Goal: Task Accomplishment & Management: Manage account settings

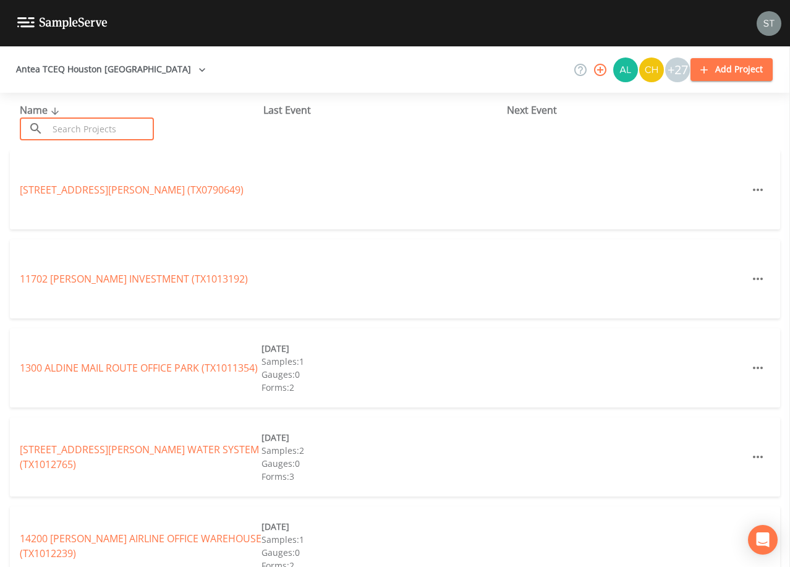
click at [83, 125] on input "text" at bounding box center [101, 128] width 106 height 23
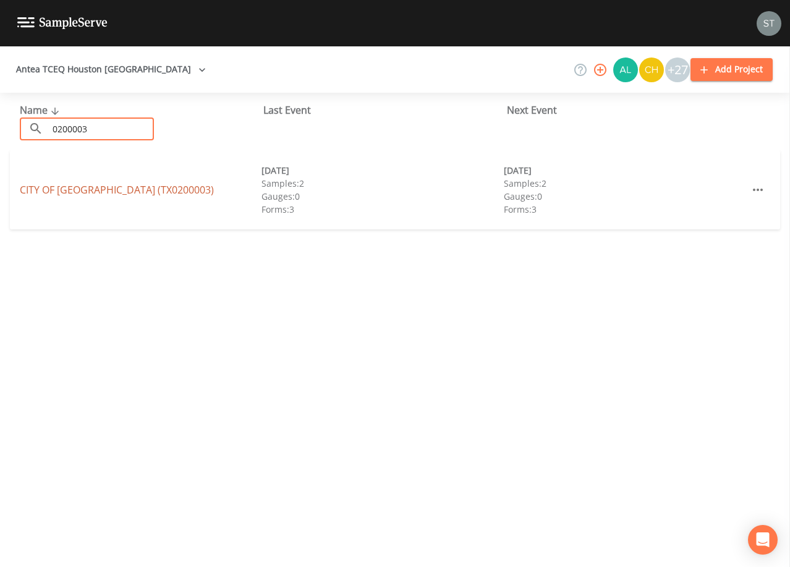
type input "0200003"
click at [115, 186] on link "CITY OF [GEOGRAPHIC_DATA] (TX0200003)" at bounding box center [117, 190] width 194 height 14
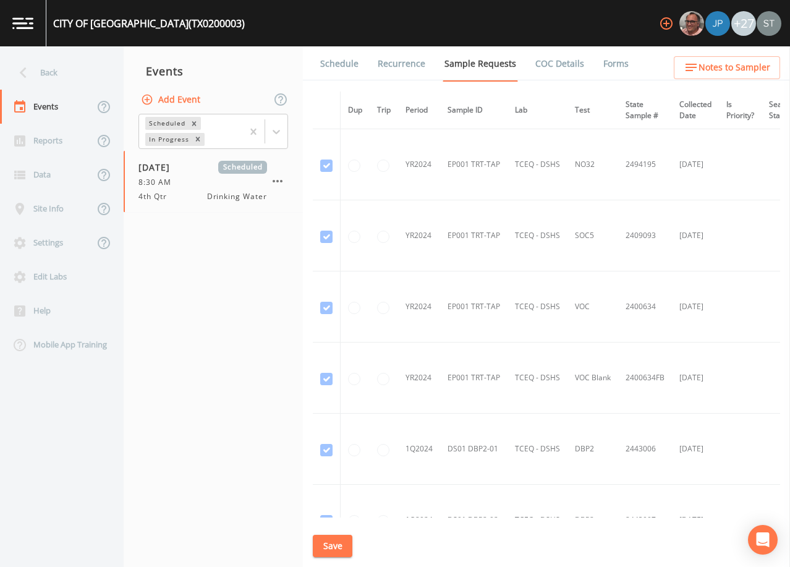
click at [335, 68] on link "Schedule" at bounding box center [339, 63] width 42 height 35
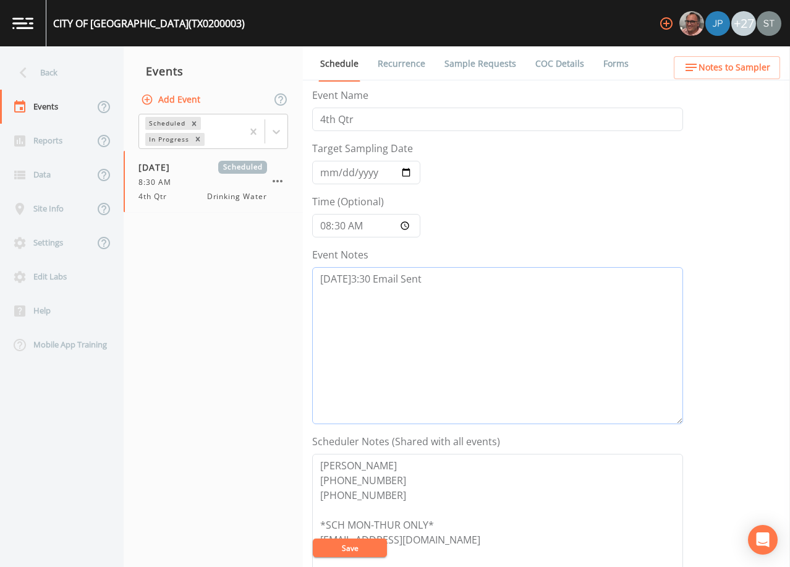
click at [438, 277] on textarea "[DATE]3:30 Email Sent" at bounding box center [497, 345] width 371 height 157
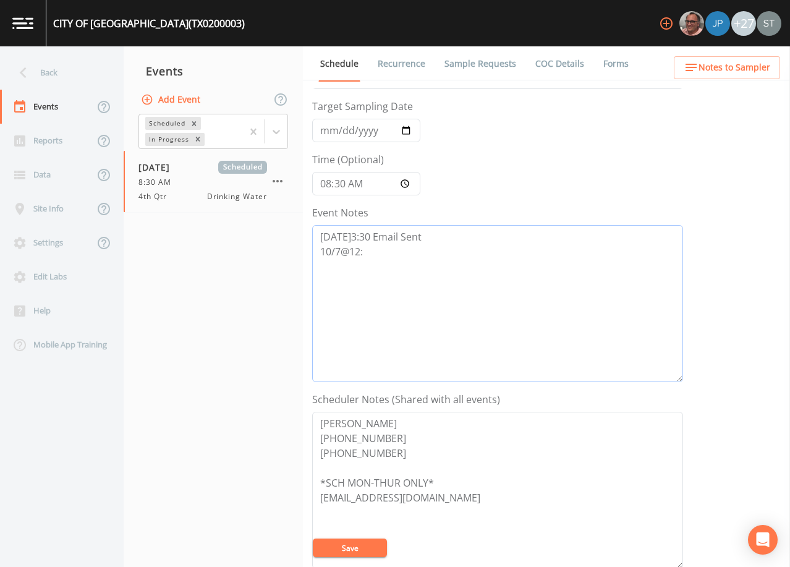
scroll to position [62, 0]
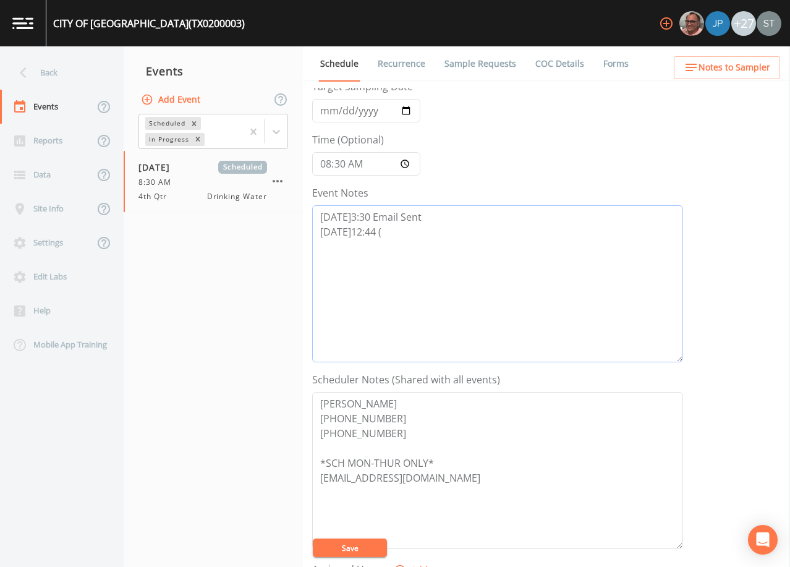
type textarea "[DATE]3:30 Email Sent [DATE]12:44 ("
click at [410, 434] on textarea "[PERSON_NAME] [PHONE_NUMBER] [PHONE_NUMBER] *SCH MON-THUR ONLY* [EMAIL_ADDRESS]…" at bounding box center [497, 470] width 371 height 157
type textarea "[PERSON_NAME] [PHONE_NUMBER] (Cell) [PHONE_NUMBER] ([GEOGRAPHIC_DATA]) *SCH MON…"
click at [388, 227] on textarea "[DATE]3:30 Email Sent [DATE]12:44 (" at bounding box center [497, 283] width 371 height 157
type textarea "[DATE]3:30 Email Sent [DATE]12:44 LVM (4994)"
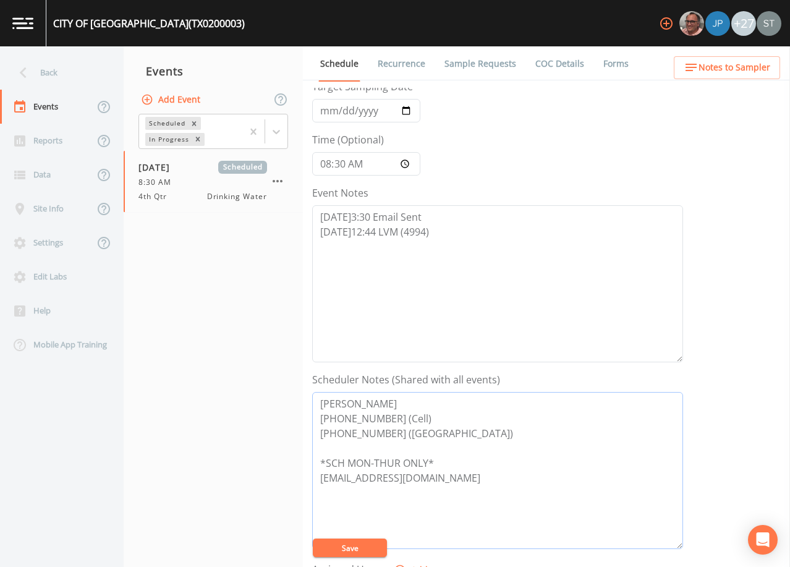
drag, startPoint x: 422, startPoint y: 420, endPoint x: 313, endPoint y: 418, distance: 109.4
click at [313, 418] on textarea "[PERSON_NAME] [PHONE_NUMBER] (Cell) [PHONE_NUMBER] ([GEOGRAPHIC_DATA]) *SCH MON…" at bounding box center [497, 470] width 371 height 157
click at [452, 437] on textarea "[PERSON_NAME] [PHONE_NUMBER] (Cell) [PHONE_NUMBER] ([GEOGRAPHIC_DATA]) *SCH MON…" at bounding box center [497, 470] width 371 height 157
paste textarea "[PHONE_NUMBER] (Cell)"
drag, startPoint x: 427, startPoint y: 416, endPoint x: 307, endPoint y: 419, distance: 120.6
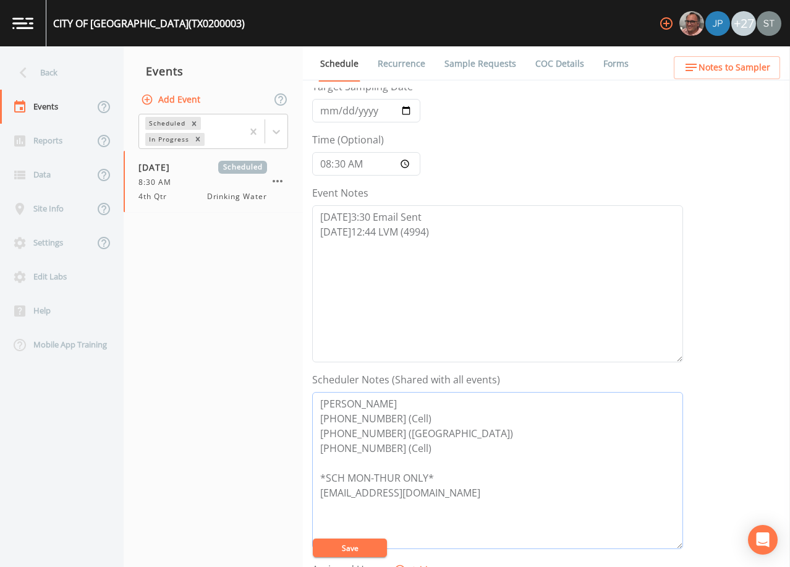
click at [307, 419] on div "Schedule Recurrence Sample Requests COC Details Forms Event Name 4th Qtr Target…" at bounding box center [546, 306] width 487 height 520
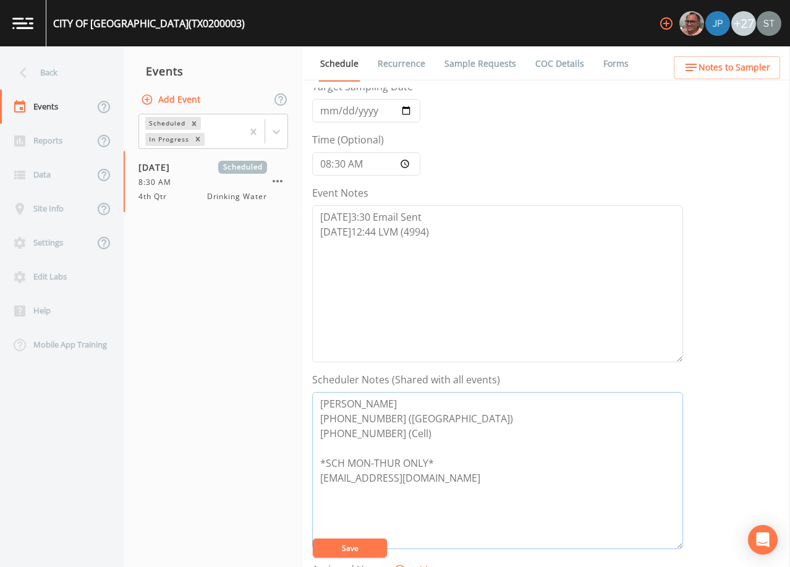
type textarea "[PERSON_NAME] [PHONE_NUMBER] ([GEOGRAPHIC_DATA]) [PHONE_NUMBER] (Cell) *SCH MON…"
click at [452, 234] on textarea "[DATE]3:30 Email Sent [DATE]12:44 LVM (4994)" at bounding box center [497, 283] width 371 height 157
click at [374, 541] on button "Save" at bounding box center [350, 547] width 74 height 19
drag, startPoint x: 415, startPoint y: 438, endPoint x: 293, endPoint y: 401, distance: 127.9
click at [293, 401] on div "Back Events Reports Data Site Info Settings Edit Labs Help Mobile App Training …" at bounding box center [395, 306] width 790 height 520
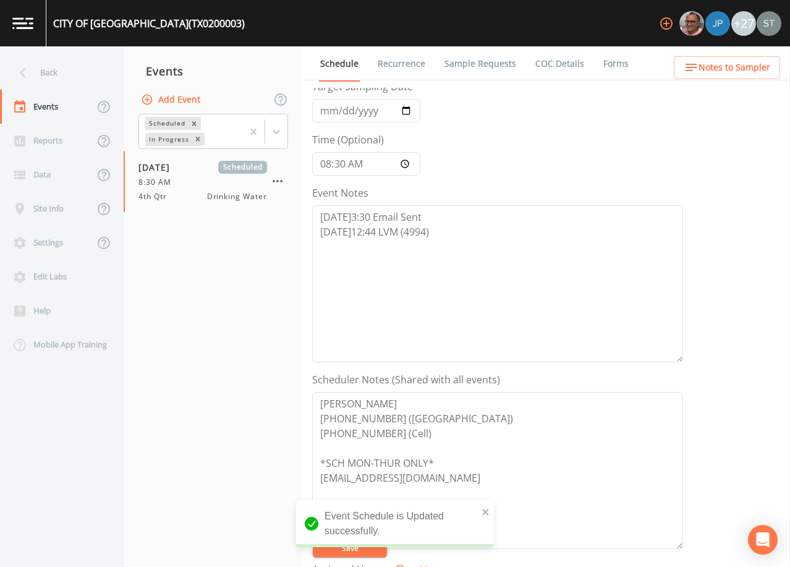
click at [743, 70] on span "Notes to Sampler" at bounding box center [734, 67] width 72 height 15
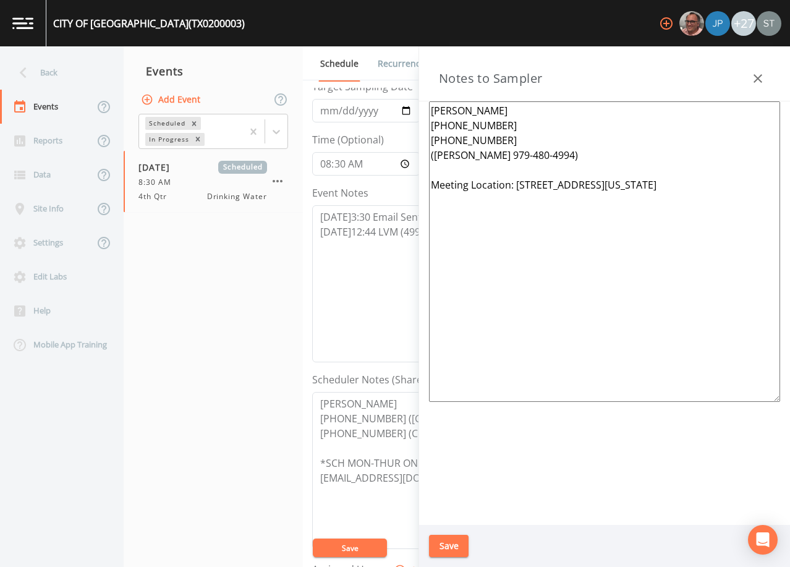
drag, startPoint x: 575, startPoint y: 155, endPoint x: 424, endPoint y: 140, distance: 152.1
click at [424, 140] on div "[PERSON_NAME] [PHONE_NUMBER] [PHONE_NUMBER] ([PERSON_NAME] 979-480-4994) Meetin…" at bounding box center [604, 312] width 371 height 423
click at [569, 149] on textarea "[PERSON_NAME] [PHONE_NUMBER] [PHONE_NUMBER] ([PERSON_NAME] 979-480-4994) Meetin…" at bounding box center [604, 251] width 351 height 300
drag, startPoint x: 566, startPoint y: 158, endPoint x: 430, endPoint y: 161, distance: 136.0
click at [430, 161] on textarea "[PERSON_NAME] [PHONE_NUMBER] [PHONE_NUMBER] ([PERSON_NAME] 979-480-4994) Meetin…" at bounding box center [604, 251] width 351 height 300
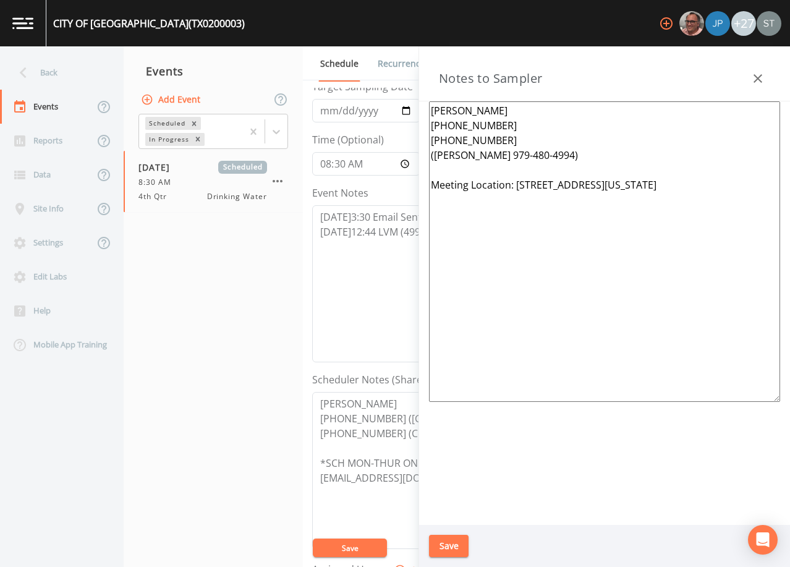
paste textarea "[PERSON_NAME] [PHONE_NUMBER] ([GEOGRAPHIC_DATA]) [PHONE_NUMBER] (Cell"
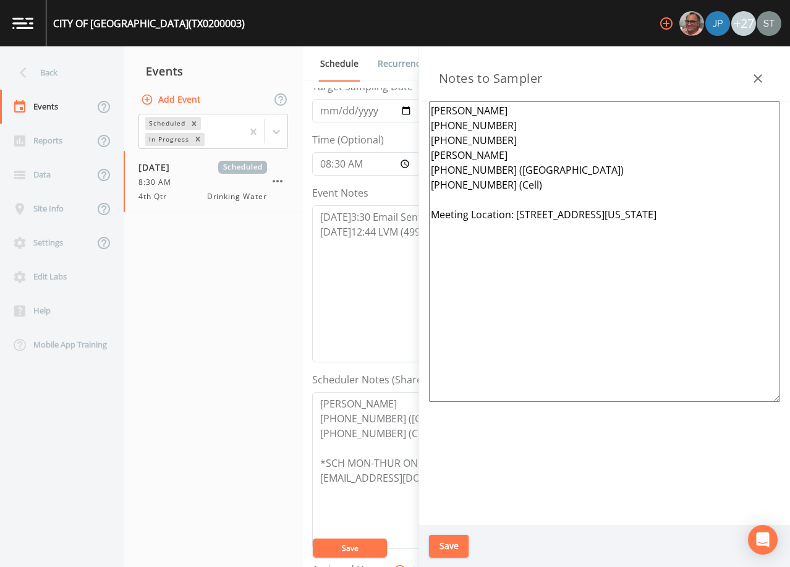
click at [557, 164] on textarea "[PERSON_NAME] [PHONE_NUMBER] [PHONE_NUMBER] [PERSON_NAME] [PHONE_NUMBER] ([GEOG…" at bounding box center [604, 251] width 351 height 300
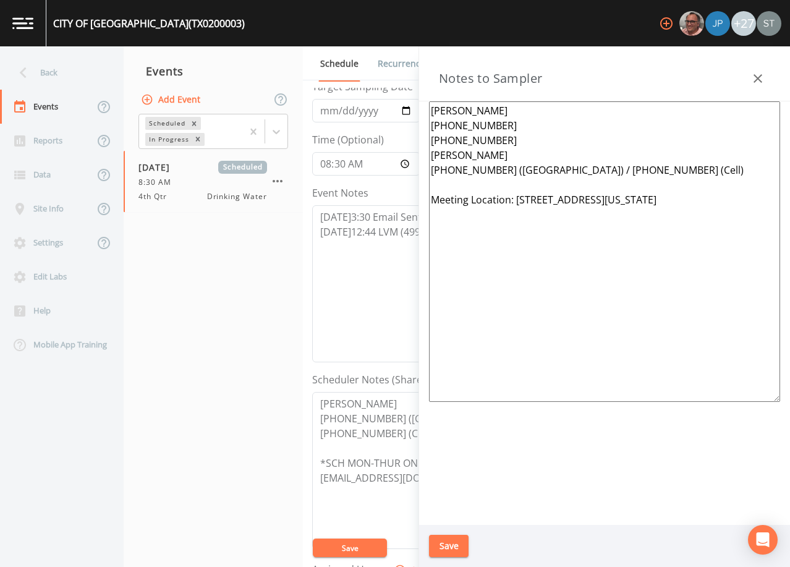
click at [508, 123] on textarea "[PERSON_NAME] [PHONE_NUMBER] [PHONE_NUMBER] [PERSON_NAME] [PHONE_NUMBER] ([GEOG…" at bounding box center [604, 251] width 351 height 300
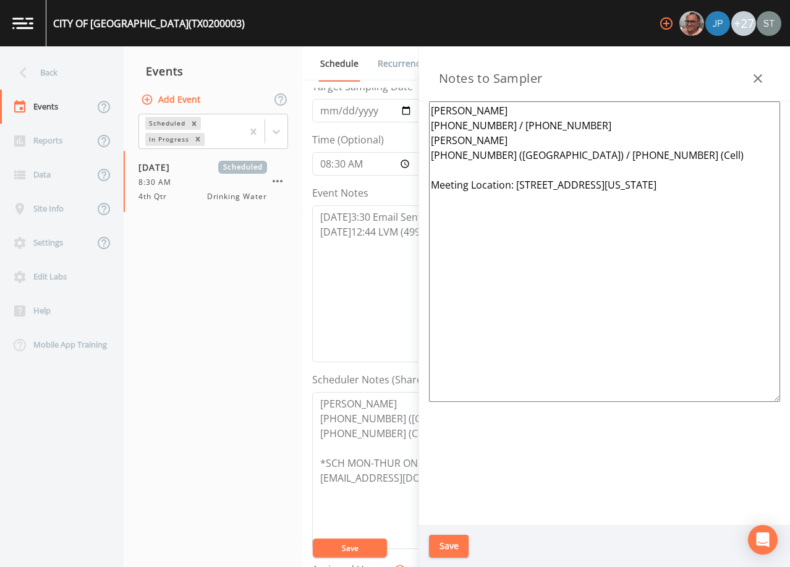
type textarea "[PERSON_NAME] [PHONE_NUMBER] / [PHONE_NUMBER] [PERSON_NAME] [PHONE_NUMBER] ([GE…"
click at [452, 543] on button "Save" at bounding box center [449, 546] width 40 height 23
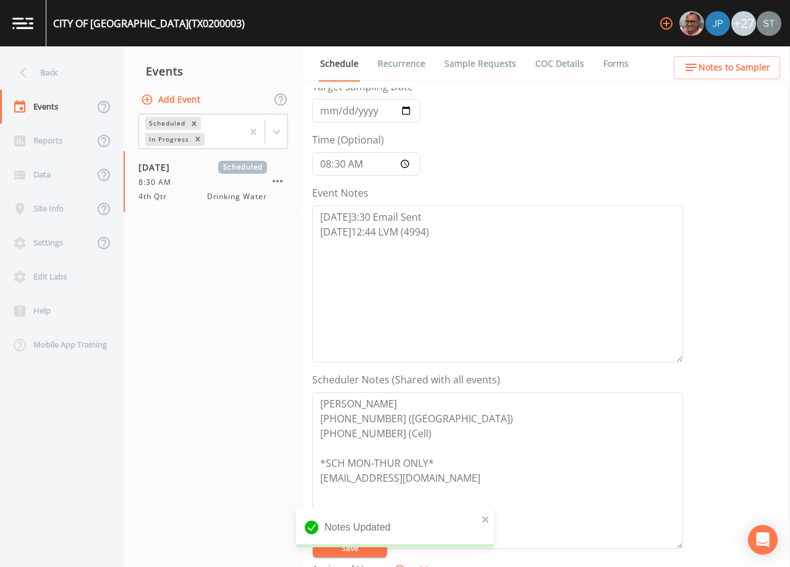
click at [728, 65] on span "Notes to Sampler" at bounding box center [734, 67] width 72 height 15
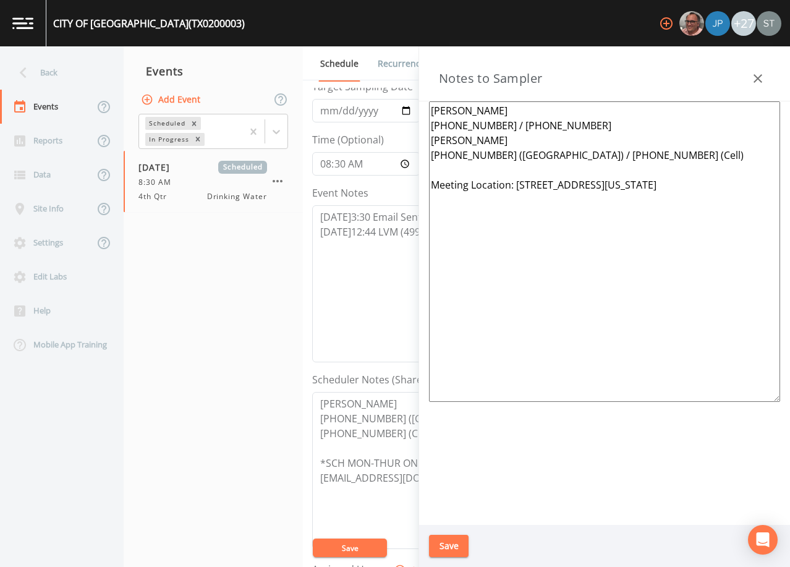
drag, startPoint x: 578, startPoint y: 123, endPoint x: 429, endPoint y: 107, distance: 149.8
click at [429, 107] on textarea "[PERSON_NAME] [PHONE_NUMBER] / [PHONE_NUMBER] [PERSON_NAME] [PHONE_NUMBER] ([GE…" at bounding box center [604, 251] width 351 height 300
click at [412, 436] on textarea "[PERSON_NAME] [PHONE_NUMBER] ([GEOGRAPHIC_DATA]) [PHONE_NUMBER] (Cell) *SCH MON…" at bounding box center [497, 470] width 371 height 157
click at [400, 451] on textarea "[PERSON_NAME] [PHONE_NUMBER] ([GEOGRAPHIC_DATA]) [PHONE_NUMBER] (Cell) *SCH MON…" at bounding box center [497, 470] width 371 height 157
paste textarea "[PERSON_NAME] [PHONE_NUMBER] / [PHONE_NUMBER]"
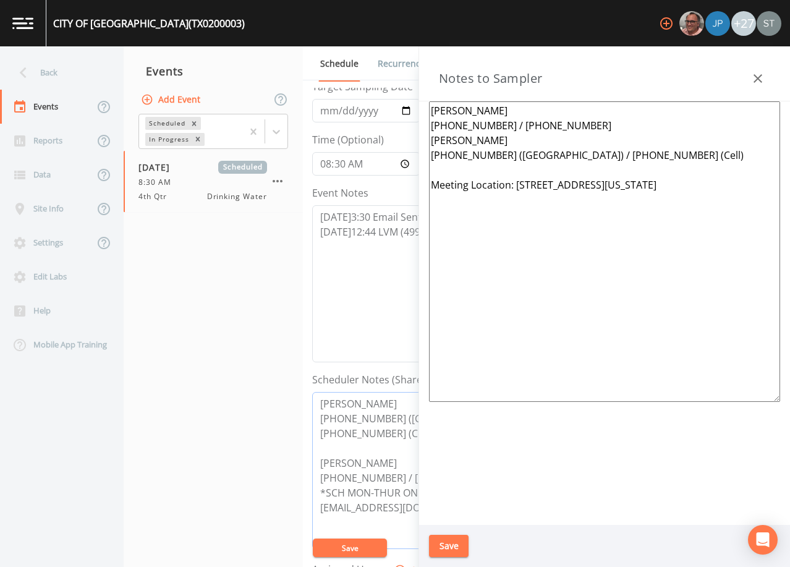
click at [356, 461] on textarea "[PERSON_NAME] [PHONE_NUMBER] ([GEOGRAPHIC_DATA]) [PHONE_NUMBER] (Cell) [PERSON_…" at bounding box center [497, 470] width 371 height 157
type textarea "[PERSON_NAME] [PHONE_NUMBER] ([GEOGRAPHIC_DATA]) [PHONE_NUMBER] (Cell) [PERSON_…"
click at [460, 545] on button "Save" at bounding box center [449, 546] width 40 height 23
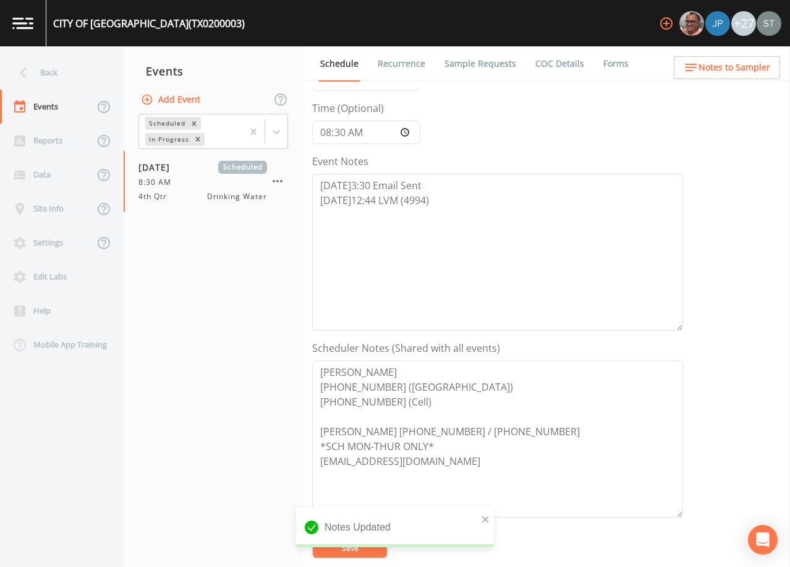
scroll to position [124, 0]
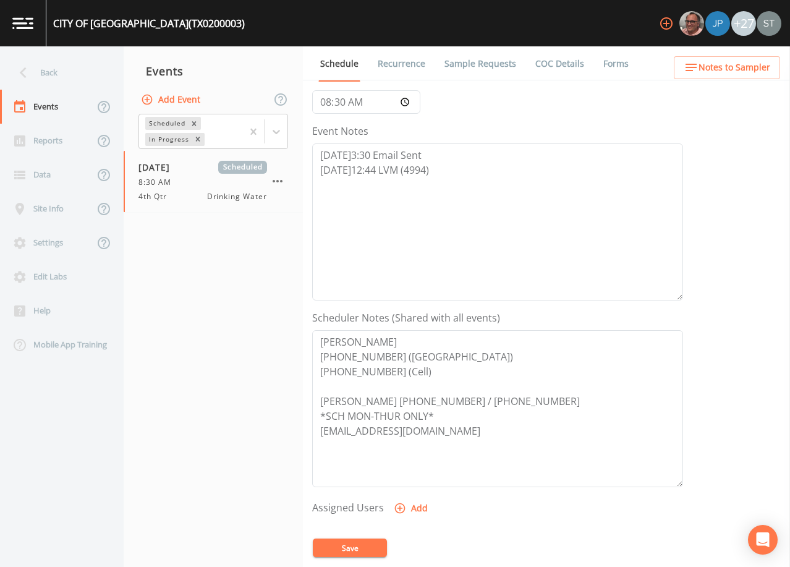
click at [368, 546] on button "Save" at bounding box center [350, 547] width 74 height 19
click at [280, 140] on div at bounding box center [276, 132] width 22 height 22
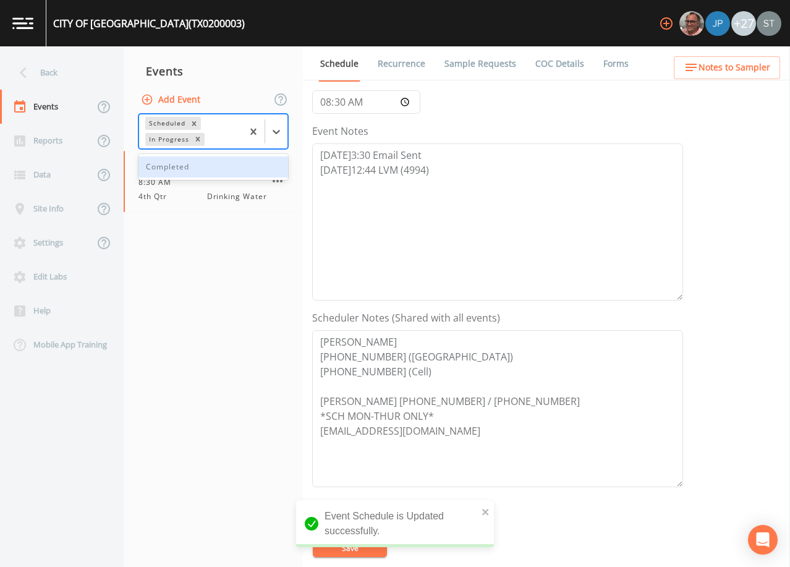
click at [224, 167] on div "Completed" at bounding box center [213, 166] width 150 height 21
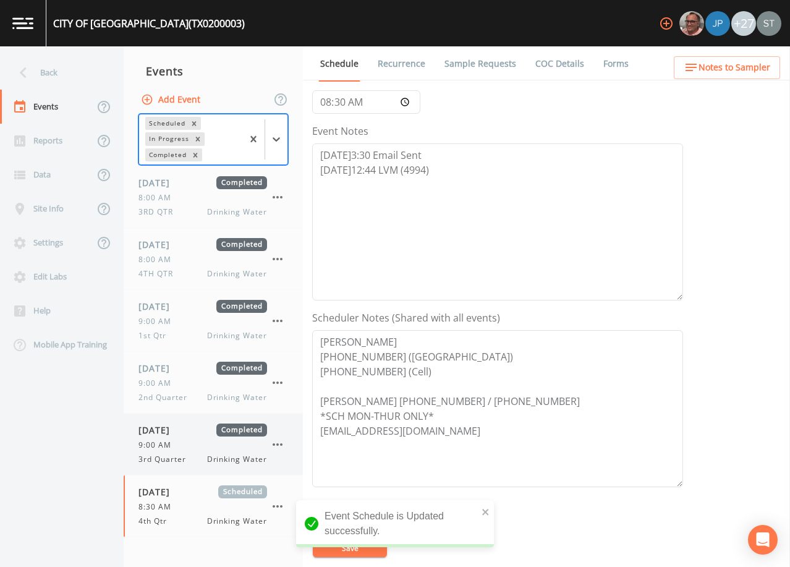
drag, startPoint x: 178, startPoint y: 432, endPoint x: 284, endPoint y: 291, distance: 176.5
click at [178, 431] on span "[DATE]" at bounding box center [158, 429] width 40 height 13
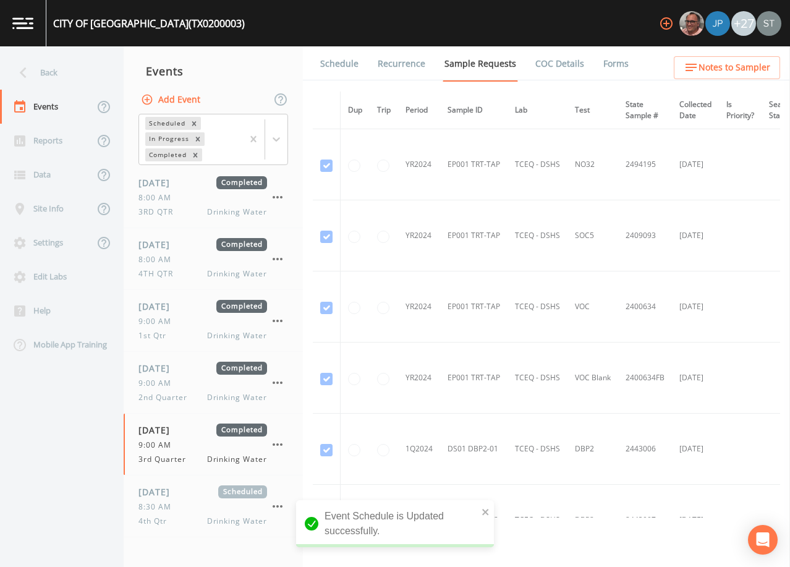
click at [344, 64] on link "Schedule" at bounding box center [339, 63] width 42 height 35
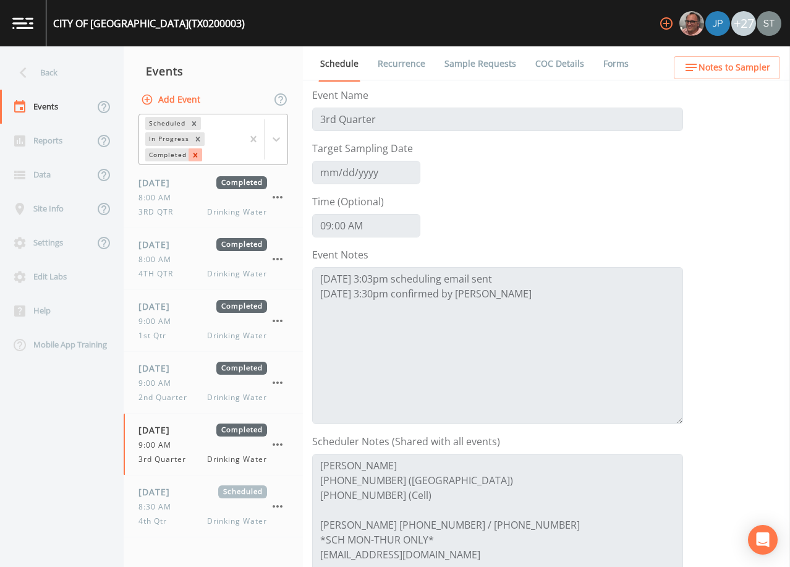
click at [193, 153] on icon "Remove Completed" at bounding box center [195, 155] width 4 height 4
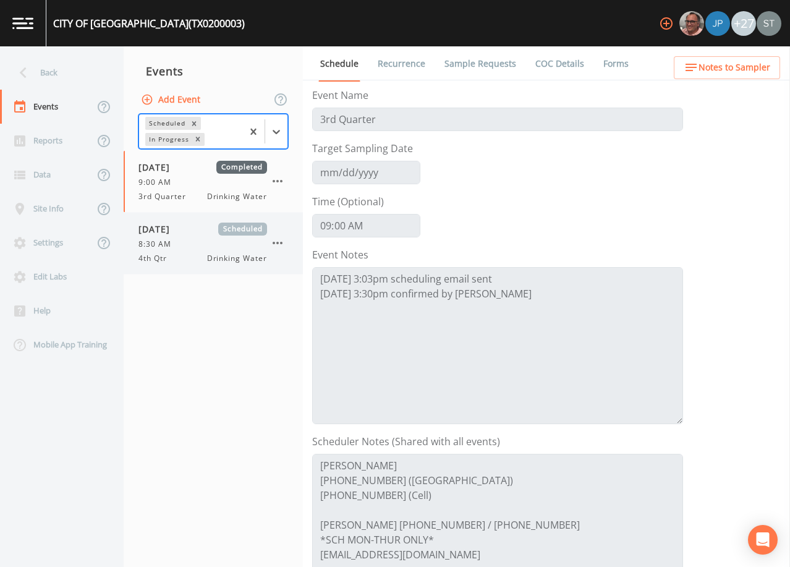
click at [199, 247] on div "8:30 AM" at bounding box center [202, 244] width 129 height 11
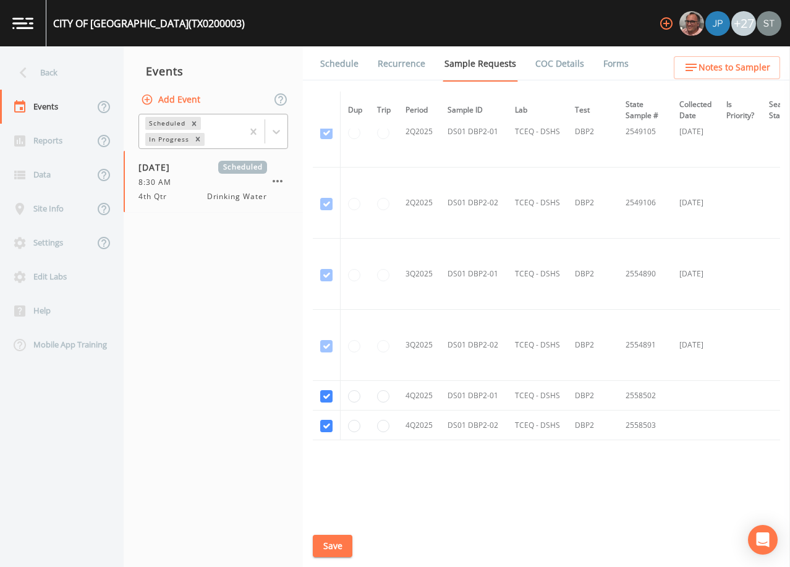
scroll to position [1337, 0]
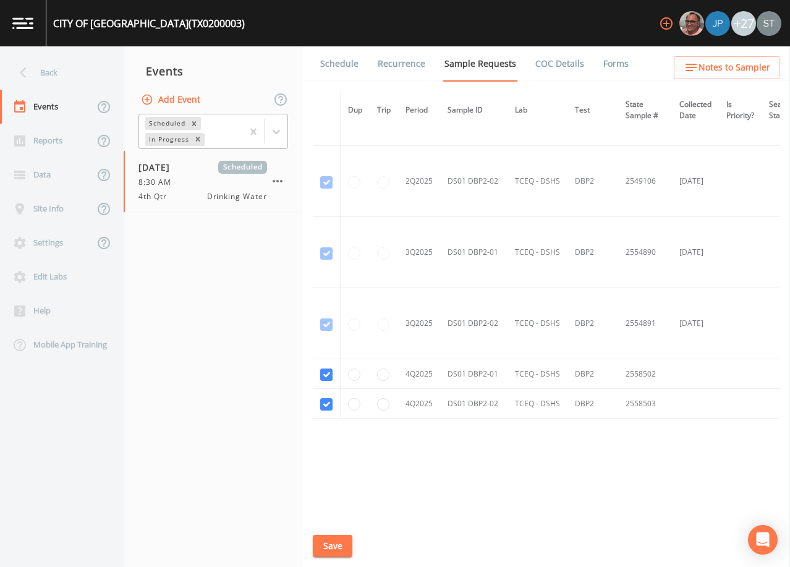
click at [346, 68] on link "Schedule" at bounding box center [339, 63] width 42 height 35
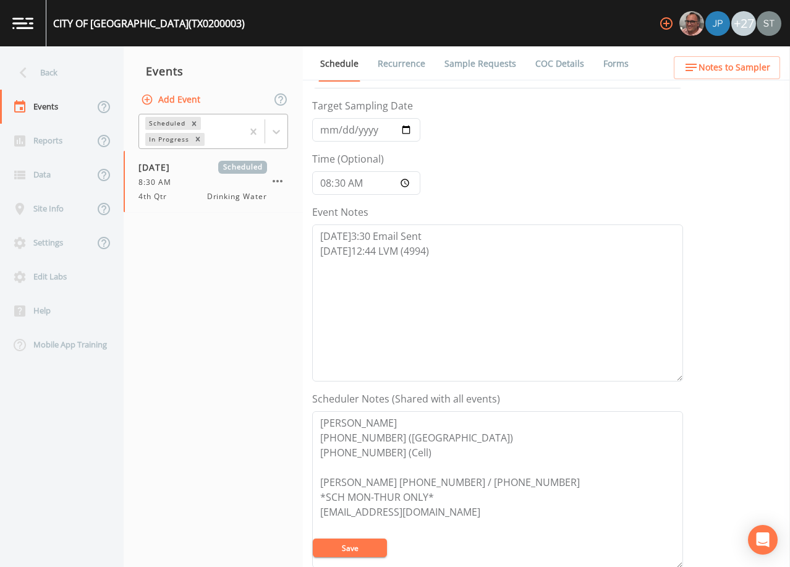
scroll to position [62, 0]
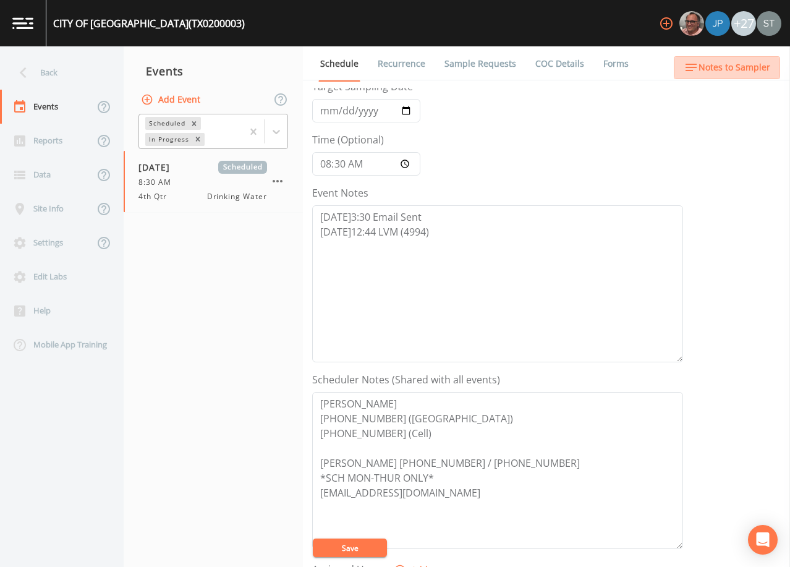
click at [755, 72] on span "Notes to Sampler" at bounding box center [734, 67] width 72 height 15
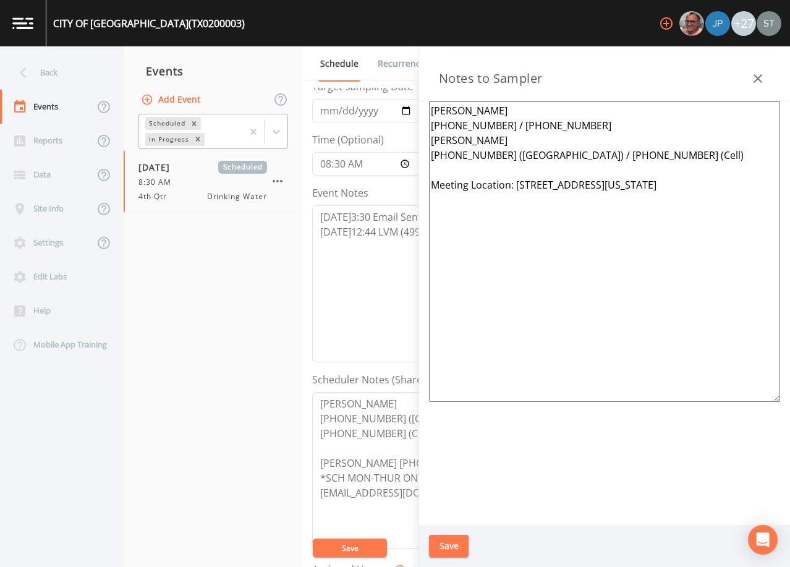
click at [763, 74] on icon "button" at bounding box center [757, 78] width 15 height 15
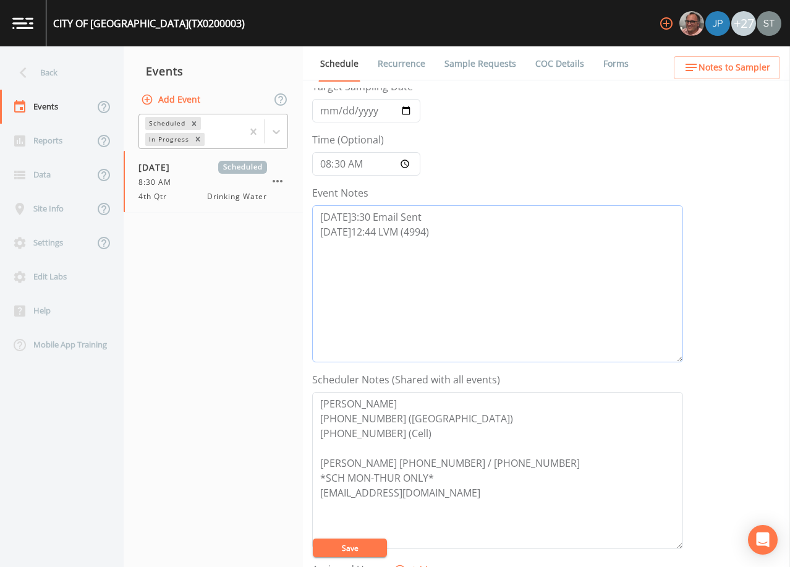
click at [439, 229] on textarea "[DATE]3:30 Email Sent [DATE]12:44 LVM (4994)" at bounding box center [497, 283] width 371 height 157
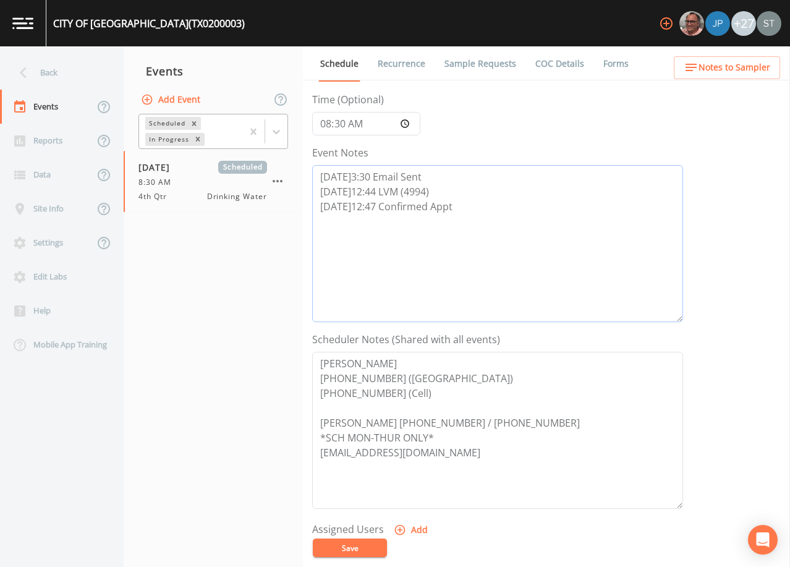
scroll to position [124, 0]
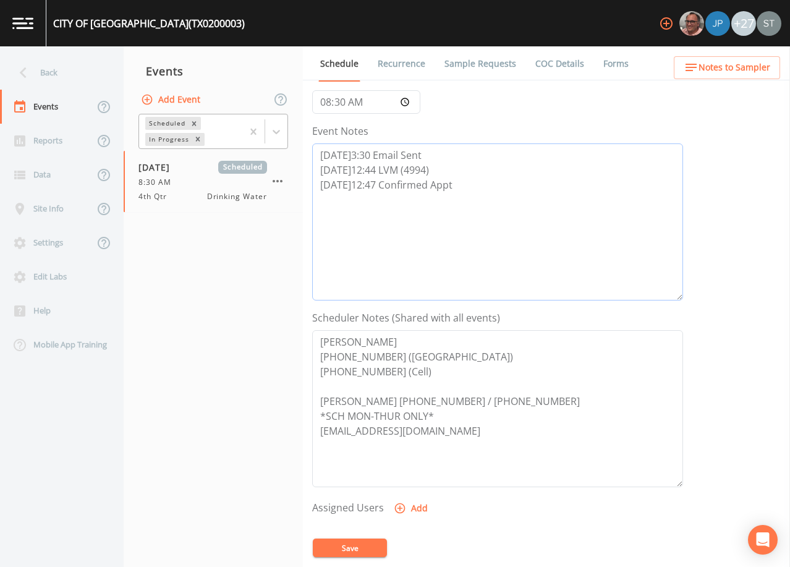
type textarea "[DATE]3:30 Email Sent [DATE]12:44 LVM (4994) [DATE]12:47 Confirmed Appt"
click at [411, 506] on button "Add" at bounding box center [411, 508] width 41 height 23
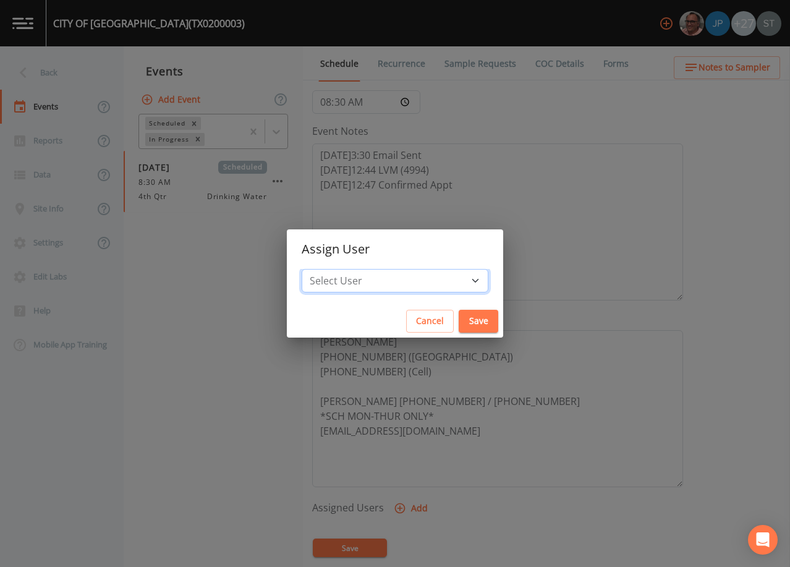
click at [415, 275] on select "Select User [PERSON_NAME] [PERSON_NAME] [PERSON_NAME] Lorinzia [PERSON_NAME] [P…" at bounding box center [395, 280] width 187 height 23
select select "3585e269-5d1f-4d98-ab9d-4913da50343a"
click at [329, 269] on select "Select User [PERSON_NAME] [PERSON_NAME] [PERSON_NAME] Lorinzia [PERSON_NAME] [P…" at bounding box center [395, 280] width 187 height 23
click at [459, 321] on button "Save" at bounding box center [479, 321] width 40 height 23
select select
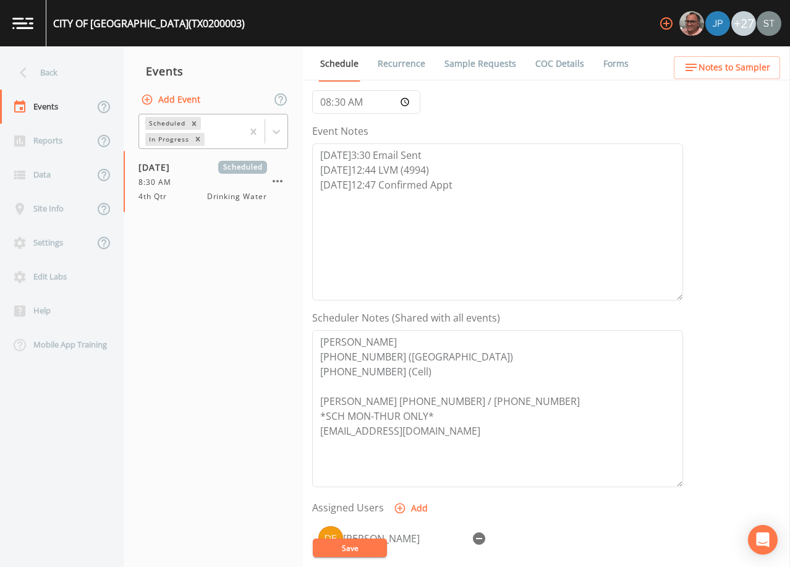
click at [352, 542] on button "Save" at bounding box center [350, 547] width 74 height 19
click at [354, 550] on button "Save" at bounding box center [350, 547] width 74 height 19
click at [755, 65] on span "Notes to Sampler" at bounding box center [734, 67] width 72 height 15
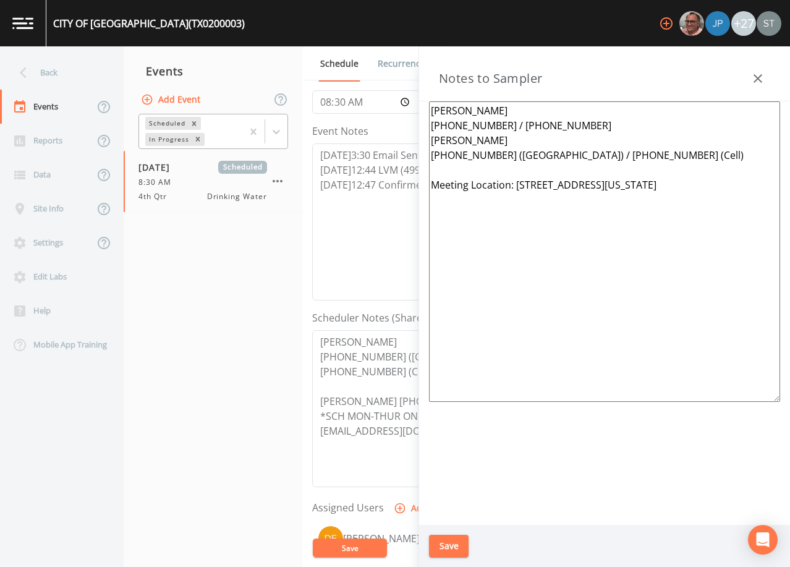
click at [755, 72] on icon "button" at bounding box center [757, 78] width 15 height 15
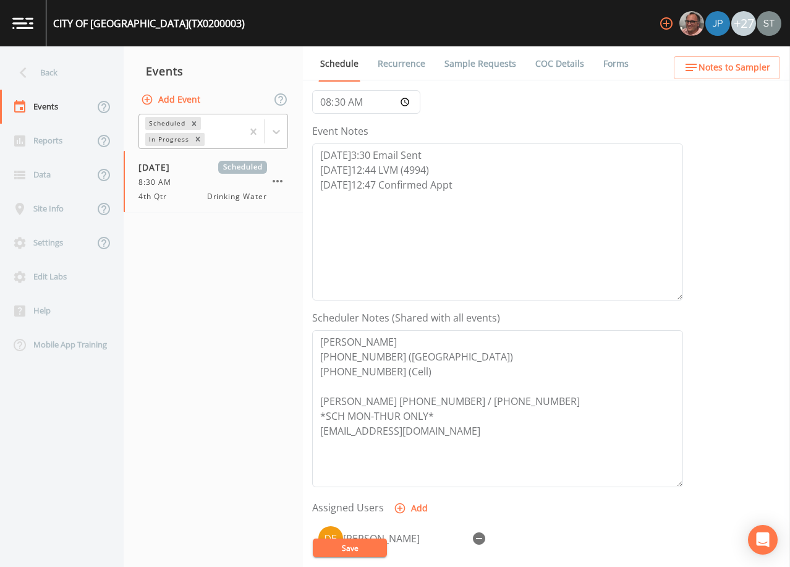
click at [359, 542] on button "Save" at bounding box center [350, 547] width 74 height 19
click at [367, 543] on button "Save" at bounding box center [350, 547] width 74 height 19
click at [747, 67] on span "Notes to Sampler" at bounding box center [734, 67] width 72 height 15
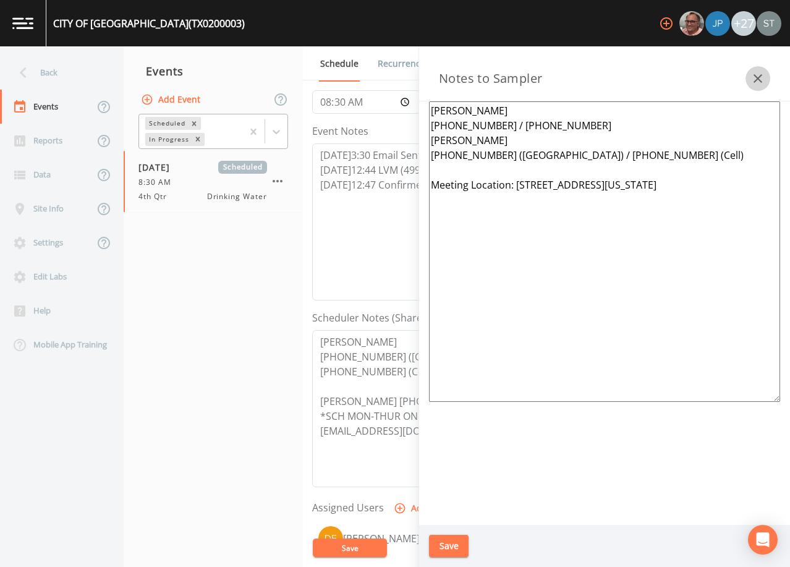
click at [758, 77] on icon "button" at bounding box center [757, 78] width 9 height 9
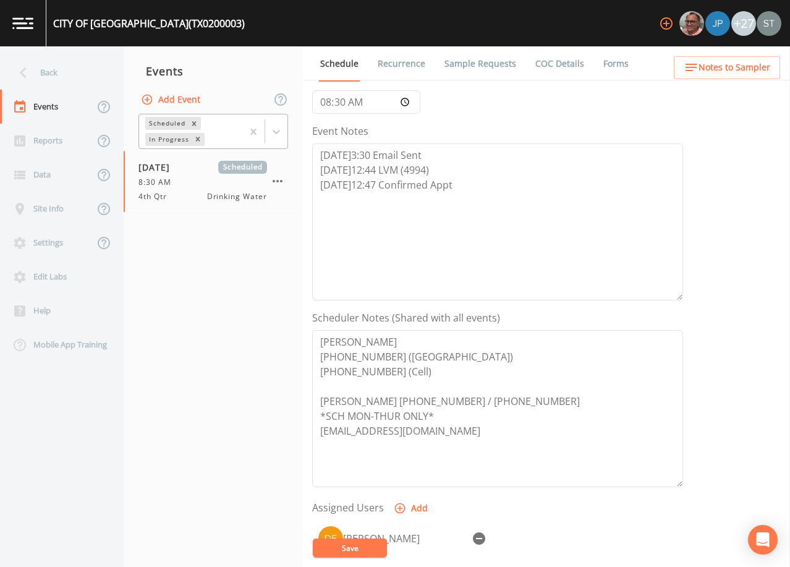
click at [763, 74] on span "Notes to Sampler" at bounding box center [734, 67] width 72 height 15
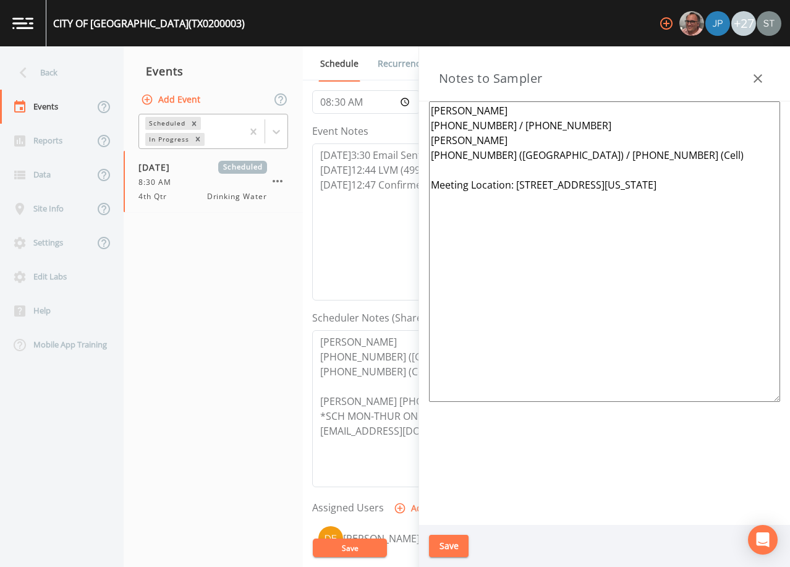
click at [604, 178] on textarea "[PERSON_NAME] [PHONE_NUMBER] / [PHONE_NUMBER] [PERSON_NAME] [PHONE_NUMBER] ([GE…" at bounding box center [604, 251] width 351 height 300
type textarea "[PERSON_NAME] [PHONE_NUMBER] / [PHONE_NUMBER] [PERSON_NAME] [PHONE_NUMBER] ([GE…"
click at [448, 546] on button "Save" at bounding box center [449, 546] width 40 height 23
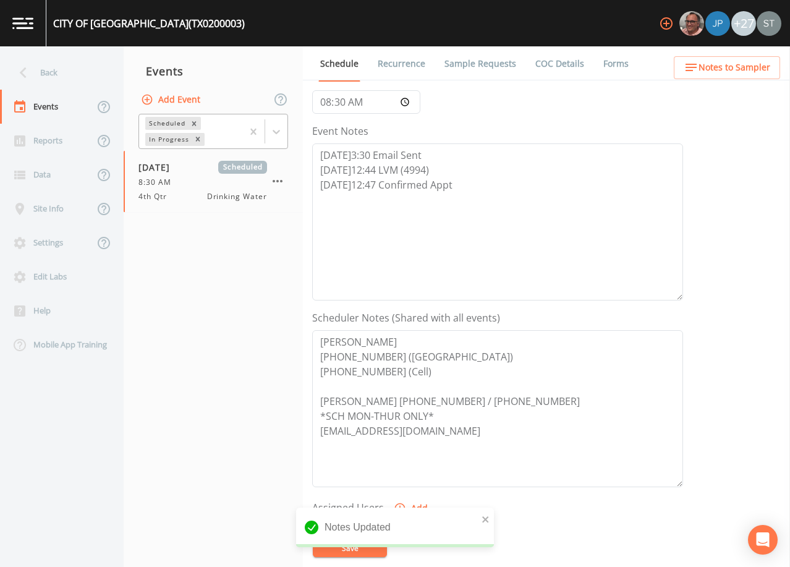
click at [472, 65] on link "Sample Requests" at bounding box center [480, 63] width 75 height 35
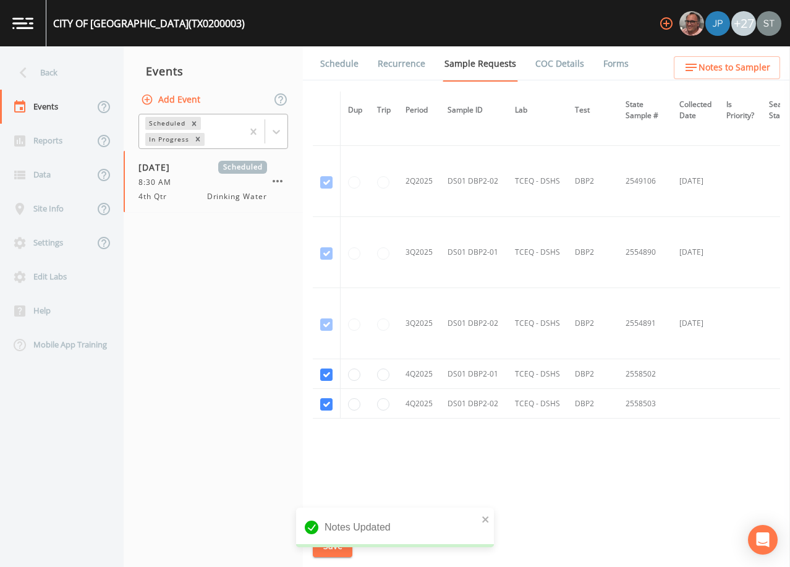
scroll to position [1337, 0]
click at [351, 69] on link "Schedule" at bounding box center [339, 63] width 42 height 35
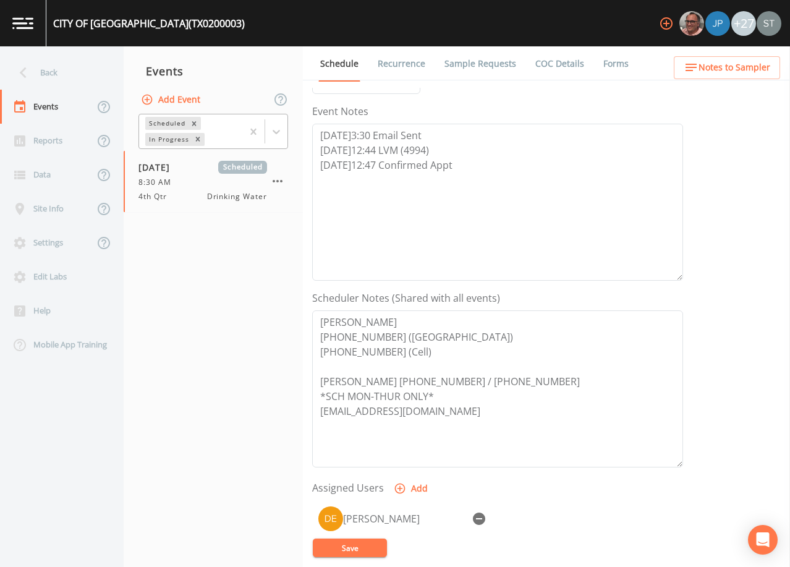
scroll to position [124, 0]
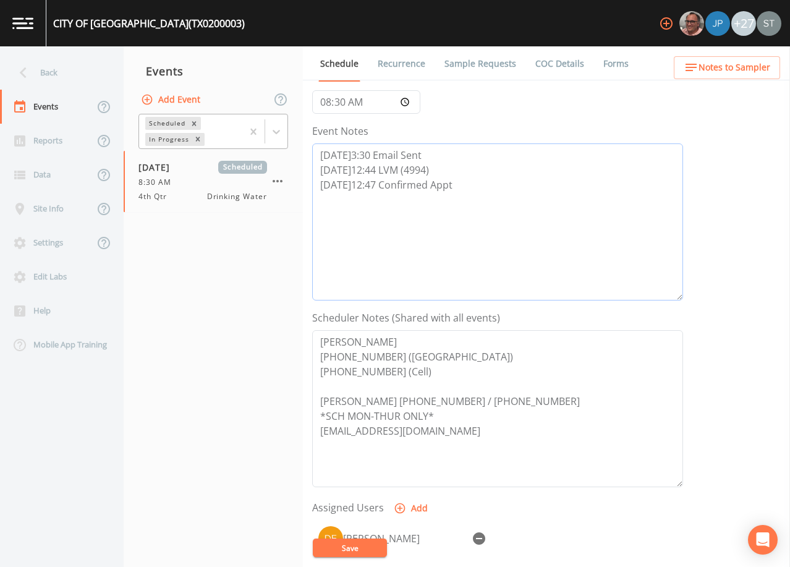
click at [472, 187] on textarea "[DATE]3:30 Email Sent [DATE]12:44 LVM (4994) [DATE]12:47 Confirmed Appt" at bounding box center [497, 221] width 371 height 157
type textarea "[DATE]3:30 Email Sent [DATE]12:44 LVM (4994) [DATE]12:47 Confirmed Appt by [PER…"
drag, startPoint x: 367, startPoint y: 544, endPoint x: 455, endPoint y: 475, distance: 111.8
click at [368, 544] on button "Save" at bounding box center [350, 547] width 74 height 19
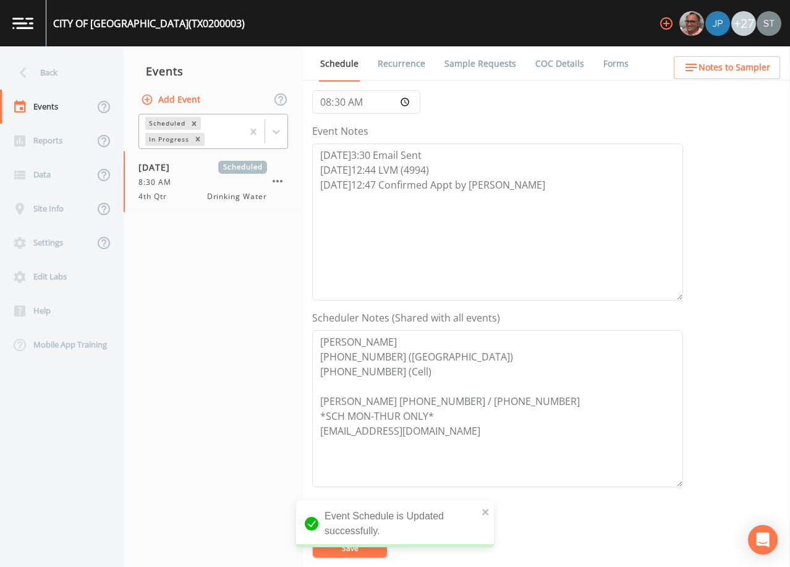
click at [753, 70] on span "Notes to Sampler" at bounding box center [734, 67] width 72 height 15
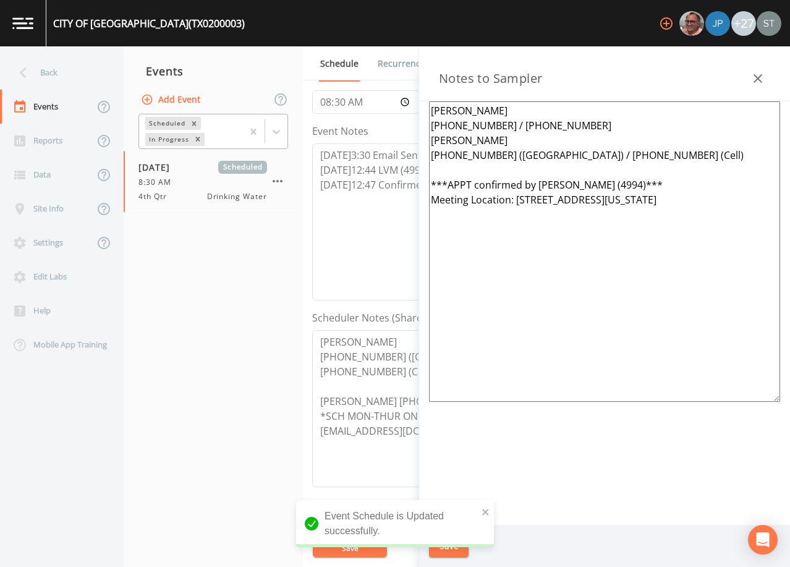
click at [755, 76] on icon "button" at bounding box center [757, 78] width 9 height 9
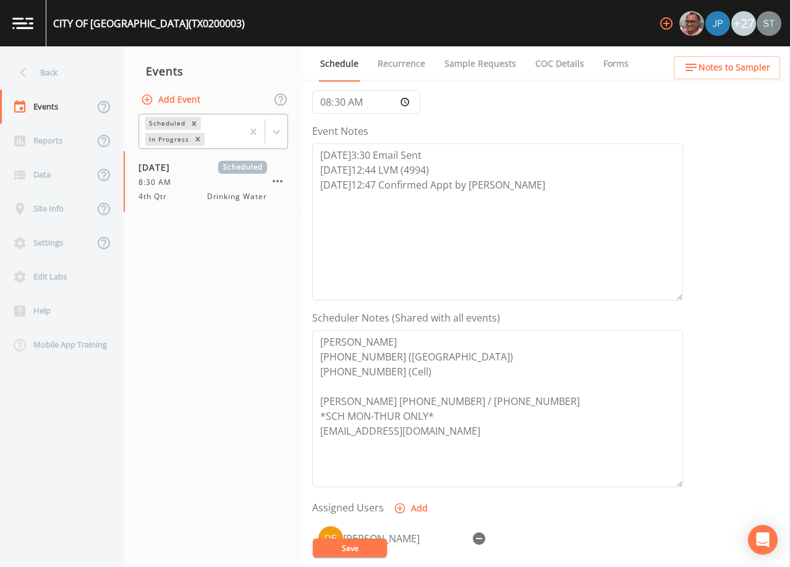
click at [414, 62] on link "Recurrence" at bounding box center [401, 63] width 51 height 35
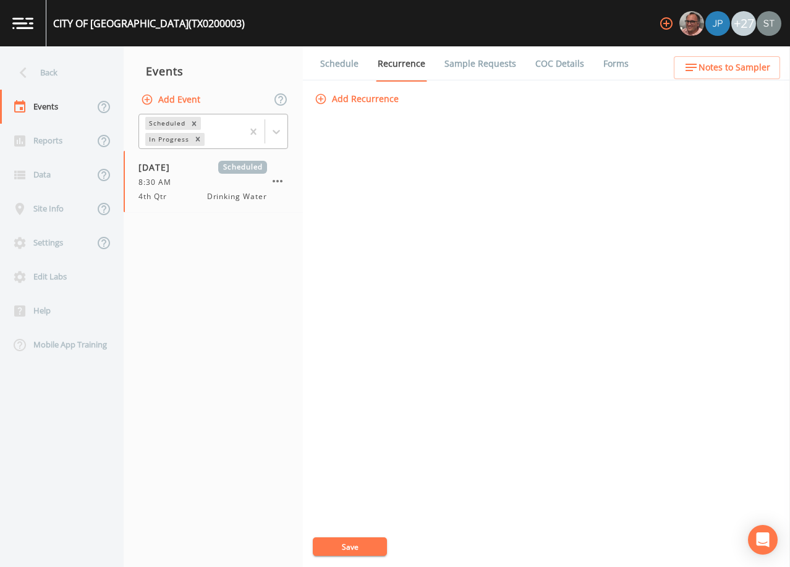
click at [344, 61] on link "Schedule" at bounding box center [339, 63] width 42 height 35
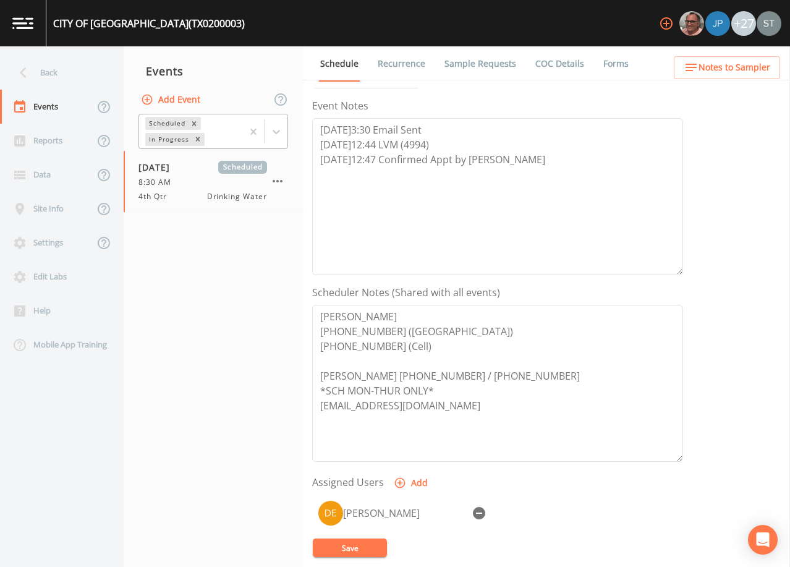
scroll to position [185, 0]
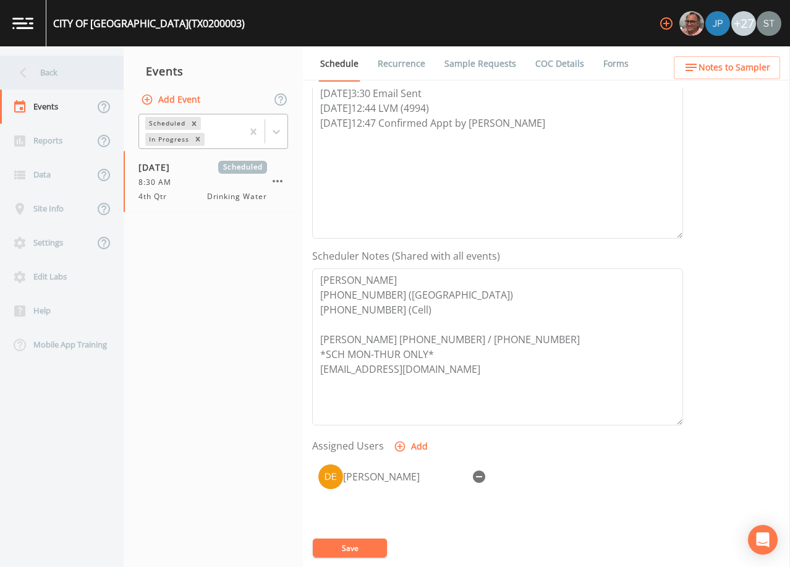
click at [62, 75] on div "Back" at bounding box center [55, 73] width 111 height 34
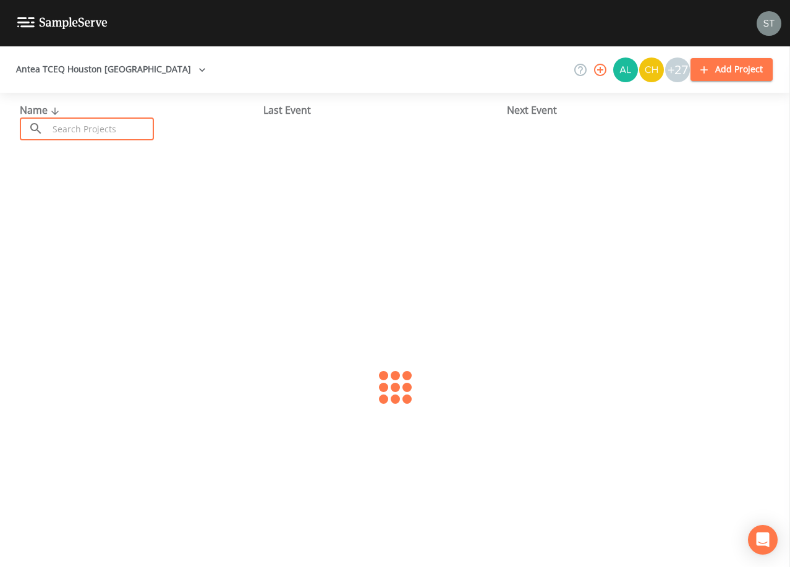
click at [112, 123] on input "text" at bounding box center [101, 128] width 106 height 23
type input "0200483"
click at [101, 189] on link "BAG A BAG (TX0200483)" at bounding box center [74, 190] width 109 height 14
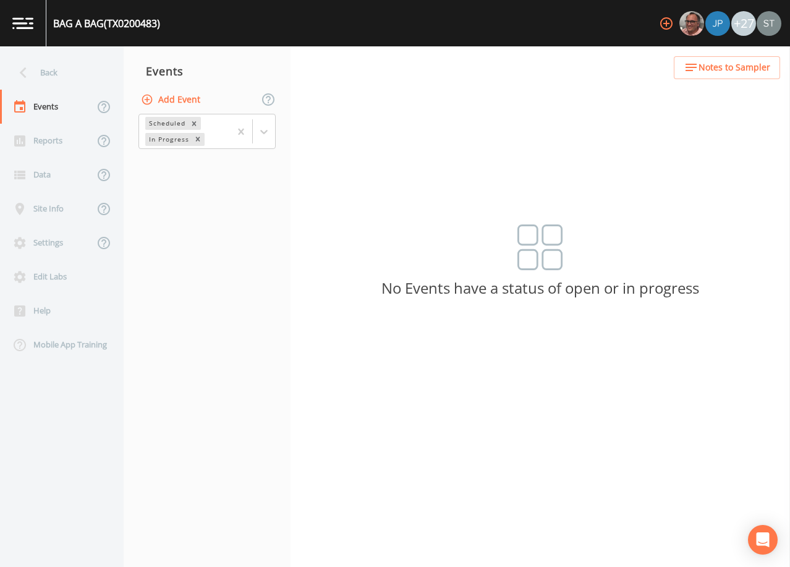
click at [175, 105] on button "Add Event" at bounding box center [171, 99] width 67 height 23
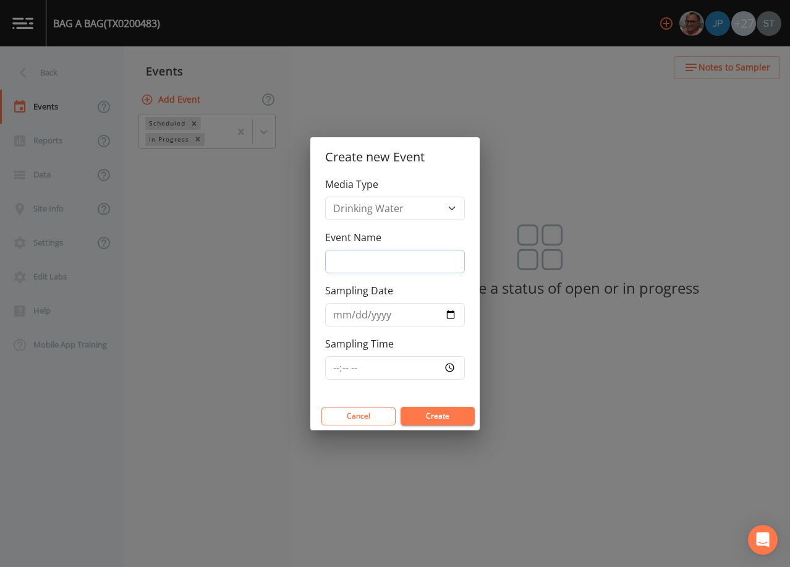
click at [370, 257] on input "Event Name" at bounding box center [395, 261] width 140 height 23
type input "4th Qtr"
drag, startPoint x: 335, startPoint y: 313, endPoint x: 343, endPoint y: 309, distance: 9.1
click at [339, 311] on input "Sampling Date" at bounding box center [395, 314] width 140 height 23
type input "[DATE]"
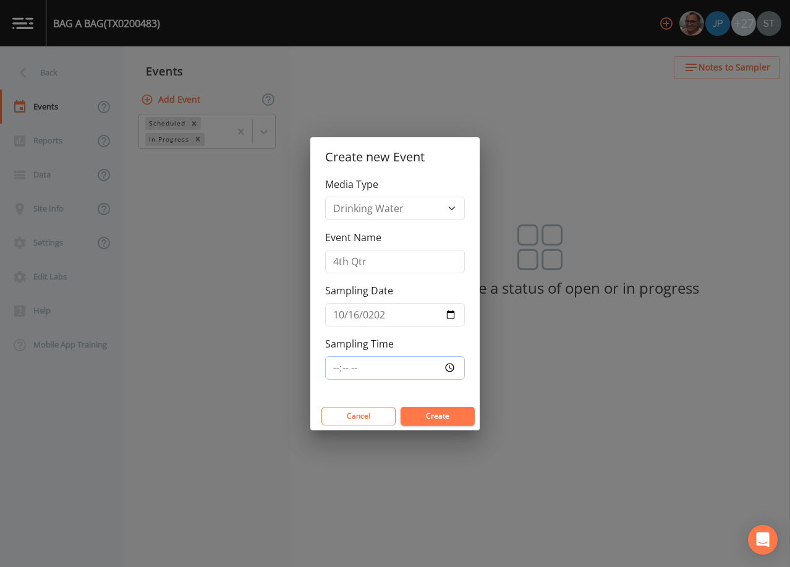
type input "10:00"
click at [434, 413] on button "Create" at bounding box center [437, 416] width 74 height 19
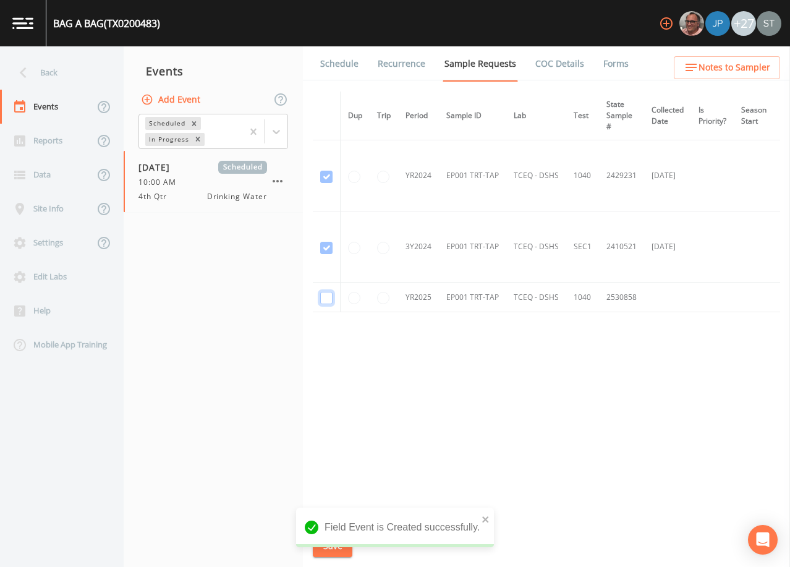
click at [326, 299] on input "checkbox" at bounding box center [326, 298] width 12 height 12
checkbox input "true"
click at [338, 543] on button "Save" at bounding box center [333, 546] width 40 height 23
click at [343, 64] on link "Schedule" at bounding box center [339, 63] width 42 height 35
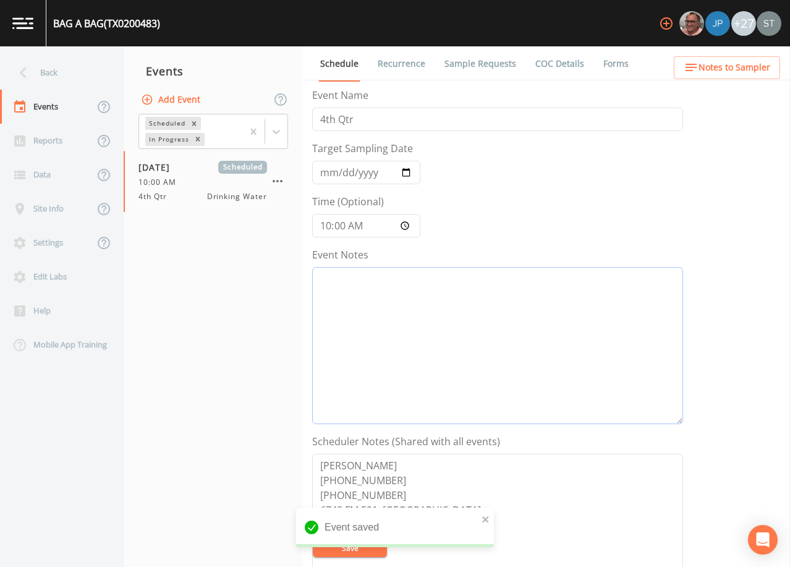
click at [441, 308] on textarea "Event Notes" at bounding box center [497, 345] width 371 height 157
type textarea "10/7@"
click at [349, 474] on textarea "[PERSON_NAME] [PHONE_NUMBER] [PHONE_NUMBER] 6748 FM 521, [GEOGRAPHIC_DATA]" at bounding box center [497, 532] width 371 height 157
click at [405, 492] on textarea "[PERSON_NAME] [PHONE_NUMBER] [PHONE_NUMBER] 6748 FM 521, [GEOGRAPHIC_DATA]" at bounding box center [497, 532] width 371 height 157
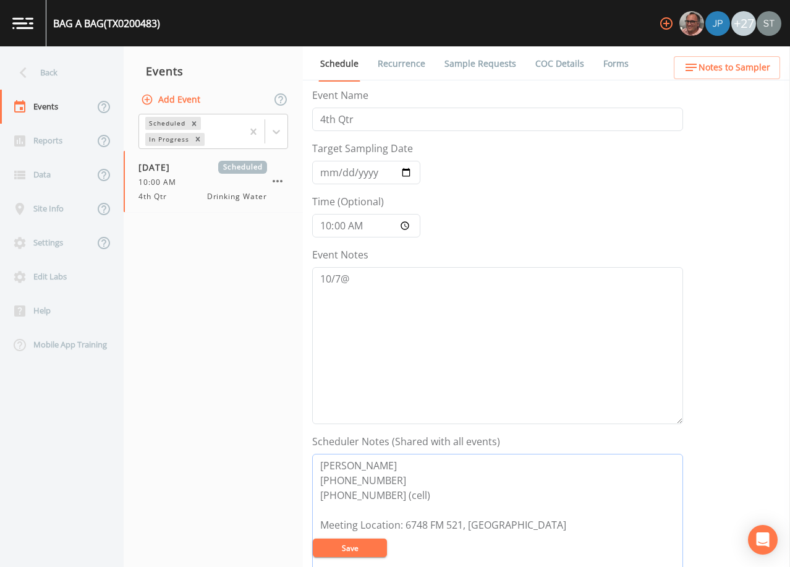
click at [523, 527] on textarea "[PERSON_NAME] [PHONE_NUMBER] [PHONE_NUMBER] (cell) Meeting Location: 6748 FM 52…" at bounding box center [497, 532] width 371 height 157
click at [750, 65] on span "Notes to Sampler" at bounding box center [734, 67] width 72 height 15
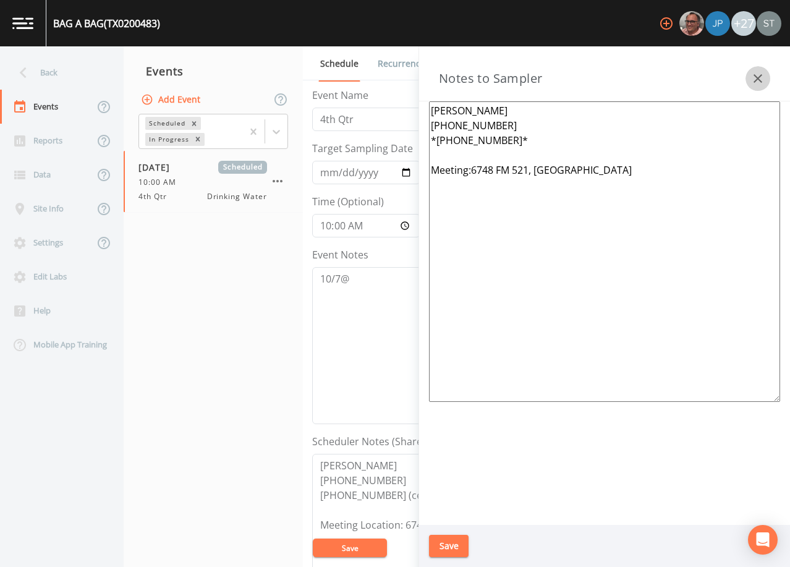
click at [759, 78] on icon "button" at bounding box center [757, 78] width 15 height 15
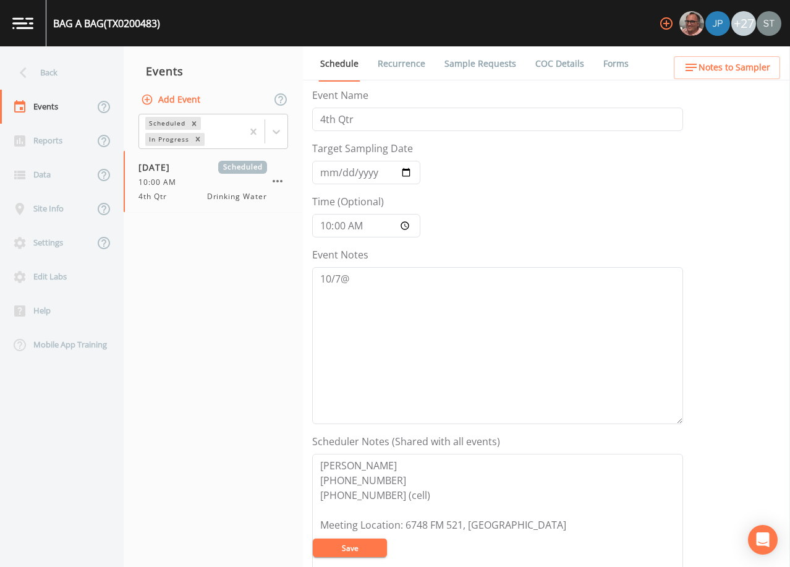
click at [746, 68] on span "Notes to Sampler" at bounding box center [734, 67] width 72 height 15
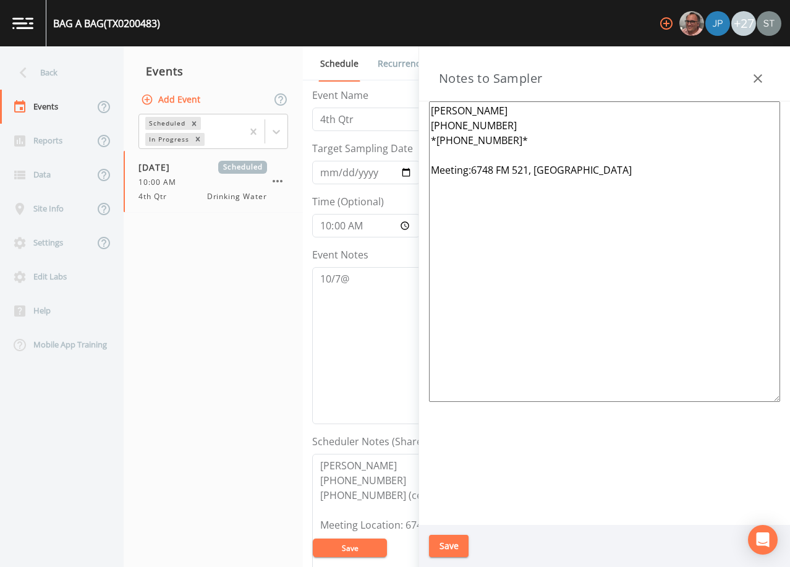
click at [757, 76] on icon "button" at bounding box center [757, 78] width 15 height 15
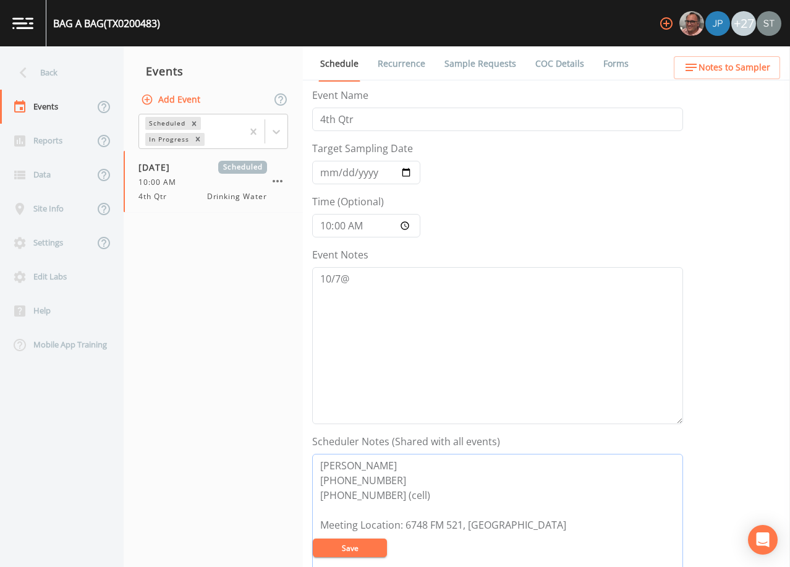
click at [544, 523] on textarea "[PERSON_NAME] [PHONE_NUMBER] [PHONE_NUMBER] (cell) Meeting Location: 6748 FM 52…" at bounding box center [497, 532] width 371 height 157
type textarea "[PERSON_NAME] [PHONE_NUMBER] [PHONE_NUMBER] (cell) Meeting Location: [GEOGRAPHI…"
click at [745, 72] on span "Notes to Sampler" at bounding box center [734, 67] width 72 height 15
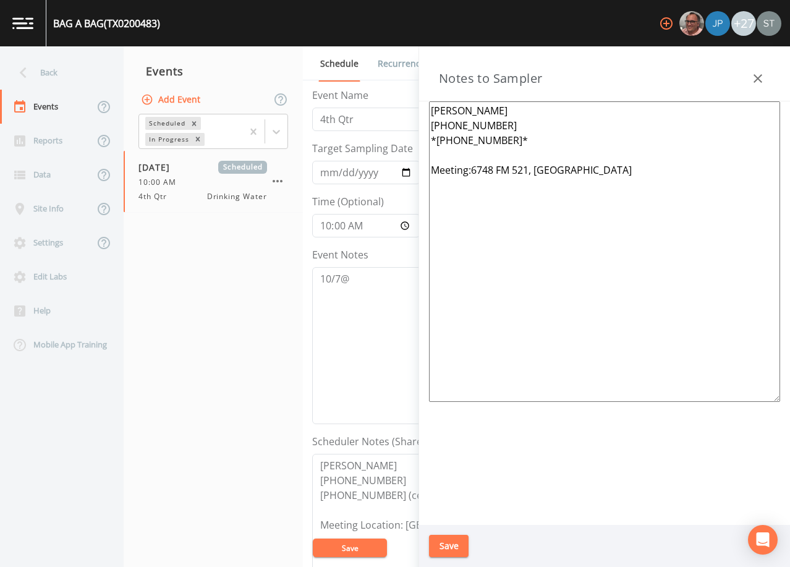
drag, startPoint x: 595, startPoint y: 193, endPoint x: 400, endPoint y: 99, distance: 216.4
click at [400, 99] on div "Back Events Reports Data Site Info Settings Edit Labs Help Mobile App Training …" at bounding box center [395, 306] width 790 height 520
paste textarea "[PHONE_NUMBER] [PHONE_NUMBER] (cell) Meeting Location: [GEOGRAPHIC_DATA]"
type textarea "[PERSON_NAME] [PHONE_NUMBER] [PHONE_NUMBER] (cell) Meeting Location: [GEOGRAPHI…"
click at [455, 545] on button "Save" at bounding box center [449, 546] width 40 height 23
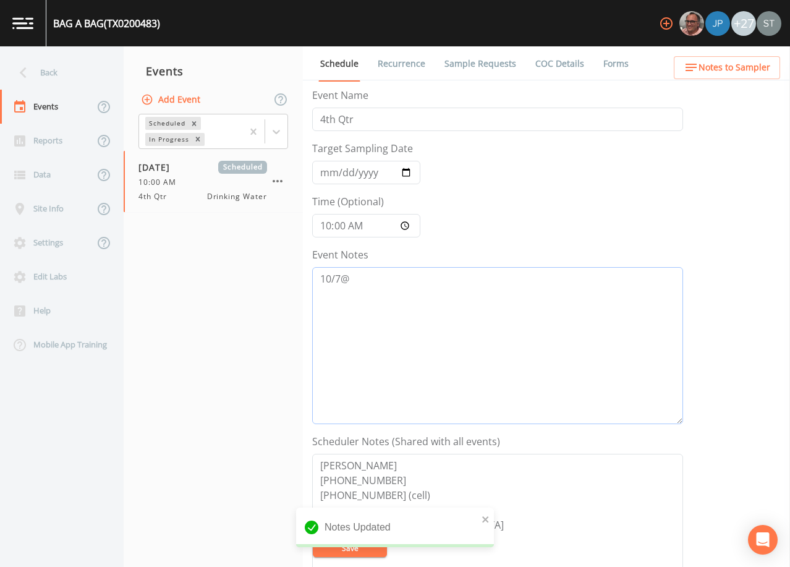
click at [395, 288] on textarea "10/7@" at bounding box center [497, 345] width 371 height 157
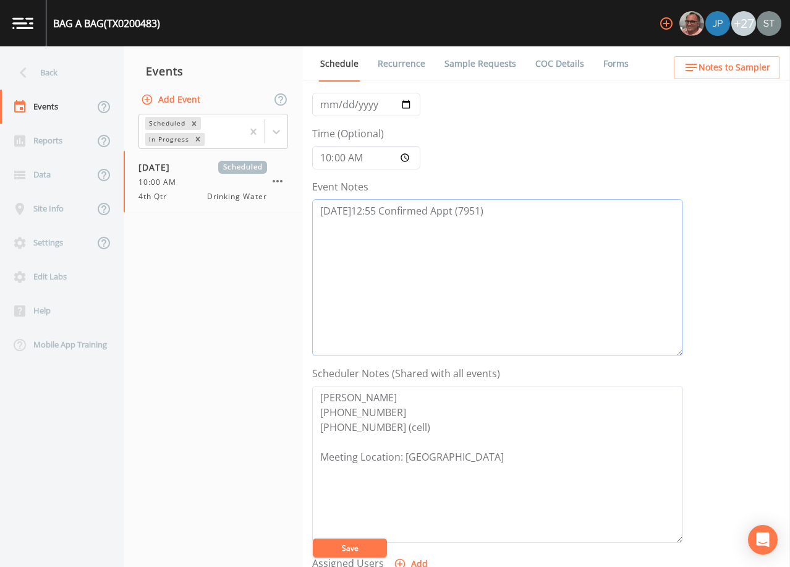
scroll to position [247, 0]
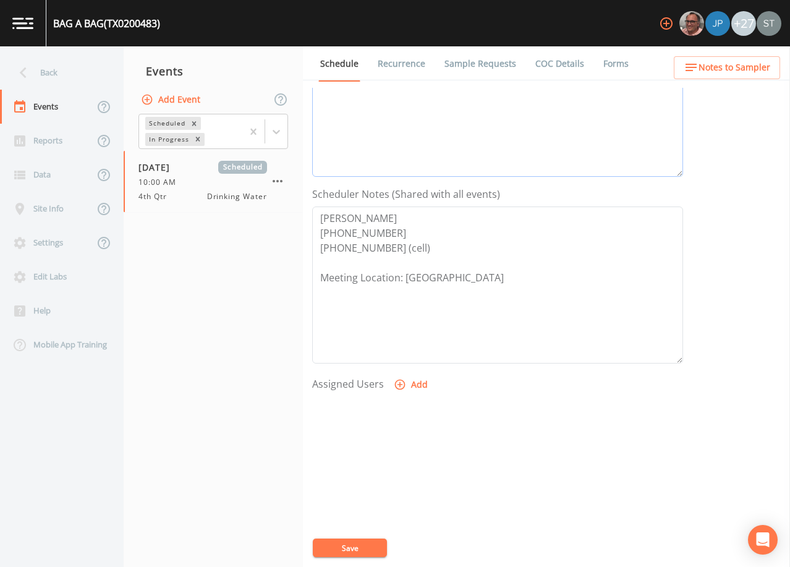
type textarea "[DATE]12:55 Confirmed Appt (7951)"
click at [414, 384] on button "Add" at bounding box center [411, 384] width 41 height 23
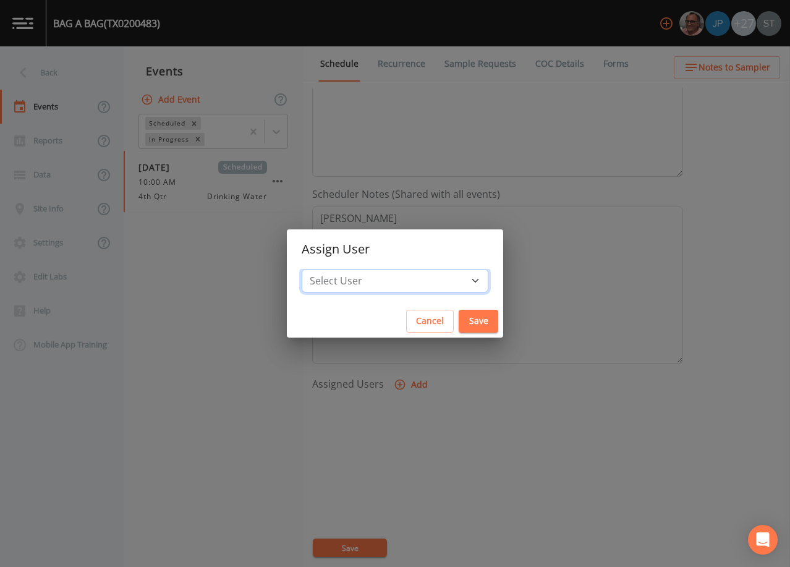
click at [398, 279] on select "Select User [PERSON_NAME] [PERSON_NAME] [PERSON_NAME] [PERSON_NAME] [PERSON_NAM…" at bounding box center [395, 280] width 187 height 23
select select "3585e269-5d1f-4d98-ab9d-4913da50343a"
click at [329, 269] on select "Select User [PERSON_NAME] [PERSON_NAME] [PERSON_NAME] [PERSON_NAME] [PERSON_NAM…" at bounding box center [395, 280] width 187 height 23
click at [459, 322] on button "Save" at bounding box center [479, 321] width 40 height 23
select select
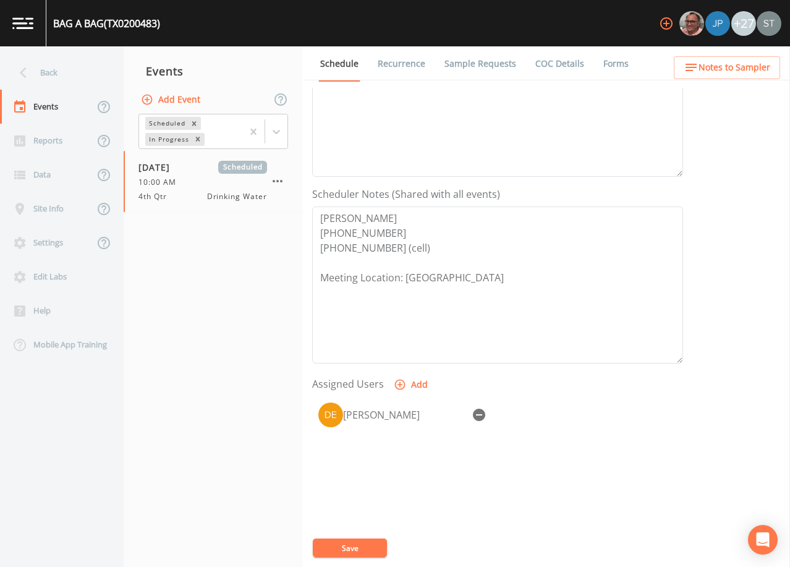
click at [355, 553] on button "Save" at bounding box center [350, 547] width 74 height 19
click at [358, 549] on button "Save" at bounding box center [350, 547] width 74 height 19
click at [760, 70] on span "Notes to Sampler" at bounding box center [734, 67] width 72 height 15
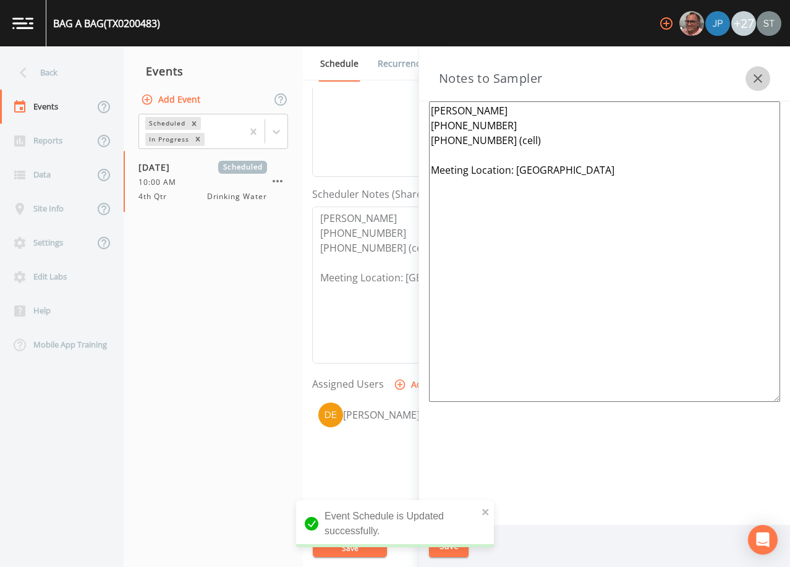
click at [758, 76] on icon "button" at bounding box center [757, 78] width 15 height 15
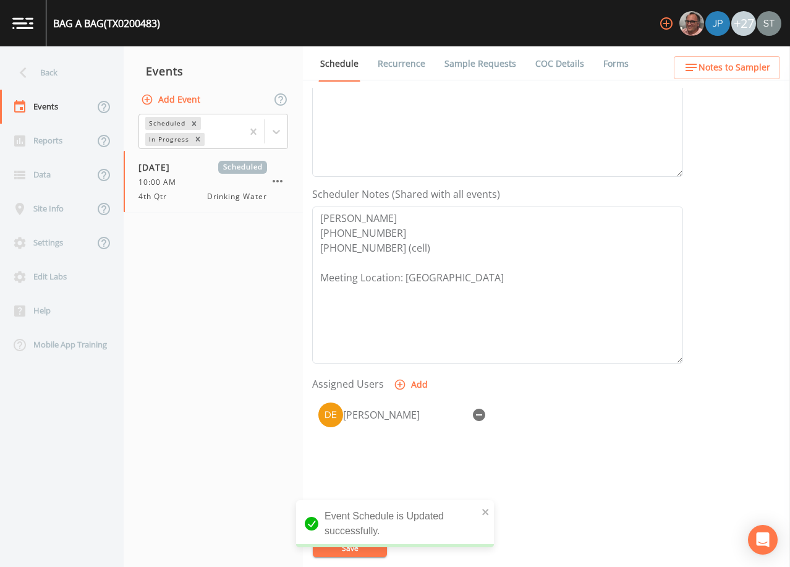
click at [480, 72] on link "Sample Requests" at bounding box center [480, 63] width 75 height 35
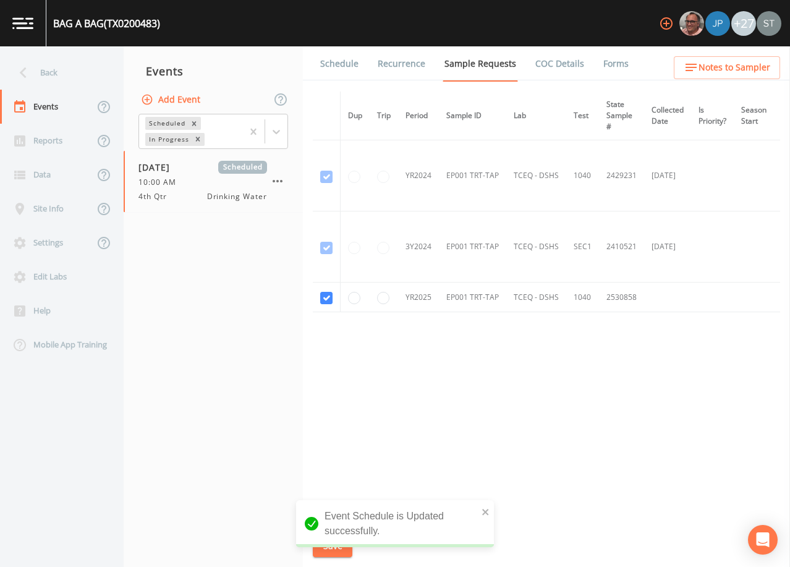
click at [333, 69] on link "Schedule" at bounding box center [339, 63] width 42 height 35
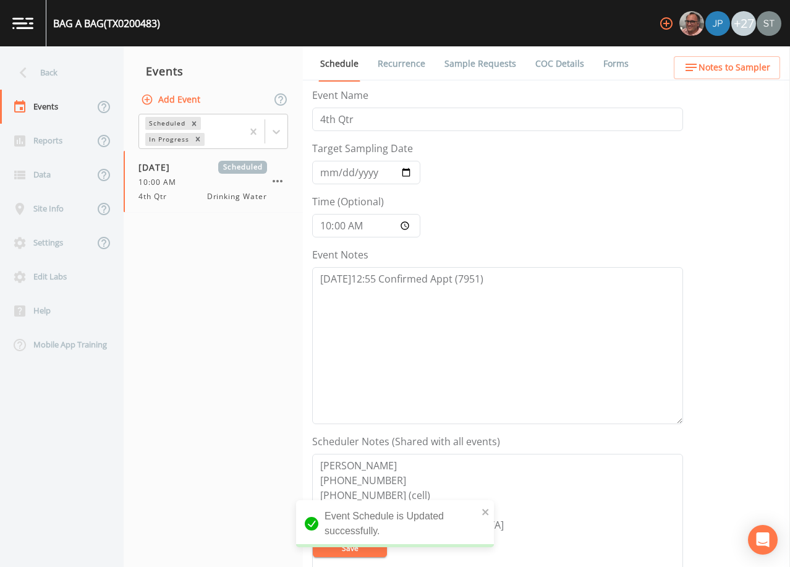
scroll to position [62, 0]
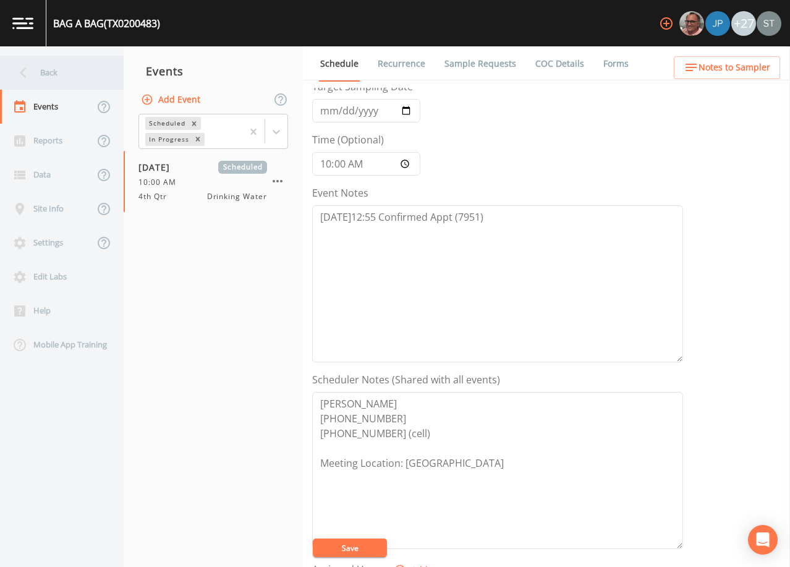
click at [49, 70] on div "Back" at bounding box center [55, 73] width 111 height 34
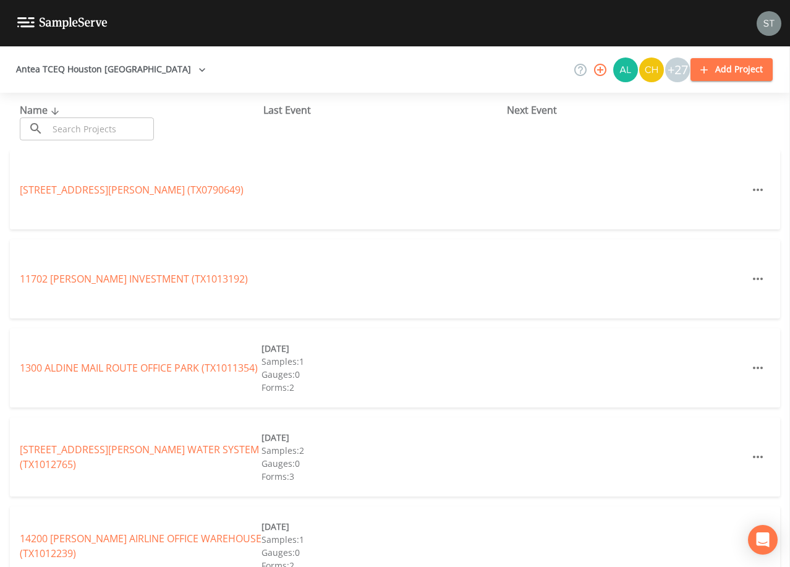
click at [101, 133] on input "text" at bounding box center [101, 128] width 106 height 23
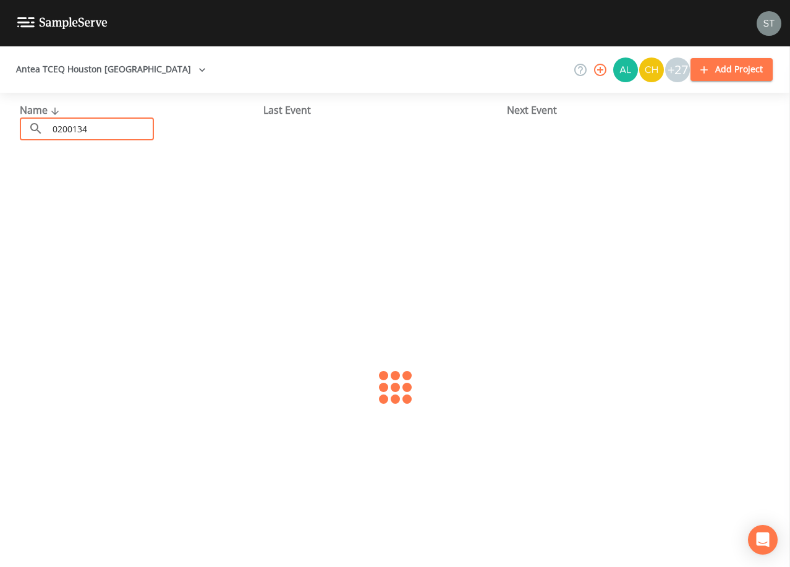
type input "0200134"
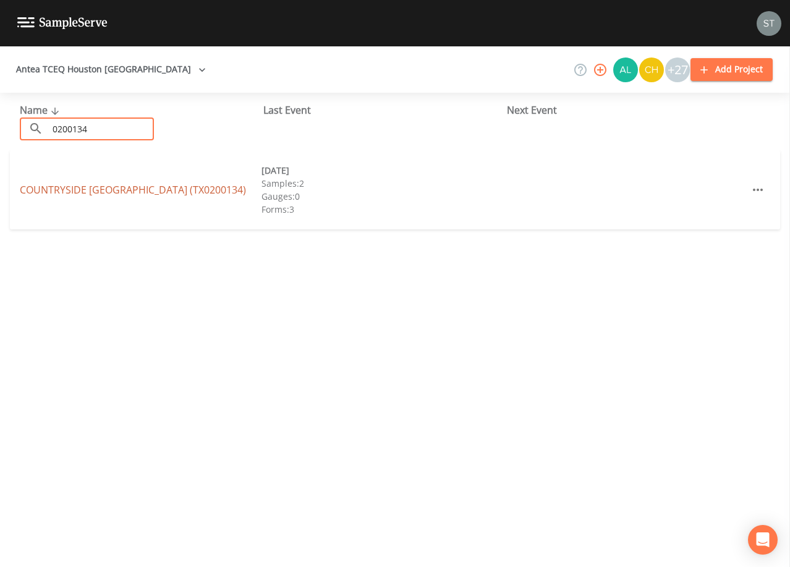
click at [174, 194] on link "COUNTRYSIDE [GEOGRAPHIC_DATA] (TX0200134)" at bounding box center [133, 190] width 226 height 14
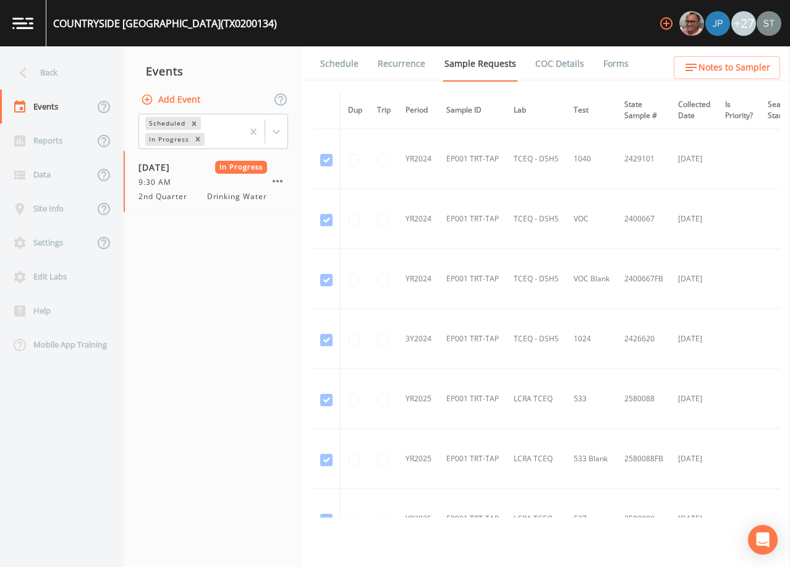
click at [744, 72] on span "Notes to Sampler" at bounding box center [734, 67] width 72 height 15
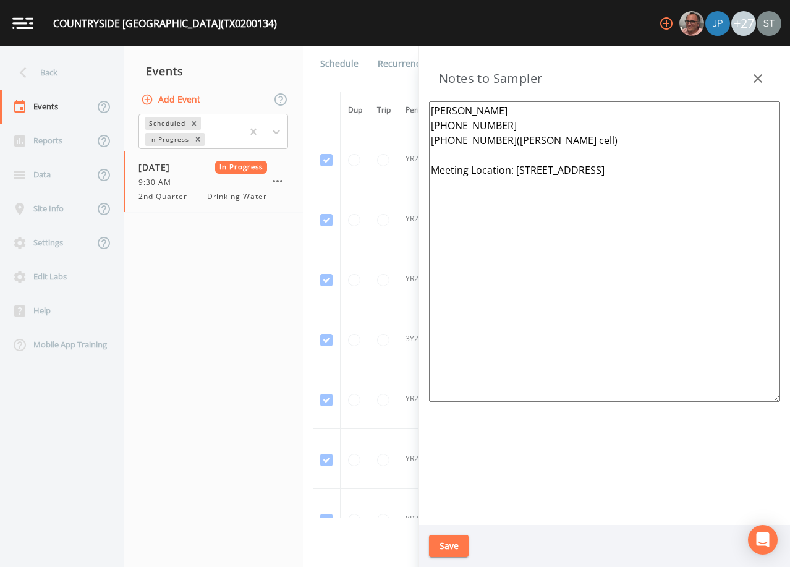
click at [494, 142] on textarea "[PERSON_NAME] [PHONE_NUMBER] [PHONE_NUMBER]([PERSON_NAME] cell) Meeting Locatio…" at bounding box center [604, 251] width 351 height 300
type textarea "[PERSON_NAME] [PHONE_NUMBER] [PHONE_NUMBER] ([PERSON_NAME] cell) Meeting Locati…"
click at [455, 545] on button "Save" at bounding box center [449, 546] width 40 height 23
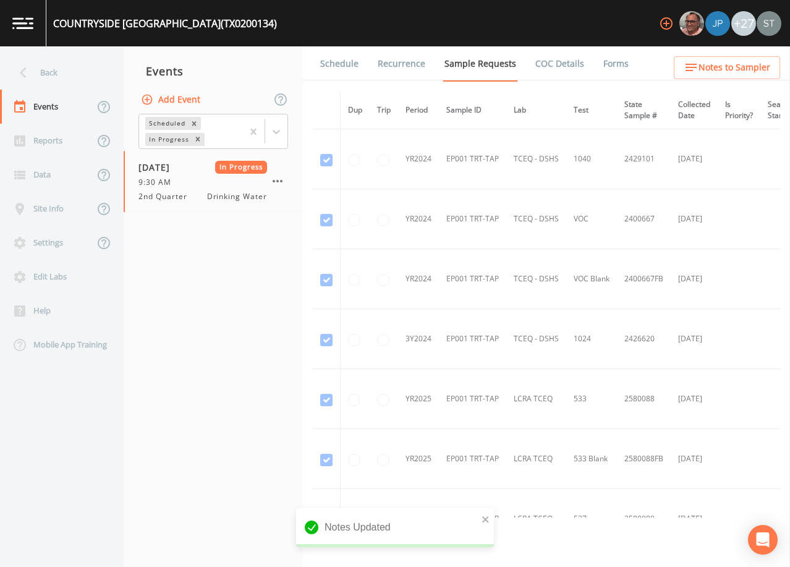
click at [184, 100] on button "Add Event" at bounding box center [171, 99] width 67 height 23
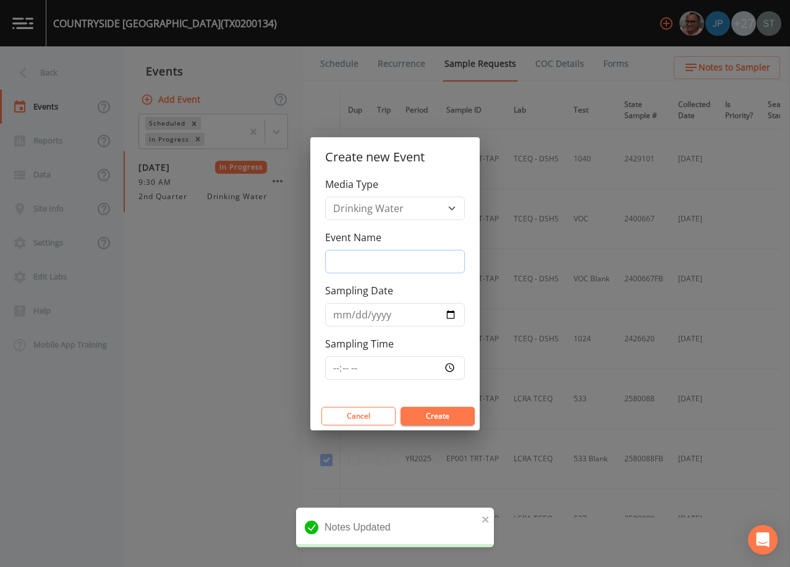
click at [373, 252] on input "Event Name" at bounding box center [395, 261] width 140 height 23
type input "4th Qtr"
click at [348, 318] on input "Sampling Date" at bounding box center [395, 314] width 140 height 23
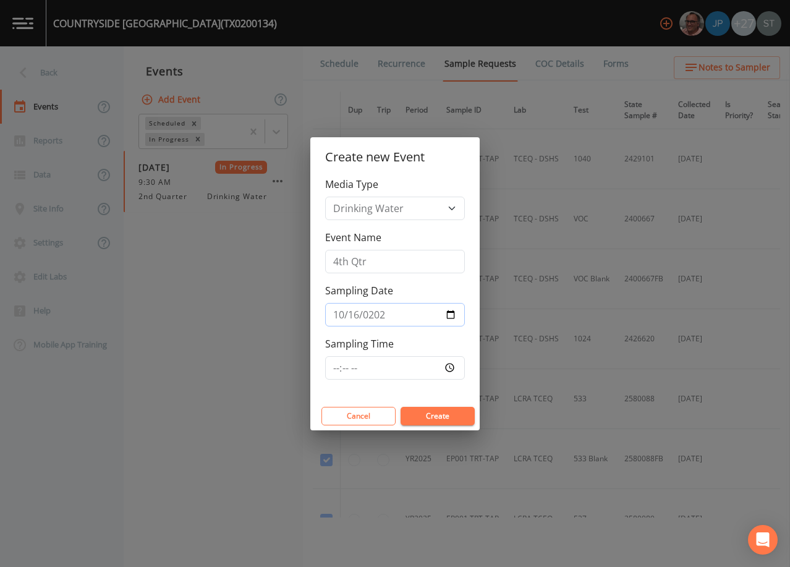
type input "[DATE]"
type input "11:00"
click at [450, 418] on button "Create" at bounding box center [437, 416] width 74 height 19
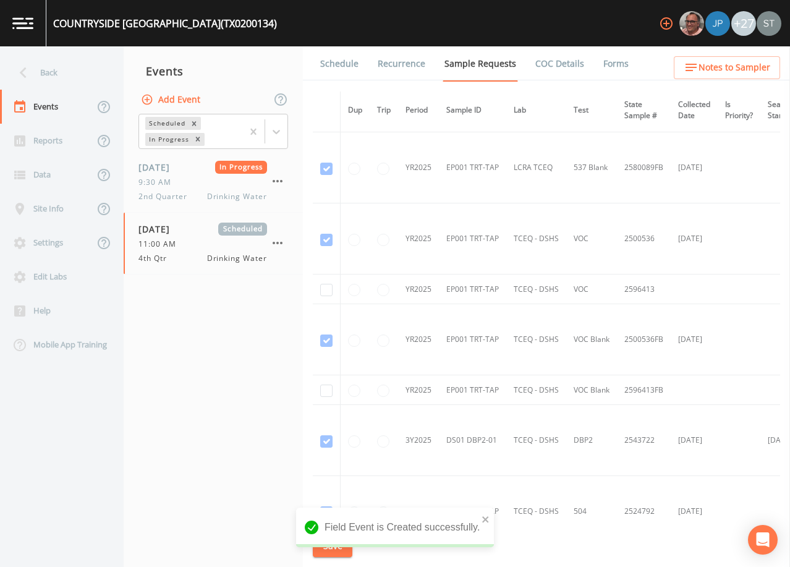
scroll to position [433, 0]
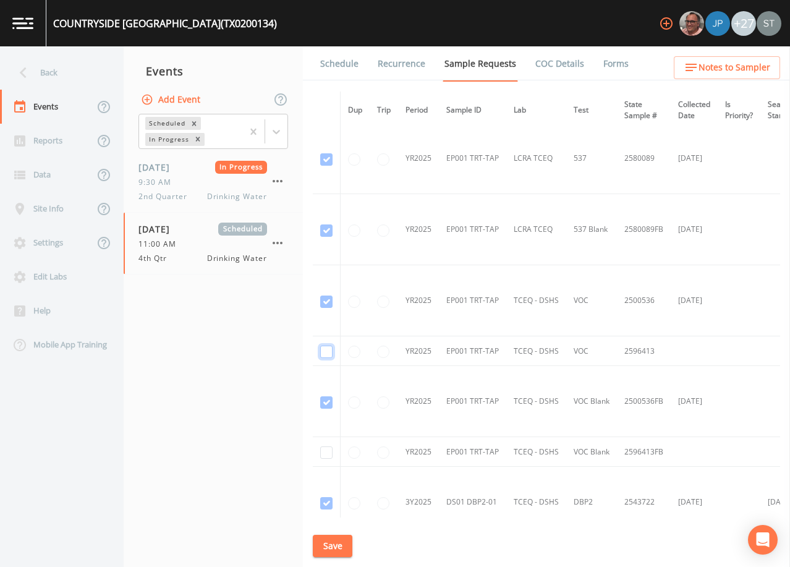
click at [328, 347] on input "checkbox" at bounding box center [326, 351] width 12 height 12
checkbox input "true"
click at [331, 451] on input "checkbox" at bounding box center [326, 452] width 12 height 12
checkbox input "true"
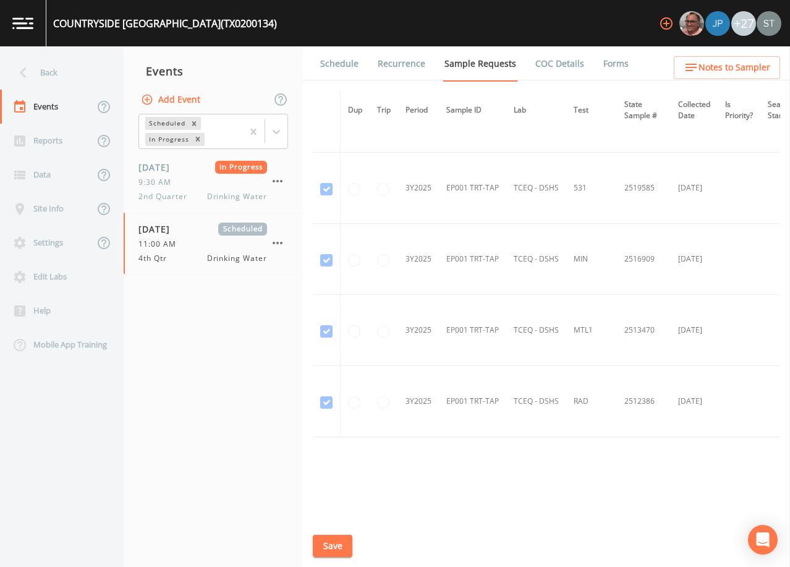
scroll to position [1053, 0]
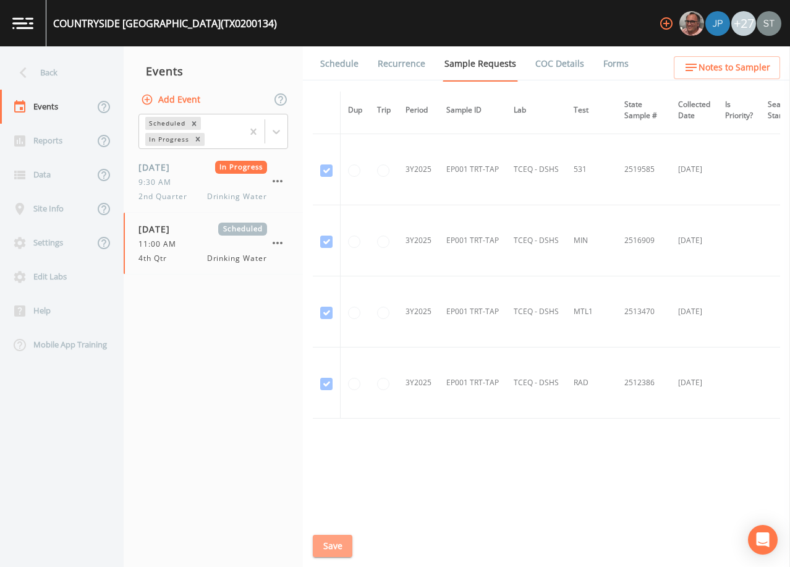
drag, startPoint x: 336, startPoint y: 548, endPoint x: 435, endPoint y: 432, distance: 153.0
click at [336, 548] on button "Save" at bounding box center [333, 546] width 40 height 23
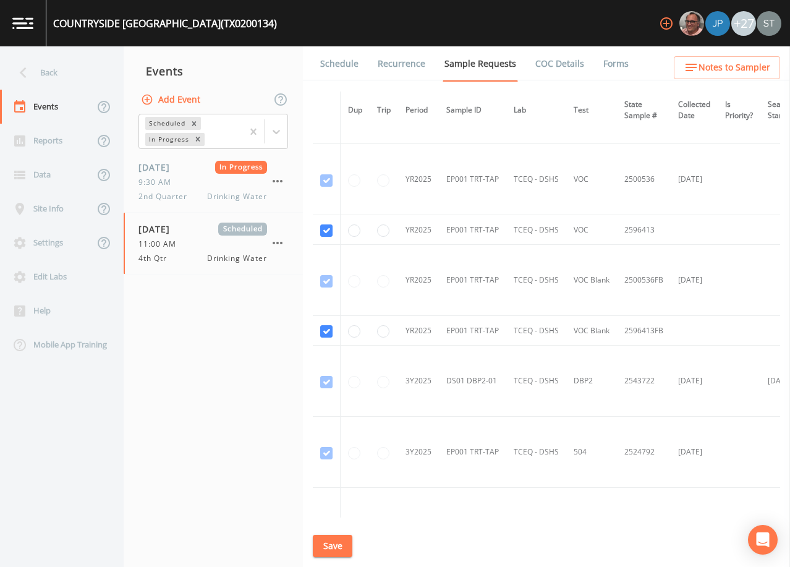
scroll to position [496, 0]
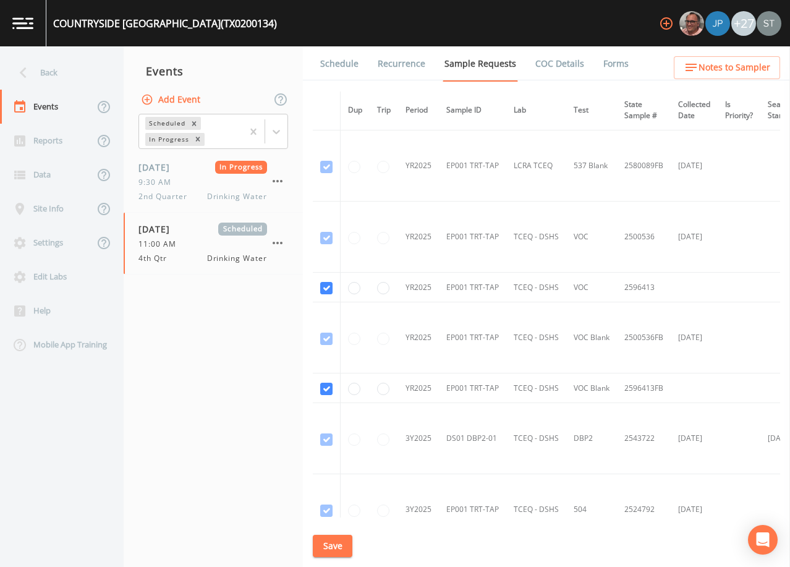
drag, startPoint x: 330, startPoint y: 540, endPoint x: 373, endPoint y: 232, distance: 311.3
click at [330, 541] on button "Save" at bounding box center [333, 546] width 40 height 23
click at [335, 66] on link "Schedule" at bounding box center [339, 63] width 42 height 35
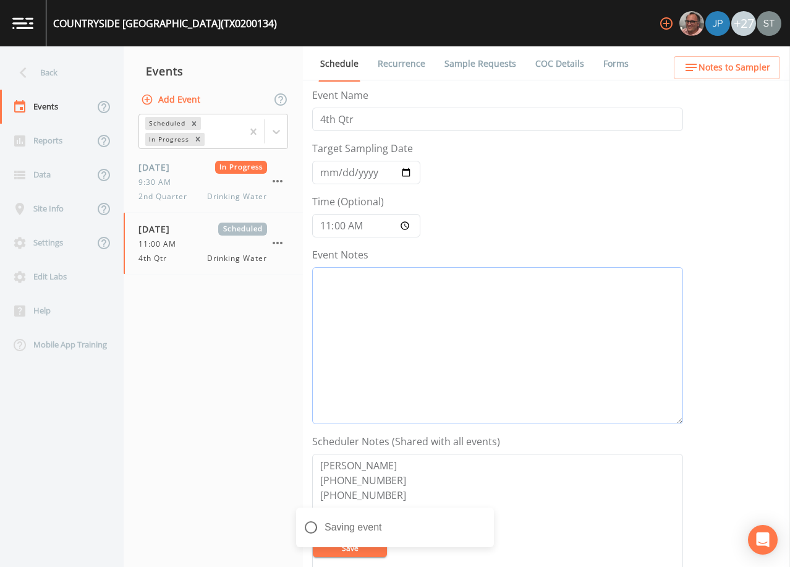
click at [429, 318] on textarea "Event Notes" at bounding box center [497, 345] width 371 height 157
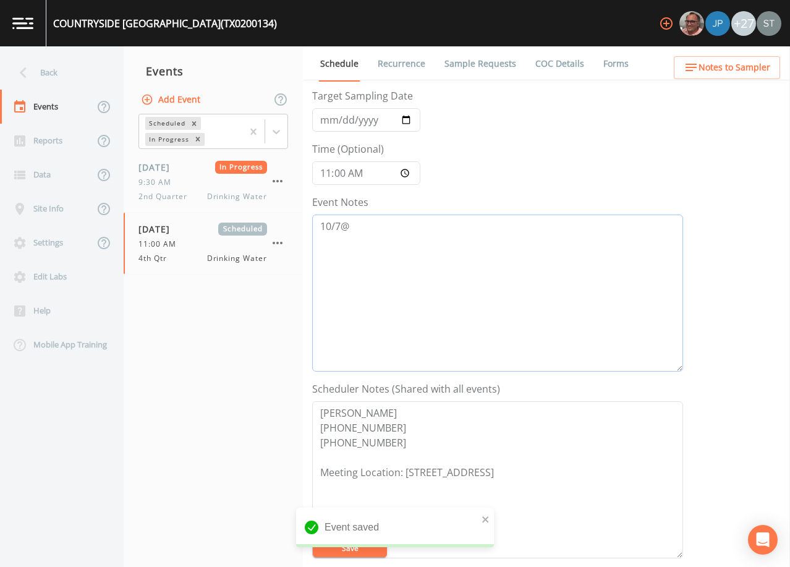
scroll to position [124, 0]
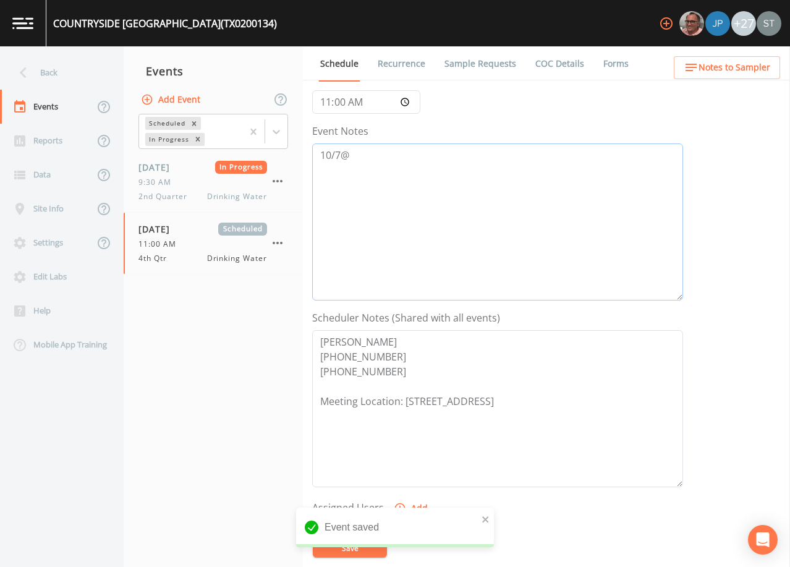
type textarea "10/7@"
click at [399, 368] on textarea "[PERSON_NAME] [PHONE_NUMBER] [PHONE_NUMBER] Meeting Location: [STREET_ADDRESS]" at bounding box center [497, 408] width 371 height 157
type textarea "[PERSON_NAME] [PHONE_NUMBER] [PHONE_NUMBER] ([PERSON_NAME]) Meeting Location: […"
click at [402, 168] on textarea "10/7@" at bounding box center [497, 221] width 371 height 157
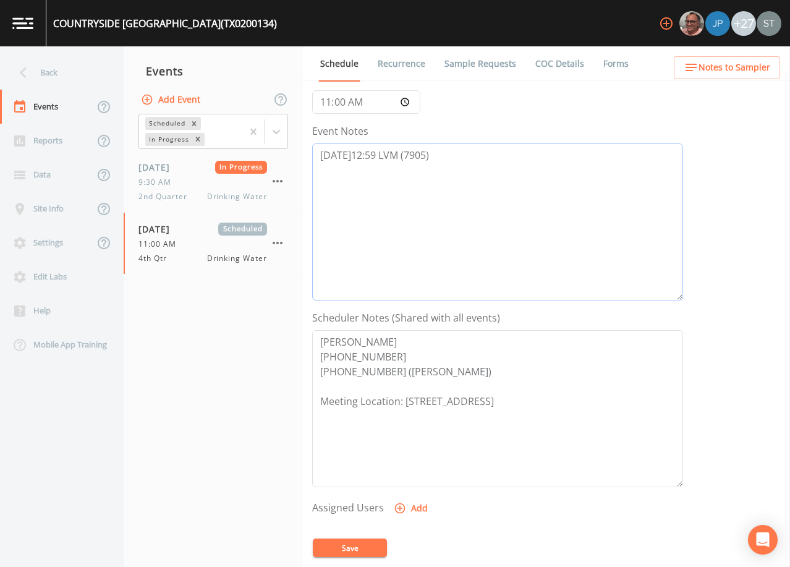
type textarea "[DATE]12:59 LVM (7905)"
drag, startPoint x: 360, startPoint y: 548, endPoint x: 423, endPoint y: 477, distance: 95.0
click at [360, 546] on button "Save" at bounding box center [350, 547] width 74 height 19
click at [365, 548] on button "Save" at bounding box center [350, 547] width 74 height 19
click at [728, 69] on span "Notes to Sampler" at bounding box center [734, 67] width 72 height 15
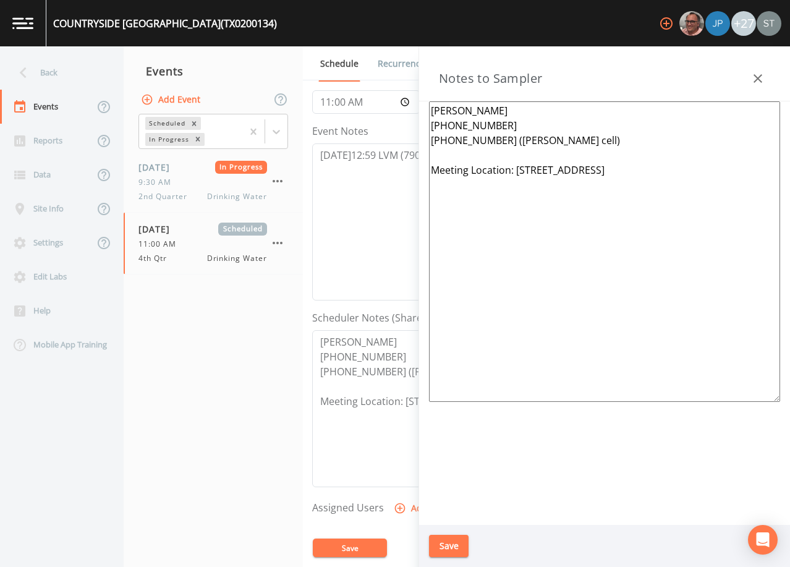
click at [752, 78] on icon "button" at bounding box center [757, 78] width 15 height 15
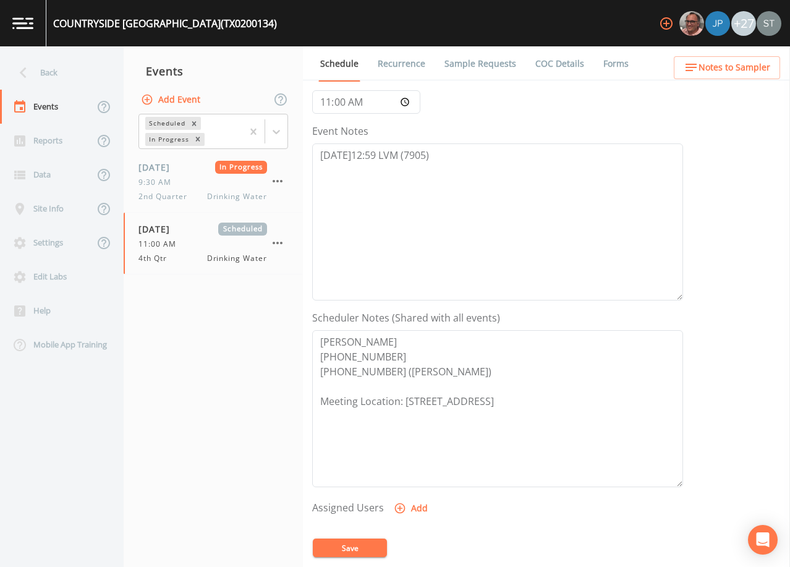
drag, startPoint x: 410, startPoint y: 63, endPoint x: 343, endPoint y: 61, distance: 66.8
click at [410, 63] on link "Recurrence" at bounding box center [401, 63] width 51 height 35
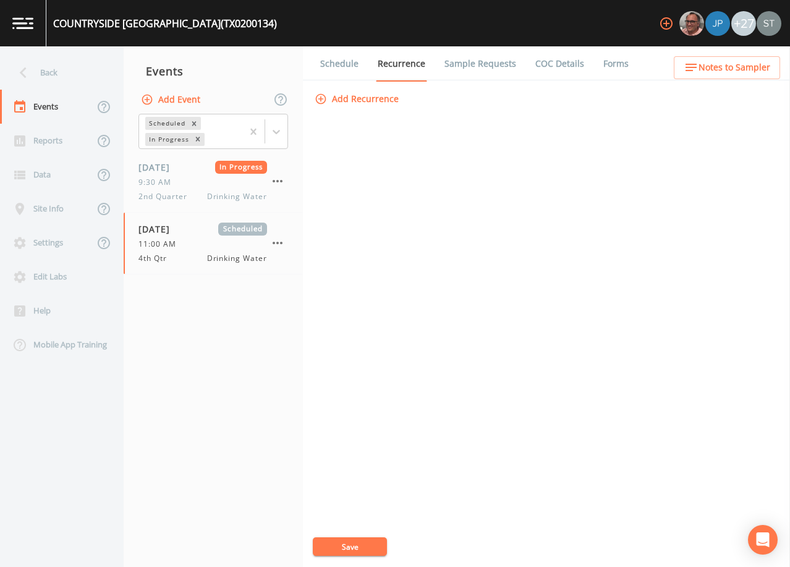
click at [335, 61] on link "Schedule" at bounding box center [339, 63] width 42 height 35
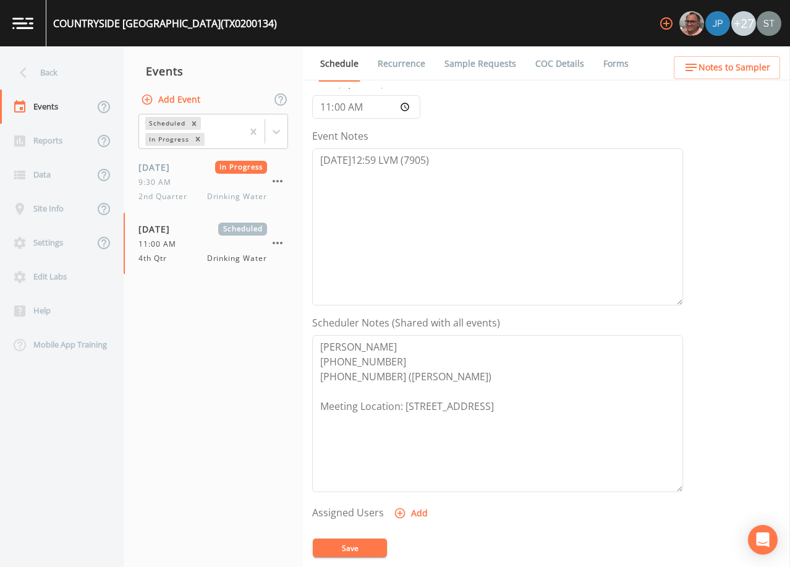
scroll to position [124, 0]
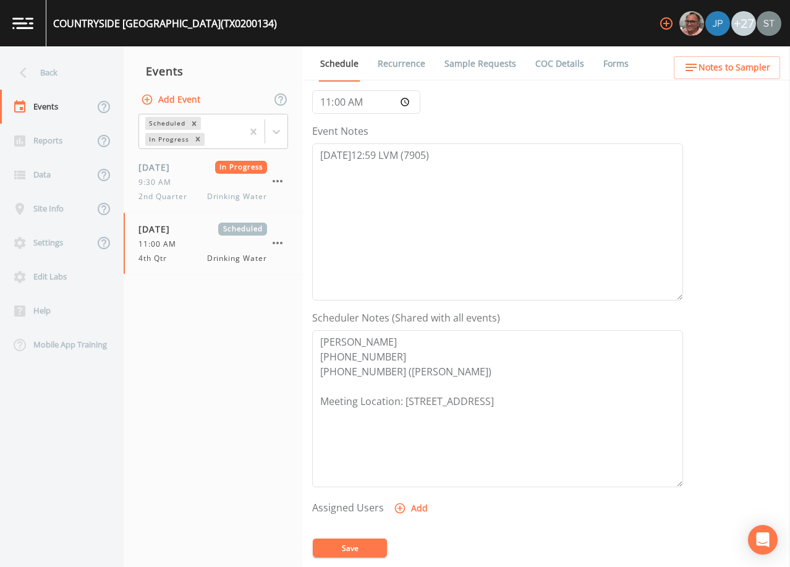
click at [744, 65] on span "Notes to Sampler" at bounding box center [734, 67] width 72 height 15
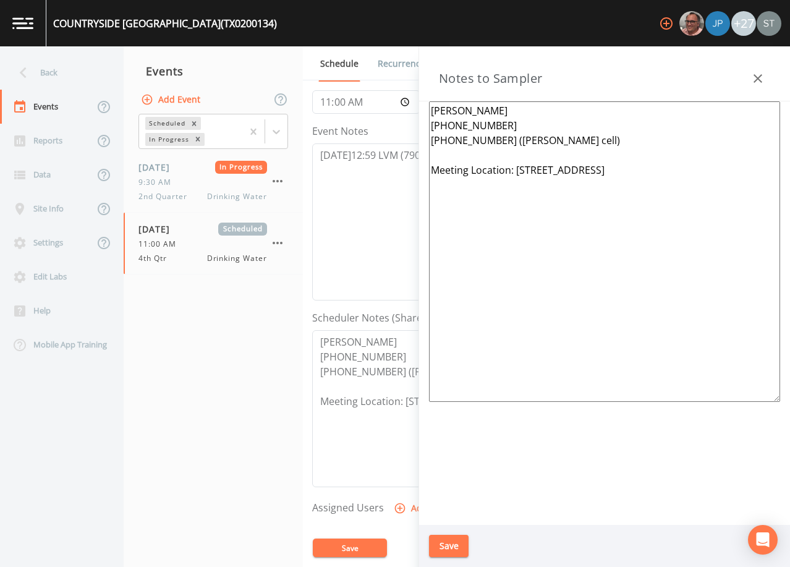
click at [753, 75] on icon "button" at bounding box center [757, 78] width 15 height 15
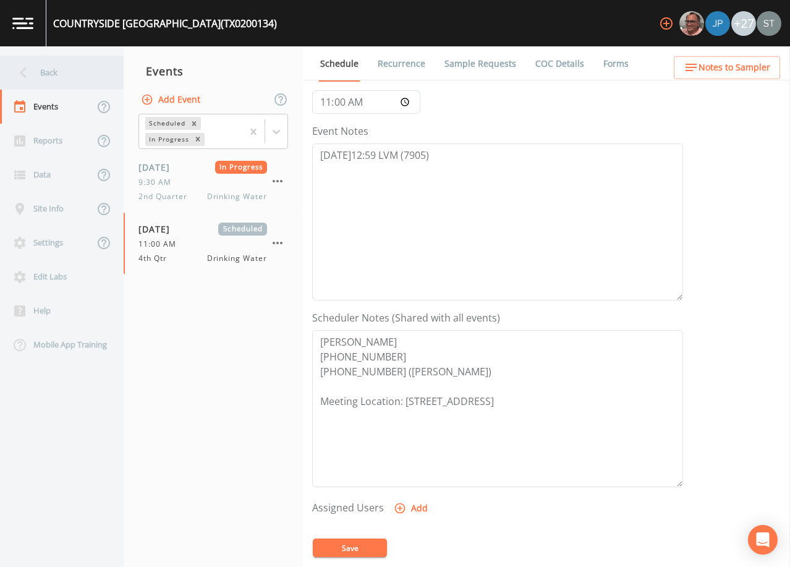
click at [54, 68] on div "Back" at bounding box center [55, 73] width 111 height 34
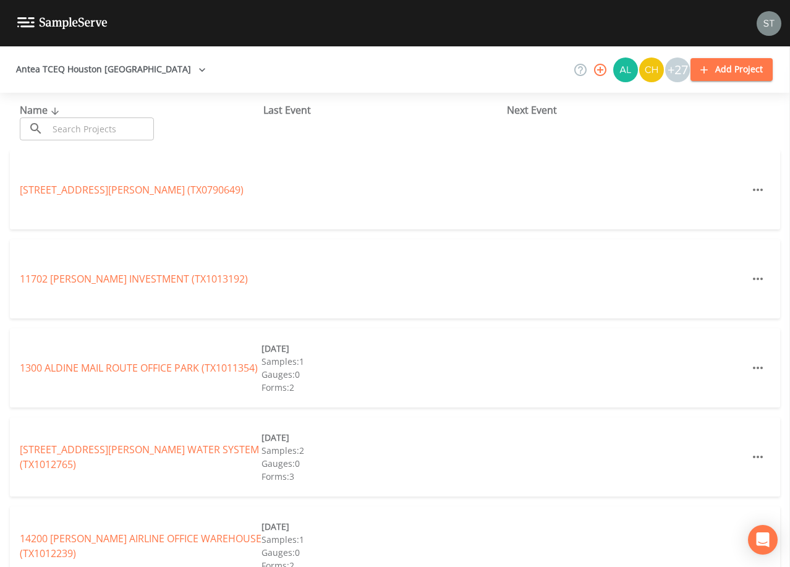
click at [96, 125] on input "text" at bounding box center [101, 128] width 106 height 23
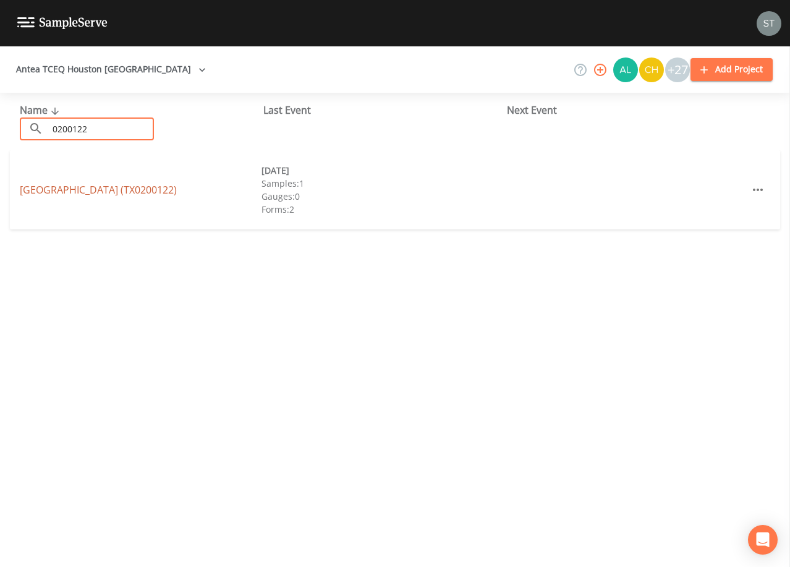
type input "0200122"
click at [142, 188] on link "[GEOGRAPHIC_DATA] (TX0200122)" at bounding box center [98, 190] width 157 height 14
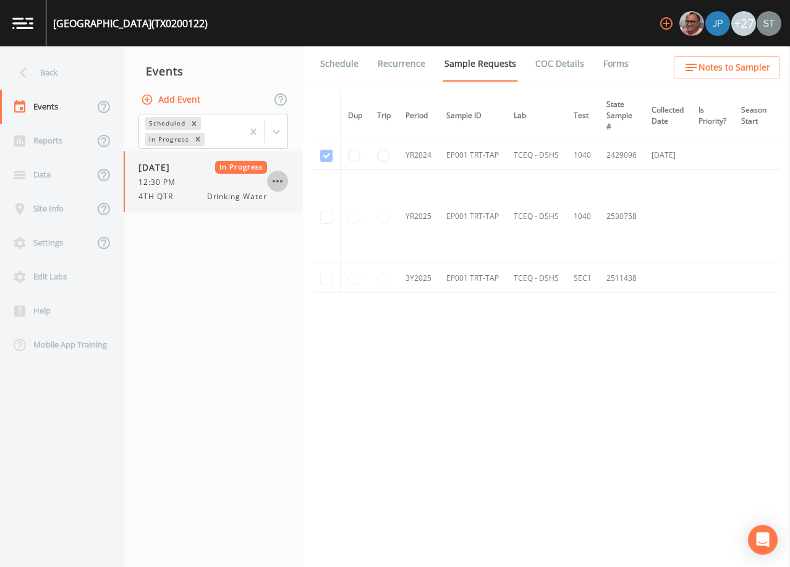
click at [278, 179] on icon "button" at bounding box center [277, 181] width 15 height 15
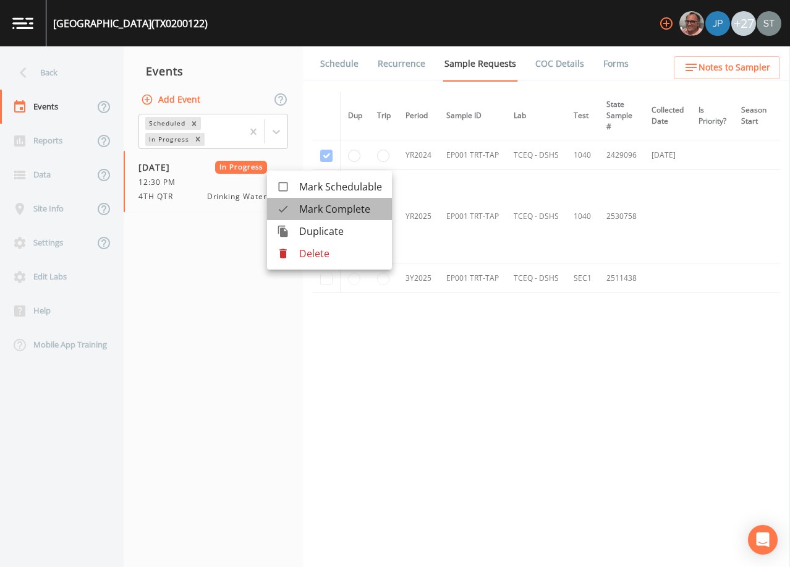
click at [319, 207] on span "Mark Complete" at bounding box center [340, 208] width 83 height 15
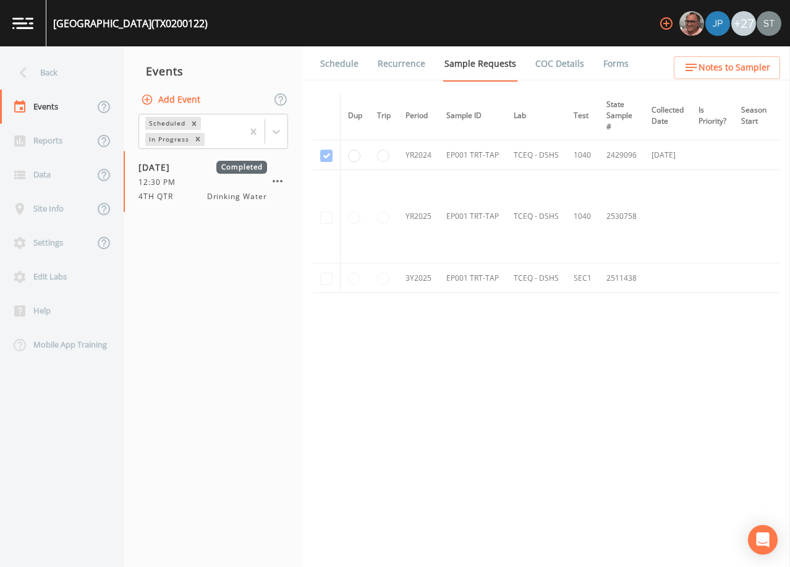
click at [192, 100] on button "Add Event" at bounding box center [171, 99] width 67 height 23
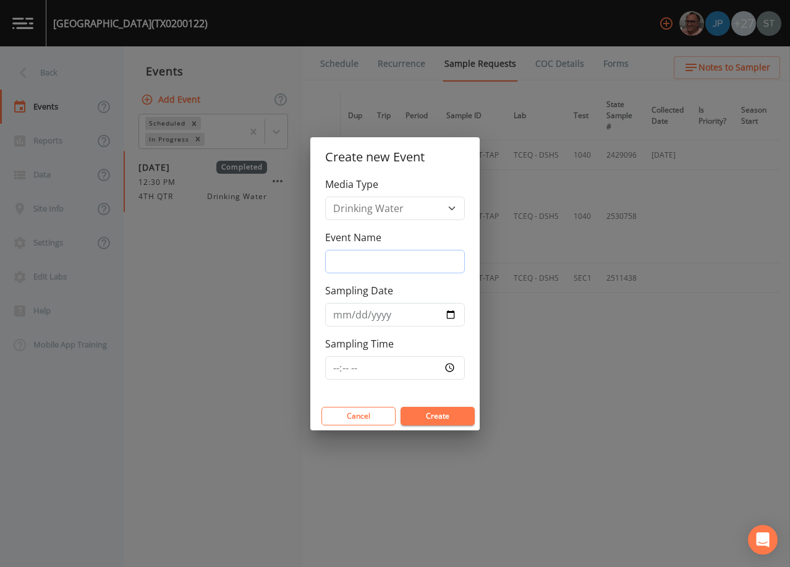
click at [374, 256] on input "Event Name" at bounding box center [395, 261] width 140 height 23
type input "4th Qtr"
click at [336, 313] on input "Sampling Date" at bounding box center [395, 314] width 140 height 23
type input "[DATE]"
type input "11:30"
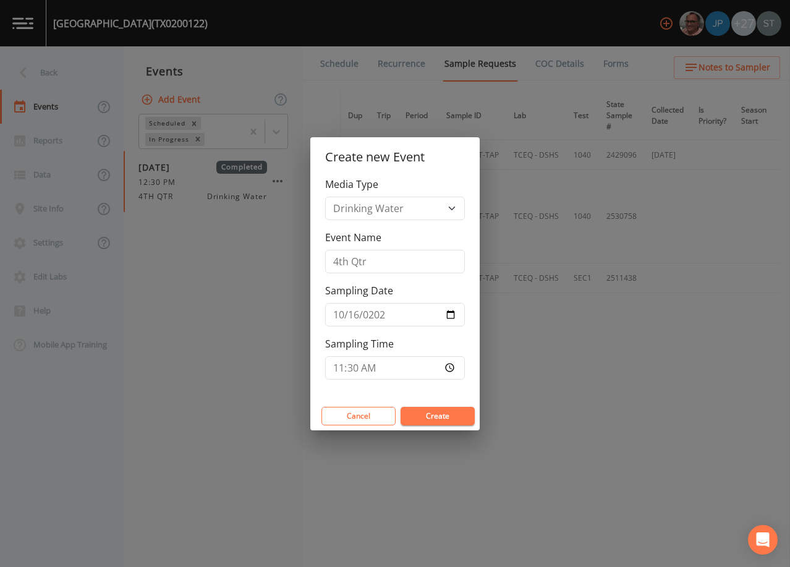
click at [426, 408] on button "Create" at bounding box center [437, 416] width 74 height 19
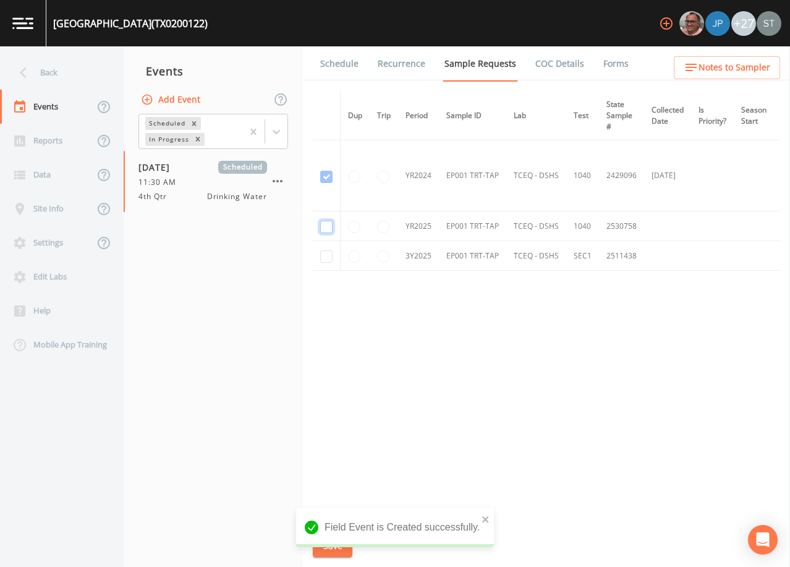
click at [326, 226] on input "checkbox" at bounding box center [326, 227] width 12 height 12
checkbox input "true"
click at [329, 254] on input "checkbox" at bounding box center [326, 256] width 12 height 12
checkbox input "true"
click at [333, 544] on button "Save" at bounding box center [333, 546] width 40 height 23
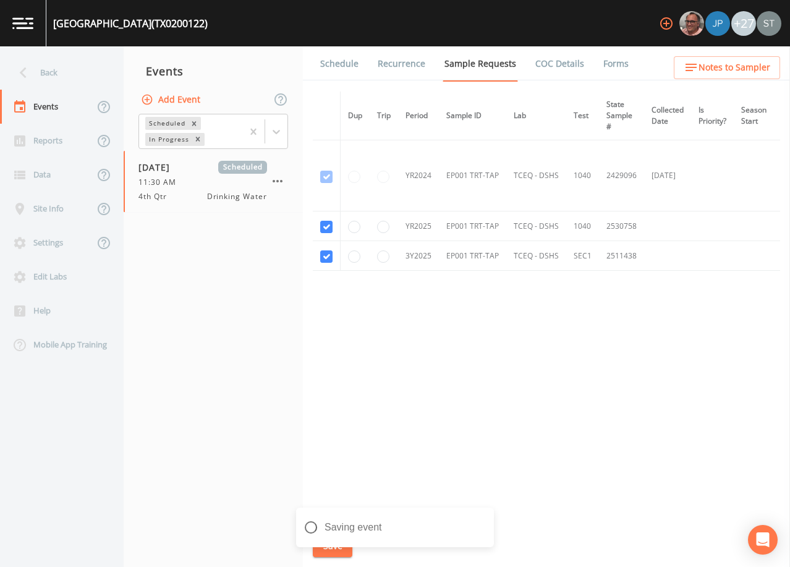
click at [349, 65] on link "Schedule" at bounding box center [339, 63] width 42 height 35
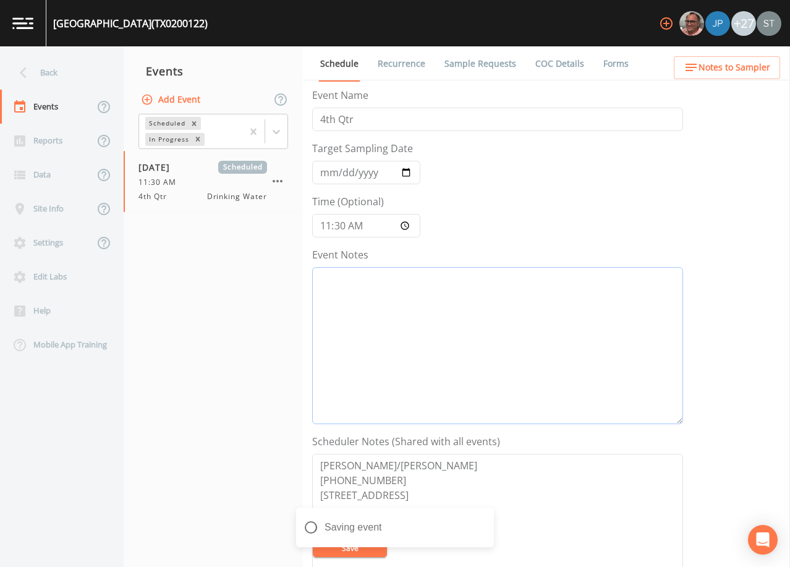
click at [385, 350] on textarea "Event Notes" at bounding box center [497, 345] width 371 height 157
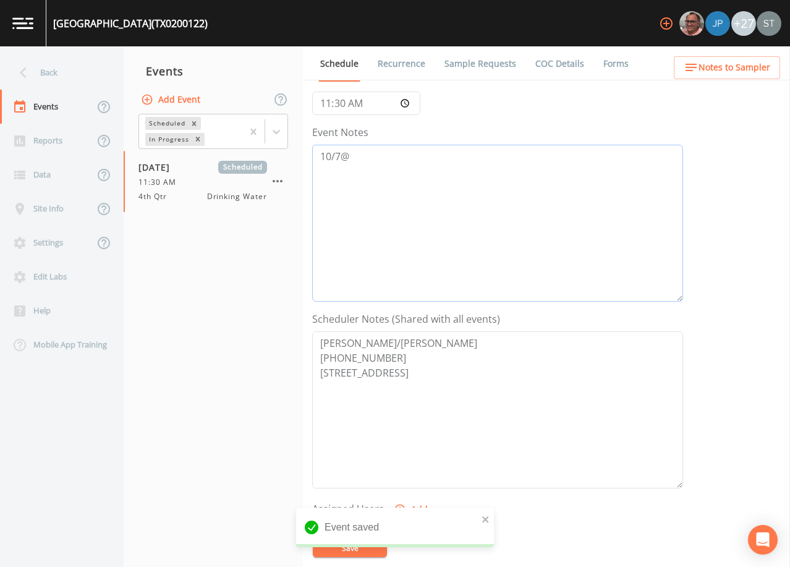
scroll to position [124, 0]
type textarea "10/7@"
click at [389, 356] on textarea "[PERSON_NAME]/[PERSON_NAME] [PHONE_NUMBER] [STREET_ADDRESS]" at bounding box center [497, 408] width 371 height 157
click at [318, 384] on textarea "[PERSON_NAME]/[PERSON_NAME] [PHONE_NUMBER] [STREET_ADDRESS]" at bounding box center [497, 408] width 371 height 157
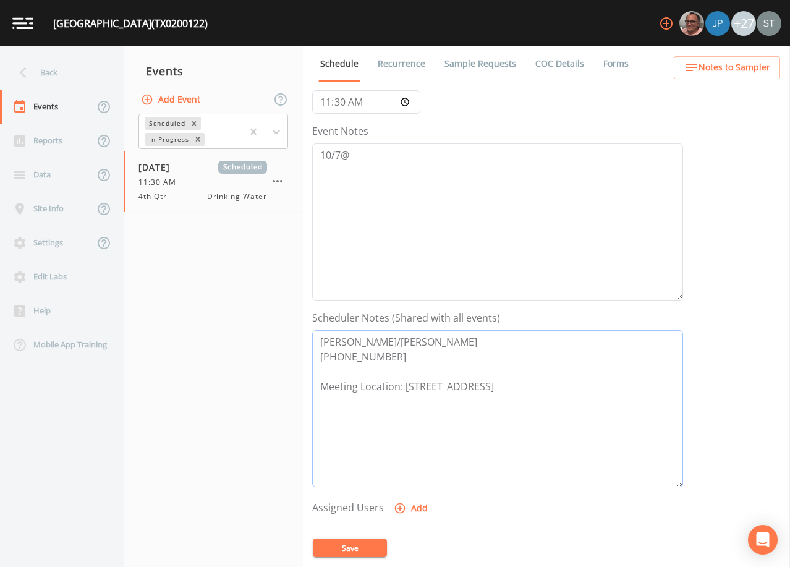
click at [464, 386] on textarea "[PERSON_NAME]/[PERSON_NAME] [PHONE_NUMBER] Meeting Location: [STREET_ADDRESS]" at bounding box center [497, 408] width 371 height 157
type textarea "[PERSON_NAME]/[PERSON_NAME] [PHONE_NUMBER] Meeting Location: [STREET_ADDRESS]"
click at [385, 153] on textarea "10/7@" at bounding box center [497, 221] width 371 height 157
click at [361, 545] on button "Save" at bounding box center [350, 547] width 74 height 19
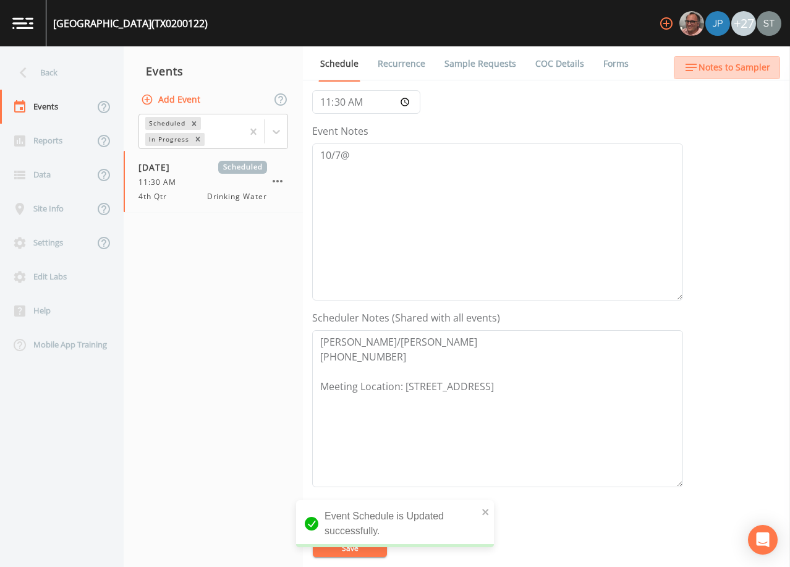
click at [741, 64] on span "Notes to Sampler" at bounding box center [734, 67] width 72 height 15
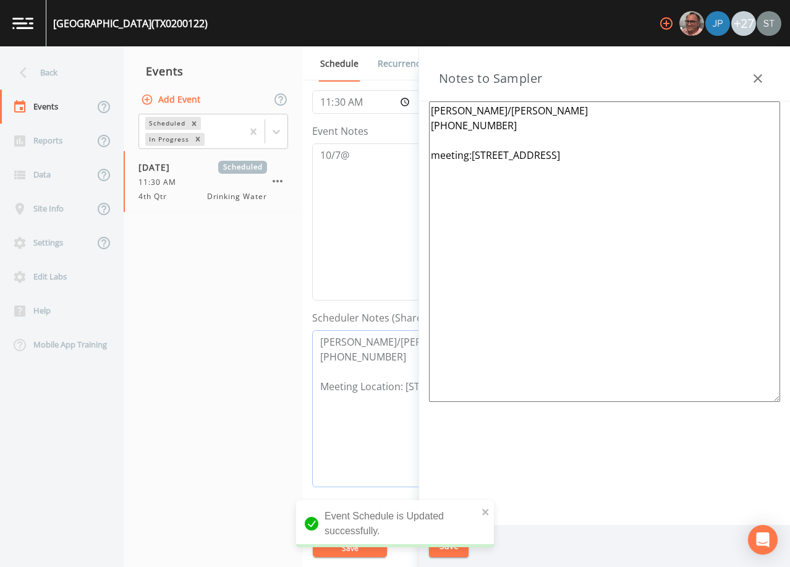
click at [319, 381] on textarea "[PERSON_NAME]/[PERSON_NAME] [PHONE_NUMBER] Meeting Location: [STREET_ADDRESS]" at bounding box center [497, 408] width 371 height 157
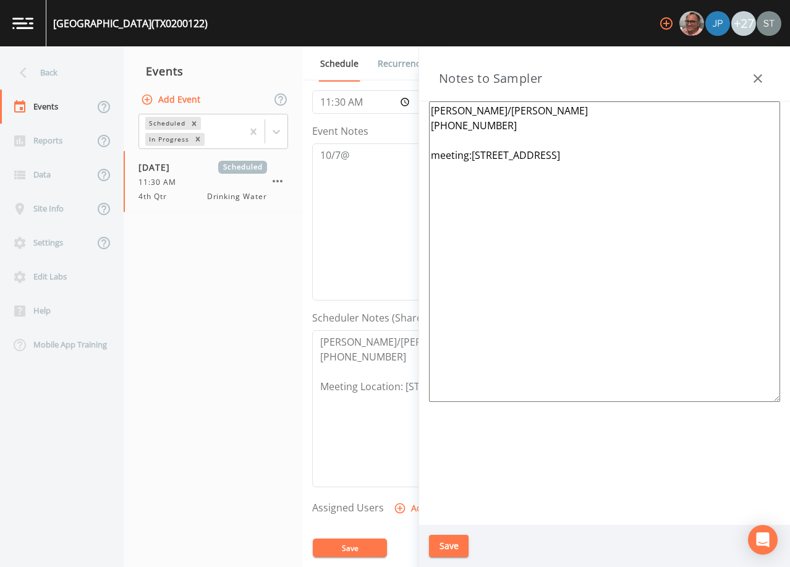
drag, startPoint x: 666, startPoint y: 161, endPoint x: 403, endPoint y: 161, distance: 262.7
click at [403, 161] on div "Back Events Reports Data Site Info Settings Edit Labs Help Mobile App Training …" at bounding box center [395, 306] width 790 height 520
paste textarea "Meeting Location: [STREET_ADDRESS],"
type textarea "[PERSON_NAME]/[PERSON_NAME] [PHONE_NUMBER] Meeting Location: [STREET_ADDRESS]"
click at [457, 546] on button "Save" at bounding box center [449, 546] width 40 height 23
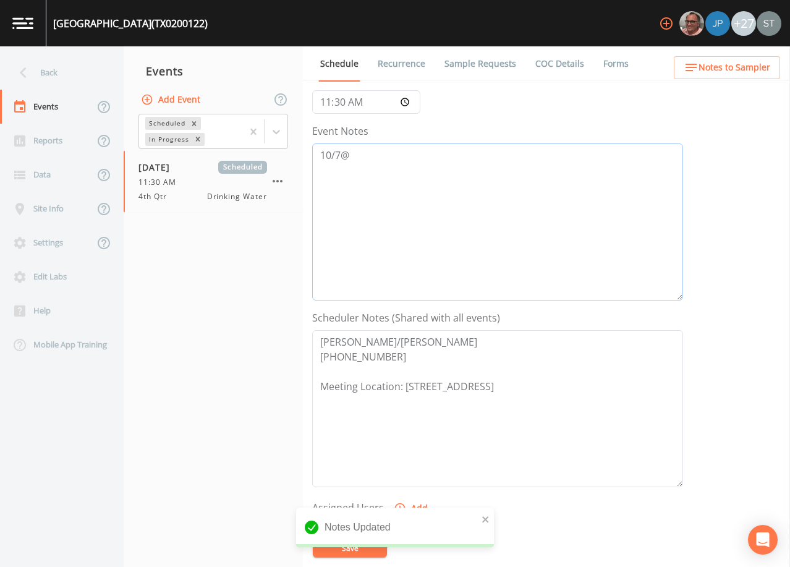
click at [409, 166] on textarea "10/7@" at bounding box center [497, 221] width 371 height 157
type textarea "[DATE]1:01 LVM"
click at [358, 551] on button "Save" at bounding box center [350, 547] width 74 height 19
click at [352, 551] on button "Save" at bounding box center [350, 547] width 74 height 19
click at [766, 64] on span "Notes to Sampler" at bounding box center [734, 67] width 72 height 15
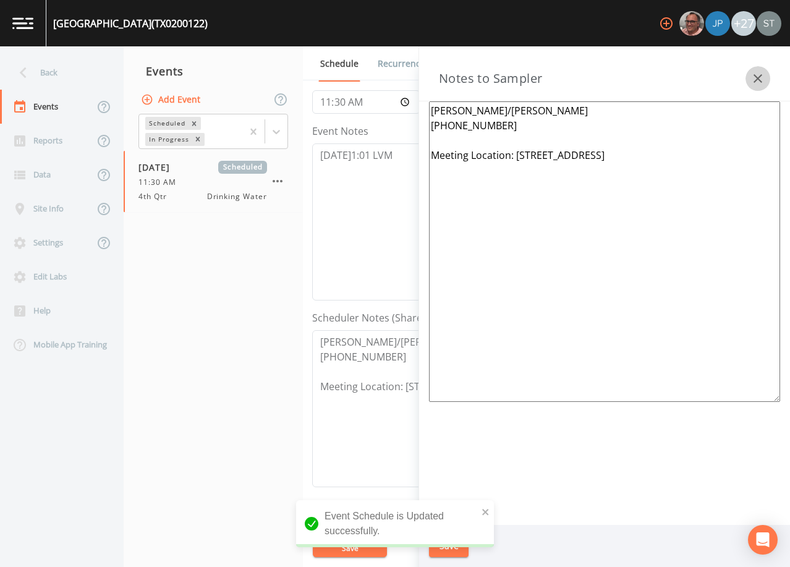
click at [765, 75] on button "button" at bounding box center [757, 78] width 25 height 25
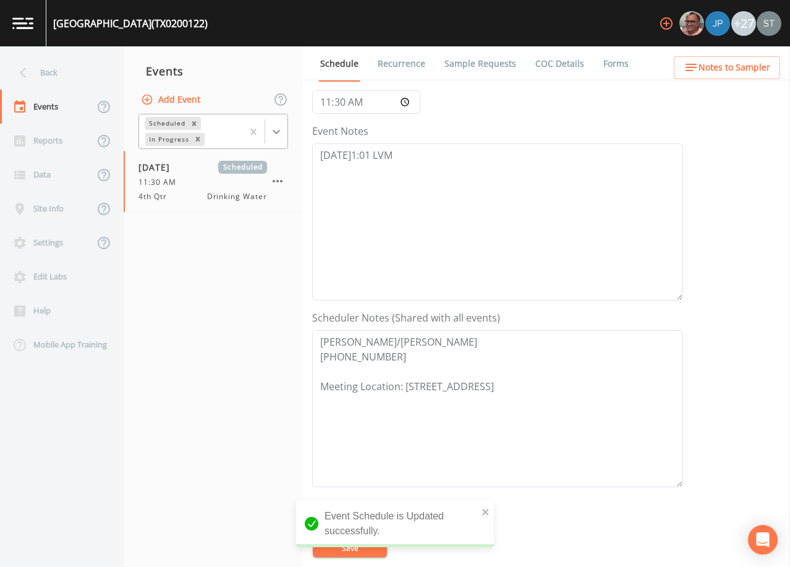
click at [282, 130] on div at bounding box center [276, 132] width 22 height 22
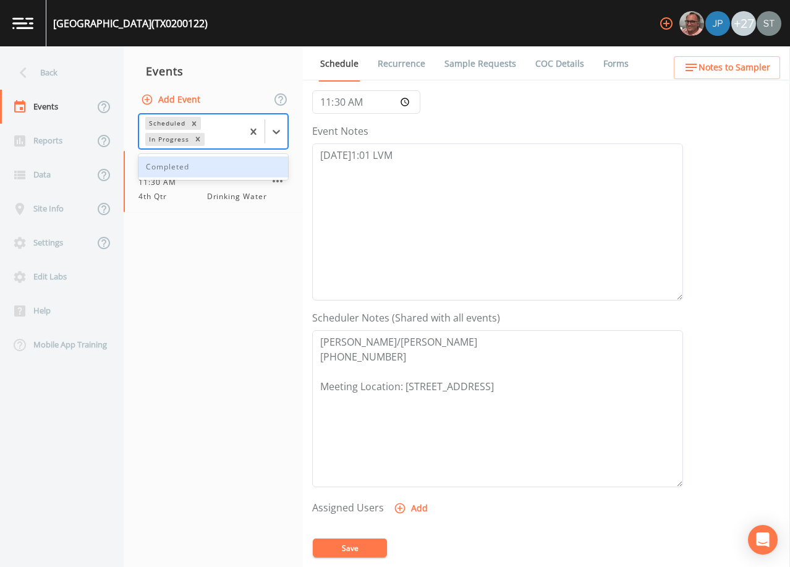
click at [224, 168] on div "Completed" at bounding box center [213, 166] width 150 height 21
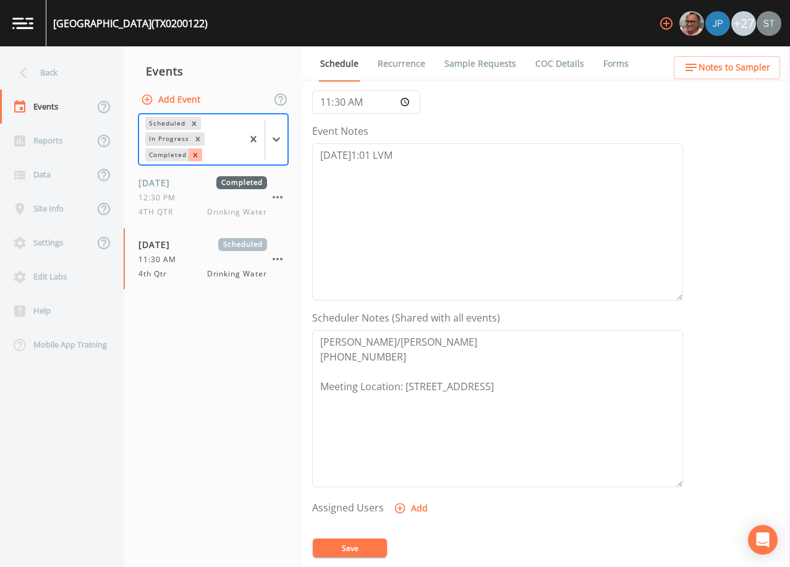
click at [197, 155] on icon "Remove Completed" at bounding box center [195, 155] width 9 height 9
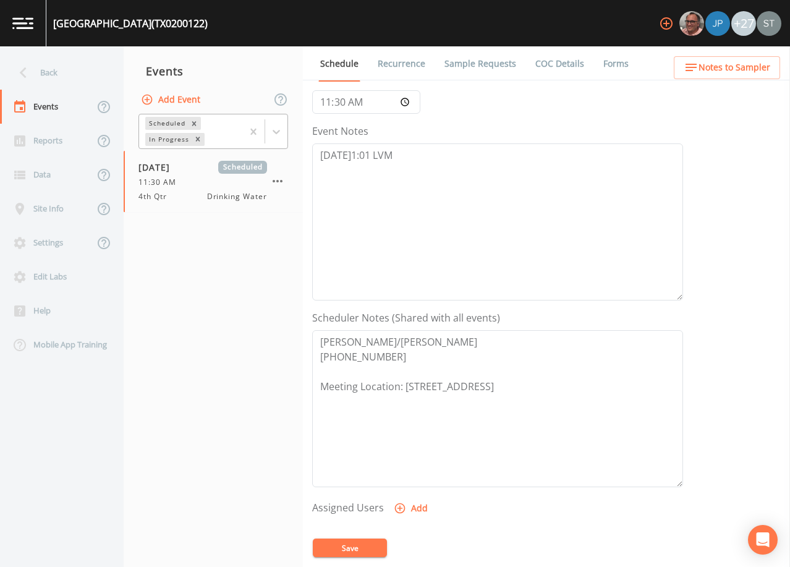
click at [408, 68] on link "Recurrence" at bounding box center [401, 63] width 51 height 35
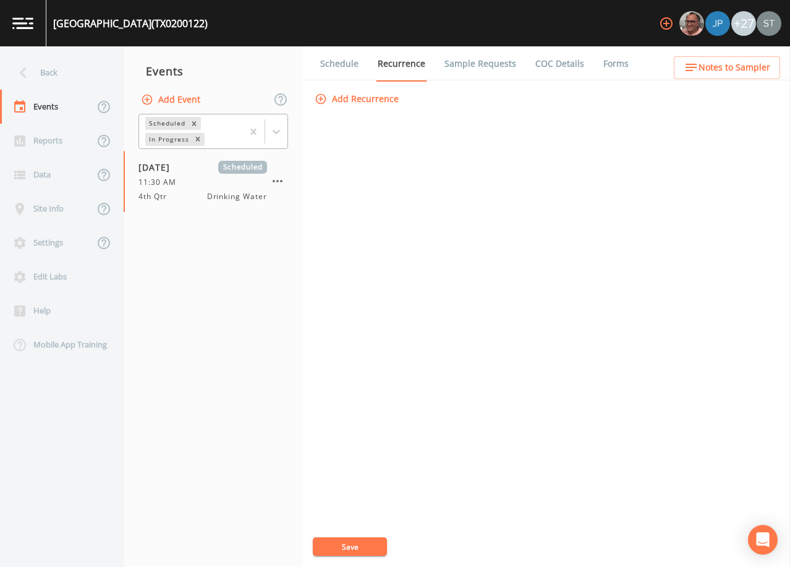
click at [339, 65] on link "Schedule" at bounding box center [339, 63] width 42 height 35
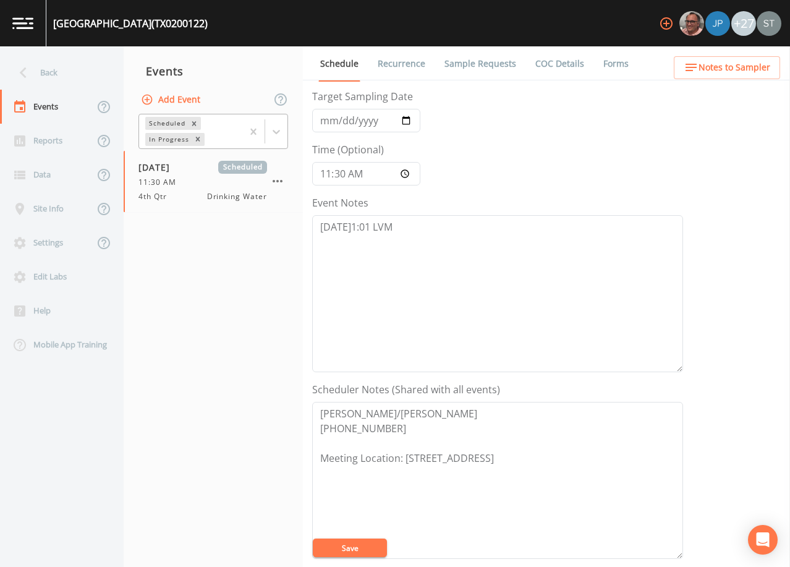
scroll to position [124, 0]
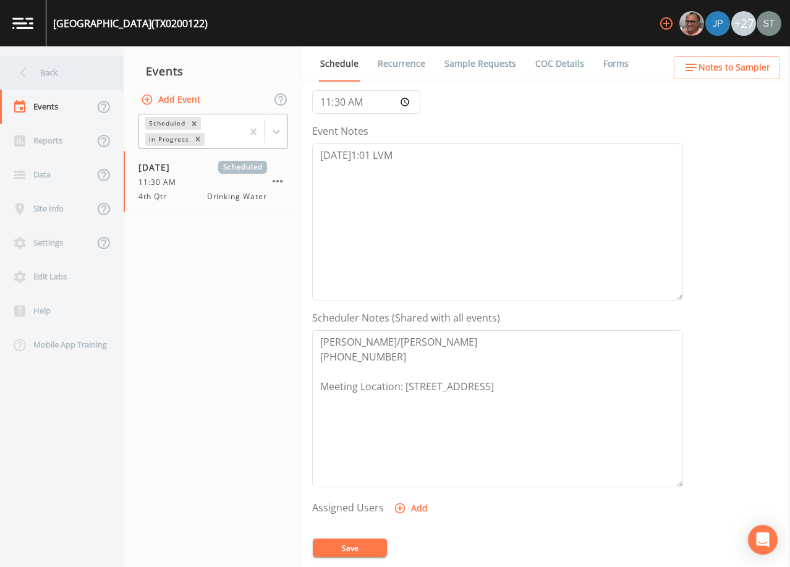
click at [61, 75] on div "Back" at bounding box center [55, 73] width 111 height 34
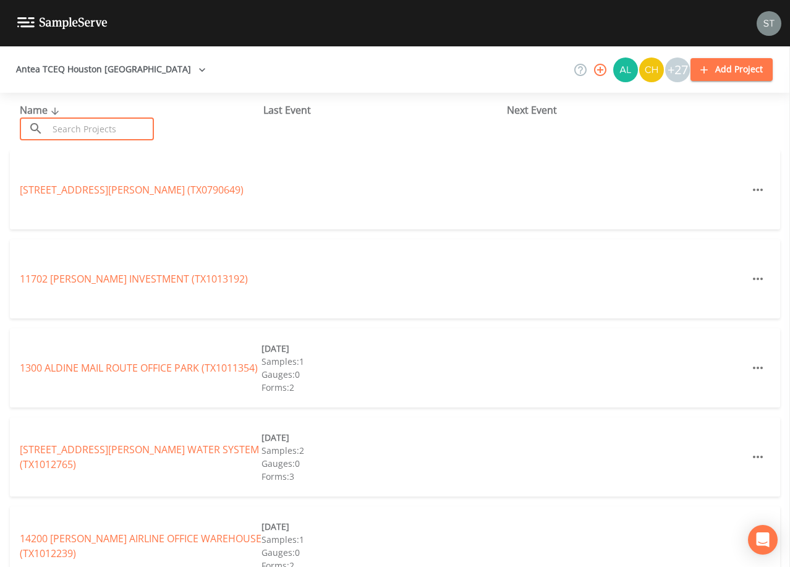
click at [115, 128] on input "text" at bounding box center [101, 128] width 106 height 23
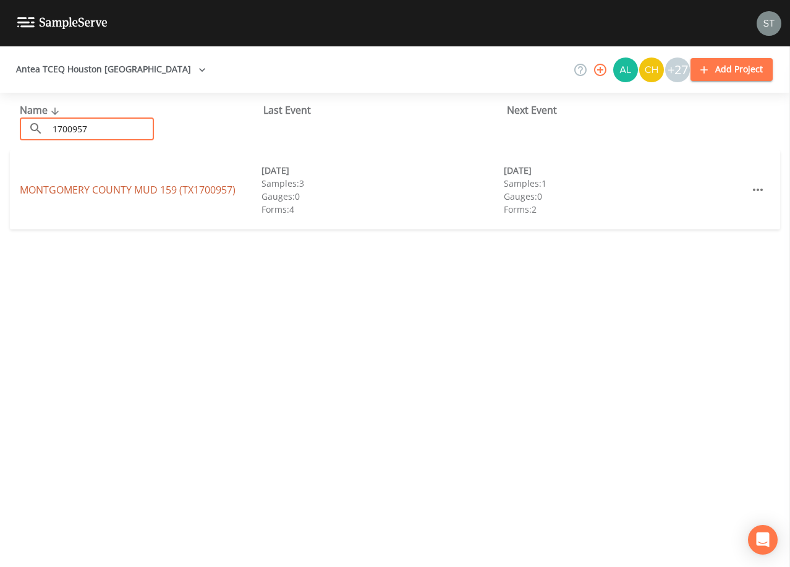
type input "1700957"
click at [117, 188] on link "[GEOGRAPHIC_DATA] 159 (TX1700957)" at bounding box center [128, 190] width 216 height 14
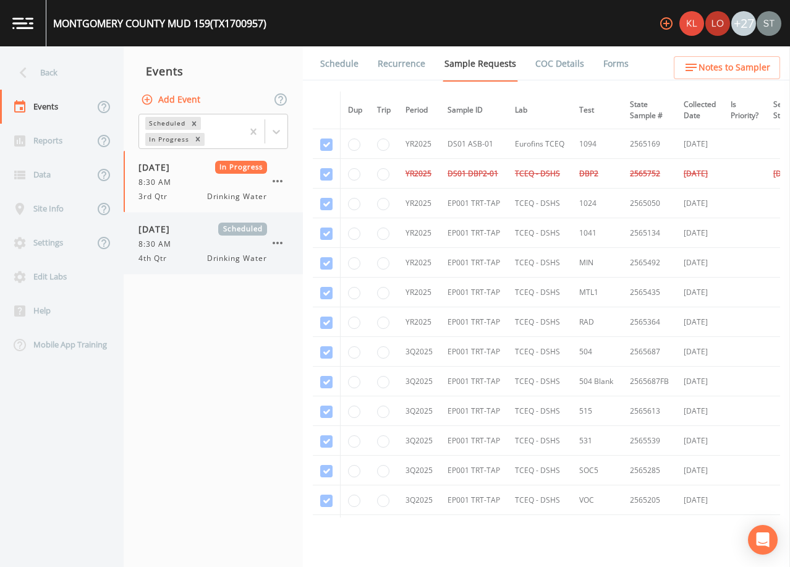
click at [178, 239] on div "8:30 AM" at bounding box center [202, 244] width 129 height 11
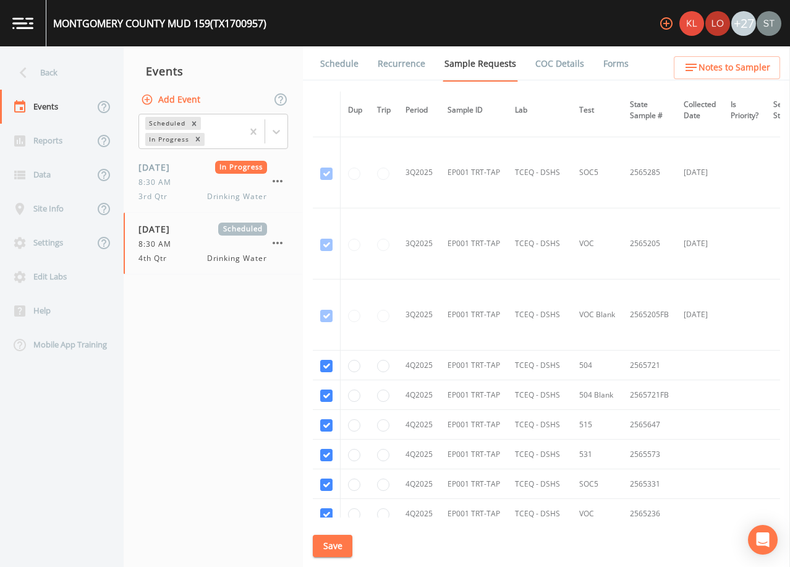
scroll to position [845, 0]
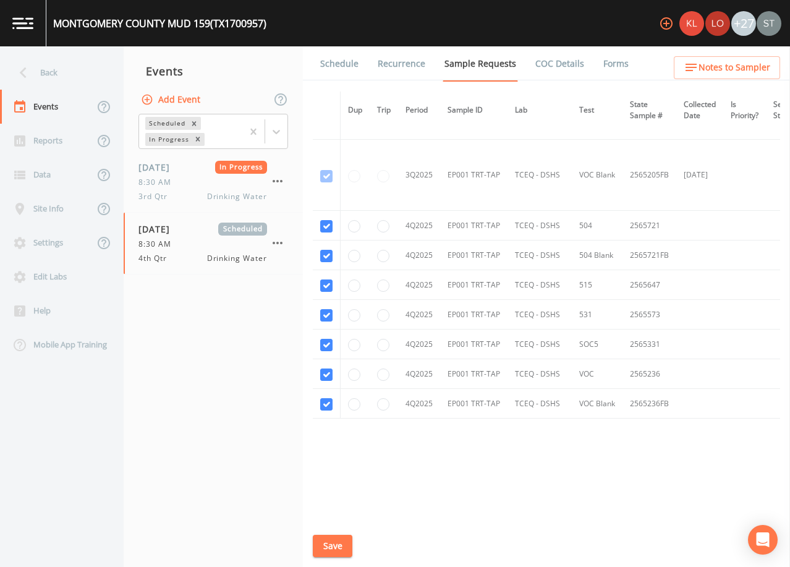
click at [336, 64] on link "Schedule" at bounding box center [339, 63] width 42 height 35
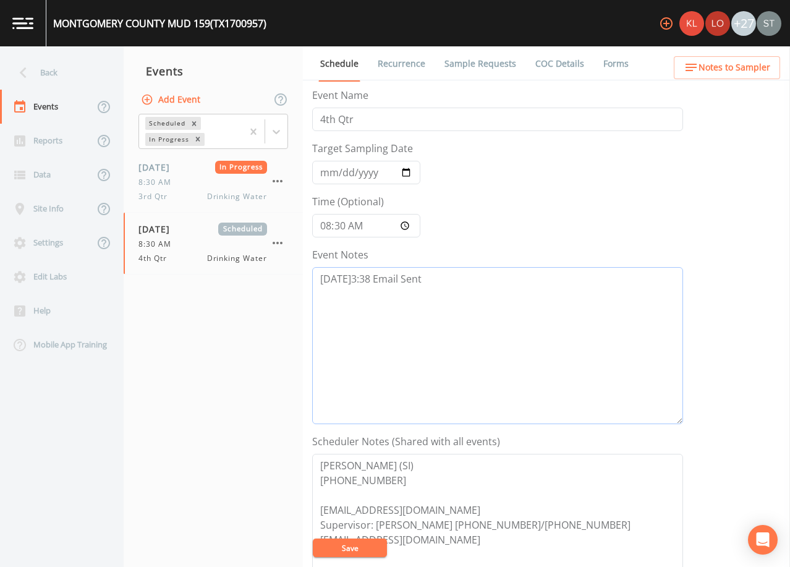
click at [489, 284] on textarea "[DATE]3:38 Email Sent" at bounding box center [497, 345] width 371 height 157
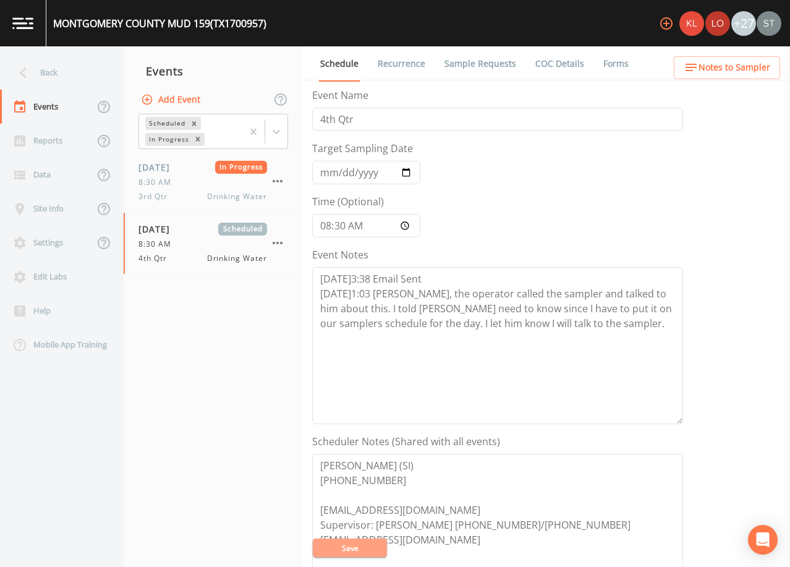
click at [373, 549] on button "Save" at bounding box center [350, 547] width 74 height 19
click at [579, 321] on textarea "[DATE]3:38 Email Sent [DATE]1:03 [PERSON_NAME], the operator called the sampler…" at bounding box center [497, 345] width 371 height 157
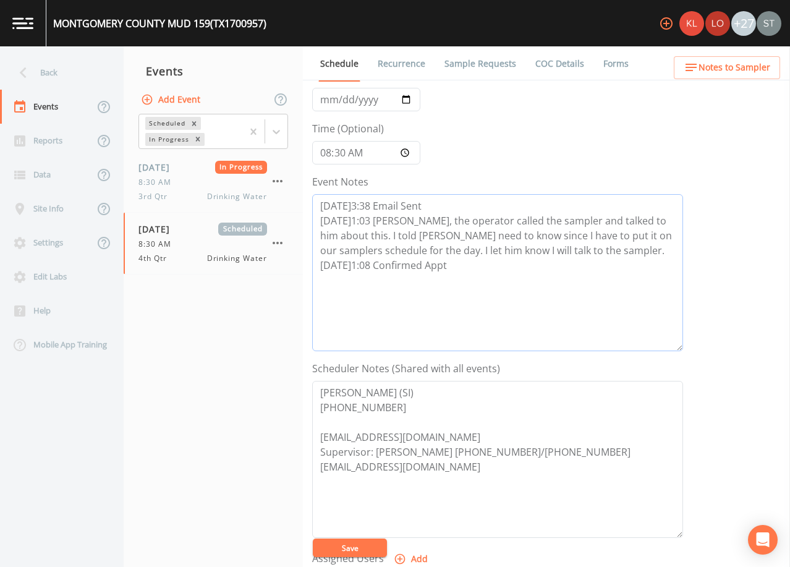
scroll to position [185, 0]
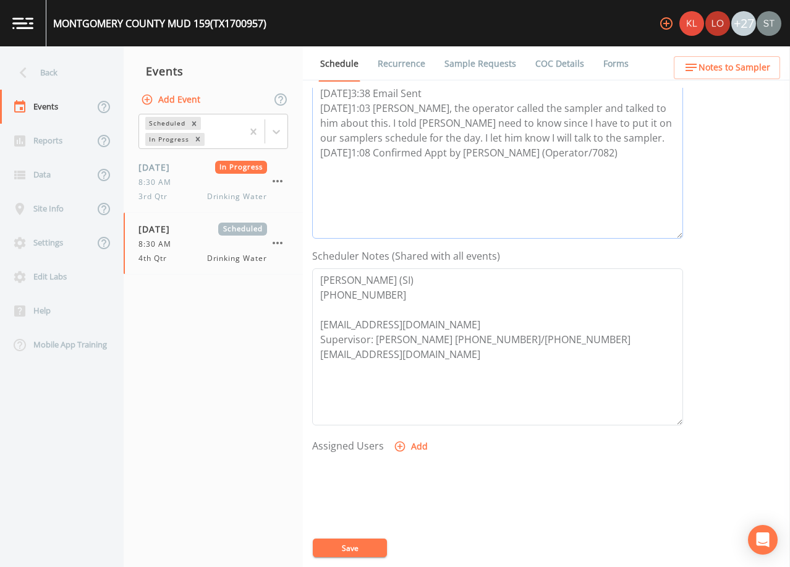
type textarea "[DATE]3:38 Email Sent [DATE]1:03 [PERSON_NAME], the operator called the sampler…"
click at [465, 357] on textarea "[PERSON_NAME] (SI) [PHONE_NUMBER] [EMAIL_ADDRESS][DOMAIN_NAME] Supervisor: [PER…" at bounding box center [497, 346] width 371 height 157
type textarea "[PERSON_NAME] (SI) [PHONE_NUMBER] [EMAIL_ADDRESS][DOMAIN_NAME] Supervisor: [PER…"
click at [412, 444] on button "Add" at bounding box center [411, 446] width 41 height 23
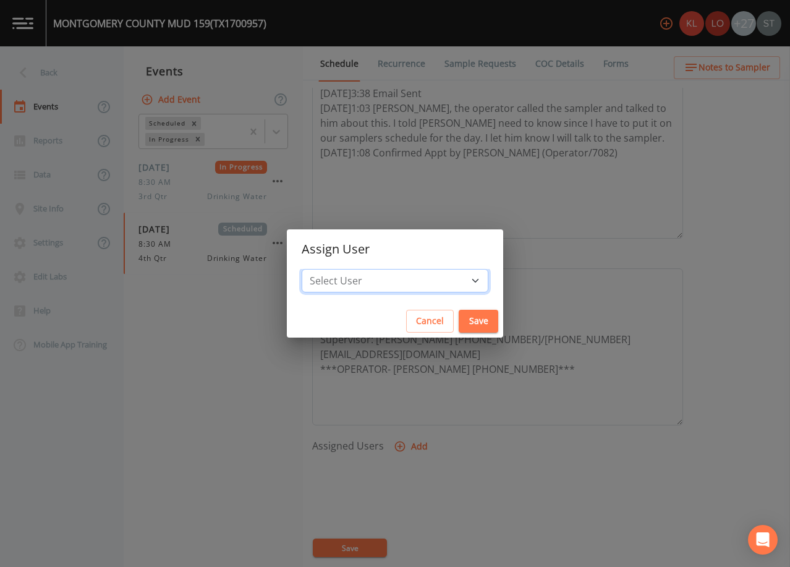
click at [410, 277] on select "Select User [PERSON_NAME] [PERSON_NAME] [PERSON_NAME] [PERSON_NAME] [PERSON_NAM…" at bounding box center [395, 280] width 187 height 23
select select "9949071a-8de3-4d5f-82d7-f9272ed5f8d7"
click at [329, 269] on select "Select User [PERSON_NAME] [PERSON_NAME] [PERSON_NAME] [PERSON_NAME] [PERSON_NAM…" at bounding box center [395, 280] width 187 height 23
drag, startPoint x: 443, startPoint y: 320, endPoint x: 415, endPoint y: 460, distance: 143.1
click at [459, 320] on button "Save" at bounding box center [479, 321] width 40 height 23
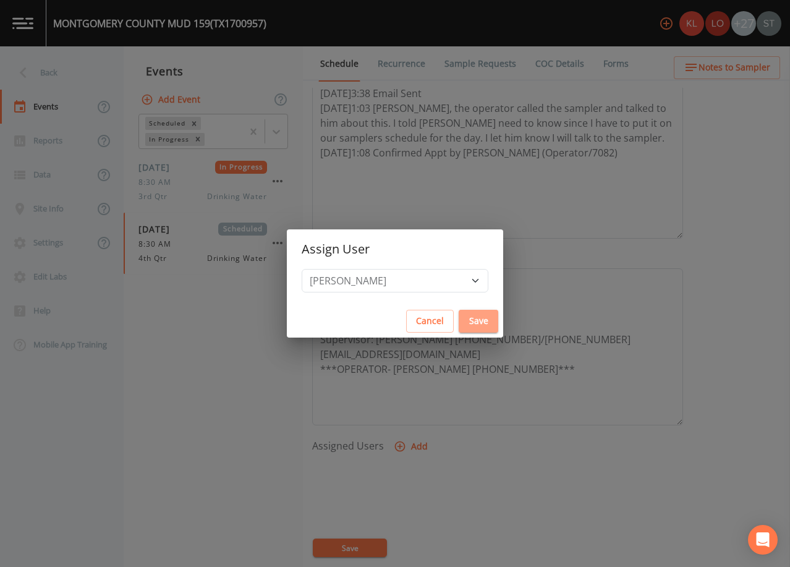
select select
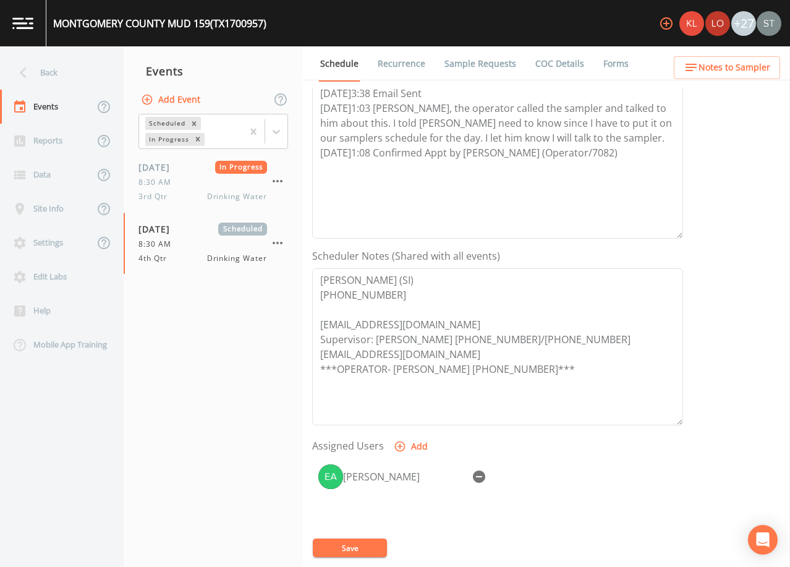
click at [366, 548] on button "Save" at bounding box center [350, 547] width 74 height 19
drag, startPoint x: 491, startPoint y: 373, endPoint x: 319, endPoint y: 368, distance: 171.9
click at [319, 368] on textarea "[PERSON_NAME] (SI) [PHONE_NUMBER] [EMAIL_ADDRESS][DOMAIN_NAME] Supervisor: [PER…" at bounding box center [497, 346] width 371 height 157
type textarea "[PERSON_NAME] (SI) [PHONE_NUMBER] [EMAIL_ADDRESS][DOMAIN_NAME] Supervisor: [PER…"
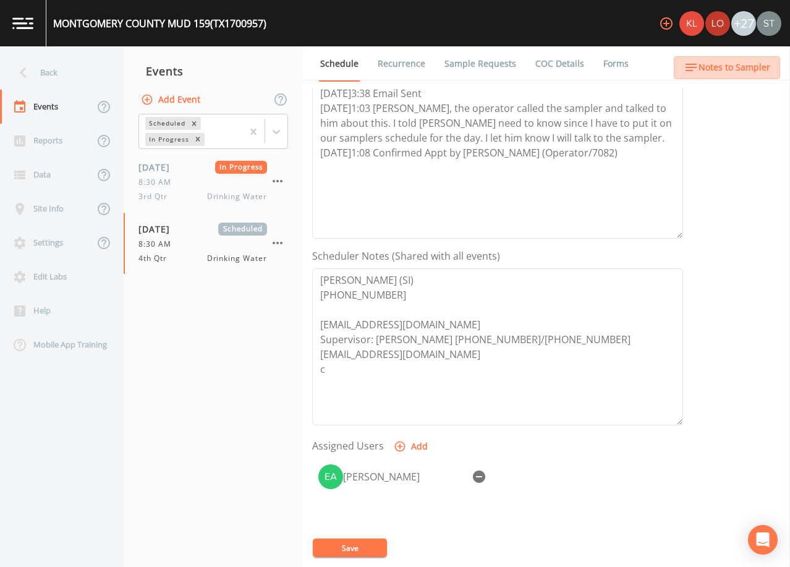
click at [746, 70] on span "Notes to Sampler" at bounding box center [734, 67] width 72 height 15
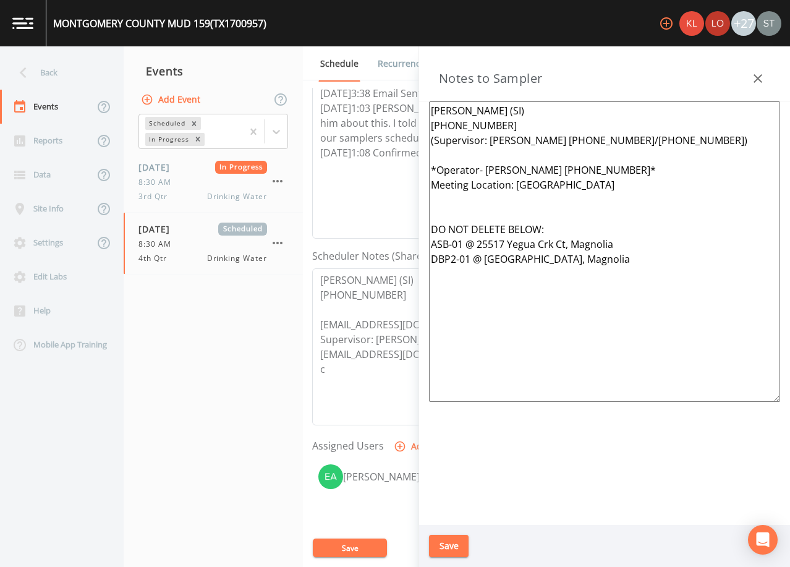
drag, startPoint x: 630, startPoint y: 165, endPoint x: 415, endPoint y: 165, distance: 215.1
click at [414, 165] on div "Back Events Reports Data Site Info Settings Edit Labs Help Mobile App Training …" at bounding box center [395, 306] width 790 height 520
paste textarea "**OPERATOR- [PERSON_NAME] [PHONE_NUMBER]**"
type textarea "[PERSON_NAME] (SI) [PHONE_NUMBER] (Supervisor: [PERSON_NAME] [PHONE_NUMBER]/[PH…"
click at [459, 539] on button "Save" at bounding box center [449, 546] width 40 height 23
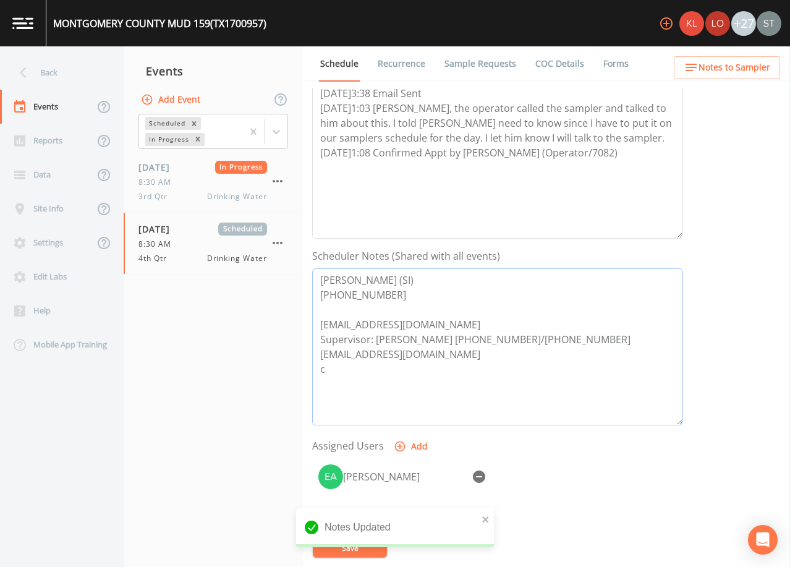
click at [379, 372] on textarea "[PERSON_NAME] (SI) [PHONE_NUMBER] [EMAIL_ADDRESS][DOMAIN_NAME] Supervisor: [PER…" at bounding box center [497, 346] width 371 height 157
click at [742, 72] on span "Notes to Sampler" at bounding box center [734, 67] width 72 height 15
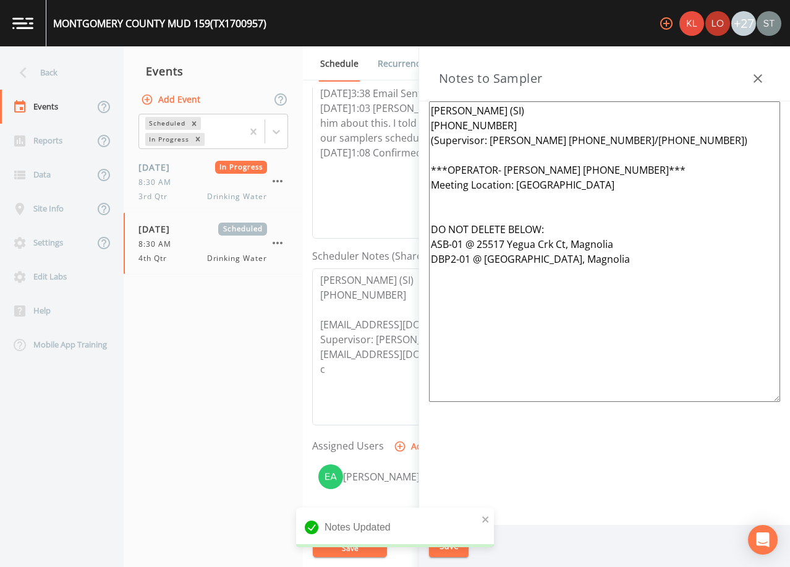
click at [754, 72] on icon "button" at bounding box center [757, 78] width 15 height 15
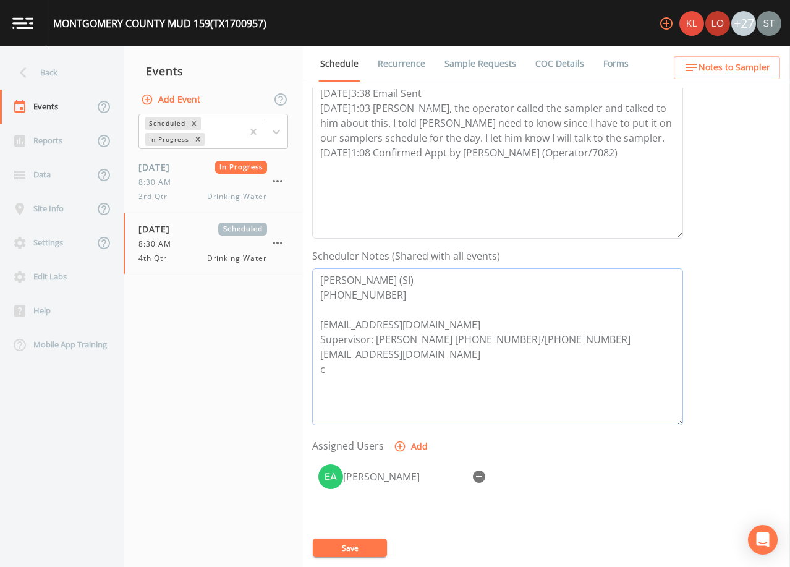
drag, startPoint x: 362, startPoint y: 375, endPoint x: 314, endPoint y: 371, distance: 48.3
click at [314, 371] on textarea "[PERSON_NAME] (SI) [PHONE_NUMBER] [EMAIL_ADDRESS][DOMAIN_NAME] Supervisor: [PER…" at bounding box center [497, 346] width 371 height 157
paste textarea "***OPERATOR- [PERSON_NAME] [PHONE_NUMBER]***"
type textarea "[PERSON_NAME] (SI) [PHONE_NUMBER] [EMAIL_ADDRESS][DOMAIN_NAME] Supervisor: [PER…"
click at [367, 545] on button "Save" at bounding box center [350, 547] width 74 height 19
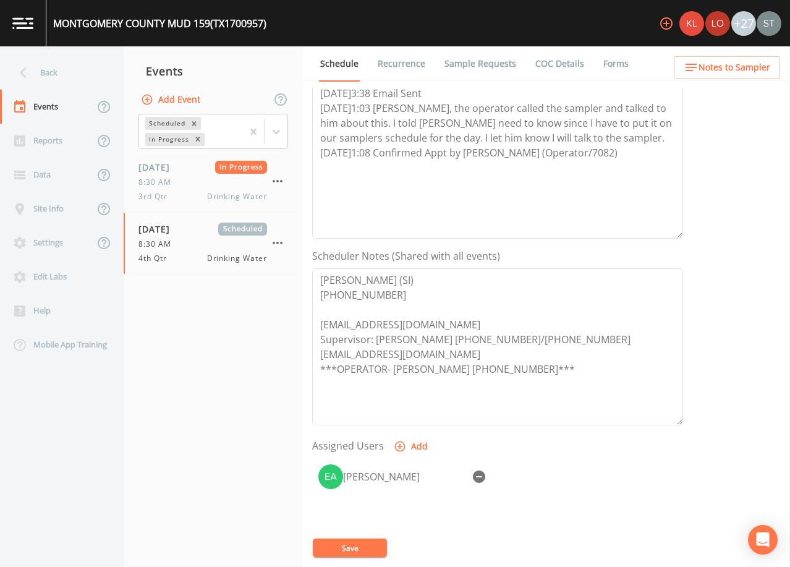
click at [367, 545] on button "Save" at bounding box center [350, 547] width 74 height 19
click at [724, 73] on span "Notes to Sampler" at bounding box center [734, 67] width 72 height 15
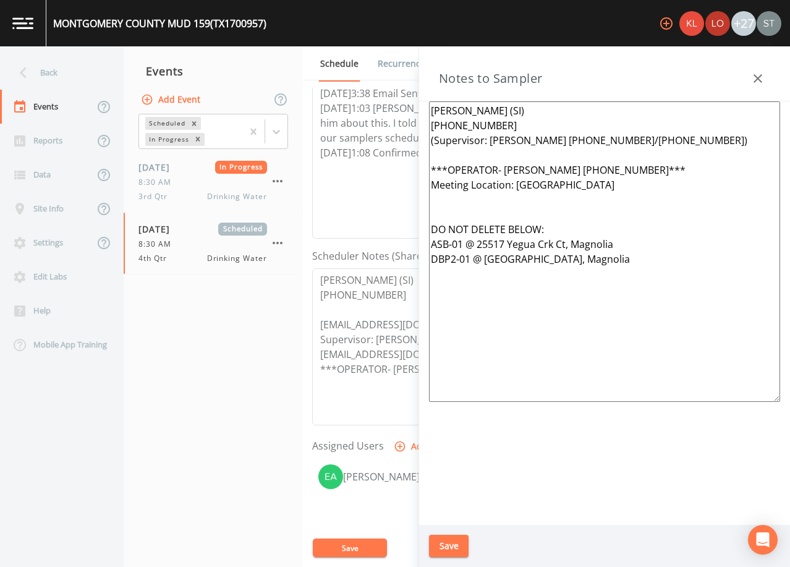
click at [758, 77] on icon "button" at bounding box center [757, 78] width 9 height 9
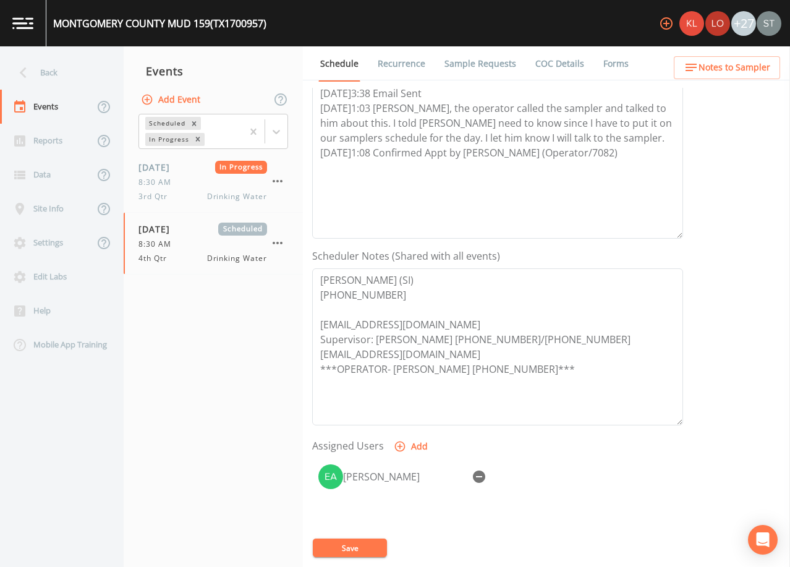
click at [468, 66] on link "Sample Requests" at bounding box center [480, 63] width 75 height 35
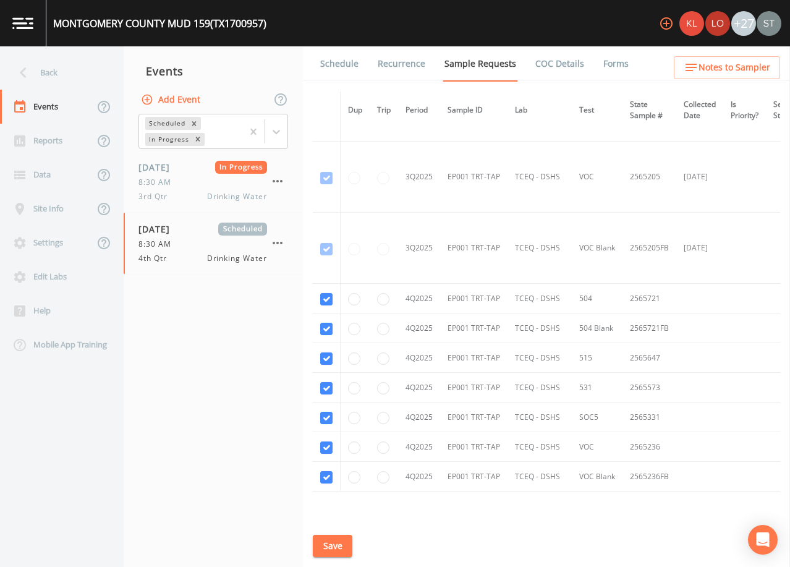
scroll to position [845, 0]
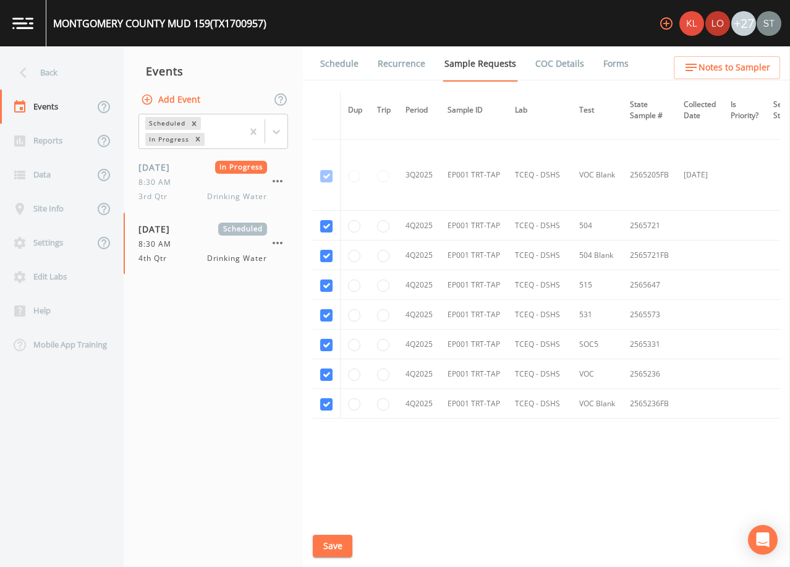
click at [348, 66] on link "Schedule" at bounding box center [339, 63] width 42 height 35
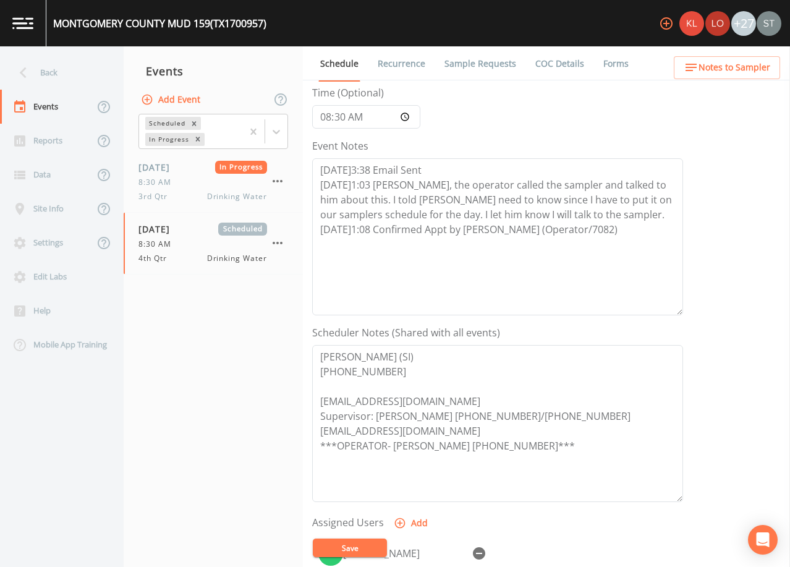
scroll to position [124, 0]
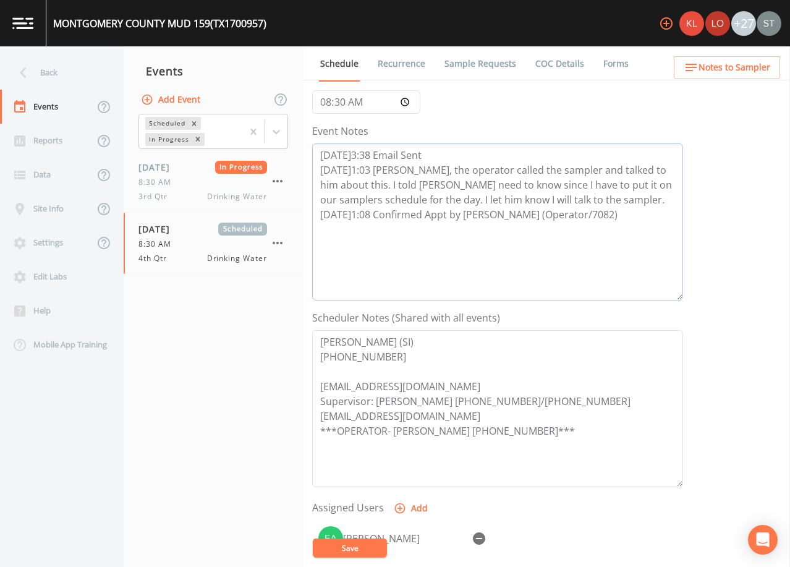
click at [557, 198] on textarea "[DATE]3:38 Email Sent [DATE]1:03 [PERSON_NAME], the operator called the sampler…" at bounding box center [497, 221] width 371 height 157
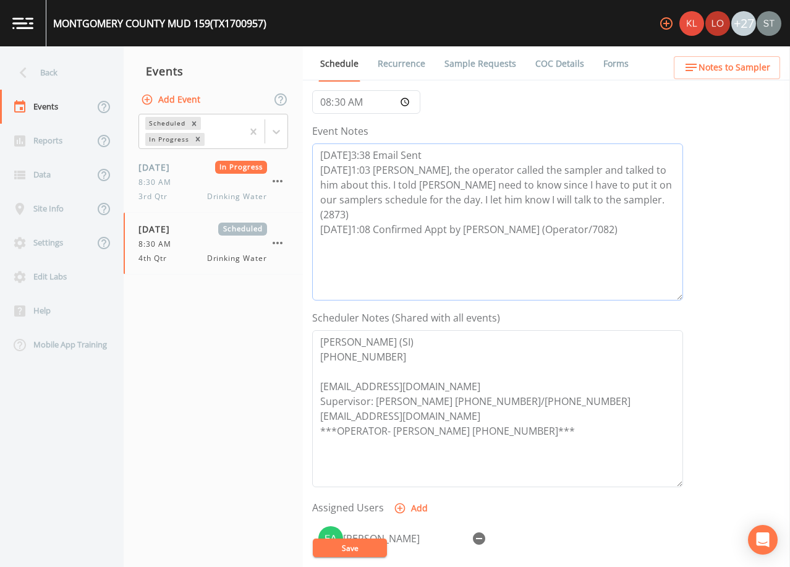
type textarea "[DATE]3:38 Email Sent [DATE]1:03 [PERSON_NAME], the operator called the sampler…"
click at [363, 548] on button "Save" at bounding box center [350, 547] width 74 height 19
click at [61, 74] on div "Back" at bounding box center [55, 73] width 111 height 34
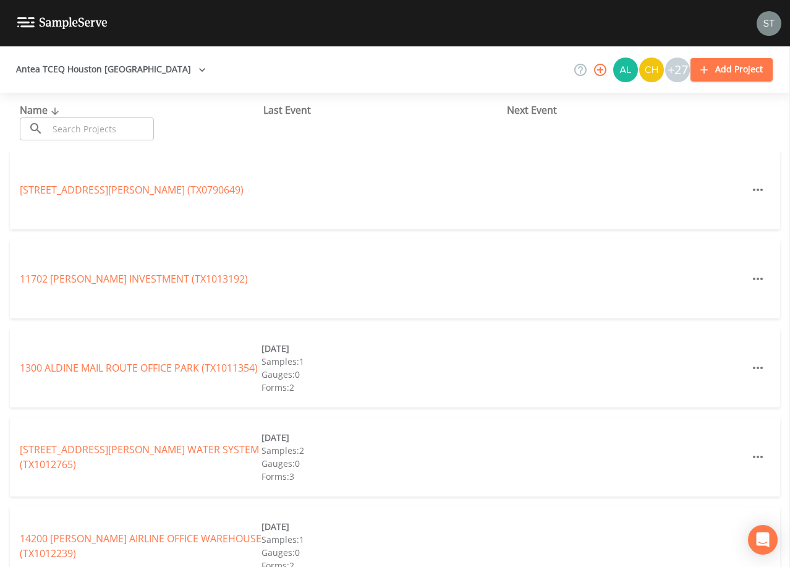
click at [101, 127] on input "text" at bounding box center [101, 128] width 106 height 23
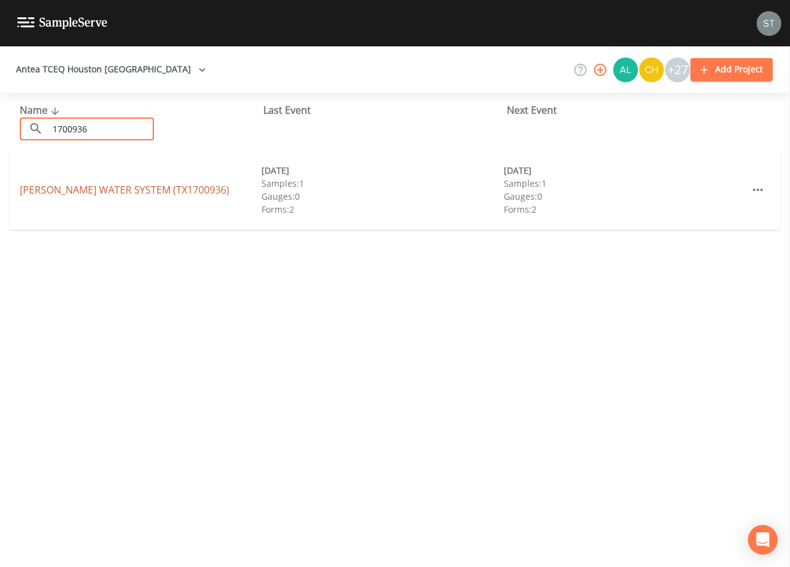
type input "1700936"
click at [116, 189] on link "[PERSON_NAME] WATER SYSTEM (TX1700936)" at bounding box center [125, 190] width 210 height 14
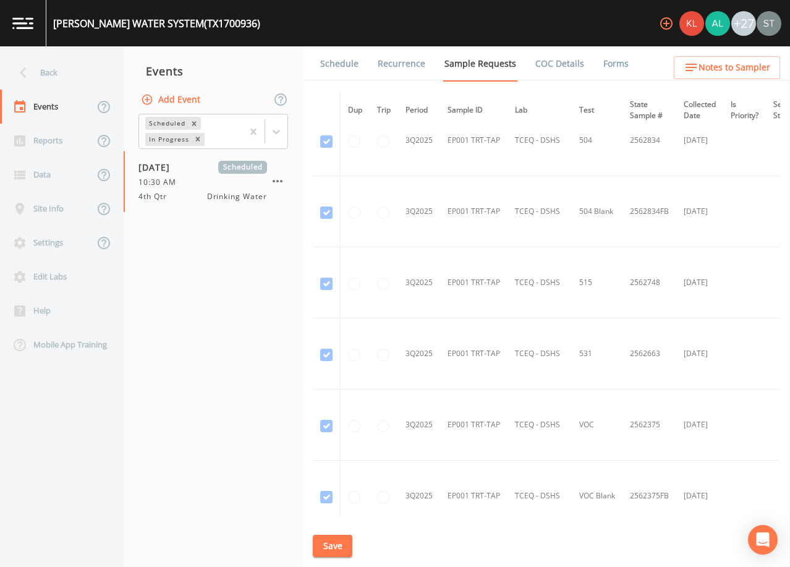
scroll to position [1740, 0]
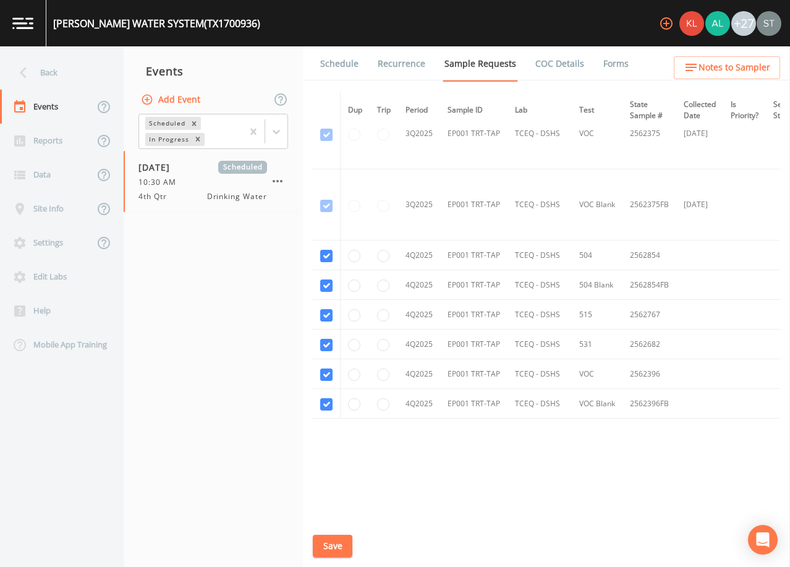
click at [342, 72] on link "Schedule" at bounding box center [339, 63] width 42 height 35
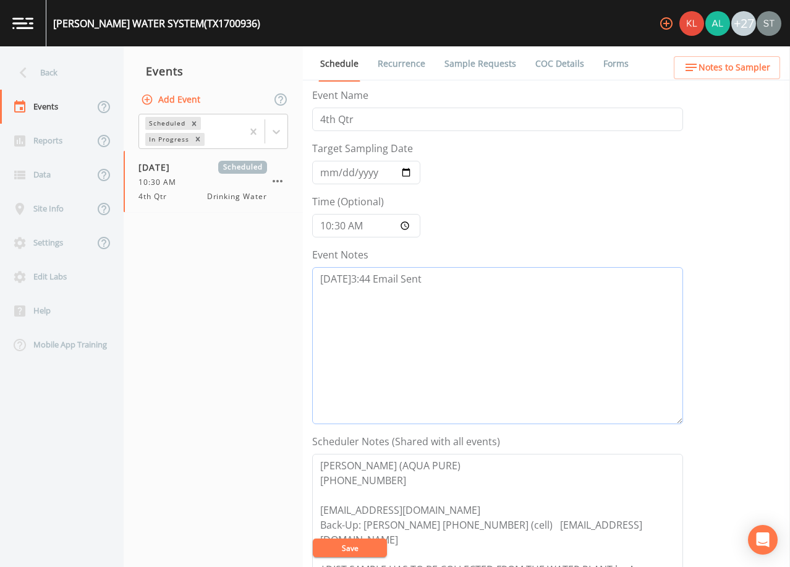
click at [483, 287] on textarea "[DATE]3:44 Email Sent" at bounding box center [497, 345] width 371 height 157
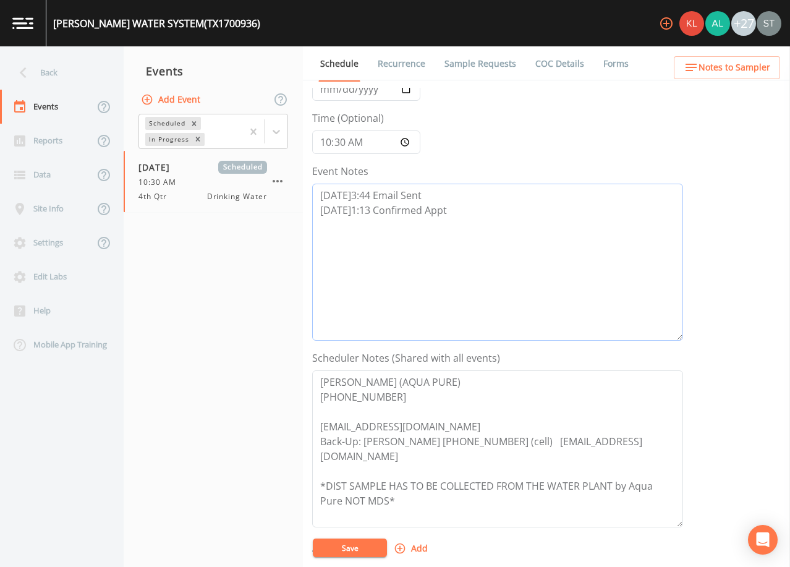
scroll to position [124, 0]
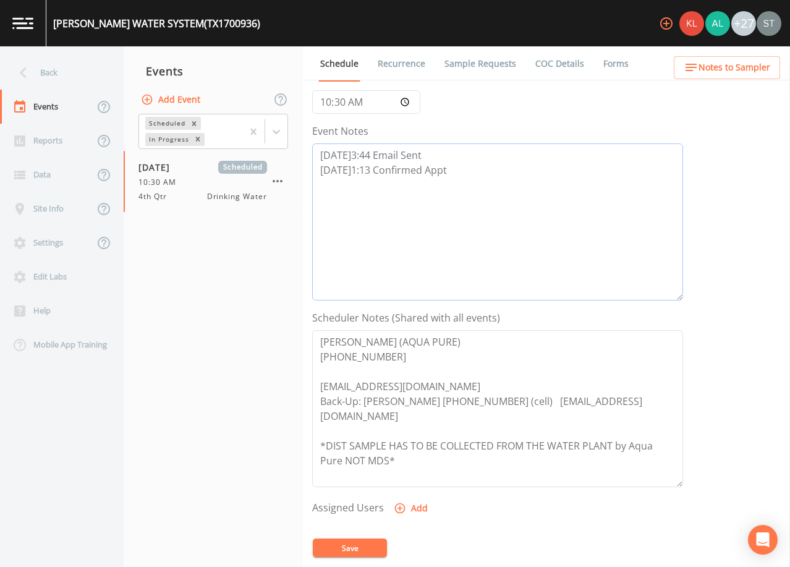
type textarea "[DATE]3:44 Email Sent [DATE]1:13 Confirmed Appt"
click at [419, 506] on button "Add" at bounding box center [411, 508] width 41 height 23
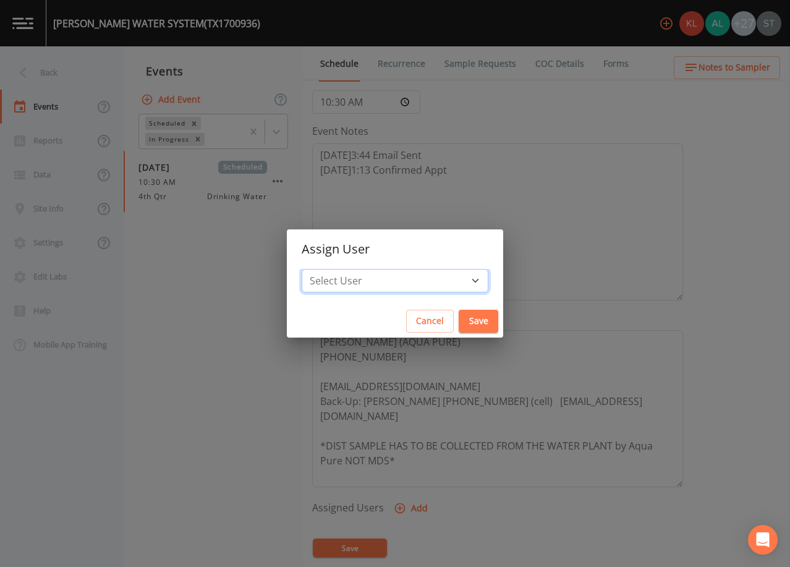
click at [396, 282] on select "Select User [PERSON_NAME] [PERSON_NAME] [PERSON_NAME] [PERSON_NAME] [PERSON_NAM…" at bounding box center [395, 280] width 187 height 23
select select "9949071a-8de3-4d5f-82d7-f9272ed5f8d7"
click at [329, 269] on select "Select User [PERSON_NAME] [PERSON_NAME] [PERSON_NAME] [PERSON_NAME] [PERSON_NAM…" at bounding box center [395, 280] width 187 height 23
click at [459, 324] on button "Save" at bounding box center [479, 321] width 40 height 23
select select
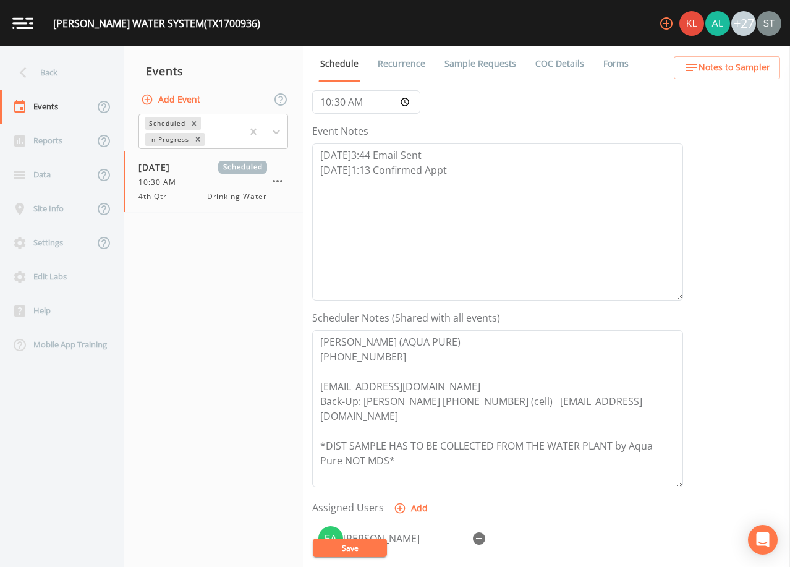
click at [368, 539] on button "Save" at bounding box center [350, 547] width 74 height 19
click at [741, 68] on span "Notes to Sampler" at bounding box center [734, 67] width 72 height 15
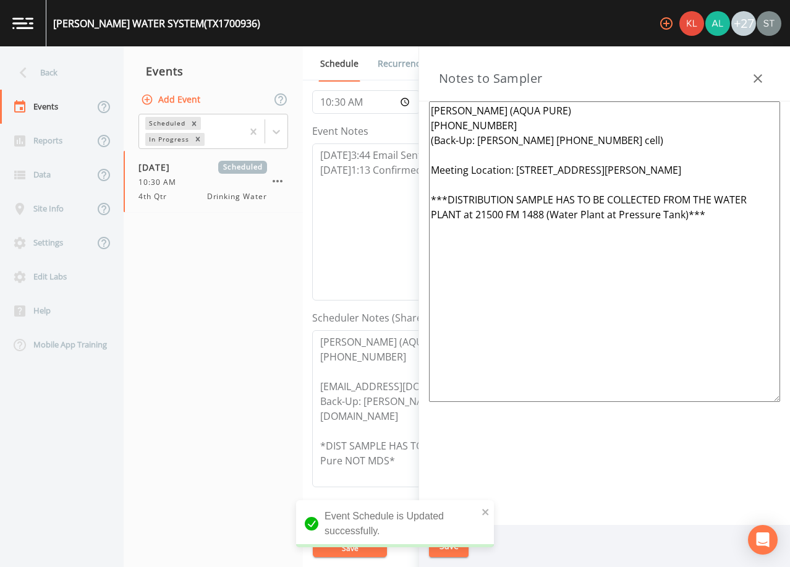
drag, startPoint x: 592, startPoint y: 169, endPoint x: 653, endPoint y: 171, distance: 60.6
click at [653, 171] on textarea "[PERSON_NAME] (AQUA PURE) [PHONE_NUMBER] (Back-Up: [PERSON_NAME] [PHONE_NUMBER]…" at bounding box center [604, 251] width 351 height 300
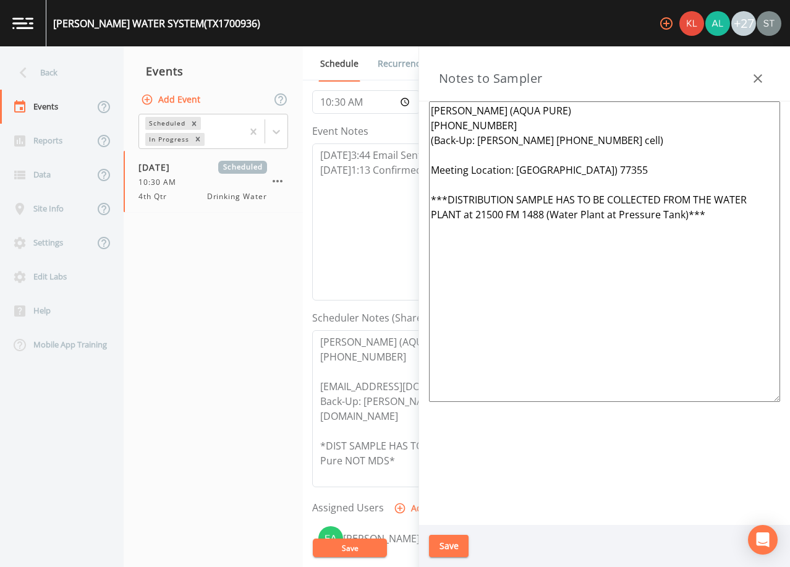
click at [637, 168] on textarea "[PERSON_NAME] (AQUA PURE) [PHONE_NUMBER] (Back-Up: [PERSON_NAME] [PHONE_NUMBER]…" at bounding box center [604, 251] width 351 height 300
type textarea "[PERSON_NAME] (AQUA PURE) [PHONE_NUMBER] (Back-Up: [PERSON_NAME] [PHONE_NUMBER]…"
click at [449, 545] on button "Save" at bounding box center [449, 546] width 40 height 23
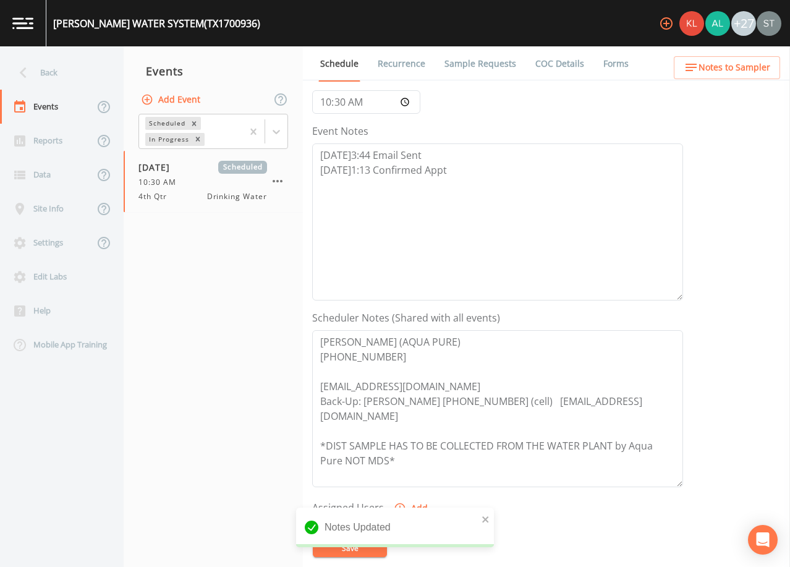
click at [753, 70] on span "Notes to Sampler" at bounding box center [734, 67] width 72 height 15
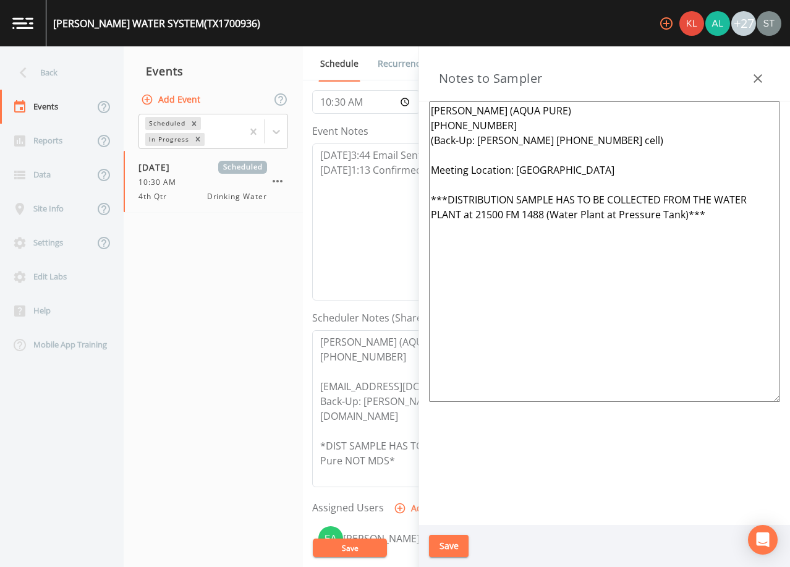
click at [761, 70] on button "button" at bounding box center [757, 78] width 25 height 25
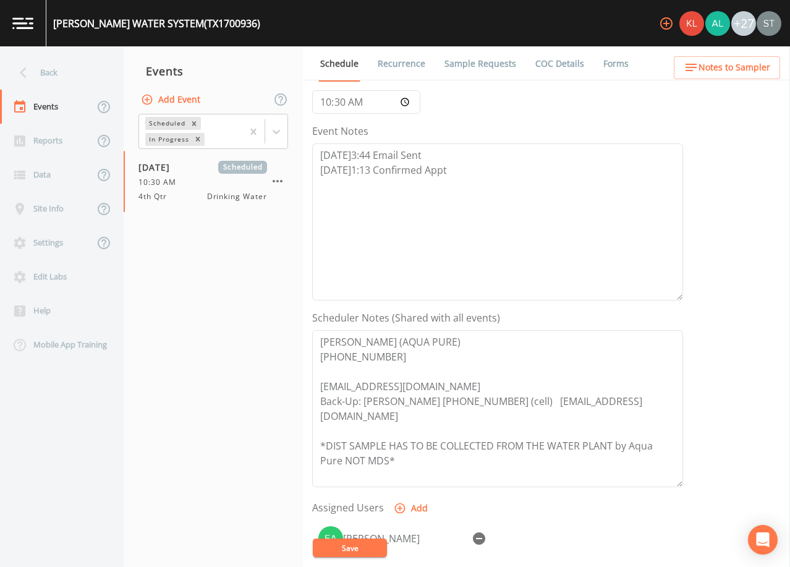
click at [363, 548] on button "Save" at bounding box center [350, 547] width 74 height 19
click at [472, 70] on link "Sample Requests" at bounding box center [480, 63] width 75 height 35
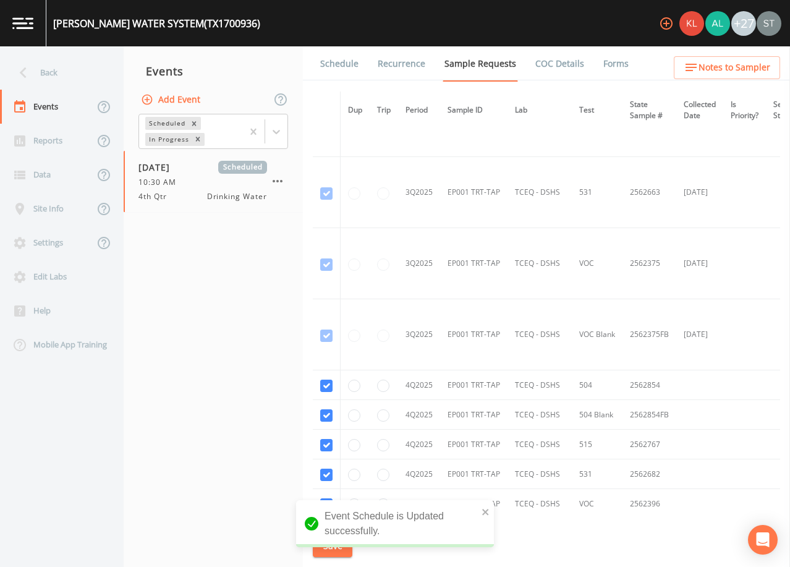
scroll to position [1669, 0]
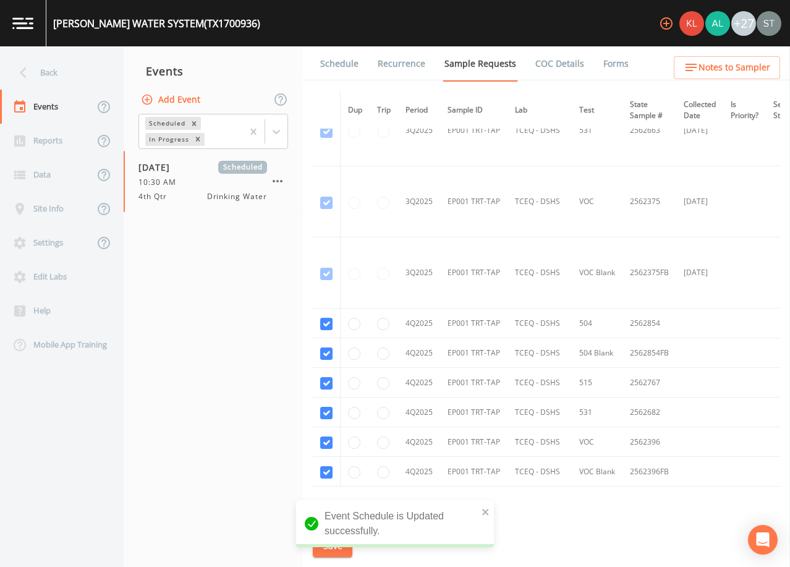
click at [338, 66] on link "Schedule" at bounding box center [339, 63] width 42 height 35
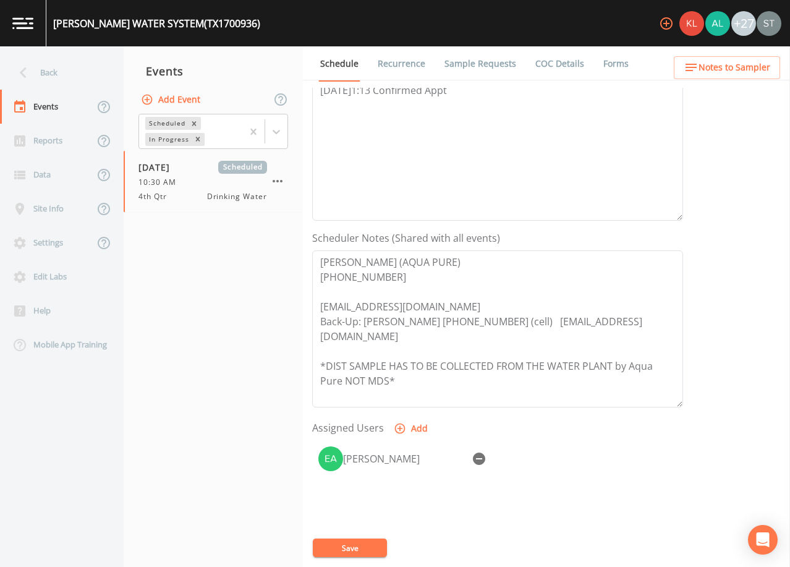
scroll to position [247, 0]
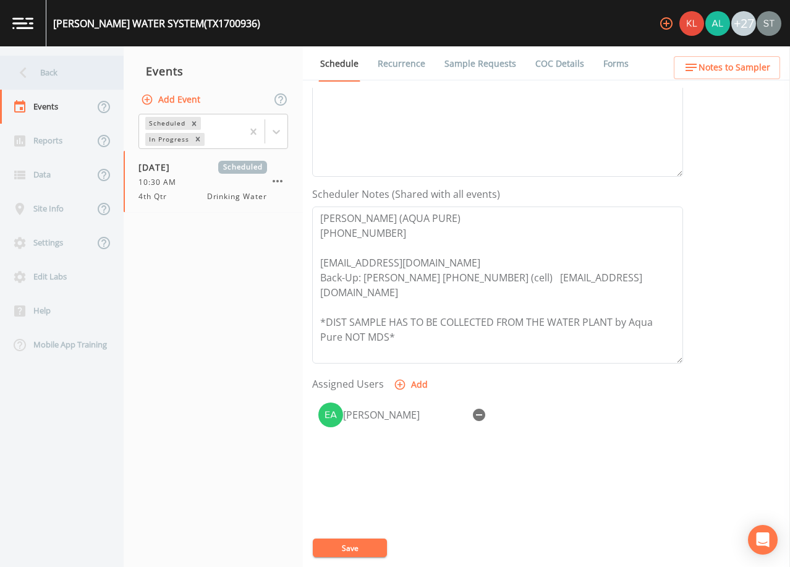
click at [54, 73] on div "Back" at bounding box center [55, 73] width 111 height 34
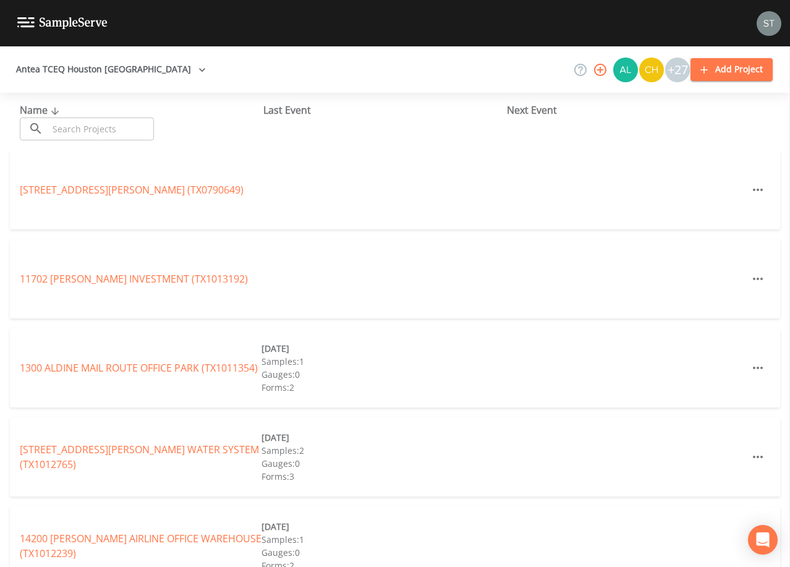
click at [124, 122] on input "text" at bounding box center [101, 128] width 106 height 23
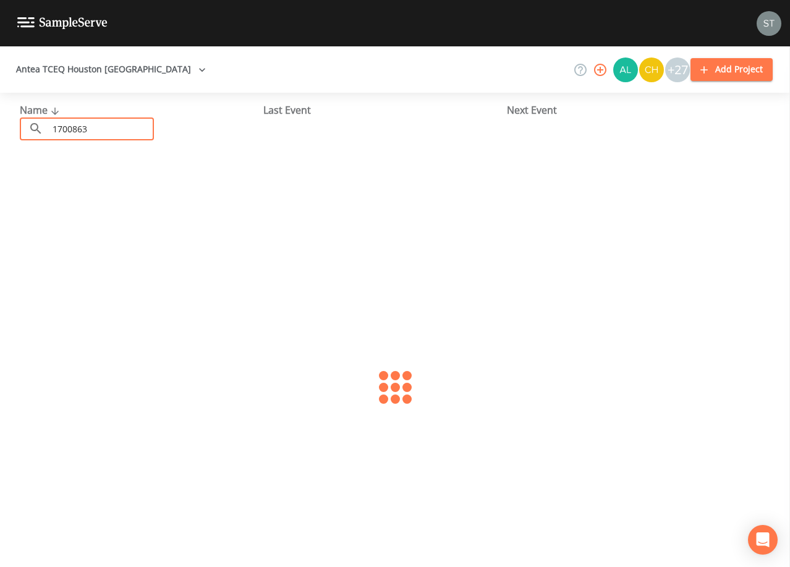
type input "1700863"
click at [129, 189] on link "2978 EXPRESS (TX1700863)" at bounding box center [82, 190] width 124 height 14
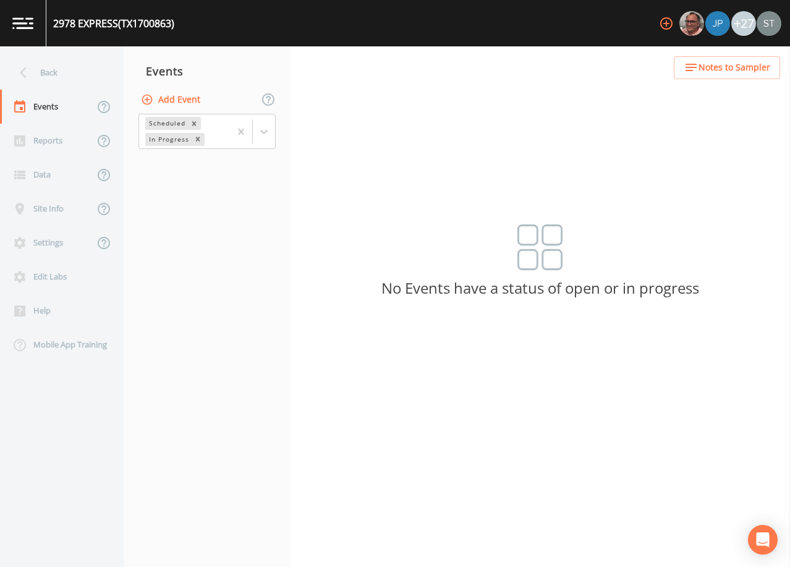
click at [181, 96] on button "Add Event" at bounding box center [171, 99] width 67 height 23
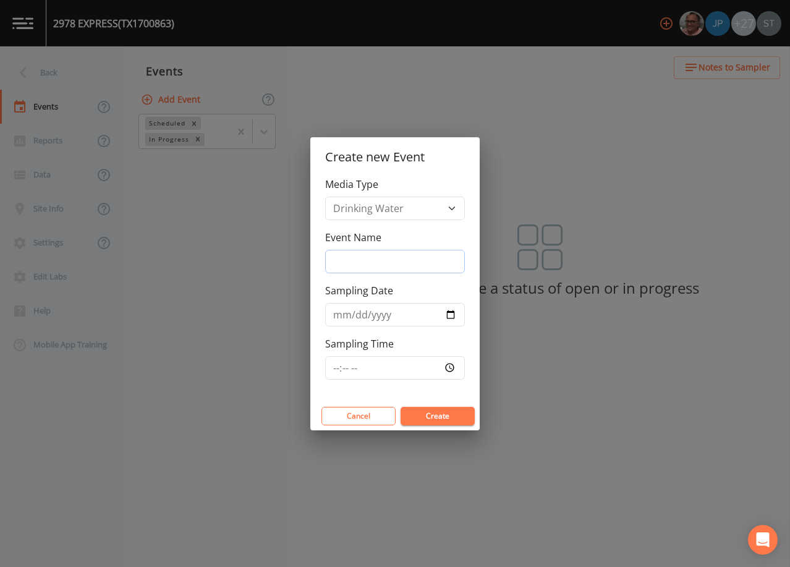
click at [381, 260] on input "Event Name" at bounding box center [395, 261] width 140 height 23
type input "4th Qtr"
click at [337, 315] on input "Sampling Date" at bounding box center [395, 314] width 140 height 23
type input "[DATE]"
type input "12:00"
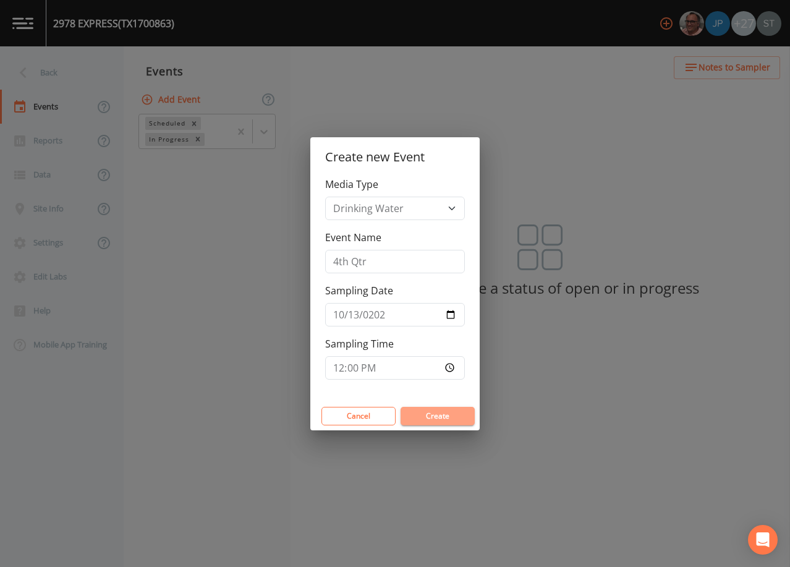
click at [456, 419] on button "Create" at bounding box center [437, 416] width 74 height 19
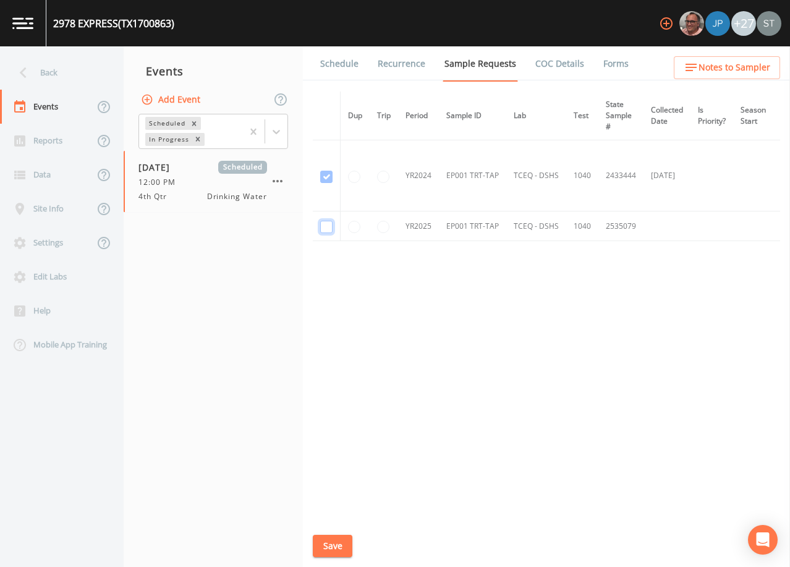
click at [325, 224] on input "checkbox" at bounding box center [326, 227] width 12 height 12
checkbox input "true"
click at [335, 544] on button "Save" at bounding box center [333, 546] width 40 height 23
click at [347, 67] on link "Schedule" at bounding box center [339, 63] width 42 height 35
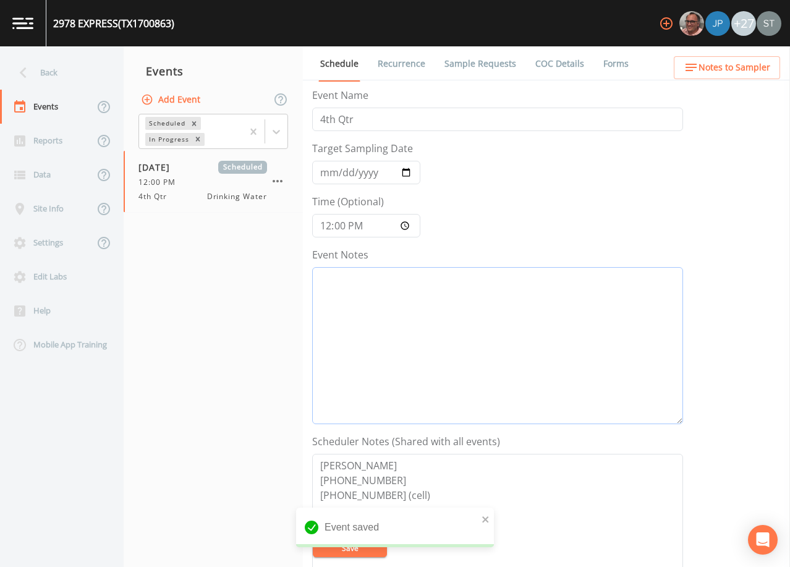
click at [453, 349] on textarea "Event Notes" at bounding box center [497, 345] width 371 height 157
click at [761, 72] on span "Notes to Sampler" at bounding box center [734, 67] width 72 height 15
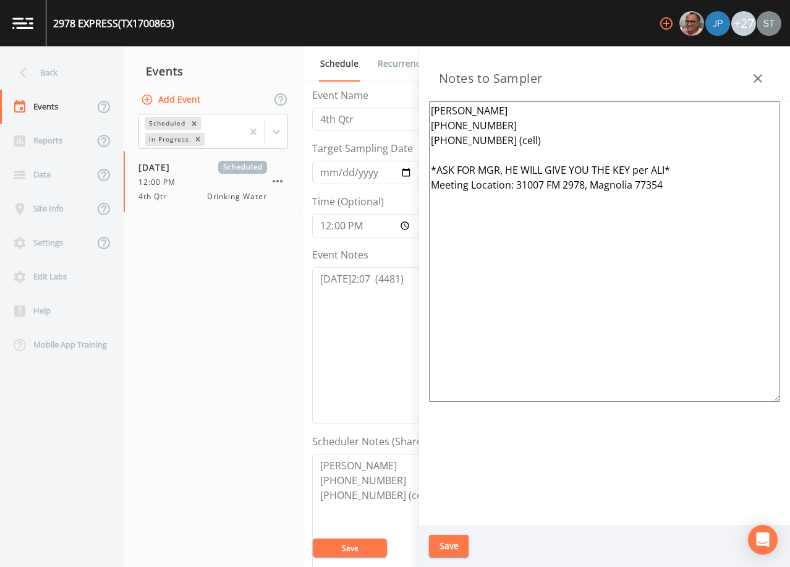
click at [761, 72] on icon "button" at bounding box center [757, 78] width 15 height 15
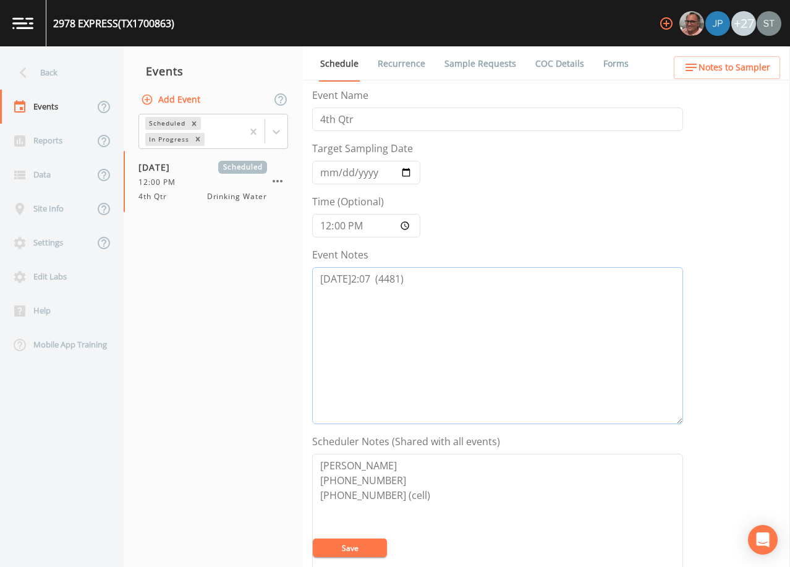
click at [368, 277] on textarea "[DATE]2:07 (4481)" at bounding box center [497, 345] width 371 height 157
type textarea "[DATE]2:07 LVM (4481)"
click at [355, 548] on button "Save" at bounding box center [350, 547] width 74 height 19
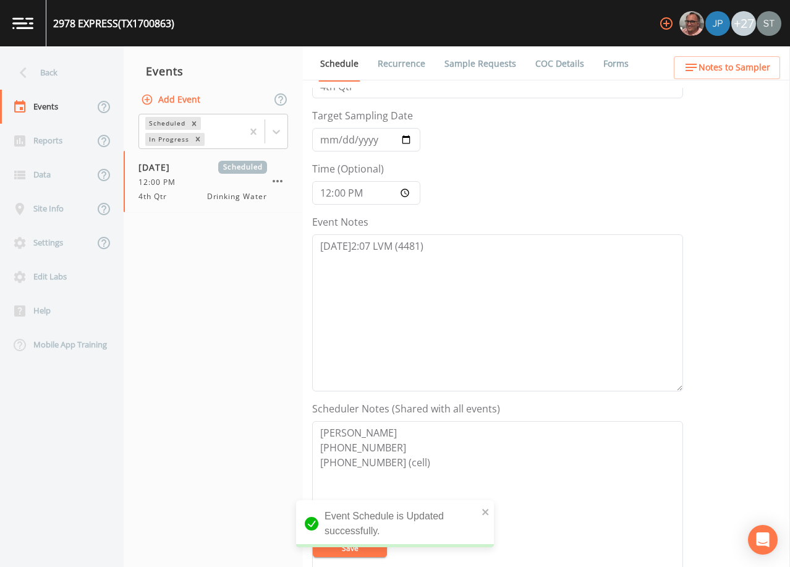
scroll to position [124, 0]
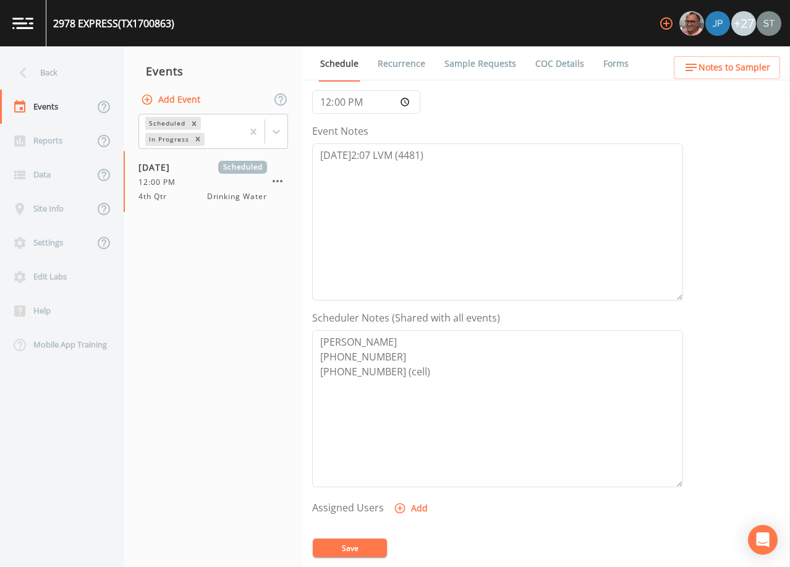
click at [399, 59] on link "Recurrence" at bounding box center [401, 63] width 51 height 35
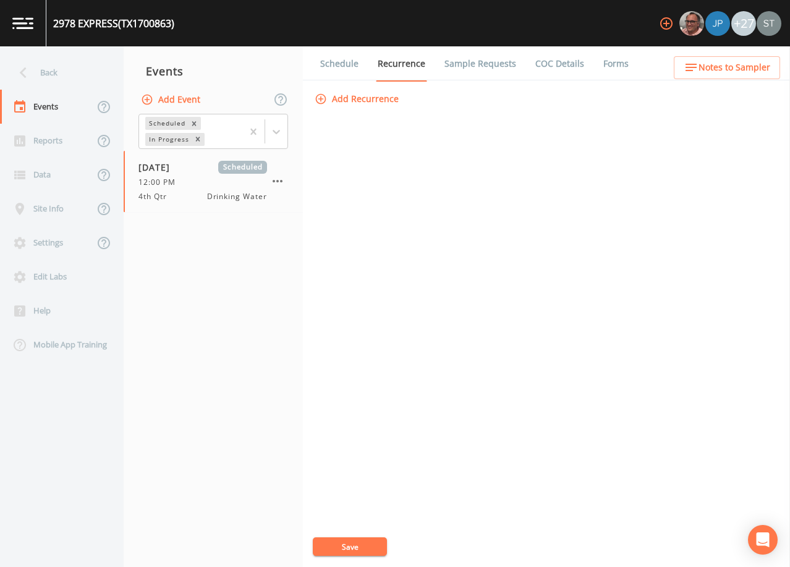
click at [472, 67] on link "Sample Requests" at bounding box center [480, 63] width 75 height 35
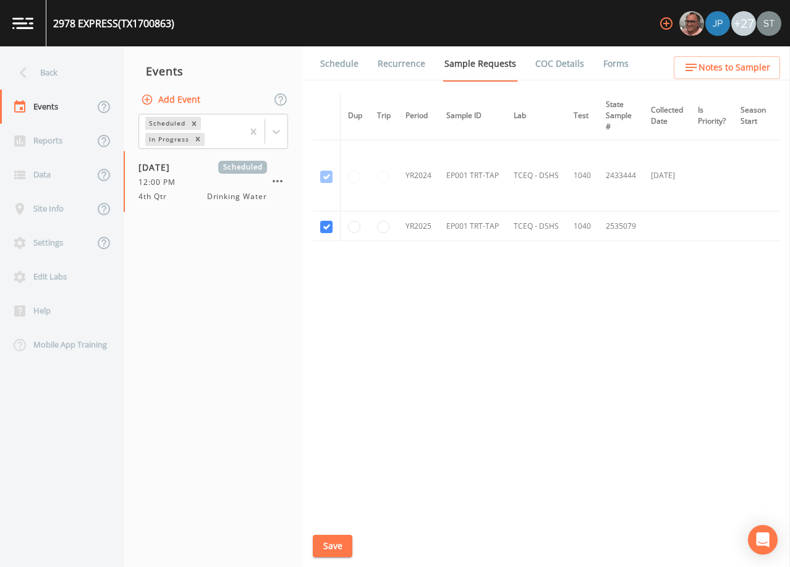
click at [334, 64] on link "Schedule" at bounding box center [339, 63] width 42 height 35
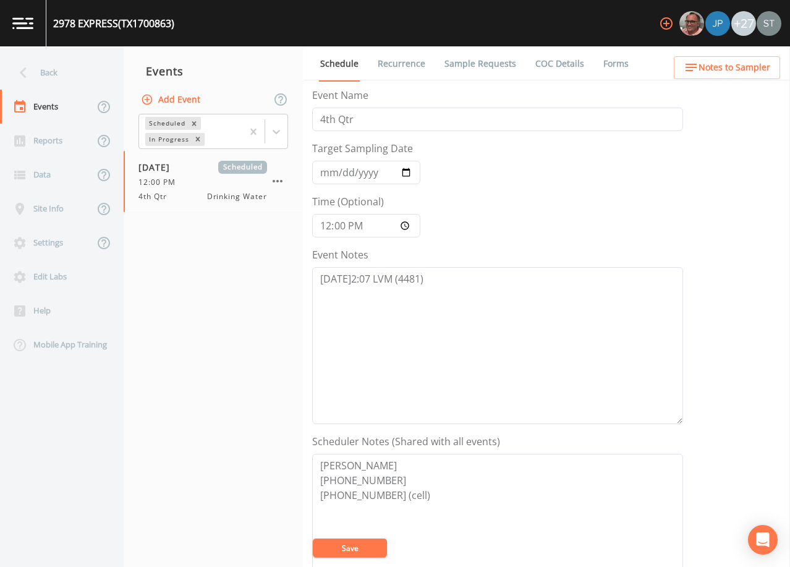
click at [734, 67] on span "Notes to Sampler" at bounding box center [734, 67] width 72 height 15
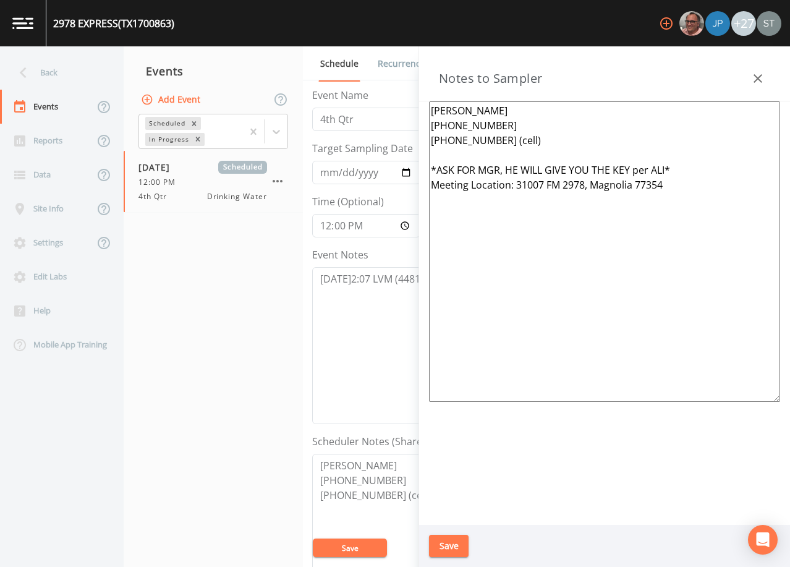
click at [755, 73] on icon "button" at bounding box center [757, 78] width 15 height 15
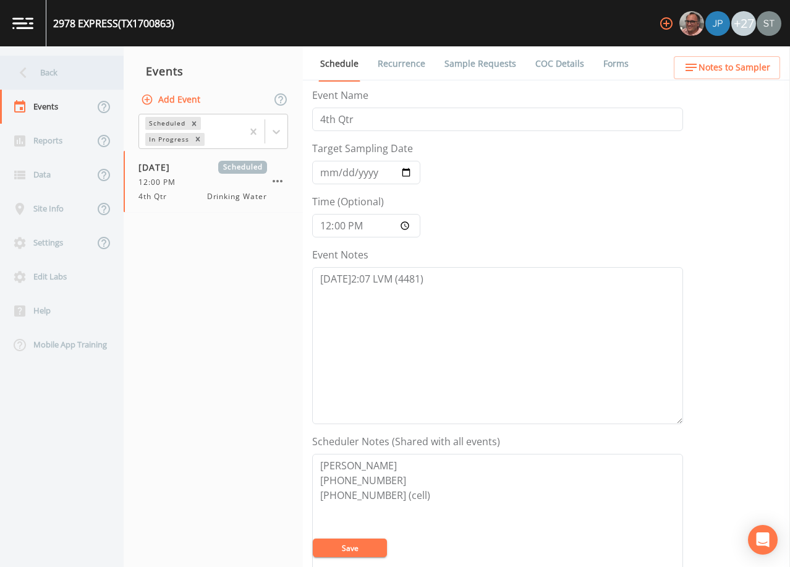
click at [74, 80] on div "Back" at bounding box center [55, 73] width 111 height 34
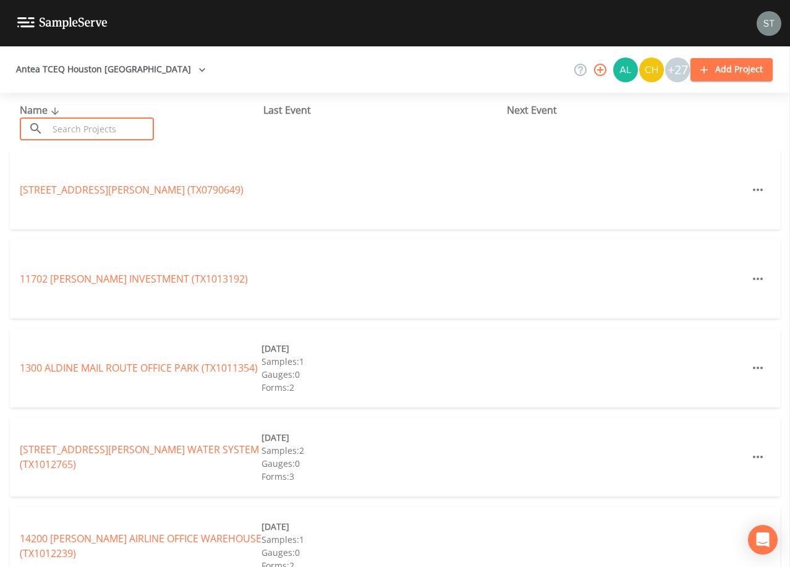
click at [86, 125] on input "text" at bounding box center [101, 128] width 106 height 23
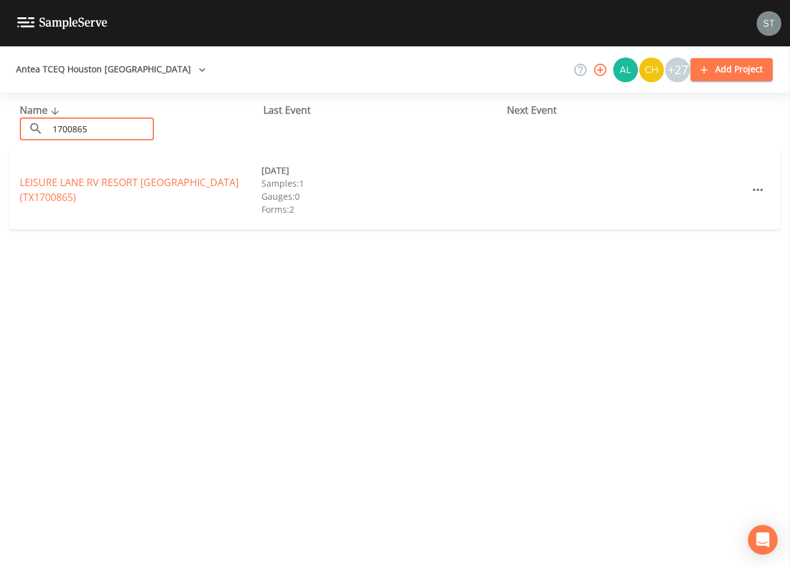
type input "1700865"
click at [153, 190] on link "[GEOGRAPHIC_DATA] (TX1700865)" at bounding box center [129, 190] width 219 height 28
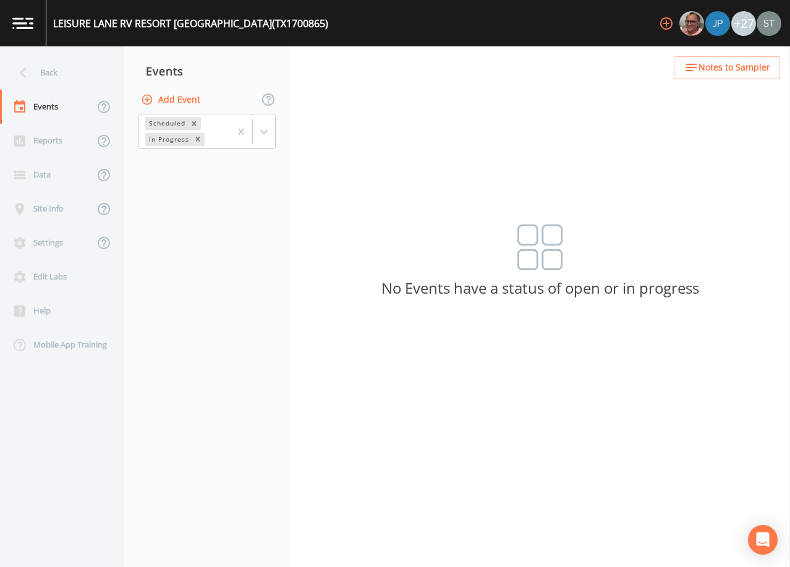
click at [189, 101] on button "Add Event" at bounding box center [171, 99] width 67 height 23
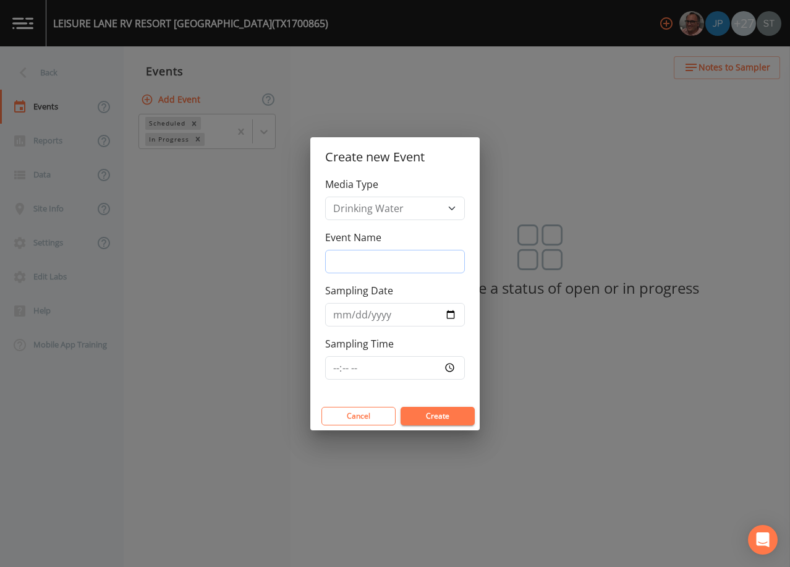
click at [375, 255] on input "Event Name" at bounding box center [395, 261] width 140 height 23
type input "4th Qtr"
click at [342, 316] on input "Sampling Date" at bounding box center [395, 314] width 140 height 23
type input "[DATE]"
type input "12:30"
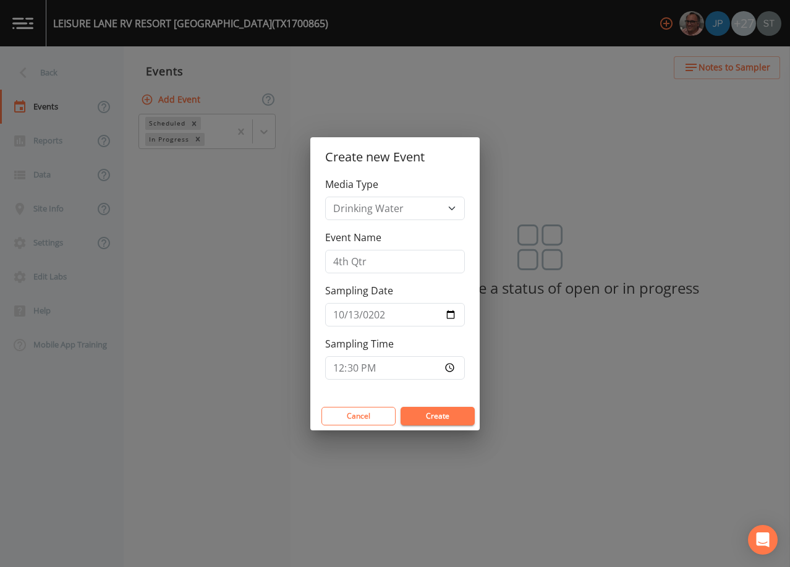
click at [429, 414] on button "Create" at bounding box center [437, 416] width 74 height 19
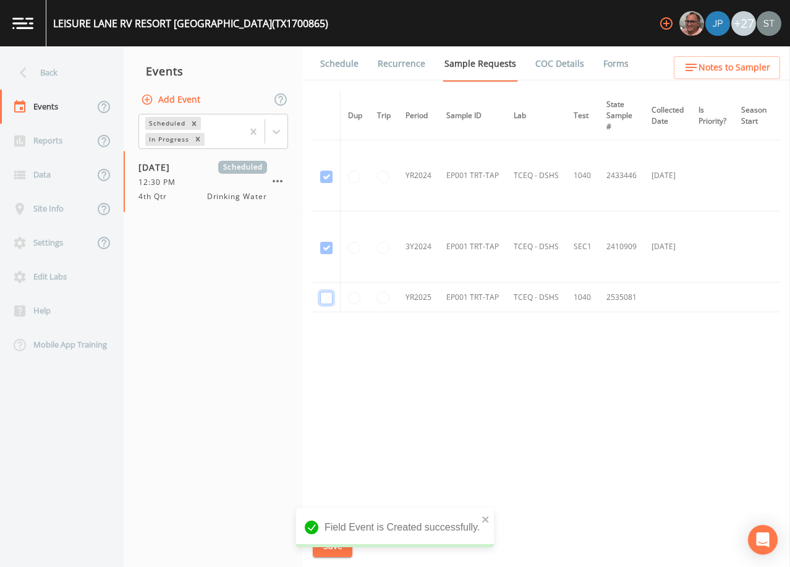
click at [329, 297] on input "checkbox" at bounding box center [326, 298] width 12 height 12
checkbox input "true"
click at [331, 548] on button "Save" at bounding box center [333, 546] width 40 height 23
click at [334, 66] on link "Schedule" at bounding box center [339, 63] width 42 height 35
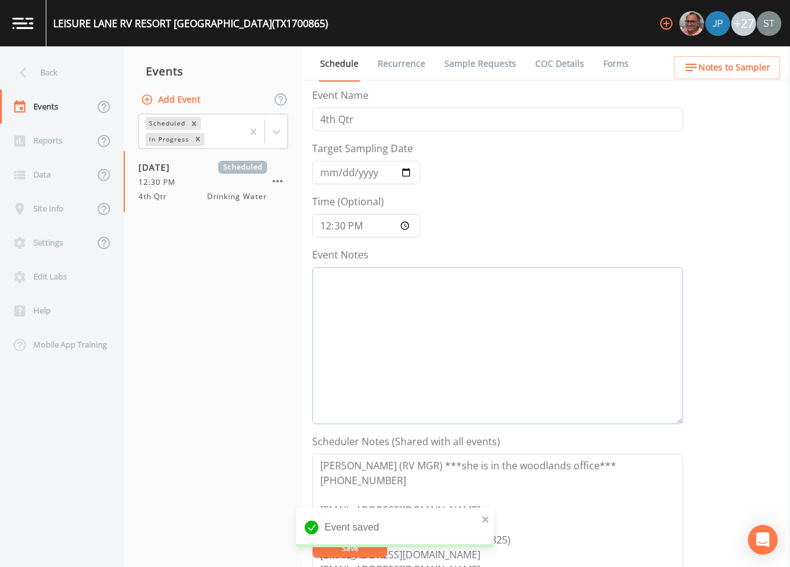
click at [401, 313] on textarea "Event Notes" at bounding box center [497, 345] width 371 height 157
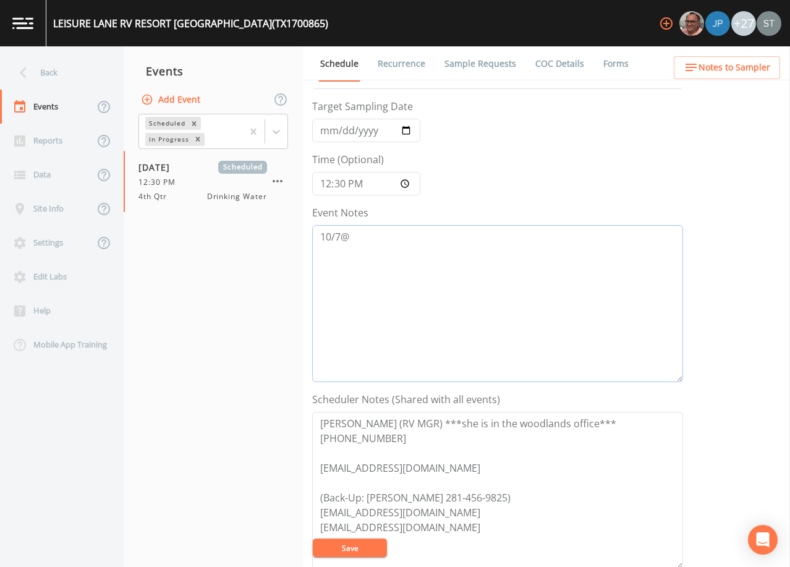
scroll to position [62, 0]
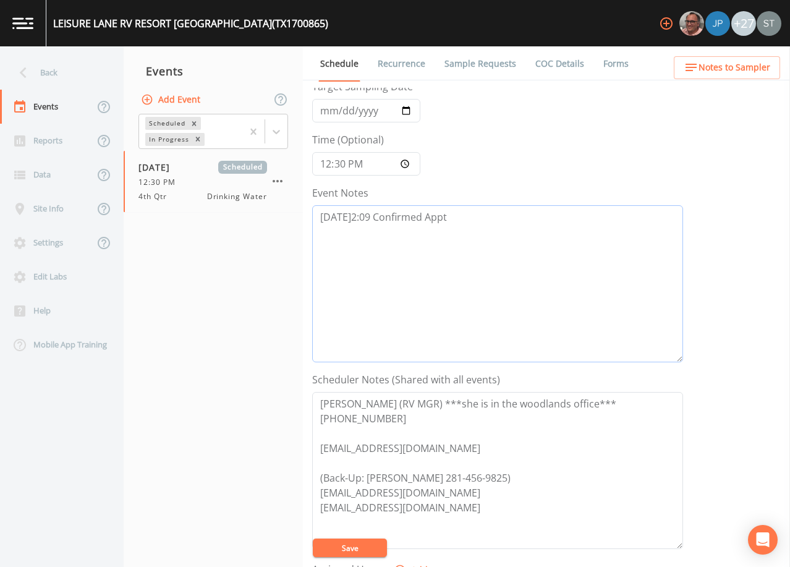
type textarea "[DATE]2:09 Confirmed Appt"
click at [730, 69] on span "Notes to Sampler" at bounding box center [734, 67] width 72 height 15
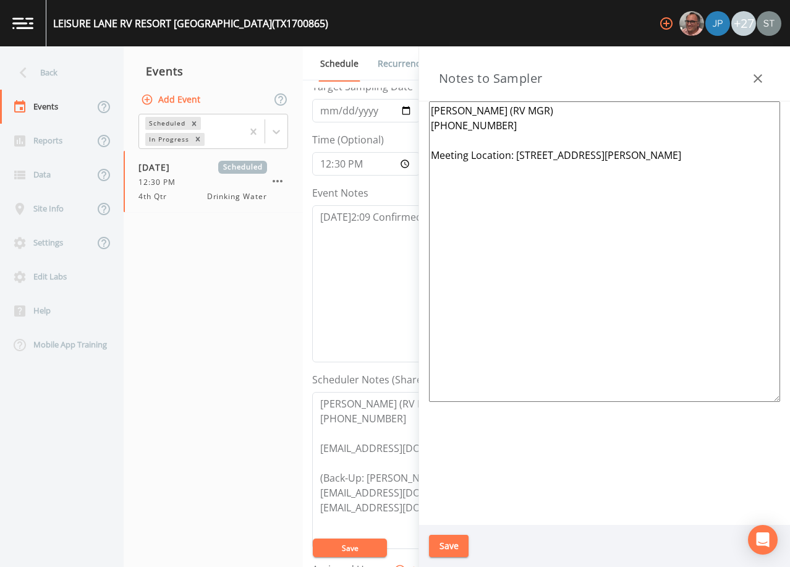
click at [537, 146] on textarea "[PERSON_NAME] (RV MGR) [PHONE_NUMBER] Meeting Location: [STREET_ADDRESS][PERSON…" at bounding box center [604, 251] width 351 height 300
type textarea "[PERSON_NAME] (RV MGR) [PHONE_NUMBER] ***MEETING WITH ON SITE MGR [DEMOGRAPHIC_…"
click at [452, 538] on button "Save" at bounding box center [449, 546] width 40 height 23
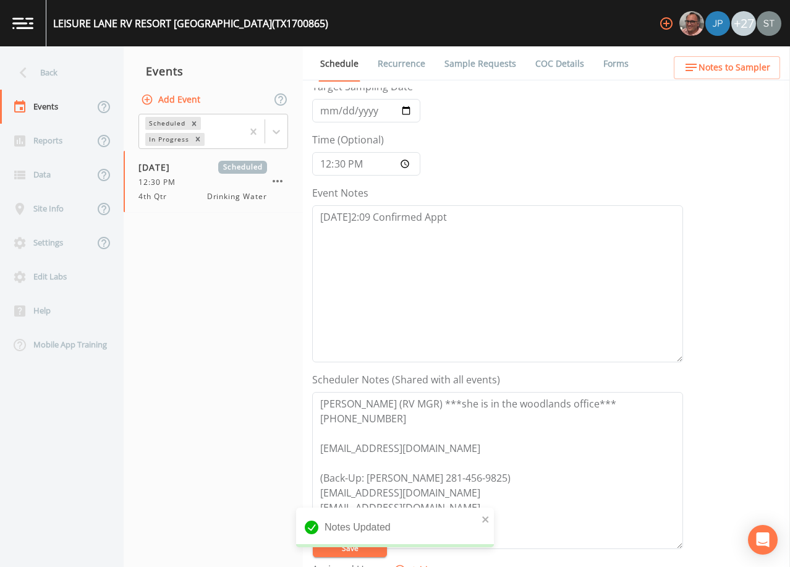
scroll to position [185, 0]
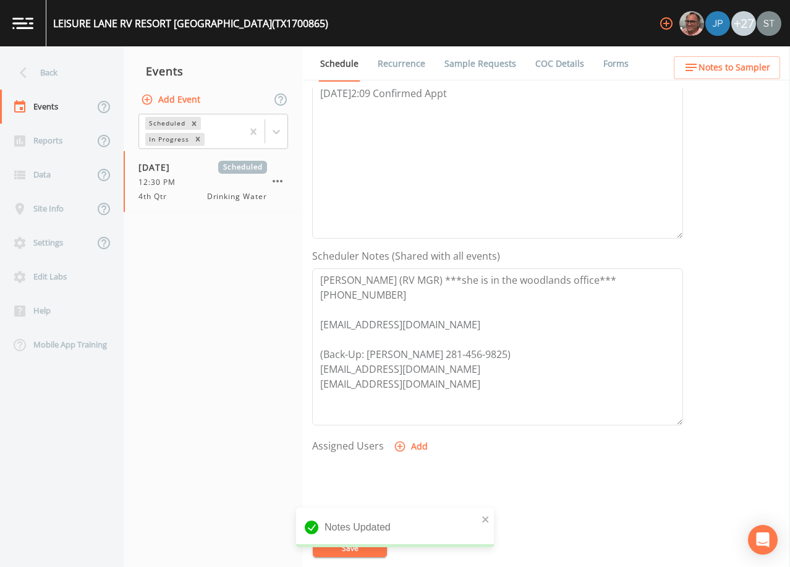
click at [409, 448] on button "Add" at bounding box center [411, 446] width 41 height 23
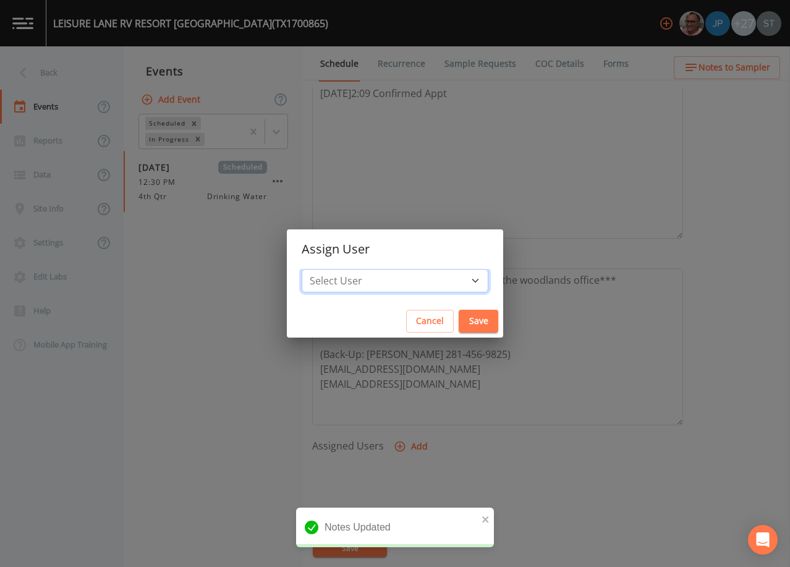
drag, startPoint x: 403, startPoint y: 285, endPoint x: 400, endPoint y: 278, distance: 7.5
click at [403, 284] on select "Select User [PERSON_NAME] [PERSON_NAME] [PERSON_NAME] [PERSON_NAME] [PERSON_NAM…" at bounding box center [395, 280] width 187 height 23
select select "761fe873-4351-41cf-9a8a-5ea5441833b0"
click at [329, 269] on select "Select User [PERSON_NAME] [PERSON_NAME] [PERSON_NAME] [PERSON_NAME] [PERSON_NAM…" at bounding box center [395, 280] width 187 height 23
click at [459, 316] on button "Save" at bounding box center [479, 321] width 40 height 23
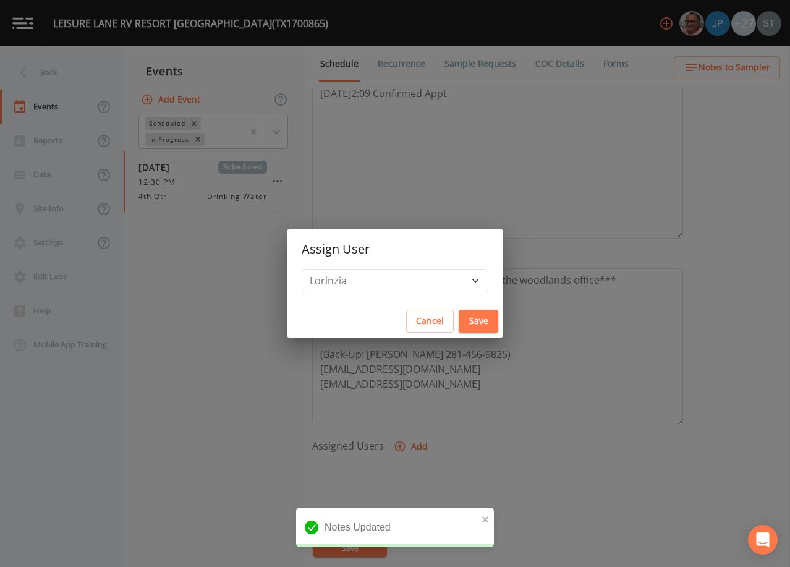
select select
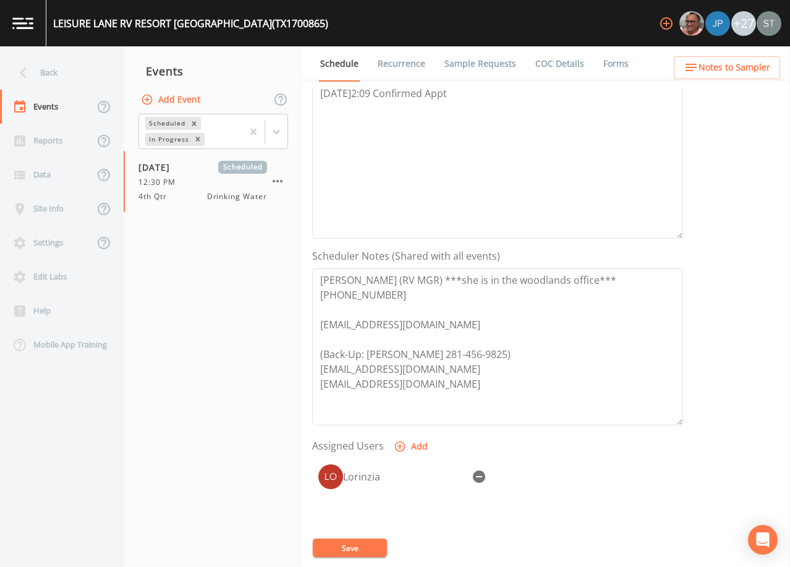
click at [368, 544] on button "Save" at bounding box center [350, 547] width 74 height 19
click at [477, 67] on link "Sample Requests" at bounding box center [480, 63] width 75 height 35
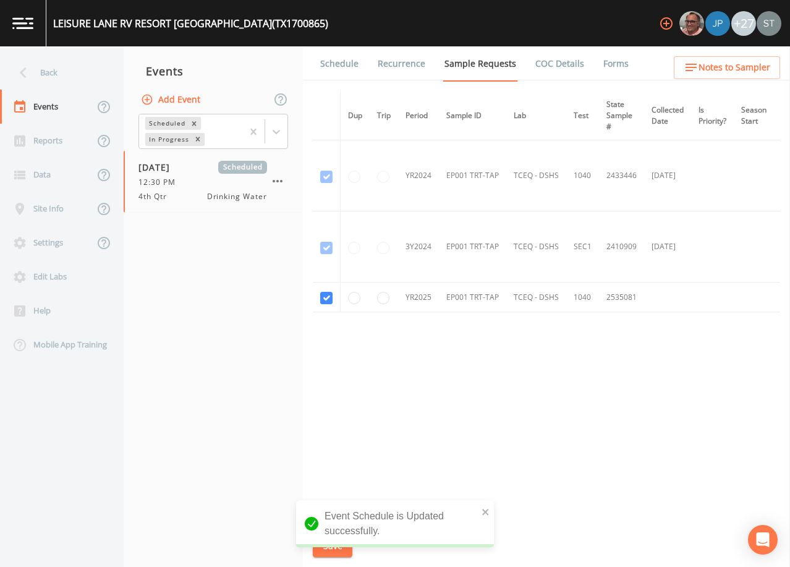
drag, startPoint x: 334, startPoint y: 64, endPoint x: 346, endPoint y: 64, distance: 11.7
click at [335, 64] on link "Schedule" at bounding box center [339, 63] width 42 height 35
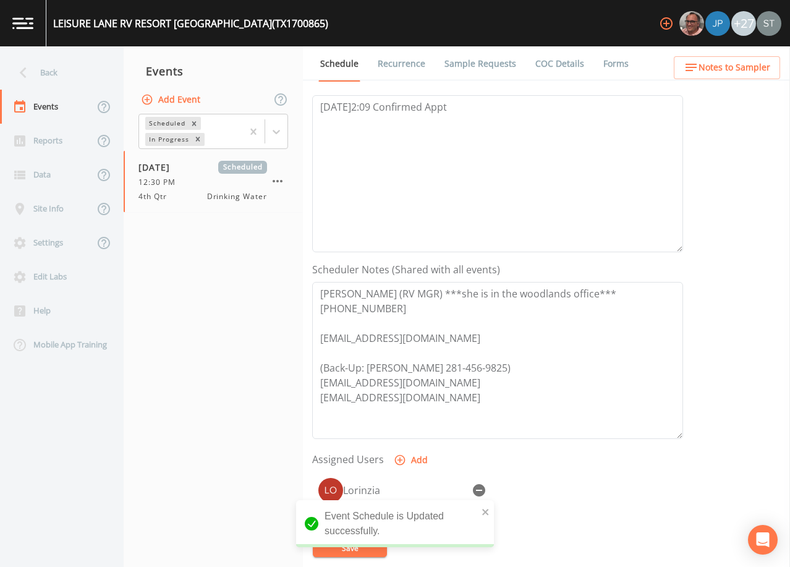
scroll to position [185, 0]
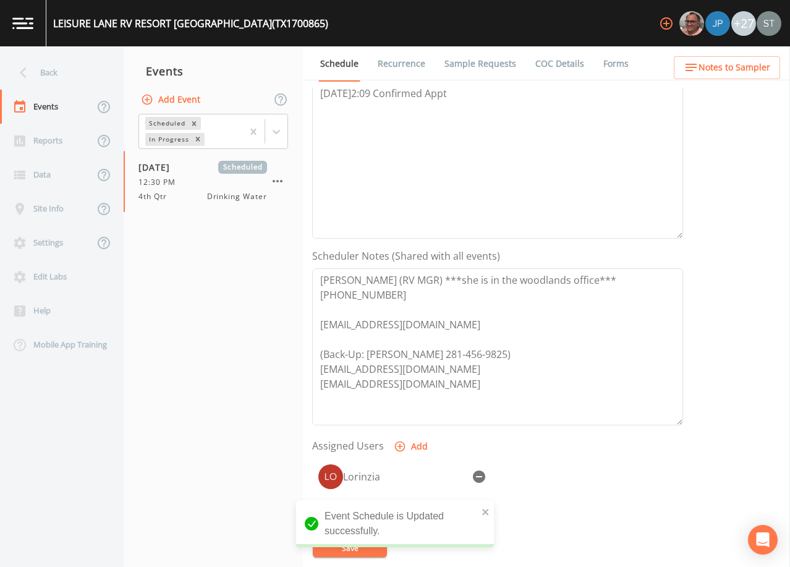
click at [757, 69] on span "Notes to Sampler" at bounding box center [734, 67] width 72 height 15
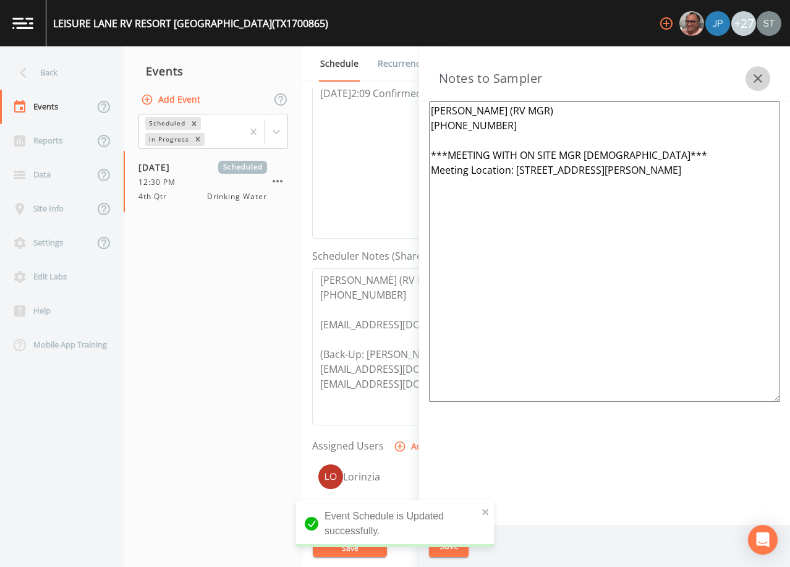
click at [766, 74] on button "button" at bounding box center [757, 78] width 25 height 25
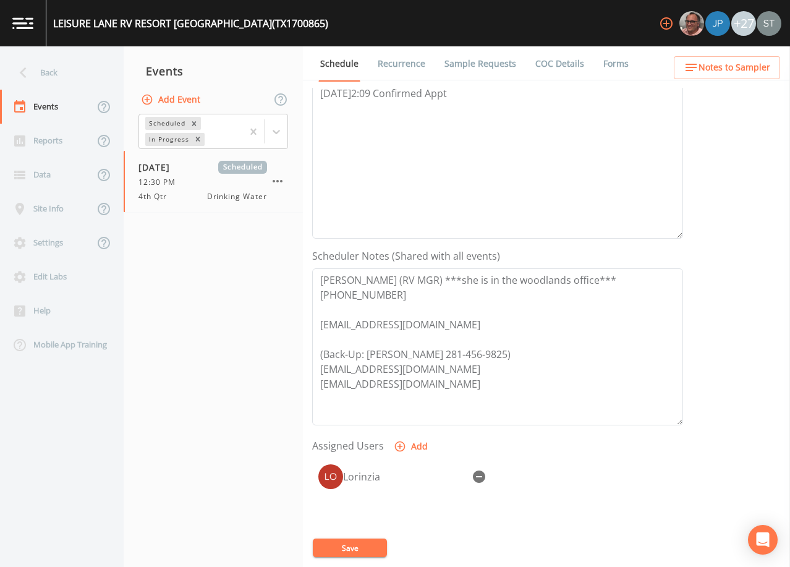
click at [362, 548] on button "Save" at bounding box center [350, 547] width 74 height 19
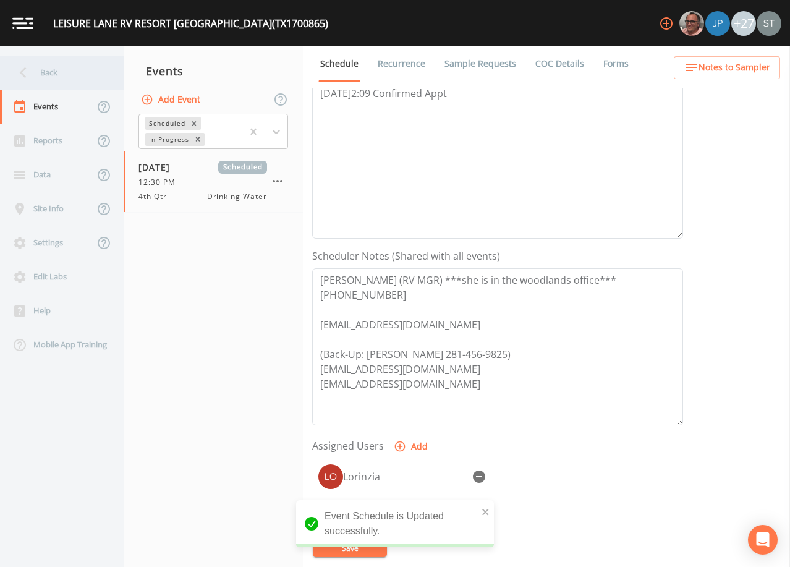
click at [58, 80] on div "Back" at bounding box center [55, 73] width 111 height 34
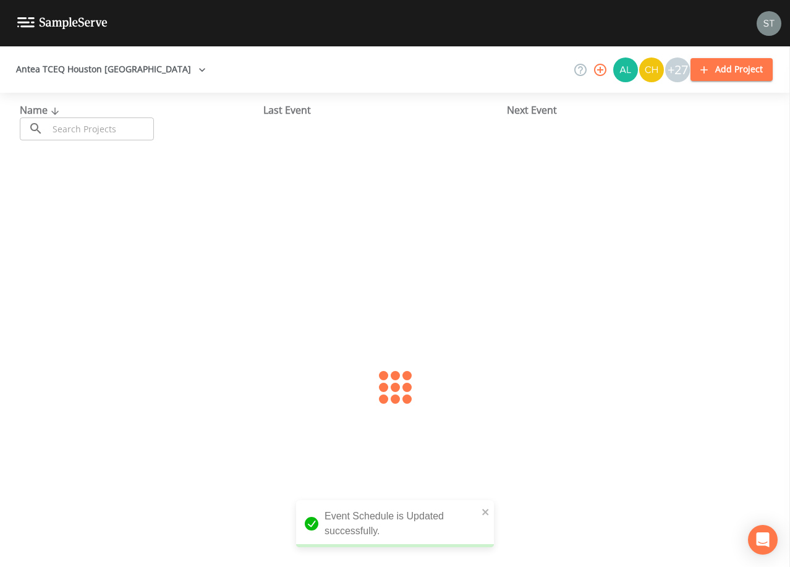
click at [103, 125] on input "text" at bounding box center [101, 128] width 106 height 23
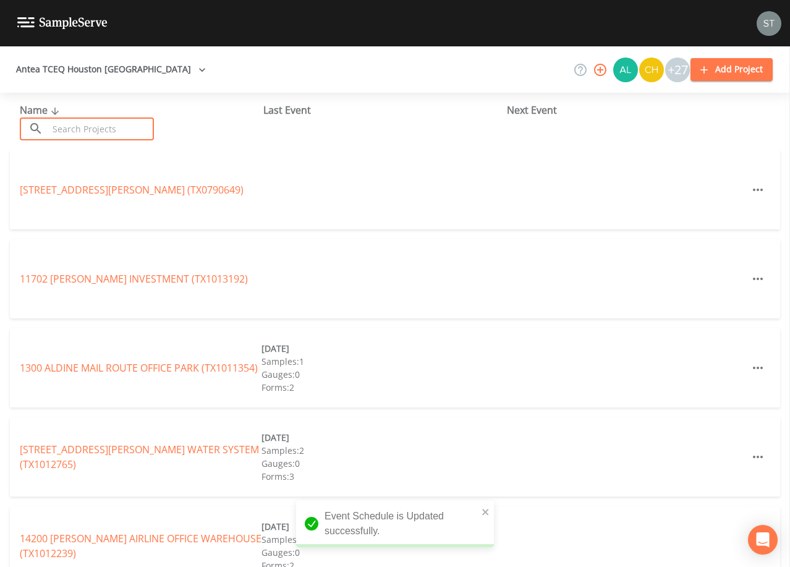
click at [104, 127] on input "text" at bounding box center [101, 128] width 106 height 23
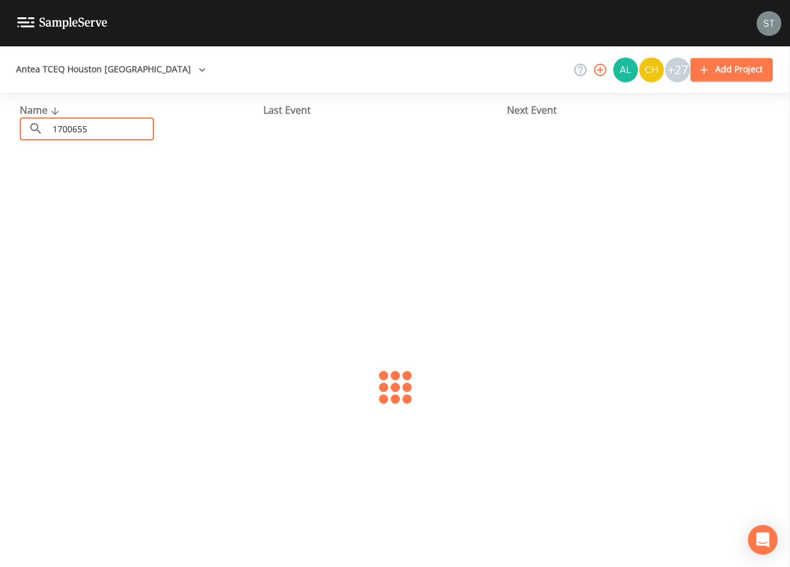
type input "1700655"
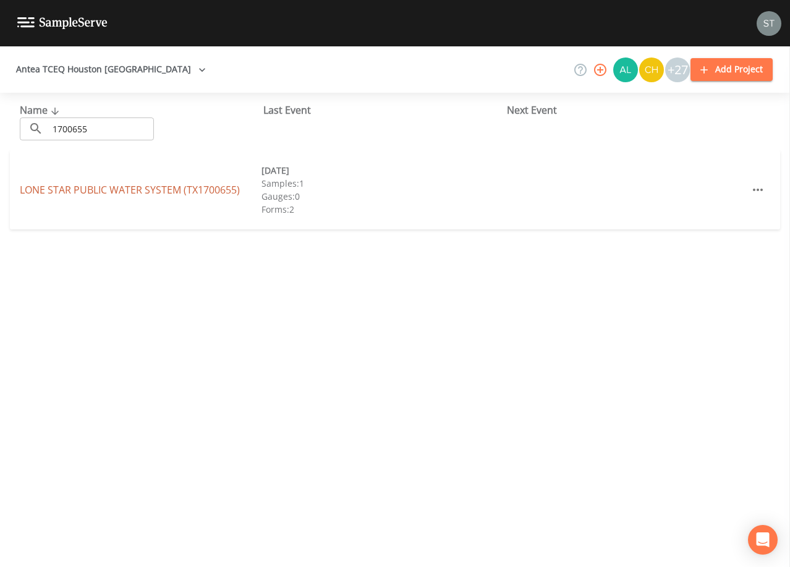
click at [148, 186] on link "LONE STAR PUBLIC WATER SYSTEM (TX1700655)" at bounding box center [130, 190] width 220 height 14
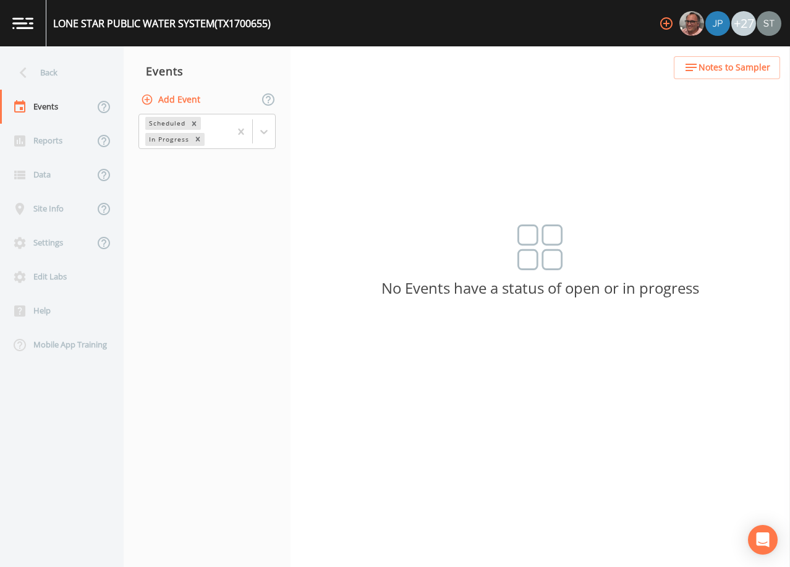
click at [190, 99] on button "Add Event" at bounding box center [171, 99] width 67 height 23
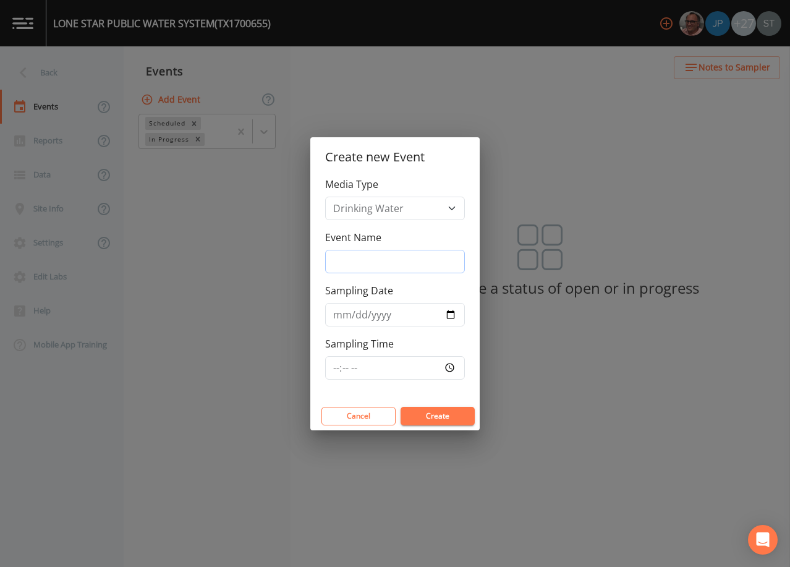
click at [355, 260] on input "Event Name" at bounding box center [395, 261] width 140 height 23
type input "4th Qtr"
click at [339, 315] on input "Sampling Date" at bounding box center [395, 314] width 140 height 23
type input "[DATE]"
type input "08:30"
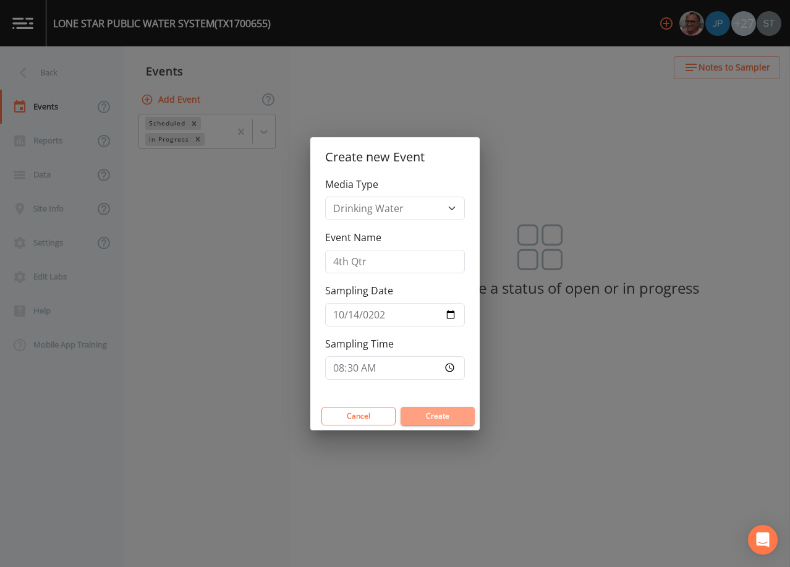
click at [430, 414] on button "Create" at bounding box center [437, 416] width 74 height 19
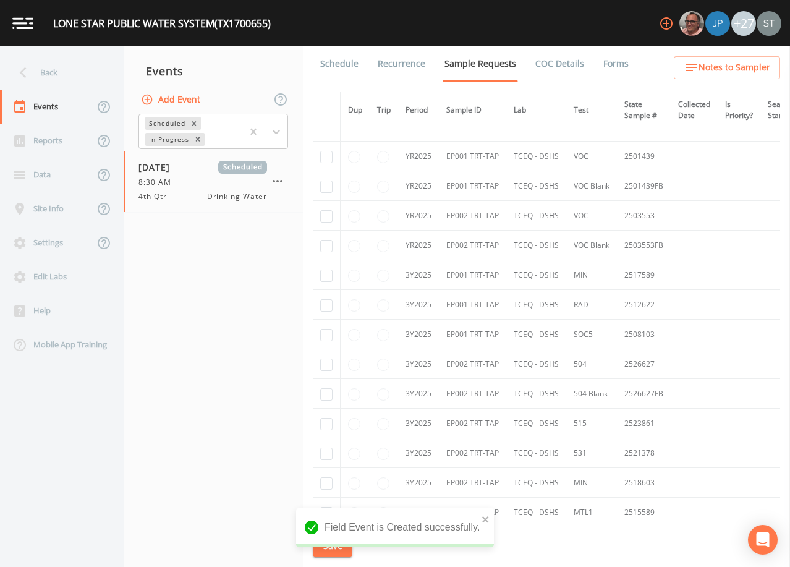
scroll to position [494, 0]
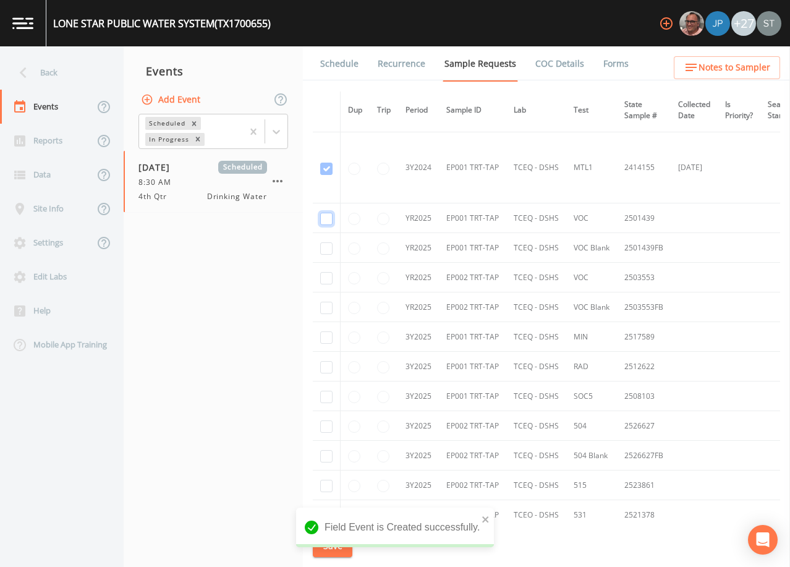
click at [326, 214] on input "checkbox" at bounding box center [326, 219] width 12 height 12
checkbox input "true"
click at [329, 247] on input "checkbox" at bounding box center [326, 248] width 12 height 12
checkbox input "true"
click at [326, 275] on input "checkbox" at bounding box center [326, 278] width 12 height 12
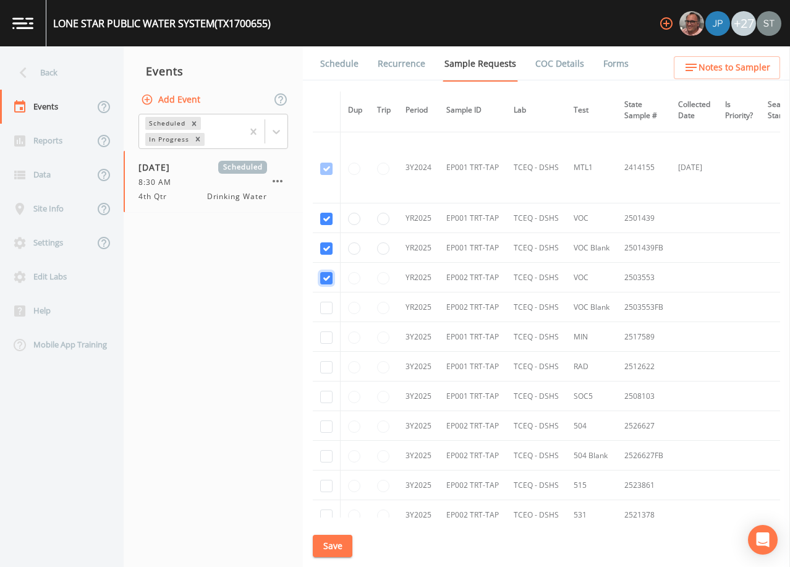
checkbox input "true"
click at [329, 308] on input "checkbox" at bounding box center [326, 308] width 12 height 12
checkbox input "true"
click at [328, 336] on input "checkbox" at bounding box center [326, 337] width 12 height 12
checkbox input "true"
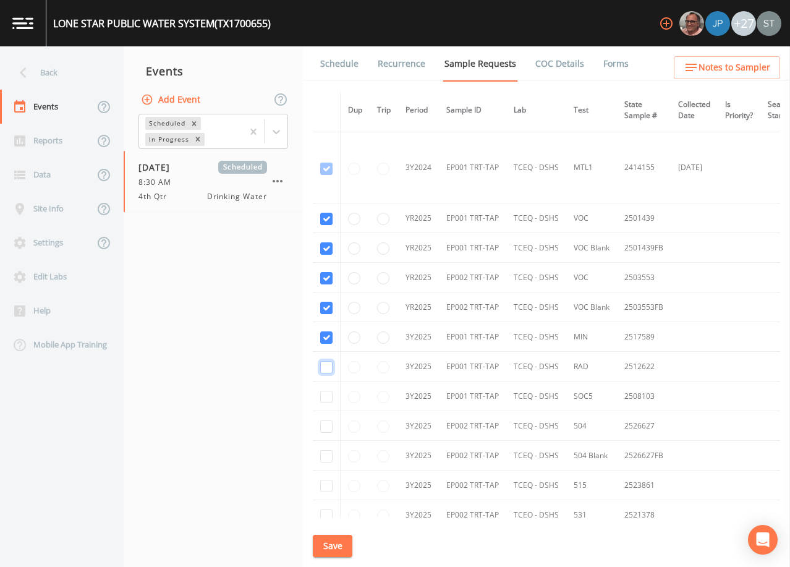
click at [328, 368] on input "checkbox" at bounding box center [326, 367] width 12 height 12
checkbox input "true"
click at [325, 398] on input "checkbox" at bounding box center [326, 397] width 12 height 12
checkbox input "true"
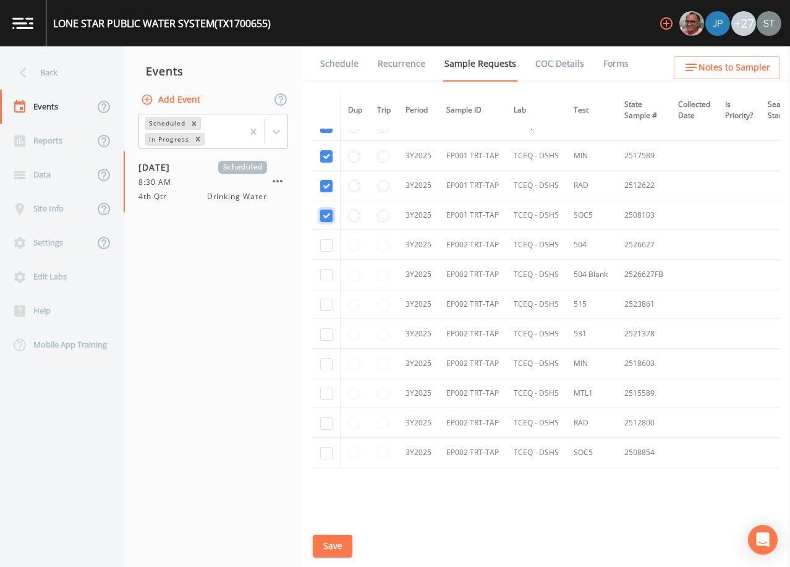
scroll to position [680, 0]
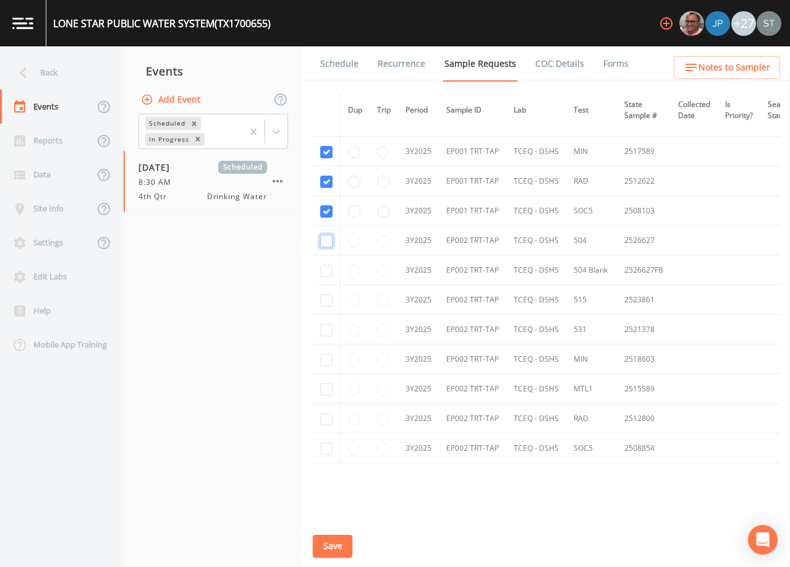
click at [326, 244] on input "checkbox" at bounding box center [326, 241] width 12 height 12
checkbox input "true"
click at [326, 275] on input "checkbox" at bounding box center [326, 271] width 12 height 12
checkbox input "true"
click at [326, 304] on input "checkbox" at bounding box center [326, 300] width 12 height 12
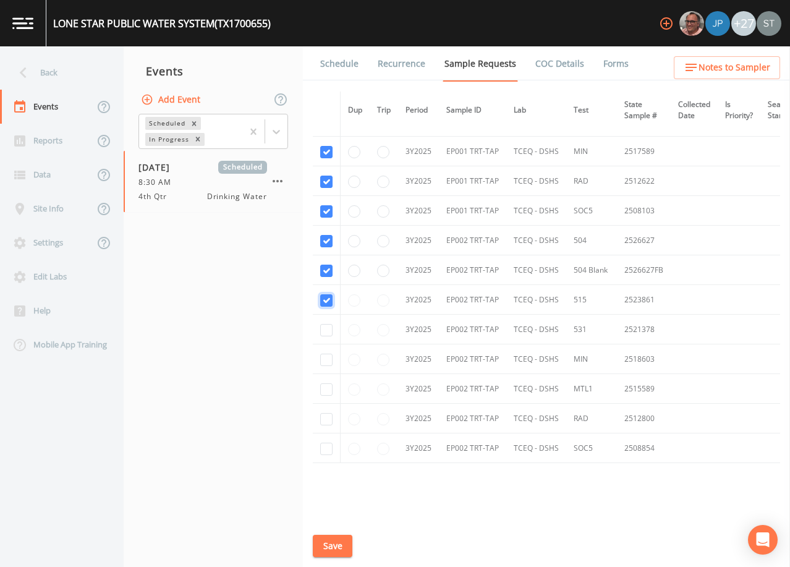
checkbox input "true"
click at [326, 327] on input "checkbox" at bounding box center [326, 330] width 12 height 12
checkbox input "true"
click at [324, 362] on input "checkbox" at bounding box center [326, 360] width 12 height 12
checkbox input "true"
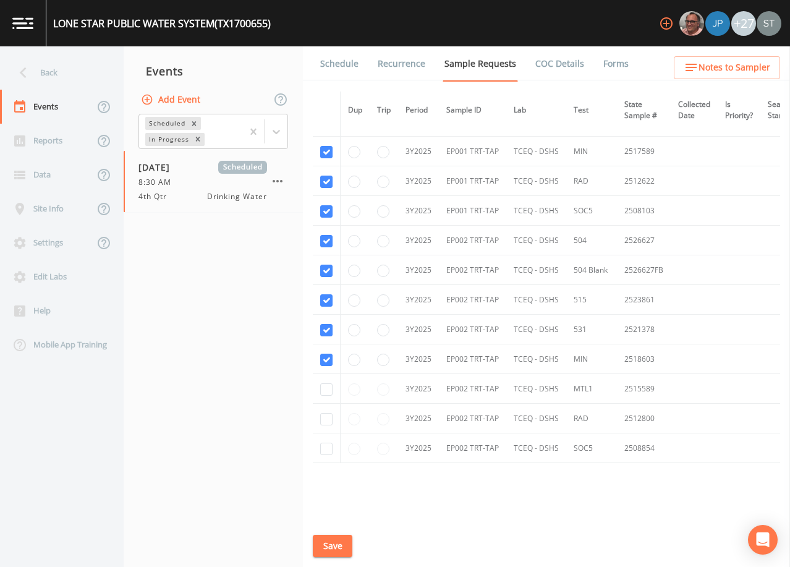
click at [326, 394] on td at bounding box center [327, 389] width 28 height 30
click at [326, 391] on input "checkbox" at bounding box center [326, 389] width 12 height 12
checkbox input "true"
click at [327, 416] on input "checkbox" at bounding box center [326, 419] width 12 height 12
checkbox input "true"
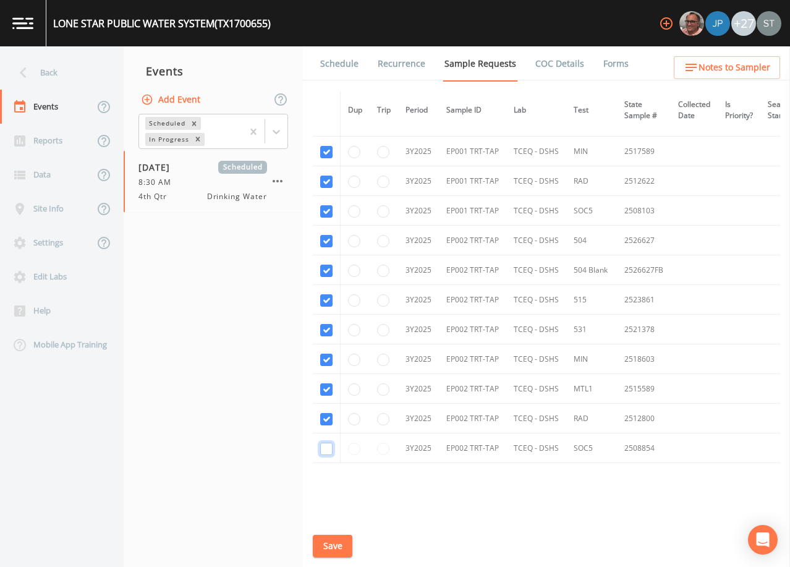
drag, startPoint x: 326, startPoint y: 449, endPoint x: 331, endPoint y: 485, distance: 36.2
click at [326, 448] on input "checkbox" at bounding box center [326, 449] width 12 height 12
checkbox input "true"
click at [337, 541] on button "Save" at bounding box center [333, 546] width 40 height 23
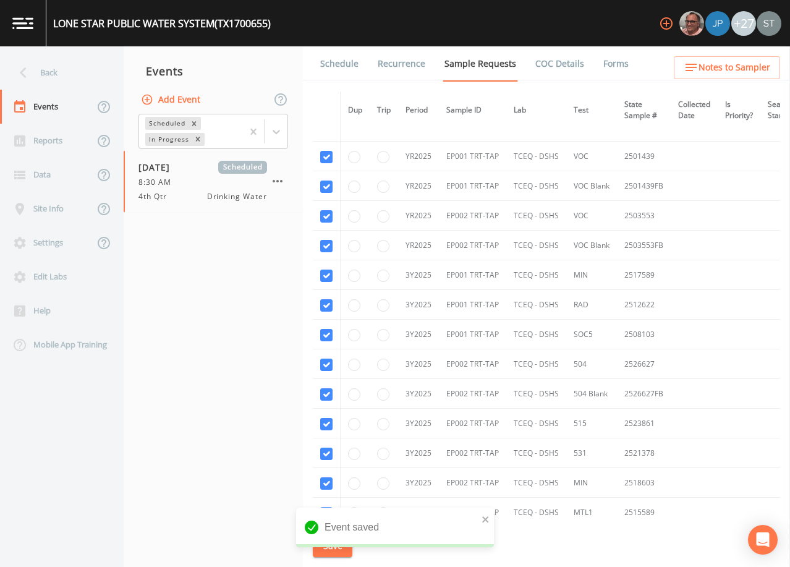
scroll to position [494, 0]
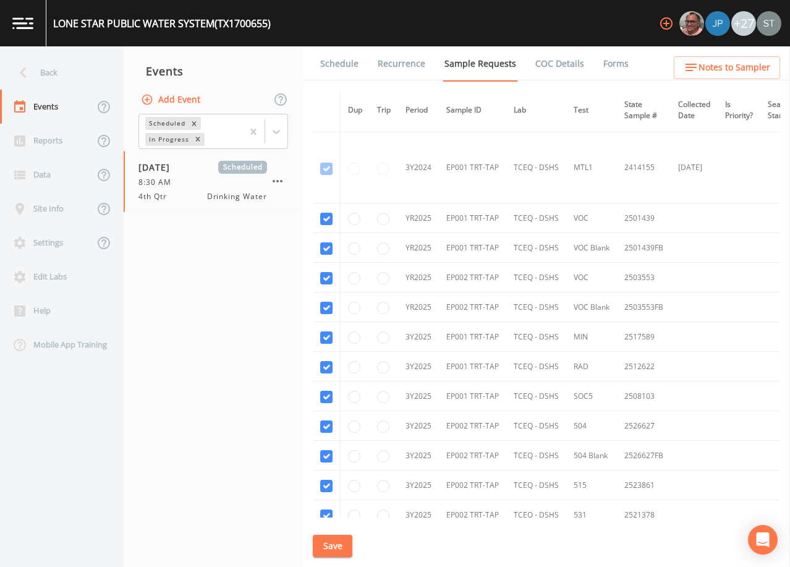
click at [350, 64] on link "Schedule" at bounding box center [339, 63] width 42 height 35
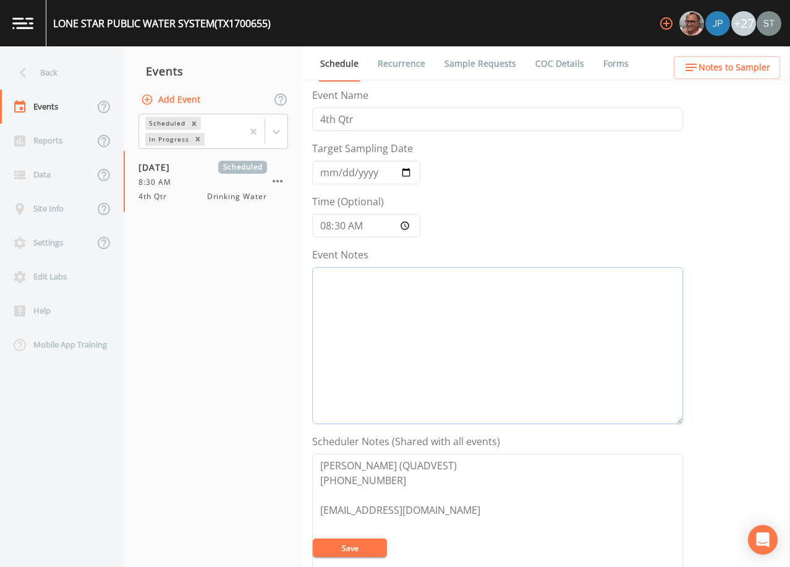
click at [427, 321] on textarea "Event Notes" at bounding box center [497, 345] width 371 height 157
type textarea "10/7@"
click at [366, 546] on button "Save" at bounding box center [350, 547] width 74 height 19
click at [755, 72] on span "Notes to Sampler" at bounding box center [734, 67] width 72 height 15
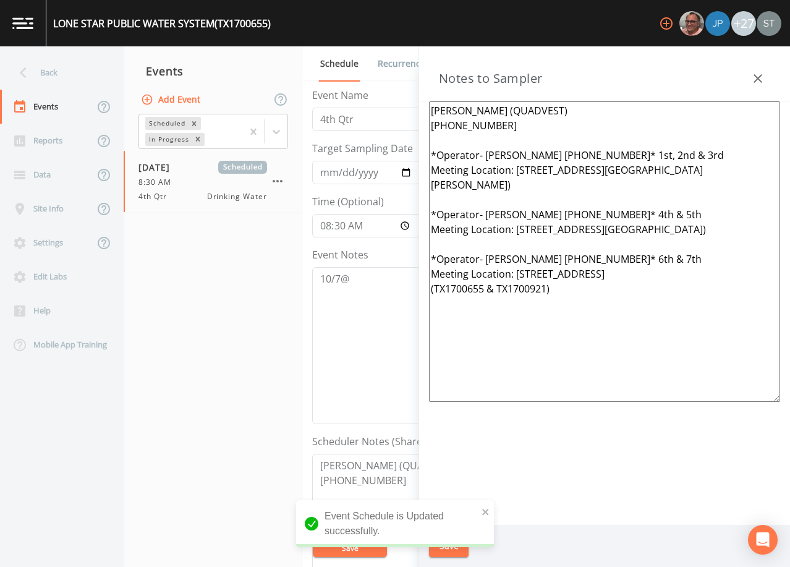
drag, startPoint x: 582, startPoint y: 320, endPoint x: 515, endPoint y: 166, distance: 168.0
click at [515, 166] on textarea "[PERSON_NAME] (QUADVEST) [PHONE_NUMBER] *Operator- [PERSON_NAME] [PHONE_NUMBER]…" at bounding box center [604, 251] width 351 height 300
drag, startPoint x: 561, startPoint y: 312, endPoint x: 411, endPoint y: 154, distance: 218.1
click at [411, 154] on div "Back Events Reports Data Site Info Settings Edit Labs Help Mobile App Training …" at bounding box center [395, 306] width 790 height 520
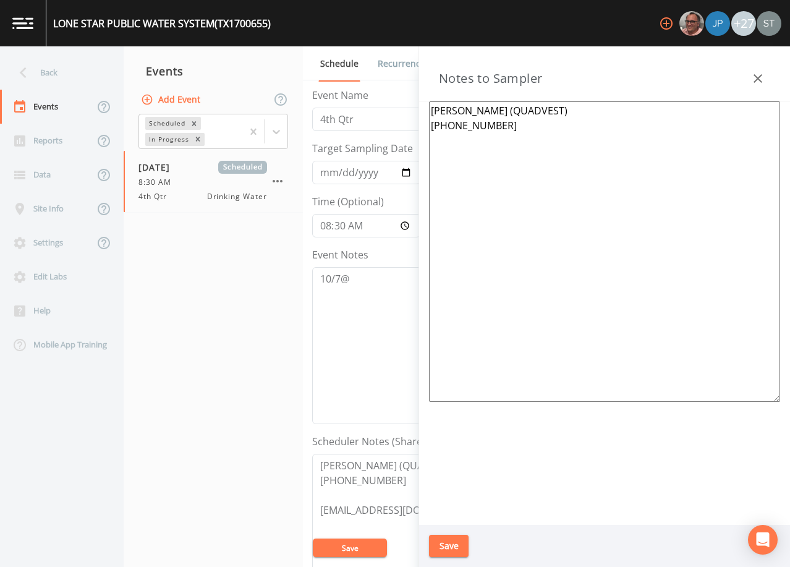
type textarea "[PERSON_NAME] (QUADVEST) [PHONE_NUMBER]"
click at [452, 550] on button "Save" at bounding box center [449, 546] width 40 height 23
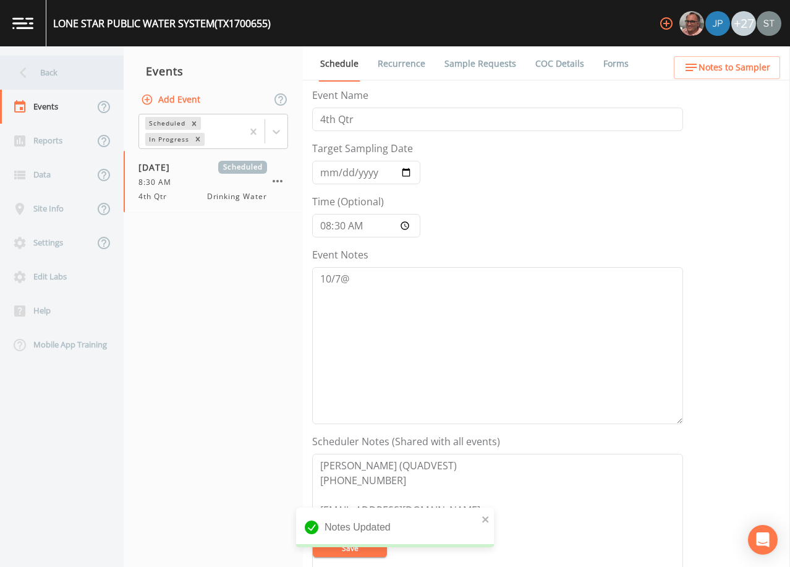
click at [55, 72] on div "Back" at bounding box center [55, 73] width 111 height 34
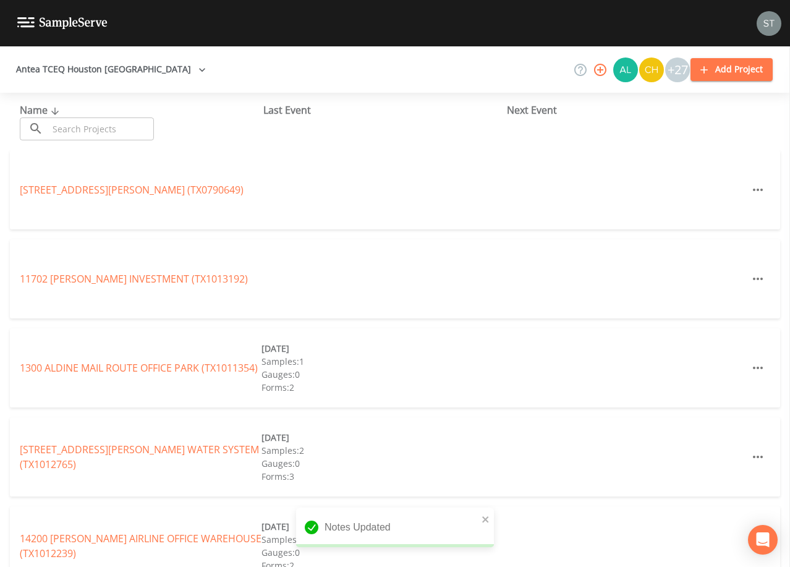
click at [101, 127] on input "text" at bounding box center [101, 128] width 106 height 23
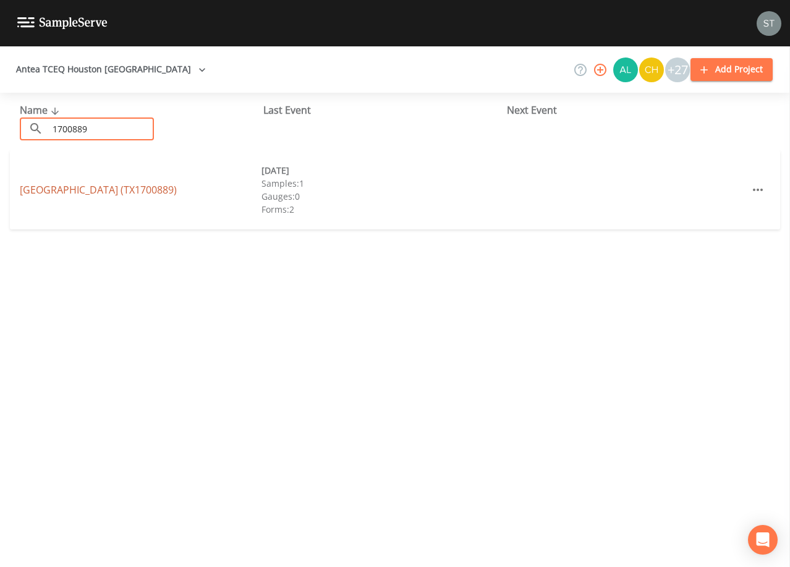
type input "1700889"
click at [127, 188] on link "[GEOGRAPHIC_DATA] (TX1700889)" at bounding box center [98, 190] width 157 height 14
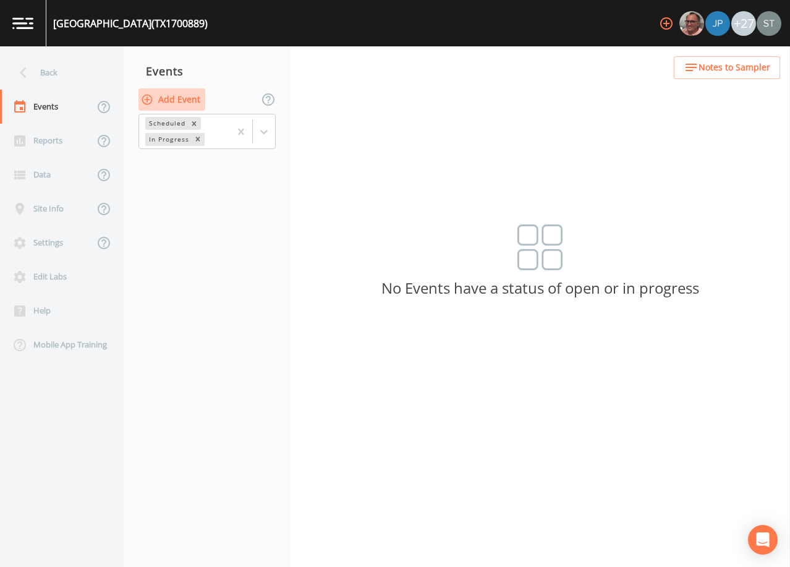
click at [183, 102] on button "Add Event" at bounding box center [171, 99] width 67 height 23
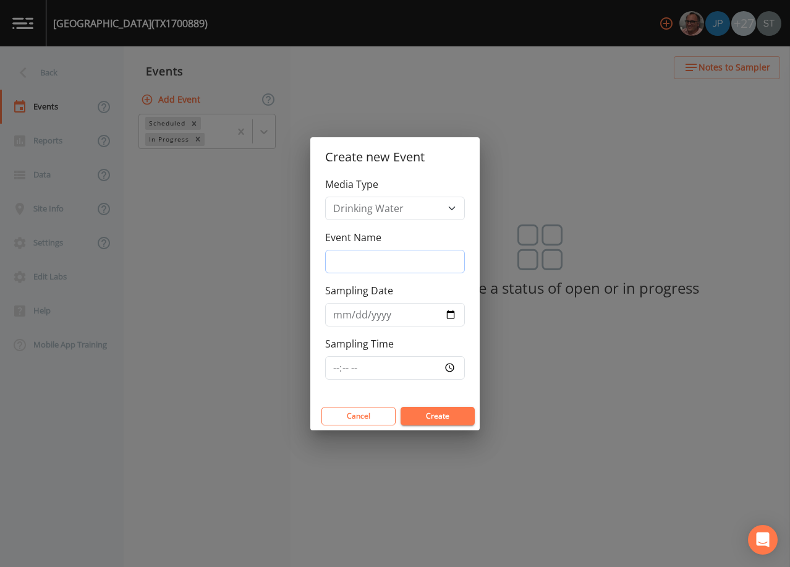
click at [373, 250] on input "Event Name" at bounding box center [395, 261] width 140 height 23
type input "4th Qtr"
click at [340, 318] on input "Sampling Date" at bounding box center [395, 314] width 140 height 23
type input "[DATE]"
type input "08:30"
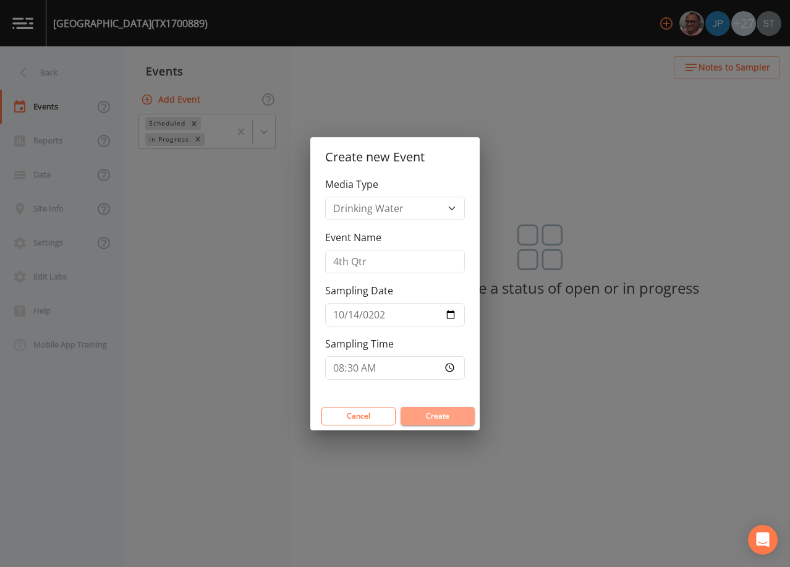
click at [455, 418] on button "Create" at bounding box center [437, 416] width 74 height 19
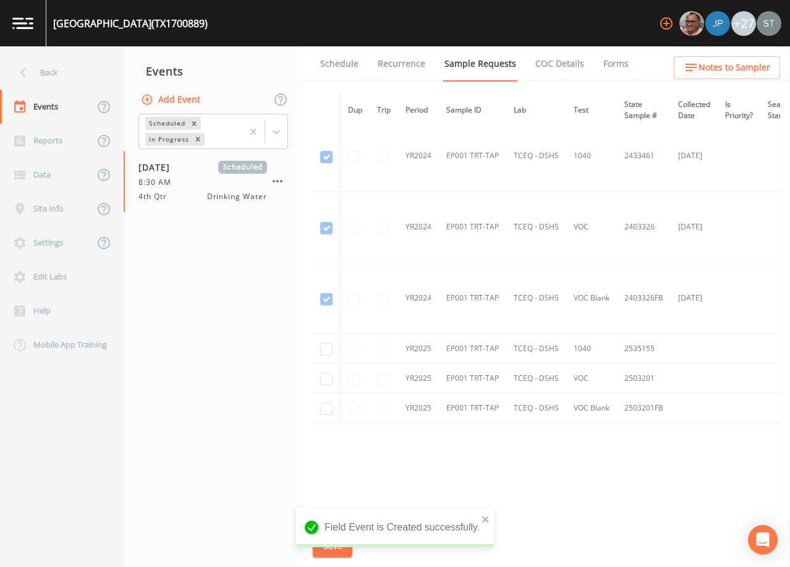
scroll to position [87, 0]
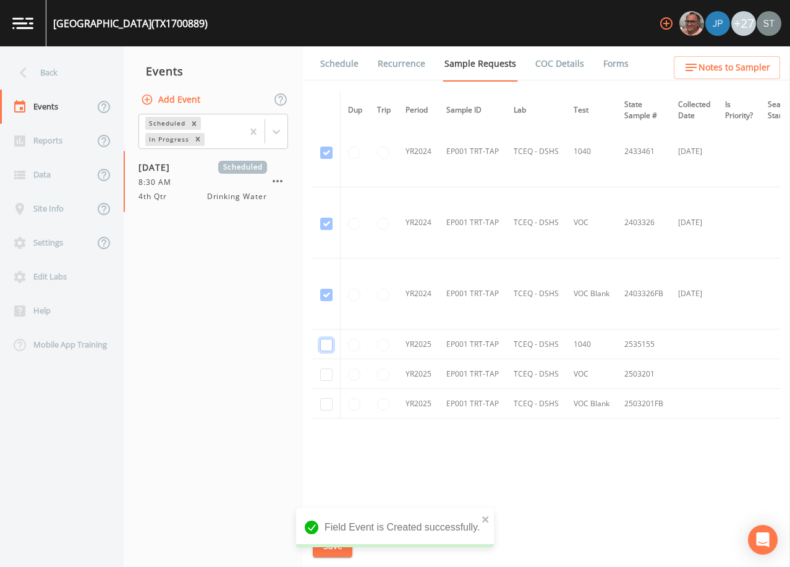
click at [329, 341] on input "checkbox" at bounding box center [326, 345] width 12 height 12
checkbox input "true"
click at [329, 368] on input "checkbox" at bounding box center [326, 374] width 12 height 12
checkbox input "true"
click at [322, 401] on input "checkbox" at bounding box center [326, 404] width 12 height 12
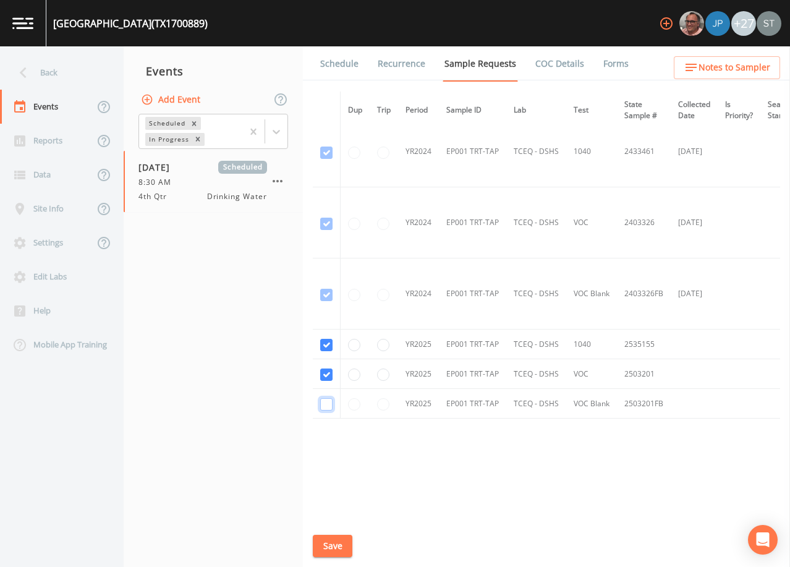
checkbox input "true"
click at [341, 542] on button "Save" at bounding box center [333, 546] width 40 height 23
click at [347, 65] on link "Schedule" at bounding box center [339, 63] width 42 height 35
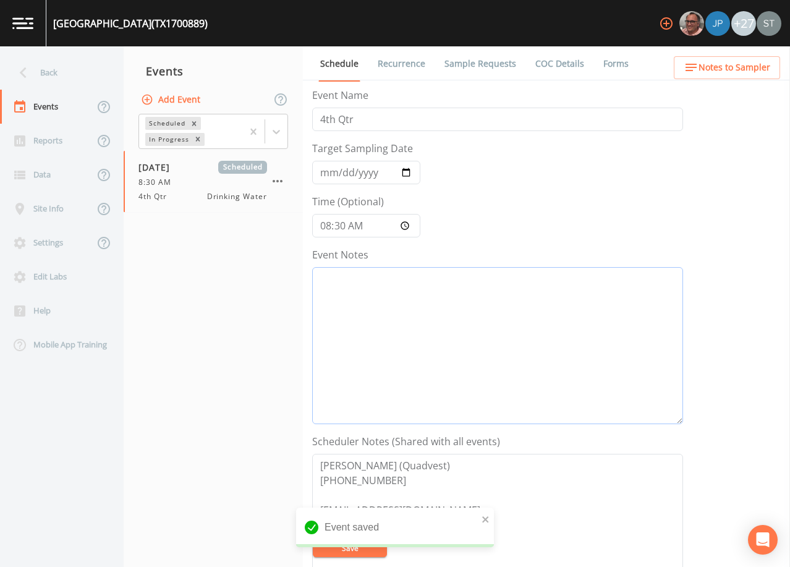
click at [396, 340] on textarea "Event Notes" at bounding box center [497, 345] width 371 height 157
type textarea "10/7@"
click at [751, 74] on span "Notes to Sampler" at bounding box center [734, 67] width 72 height 15
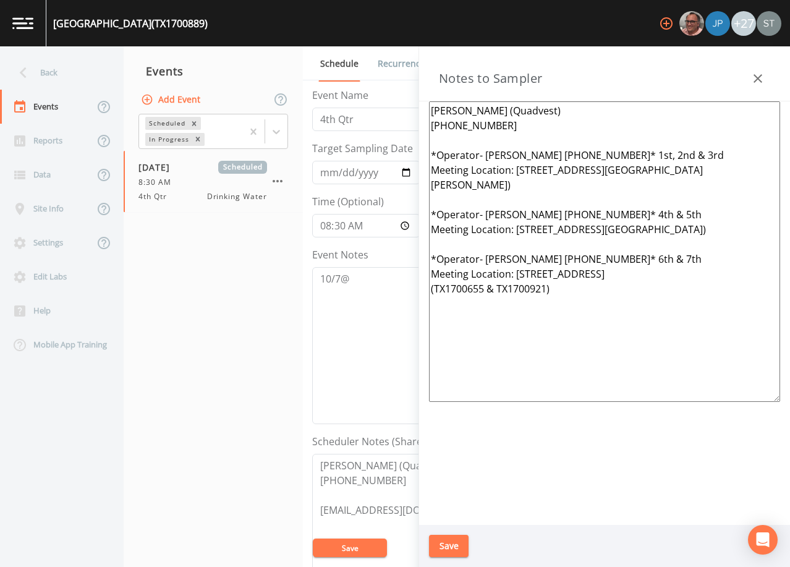
drag, startPoint x: 591, startPoint y: 313, endPoint x: 391, endPoint y: 157, distance: 253.7
click at [391, 157] on div "Back Events Reports Data Site Info Settings Edit Labs Help Mobile App Training …" at bounding box center [395, 306] width 790 height 520
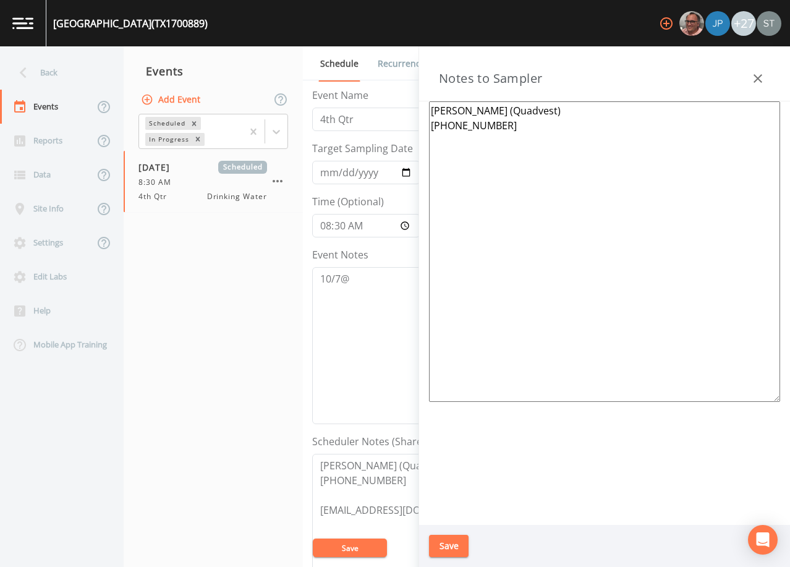
type textarea "[PERSON_NAME] (Quadvest) [PHONE_NUMBER]"
click at [460, 547] on button "Save" at bounding box center [449, 546] width 40 height 23
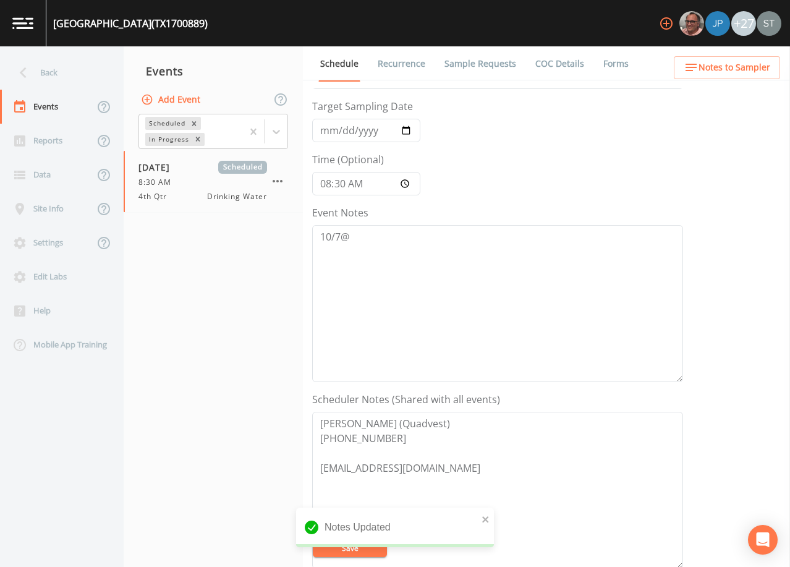
scroll to position [62, 0]
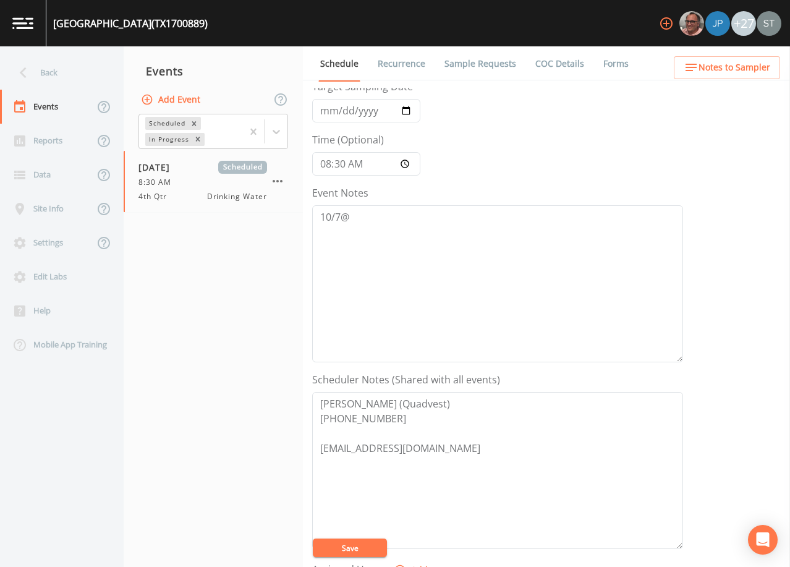
click at [355, 542] on button "Save" at bounding box center [350, 547] width 74 height 19
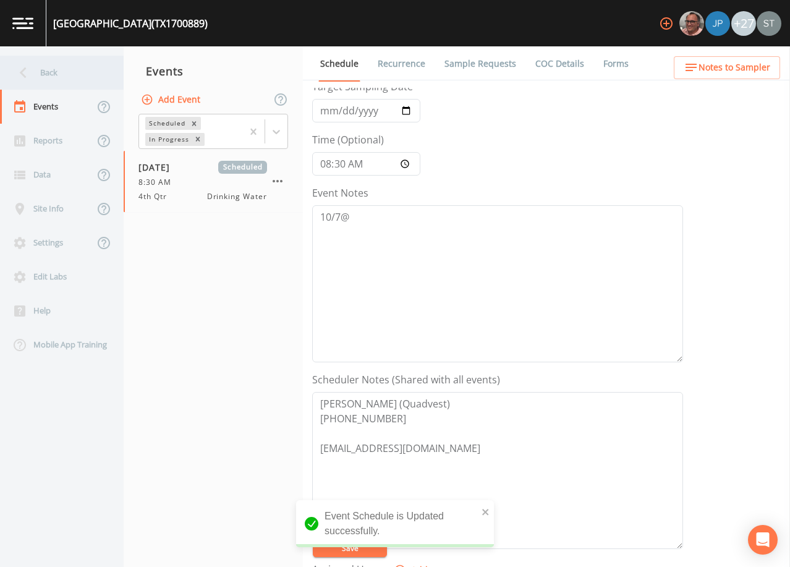
click at [70, 74] on div "Back" at bounding box center [55, 73] width 111 height 34
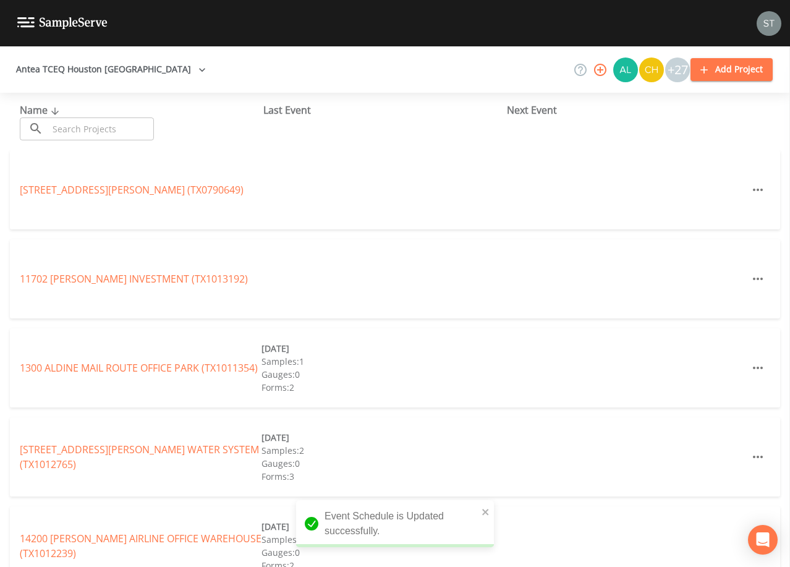
click at [108, 130] on input "text" at bounding box center [101, 128] width 106 height 23
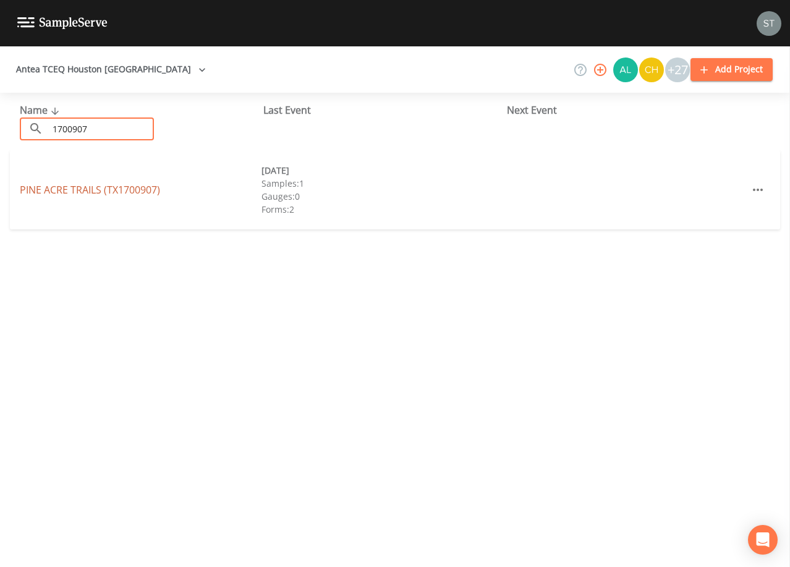
type input "1700907"
click at [130, 192] on link "PINE ACRE TRAILS (TX1700907)" at bounding box center [90, 190] width 140 height 14
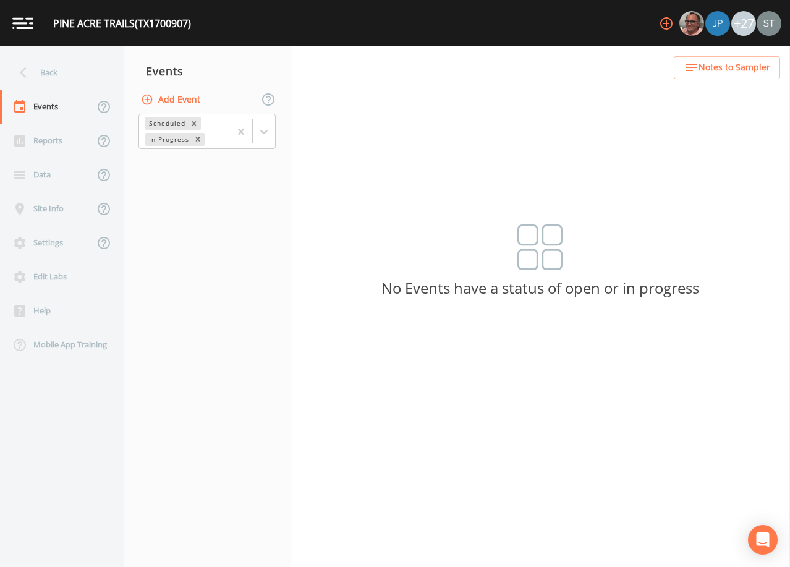
click at [185, 100] on button "Add Event" at bounding box center [171, 99] width 67 height 23
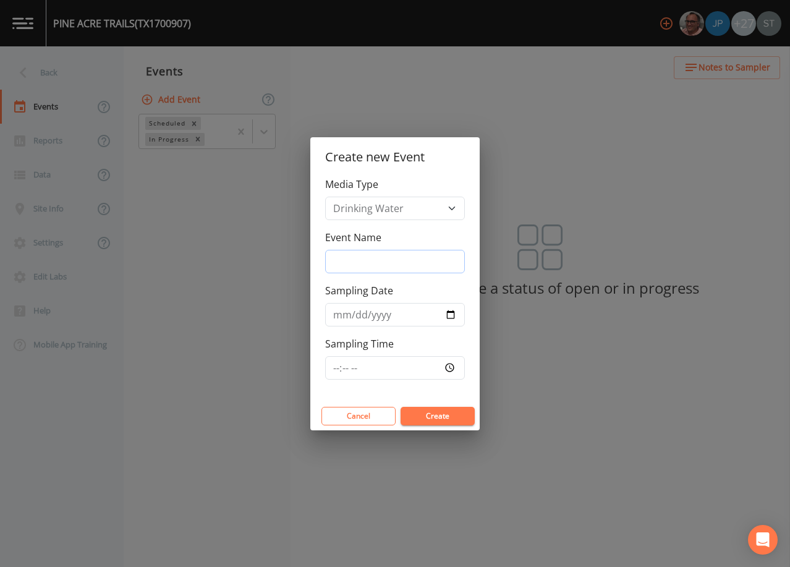
click at [391, 251] on input "Event Name" at bounding box center [395, 261] width 140 height 23
type input "4th Qtr"
click at [341, 316] on input "Sampling Date" at bounding box center [395, 314] width 140 height 23
type input "[DATE]"
type input "08:30"
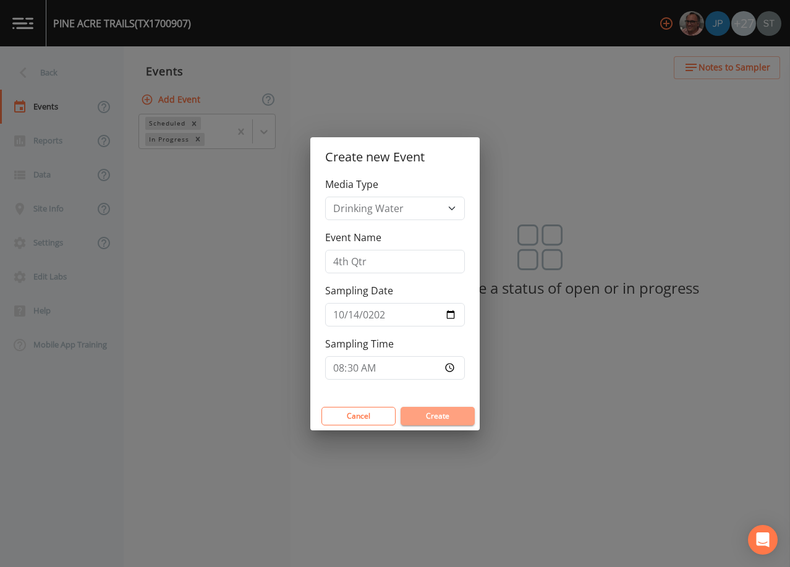
click at [451, 410] on button "Create" at bounding box center [437, 416] width 74 height 19
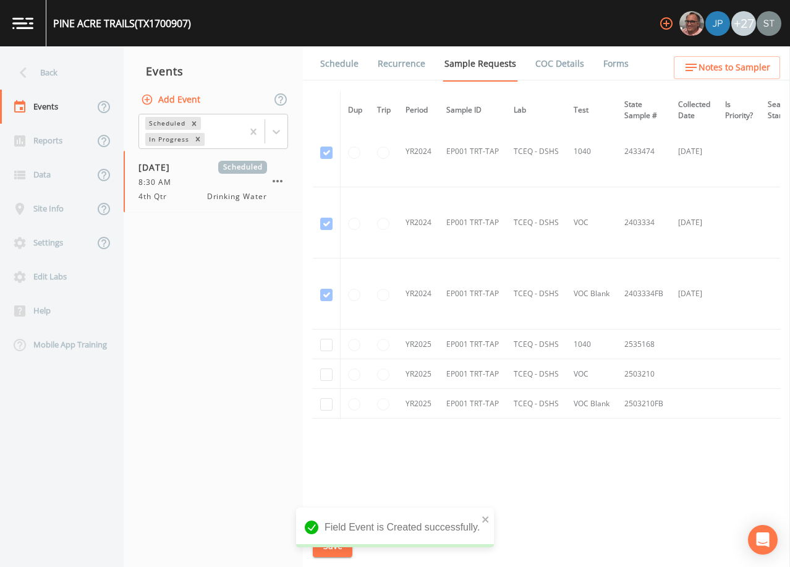
scroll to position [87, 0]
click at [328, 340] on input "checkbox" at bounding box center [326, 345] width 12 height 12
checkbox input "true"
click at [328, 369] on input "checkbox" at bounding box center [326, 374] width 12 height 12
checkbox input "true"
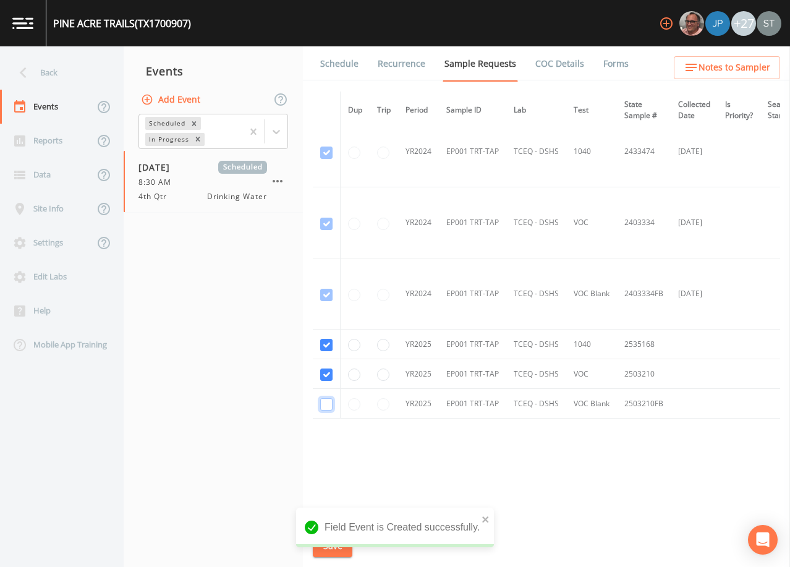
click at [324, 398] on input "checkbox" at bounding box center [326, 404] width 12 height 12
checkbox input "true"
click at [339, 546] on button "Save" at bounding box center [333, 546] width 40 height 23
click at [347, 74] on link "Schedule" at bounding box center [339, 63] width 42 height 35
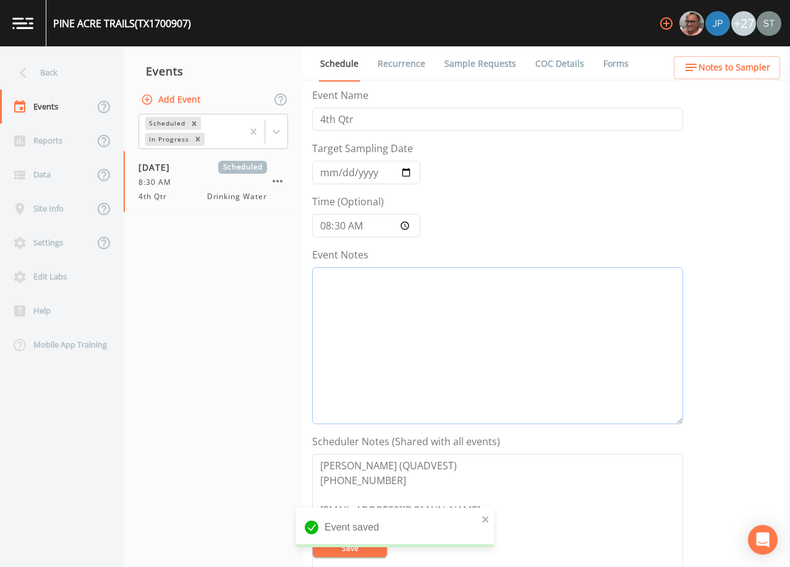
click at [413, 325] on textarea "Event Notes" at bounding box center [497, 345] width 371 height 157
type textarea "10/7@"
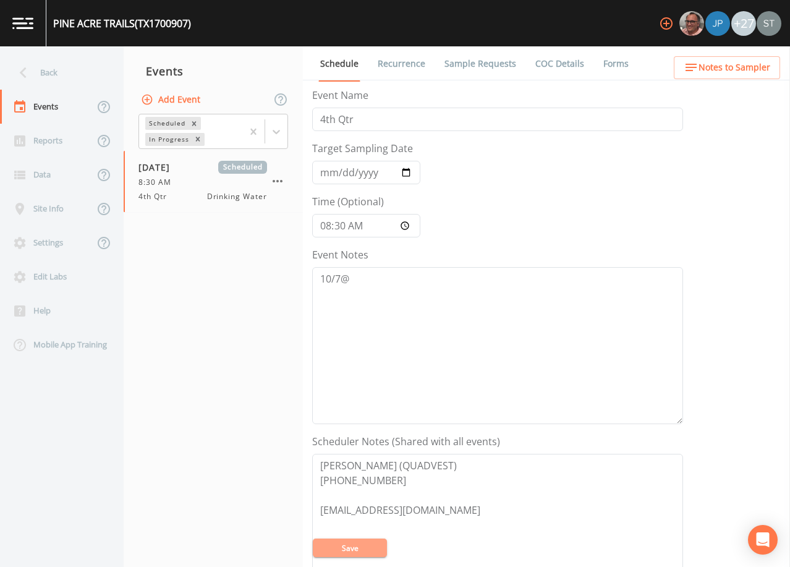
click at [360, 546] on button "Save" at bounding box center [350, 547] width 74 height 19
click at [732, 72] on span "Notes to Sampler" at bounding box center [734, 67] width 72 height 15
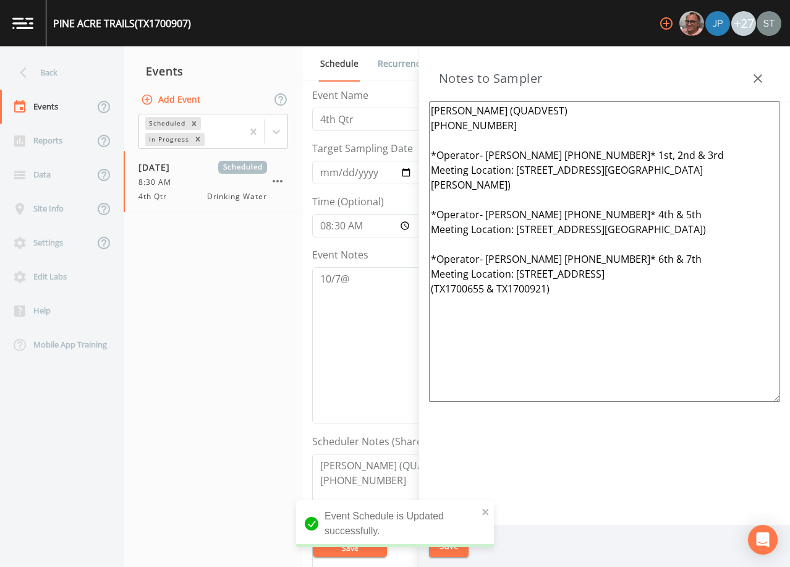
drag, startPoint x: 585, startPoint y: 317, endPoint x: 396, endPoint y: 150, distance: 252.2
click at [396, 151] on div "Back Events Reports Data Site Info Settings Edit Labs Help Mobile App Training …" at bounding box center [395, 306] width 790 height 520
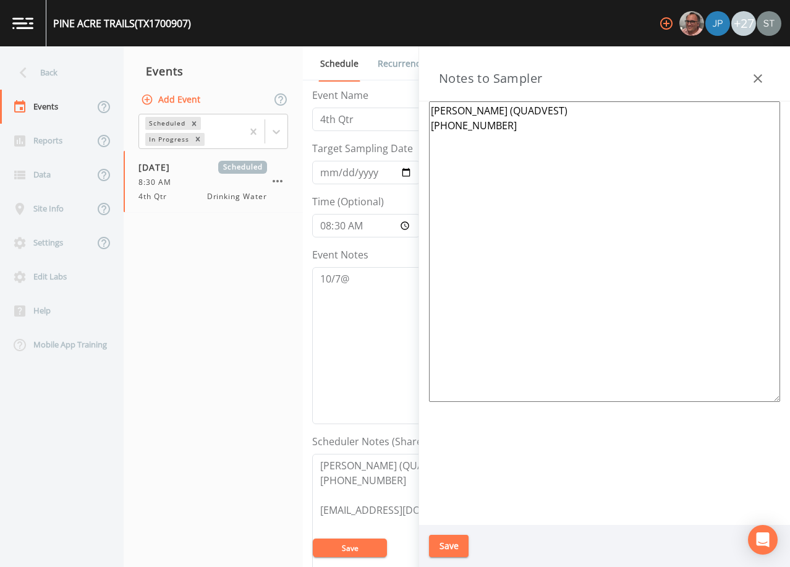
type textarea "[PERSON_NAME] (QUADVEST) [PHONE_NUMBER]"
click at [452, 544] on button "Save" at bounding box center [449, 546] width 40 height 23
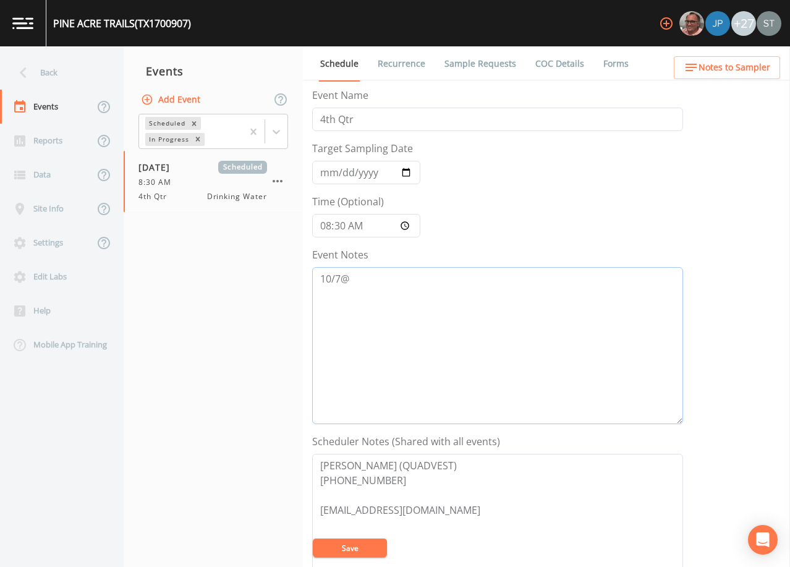
click at [449, 280] on textarea "10/7@" at bounding box center [497, 345] width 371 height 157
type textarea "[DATE]2:19 Email Sent"
click at [362, 551] on button "Save" at bounding box center [350, 547] width 74 height 19
click at [363, 545] on button "Save" at bounding box center [350, 547] width 74 height 19
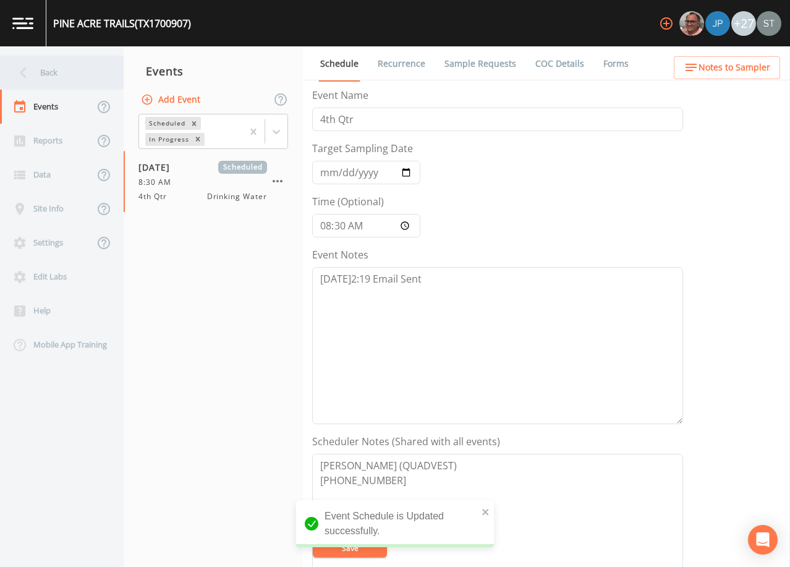
click at [58, 75] on div "Back" at bounding box center [55, 73] width 111 height 34
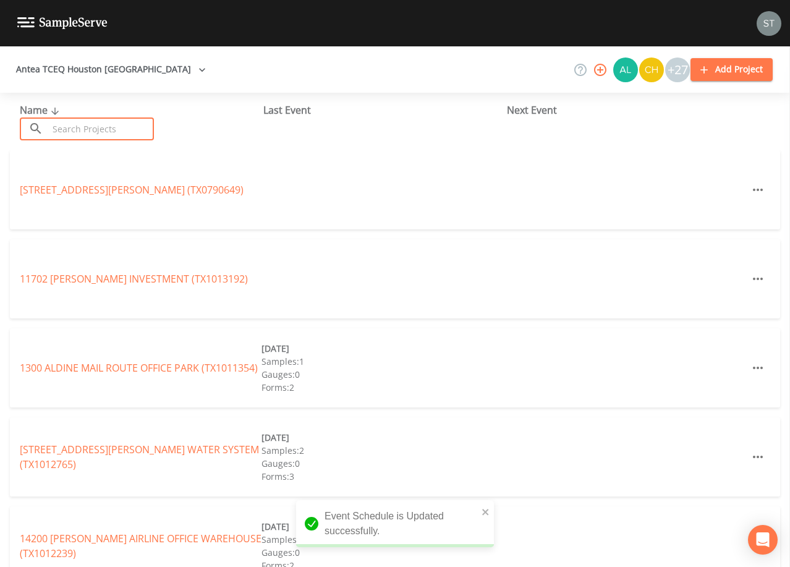
click at [90, 126] on input "text" at bounding box center [101, 128] width 106 height 23
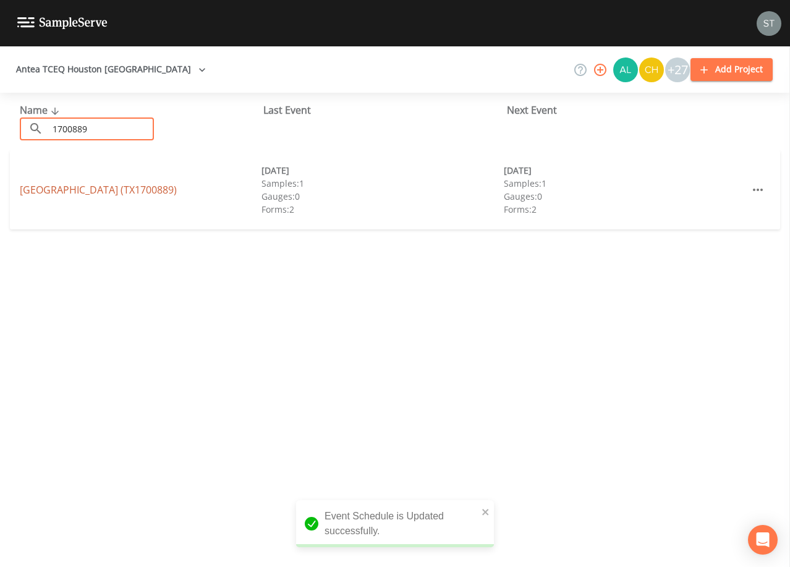
type input "1700889"
click at [112, 192] on link "[GEOGRAPHIC_DATA] (TX1700889)" at bounding box center [98, 190] width 157 height 14
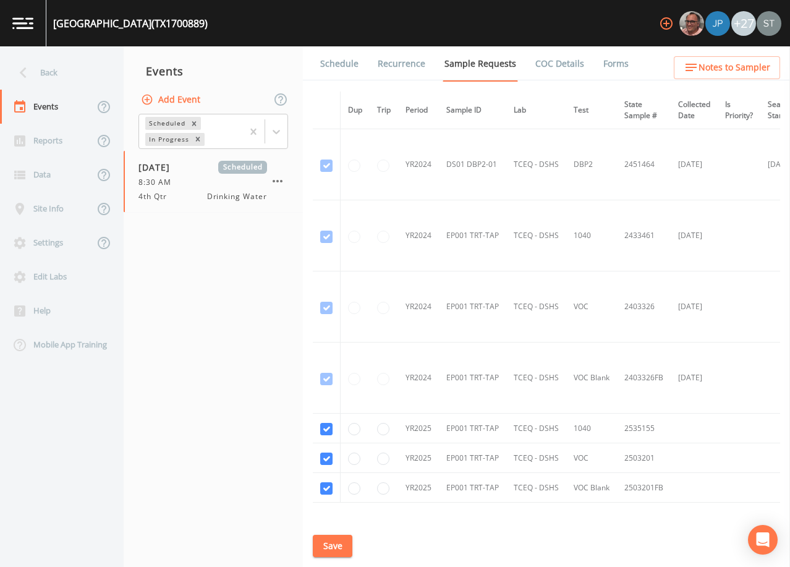
click at [338, 66] on link "Schedule" at bounding box center [339, 63] width 42 height 35
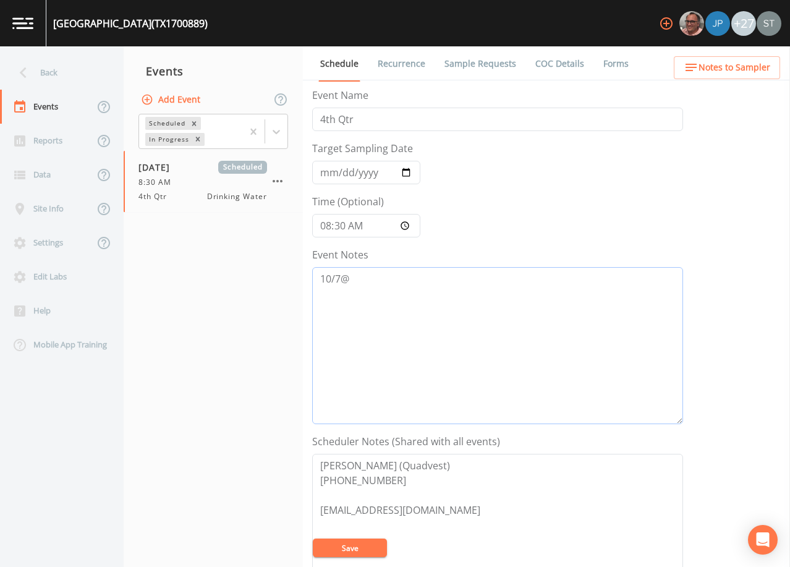
click at [412, 304] on textarea "10/7@" at bounding box center [497, 345] width 371 height 157
type textarea "[DATE]2:19 Email Sent"
click at [372, 551] on button "Save" at bounding box center [350, 547] width 74 height 19
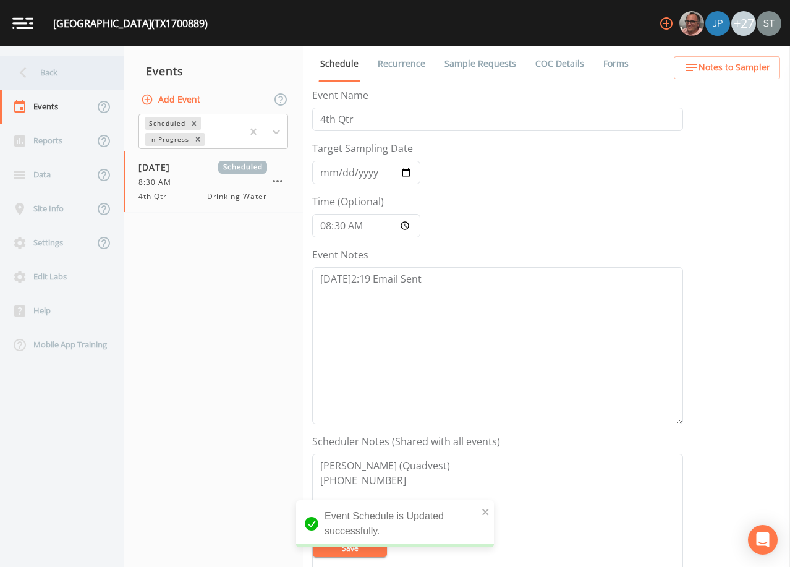
click at [54, 74] on div "Back" at bounding box center [55, 73] width 111 height 34
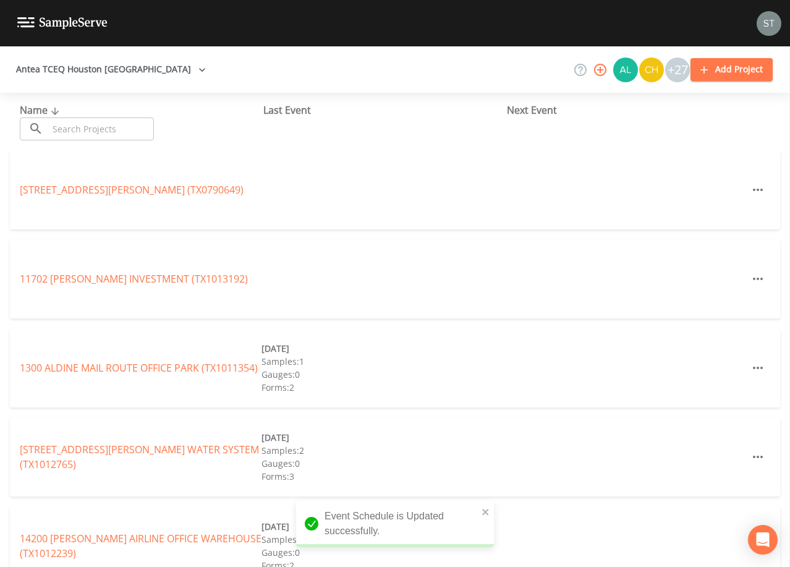
click at [98, 129] on input "text" at bounding box center [101, 128] width 106 height 23
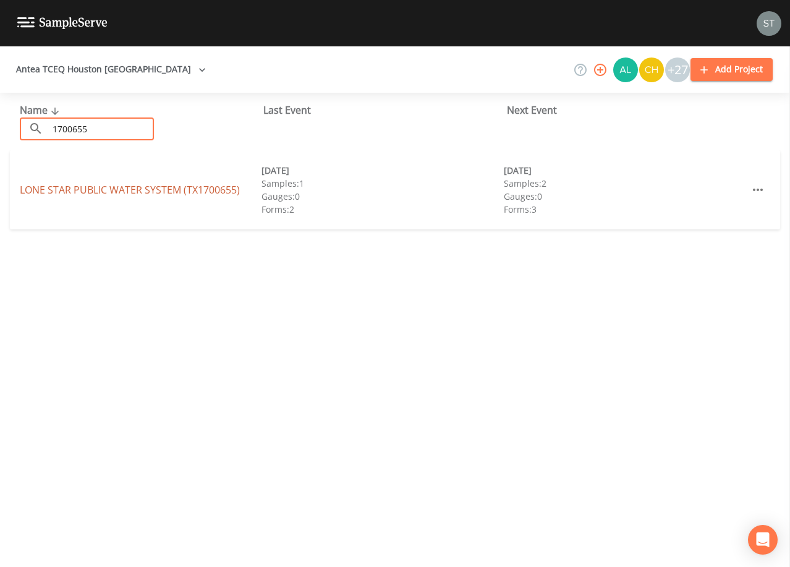
type input "1700655"
click at [169, 190] on link "LONE STAR PUBLIC WATER SYSTEM (TX1700655)" at bounding box center [130, 190] width 220 height 14
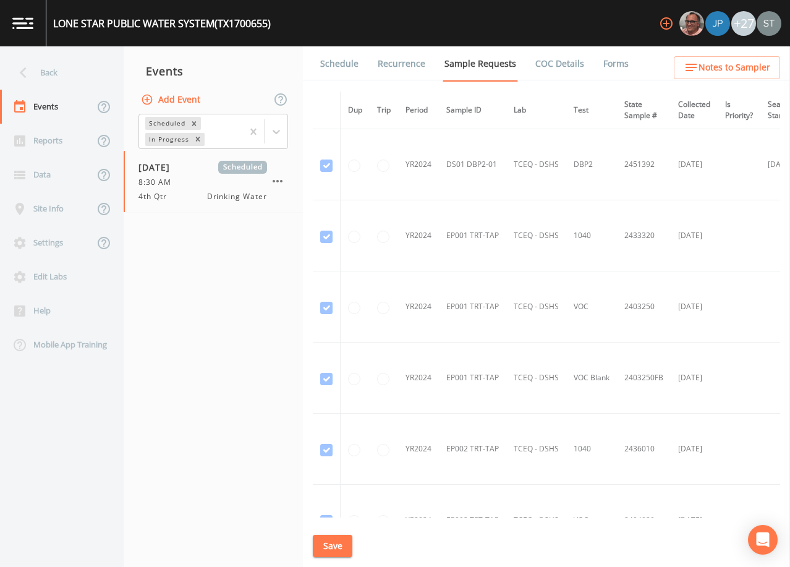
click at [346, 66] on link "Schedule" at bounding box center [339, 63] width 42 height 35
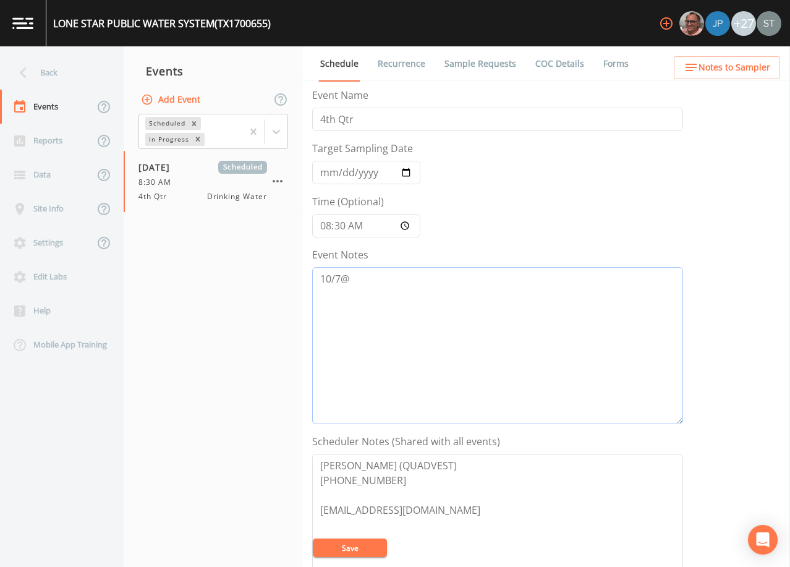
click at [412, 293] on textarea "10/7@" at bounding box center [497, 345] width 371 height 157
type textarea "[DATE]2:19 Email Sent"
click at [364, 544] on button "Save" at bounding box center [350, 547] width 74 height 19
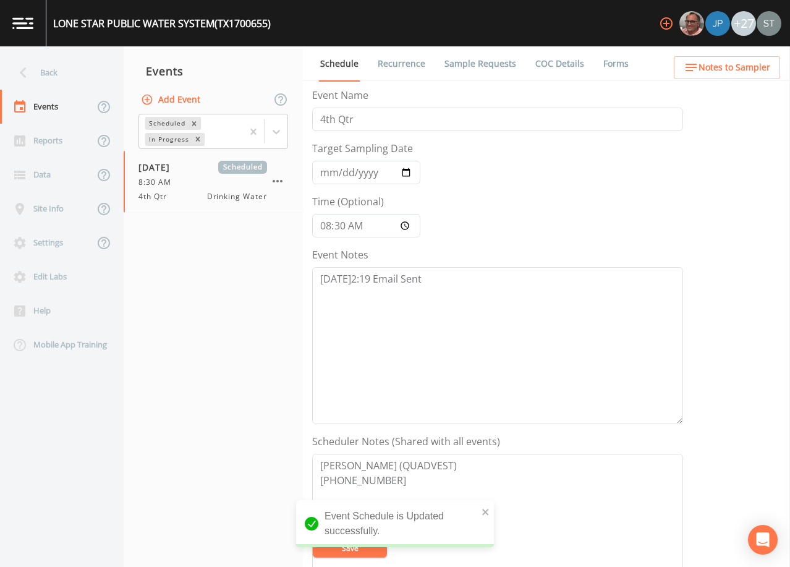
click at [477, 75] on link "Sample Requests" at bounding box center [480, 63] width 75 height 35
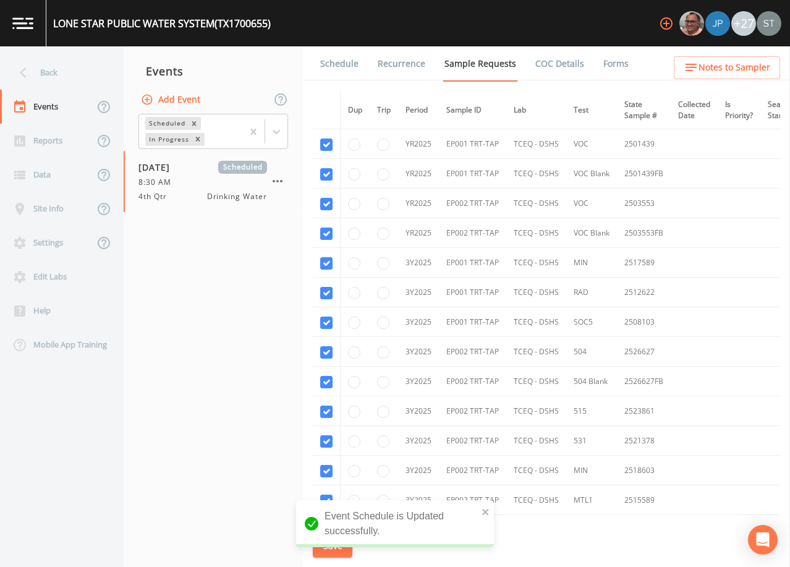
scroll to position [727, 0]
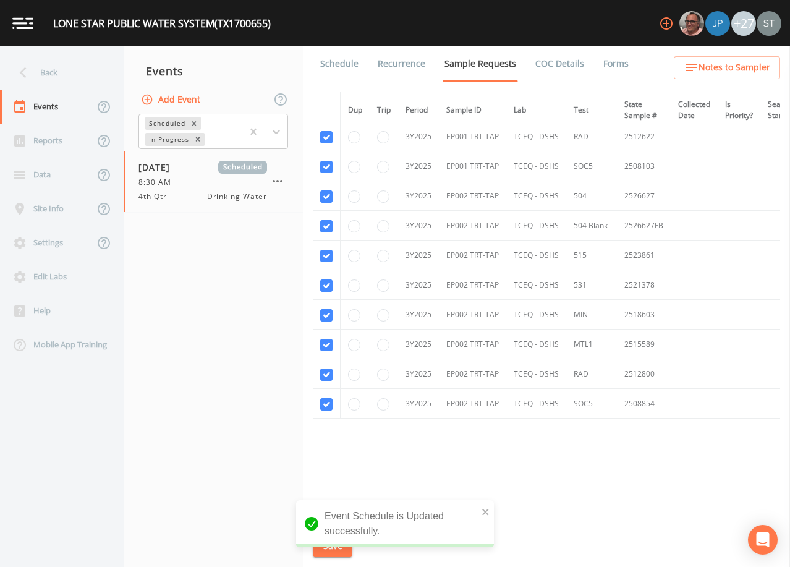
click at [345, 62] on link "Schedule" at bounding box center [339, 63] width 42 height 35
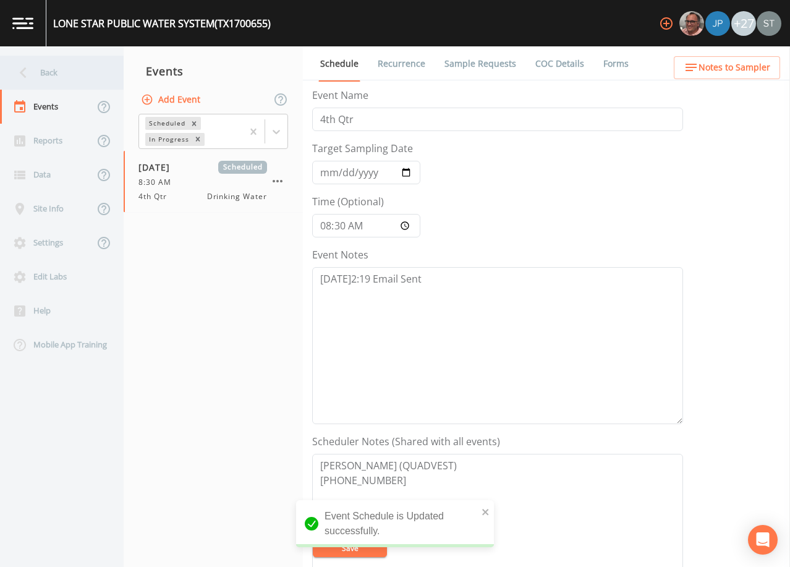
click at [46, 66] on div "Back" at bounding box center [55, 73] width 111 height 34
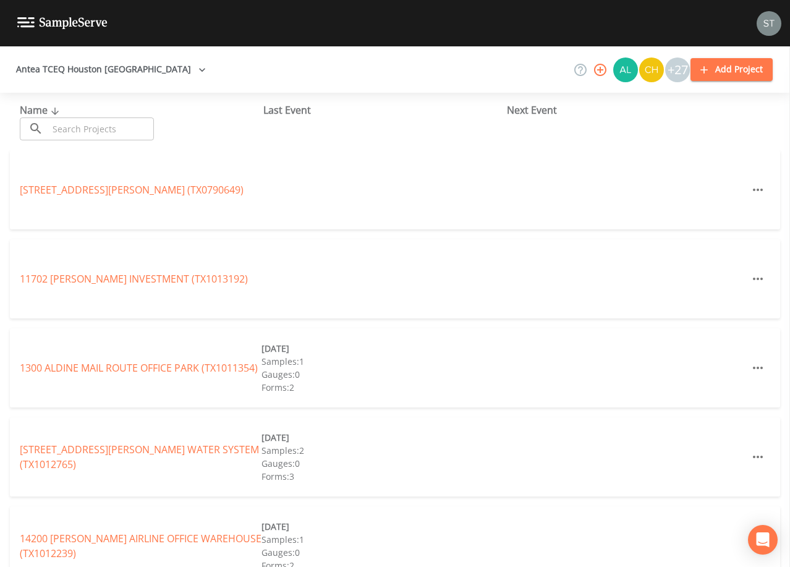
click at [114, 127] on input "text" at bounding box center [101, 128] width 106 height 23
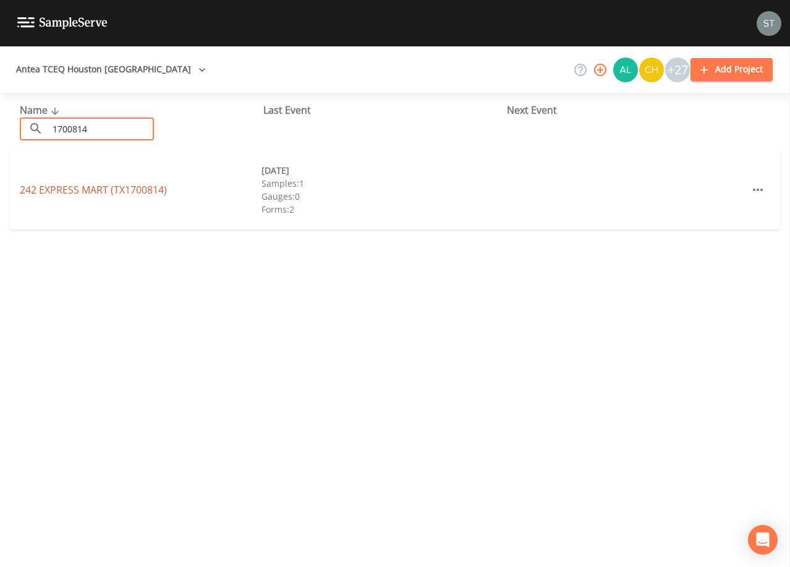
type input "1700814"
click at [135, 190] on link "242 EXPRESS MART (TX1700814)" at bounding box center [93, 190] width 147 height 14
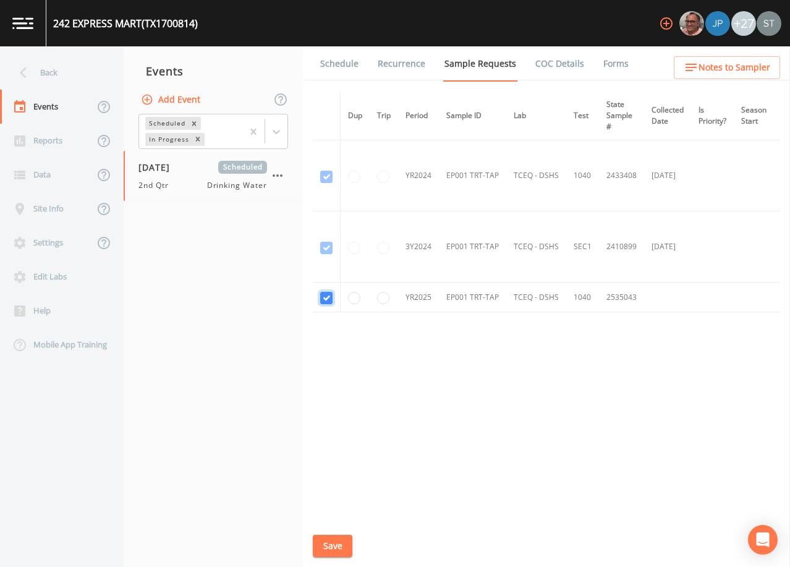
click at [326, 296] on input "checkbox" at bounding box center [326, 298] width 12 height 12
checkbox input "false"
click at [336, 546] on button "Save" at bounding box center [333, 546] width 40 height 23
click at [337, 67] on link "Schedule" at bounding box center [339, 63] width 42 height 35
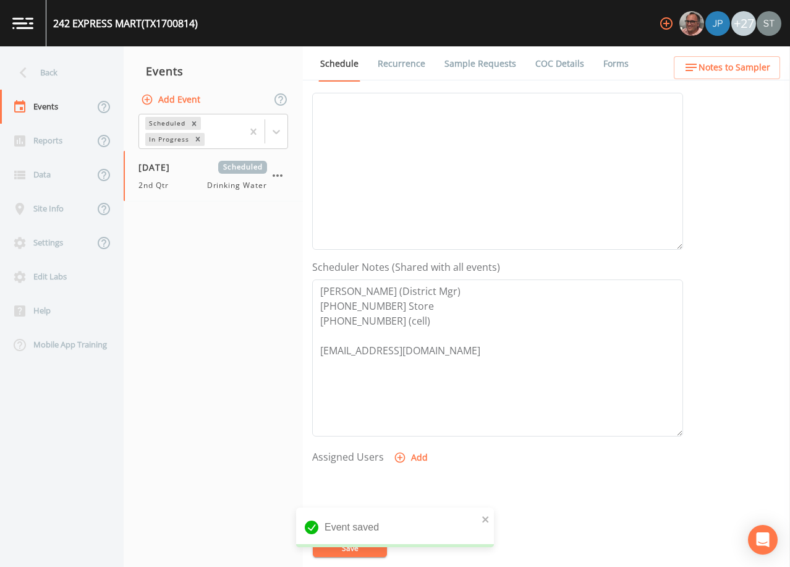
scroll to position [185, 0]
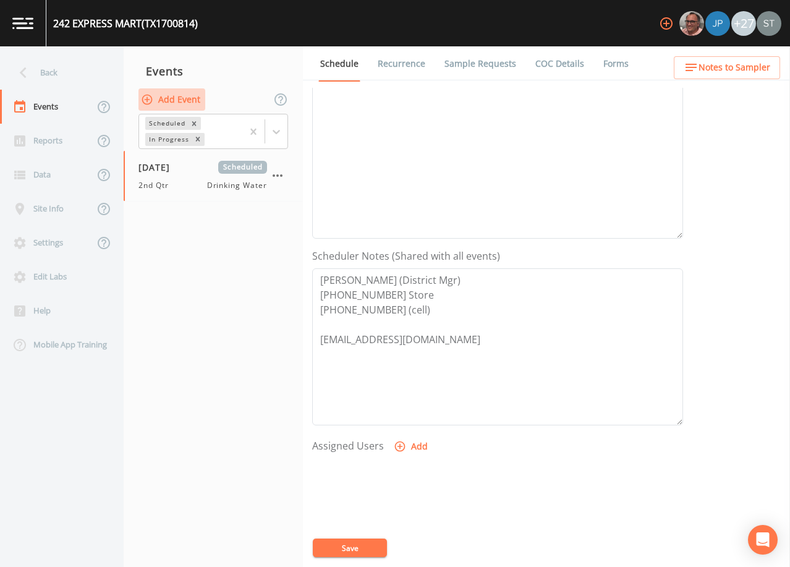
click at [180, 96] on button "Add Event" at bounding box center [171, 99] width 67 height 23
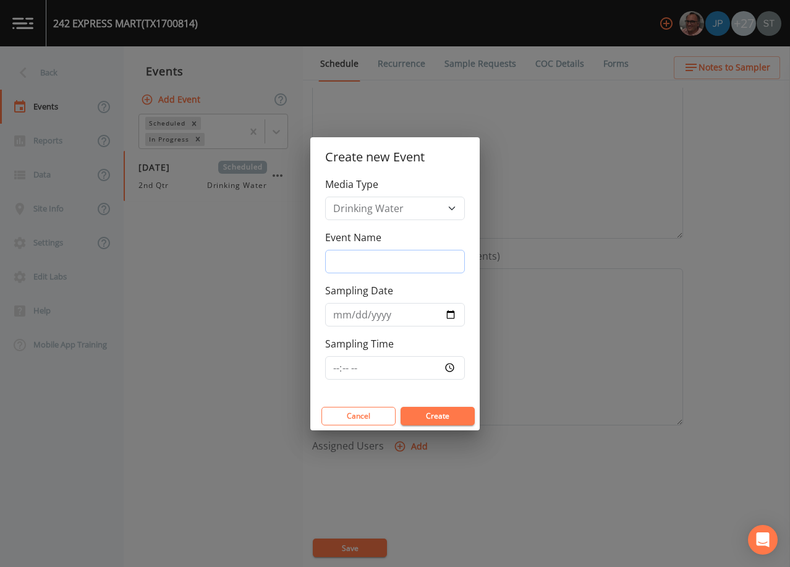
click at [366, 258] on input "Event Name" at bounding box center [395, 261] width 140 height 23
type input "4th Qtr"
click at [341, 316] on input "Sampling Date" at bounding box center [395, 314] width 140 height 23
type input "[DATE]"
type input "12:30"
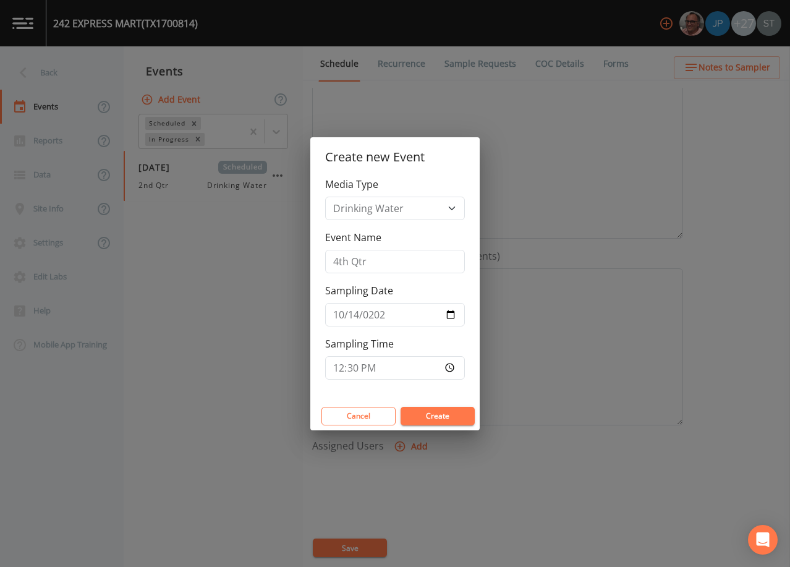
click at [449, 414] on button "Create" at bounding box center [437, 416] width 74 height 19
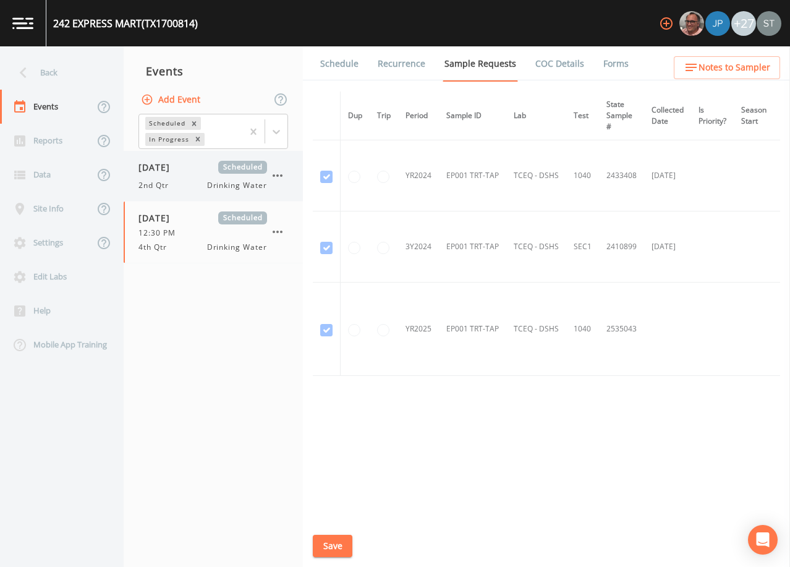
click at [172, 181] on span "2nd Qtr" at bounding box center [157, 185] width 38 height 11
click at [179, 219] on span "[DATE]" at bounding box center [158, 217] width 40 height 13
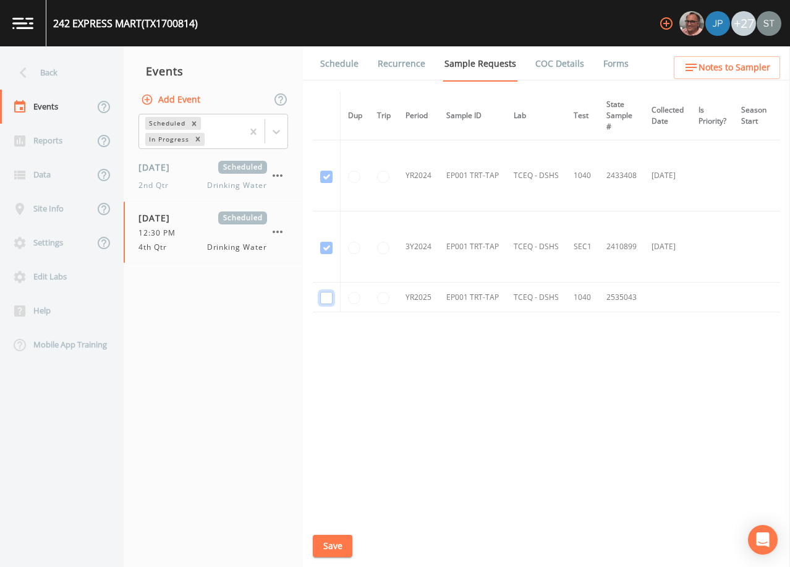
click at [326, 297] on input "checkbox" at bounding box center [326, 298] width 12 height 12
checkbox input "true"
click at [342, 546] on button "Save" at bounding box center [333, 546] width 40 height 23
click at [344, 70] on link "Schedule" at bounding box center [339, 63] width 42 height 35
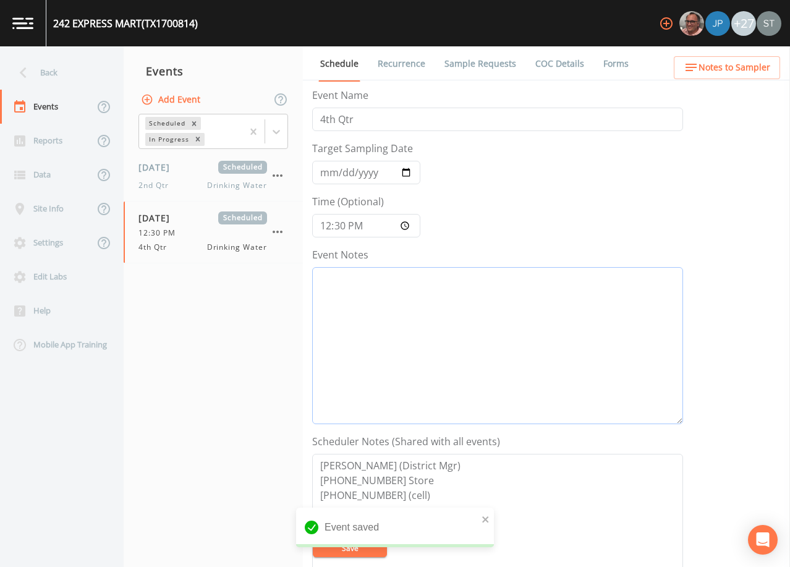
click at [405, 324] on textarea "Event Notes" at bounding box center [497, 345] width 371 height 157
type textarea "10/7@"
click at [376, 548] on button "Save" at bounding box center [350, 547] width 74 height 19
click at [193, 181] on div "2nd Qtr Drinking Water" at bounding box center [202, 185] width 129 height 11
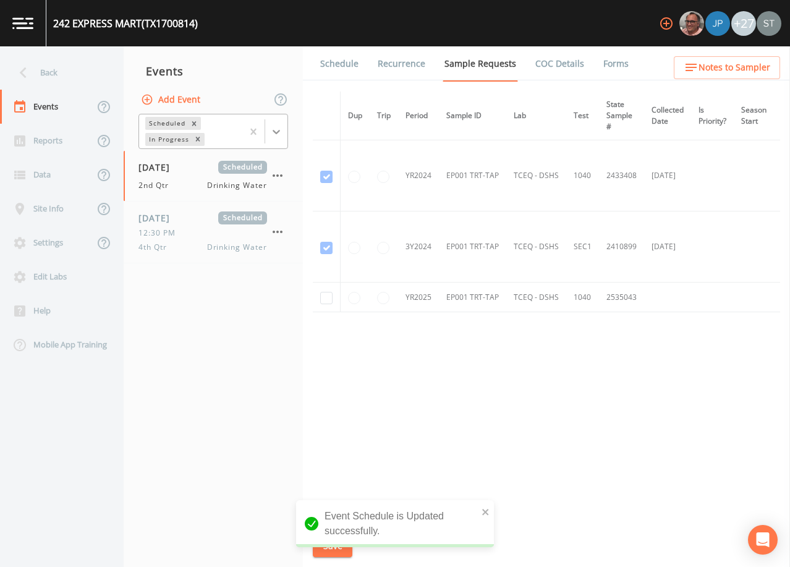
click at [271, 132] on icon at bounding box center [276, 131] width 12 height 12
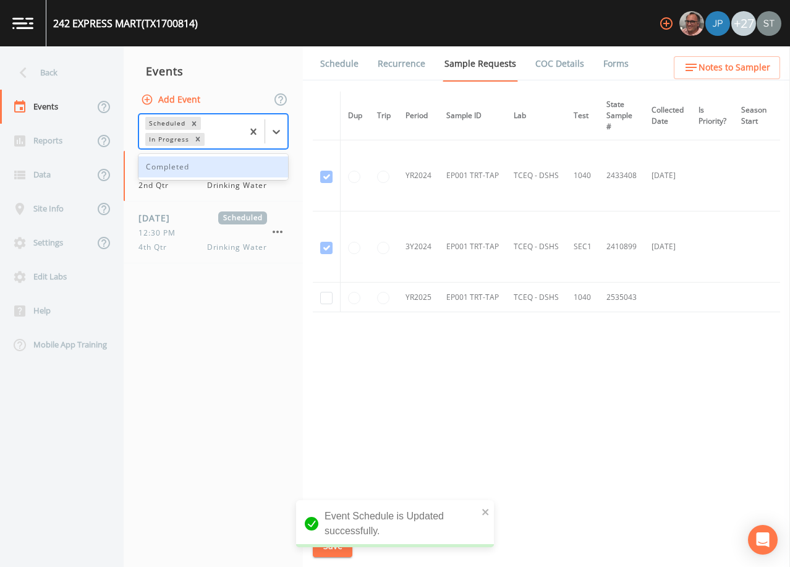
click at [211, 170] on div "Completed" at bounding box center [213, 166] width 150 height 21
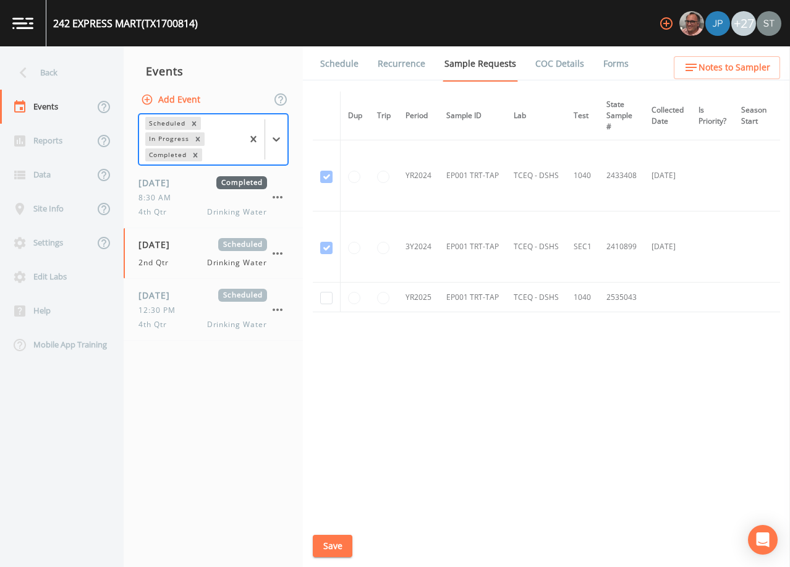
click at [339, 59] on link "Schedule" at bounding box center [339, 63] width 42 height 35
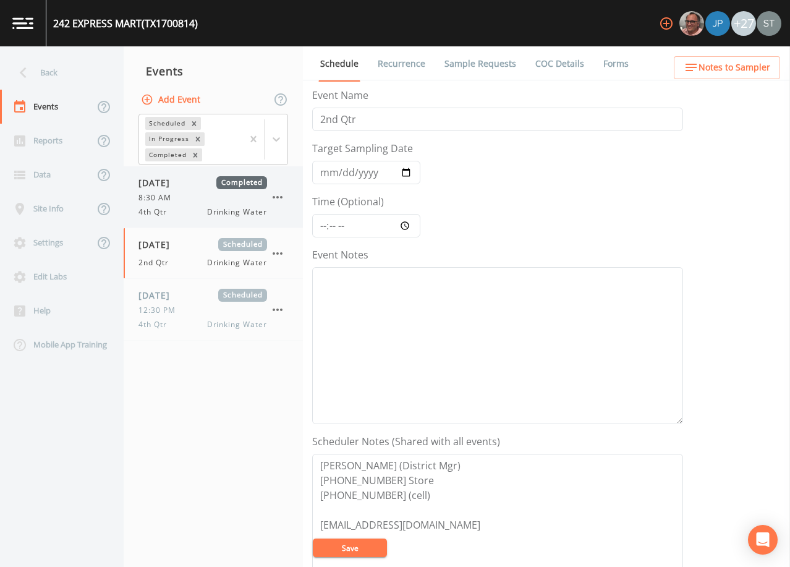
click at [198, 202] on div "8:30 AM" at bounding box center [202, 197] width 129 height 11
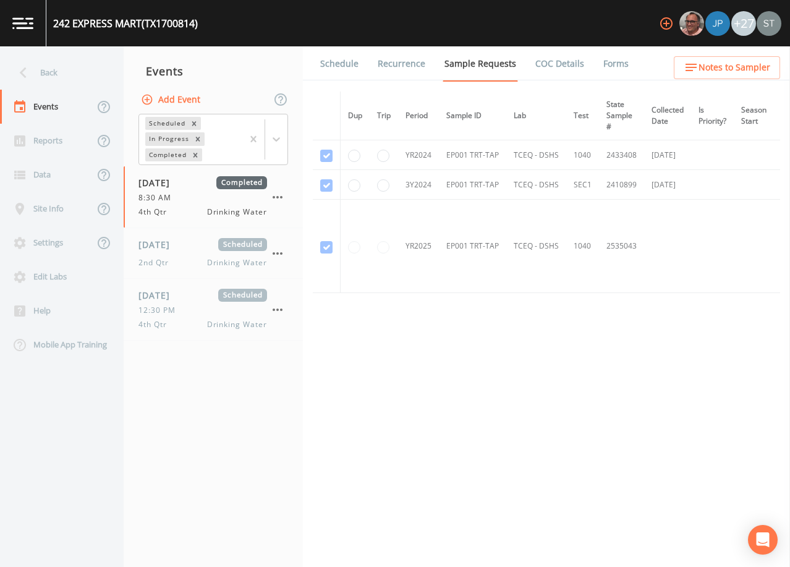
click at [335, 65] on link "Schedule" at bounding box center [339, 63] width 42 height 35
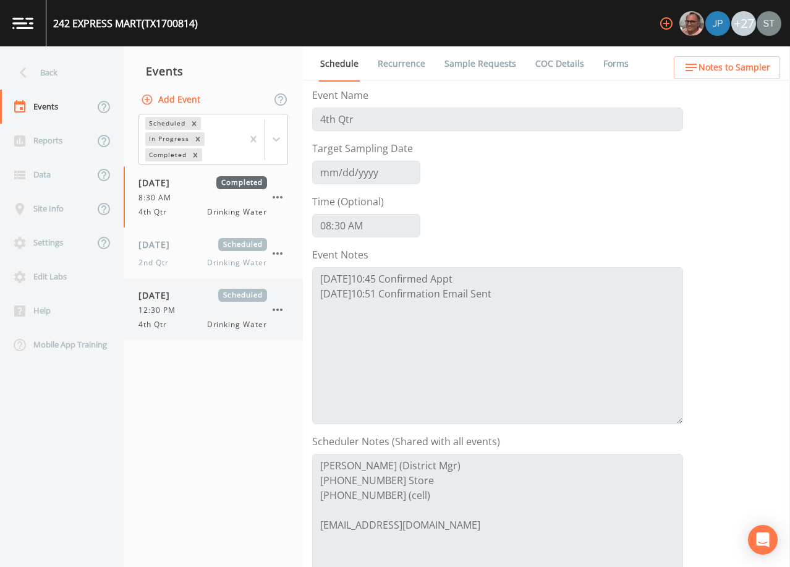
click at [189, 318] on div "[DATE] Scheduled 12:30 PM 4th Qtr Drinking Water" at bounding box center [202, 309] width 129 height 41
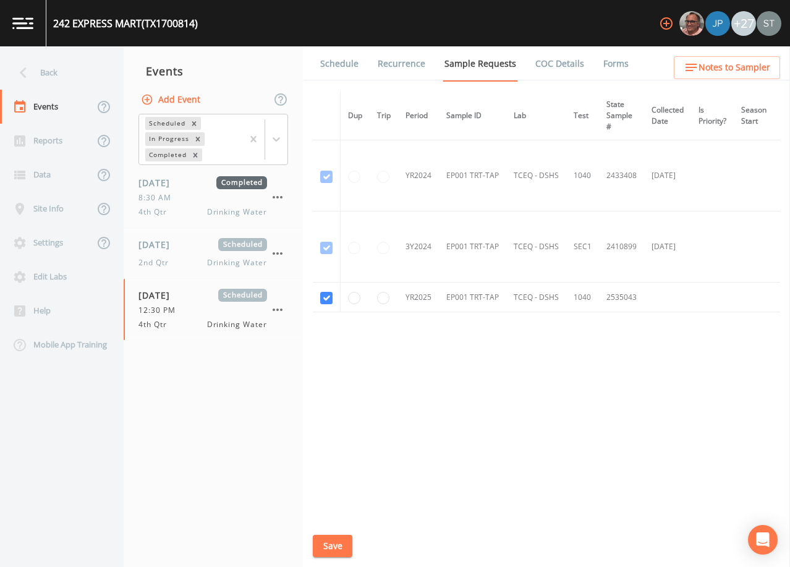
click at [337, 66] on link "Schedule" at bounding box center [339, 63] width 42 height 35
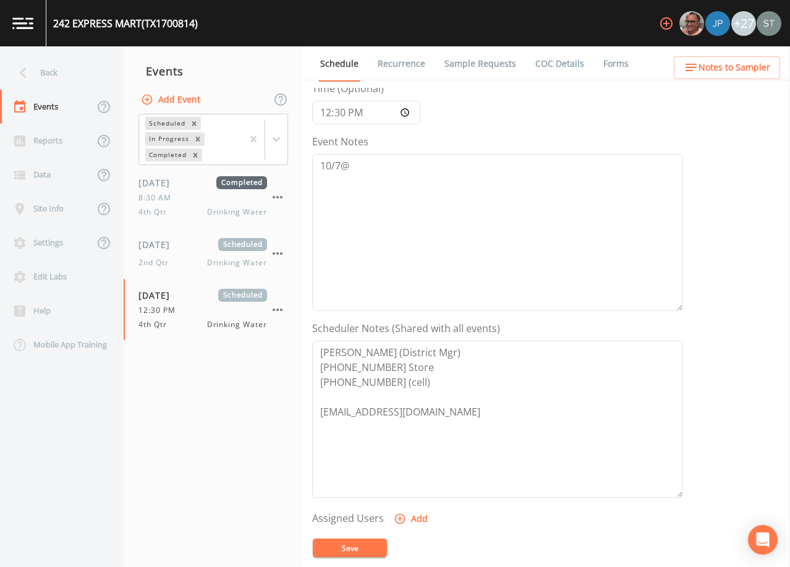
scroll to position [124, 0]
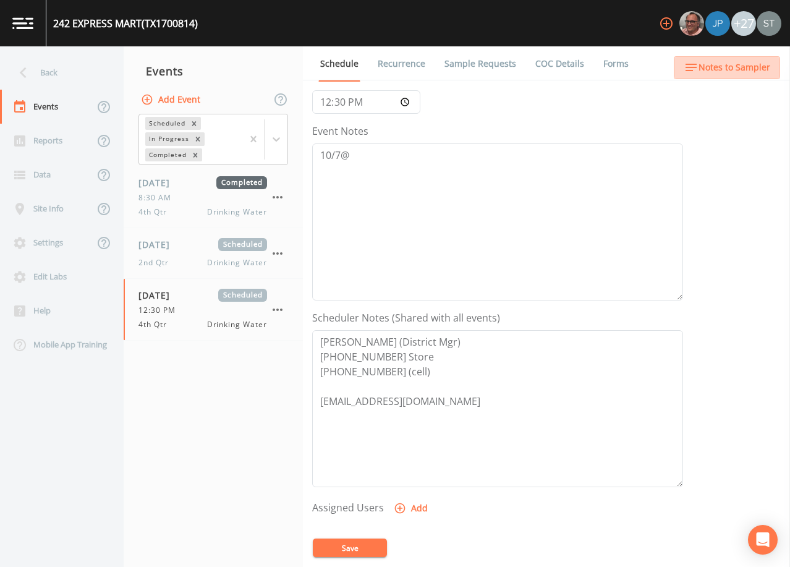
click at [750, 66] on span "Notes to Sampler" at bounding box center [734, 67] width 72 height 15
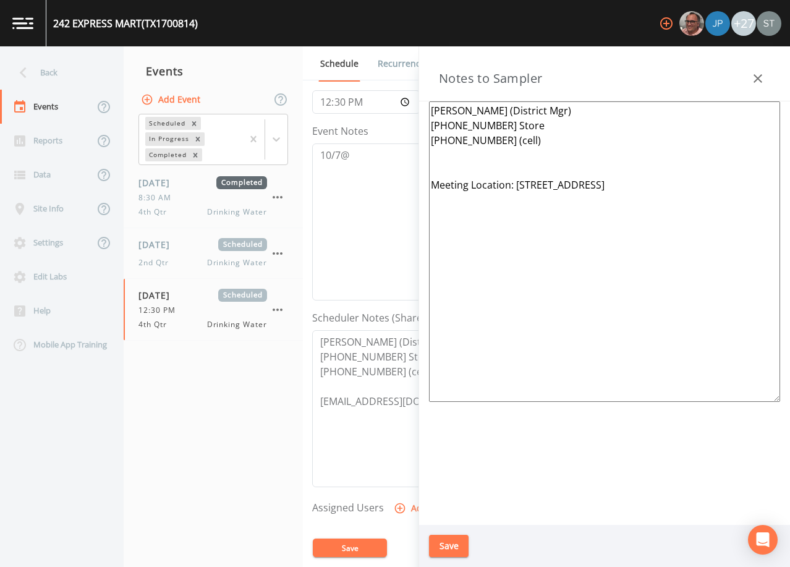
click at [753, 72] on icon "button" at bounding box center [757, 78] width 15 height 15
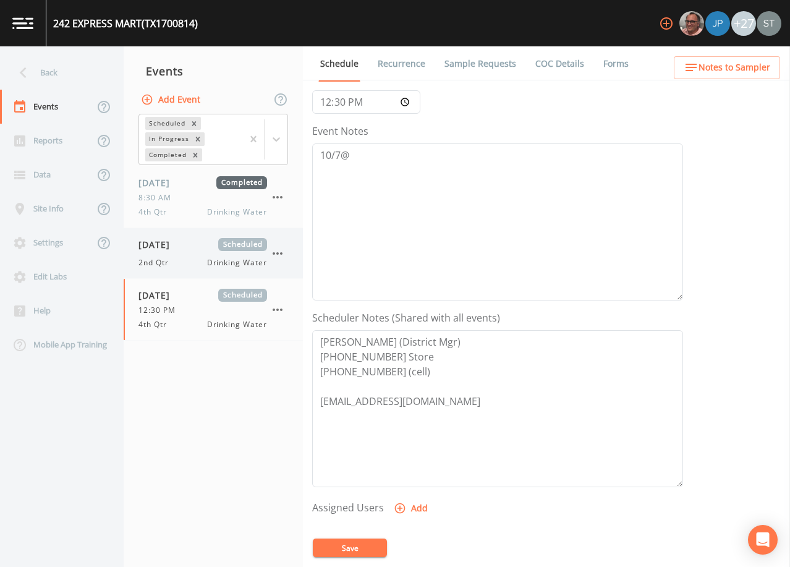
click at [179, 249] on span "[DATE]" at bounding box center [158, 244] width 40 height 13
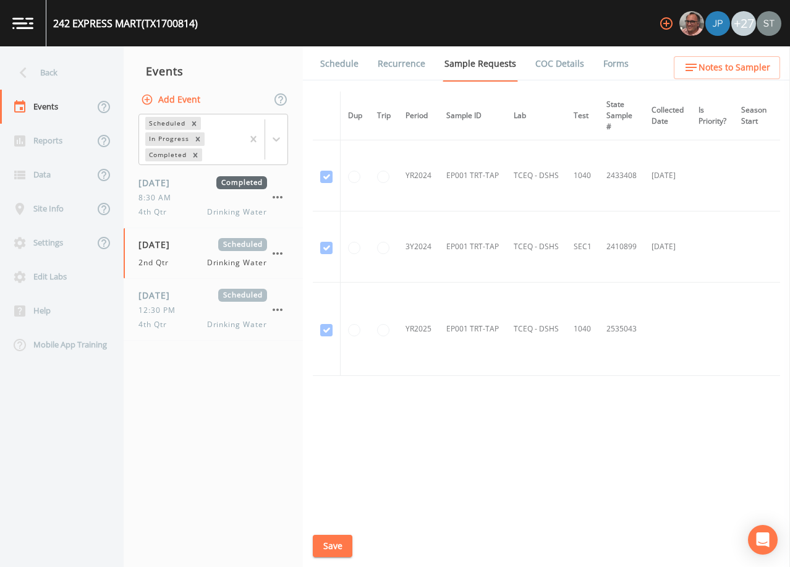
click at [354, 69] on link "Schedule" at bounding box center [339, 63] width 42 height 35
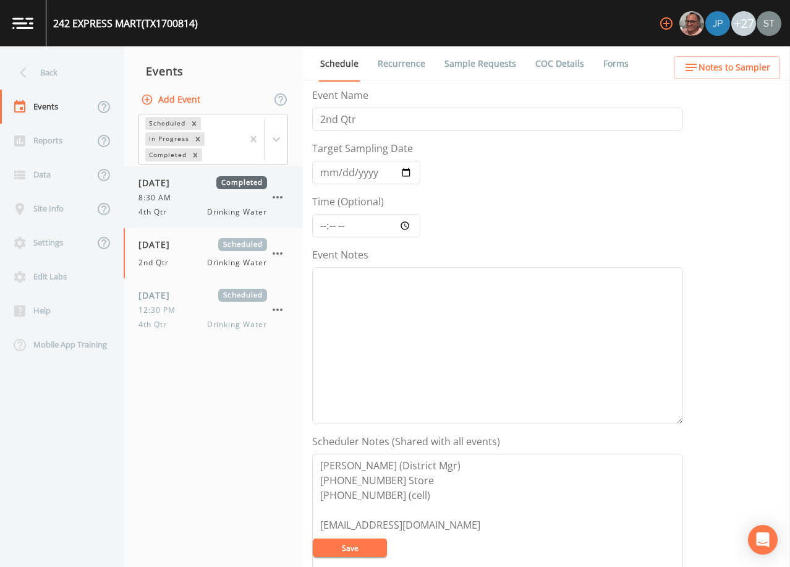
click at [179, 185] on span "[DATE]" at bounding box center [158, 182] width 40 height 13
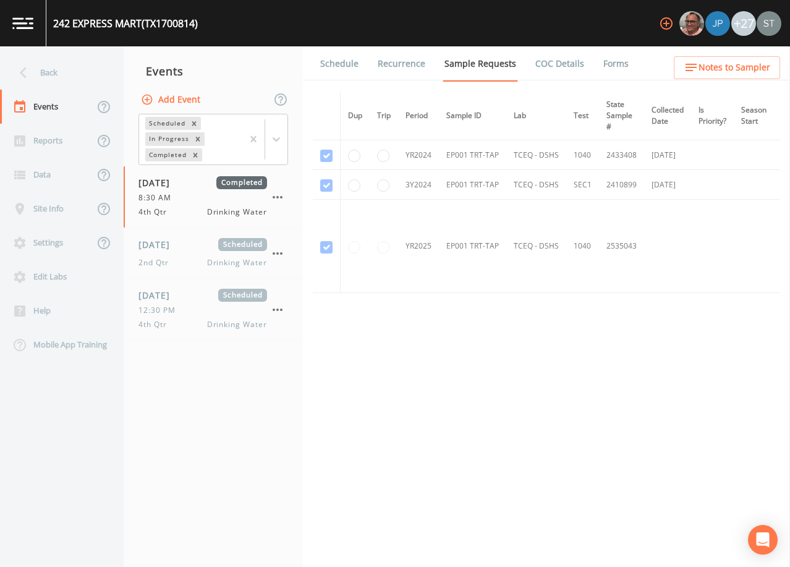
click at [348, 67] on link "Schedule" at bounding box center [339, 63] width 42 height 35
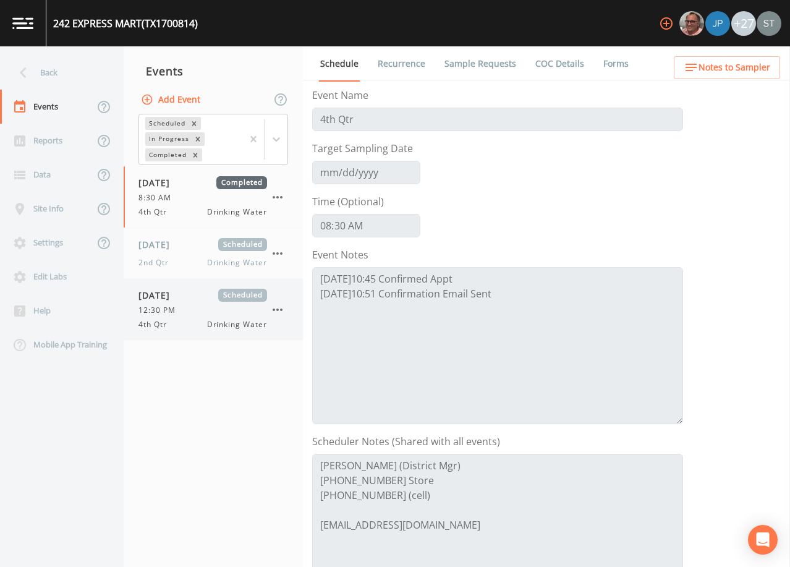
drag, startPoint x: 172, startPoint y: 313, endPoint x: 171, endPoint y: 303, distance: 9.9
click at [172, 313] on span "12:30 PM" at bounding box center [160, 310] width 44 height 11
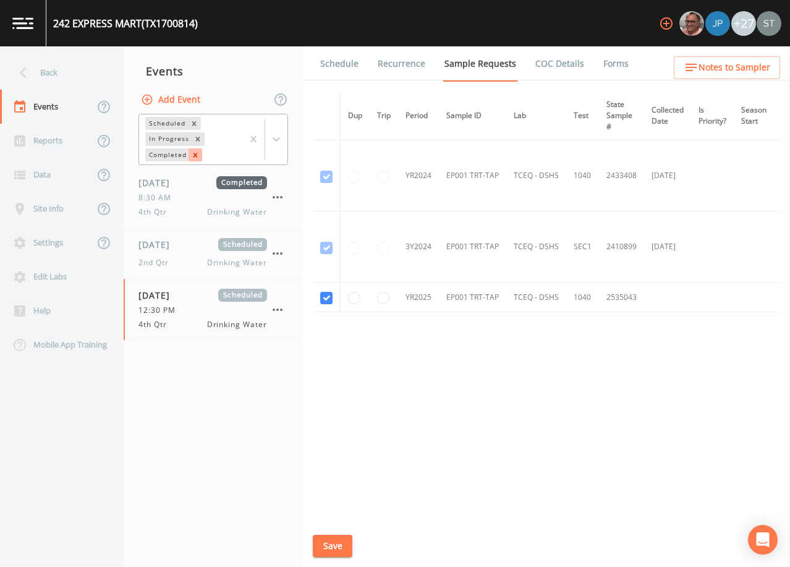
click at [196, 155] on icon "Remove Completed" at bounding box center [195, 155] width 4 height 4
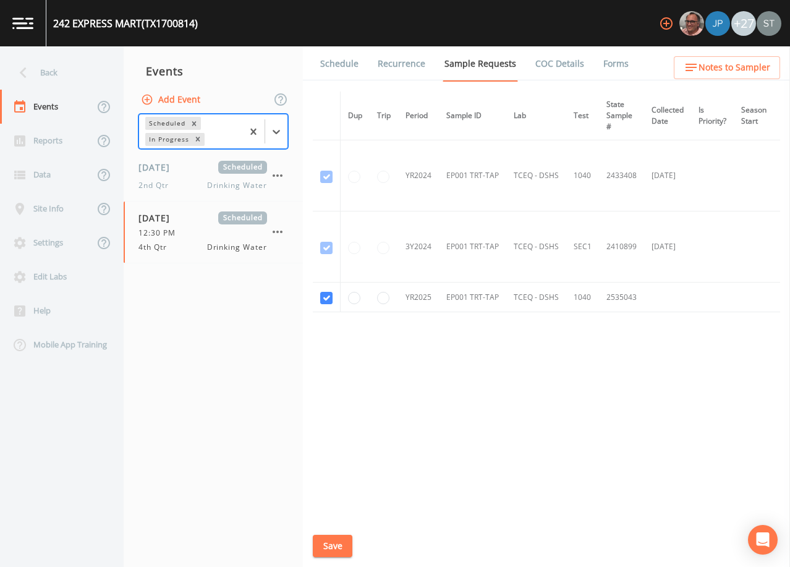
click at [336, 66] on link "Schedule" at bounding box center [339, 63] width 42 height 35
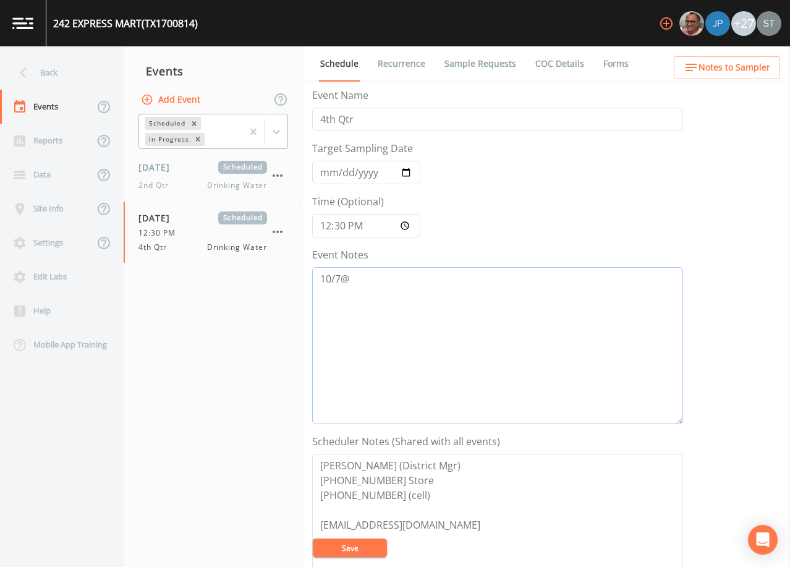
click at [452, 316] on textarea "10/7@" at bounding box center [497, 345] width 371 height 157
type textarea "[DATE]2:22 LVM (4589)"
click at [363, 546] on button "Save" at bounding box center [350, 547] width 74 height 19
click at [360, 541] on button "Save" at bounding box center [350, 547] width 74 height 19
click at [738, 64] on span "Notes to Sampler" at bounding box center [734, 67] width 72 height 15
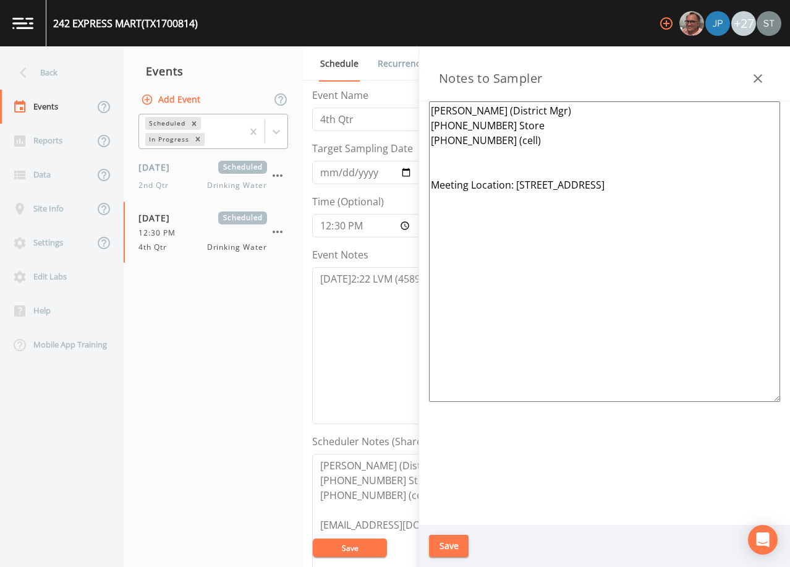
click at [763, 78] on icon "button" at bounding box center [757, 78] width 15 height 15
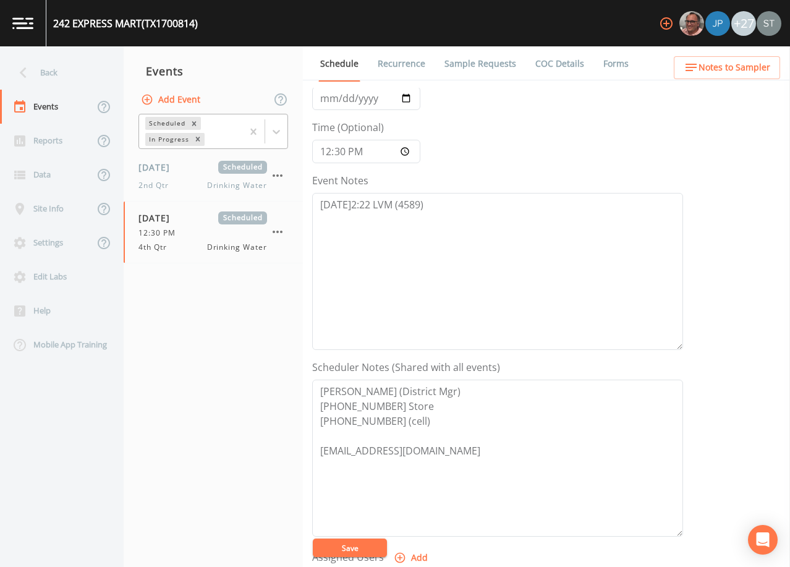
scroll to position [247, 0]
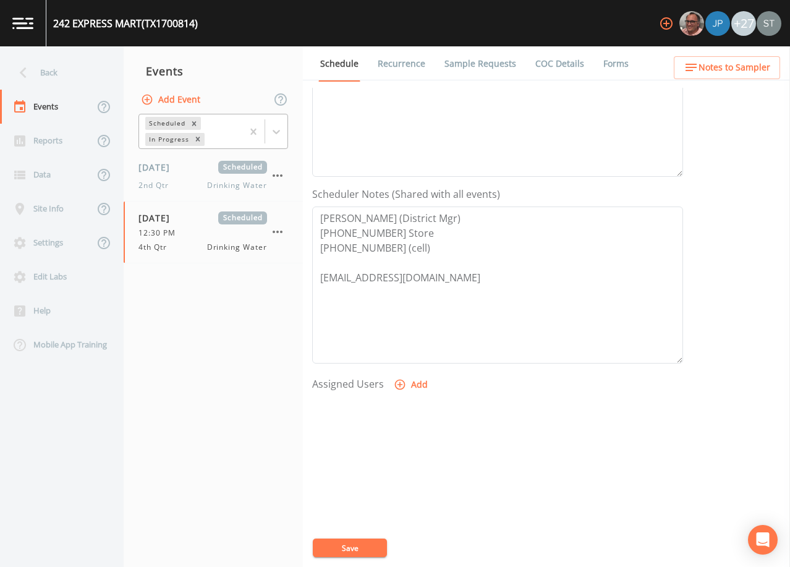
drag, startPoint x: 356, startPoint y: 547, endPoint x: 328, endPoint y: 386, distance: 163.1
click at [356, 547] on button "Save" at bounding box center [350, 547] width 74 height 19
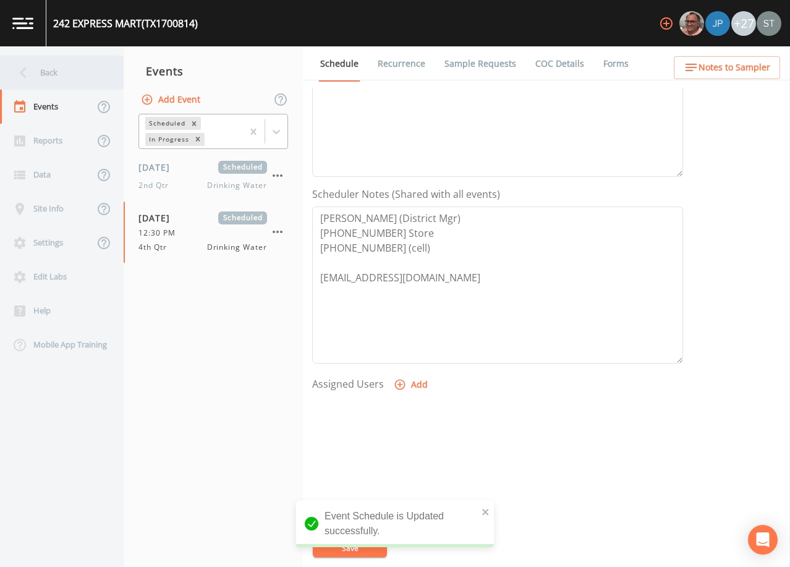
click at [49, 77] on div "Back" at bounding box center [55, 73] width 111 height 34
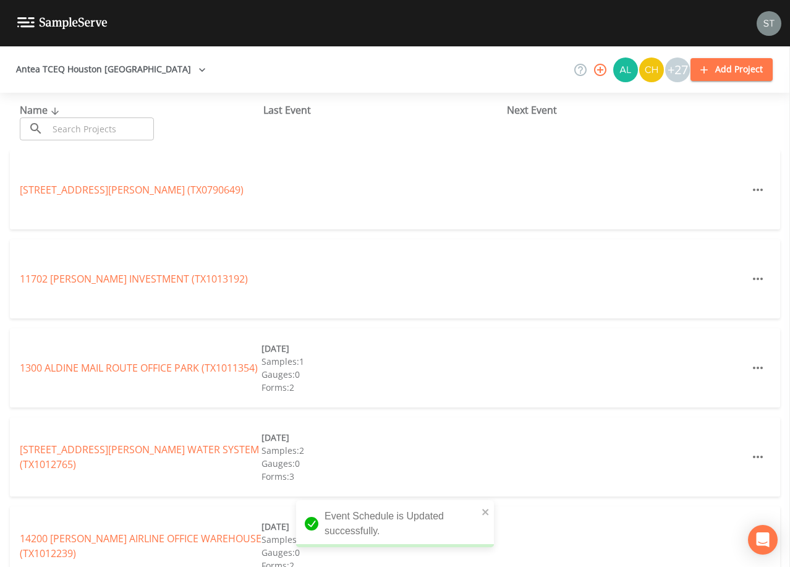
click at [115, 126] on input "text" at bounding box center [101, 128] width 106 height 23
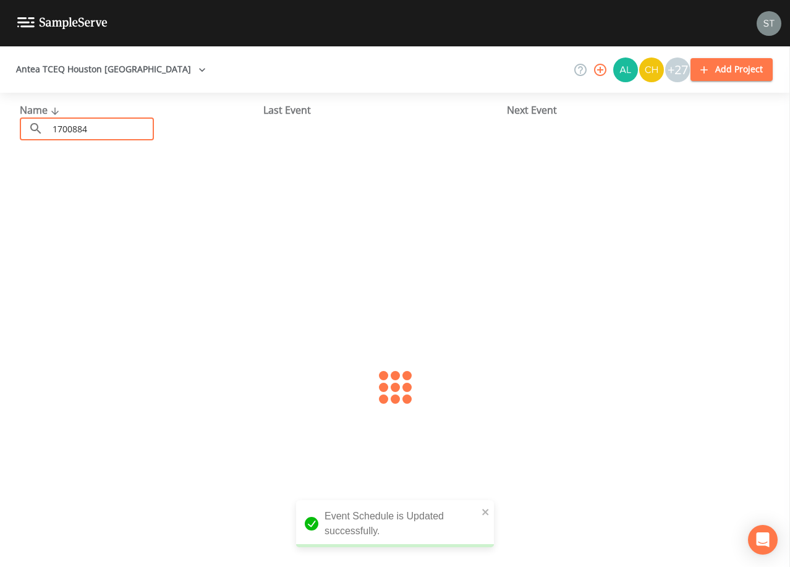
type input "1700884"
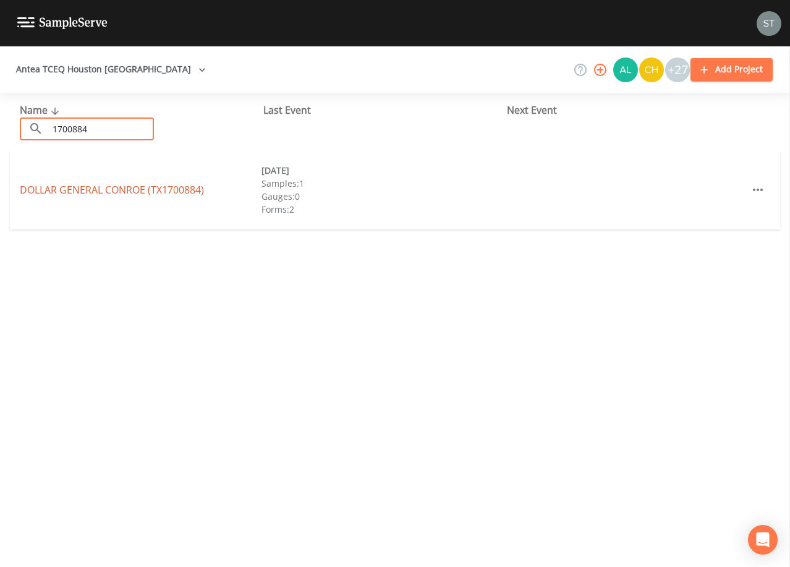
click at [159, 188] on link "DOLLAR GENERAL CONROE (TX1700884)" at bounding box center [112, 190] width 184 height 14
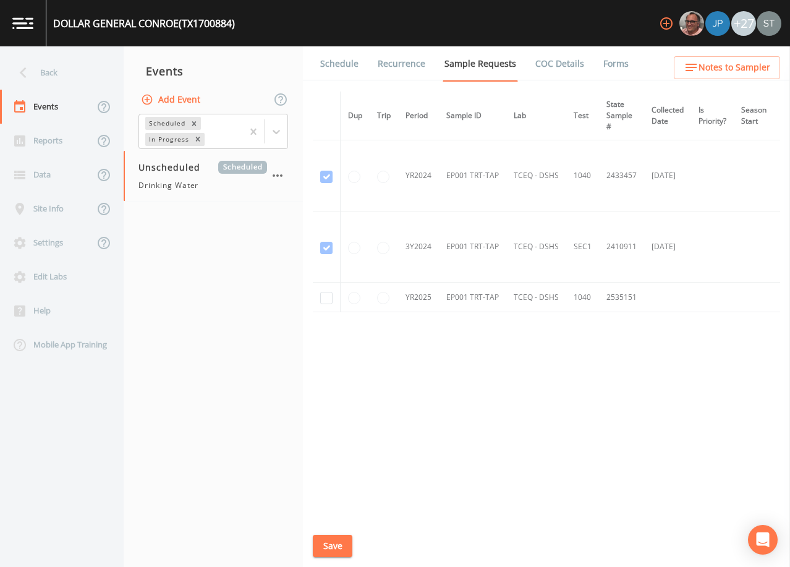
click at [340, 64] on link "Schedule" at bounding box center [339, 63] width 42 height 35
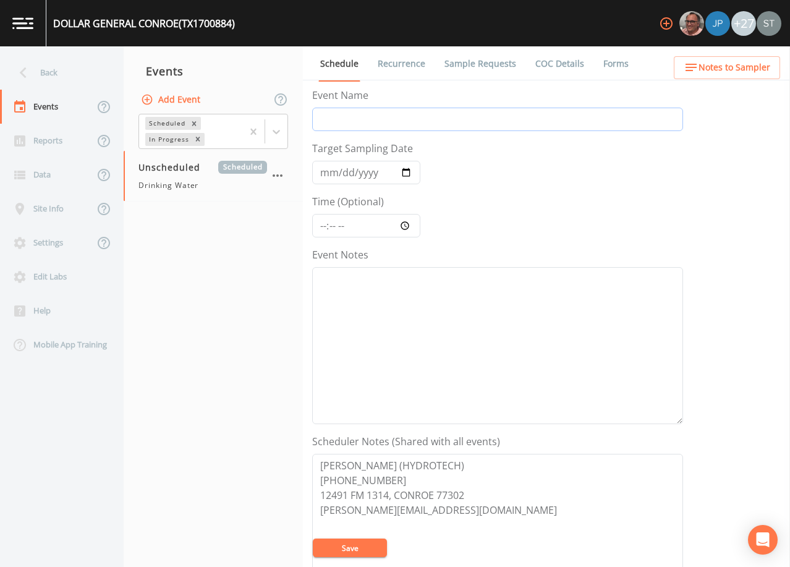
click at [355, 115] on input "Event Name" at bounding box center [497, 119] width 371 height 23
type input "4th Qtr"
click at [322, 174] on input "Target Sampling Date" at bounding box center [366, 172] width 108 height 23
type input "[DATE]"
type input "11:30"
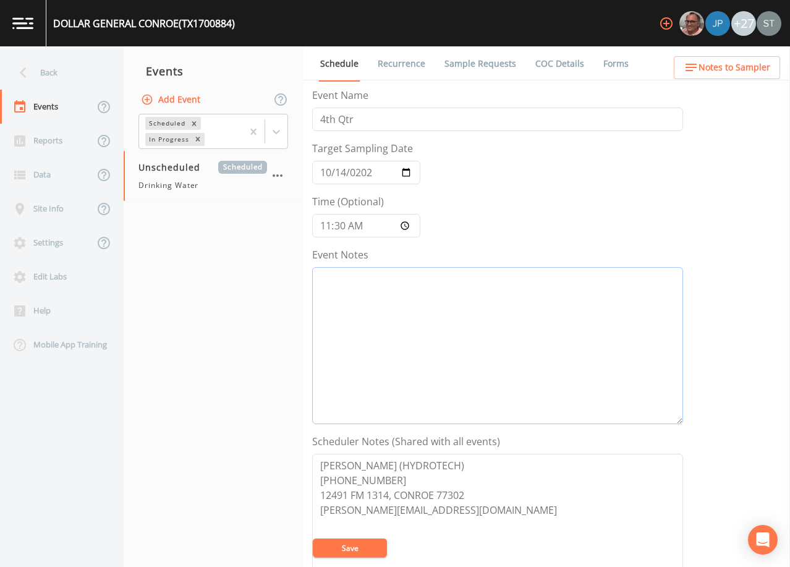
click at [443, 343] on textarea "Event Notes" at bounding box center [497, 345] width 371 height 157
type textarea "GO-BY PER DB"
click at [426, 478] on textarea "[PERSON_NAME] (HYDROTECH) [PHONE_NUMBER] 12491 FM 1314, CONROE 77302 [PERSON_NA…" at bounding box center [497, 532] width 371 height 157
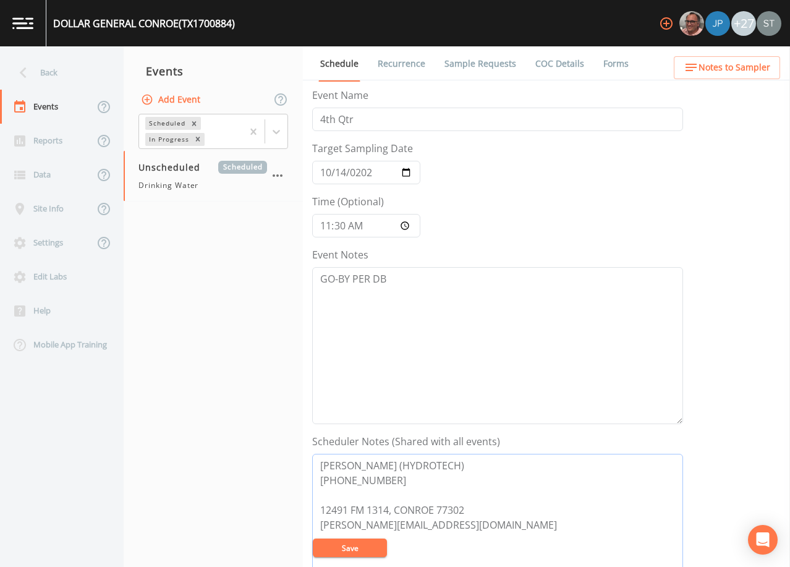
click at [320, 509] on textarea "[PERSON_NAME] (HYDROTECH) [PHONE_NUMBER] 12491 FM 1314, CONROE 77302 [PERSON_NA…" at bounding box center [497, 532] width 371 height 157
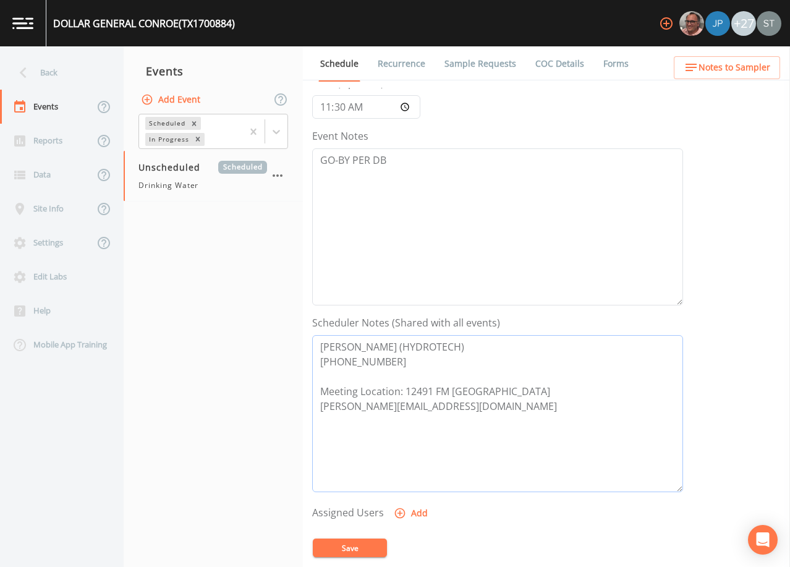
scroll to position [124, 0]
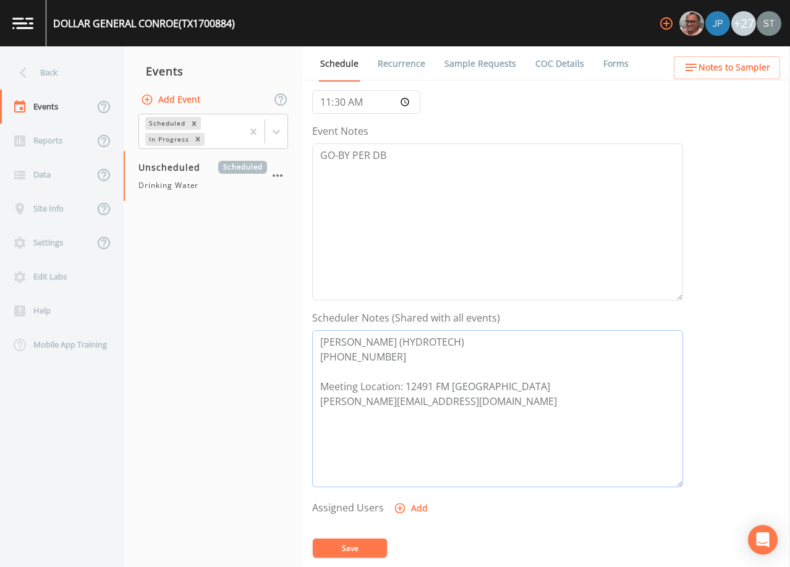
type textarea "[PERSON_NAME] (HYDROTECH) [PHONE_NUMBER] Meeting Location: 12491 FM [GEOGRAPHIC…"
click at [414, 503] on button "Add" at bounding box center [411, 508] width 41 height 23
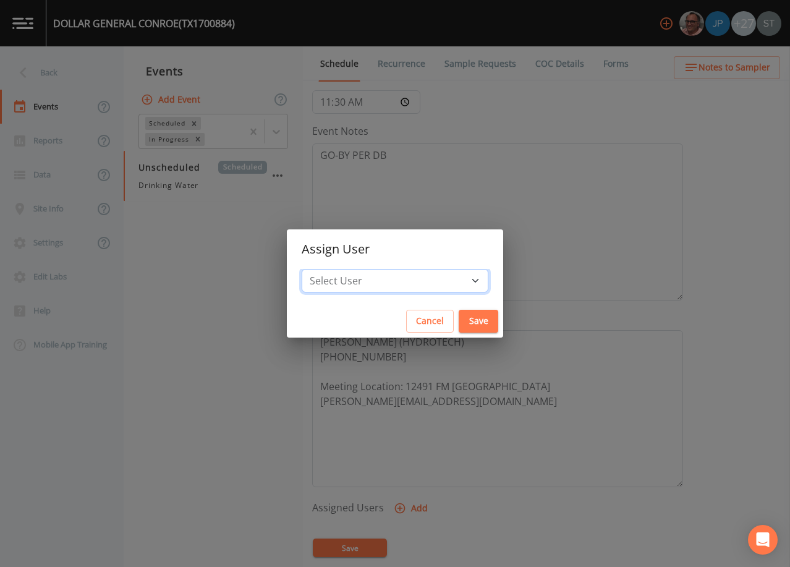
click at [416, 280] on select "Select User [PERSON_NAME] [PERSON_NAME] [PERSON_NAME] [PERSON_NAME] [PERSON_NAM…" at bounding box center [395, 280] width 187 height 23
select select "761fe873-4351-41cf-9a8a-5ea5441833b0"
click at [329, 269] on select "Select User [PERSON_NAME] [PERSON_NAME] [PERSON_NAME] [PERSON_NAME] [PERSON_NAM…" at bounding box center [395, 280] width 187 height 23
drag, startPoint x: 451, startPoint y: 317, endPoint x: 447, endPoint y: 344, distance: 26.8
click at [459, 316] on button "Save" at bounding box center [479, 321] width 40 height 23
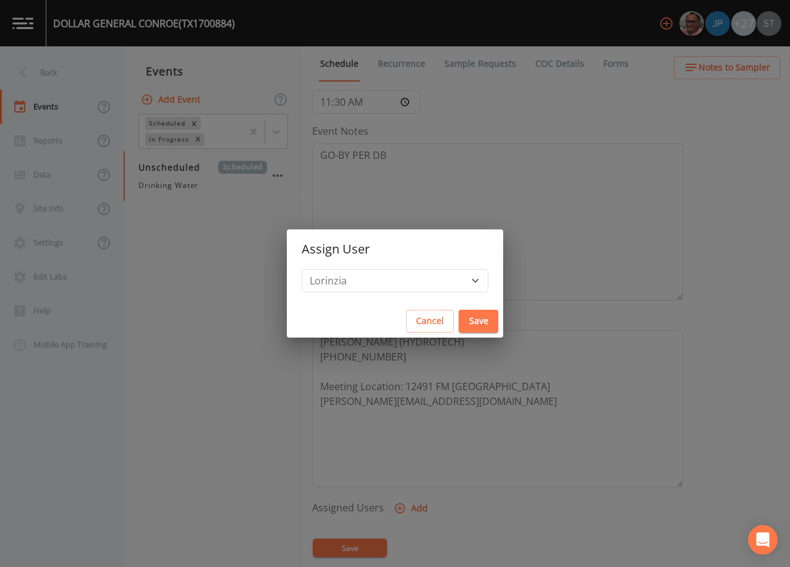
select select
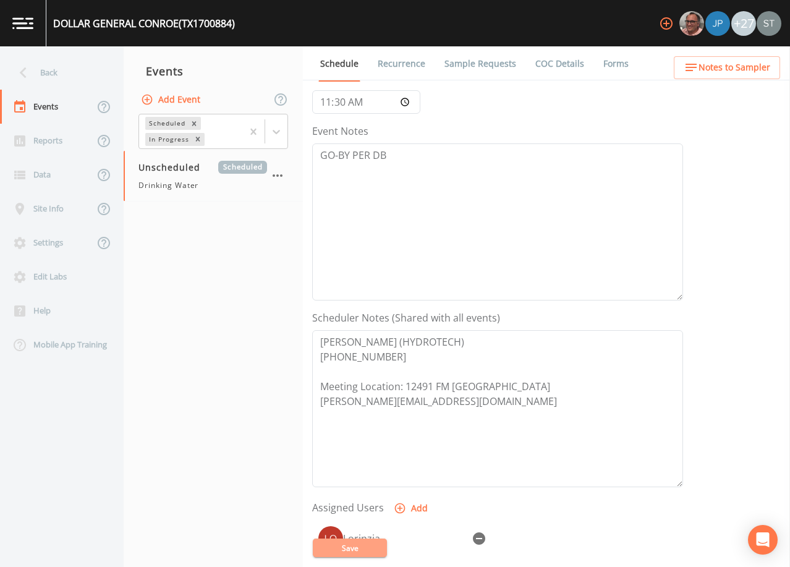
drag, startPoint x: 361, startPoint y: 548, endPoint x: 436, endPoint y: 460, distance: 115.7
click at [362, 548] on button "Save" at bounding box center [350, 547] width 74 height 19
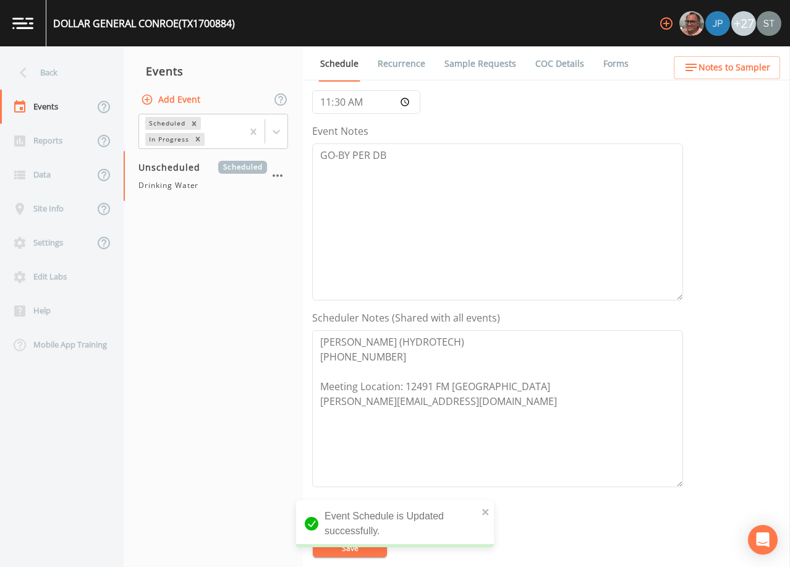
click at [743, 66] on span "Notes to Sampler" at bounding box center [734, 67] width 72 height 15
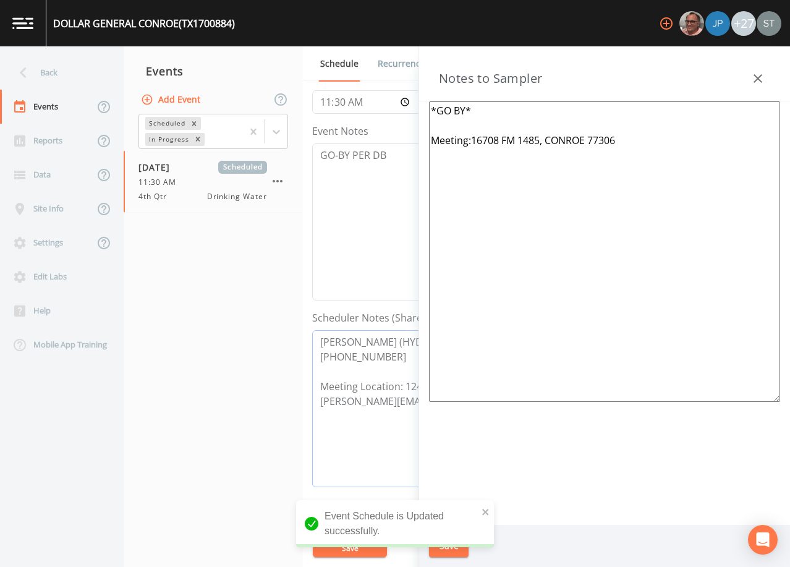
drag, startPoint x: 393, startPoint y: 360, endPoint x: 268, endPoint y: 326, distance: 129.4
click at [268, 326] on div "Back Events Reports Data Site Info Settings Edit Labs Help Mobile App Training …" at bounding box center [395, 306] width 790 height 520
drag, startPoint x: 513, startPoint y: 106, endPoint x: 370, endPoint y: 105, distance: 142.8
click at [370, 105] on div "Back Events Reports Data Site Info Settings Edit Labs Help Mobile App Training …" at bounding box center [395, 306] width 790 height 520
paste textarea "[PERSON_NAME] (HYDROTECH) [PHONE_NUMBER]"
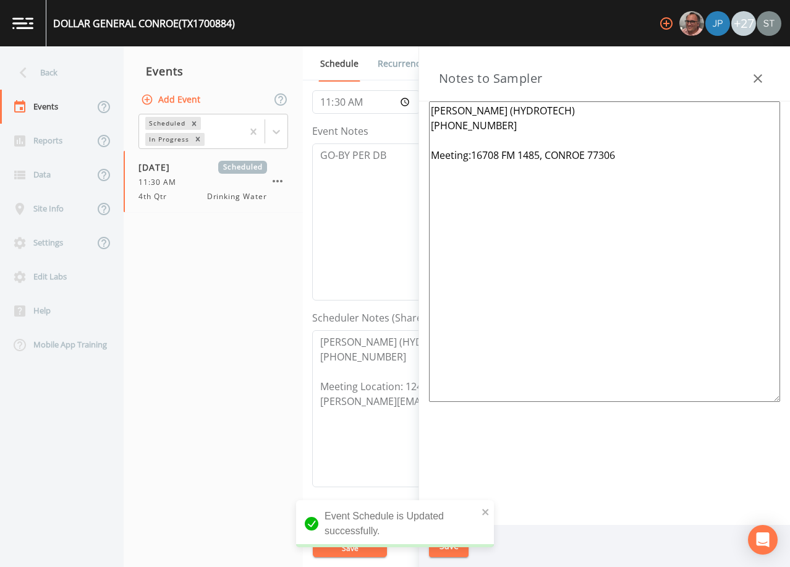
click at [443, 142] on textarea "[PERSON_NAME] (HYDROTECH) [PHONE_NUMBER] Meeting:16708 FM 1485, CONROE 77306" at bounding box center [604, 251] width 351 height 300
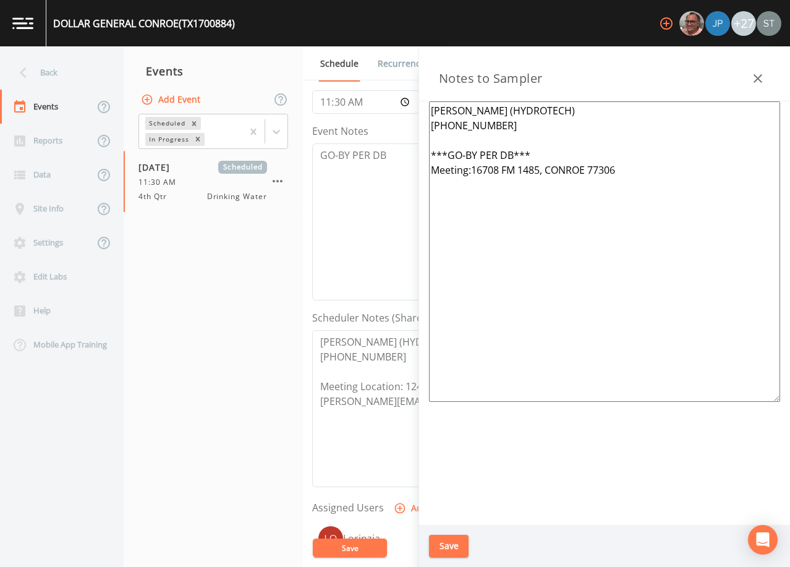
click at [467, 170] on textarea "[PERSON_NAME] (HYDROTECH) [PHONE_NUMBER] ***GO-BY PER DB*** Meeting:16708 FM 14…" at bounding box center [604, 251] width 351 height 300
type textarea "[PERSON_NAME] (HYDROTECH) [PHONE_NUMBER] ***GO-BY PER DB*** Meeting Location: 1…"
click at [454, 546] on button "Save" at bounding box center [449, 546] width 40 height 23
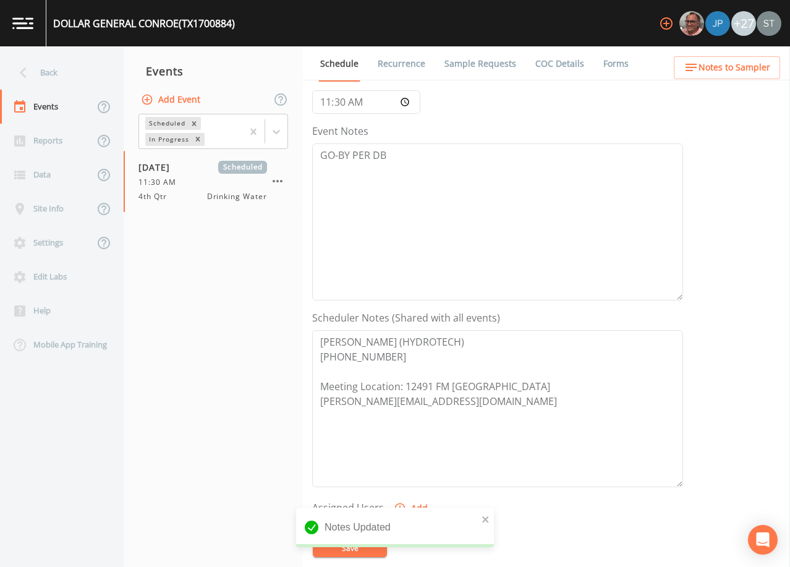
click at [478, 66] on link "Sample Requests" at bounding box center [480, 63] width 75 height 35
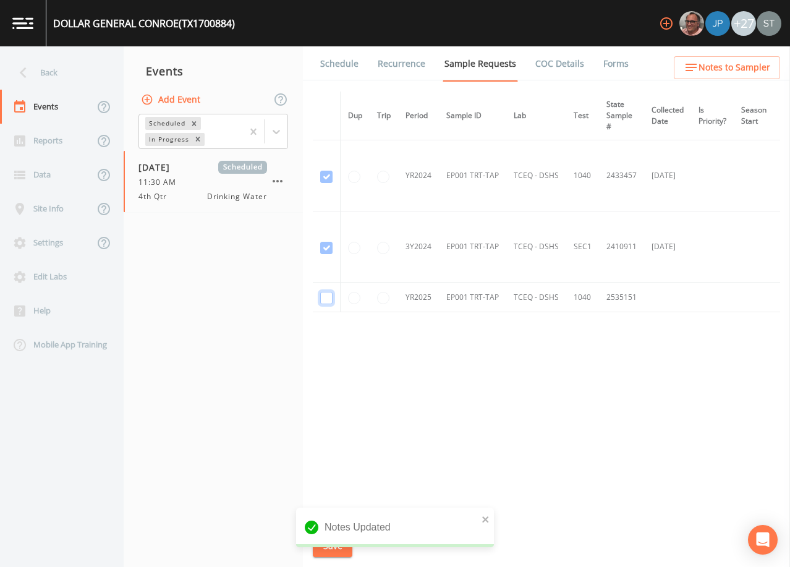
click at [321, 297] on input "checkbox" at bounding box center [326, 298] width 12 height 12
checkbox input "true"
click at [340, 548] on button "Save" at bounding box center [333, 546] width 40 height 23
click at [340, 66] on link "Schedule" at bounding box center [339, 63] width 42 height 35
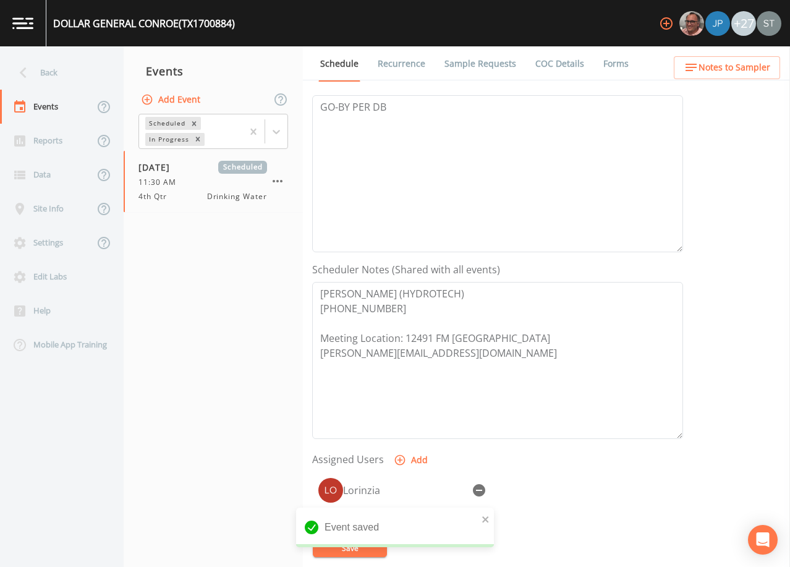
scroll to position [185, 0]
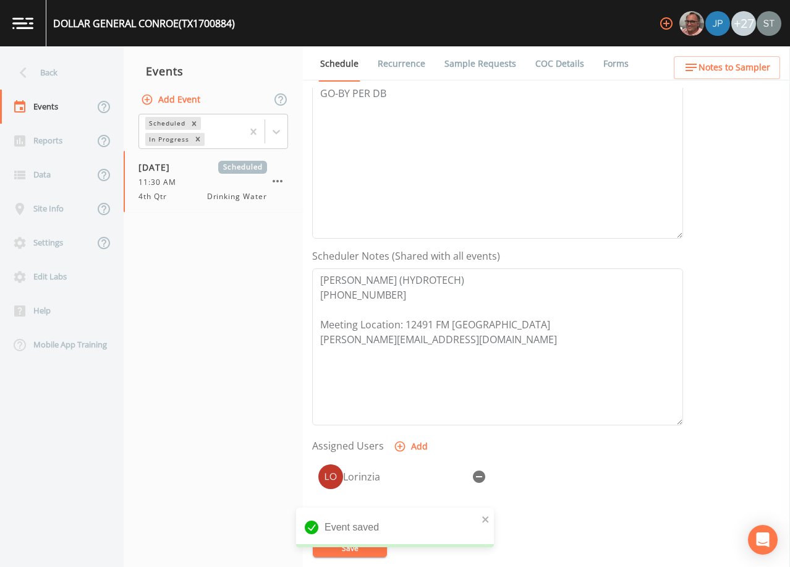
click at [755, 74] on span "Notes to Sampler" at bounding box center [734, 67] width 72 height 15
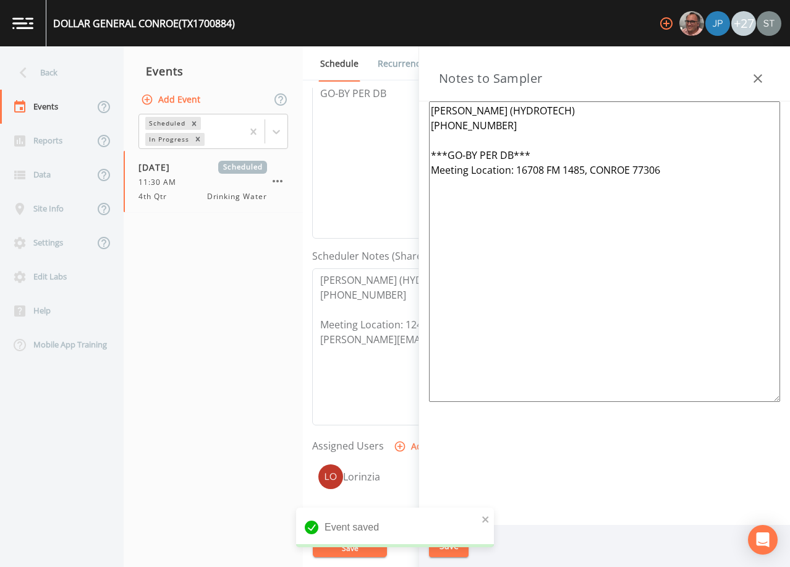
click at [760, 78] on icon "button" at bounding box center [757, 78] width 15 height 15
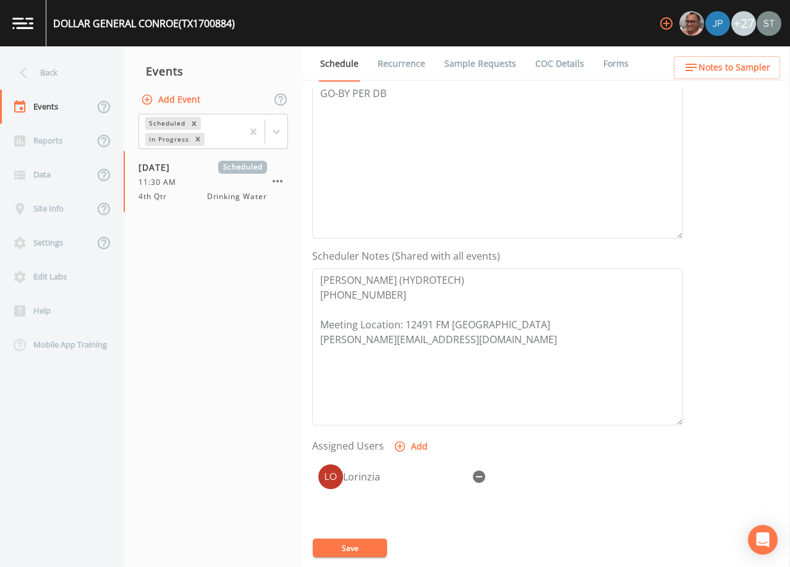
click at [397, 62] on link "Recurrence" at bounding box center [401, 63] width 51 height 35
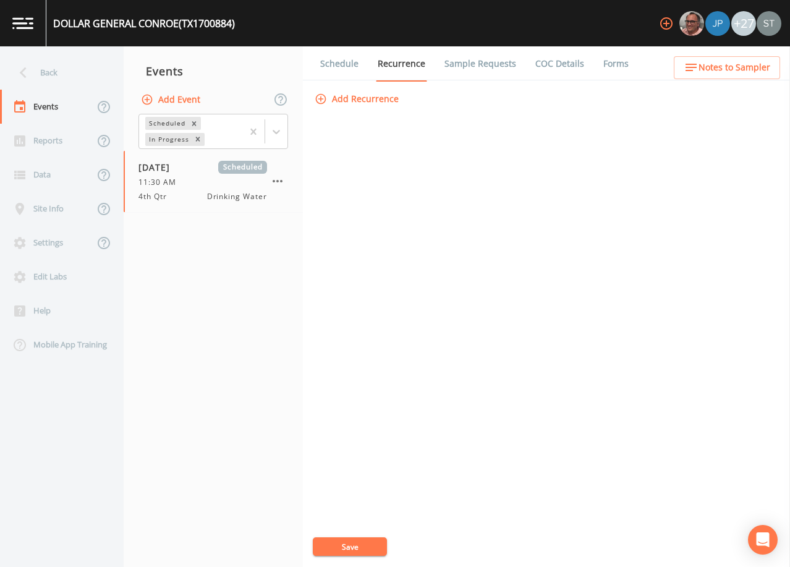
click at [341, 66] on link "Schedule" at bounding box center [339, 63] width 42 height 35
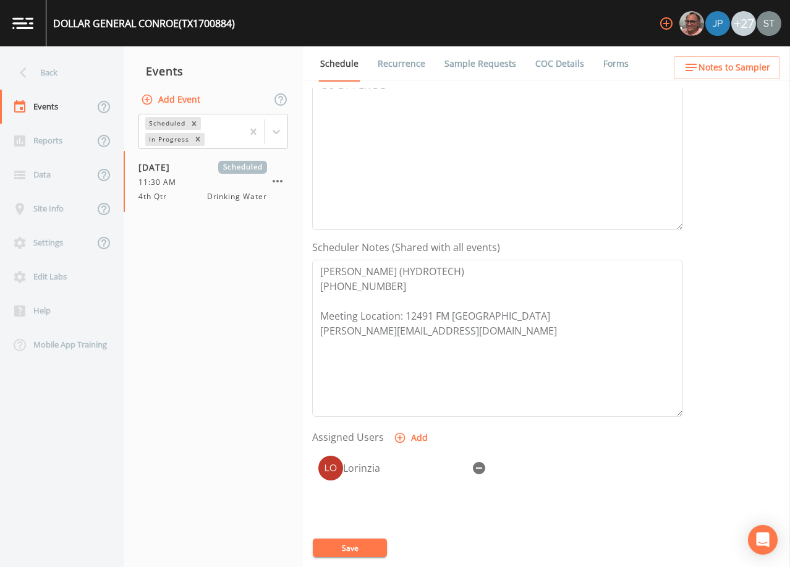
scroll to position [247, 0]
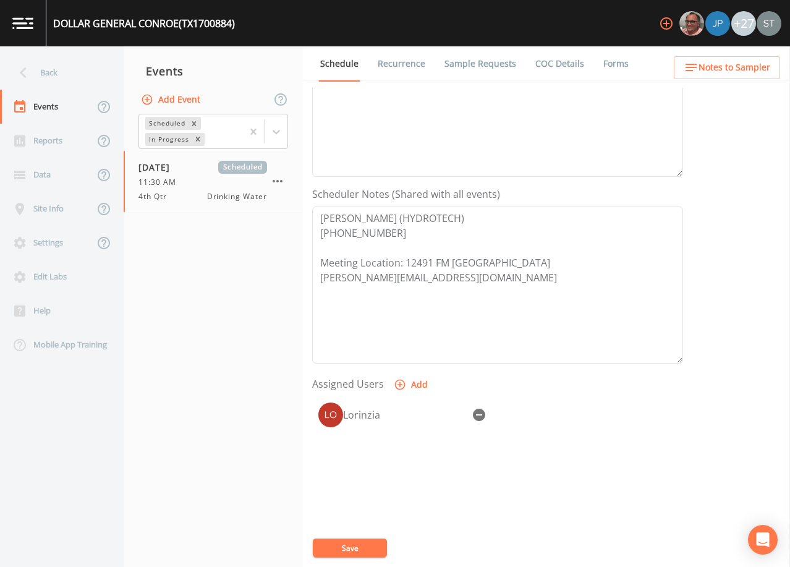
click at [758, 66] on span "Notes to Sampler" at bounding box center [734, 67] width 72 height 15
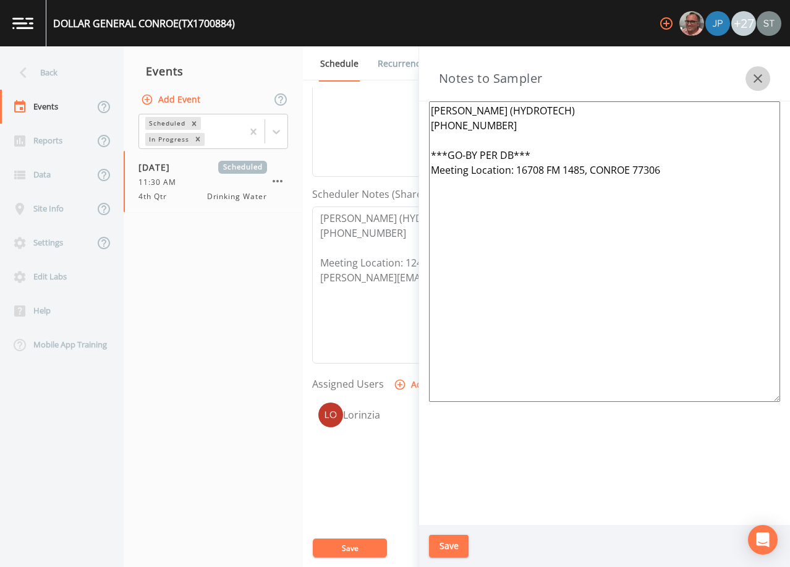
click at [759, 72] on icon "button" at bounding box center [757, 78] width 15 height 15
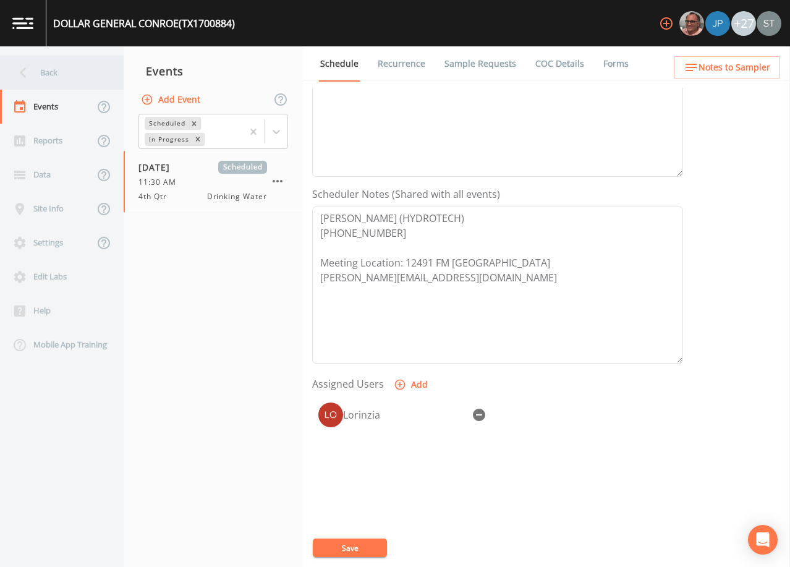
click at [70, 78] on div "Back" at bounding box center [55, 73] width 111 height 34
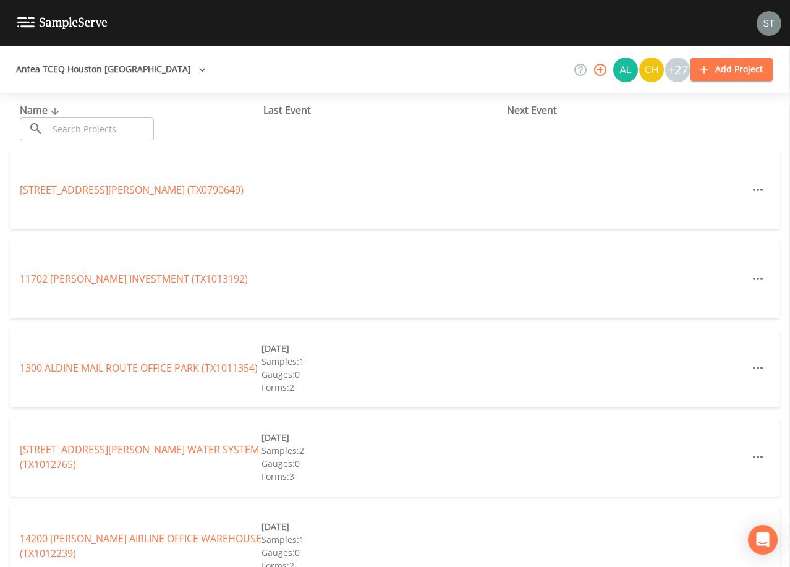
click at [125, 119] on input "text" at bounding box center [101, 128] width 106 height 23
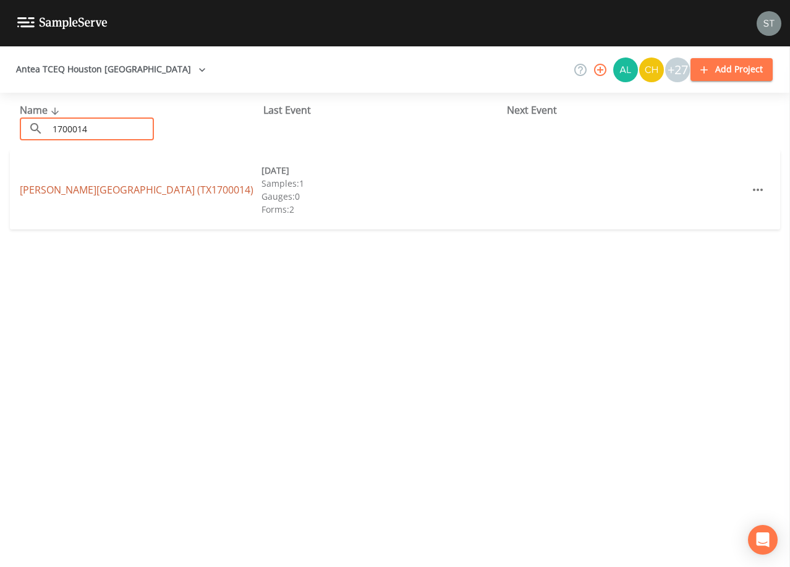
type input "1700014"
click at [167, 192] on link "[PERSON_NAME][GEOGRAPHIC_DATA] (TX1700014)" at bounding box center [137, 190] width 234 height 14
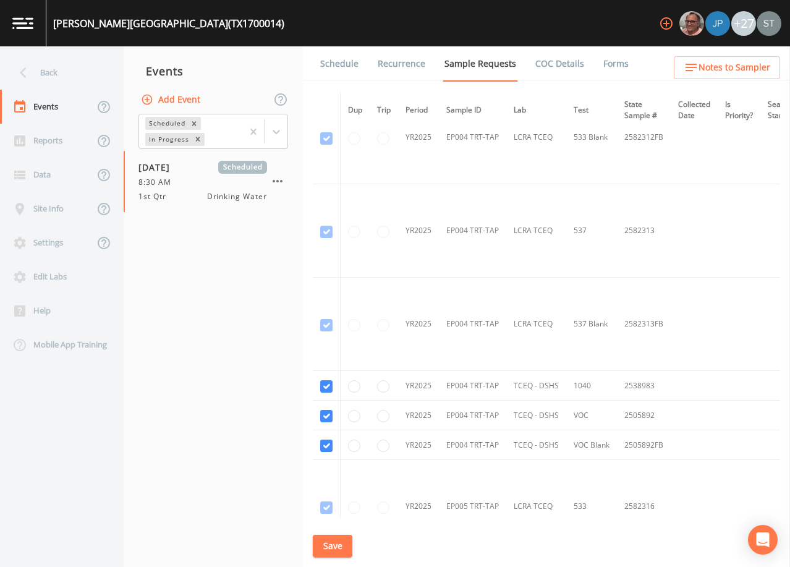
scroll to position [4057, 0]
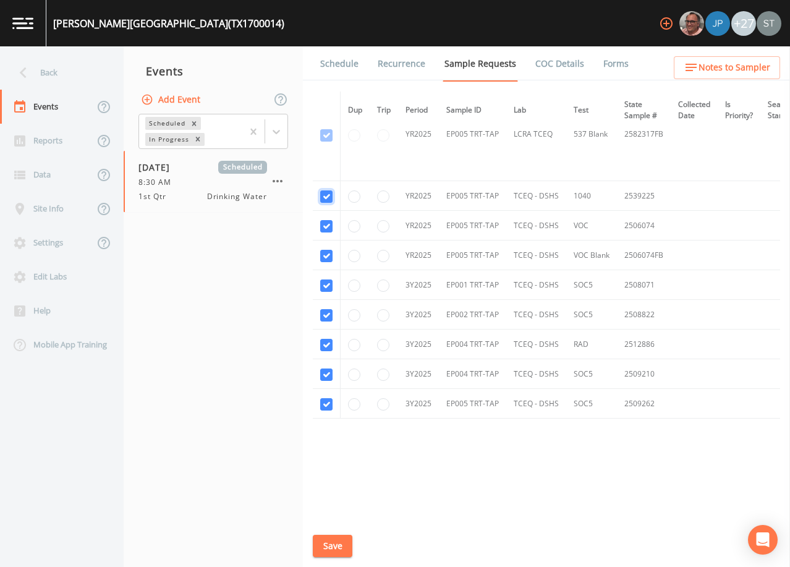
click at [329, 193] on input "checkbox" at bounding box center [326, 196] width 12 height 12
checkbox input "false"
click at [325, 220] on input "checkbox" at bounding box center [326, 226] width 12 height 12
checkbox input "false"
click at [324, 250] on input "checkbox" at bounding box center [326, 256] width 12 height 12
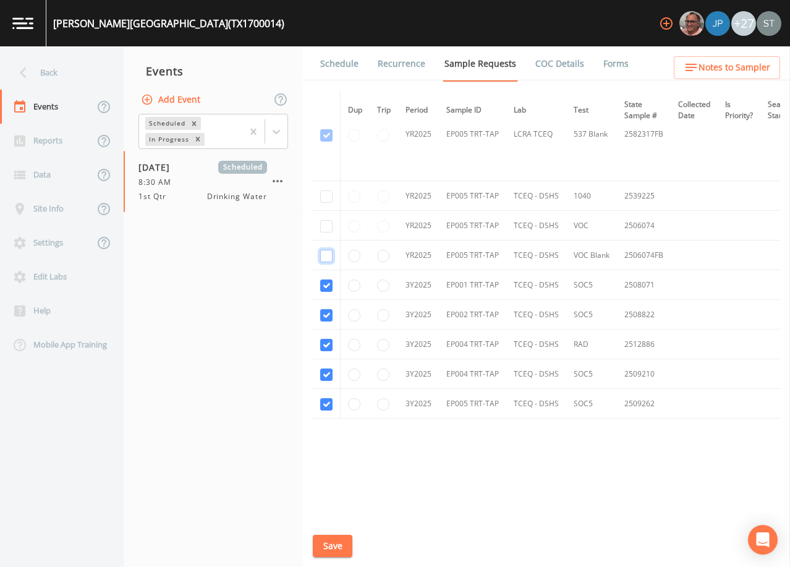
checkbox input "false"
click at [325, 281] on input "checkbox" at bounding box center [326, 285] width 12 height 12
checkbox input "false"
click at [326, 312] on input "checkbox" at bounding box center [326, 315] width 12 height 12
checkbox input "false"
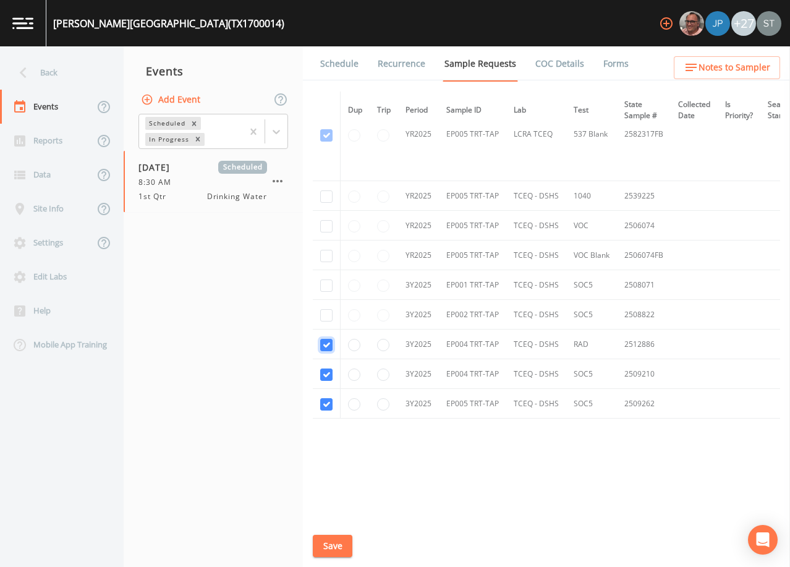
click at [327, 339] on input "checkbox" at bounding box center [326, 345] width 12 height 12
checkbox input "false"
click at [328, 372] on input "checkbox" at bounding box center [326, 374] width 12 height 12
checkbox input "false"
click at [324, 405] on input "checkbox" at bounding box center [326, 404] width 12 height 12
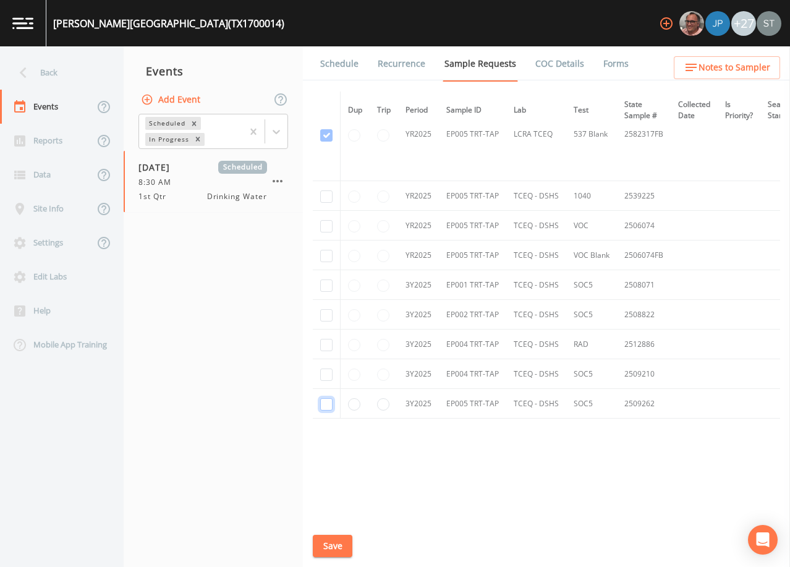
checkbox input "false"
click at [331, 540] on button "Save" at bounding box center [333, 546] width 40 height 23
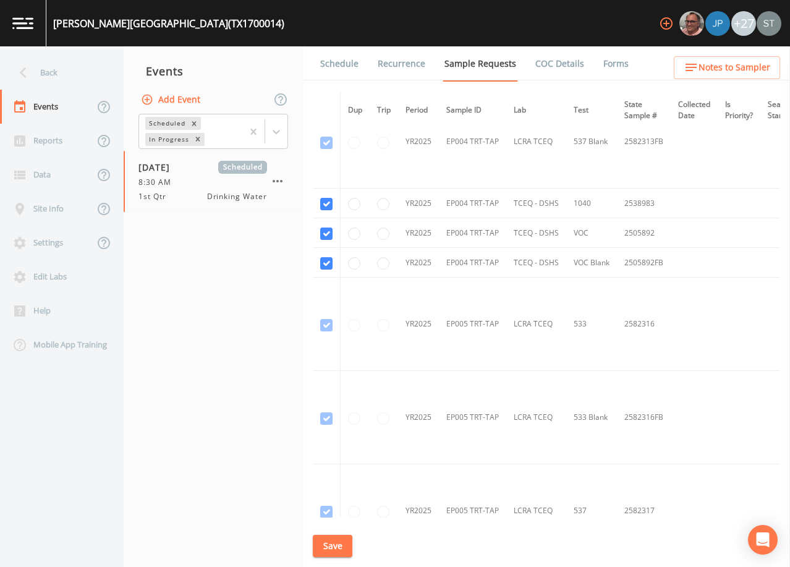
scroll to position [3562, 0]
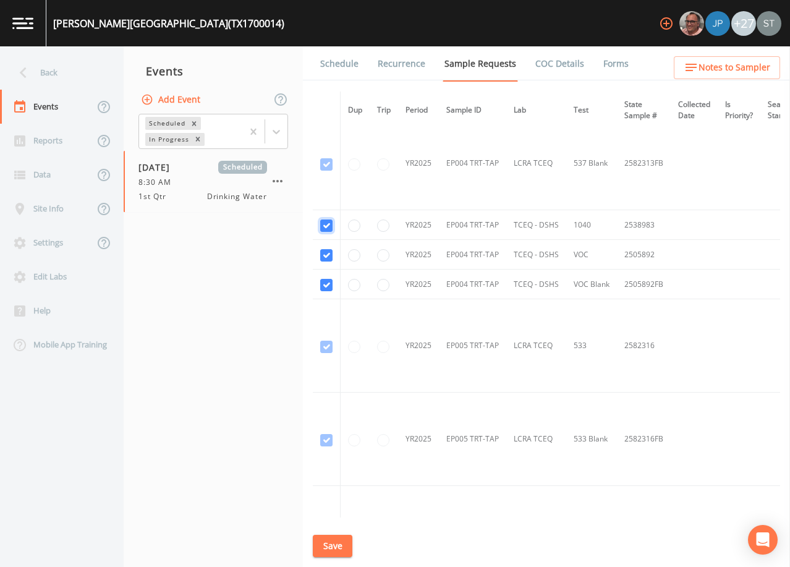
click at [323, 224] on input "checkbox" at bounding box center [326, 225] width 12 height 12
checkbox input "false"
click at [327, 255] on input "checkbox" at bounding box center [326, 255] width 12 height 12
checkbox input "false"
click at [325, 285] on input "checkbox" at bounding box center [326, 285] width 12 height 12
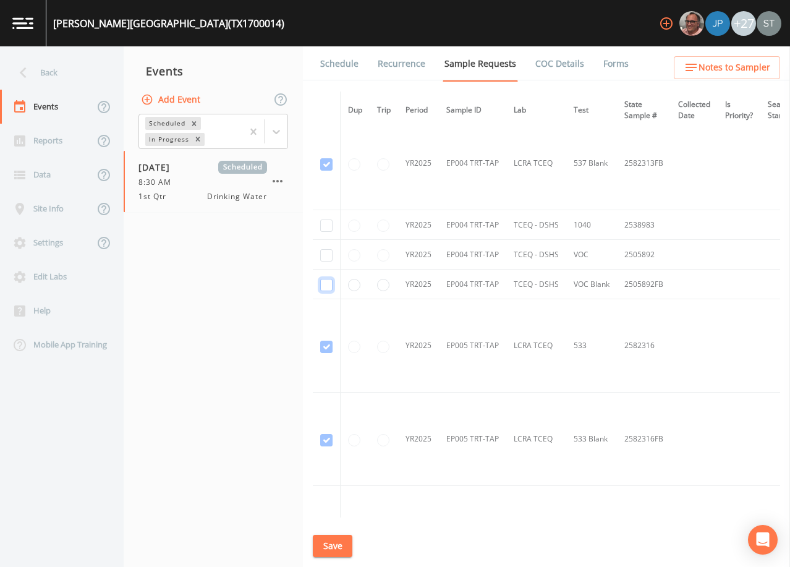
checkbox input "false"
click at [342, 544] on button "Save" at bounding box center [333, 546] width 40 height 23
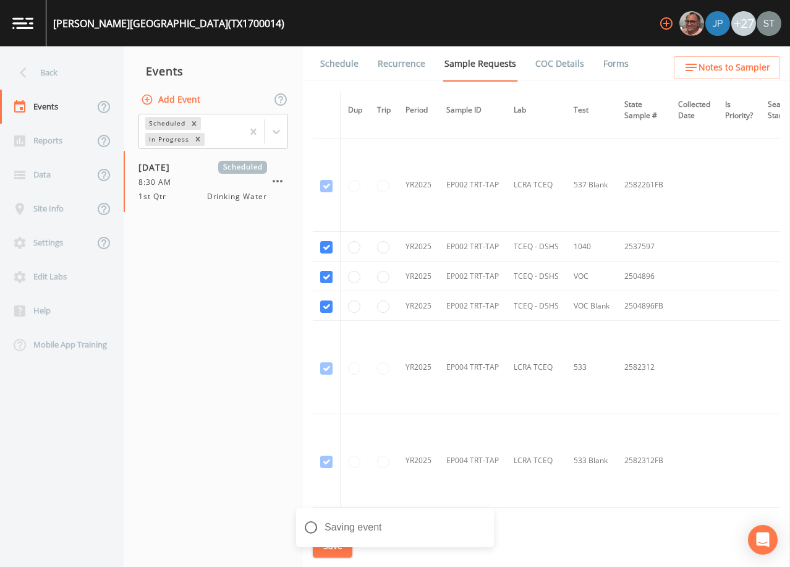
scroll to position [3068, 0]
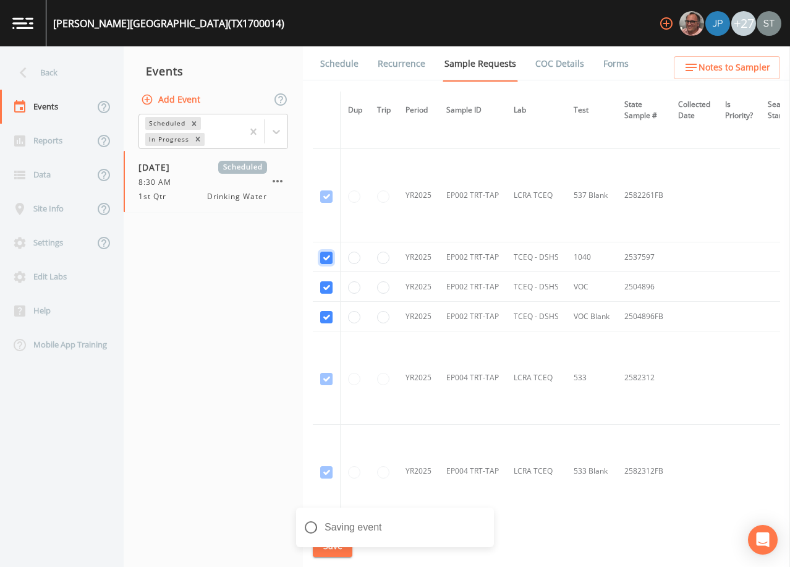
click at [328, 257] on input "checkbox" at bounding box center [326, 258] width 12 height 12
checkbox input "false"
click at [328, 282] on input "checkbox" at bounding box center [326, 287] width 12 height 12
checkbox input "false"
click at [326, 313] on input "checkbox" at bounding box center [326, 317] width 12 height 12
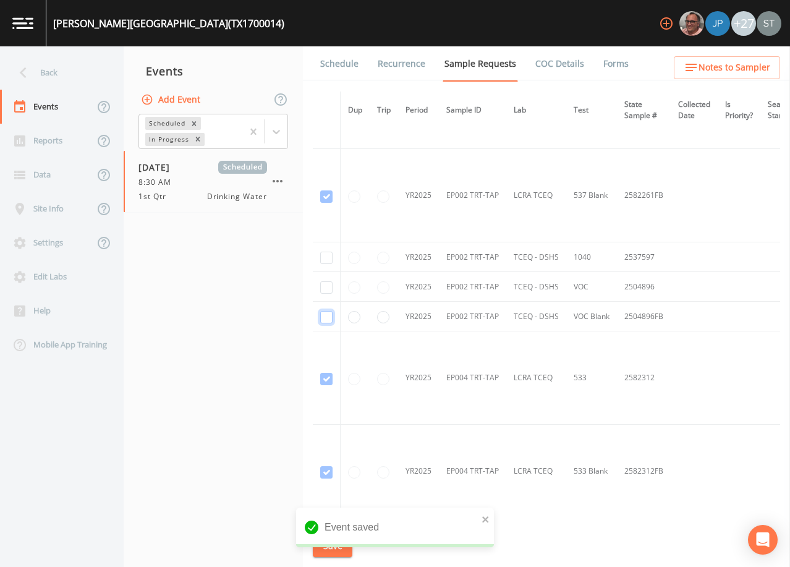
checkbox input "false"
click at [485, 516] on icon "close" at bounding box center [485, 519] width 9 height 10
click at [336, 544] on button "Save" at bounding box center [333, 546] width 40 height 23
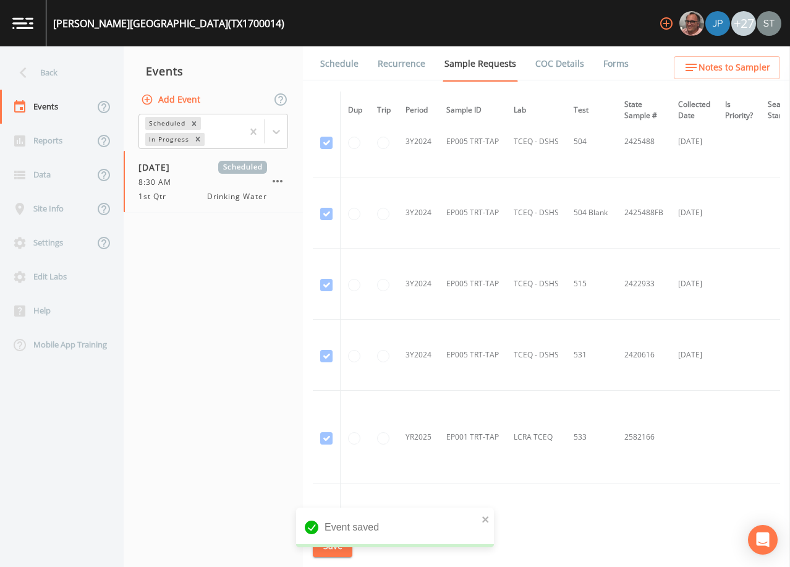
scroll to position [2017, 0]
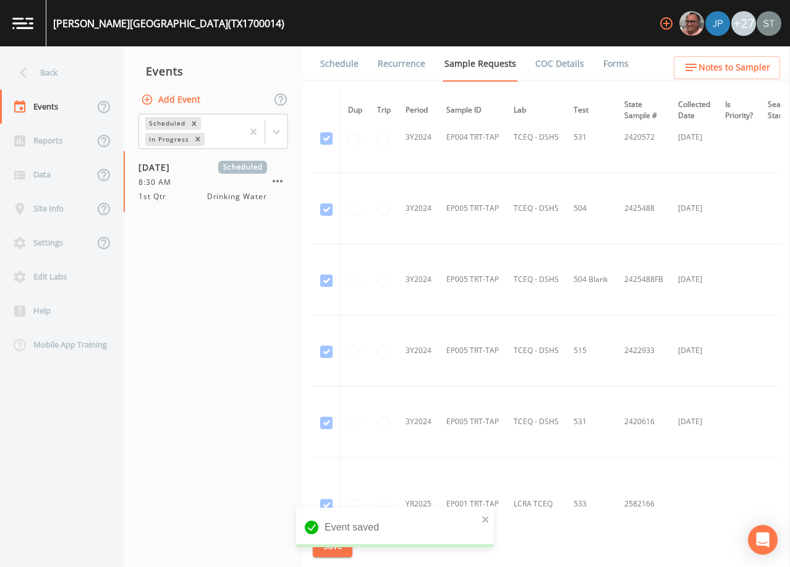
click at [342, 64] on link "Schedule" at bounding box center [339, 63] width 42 height 35
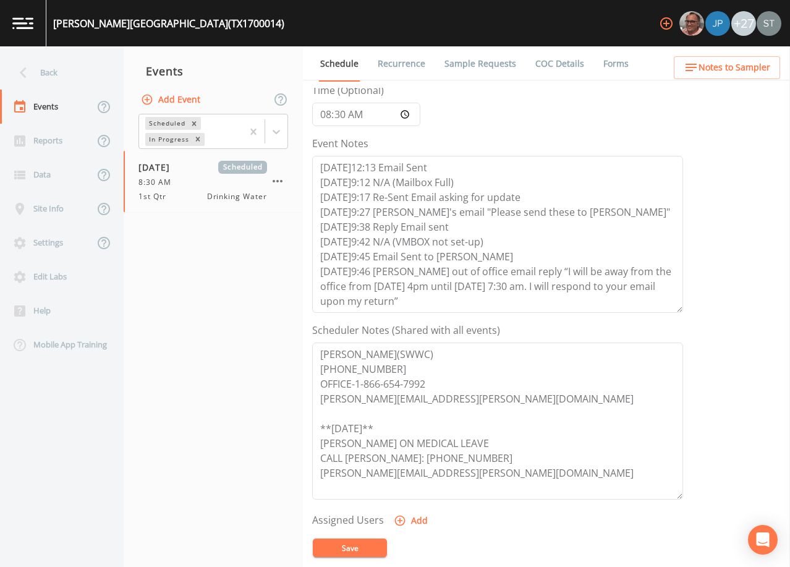
scroll to position [124, 0]
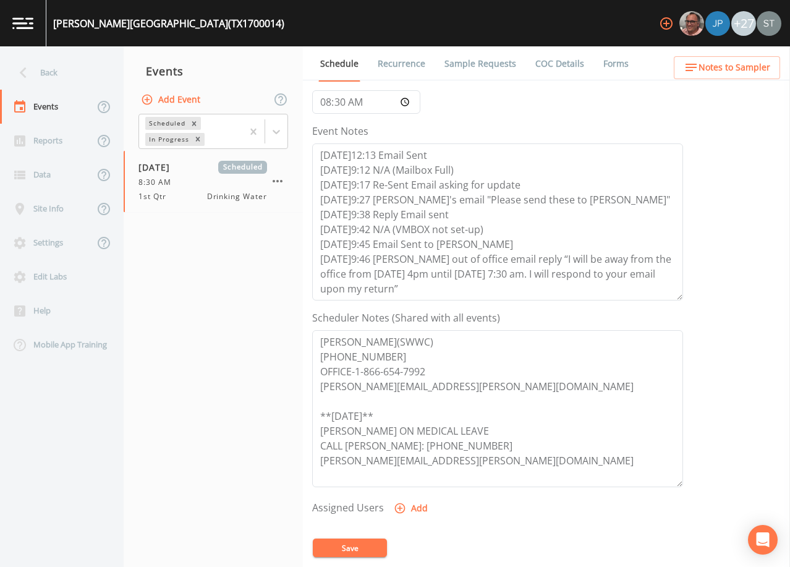
click at [175, 101] on button "Add Event" at bounding box center [171, 99] width 67 height 23
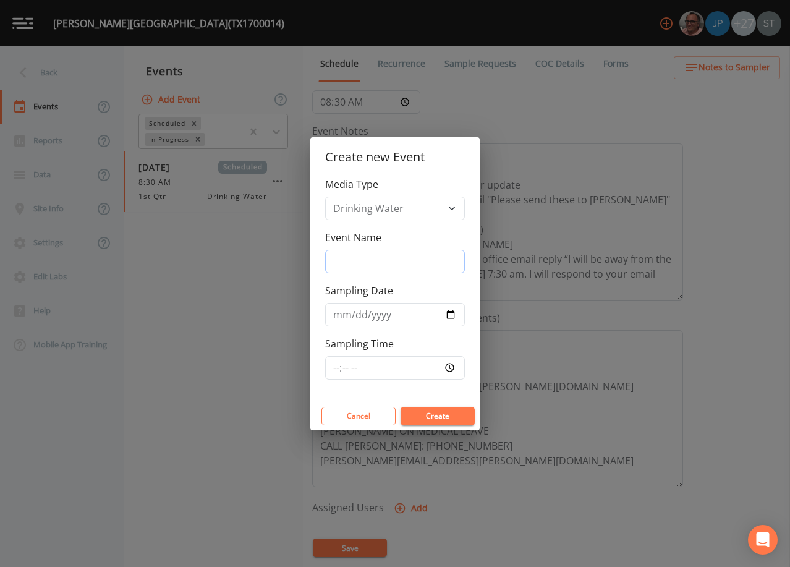
click at [375, 256] on input "Event Name" at bounding box center [395, 261] width 140 height 23
type input "4th Qtr"
click at [339, 315] on input "Sampling Date" at bounding box center [395, 314] width 140 height 23
type input "[DATE]"
type input "08:30"
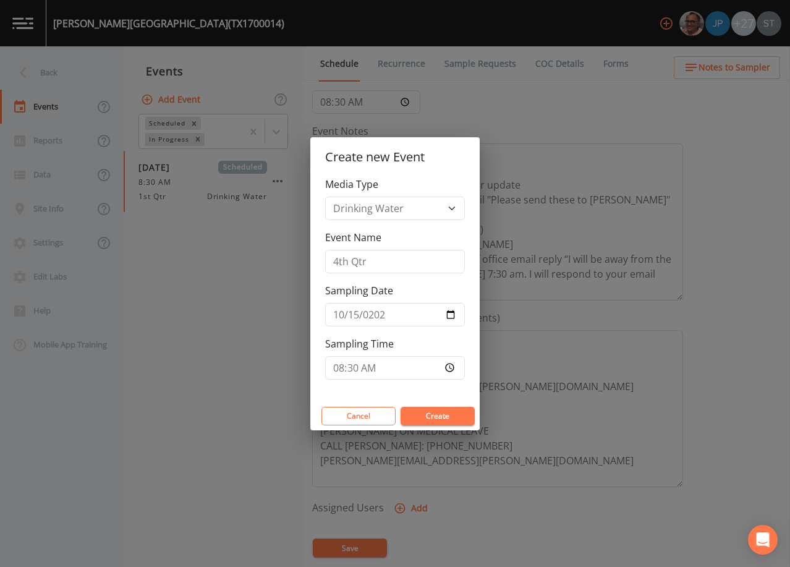
click at [417, 405] on div "Cancel Create" at bounding box center [394, 416] width 169 height 28
click at [432, 413] on button "Create" at bounding box center [437, 416] width 74 height 19
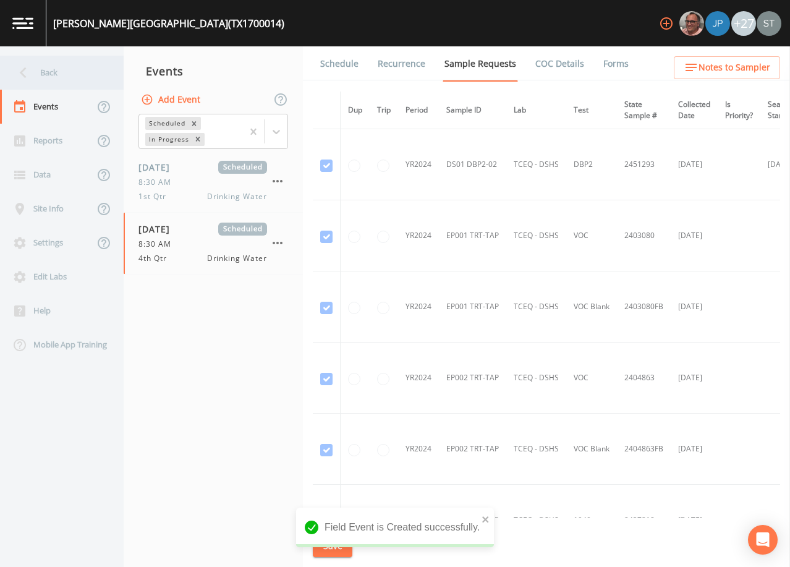
click at [54, 72] on div "Back" at bounding box center [55, 73] width 111 height 34
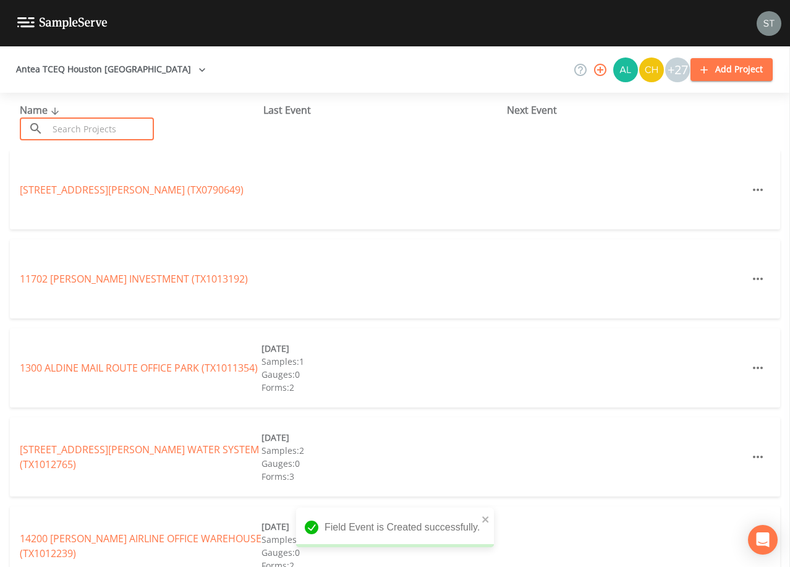
click at [87, 125] on input "text" at bounding box center [101, 128] width 106 height 23
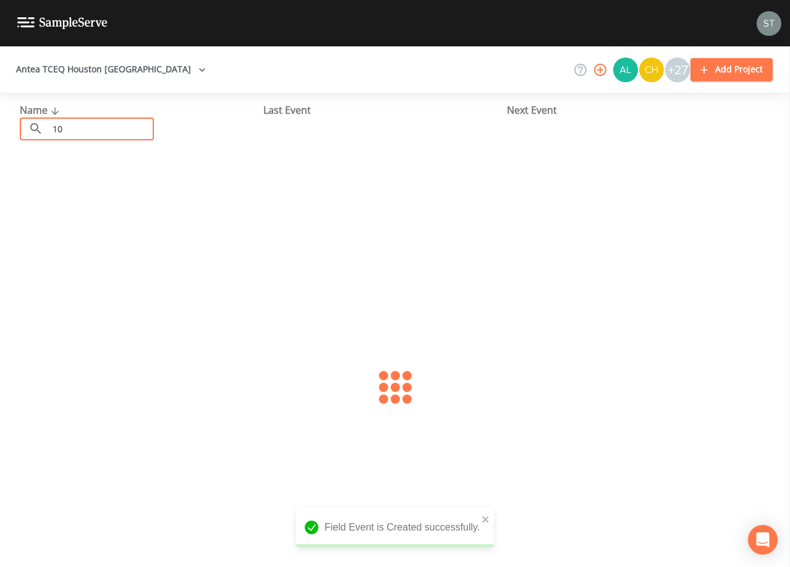
type input "1"
type input "1700483"
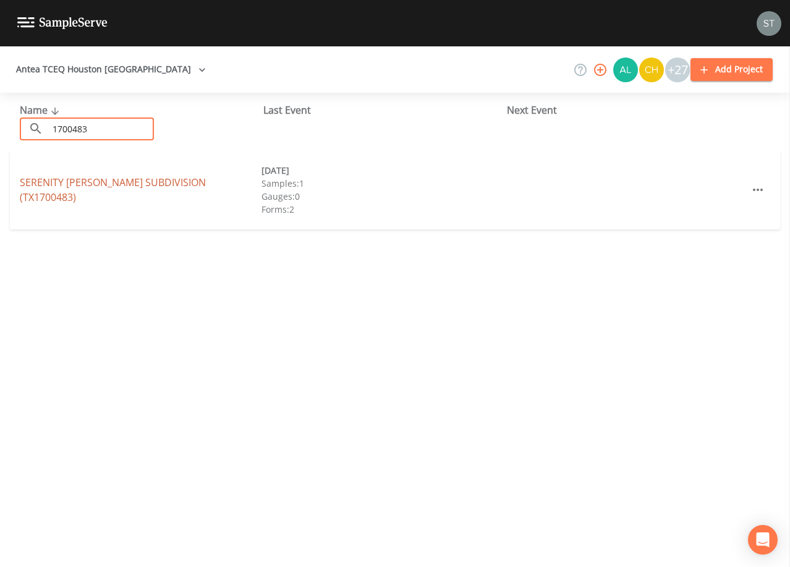
click at [138, 190] on link "[GEOGRAPHIC_DATA][PERSON_NAME] (TX1700483)" at bounding box center [113, 190] width 186 height 28
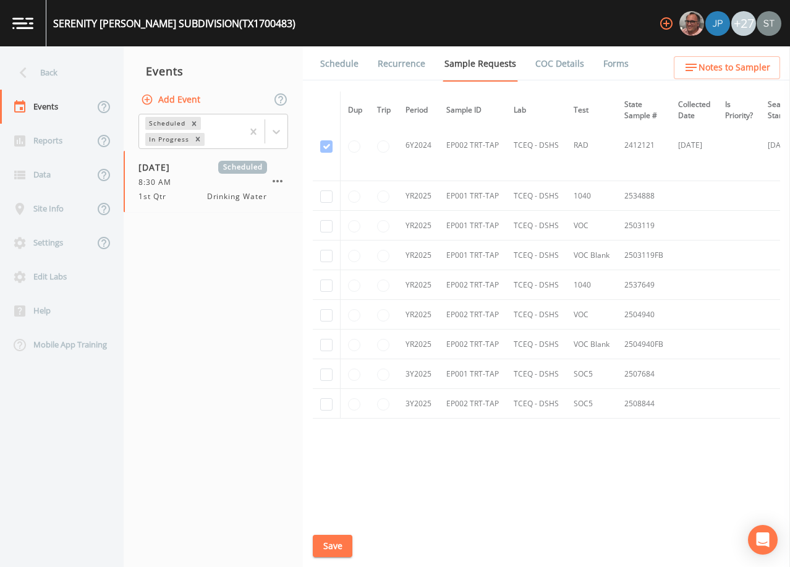
scroll to position [1302, 0]
click at [183, 100] on button "Add Event" at bounding box center [171, 99] width 67 height 23
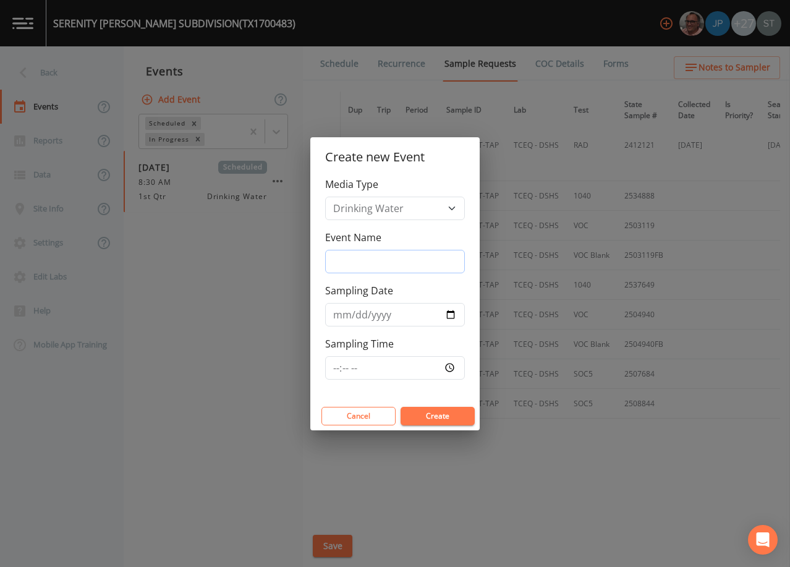
drag, startPoint x: 383, startPoint y: 255, endPoint x: 389, endPoint y: 264, distance: 10.6
click at [383, 255] on input "Event Name" at bounding box center [395, 261] width 140 height 23
type input "4th Qtr"
click at [337, 314] on input "Sampling Date" at bounding box center [395, 314] width 140 height 23
type input "[DATE]"
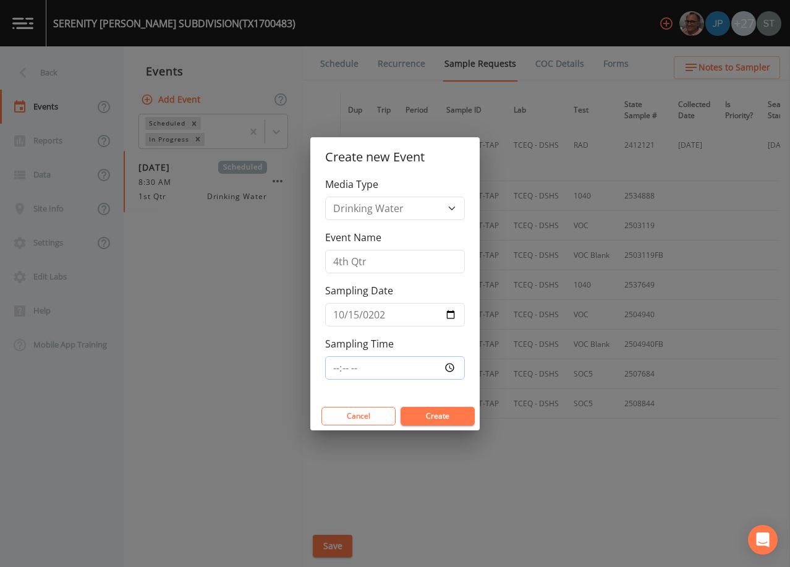
type input "08:30"
click at [448, 417] on button "Create" at bounding box center [437, 416] width 74 height 19
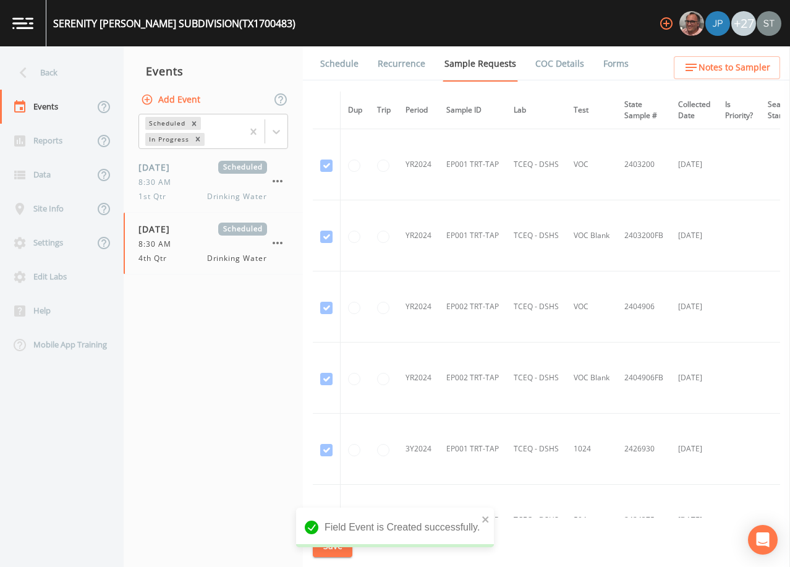
click at [339, 68] on link "Schedule" at bounding box center [339, 63] width 42 height 35
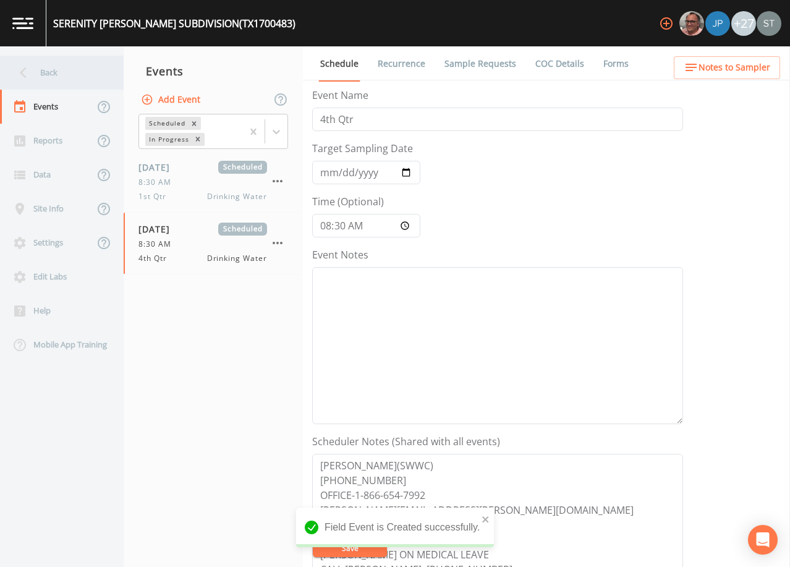
click at [57, 76] on div "Back" at bounding box center [55, 73] width 111 height 34
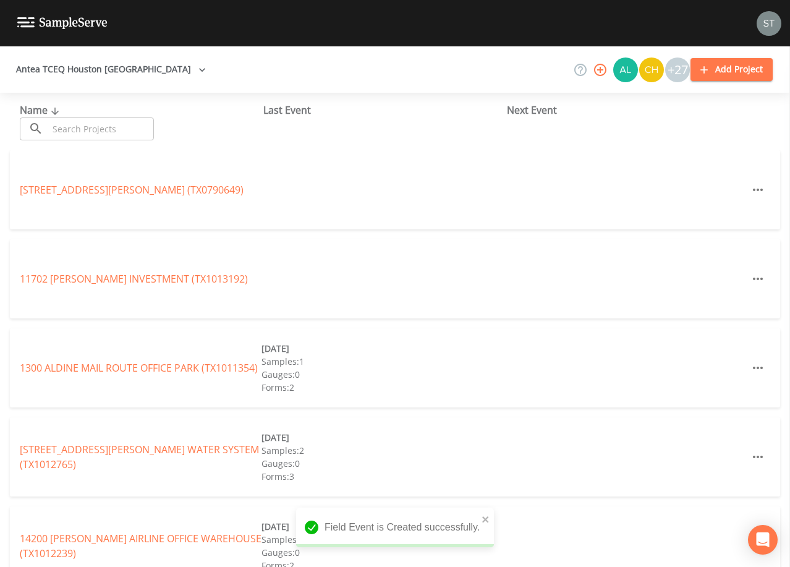
click at [98, 127] on input "text" at bounding box center [101, 128] width 106 height 23
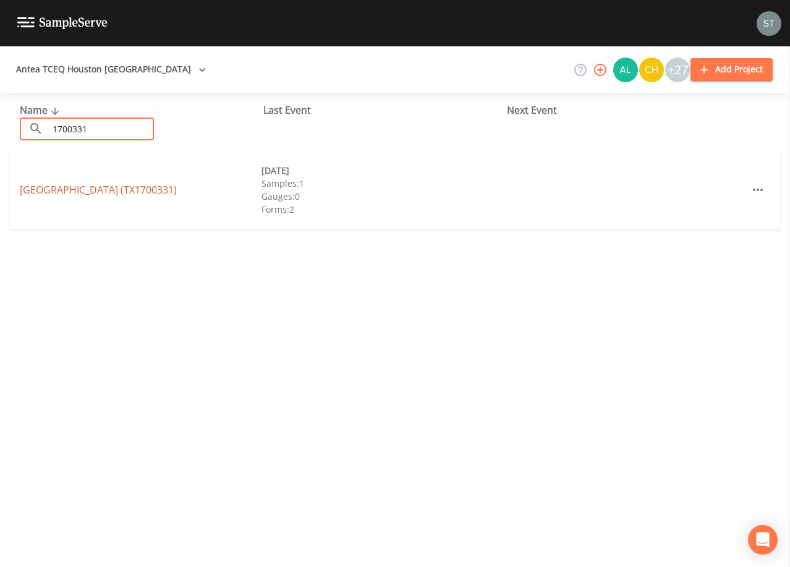
type input "1700331"
click at [127, 188] on link "[GEOGRAPHIC_DATA] (TX1700331)" at bounding box center [98, 190] width 157 height 14
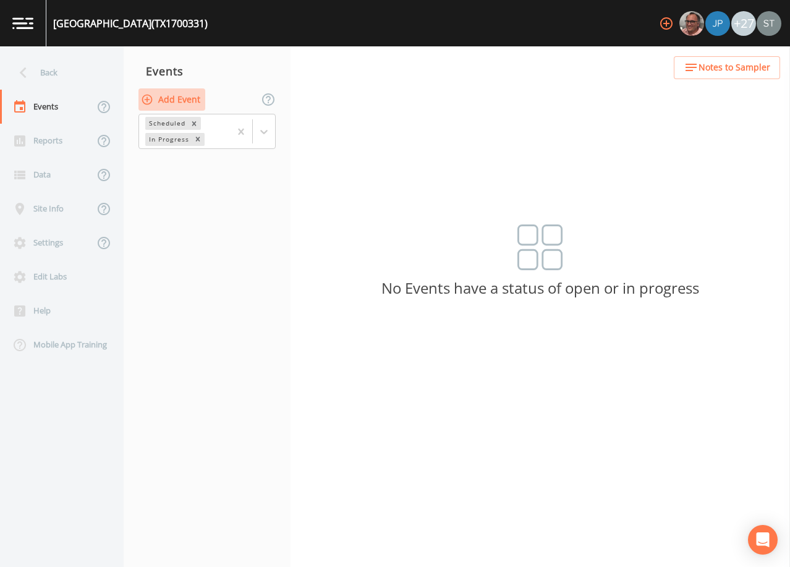
click at [181, 101] on button "Add Event" at bounding box center [171, 99] width 67 height 23
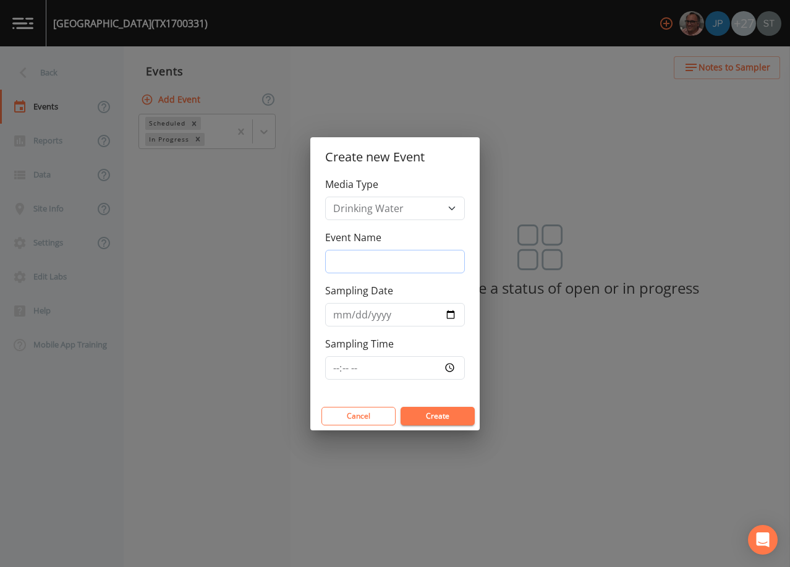
click at [387, 255] on input "Event Name" at bounding box center [395, 261] width 140 height 23
type input "4th Qtr"
click at [338, 316] on input "Sampling Date" at bounding box center [395, 314] width 140 height 23
type input "[DATE]"
type input "08:30"
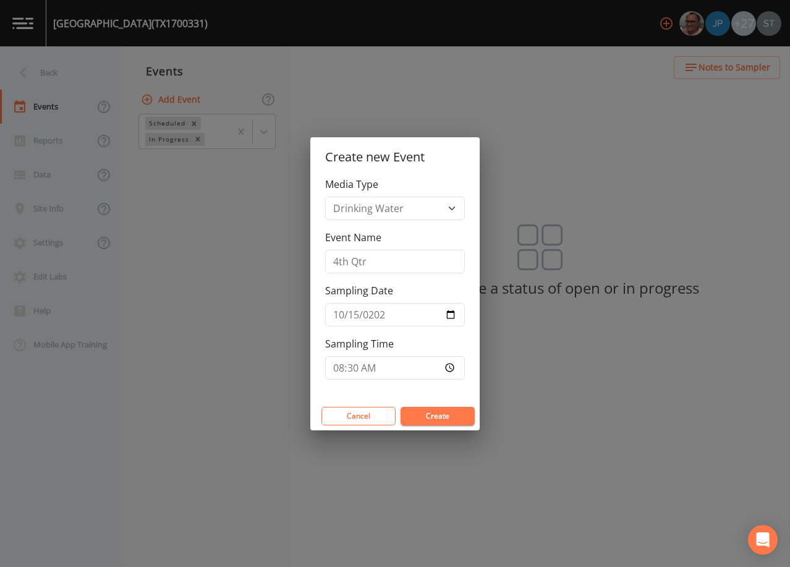
click at [442, 415] on button "Create" at bounding box center [437, 416] width 74 height 19
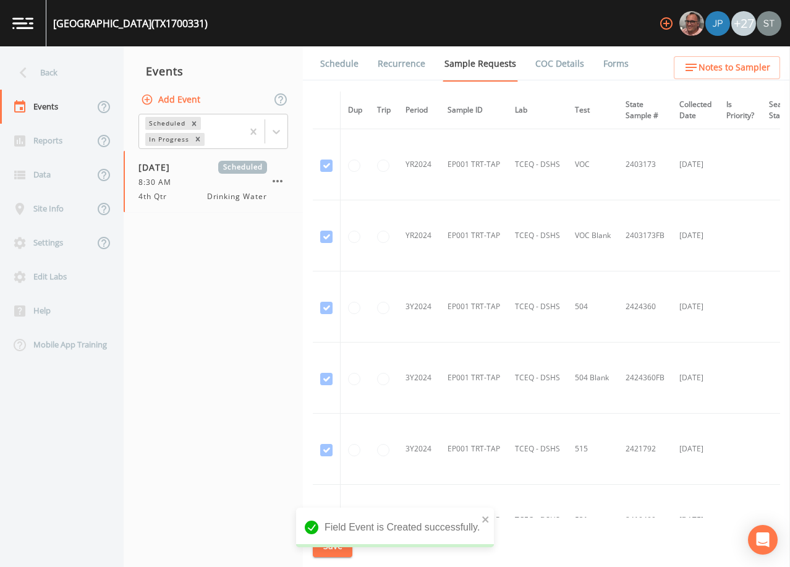
click at [342, 67] on link "Schedule" at bounding box center [339, 63] width 42 height 35
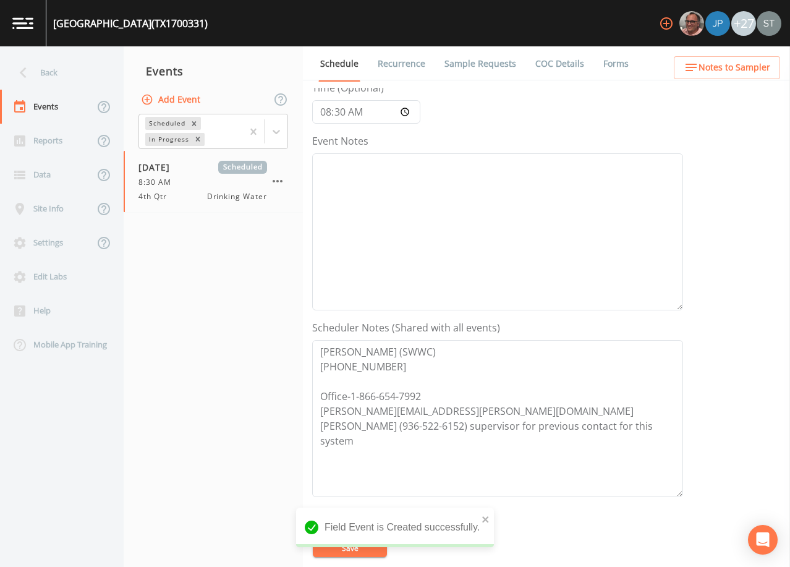
scroll to position [124, 0]
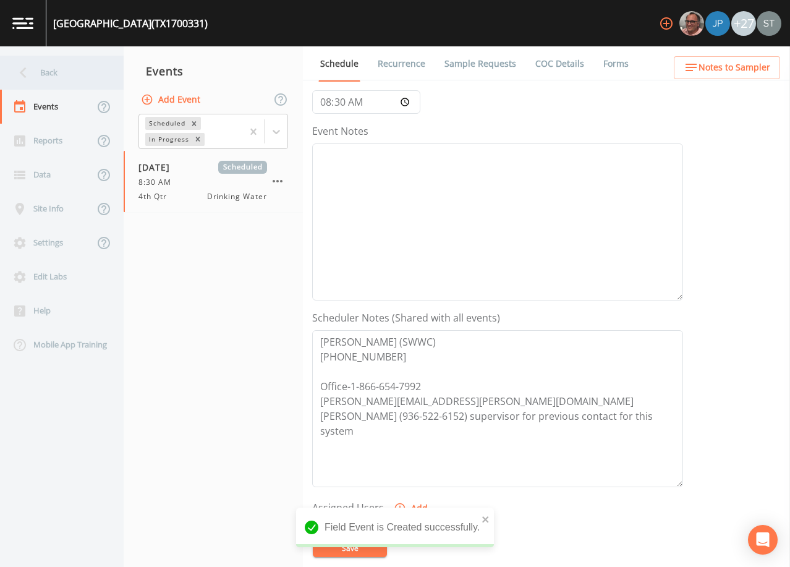
click at [57, 75] on div "Back" at bounding box center [55, 73] width 111 height 34
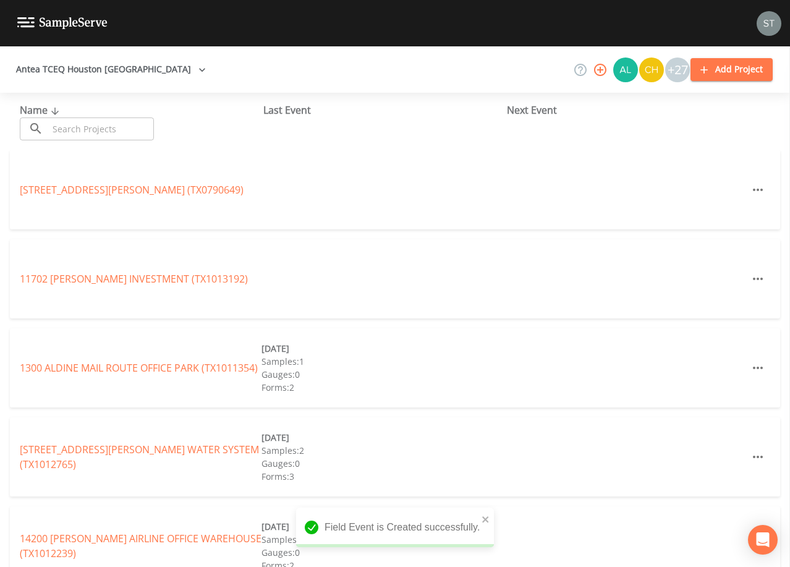
click at [87, 135] on input "text" at bounding box center [101, 128] width 106 height 23
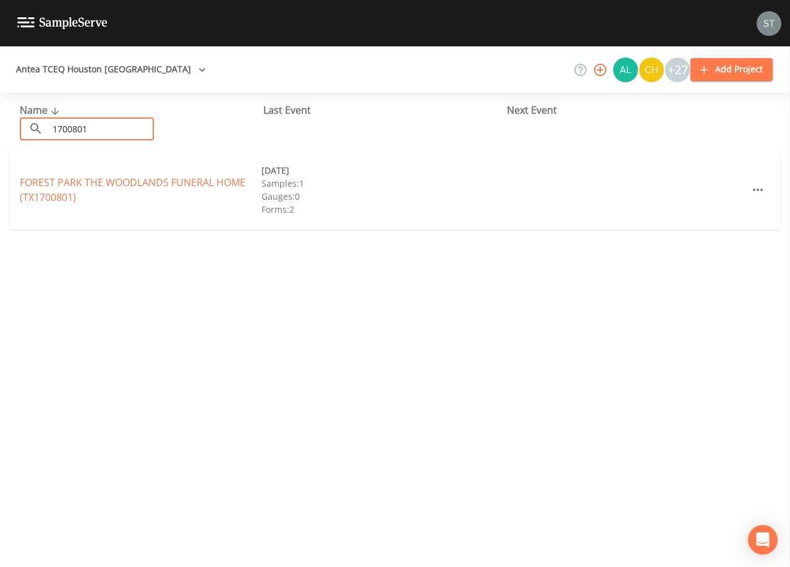
type input "1700801"
click at [132, 181] on link "FOREST PARK THE WOODLANDS FUNERAL HOME (TX1700801)" at bounding box center [133, 190] width 226 height 28
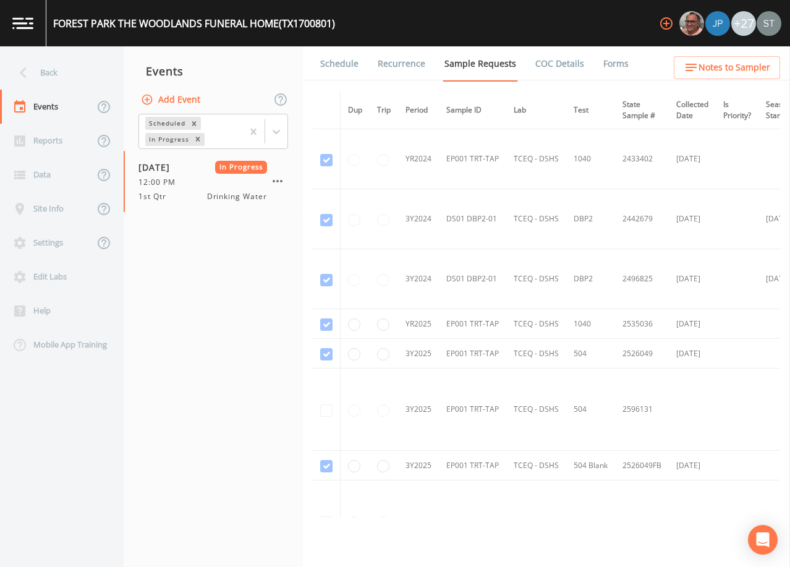
scroll to position [124, 0]
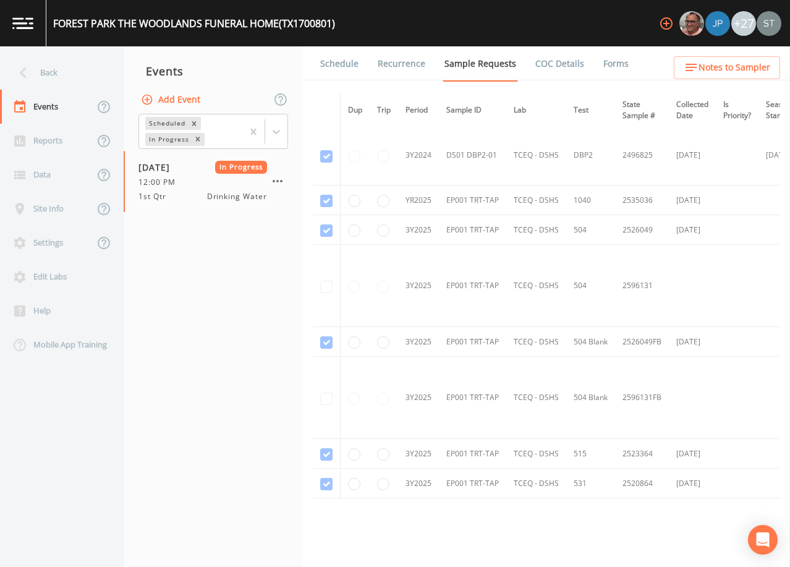
click at [182, 98] on button "Add Event" at bounding box center [171, 99] width 67 height 23
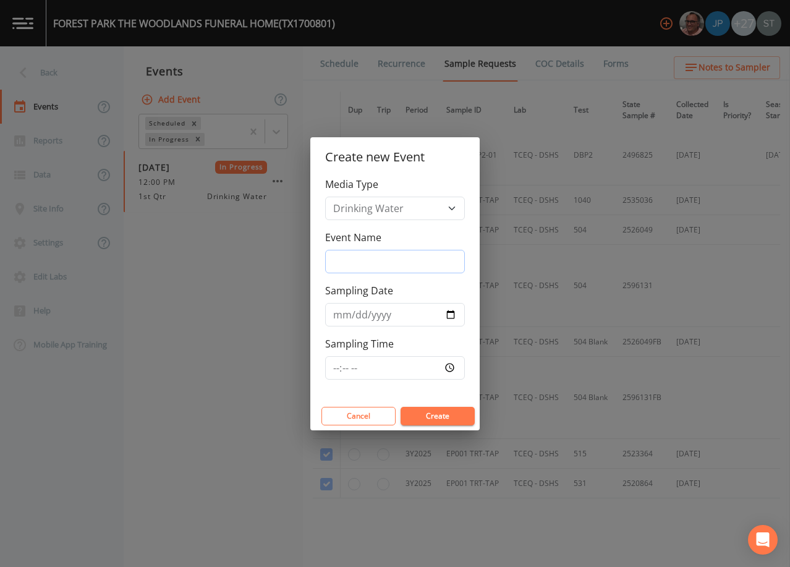
click at [368, 260] on input "Event Name" at bounding box center [395, 261] width 140 height 23
type input "4th Qtr"
click at [347, 318] on input "Sampling Date" at bounding box center [395, 314] width 140 height 23
type input "[DATE]"
type input "12:30"
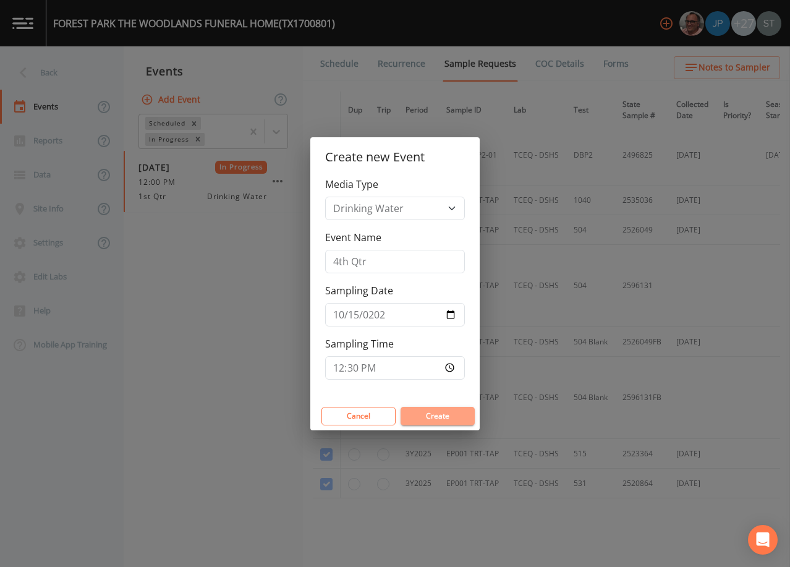
click at [436, 414] on button "Create" at bounding box center [437, 416] width 74 height 19
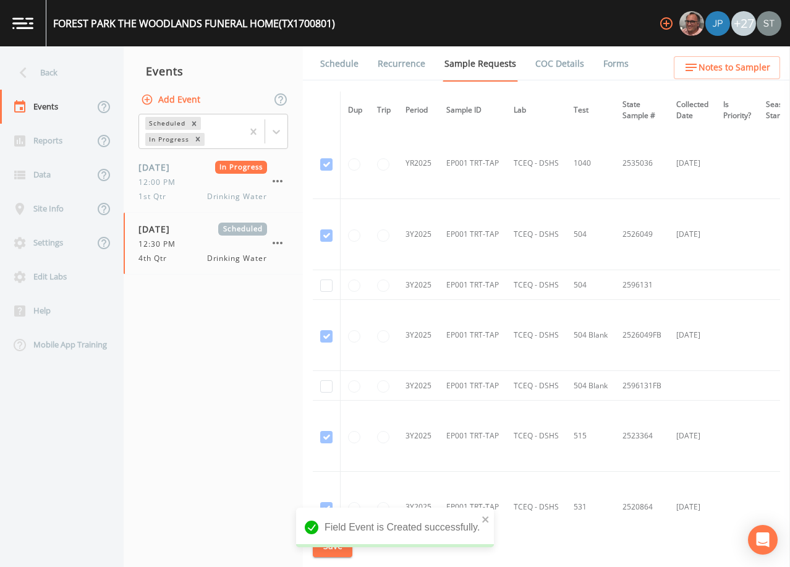
scroll to position [247, 0]
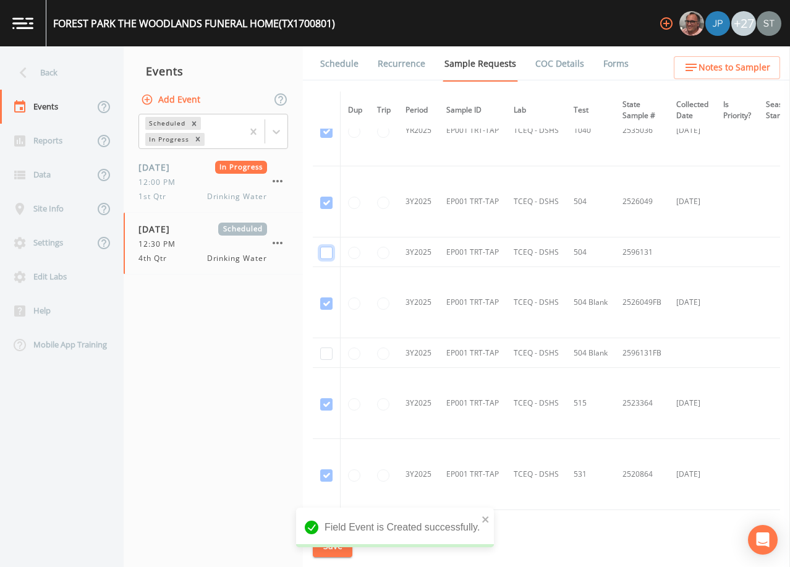
drag, startPoint x: 327, startPoint y: 248, endPoint x: 328, endPoint y: 298, distance: 49.5
click at [327, 249] on input "checkbox" at bounding box center [326, 253] width 12 height 12
checkbox input "true"
click at [327, 355] on input "checkbox" at bounding box center [326, 353] width 12 height 12
checkbox input "true"
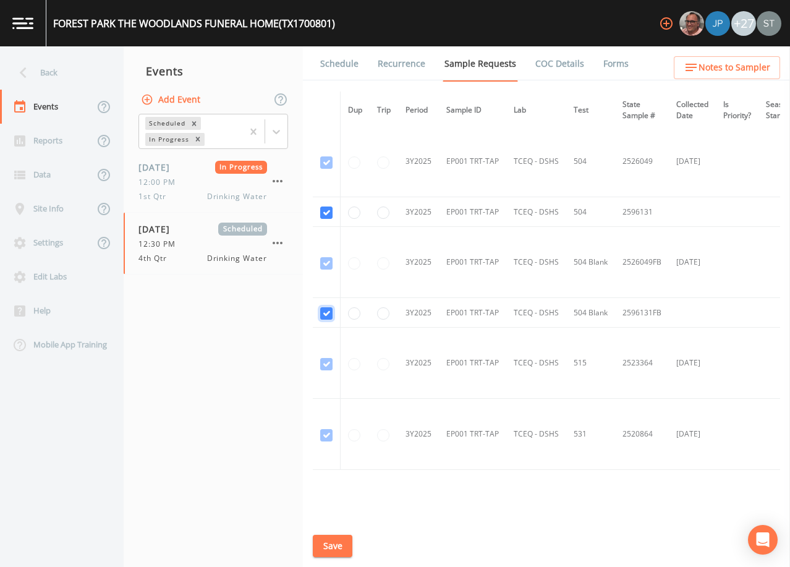
scroll to position [309, 0]
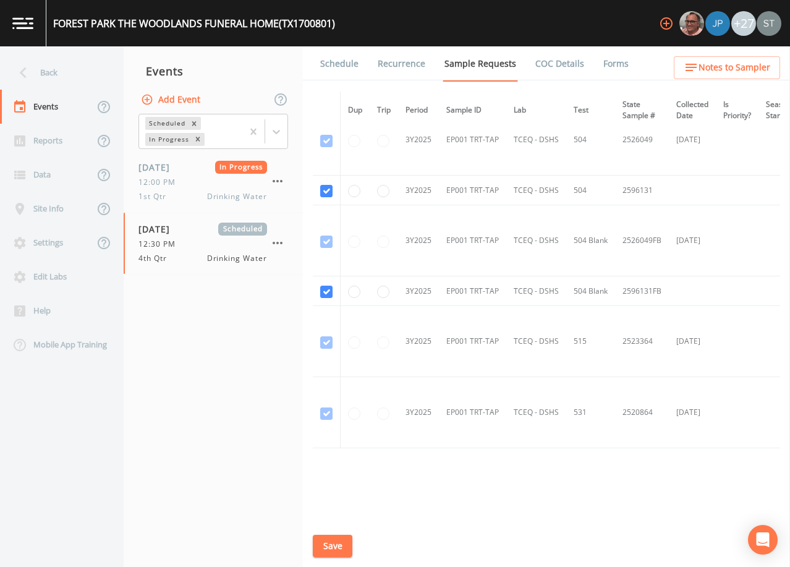
click at [333, 544] on button "Save" at bounding box center [333, 546] width 40 height 23
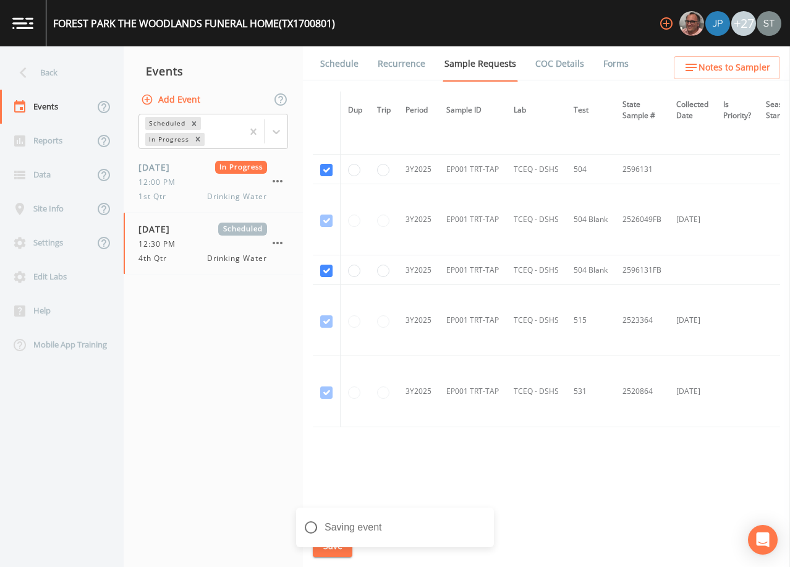
scroll to position [342, 0]
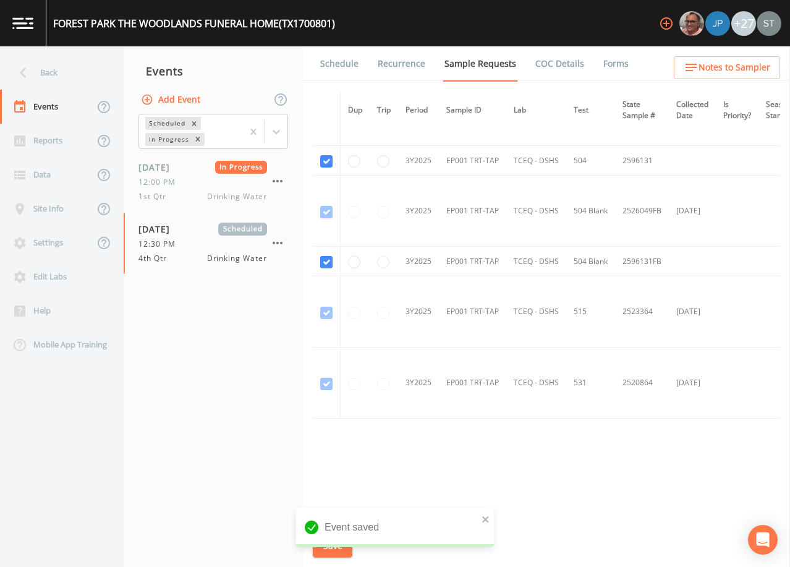
click at [345, 66] on link "Schedule" at bounding box center [339, 63] width 42 height 35
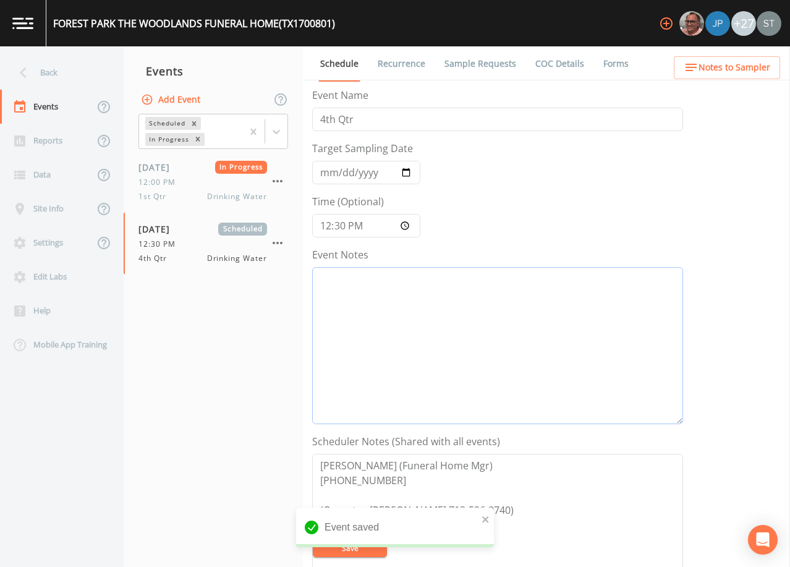
click at [463, 384] on textarea "Event Notes" at bounding box center [497, 345] width 371 height 157
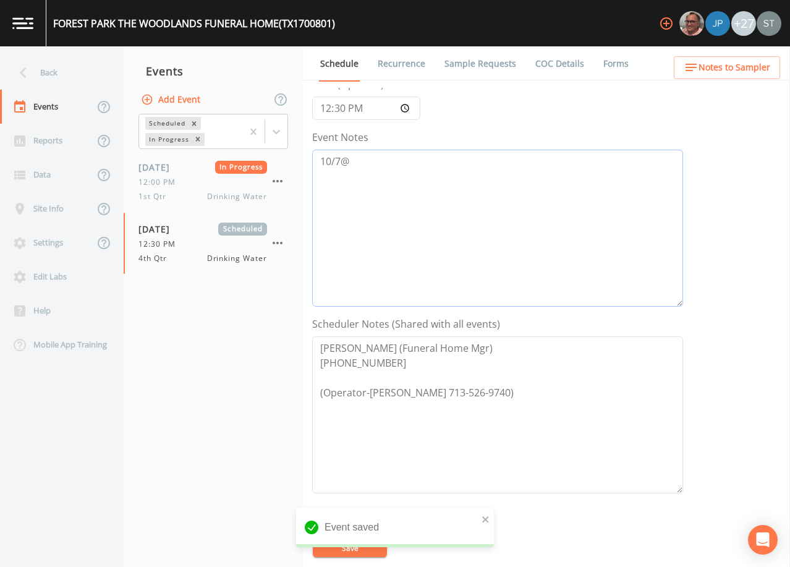
scroll to position [185, 0]
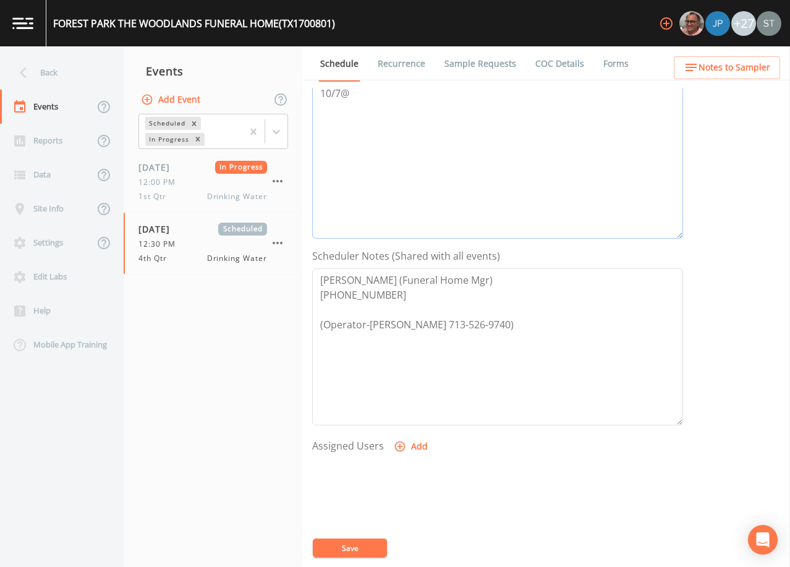
type textarea "10/7@"
click at [321, 323] on textarea "[PERSON_NAME] (Funeral Home Mgr) [PHONE_NUMBER] (Operator-[PERSON_NAME] 713-526…" at bounding box center [497, 346] width 371 height 157
click at [506, 321] on textarea "[PERSON_NAME] (Funeral Home Mgr) [PHONE_NUMBER] *SCH WITH [PERSON_NAME] 713-526…" at bounding box center [497, 346] width 371 height 157
type textarea "[PERSON_NAME] (Funeral Home Mgr) [PHONE_NUMBER] *SCH WITH [PERSON_NAME] [PHONE_…"
click at [438, 144] on textarea "10/7@" at bounding box center [497, 160] width 371 height 157
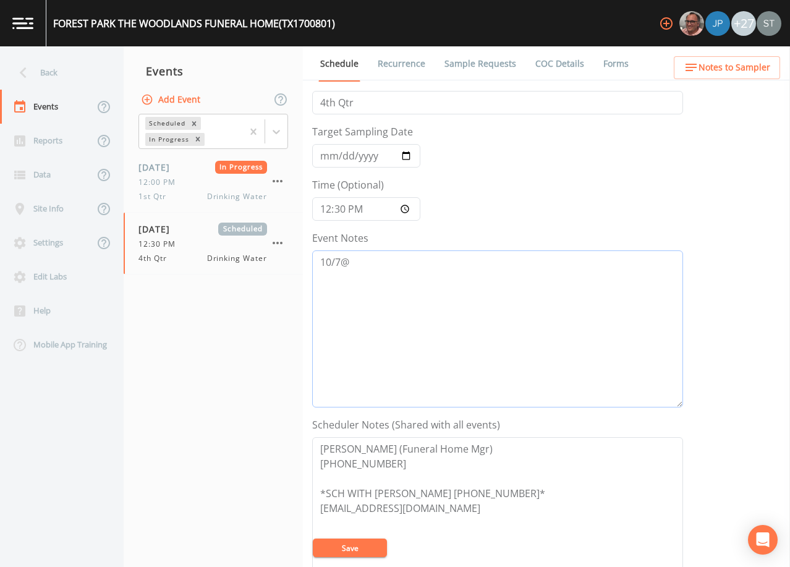
scroll to position [0, 0]
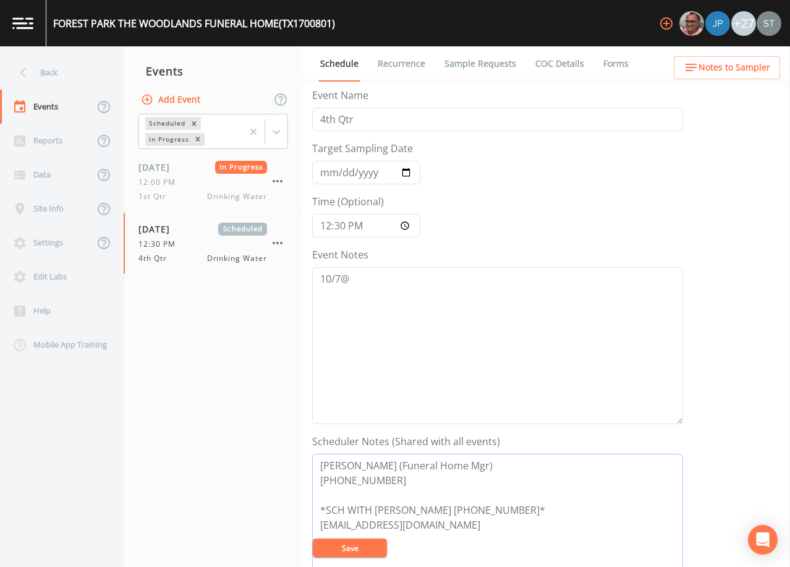
click at [365, 557] on textarea "[PERSON_NAME] (Funeral Home Mgr) [PHONE_NUMBER] *SCH WITH [PERSON_NAME] [PHONE_…" at bounding box center [497, 532] width 371 height 157
click at [352, 549] on button "Save" at bounding box center [350, 547] width 74 height 19
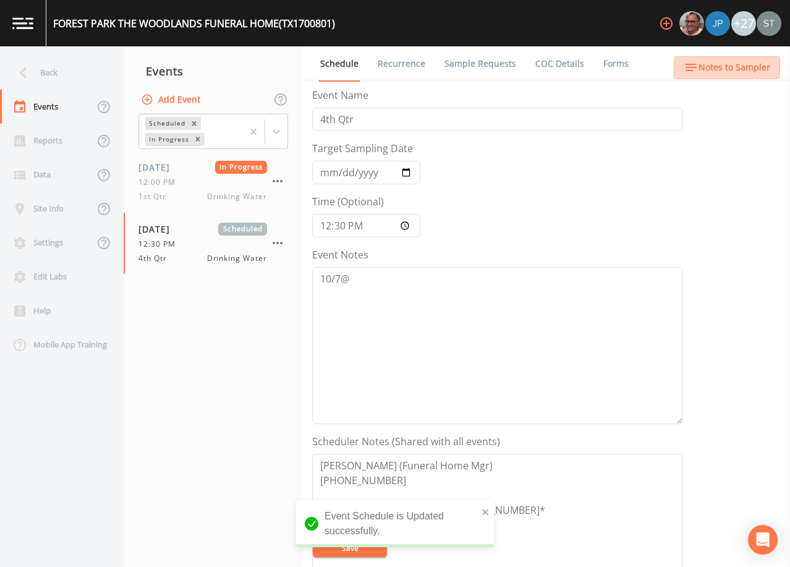
click at [755, 64] on span "Notes to Sampler" at bounding box center [734, 67] width 72 height 15
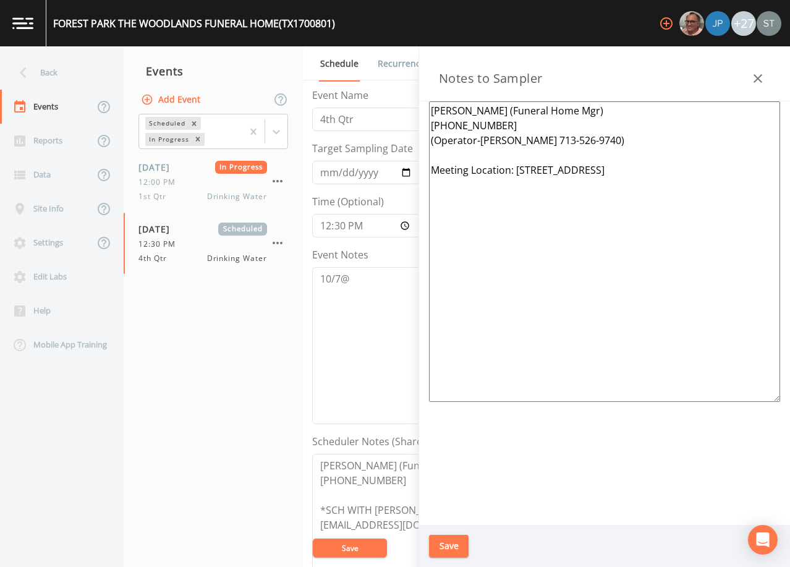
click at [764, 70] on button "button" at bounding box center [757, 78] width 25 height 25
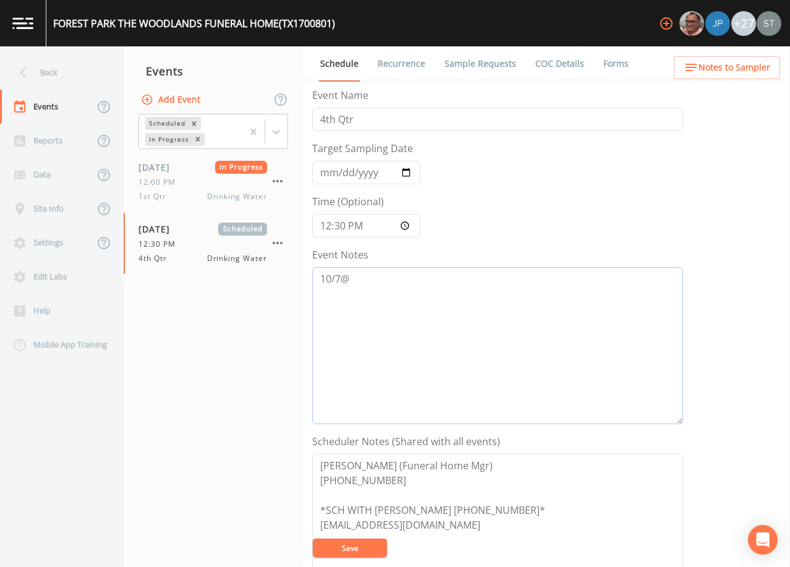
click at [430, 284] on textarea "10/7@" at bounding box center [497, 345] width 371 height 157
click at [49, 77] on div "Back" at bounding box center [55, 73] width 111 height 34
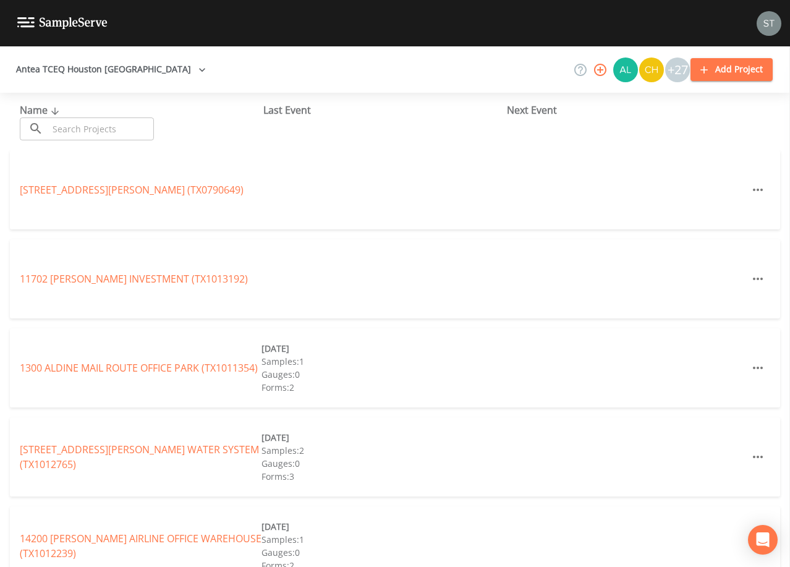
click at [98, 124] on input "text" at bounding box center [101, 128] width 106 height 23
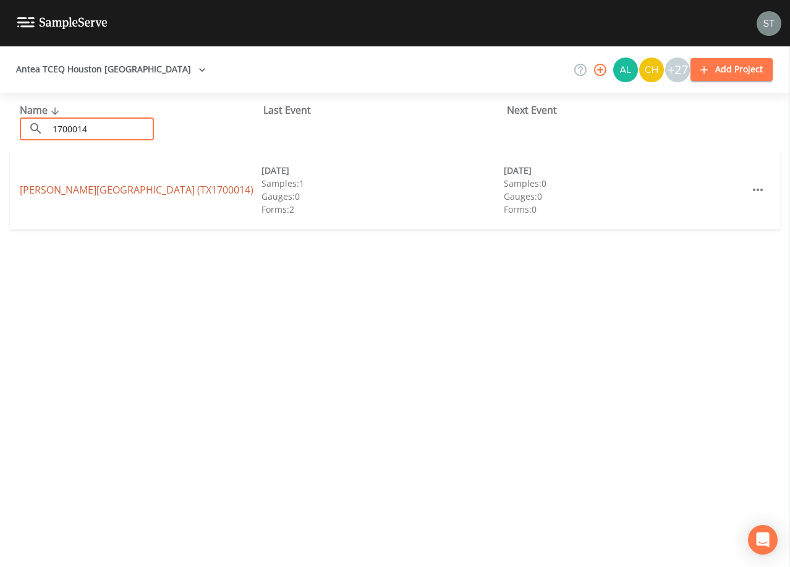
type input "1700014"
click at [176, 184] on link "[PERSON_NAME][GEOGRAPHIC_DATA] (TX1700014)" at bounding box center [137, 190] width 234 height 14
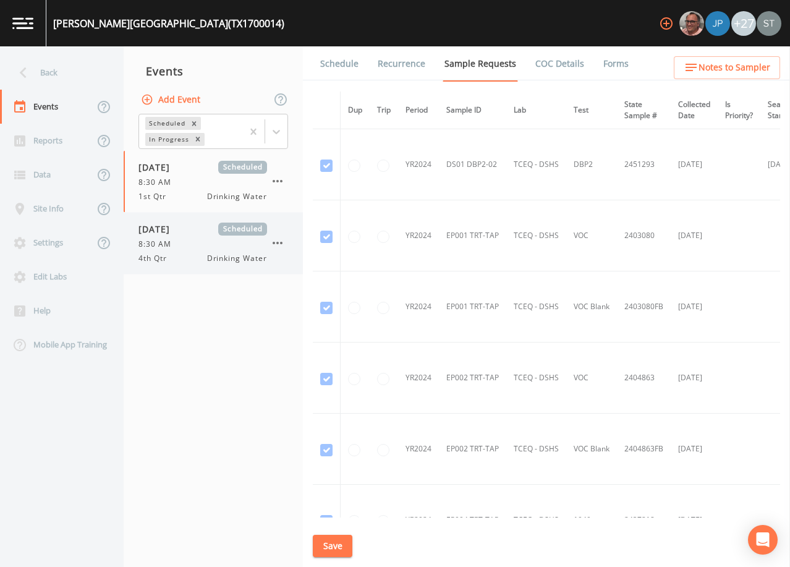
click at [184, 242] on div "8:30 AM" at bounding box center [202, 244] width 129 height 11
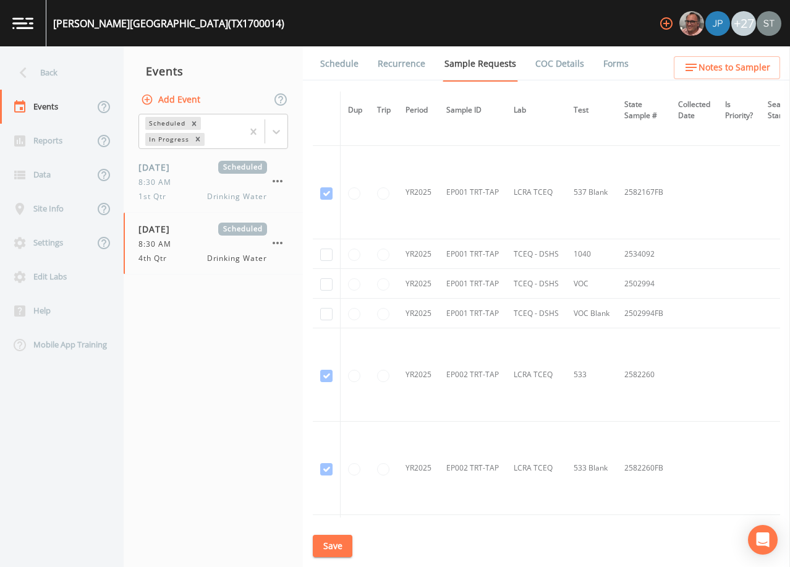
scroll to position [2562, 0]
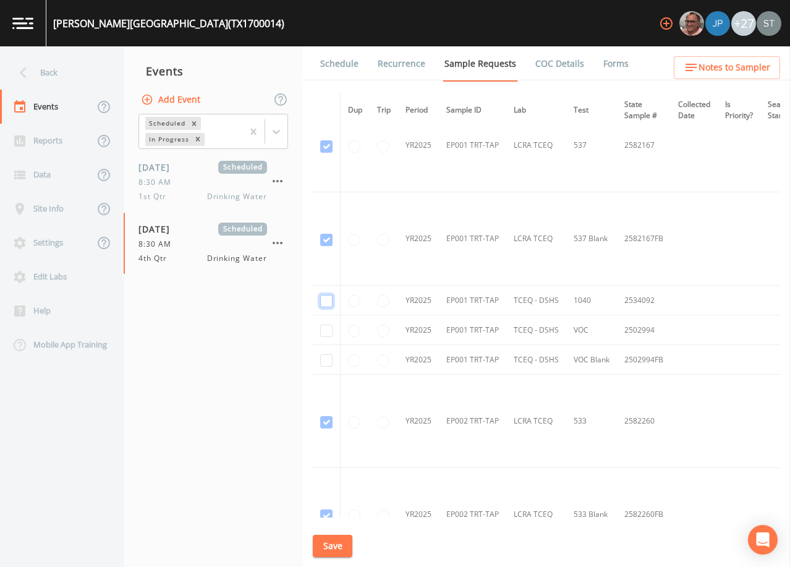
click at [327, 298] on input "checkbox" at bounding box center [326, 301] width 12 height 12
checkbox input "true"
click at [328, 329] on input "checkbox" at bounding box center [326, 330] width 12 height 12
checkbox input "true"
click at [327, 362] on input "checkbox" at bounding box center [326, 360] width 12 height 12
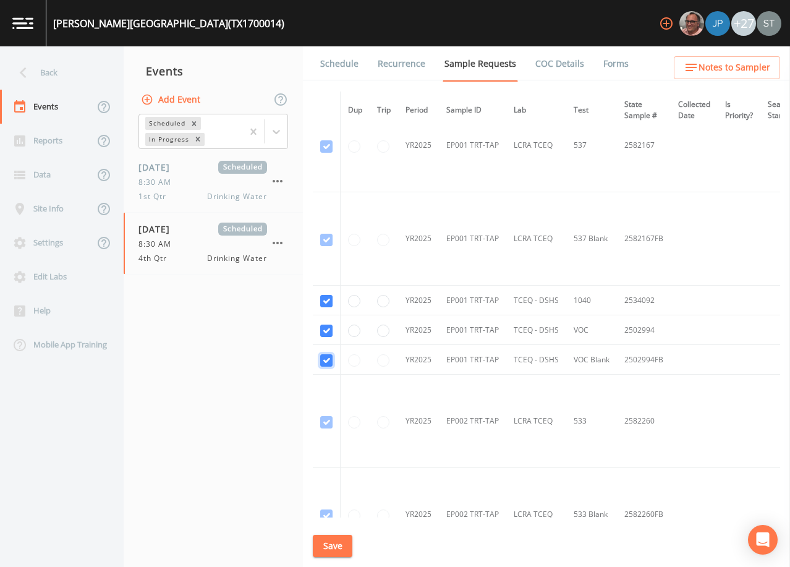
checkbox input "true"
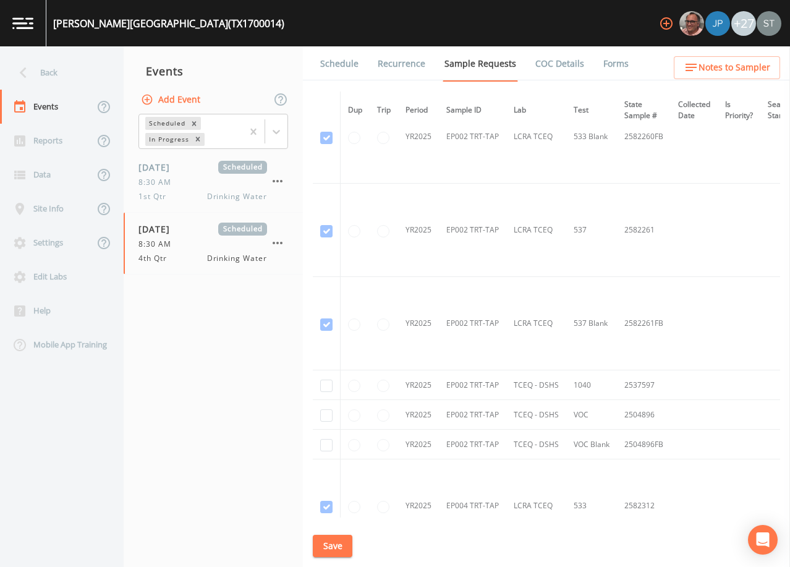
scroll to position [2995, 0]
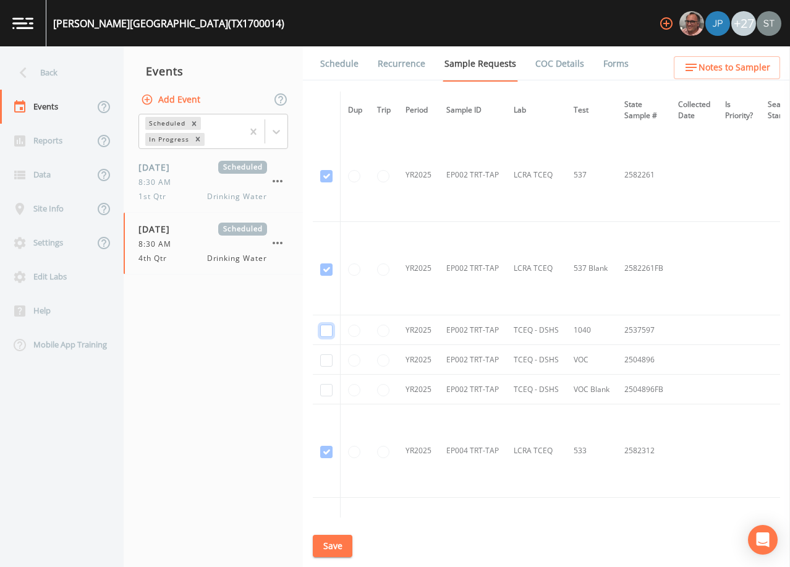
click at [329, 331] on input "checkbox" at bounding box center [326, 330] width 12 height 12
checkbox input "true"
click at [330, 357] on input "checkbox" at bounding box center [326, 360] width 12 height 12
checkbox input "true"
click at [326, 389] on input "checkbox" at bounding box center [326, 390] width 12 height 12
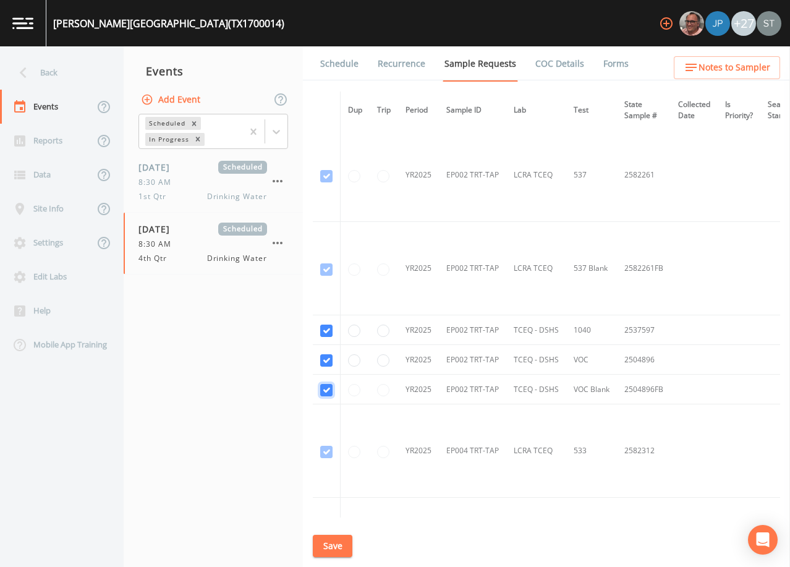
checkbox input "true"
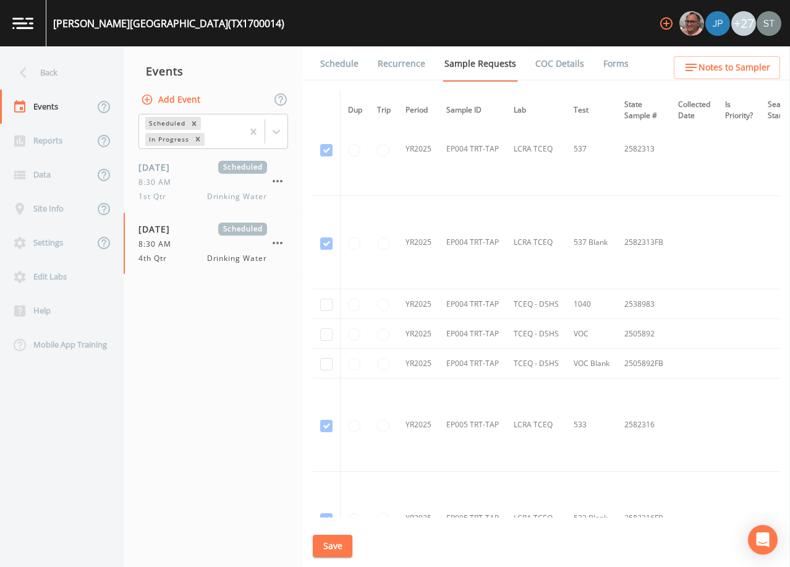
scroll to position [3489, 0]
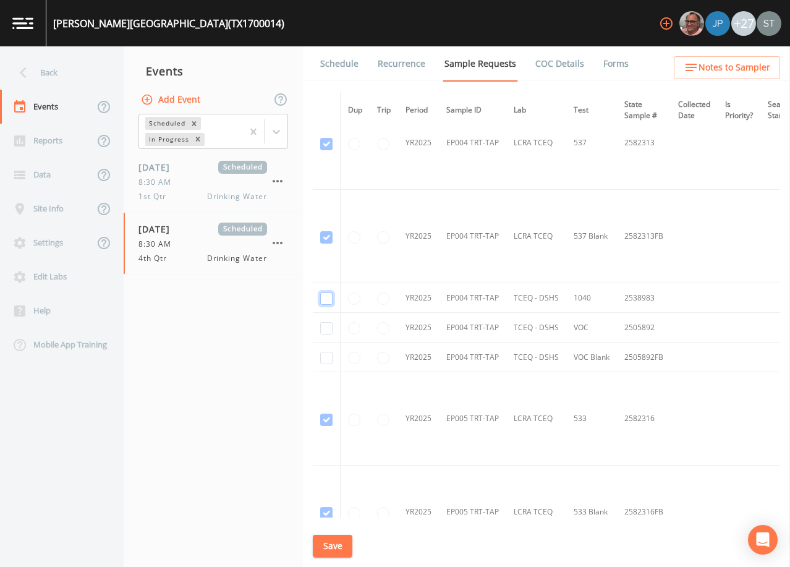
click at [329, 295] on input "checkbox" at bounding box center [326, 298] width 12 height 12
checkbox input "true"
drag, startPoint x: 330, startPoint y: 328, endPoint x: 331, endPoint y: 341, distance: 13.7
click at [329, 328] on input "checkbox" at bounding box center [326, 328] width 12 height 12
checkbox input "true"
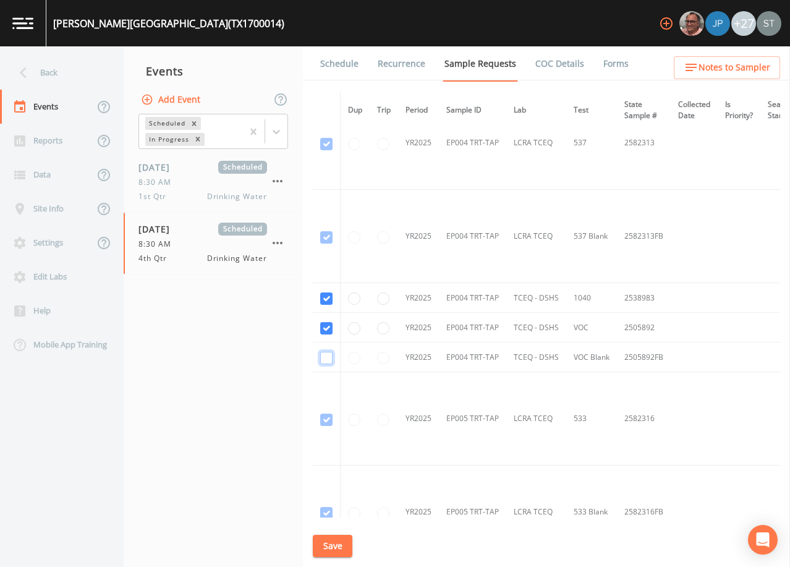
click at [326, 359] on input "checkbox" at bounding box center [326, 358] width 12 height 12
checkbox input "true"
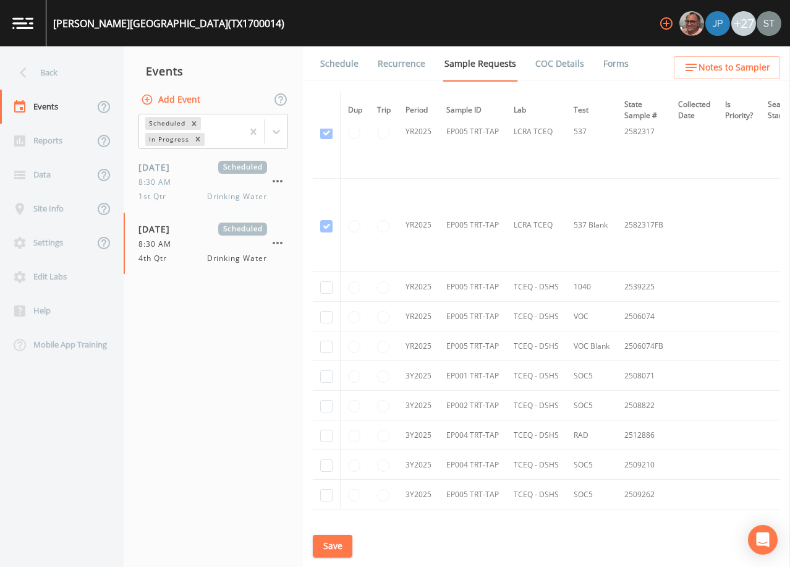
scroll to position [3984, 0]
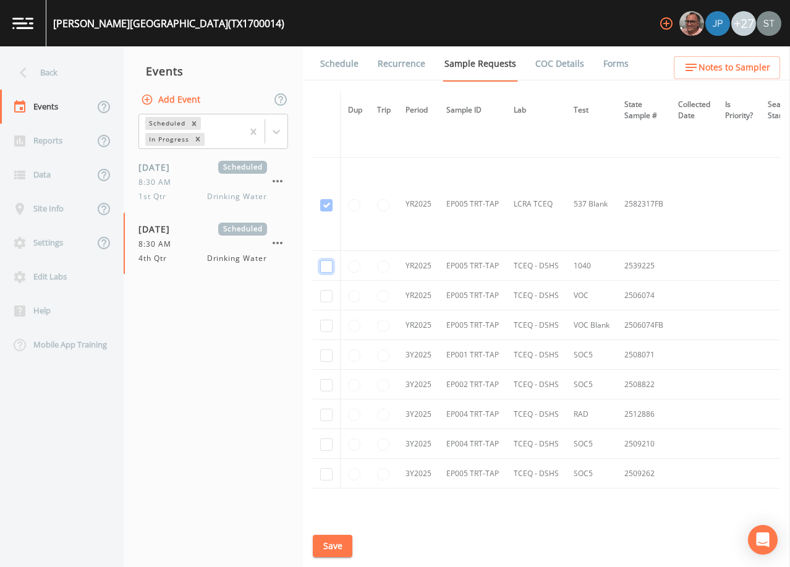
click at [329, 263] on input "checkbox" at bounding box center [326, 266] width 12 height 12
checkbox input "true"
click at [324, 298] on input "checkbox" at bounding box center [326, 296] width 12 height 12
checkbox input "true"
click at [321, 324] on input "checkbox" at bounding box center [326, 326] width 12 height 12
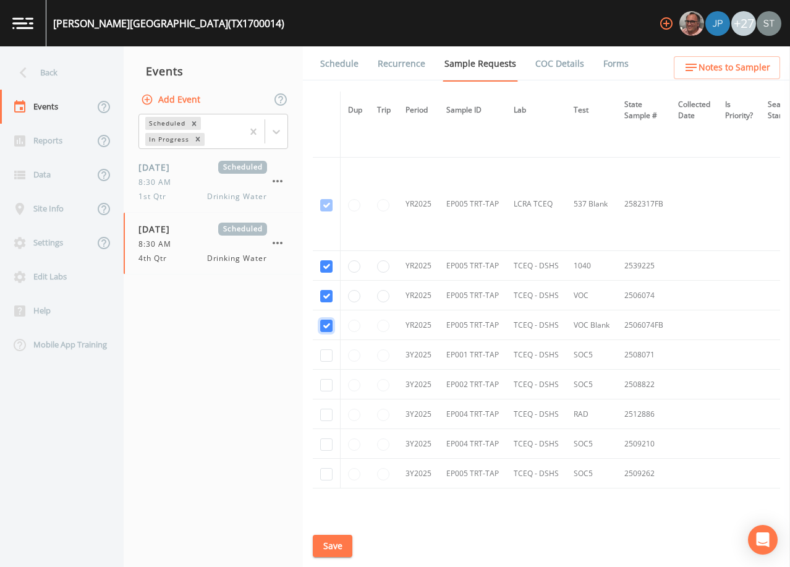
checkbox input "true"
click at [323, 357] on input "checkbox" at bounding box center [326, 355] width 12 height 12
checkbox input "true"
click at [324, 384] on input "checkbox" at bounding box center [326, 385] width 12 height 12
checkbox input "true"
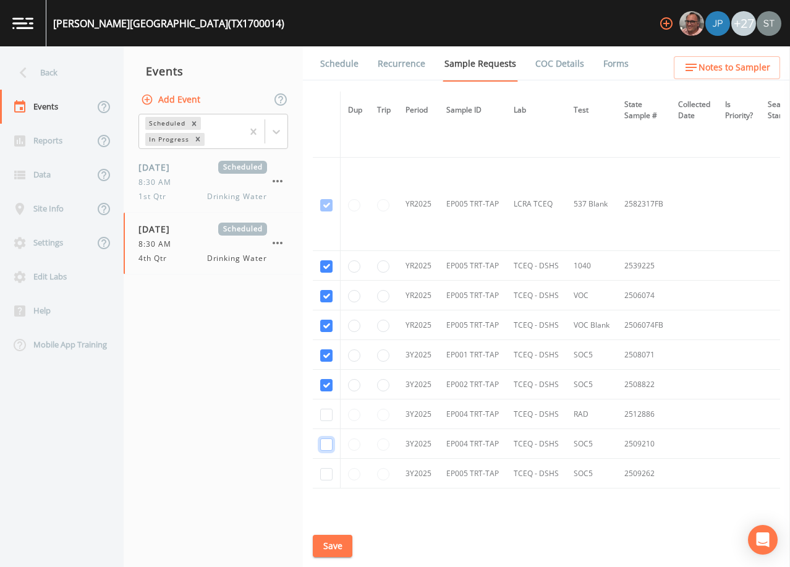
click at [325, 443] on input "checkbox" at bounding box center [326, 444] width 12 height 12
checkbox input "true"
click at [328, 477] on input "checkbox" at bounding box center [326, 474] width 12 height 12
checkbox input "true"
click at [323, 415] on input "checkbox" at bounding box center [326, 415] width 12 height 12
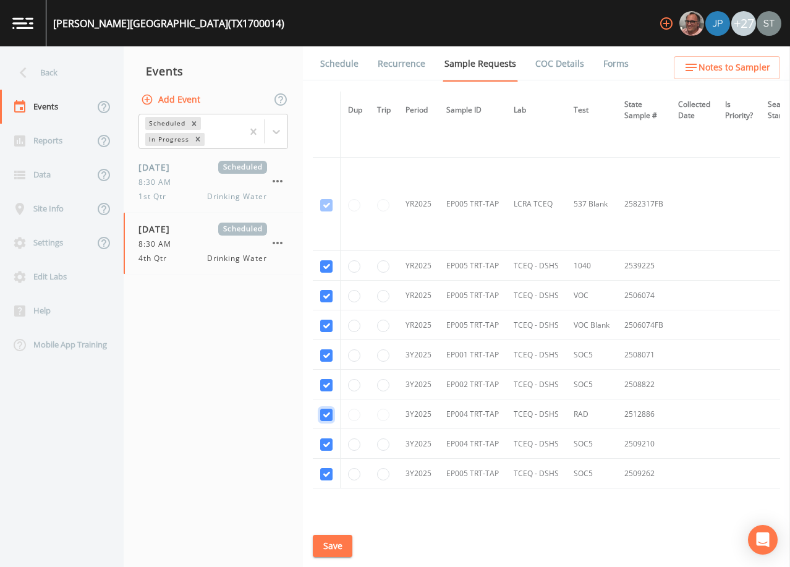
checkbox input "true"
click at [330, 546] on button "Save" at bounding box center [333, 546] width 40 height 23
click at [353, 556] on div "Schedule Recurrence Sample Requests COC Details Forms Dup Trip Period Sample ID…" at bounding box center [546, 306] width 487 height 520
click at [343, 544] on button "Save" at bounding box center [333, 546] width 40 height 23
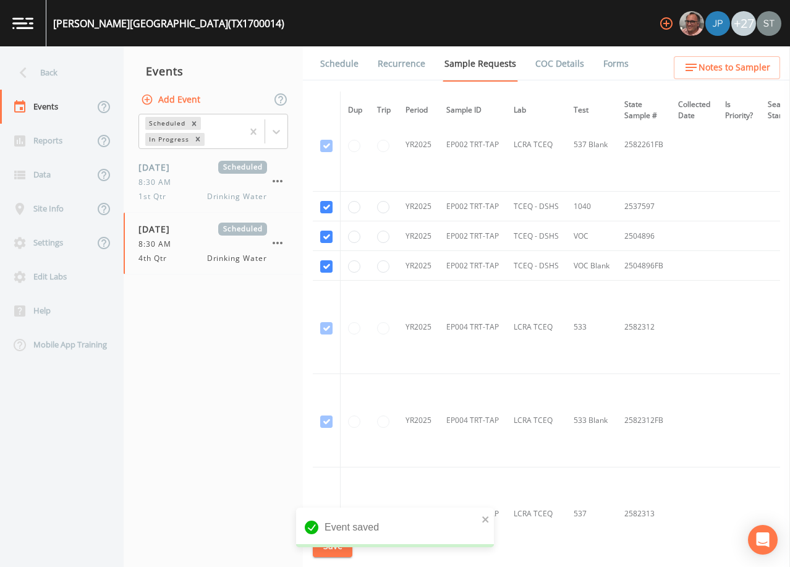
scroll to position [3130, 0]
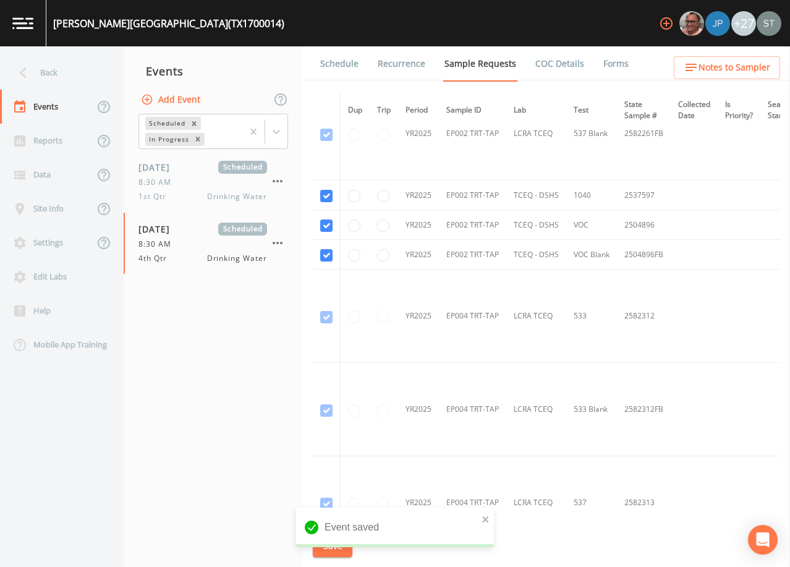
click at [334, 67] on link "Schedule" at bounding box center [339, 63] width 42 height 35
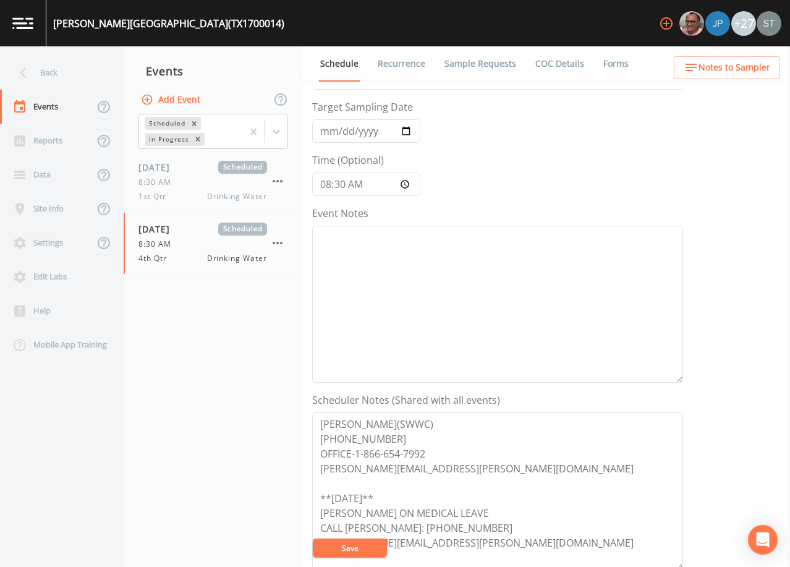
scroll to position [62, 0]
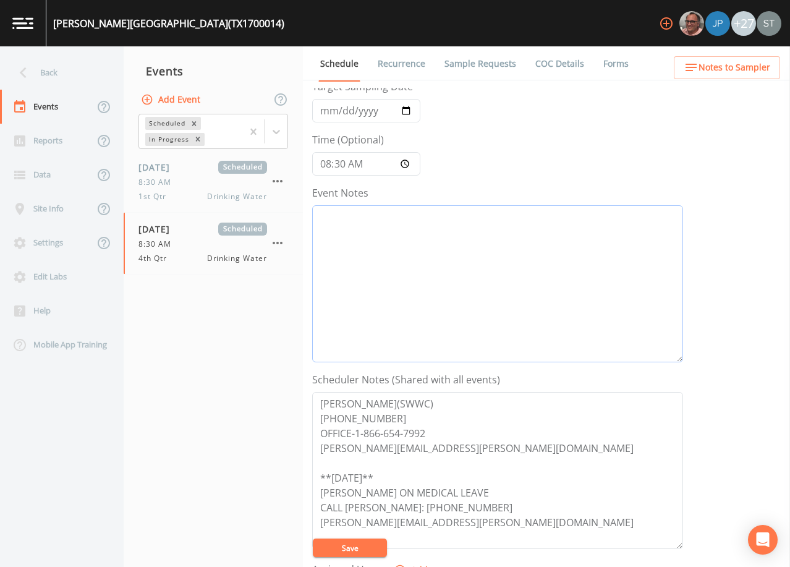
click at [443, 243] on textarea "Event Notes" at bounding box center [497, 283] width 371 height 157
type textarea "[DATE]2:43 Email Sent"
click at [351, 544] on button "Save" at bounding box center [350, 547] width 74 height 19
click at [370, 554] on button "Save" at bounding box center [350, 547] width 74 height 19
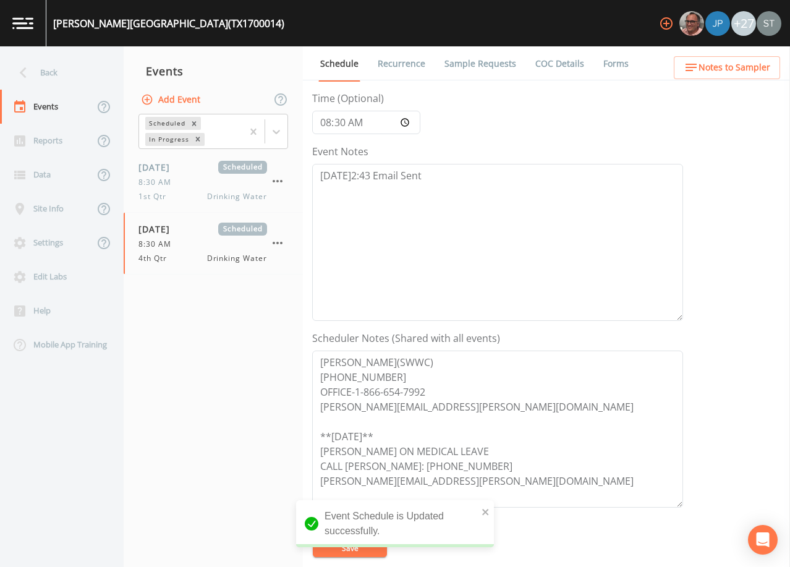
scroll to position [124, 0]
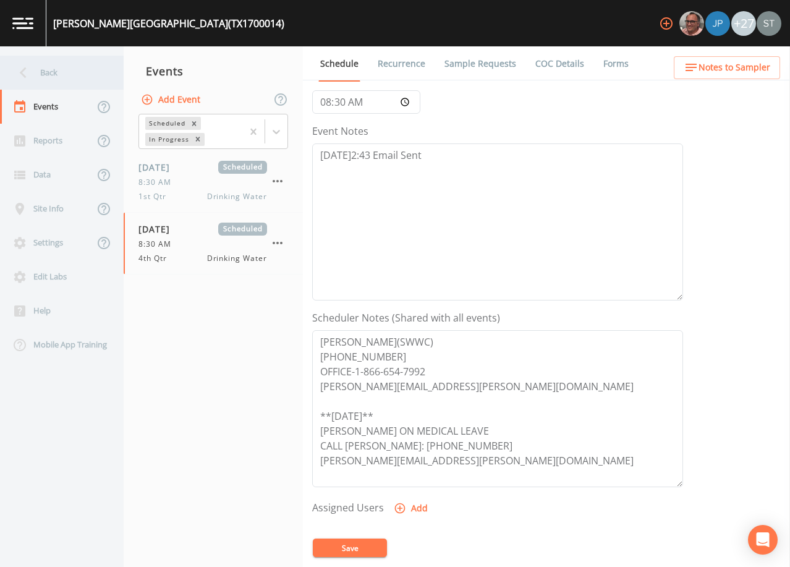
click at [55, 66] on div "Back" at bounding box center [55, 73] width 111 height 34
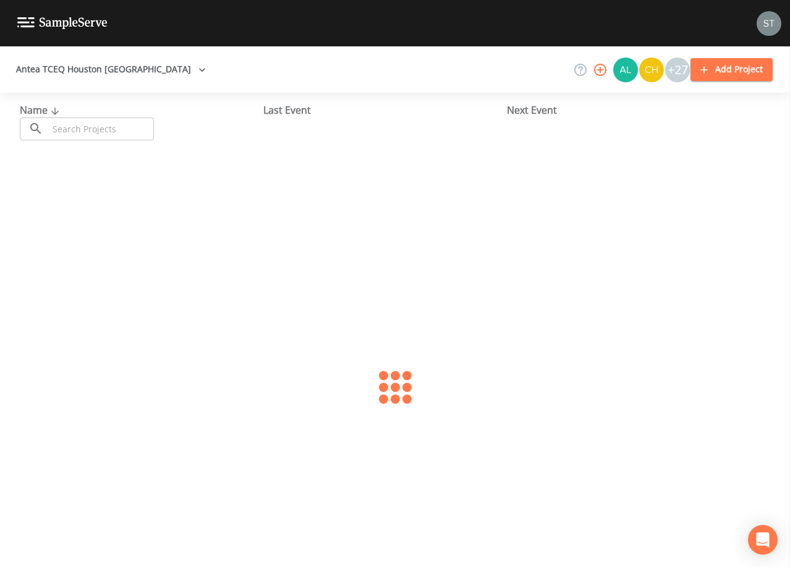
click at [93, 126] on input "text" at bounding box center [101, 128] width 106 height 23
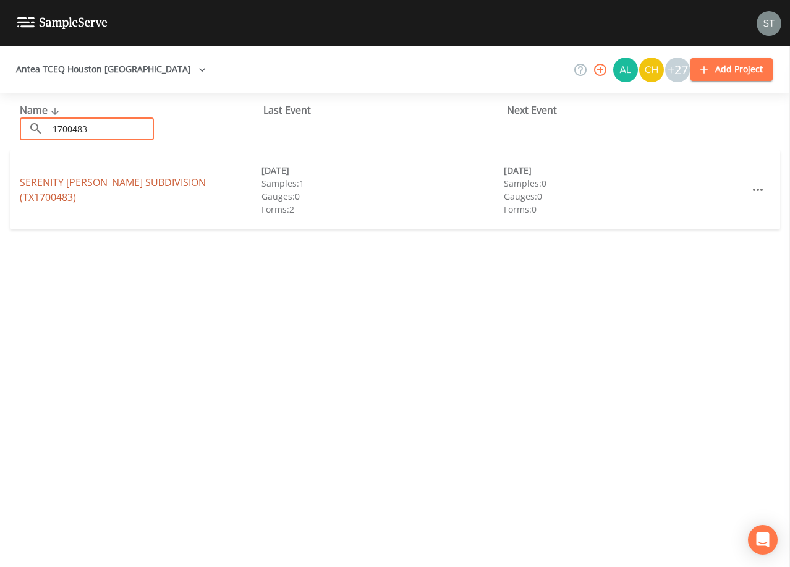
type input "1700483"
click at [189, 190] on link "[GEOGRAPHIC_DATA][PERSON_NAME] (TX1700483)" at bounding box center [113, 190] width 186 height 28
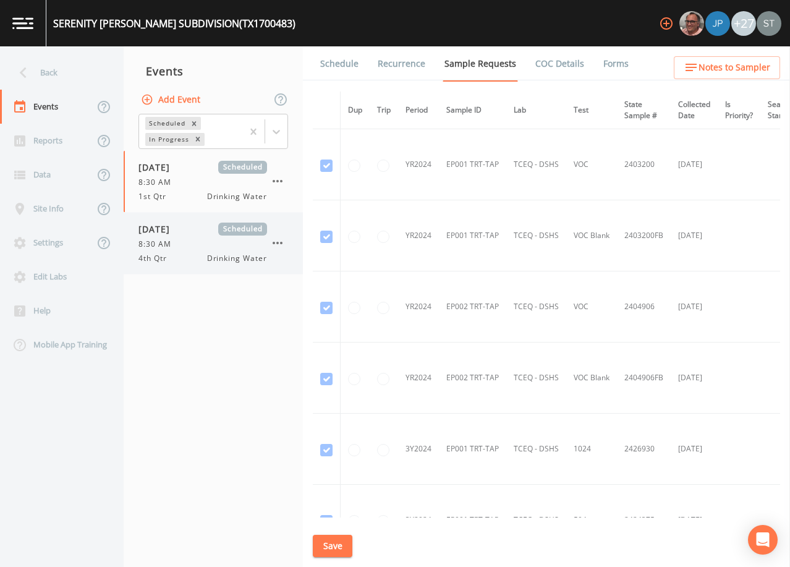
click at [182, 237] on div "[DATE] Scheduled 8:30 AM 4th Qtr Drinking Water" at bounding box center [202, 242] width 129 height 41
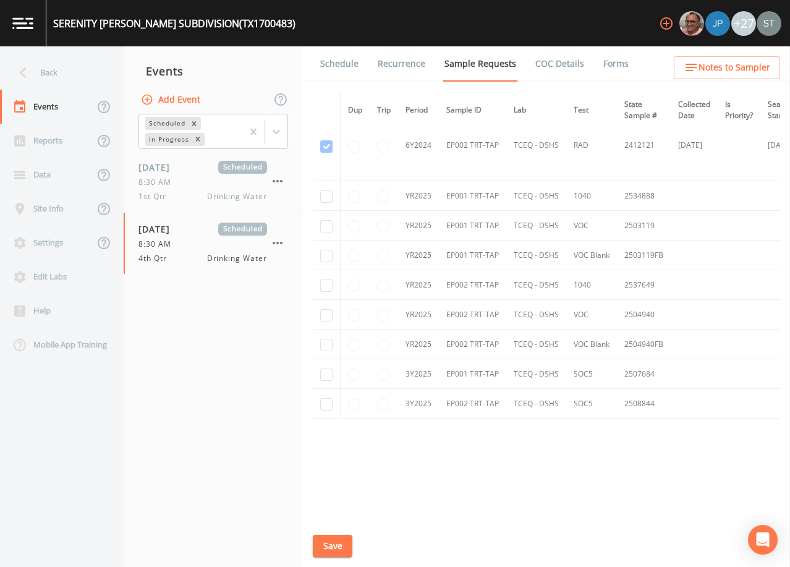
scroll to position [1302, 0]
click at [327, 190] on input "checkbox" at bounding box center [326, 196] width 12 height 12
checkbox input "true"
click at [328, 222] on input "checkbox" at bounding box center [326, 226] width 12 height 12
checkbox input "true"
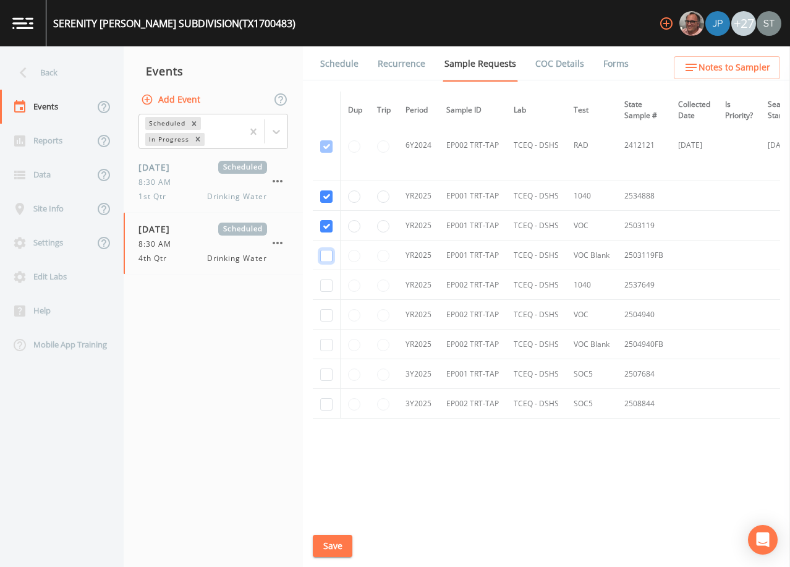
click at [326, 255] on input "checkbox" at bounding box center [326, 256] width 12 height 12
checkbox input "true"
click at [328, 371] on input "checkbox" at bounding box center [326, 374] width 12 height 12
checkbox input "true"
click at [329, 280] on input "checkbox" at bounding box center [326, 285] width 12 height 12
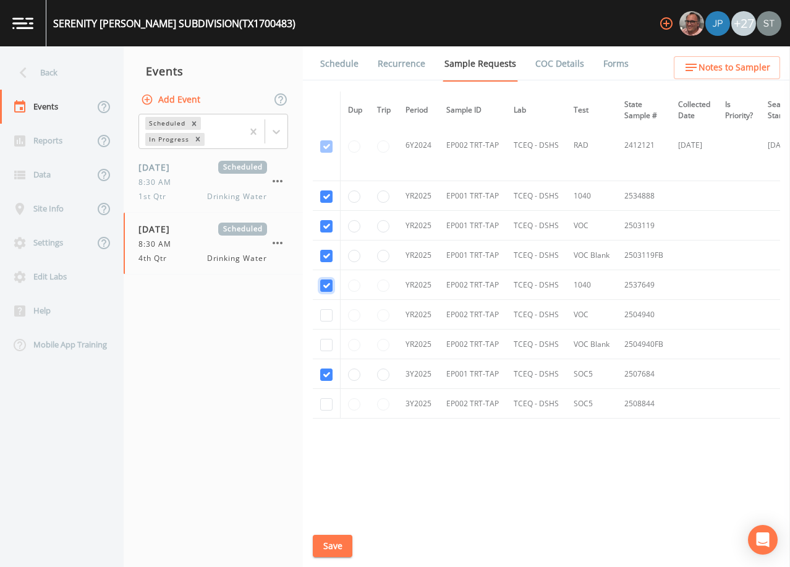
checkbox input "true"
click at [329, 315] on input "checkbox" at bounding box center [326, 315] width 12 height 12
checkbox input "true"
click at [324, 340] on input "checkbox" at bounding box center [326, 345] width 12 height 12
checkbox input "true"
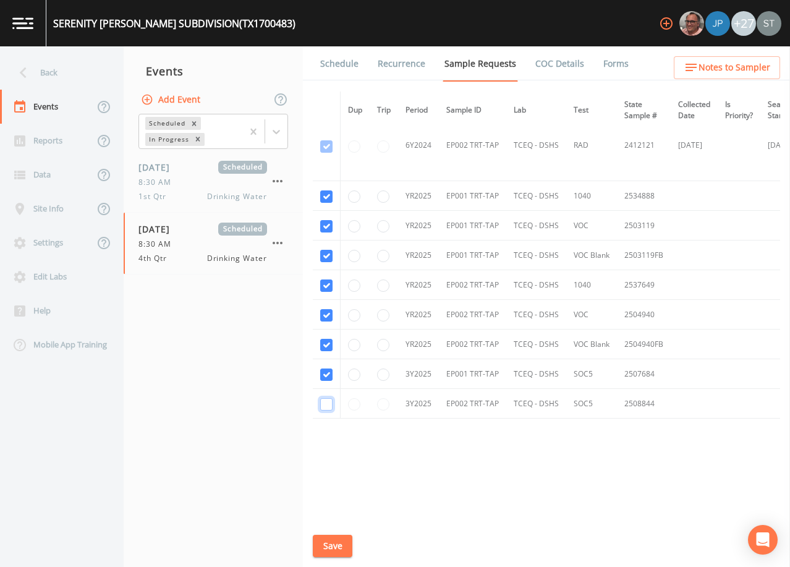
click at [325, 401] on input "checkbox" at bounding box center [326, 404] width 12 height 12
checkbox input "true"
click at [329, 548] on button "Save" at bounding box center [333, 546] width 40 height 23
click at [348, 66] on link "Schedule" at bounding box center [339, 63] width 42 height 35
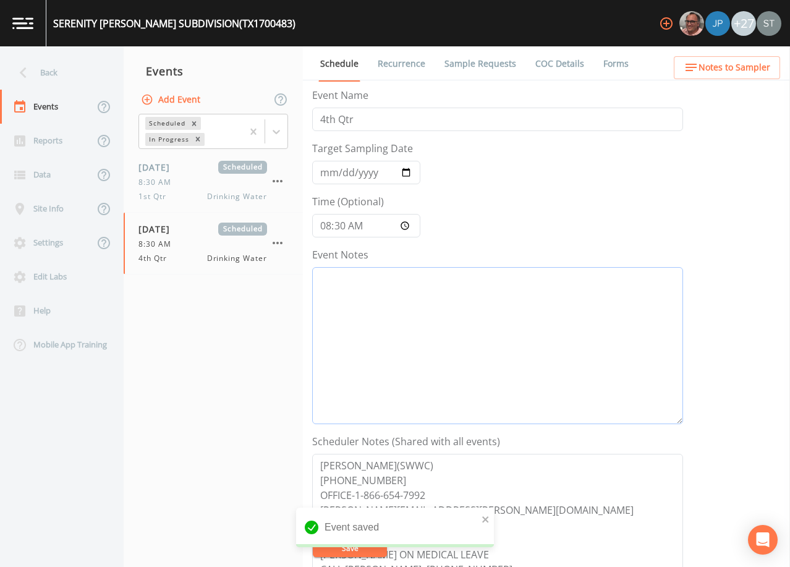
click at [396, 324] on textarea "Event Notes" at bounding box center [497, 345] width 371 height 157
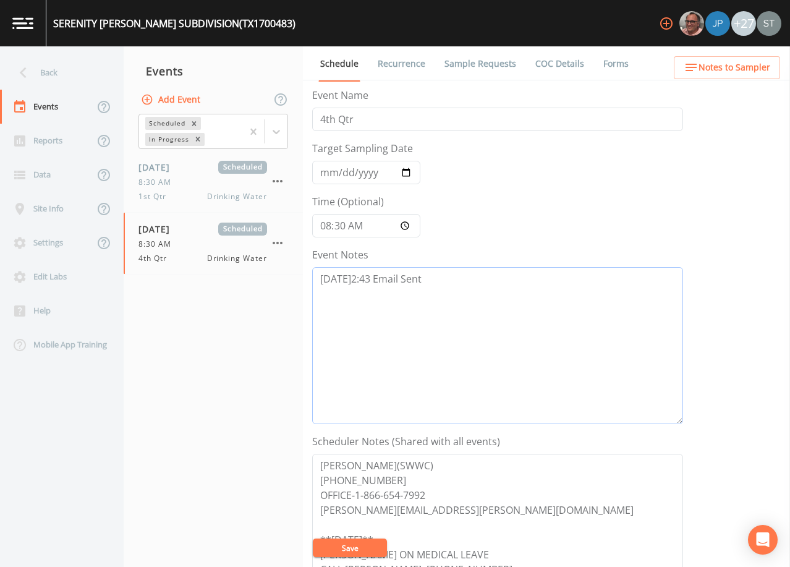
type textarea "[DATE]2:43 Email Sent"
click at [350, 544] on button "Save" at bounding box center [350, 547] width 74 height 19
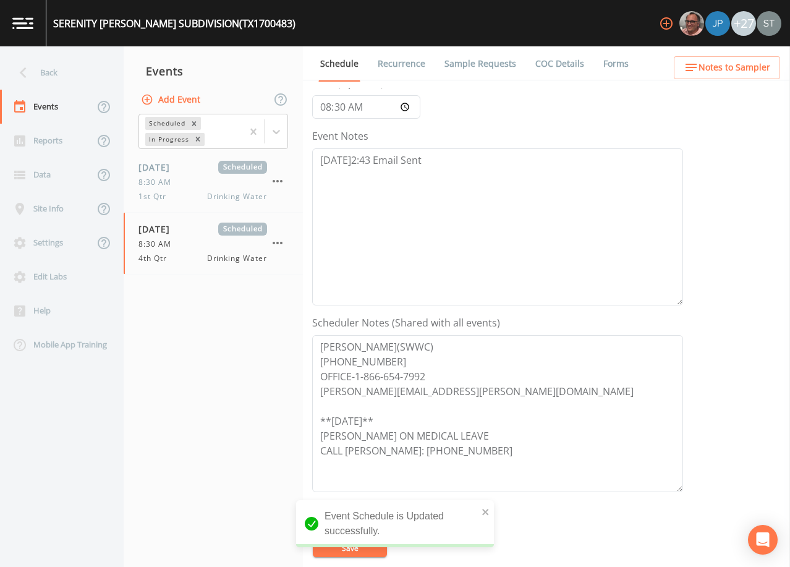
scroll to position [124, 0]
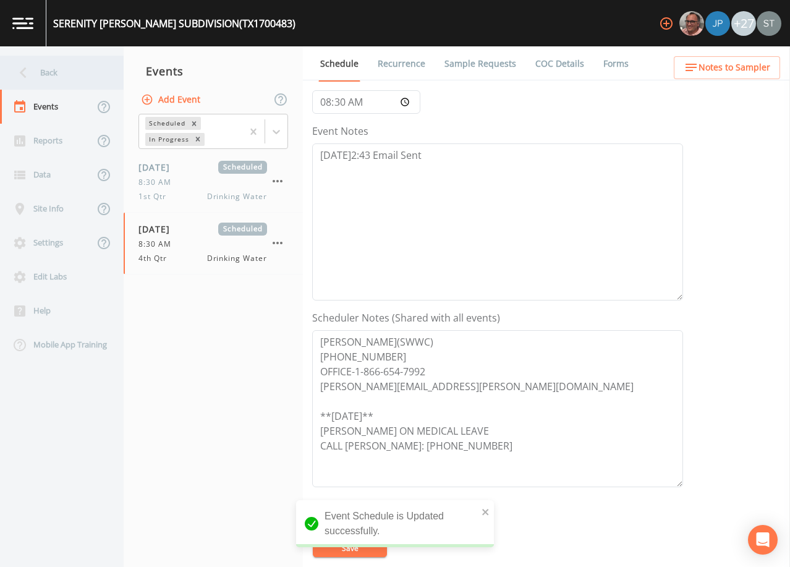
click at [54, 70] on div "Back" at bounding box center [55, 73] width 111 height 34
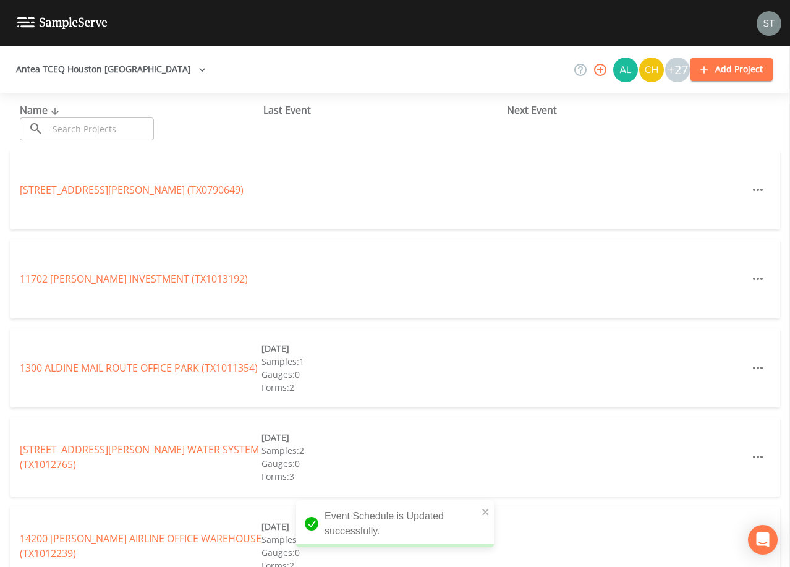
click at [122, 129] on input "text" at bounding box center [101, 128] width 106 height 23
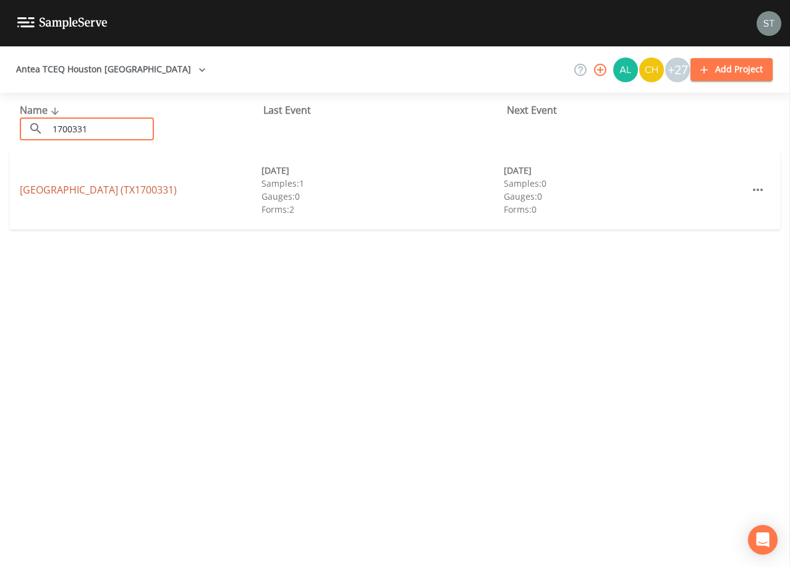
type input "1700331"
click at [177, 190] on link "[GEOGRAPHIC_DATA] (TX1700331)" at bounding box center [98, 190] width 157 height 14
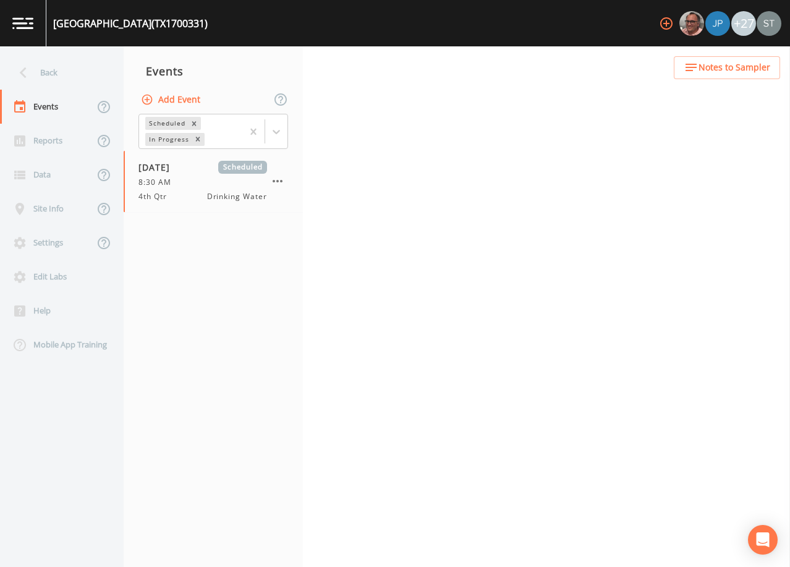
click at [750, 66] on span "Notes to Sampler" at bounding box center [734, 67] width 72 height 15
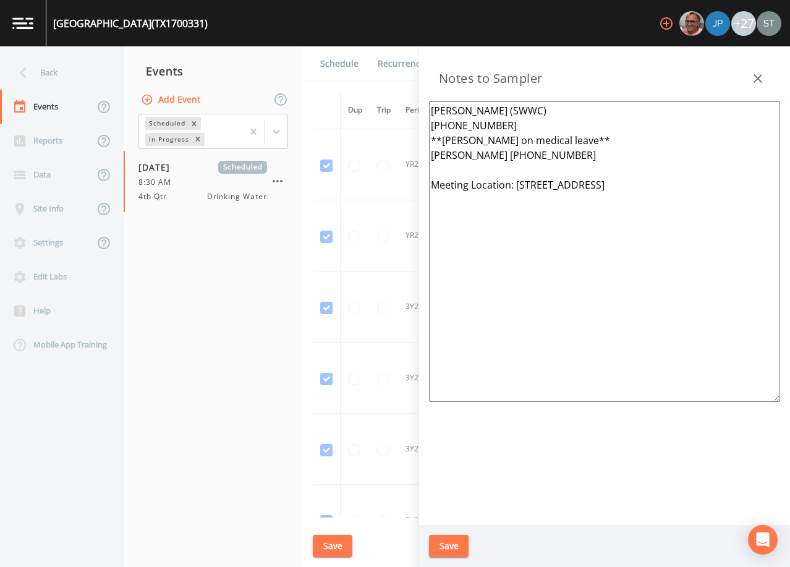
click at [755, 69] on button "button" at bounding box center [757, 78] width 25 height 25
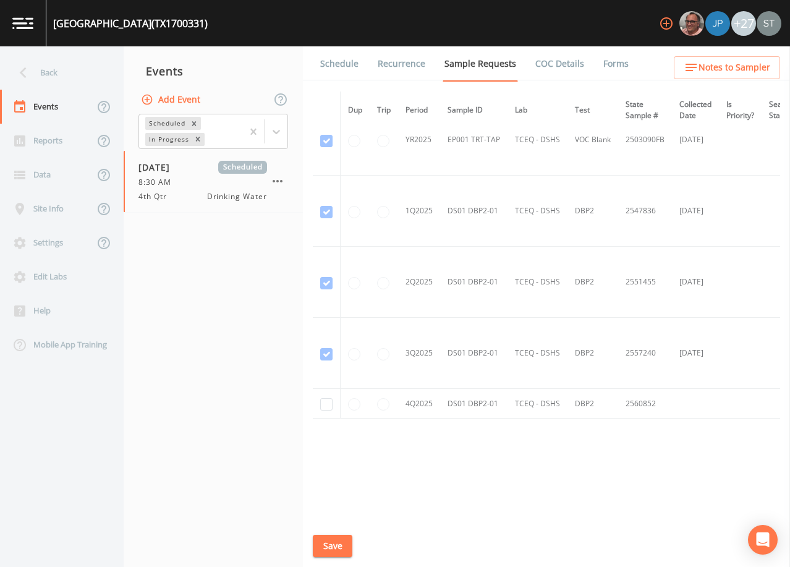
scroll to position [1023, 0]
drag, startPoint x: 328, startPoint y: 399, endPoint x: 334, endPoint y: 431, distance: 32.1
click at [328, 400] on input "checkbox" at bounding box center [326, 404] width 12 height 12
checkbox input "true"
click at [339, 541] on button "Save" at bounding box center [333, 546] width 40 height 23
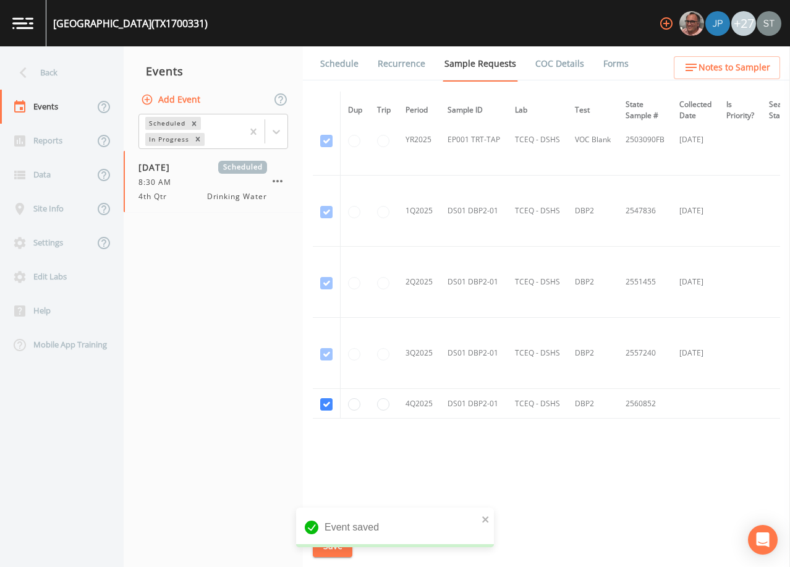
click at [333, 68] on link "Schedule" at bounding box center [339, 63] width 42 height 35
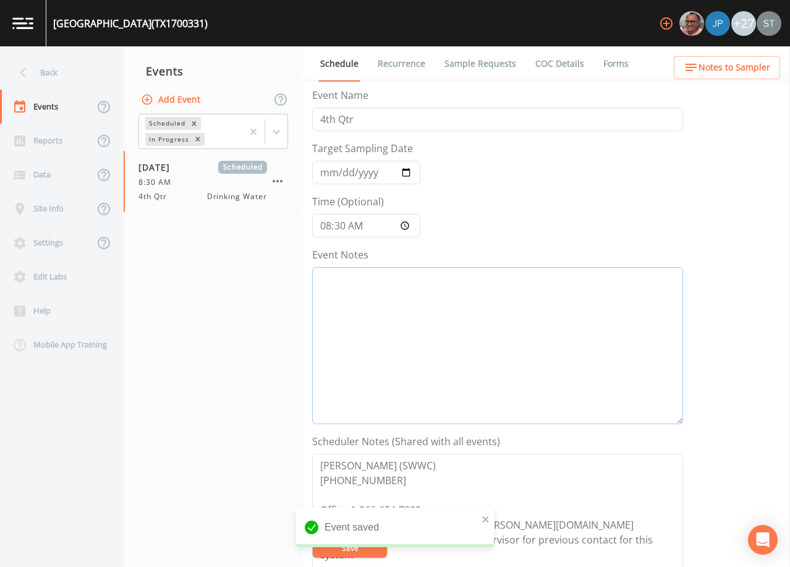
click at [380, 340] on textarea "Event Notes" at bounding box center [497, 345] width 371 height 157
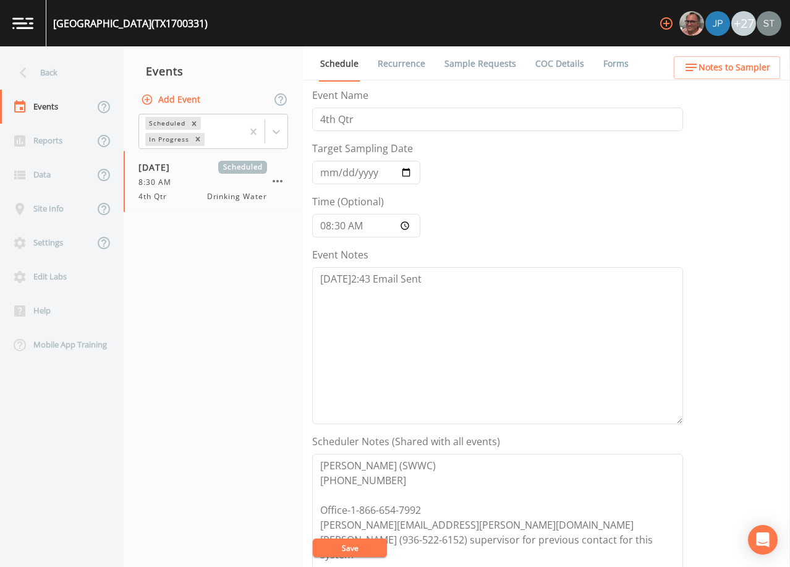
click at [359, 545] on button "Save" at bounding box center [350, 547] width 74 height 19
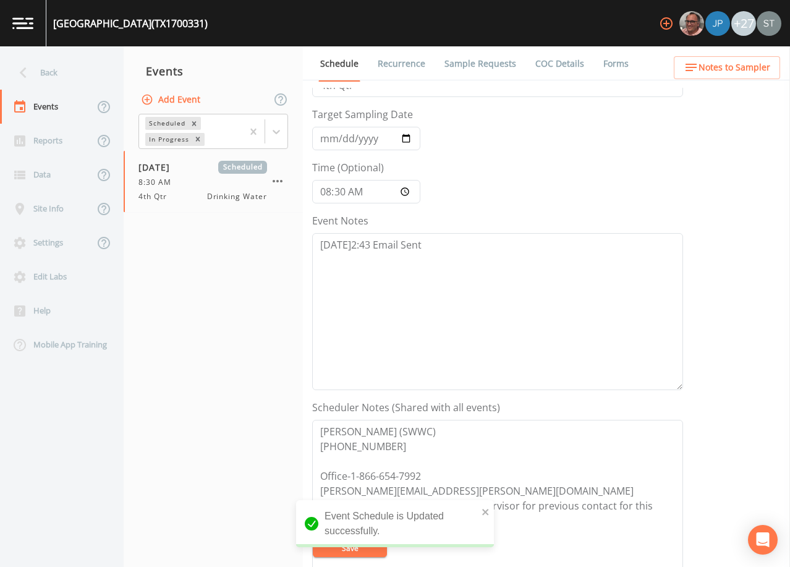
scroll to position [62, 0]
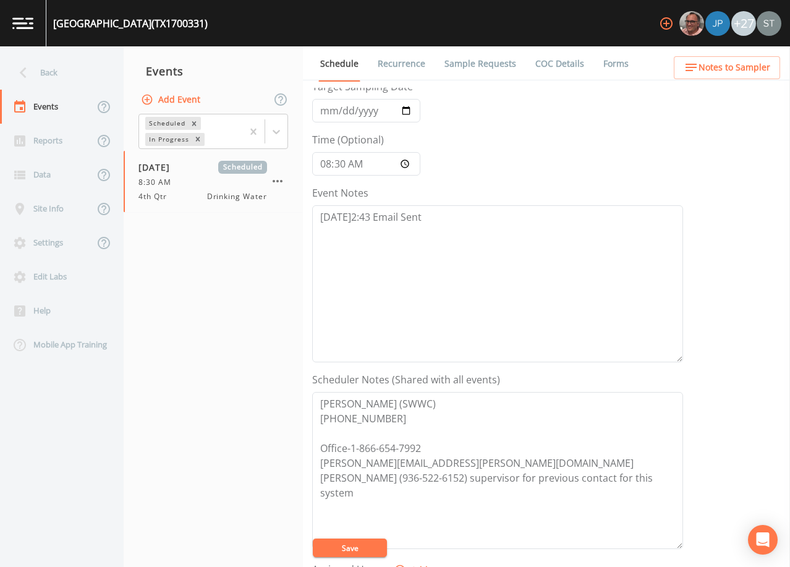
click at [385, 61] on link "Recurrence" at bounding box center [401, 63] width 51 height 35
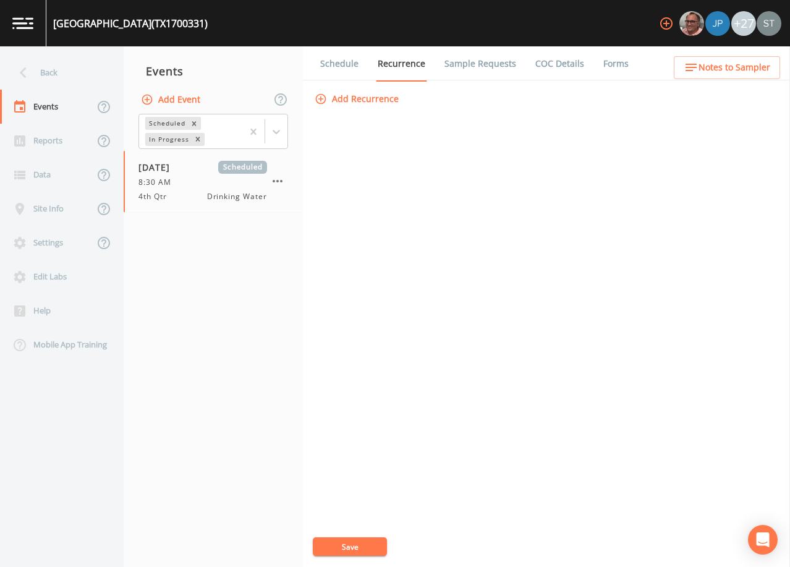
click at [342, 66] on link "Schedule" at bounding box center [339, 63] width 42 height 35
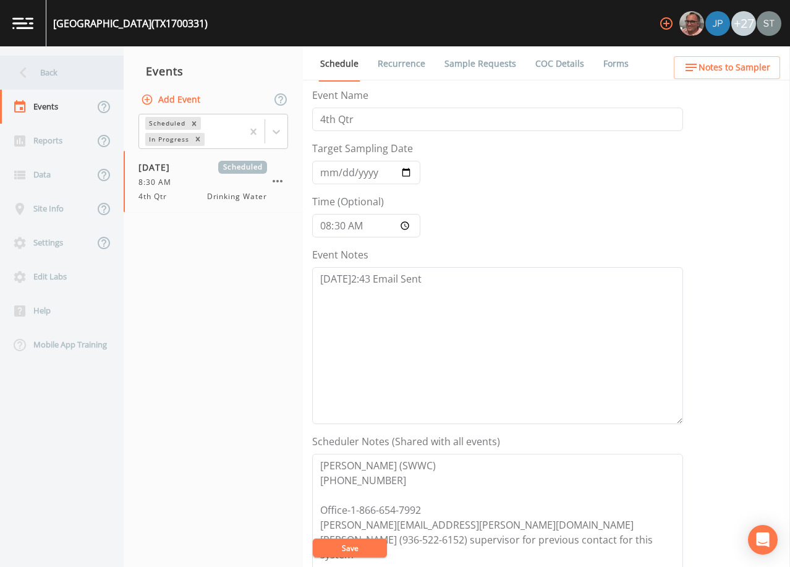
click at [56, 80] on div "Back" at bounding box center [55, 73] width 111 height 34
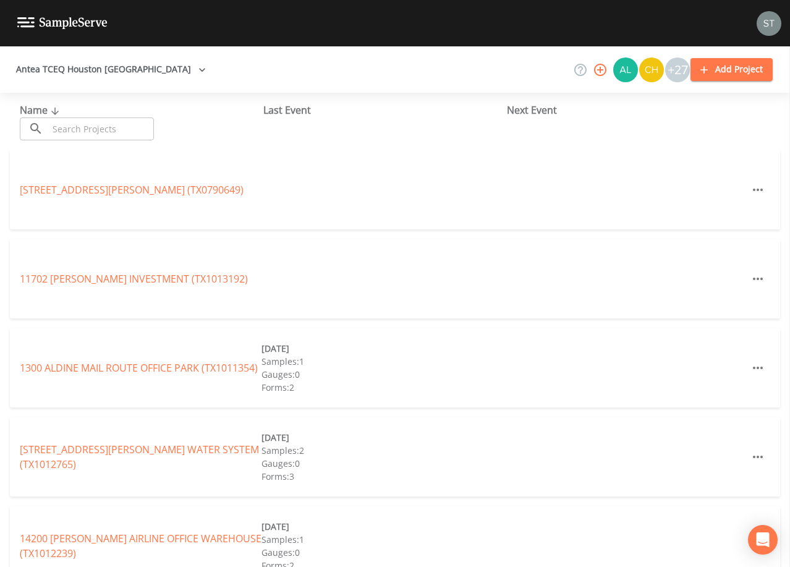
click at [109, 130] on input "text" at bounding box center [101, 128] width 106 height 23
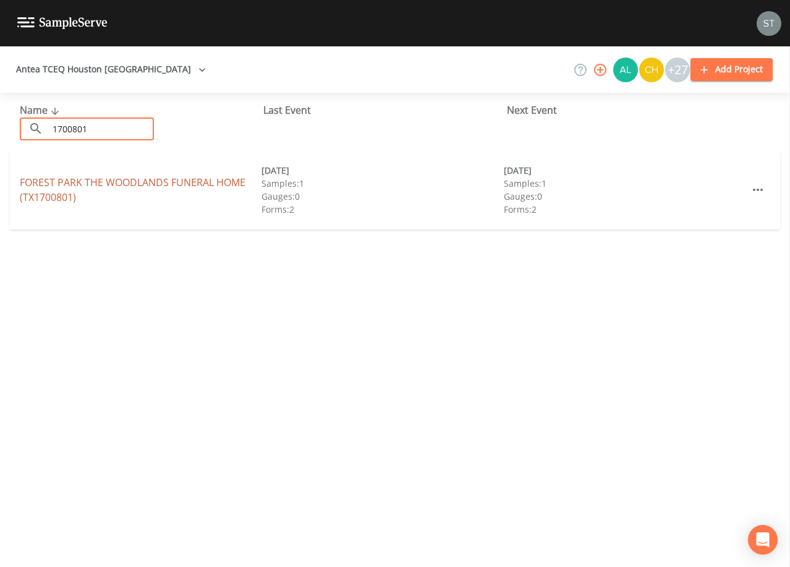
click at [134, 180] on link "FOREST PARK THE WOODLANDS FUNERAL HOME (TX1700801)" at bounding box center [133, 190] width 226 height 28
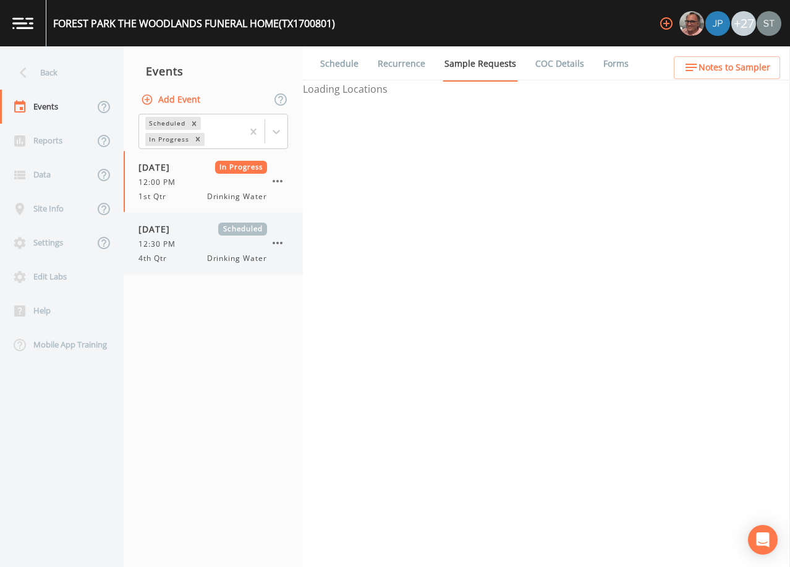
click at [199, 243] on div "12:30 PM" at bounding box center [202, 244] width 129 height 11
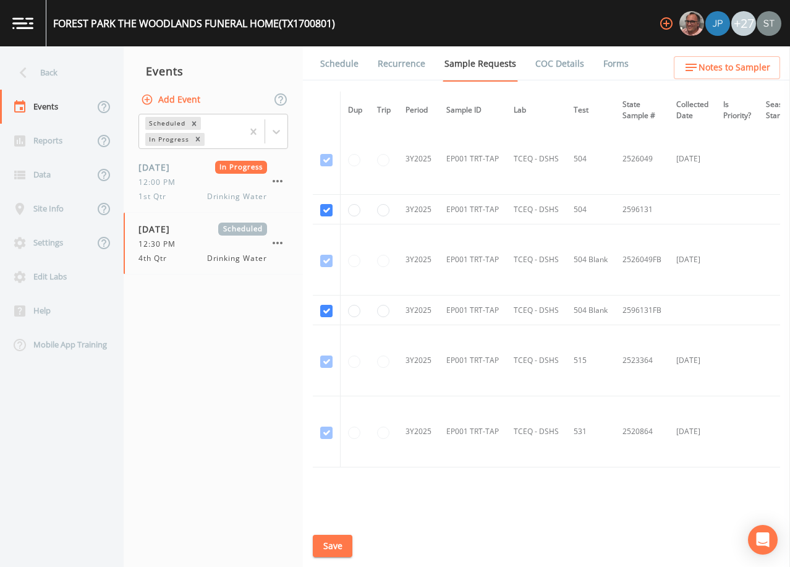
scroll to position [309, 0]
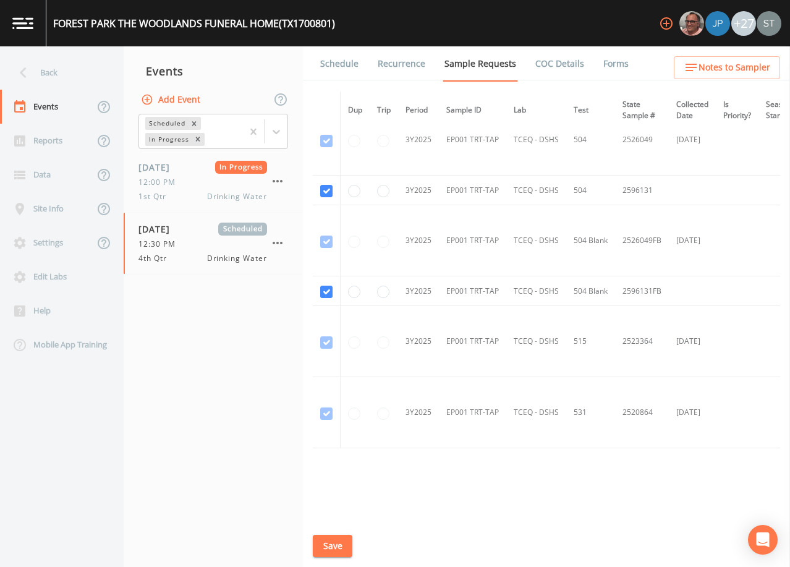
click at [336, 67] on link "Schedule" at bounding box center [339, 63] width 42 height 35
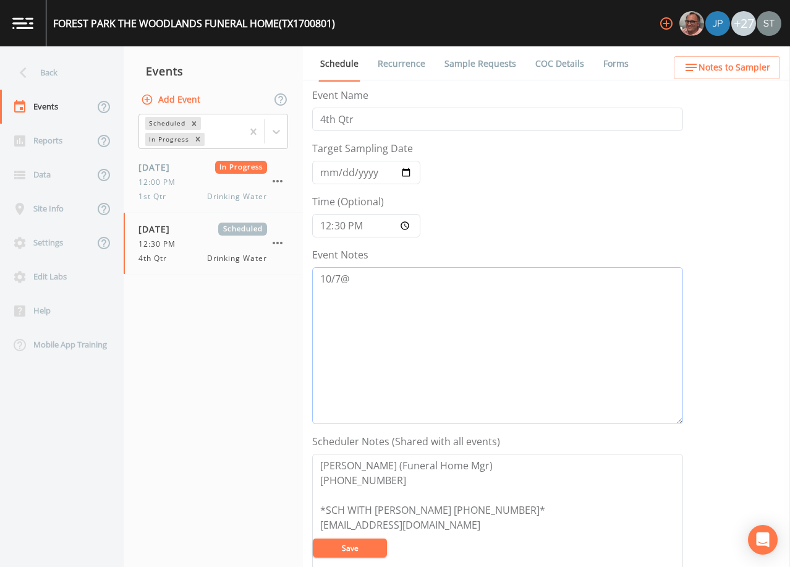
click at [416, 284] on textarea "10/7@" at bounding box center [497, 345] width 371 height 157
click at [755, 67] on span "Notes to Sampler" at bounding box center [734, 67] width 72 height 15
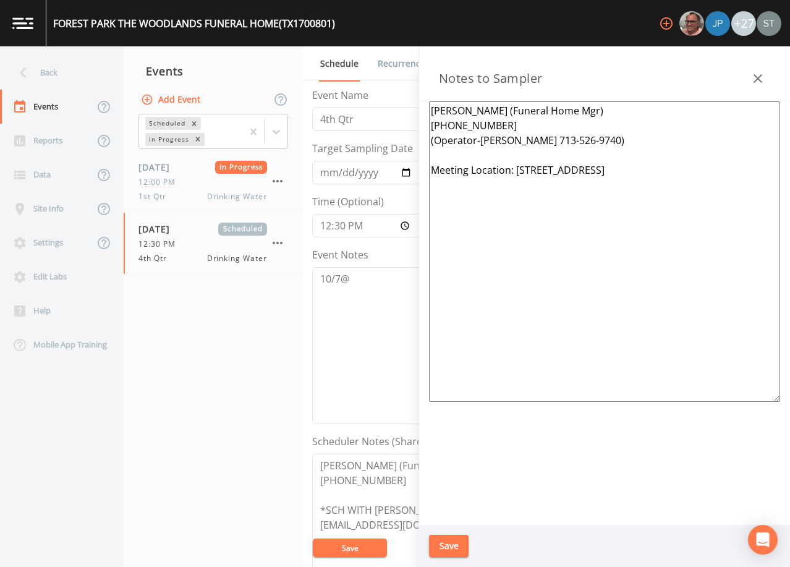
click at [765, 74] on icon "button" at bounding box center [757, 78] width 15 height 15
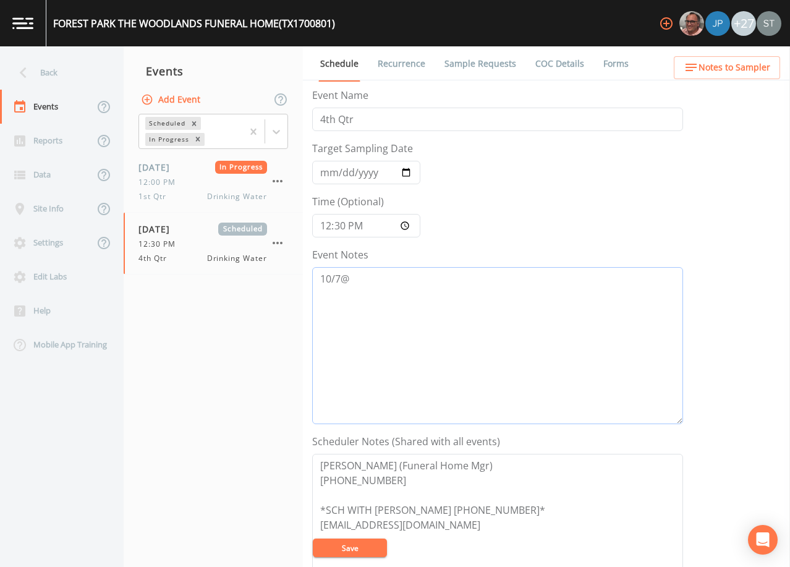
click at [410, 290] on textarea "10/7@" at bounding box center [497, 345] width 371 height 157
click at [365, 552] on button "Save" at bounding box center [350, 547] width 74 height 19
click at [768, 61] on span "Notes to Sampler" at bounding box center [734, 67] width 72 height 15
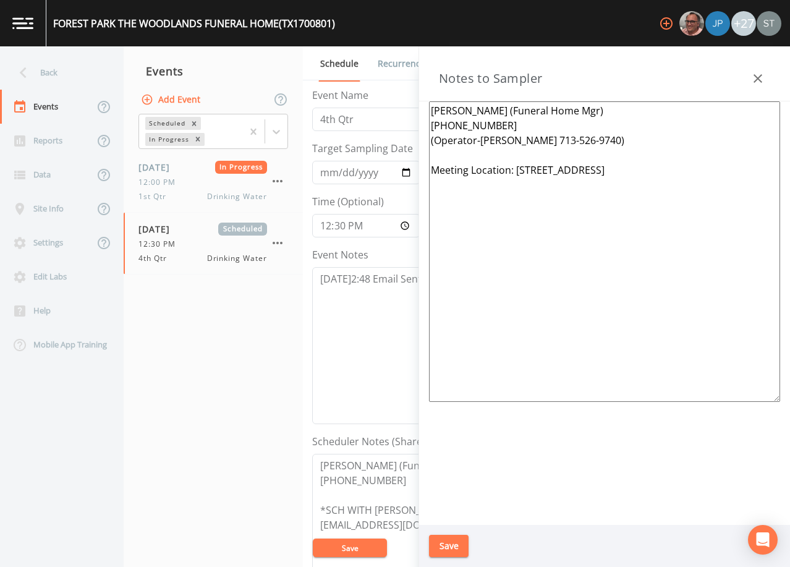
drag, startPoint x: 759, startPoint y: 75, endPoint x: 672, endPoint y: 156, distance: 118.9
click at [759, 75] on icon "button" at bounding box center [757, 78] width 15 height 15
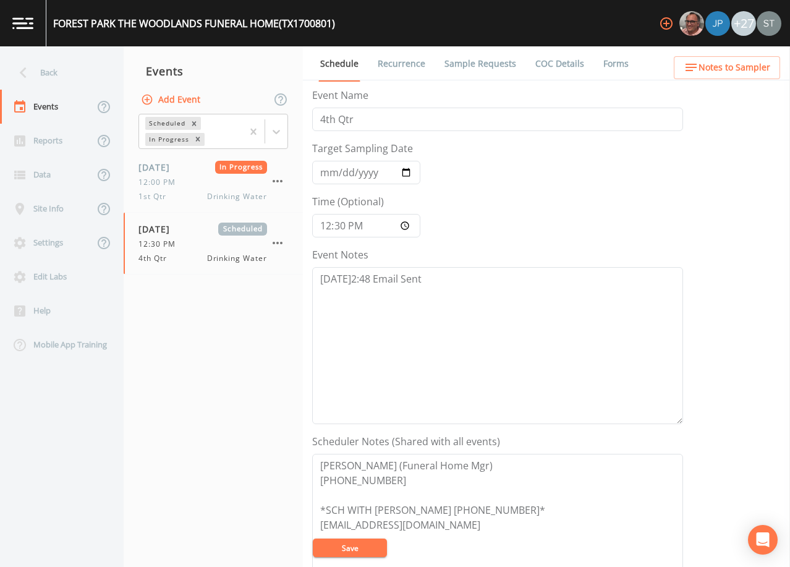
click at [344, 543] on button "Save" at bounding box center [350, 547] width 74 height 19
click at [370, 551] on button "Save" at bounding box center [350, 547] width 74 height 19
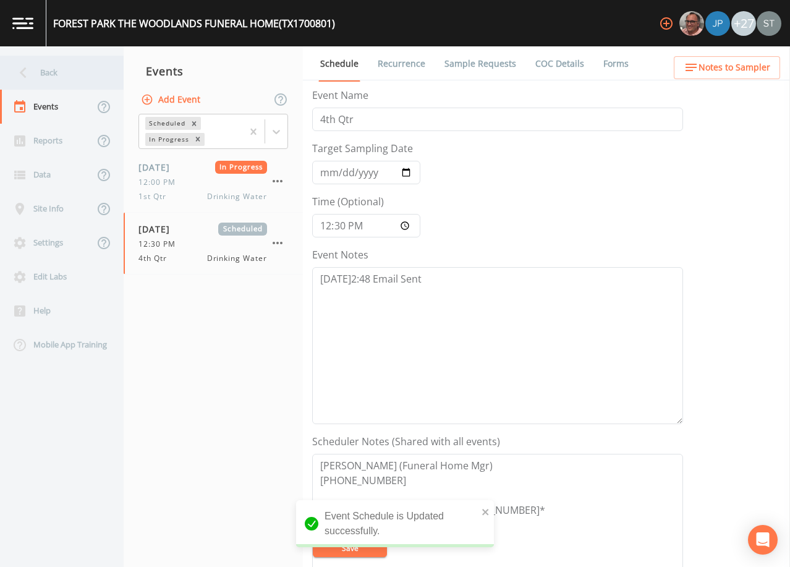
click at [51, 74] on div "Back" at bounding box center [55, 73] width 111 height 34
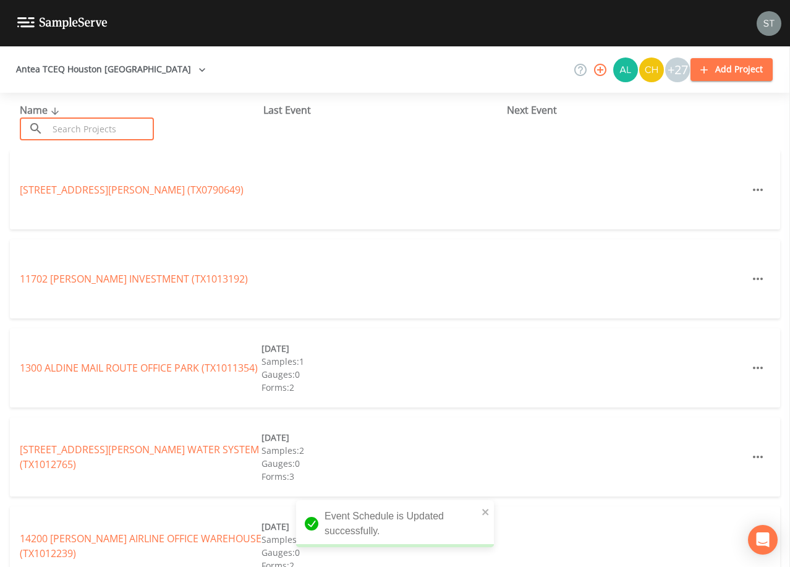
click at [127, 127] on input "text" at bounding box center [101, 128] width 106 height 23
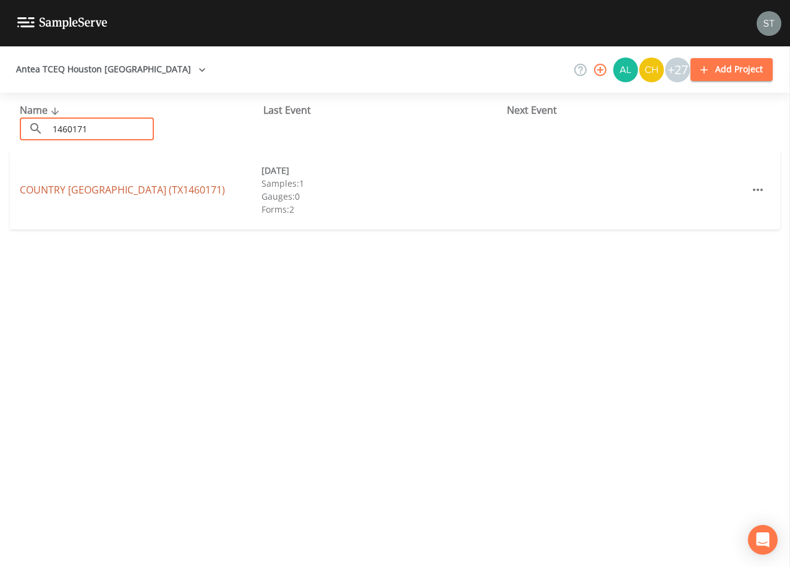
click at [141, 190] on link "COUNTRY [GEOGRAPHIC_DATA] (TX1460171)" at bounding box center [122, 190] width 205 height 14
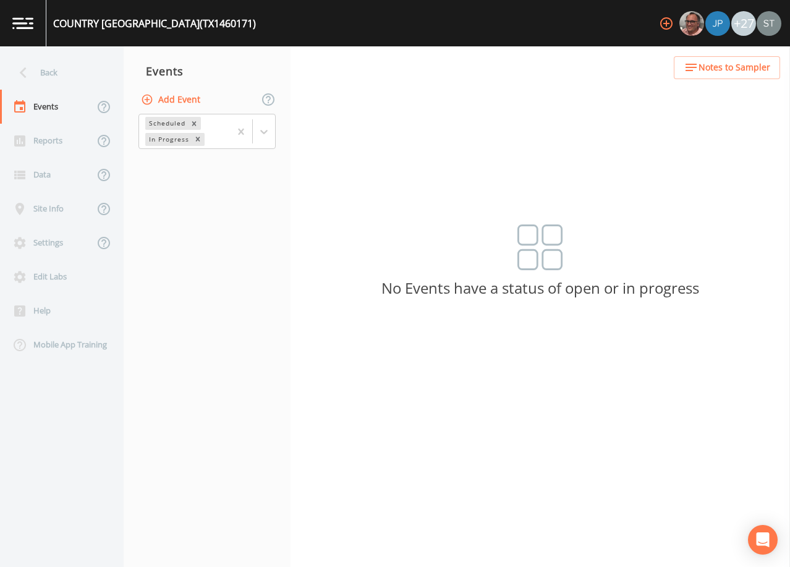
click at [182, 102] on button "Add Event" at bounding box center [171, 99] width 67 height 23
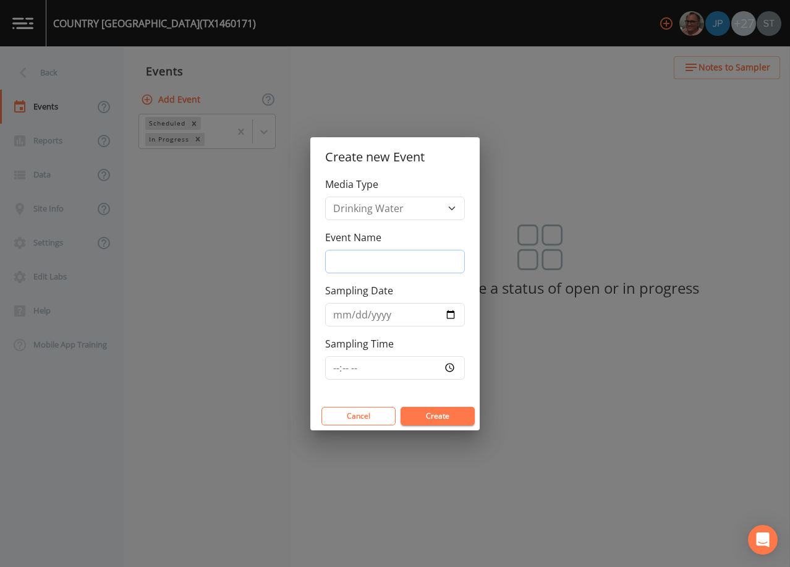
click at [382, 261] on input "Event Name" at bounding box center [395, 261] width 140 height 23
click at [337, 315] on input "Sampling Date" at bounding box center [395, 314] width 140 height 23
click at [438, 418] on button "Create" at bounding box center [437, 416] width 74 height 19
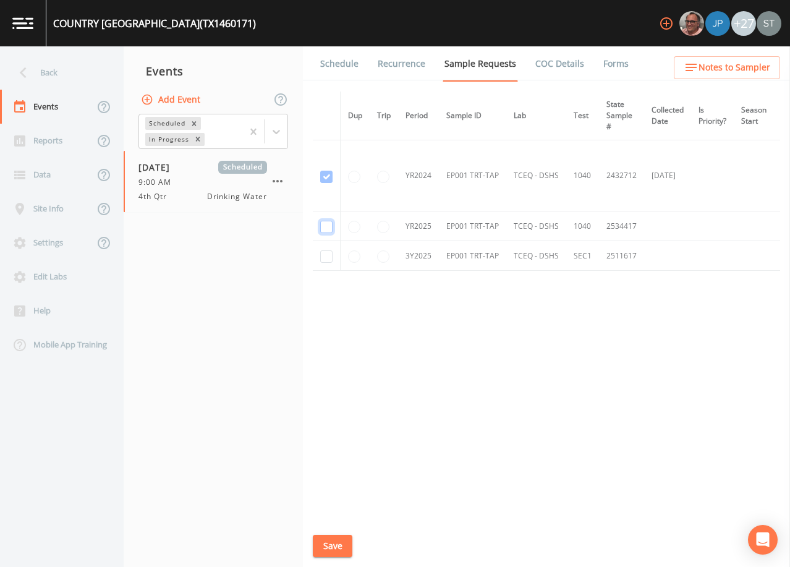
click at [330, 225] on input "checkbox" at bounding box center [326, 227] width 12 height 12
click at [323, 252] on input "checkbox" at bounding box center [326, 256] width 12 height 12
click at [338, 543] on button "Save" at bounding box center [333, 546] width 40 height 23
click at [346, 66] on link "Schedule" at bounding box center [339, 63] width 42 height 35
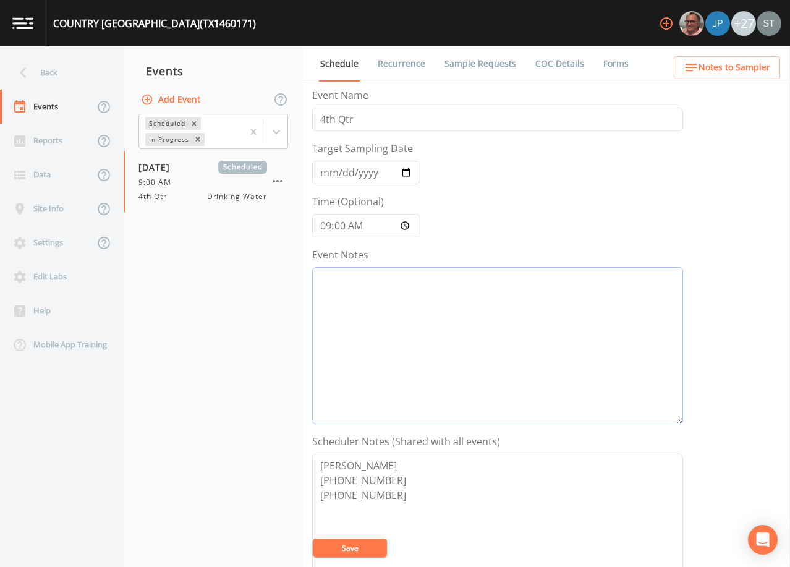
click at [442, 343] on textarea "Event Notes" at bounding box center [497, 345] width 371 height 157
click at [428, 496] on textarea "[PERSON_NAME] [PHONE_NUMBER] [PHONE_NUMBER]" at bounding box center [497, 532] width 371 height 157
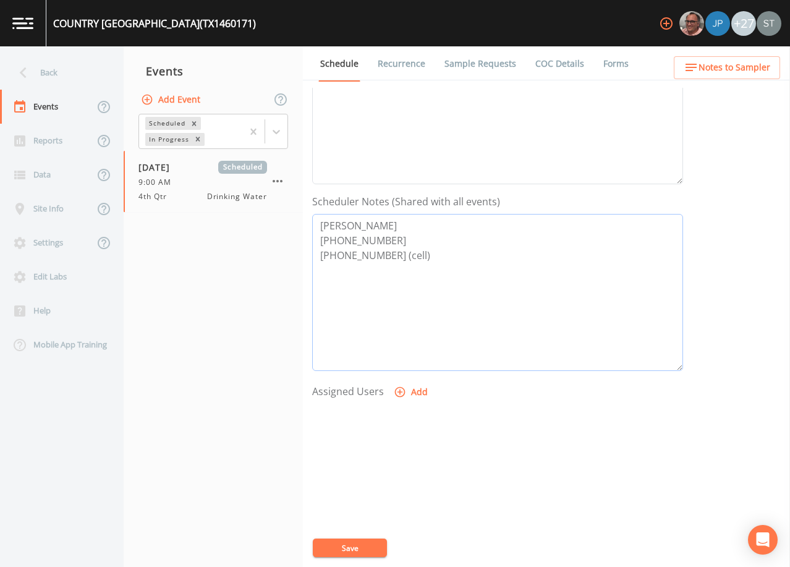
scroll to position [247, 0]
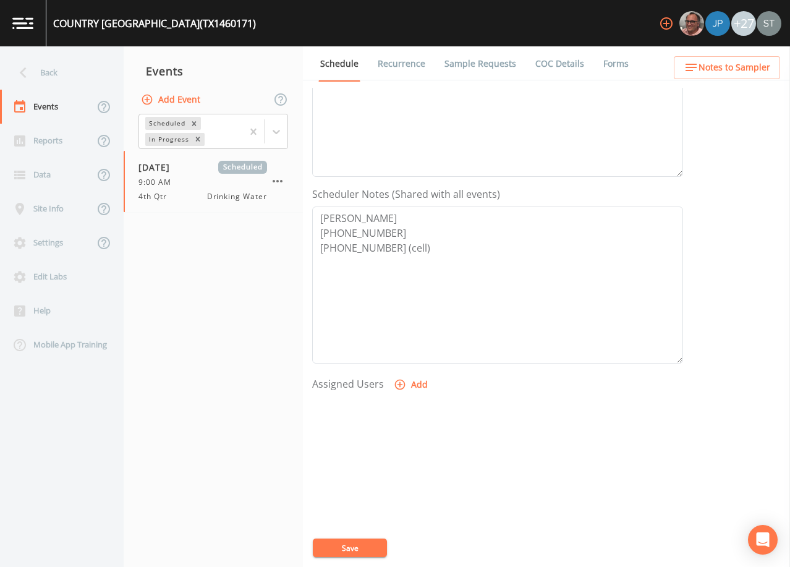
click at [412, 385] on button "Add" at bounding box center [411, 384] width 41 height 23
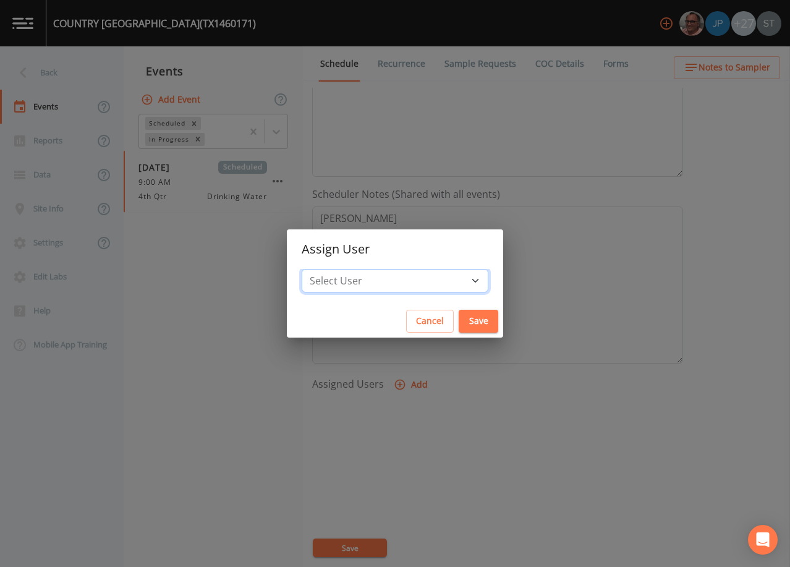
click at [405, 280] on select "Select User [PERSON_NAME] [PERSON_NAME] [PERSON_NAME] [PERSON_NAME] [PERSON_NAM…" at bounding box center [395, 280] width 187 height 23
click at [329, 269] on select "Select User [PERSON_NAME] [PERSON_NAME] [PERSON_NAME] [PERSON_NAME] [PERSON_NAM…" at bounding box center [395, 280] width 187 height 23
click at [459, 317] on button "Save" at bounding box center [479, 321] width 40 height 23
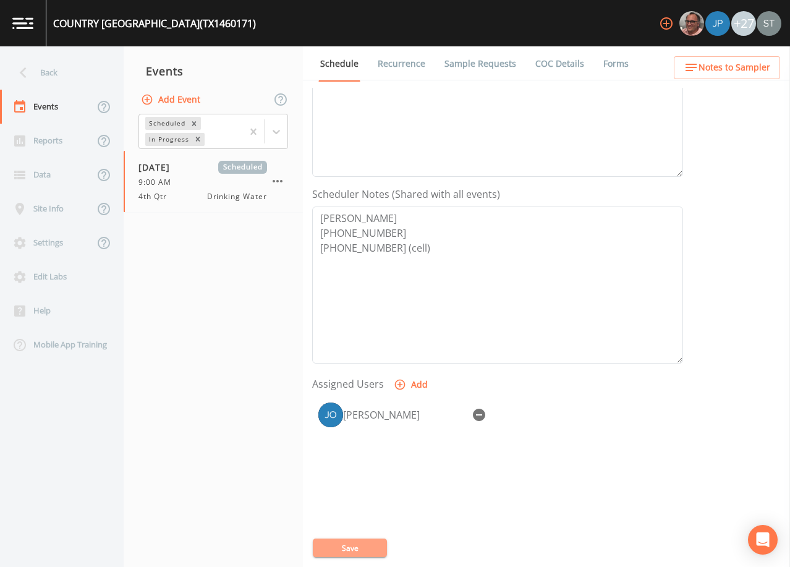
click at [350, 544] on button "Save" at bounding box center [350, 547] width 74 height 19
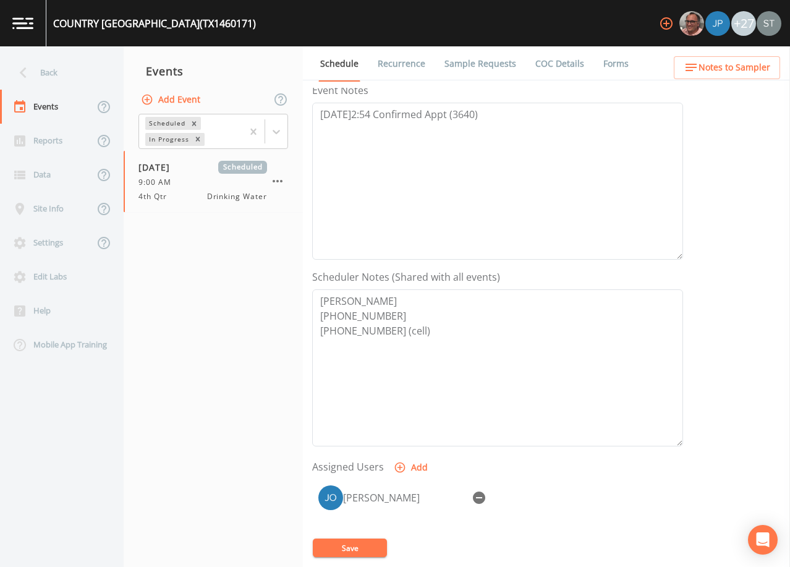
scroll to position [185, 0]
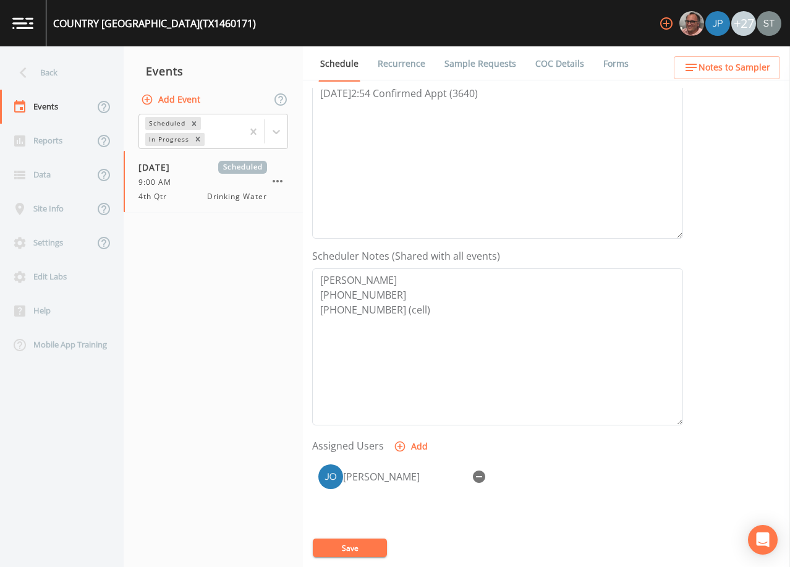
click at [359, 546] on button "Save" at bounding box center [350, 547] width 74 height 19
click at [753, 63] on span "Notes to Sampler" at bounding box center [734, 67] width 72 height 15
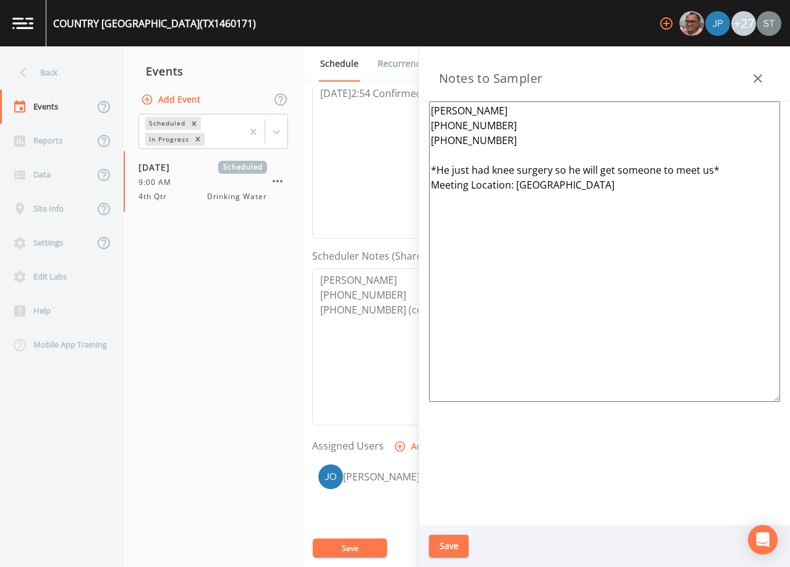
drag, startPoint x: 735, startPoint y: 171, endPoint x: 413, endPoint y: 161, distance: 322.1
click at [413, 161] on div "Back Events Reports Data Site Info Settings Edit Labs Help Mobile App Training …" at bounding box center [395, 306] width 790 height 520
click at [473, 169] on textarea "[PERSON_NAME] [PHONE_NUMBER] [PHONE_NUMBER] ***CALL 30 MINS BEFORE ARRIVAL*** M…" at bounding box center [604, 251] width 351 height 300
click at [513, 138] on textarea "[PERSON_NAME] [PHONE_NUMBER] [PHONE_NUMBER] ***CALL CELL 30 MINS BEFORE ARRIVAL…" at bounding box center [604, 251] width 351 height 300
click at [617, 185] on textarea "[PERSON_NAME] [PHONE_NUMBER] [PHONE_NUMBER] (cell) ***CALL CELL 30 MINS BEFORE …" at bounding box center [604, 251] width 351 height 300
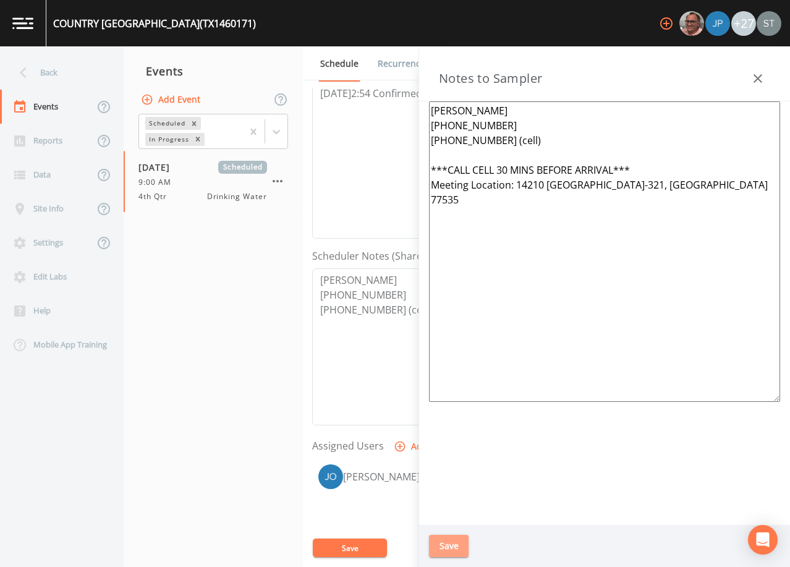
click at [454, 540] on button "Save" at bounding box center [449, 546] width 40 height 23
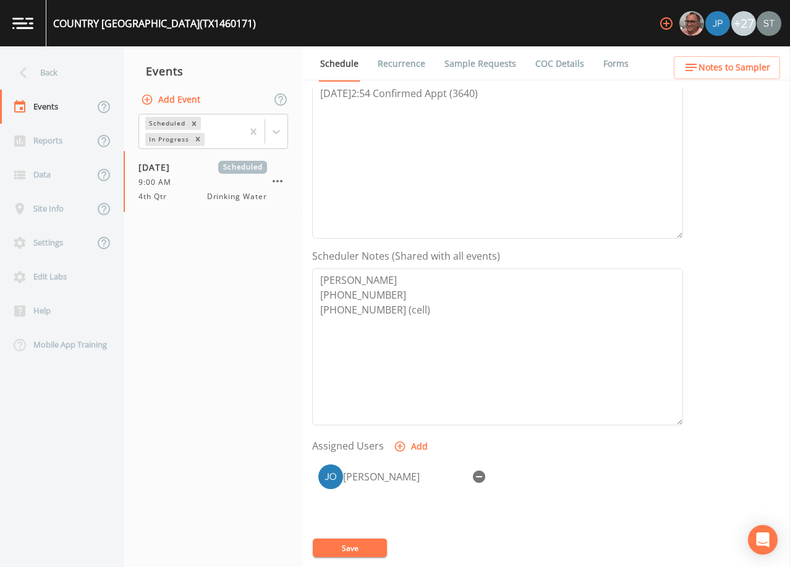
click at [767, 69] on span "Notes to Sampler" at bounding box center [734, 67] width 72 height 15
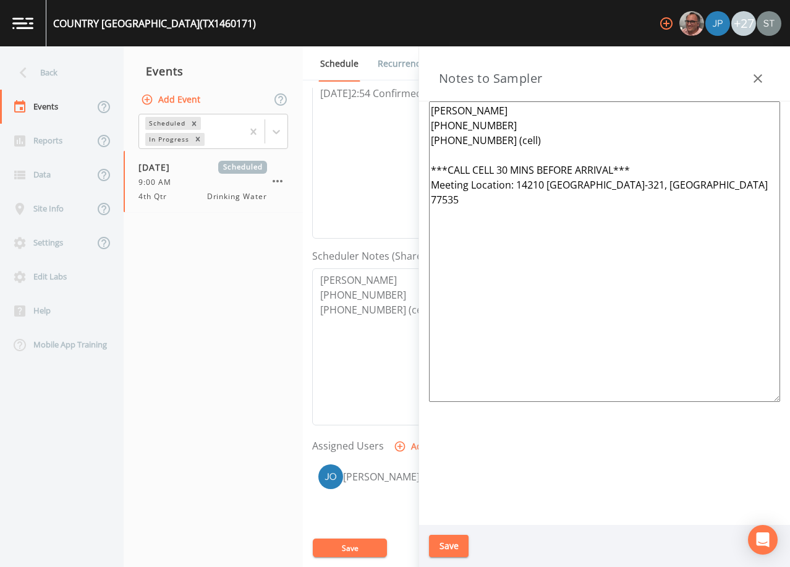
click at [765, 72] on button "button" at bounding box center [757, 78] width 25 height 25
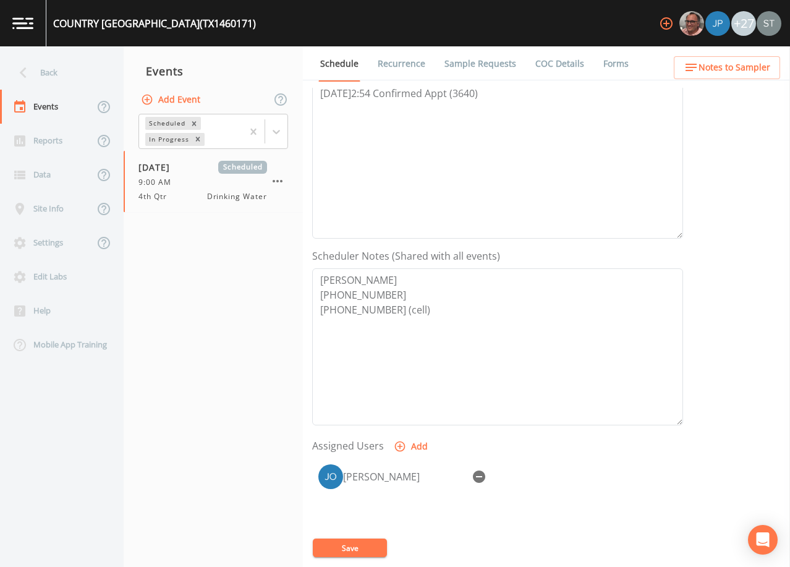
click at [363, 545] on button "Save" at bounding box center [350, 547] width 74 height 19
click at [466, 59] on link "Sample Requests" at bounding box center [480, 63] width 75 height 35
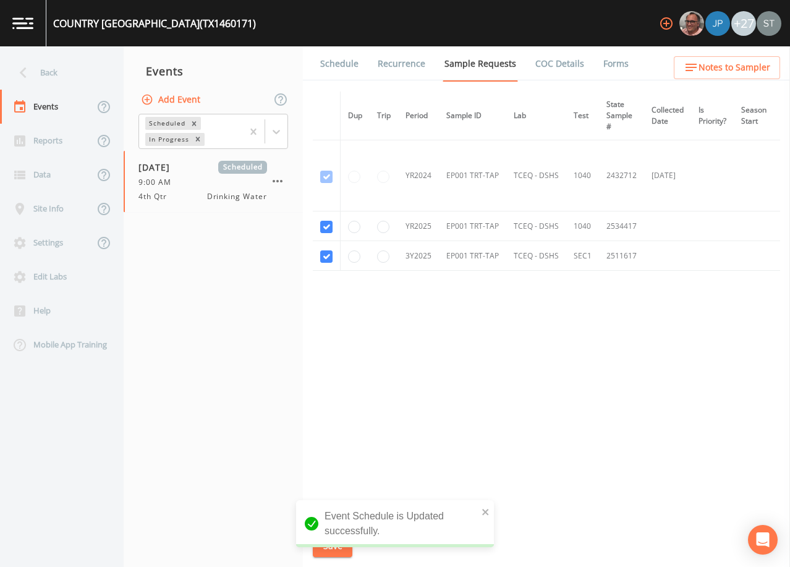
click at [336, 61] on link "Schedule" at bounding box center [339, 63] width 42 height 35
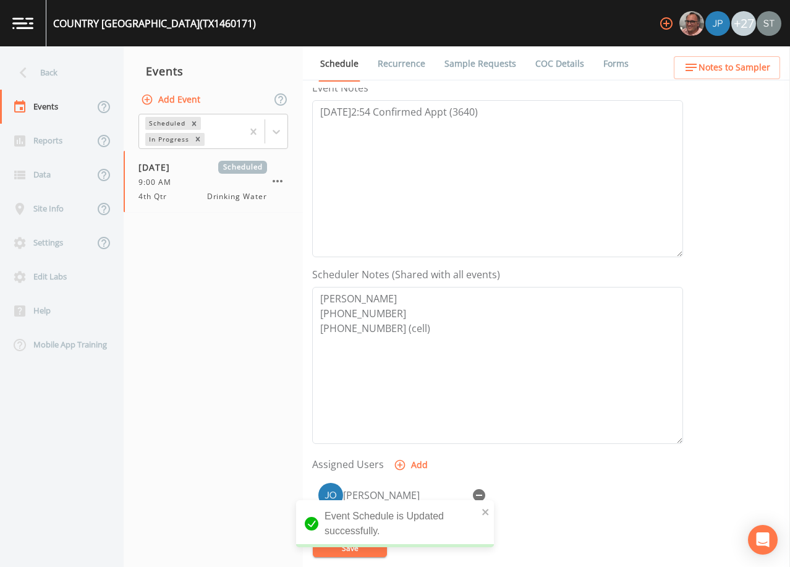
scroll to position [185, 0]
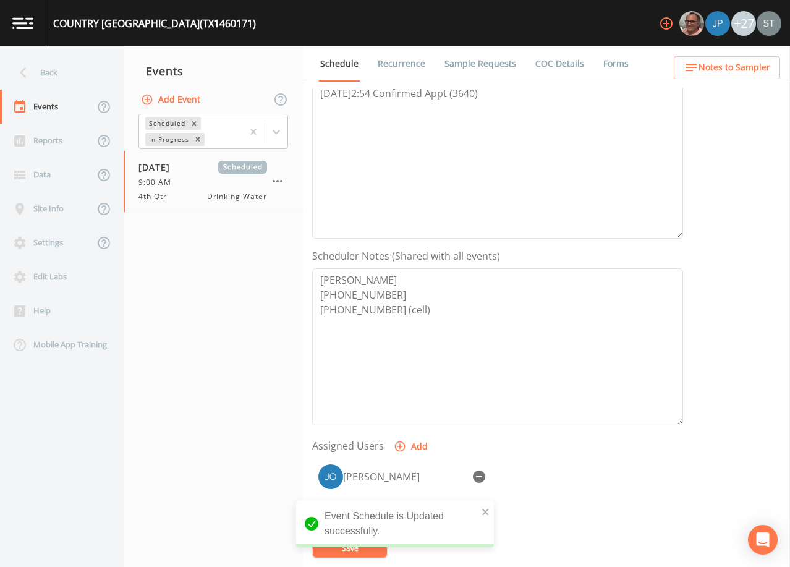
click at [745, 70] on span "Notes to Sampler" at bounding box center [734, 67] width 72 height 15
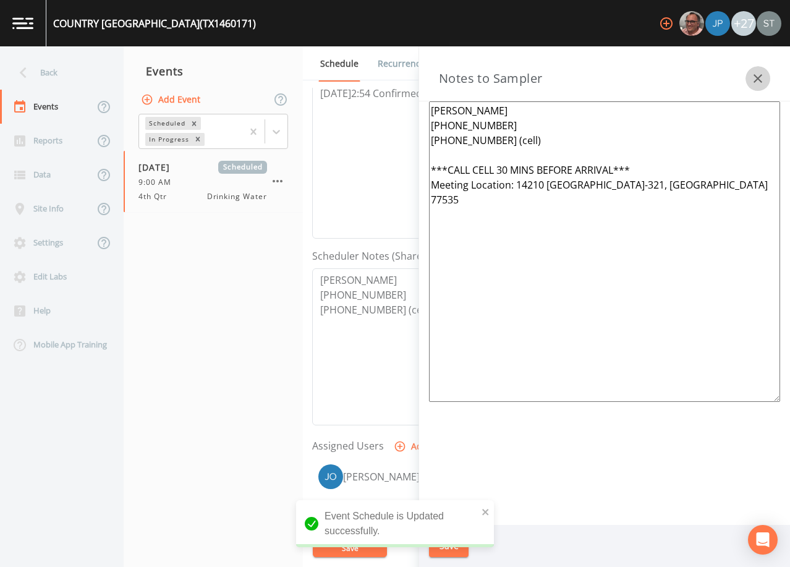
click at [760, 77] on icon "button" at bounding box center [757, 78] width 15 height 15
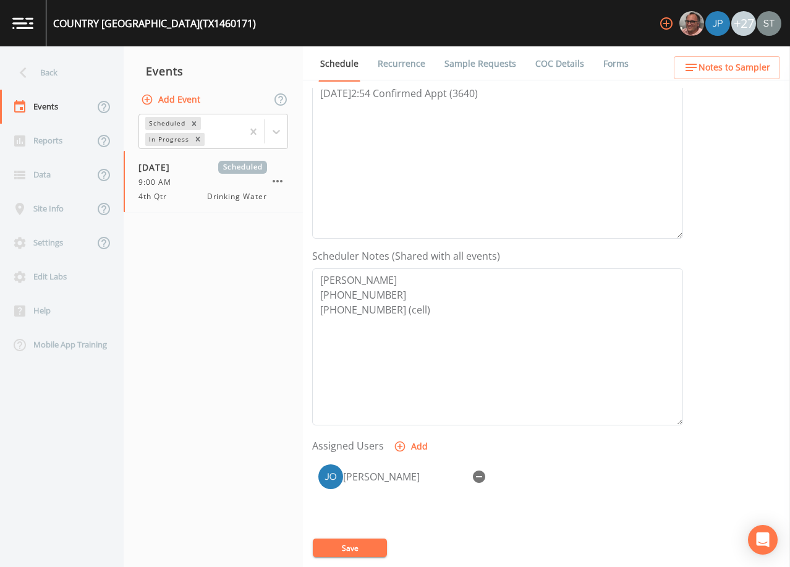
drag, startPoint x: 484, startPoint y: 64, endPoint x: 470, endPoint y: 64, distance: 14.2
click at [484, 64] on link "Sample Requests" at bounding box center [480, 63] width 75 height 35
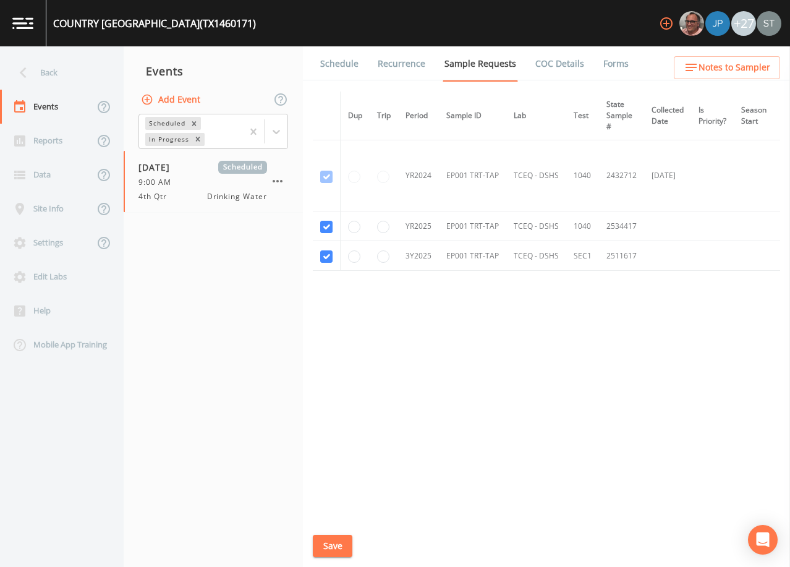
click at [353, 64] on link "Schedule" at bounding box center [339, 63] width 42 height 35
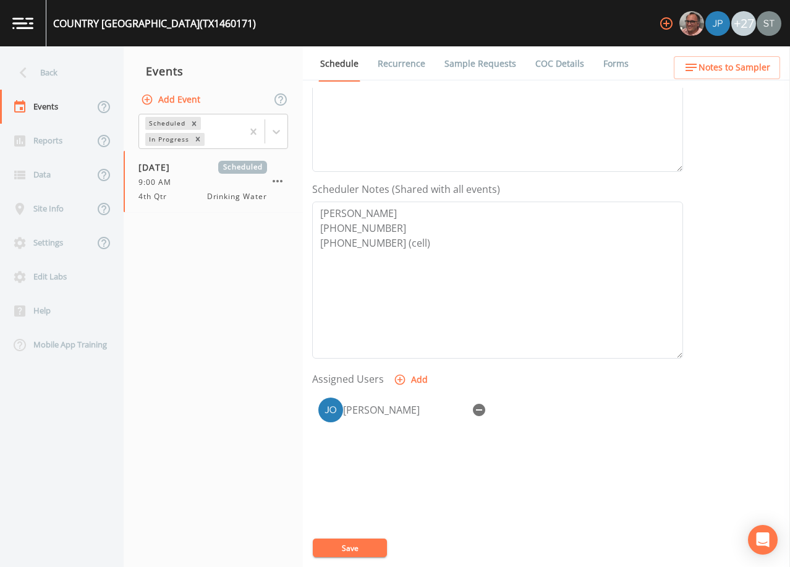
scroll to position [305, 0]
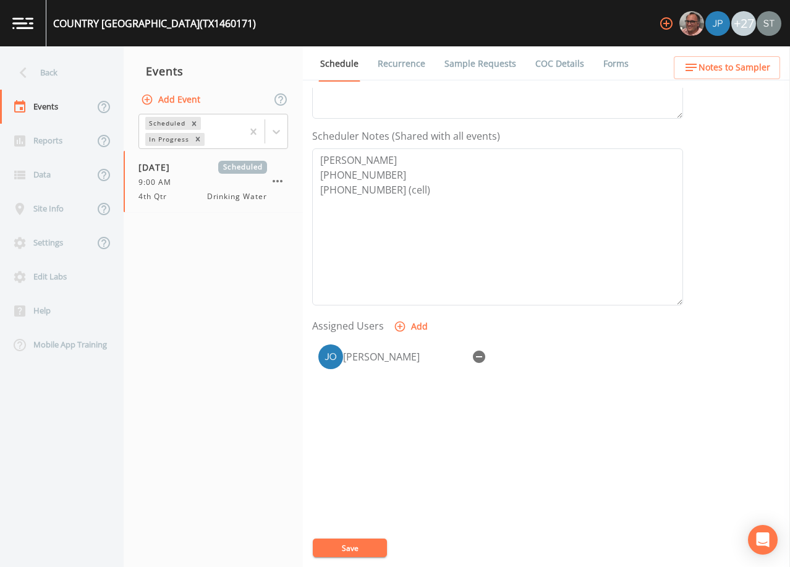
click at [768, 72] on span "Notes to Sampler" at bounding box center [734, 67] width 72 height 15
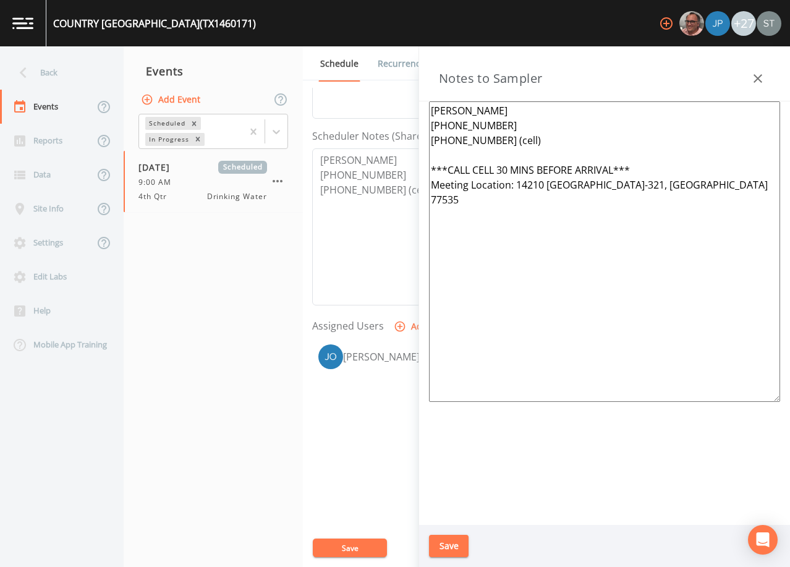
click at [761, 77] on icon "button" at bounding box center [757, 78] width 15 height 15
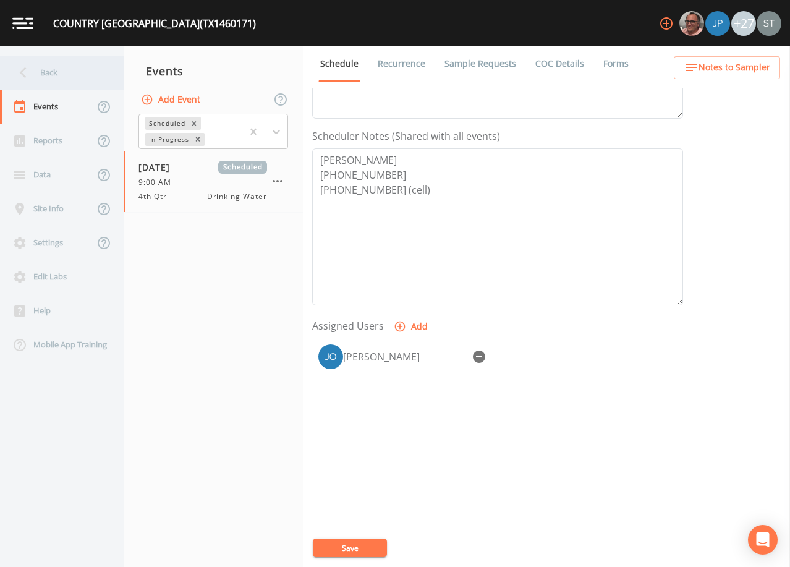
click at [52, 74] on div "Back" at bounding box center [55, 73] width 111 height 34
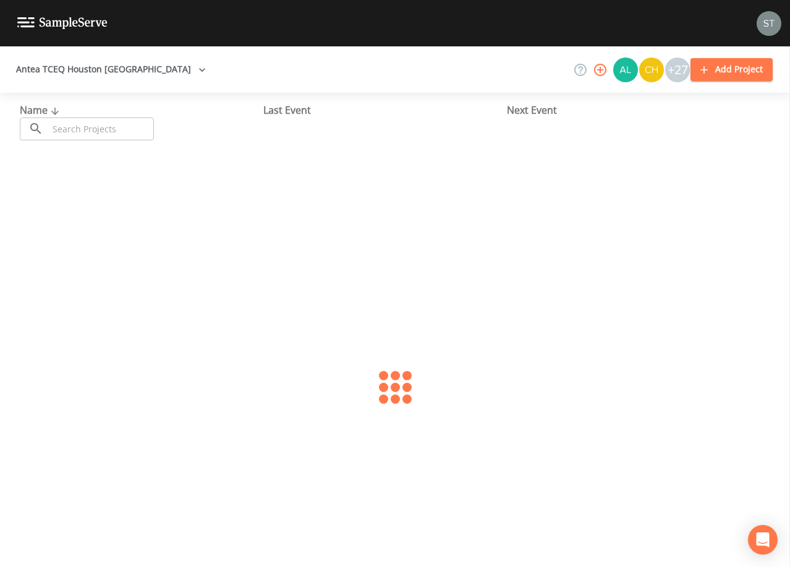
click at [90, 125] on input "text" at bounding box center [101, 128] width 106 height 23
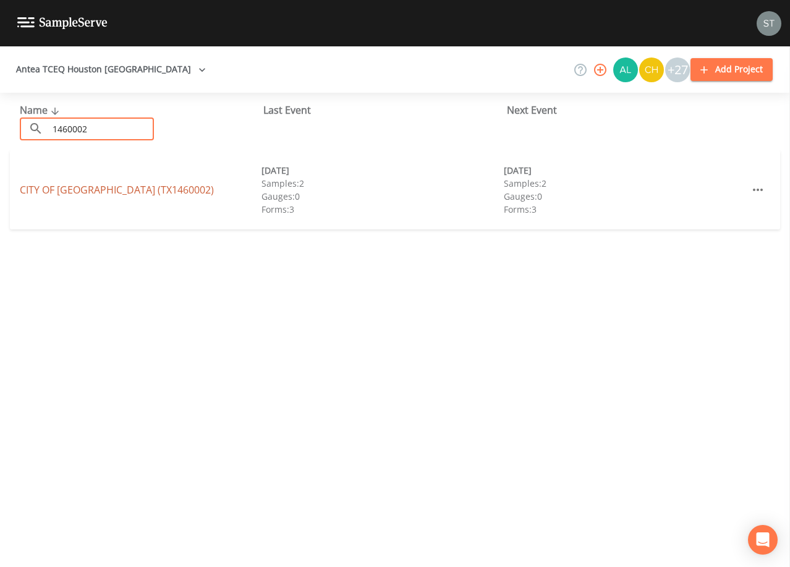
click at [134, 190] on link "CITY OF [GEOGRAPHIC_DATA] (TX1460002)" at bounding box center [117, 190] width 194 height 14
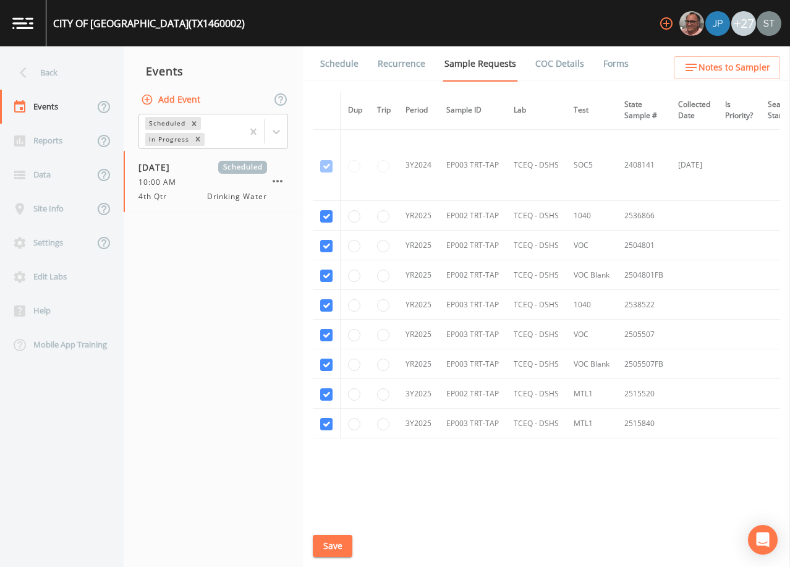
scroll to position [662, 0]
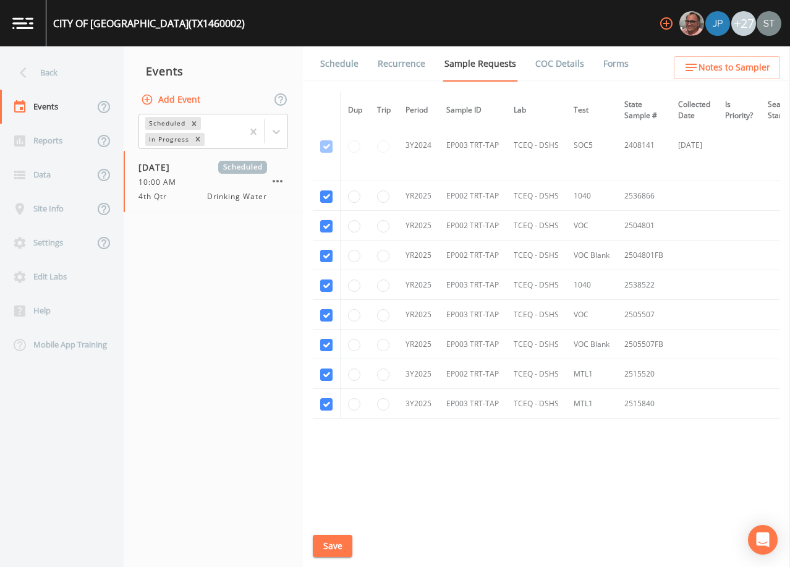
drag, startPoint x: 329, startPoint y: 69, endPoint x: 354, endPoint y: 83, distance: 28.0
click at [331, 68] on link "Schedule" at bounding box center [339, 63] width 42 height 35
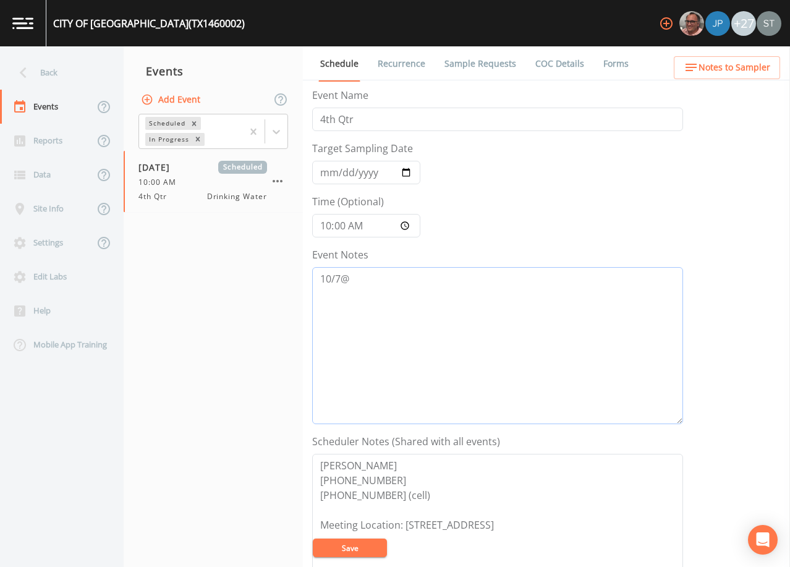
click at [441, 288] on textarea "10/7@" at bounding box center [497, 345] width 371 height 157
click at [739, 65] on span "Notes to Sampler" at bounding box center [734, 67] width 72 height 15
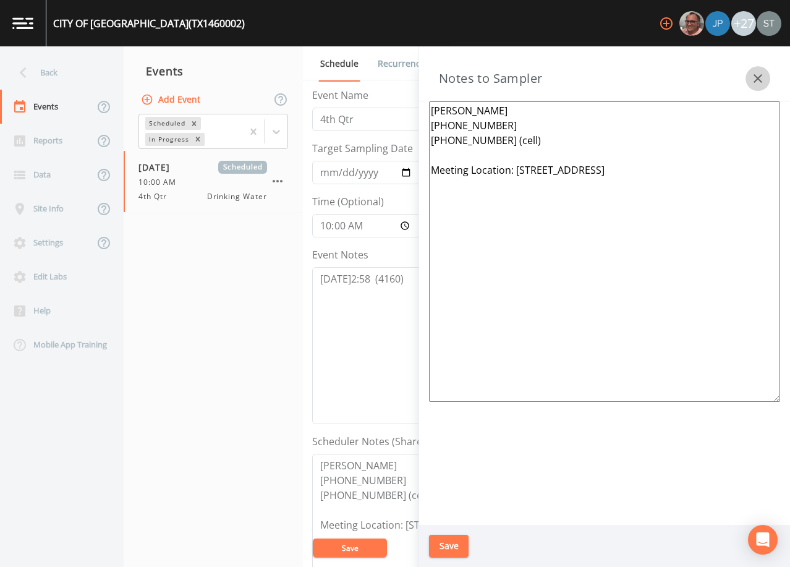
click at [760, 74] on icon "button" at bounding box center [757, 78] width 15 height 15
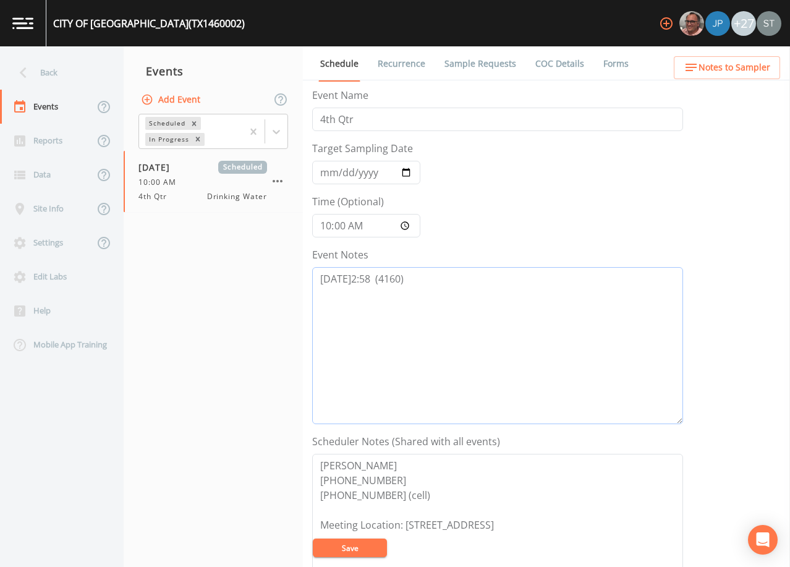
click at [371, 274] on textarea "[DATE]2:58 (4160)" at bounding box center [497, 345] width 371 height 157
click at [355, 541] on button "Save" at bounding box center [350, 547] width 74 height 19
click at [448, 277] on textarea "[DATE]2:58 LVM (4160)" at bounding box center [497, 345] width 371 height 157
click at [350, 551] on button "Save" at bounding box center [350, 547] width 74 height 19
click at [279, 133] on icon at bounding box center [276, 131] width 12 height 12
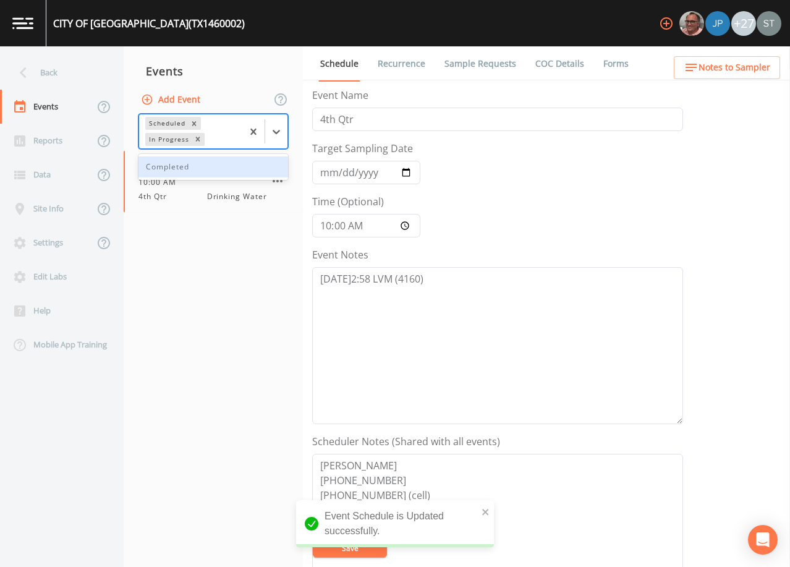
click at [247, 164] on div "Completed" at bounding box center [213, 166] width 150 height 21
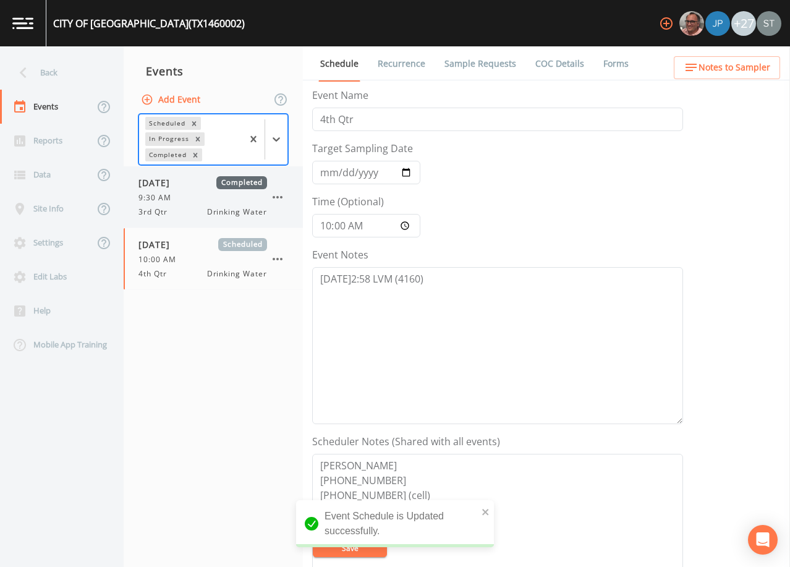
click at [183, 198] on div "9:30 AM" at bounding box center [202, 197] width 129 height 11
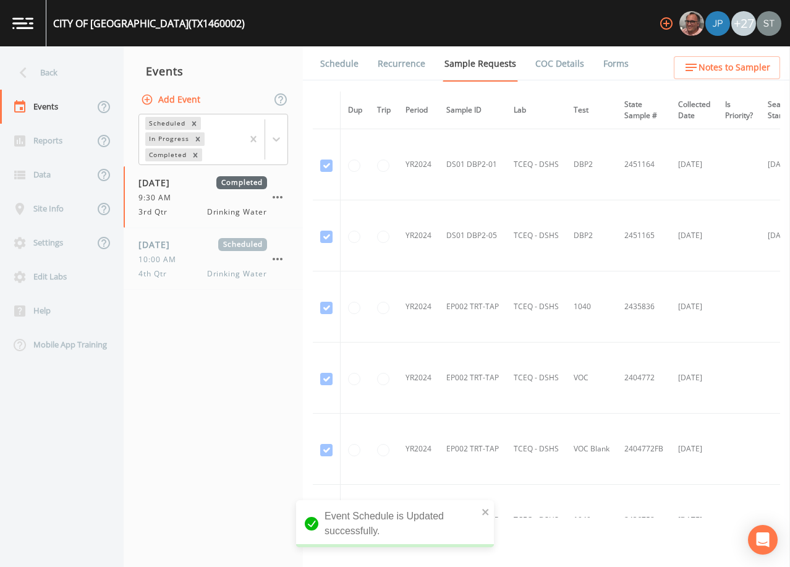
click at [335, 67] on link "Schedule" at bounding box center [339, 63] width 42 height 35
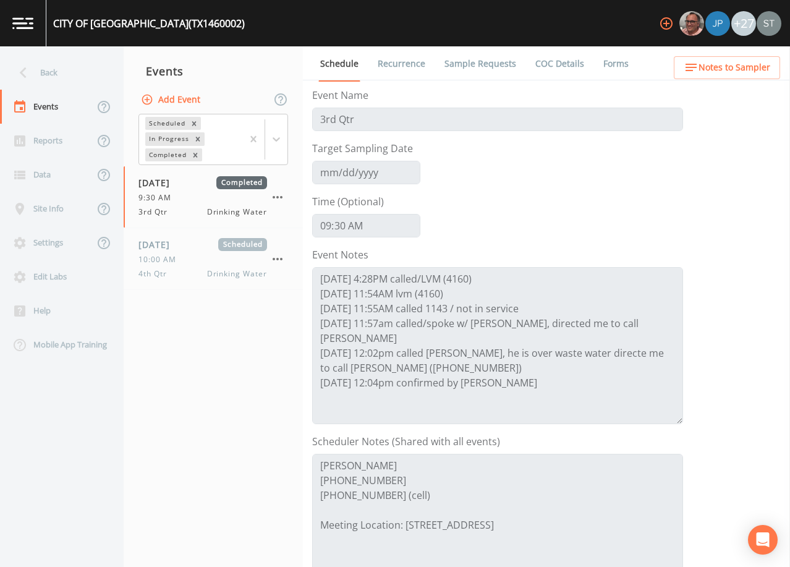
click at [742, 67] on span "Notes to Sampler" at bounding box center [734, 67] width 72 height 15
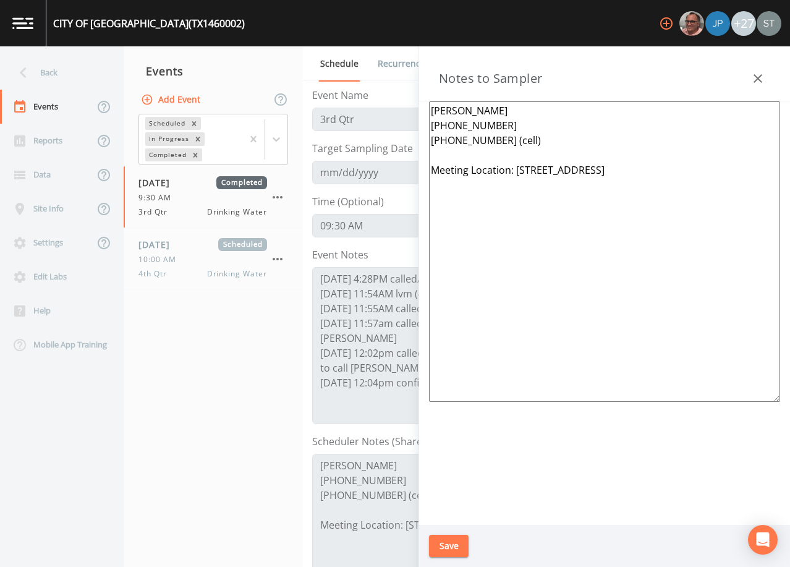
click at [755, 74] on icon "button" at bounding box center [757, 78] width 15 height 15
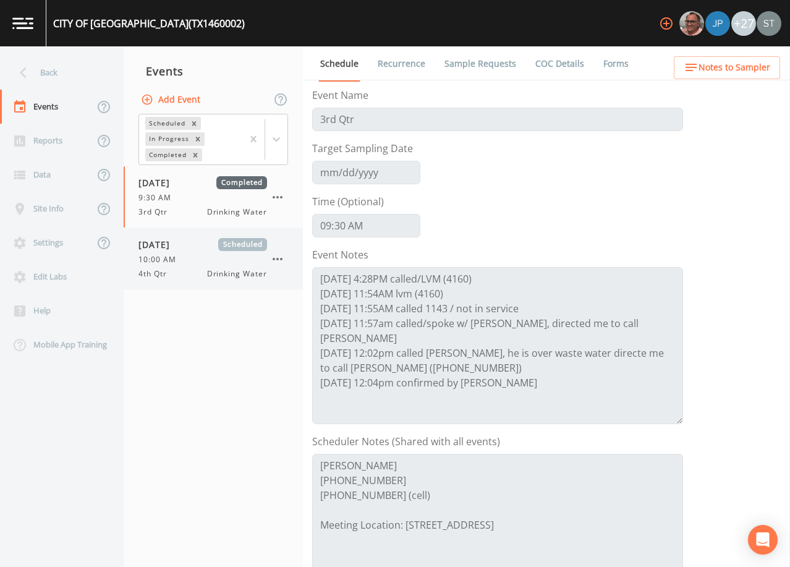
click at [177, 265] on span "10:00 AM" at bounding box center [160, 259] width 45 height 11
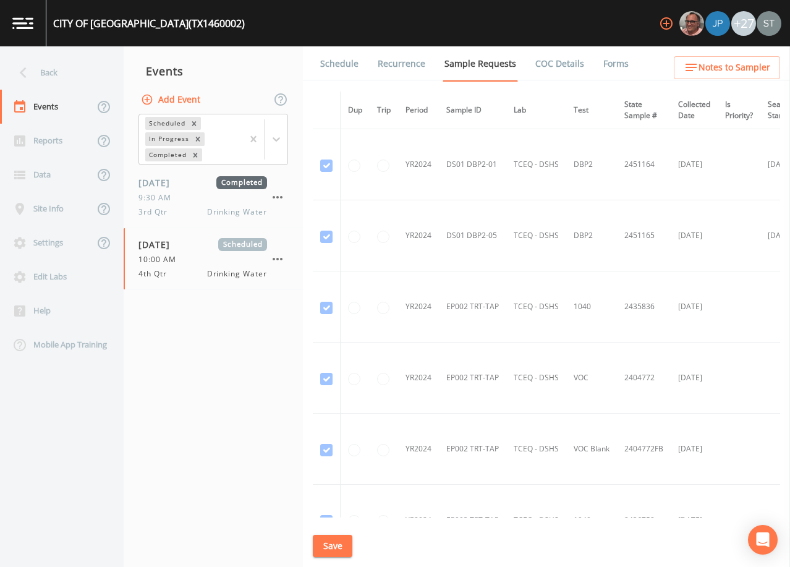
click at [329, 61] on link "Schedule" at bounding box center [339, 63] width 42 height 35
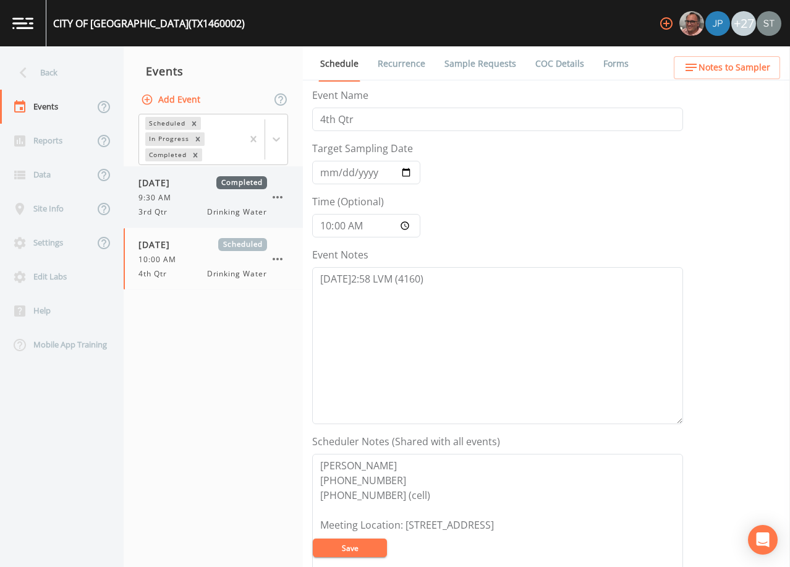
click at [156, 192] on div "[DATE] Completed 9:30 AM 3rd Qtr Drinking Water" at bounding box center [202, 196] width 129 height 41
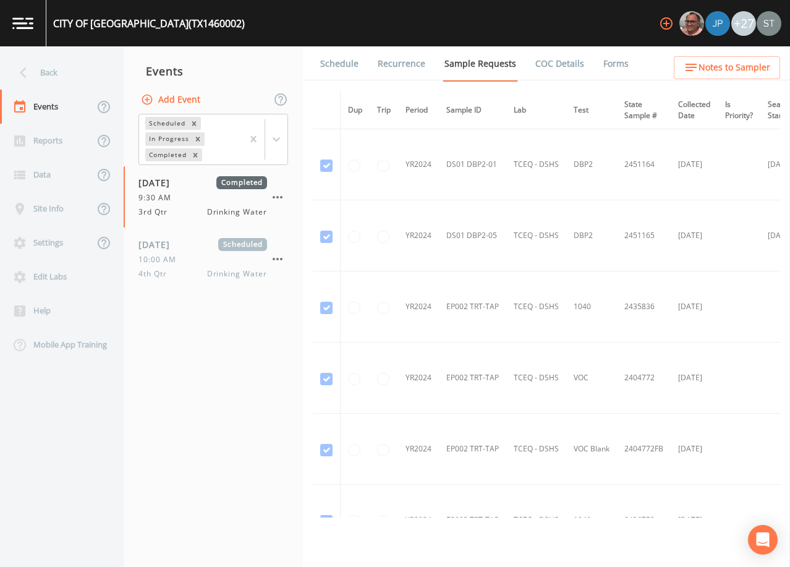
click at [347, 62] on link "Schedule" at bounding box center [339, 63] width 42 height 35
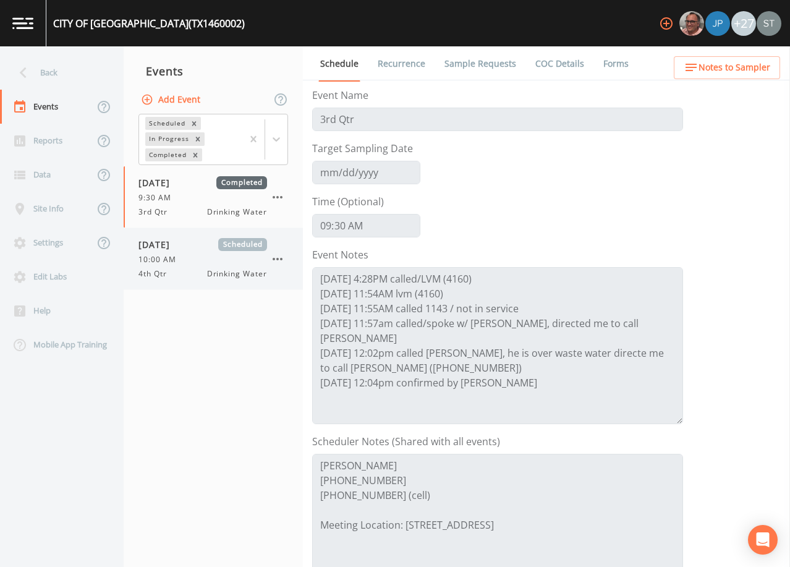
click at [195, 258] on div "10:00 AM" at bounding box center [202, 259] width 129 height 11
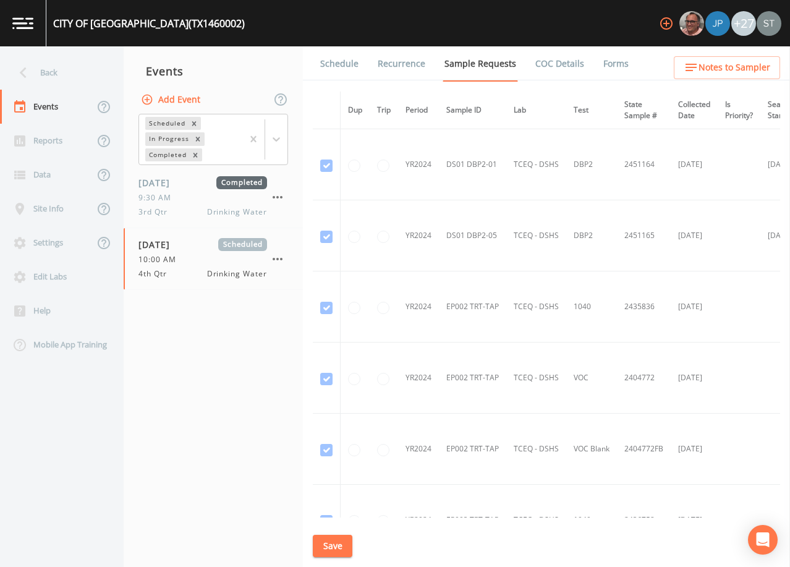
click at [350, 66] on link "Schedule" at bounding box center [339, 63] width 42 height 35
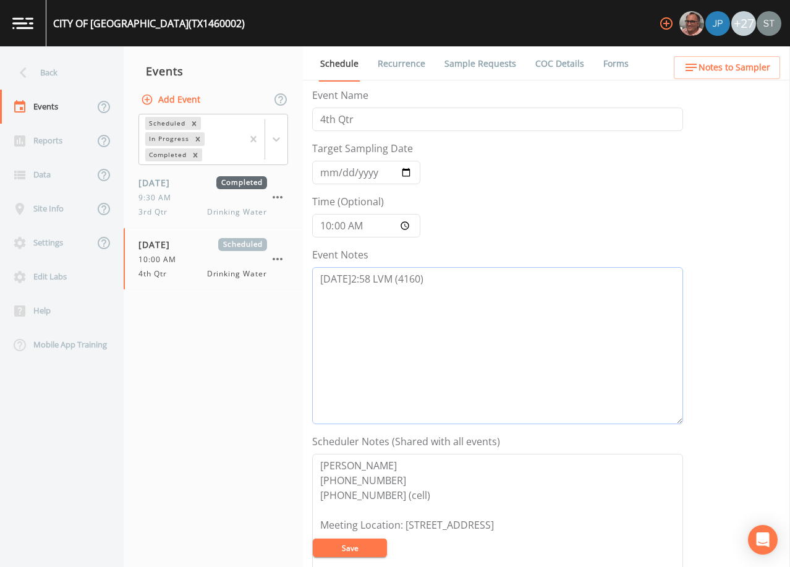
click at [460, 287] on textarea "[DATE]2:58 LVM (4160)" at bounding box center [497, 345] width 371 height 157
click at [399, 476] on textarea "[PERSON_NAME] [PHONE_NUMBER] [PHONE_NUMBER] (cell) Meeting Location: [STREET_AD…" at bounding box center [497, 532] width 371 height 157
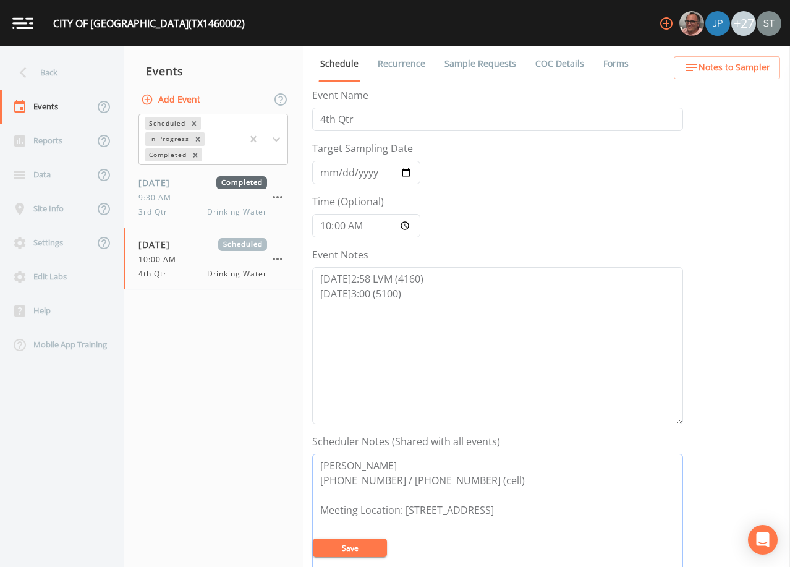
click at [389, 464] on textarea "[PERSON_NAME] [PHONE_NUMBER] / [PHONE_NUMBER] (cell) Meeting Location: [STREET_…" at bounding box center [497, 532] width 371 height 157
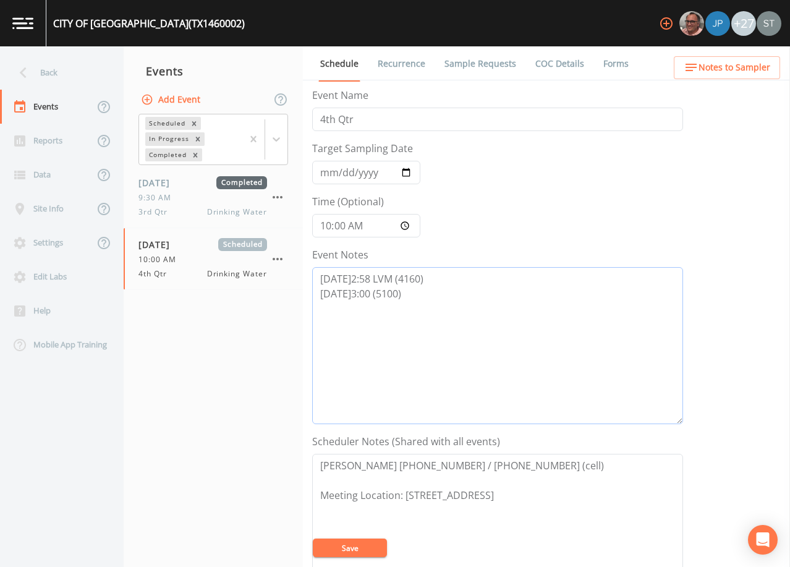
click at [368, 292] on textarea "[DATE]2:58 LVM (4160) [DATE]3:00 (5100)" at bounding box center [497, 345] width 371 height 157
click at [421, 291] on textarea "[DATE]2:58 LVM (4160) [DATE]3:00 Confirmed (5100)" at bounding box center [497, 345] width 371 height 157
click at [396, 460] on textarea "[PERSON_NAME] [PHONE_NUMBER] / [PHONE_NUMBER] (cell) Meeting Location: [STREET_…" at bounding box center [497, 532] width 371 height 157
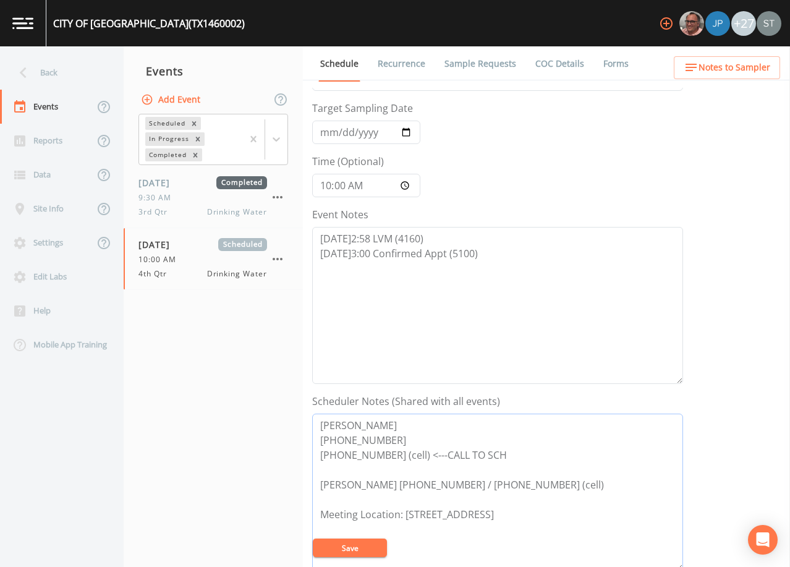
scroll to position [62, 0]
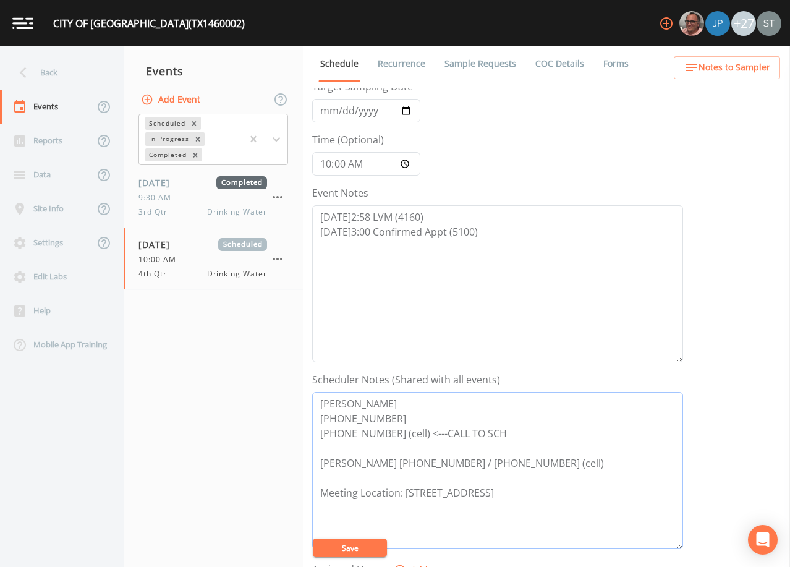
click at [394, 474] on textarea "[PERSON_NAME] [PHONE_NUMBER] [PHONE_NUMBER] (cell) <---CALL TO SCH [PERSON_NAME…" at bounding box center [497, 470] width 371 height 157
click at [362, 547] on button "Save" at bounding box center [350, 547] width 74 height 19
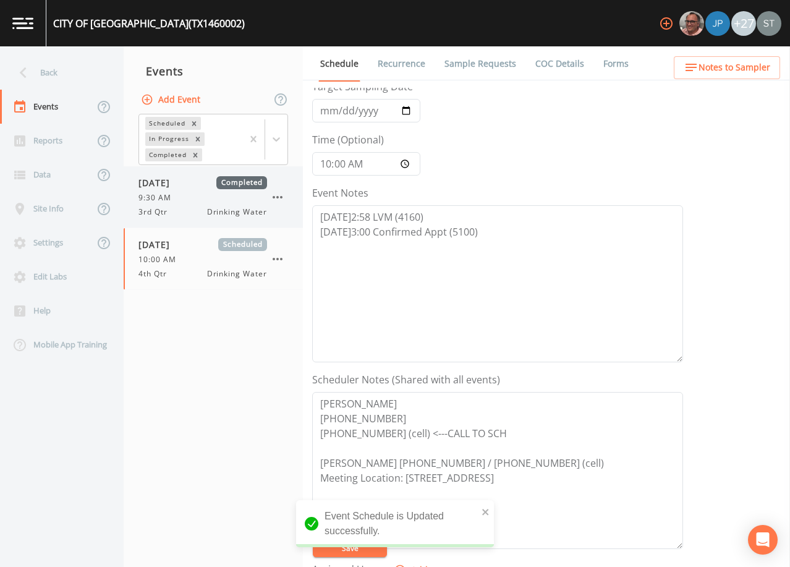
click at [192, 201] on div "9:30 AM" at bounding box center [202, 197] width 129 height 11
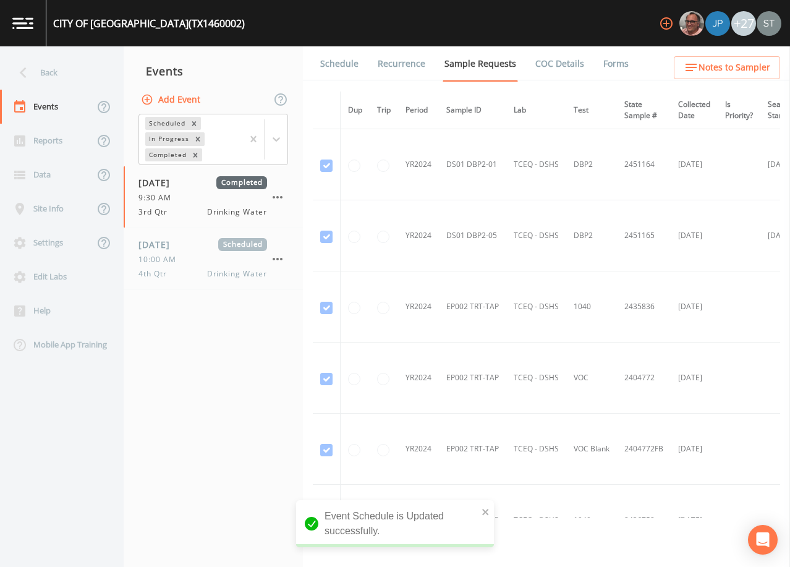
click at [343, 69] on link "Schedule" at bounding box center [339, 63] width 42 height 35
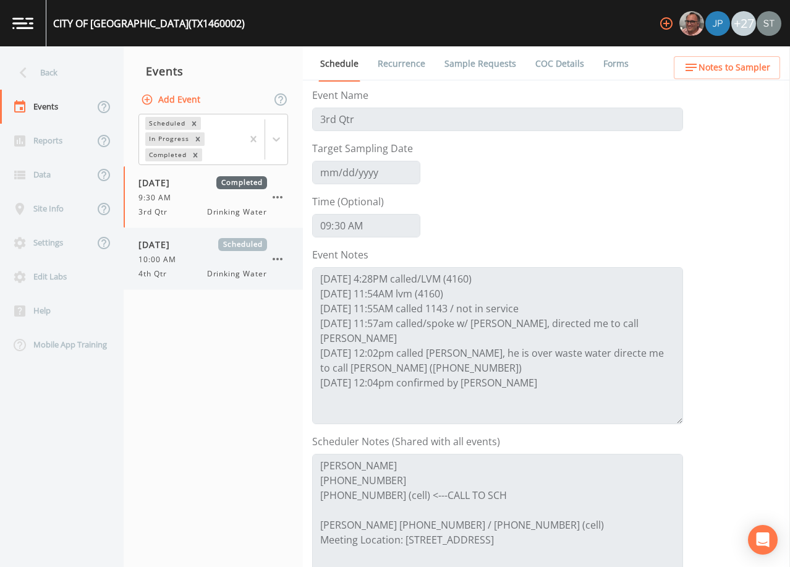
click at [176, 256] on span "10:00 AM" at bounding box center [160, 259] width 45 height 11
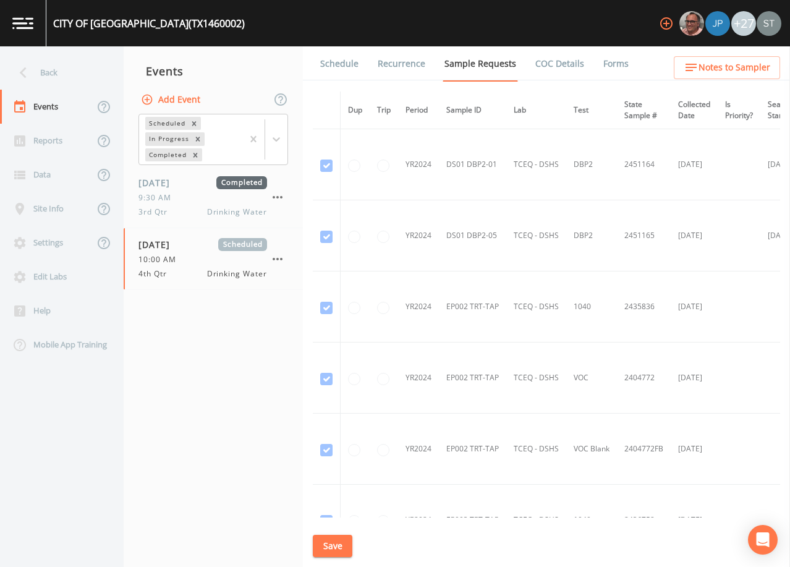
click at [339, 66] on link "Schedule" at bounding box center [339, 63] width 42 height 35
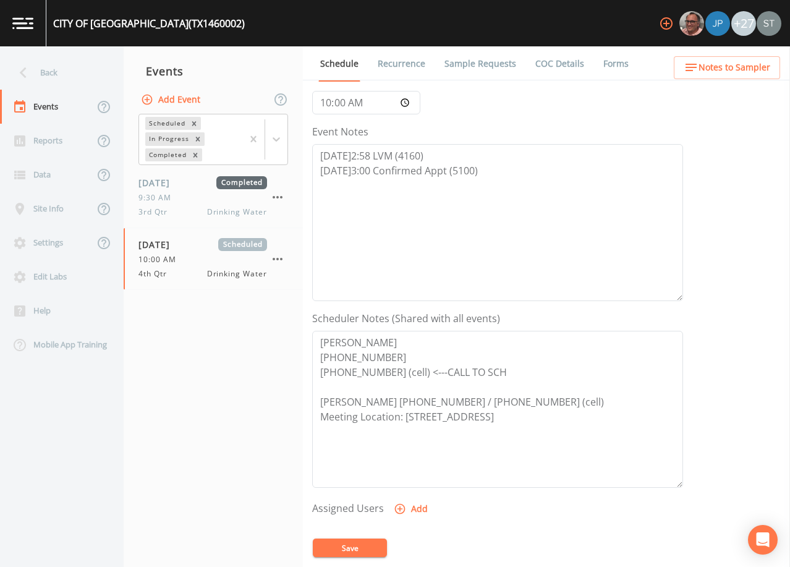
scroll to position [124, 0]
drag, startPoint x: 469, startPoint y: 375, endPoint x: 265, endPoint y: 321, distance: 210.9
click at [265, 321] on div "Back Events Reports Data Site Info Settings Edit Labs Help Mobile App Training …" at bounding box center [395, 306] width 790 height 520
click at [404, 370] on textarea "[PERSON_NAME] [PHONE_NUMBER] [PHONE_NUMBER] (cell) <---CALL TO SCH [PERSON_NAME…" at bounding box center [497, 408] width 371 height 157
drag, startPoint x: 407, startPoint y: 372, endPoint x: 304, endPoint y: 328, distance: 111.8
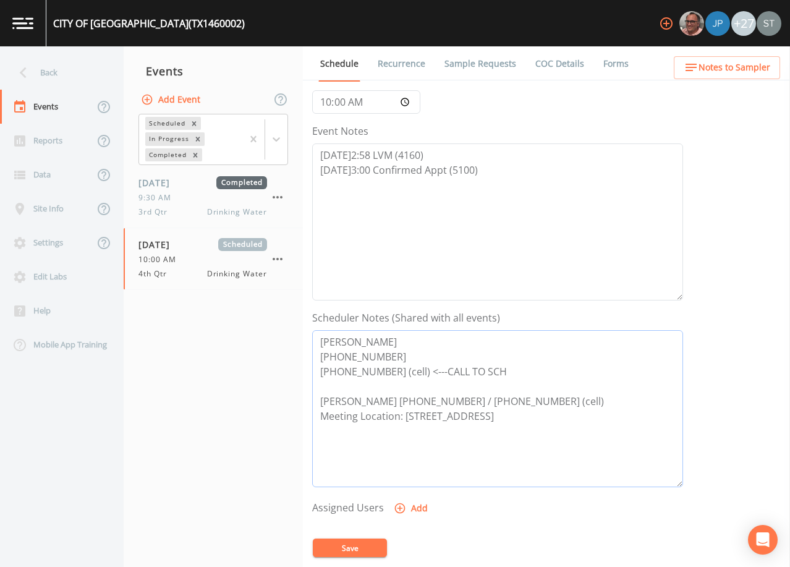
click at [304, 328] on div "Schedule Recurrence Sample Requests COC Details Forms Event Name 4th Qtr Target…" at bounding box center [546, 306] width 487 height 520
click at [747, 64] on span "Notes to Sampler" at bounding box center [734, 67] width 72 height 15
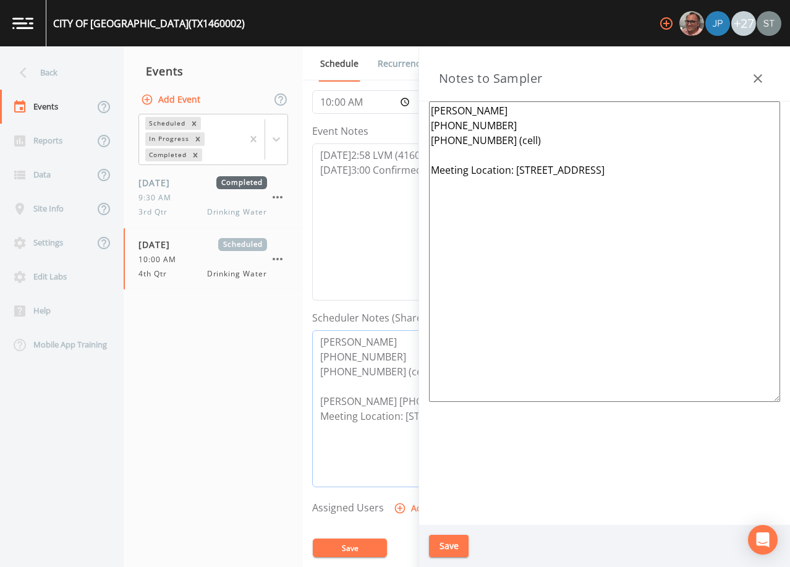
click at [400, 349] on textarea "[PERSON_NAME] [PHONE_NUMBER] [PHONE_NUMBER] (cell) <---CALL TO SCH [PERSON_NAME…" at bounding box center [497, 408] width 371 height 157
drag, startPoint x: 407, startPoint y: 371, endPoint x: 296, endPoint y: 320, distance: 122.5
click at [296, 320] on div "Back Events Reports Data Site Info Settings Edit Labs Help Mobile App Training …" at bounding box center [395, 306] width 790 height 520
drag, startPoint x: 520, startPoint y: 139, endPoint x: 412, endPoint y: 94, distance: 117.8
click at [412, 94] on div "Back Events Reports Data Site Info Settings Edit Labs Help Mobile App Training …" at bounding box center [395, 306] width 790 height 520
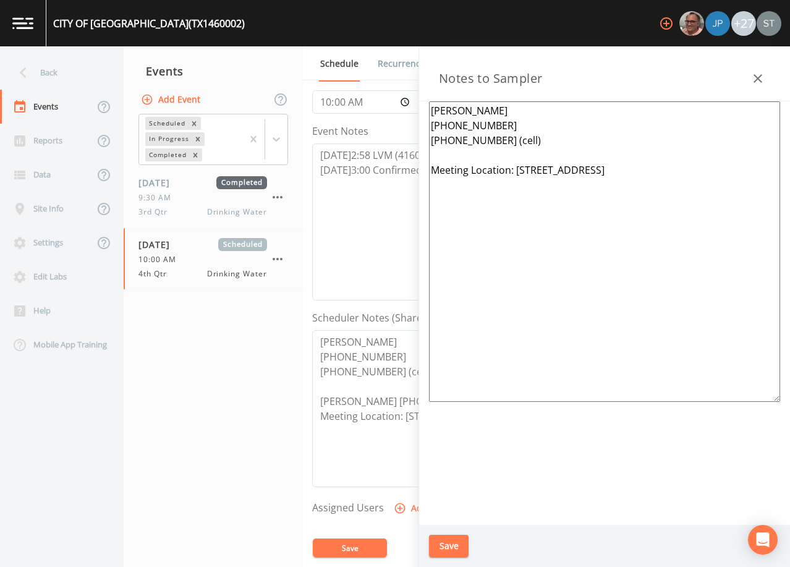
paste textarea "[PERSON_NAME] [PHONE_NUMBER] [PHONE_NUMBER]"
click at [316, 399] on textarea "[PERSON_NAME] [PHONE_NUMBER] [PHONE_NUMBER] (cell) <---CALL TO SCH [PERSON_NAME…" at bounding box center [497, 408] width 371 height 157
click at [480, 155] on textarea "[PERSON_NAME] [PHONE_NUMBER] [PHONE_NUMBER] (cell) Meeting Location: [STREET_AD…" at bounding box center [604, 251] width 351 height 300
paste textarea "[PERSON_NAME] [PHONE_NUMBER] / [PHONE_NUMBER] (cell)"
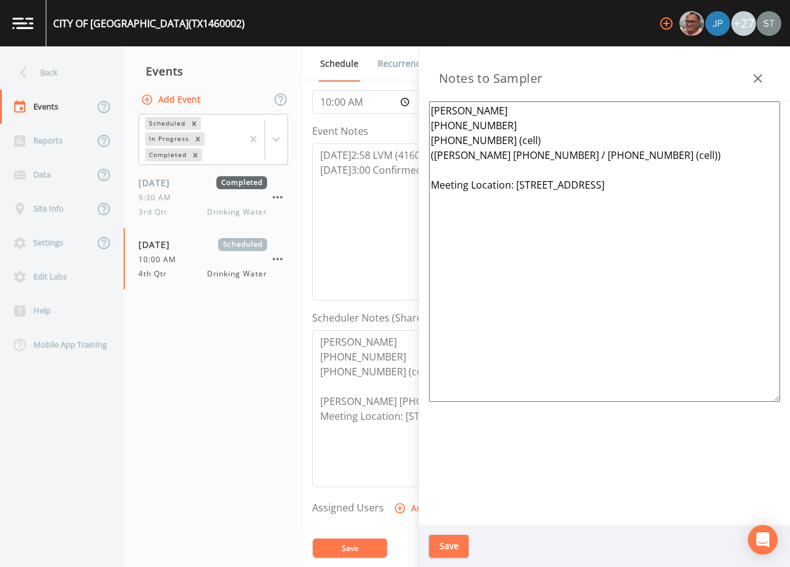
click at [627, 156] on textarea "[PERSON_NAME] [PHONE_NUMBER] [PHONE_NUMBER] (cell) ([PERSON_NAME] [PHONE_NUMBER…" at bounding box center [604, 251] width 351 height 300
click at [695, 206] on textarea "[PERSON_NAME] [PHONE_NUMBER] [PHONE_NUMBER] (cell) ([PERSON_NAME] [PHONE_NUMBER…" at bounding box center [604, 251] width 351 height 300
click at [452, 541] on button "Save" at bounding box center [449, 546] width 40 height 23
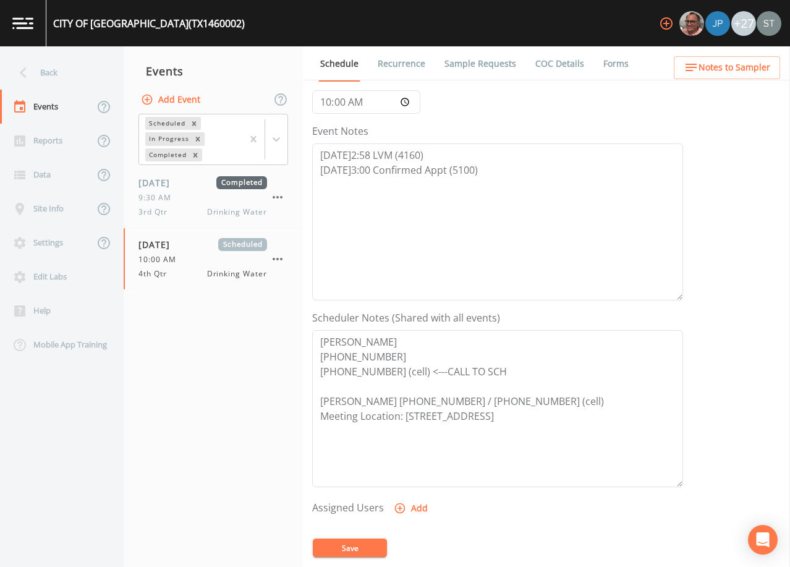
click at [420, 504] on button "Add" at bounding box center [411, 508] width 41 height 23
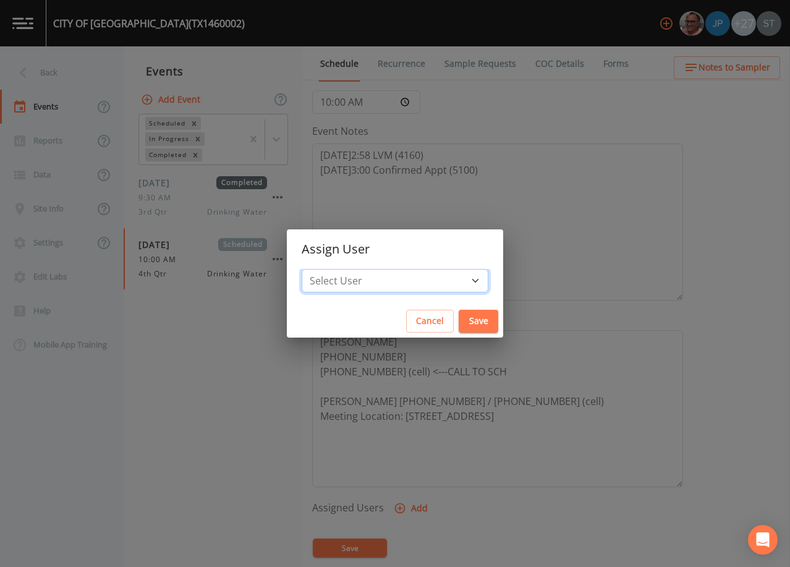
drag, startPoint x: 409, startPoint y: 279, endPoint x: 403, endPoint y: 283, distance: 7.2
click at [409, 279] on select "Select User [PERSON_NAME] [PERSON_NAME] [PERSON_NAME] [PERSON_NAME] [PERSON_NAM…" at bounding box center [395, 280] width 187 height 23
click at [329, 269] on select "Select User [PERSON_NAME] [PERSON_NAME] [PERSON_NAME] [PERSON_NAME] [PERSON_NAM…" at bounding box center [395, 280] width 187 height 23
click at [459, 320] on button "Save" at bounding box center [479, 321] width 40 height 23
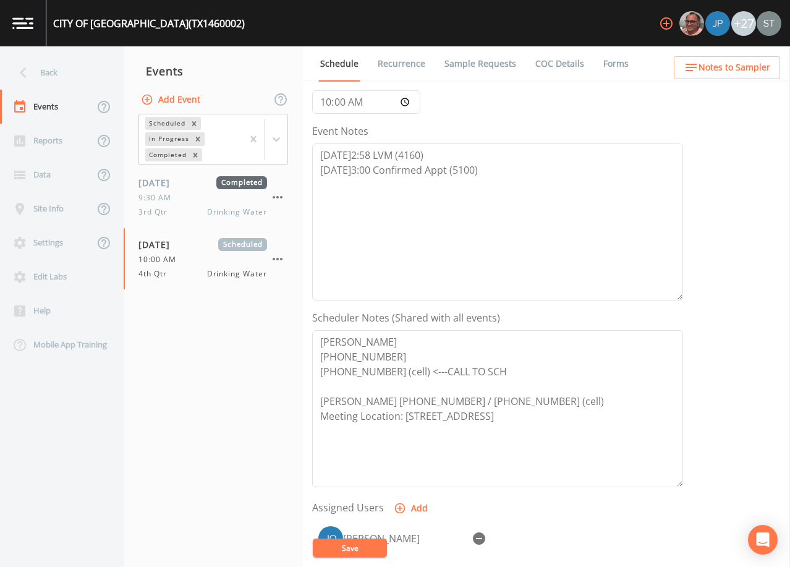
click at [344, 544] on button "Save" at bounding box center [350, 547] width 74 height 19
click at [362, 544] on button "Save" at bounding box center [350, 547] width 74 height 19
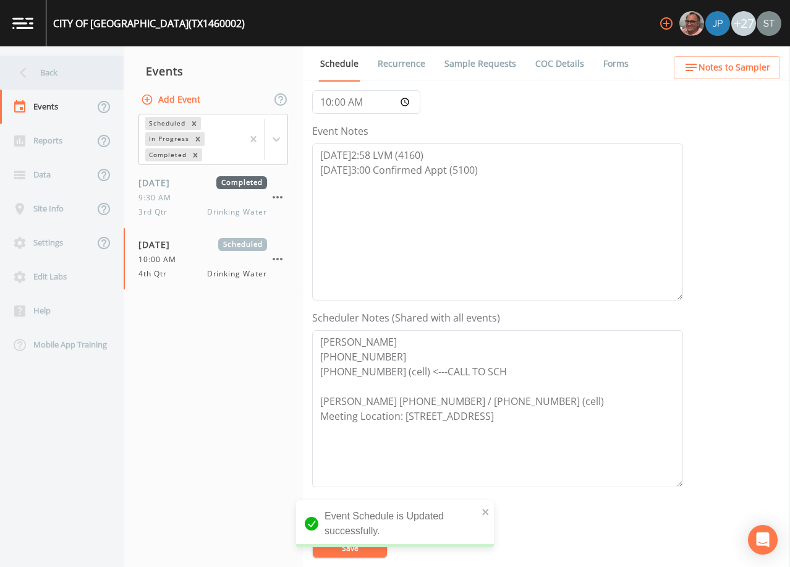
click at [56, 68] on div "Back" at bounding box center [55, 73] width 111 height 34
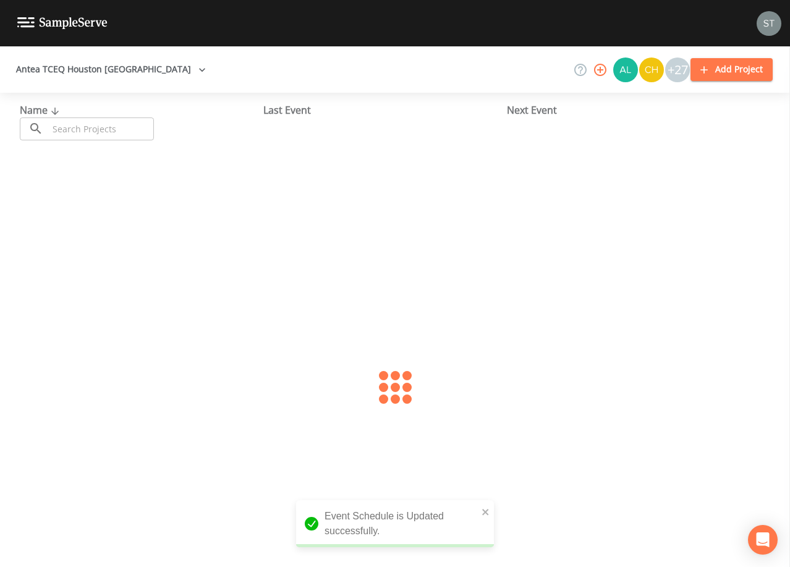
click at [96, 124] on input "text" at bounding box center [101, 128] width 106 height 23
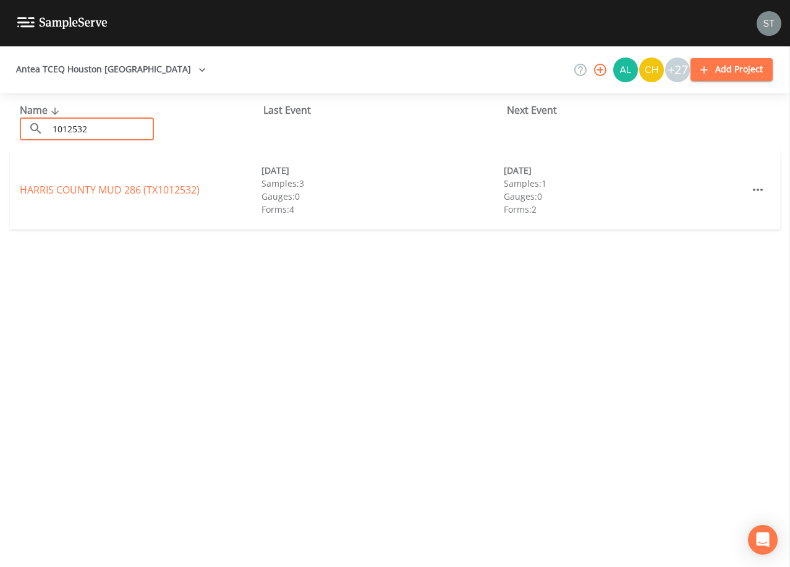
click at [146, 186] on link "[GEOGRAPHIC_DATA] 286 (TX1012532)" at bounding box center [110, 190] width 180 height 14
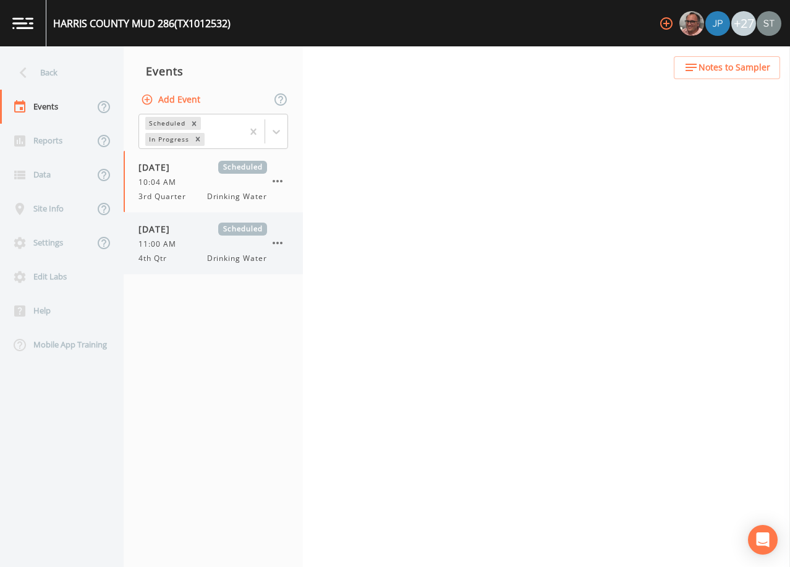
click at [205, 248] on div "11:00 AM" at bounding box center [202, 244] width 129 height 11
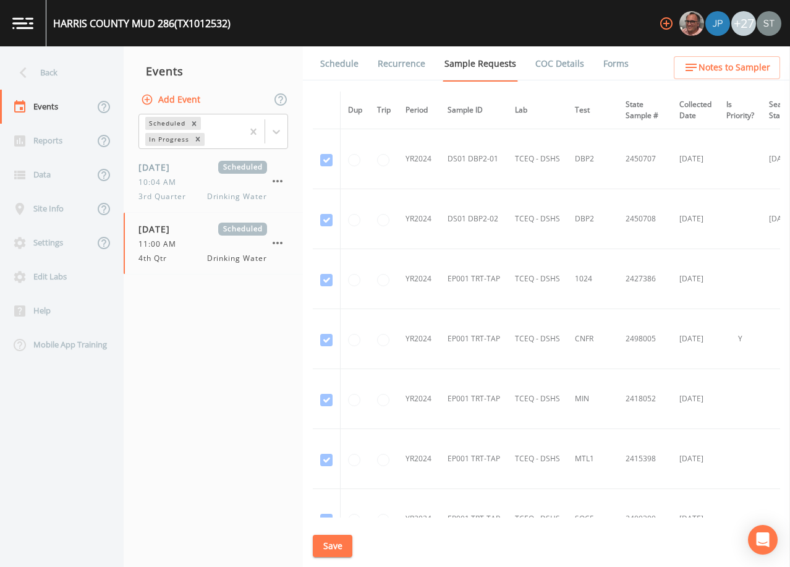
click at [339, 66] on link "Schedule" at bounding box center [339, 63] width 42 height 35
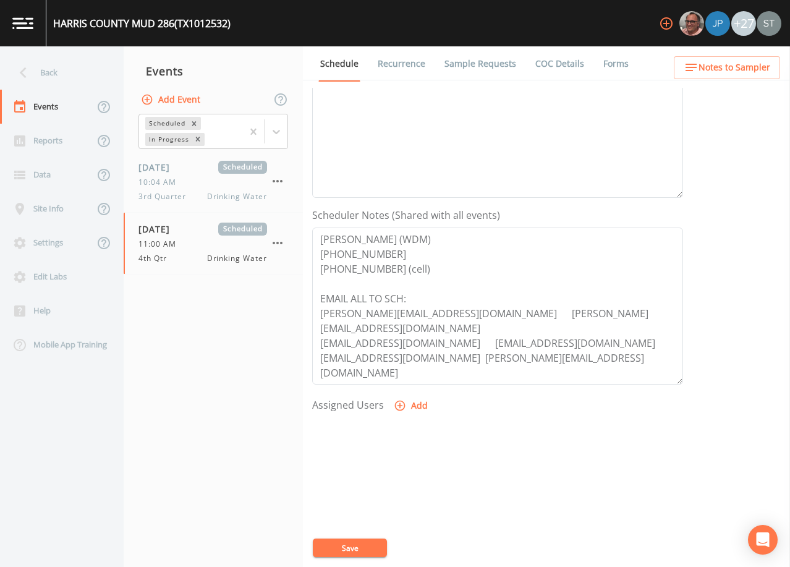
scroll to position [247, 0]
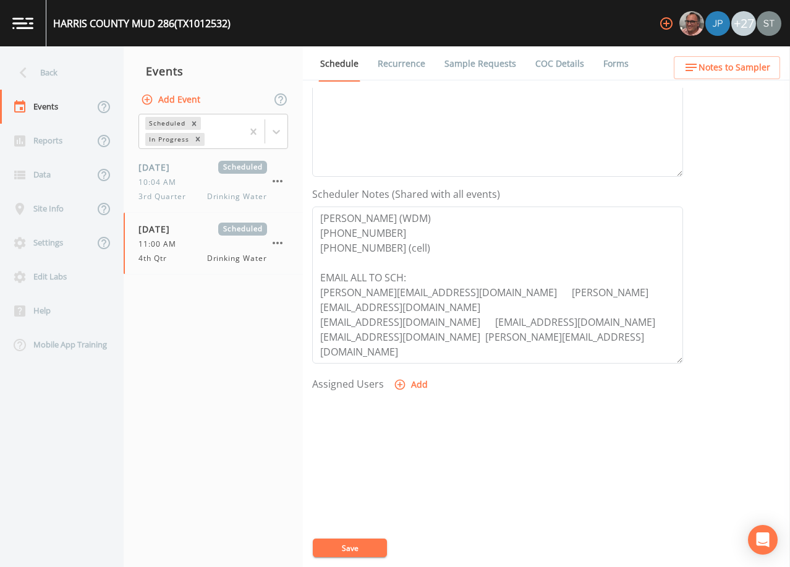
click at [755, 67] on span "Notes to Sampler" at bounding box center [734, 67] width 72 height 15
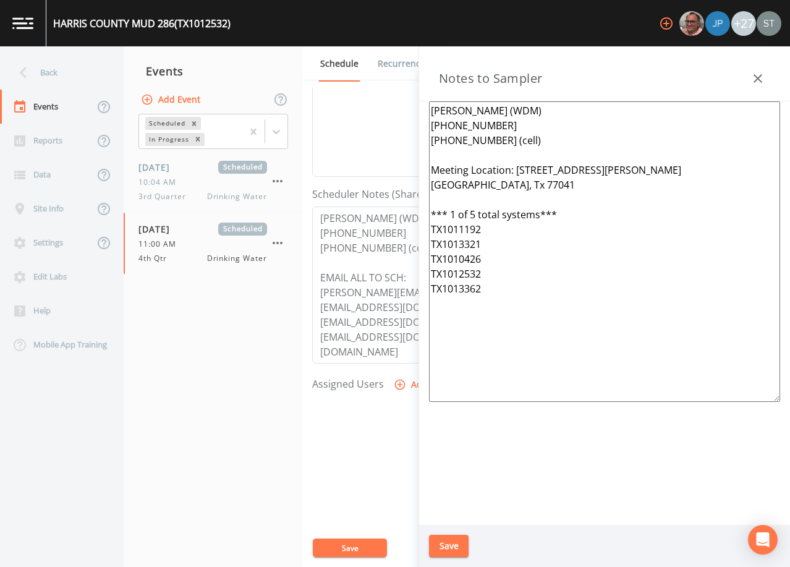
drag, startPoint x: 546, startPoint y: 284, endPoint x: 516, endPoint y: 164, distance: 123.1
click at [516, 164] on textarea "[PERSON_NAME] (WDM) [PHONE_NUMBER] [PHONE_NUMBER] (cell) Meeting Location: [STR…" at bounding box center [604, 251] width 351 height 300
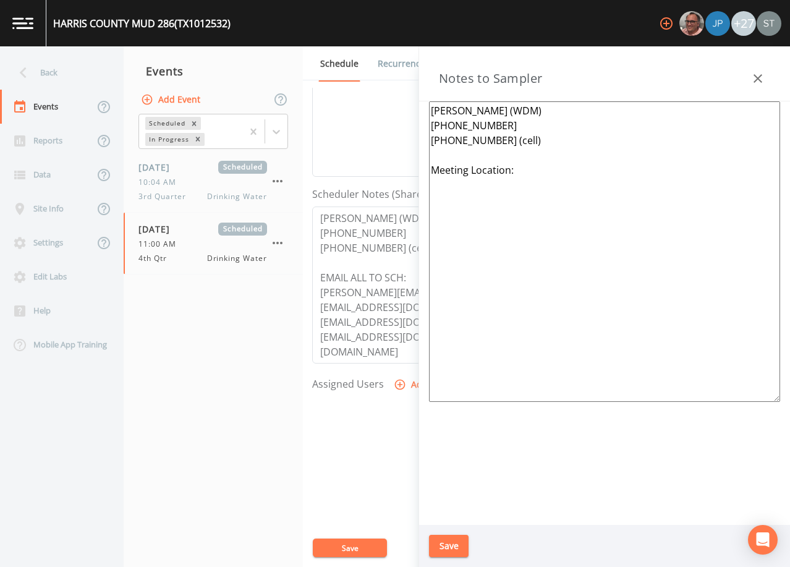
click at [455, 548] on button "Save" at bounding box center [449, 546] width 40 height 23
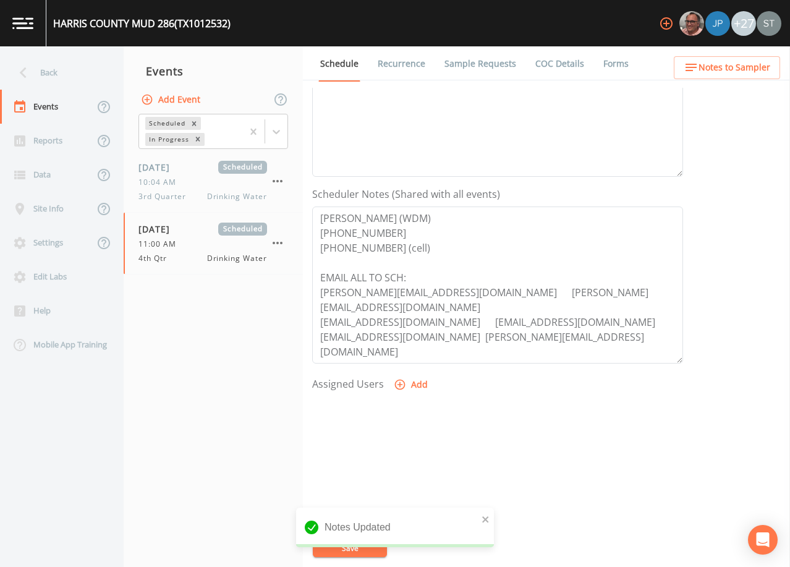
click at [410, 381] on button "Add" at bounding box center [411, 384] width 41 height 23
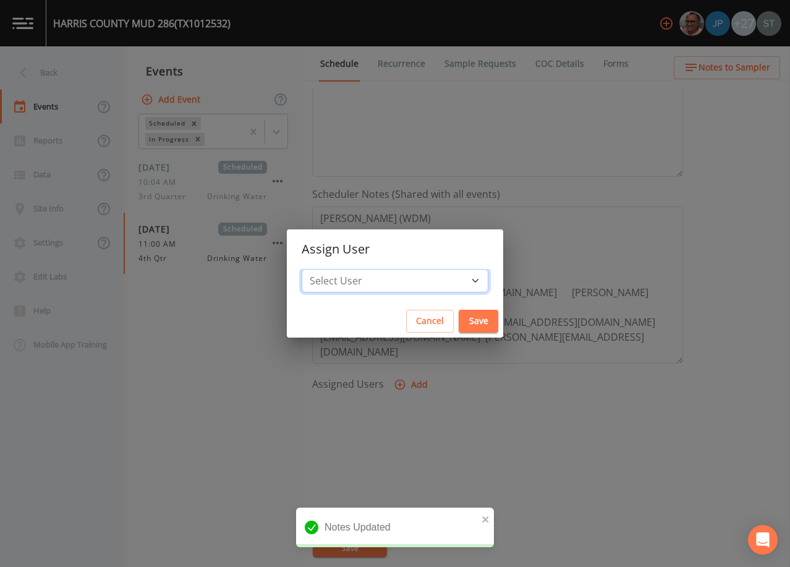
click at [405, 282] on select "Select User [PERSON_NAME] [PERSON_NAME] [PERSON_NAME] [PERSON_NAME] [PERSON_NAM…" at bounding box center [395, 280] width 187 height 23
click at [329, 269] on select "Select User [PERSON_NAME] [PERSON_NAME] [PERSON_NAME] [PERSON_NAME] [PERSON_NAM…" at bounding box center [395, 280] width 187 height 23
click at [459, 320] on button "Save" at bounding box center [479, 321] width 40 height 23
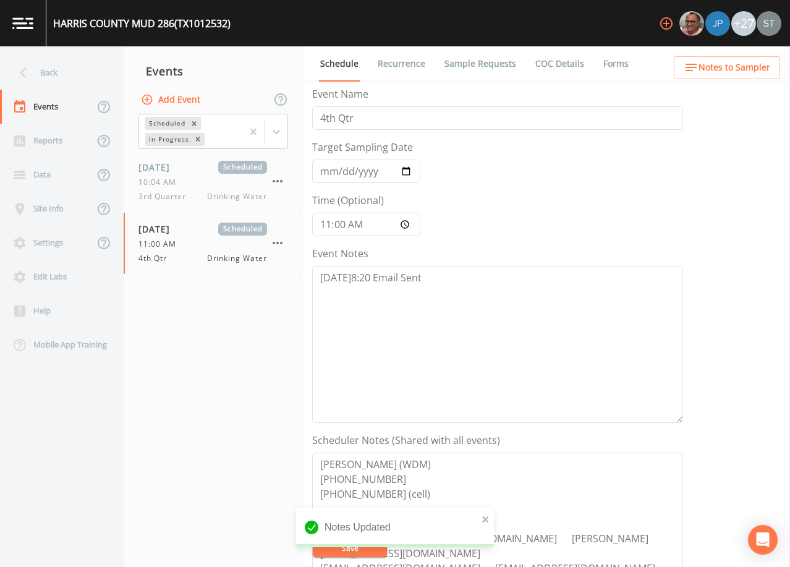
scroll to position [0, 0]
click at [363, 545] on button "Save" at bounding box center [350, 547] width 74 height 19
click at [459, 295] on textarea "[DATE]8:20 Email Sent" at bounding box center [497, 345] width 371 height 157
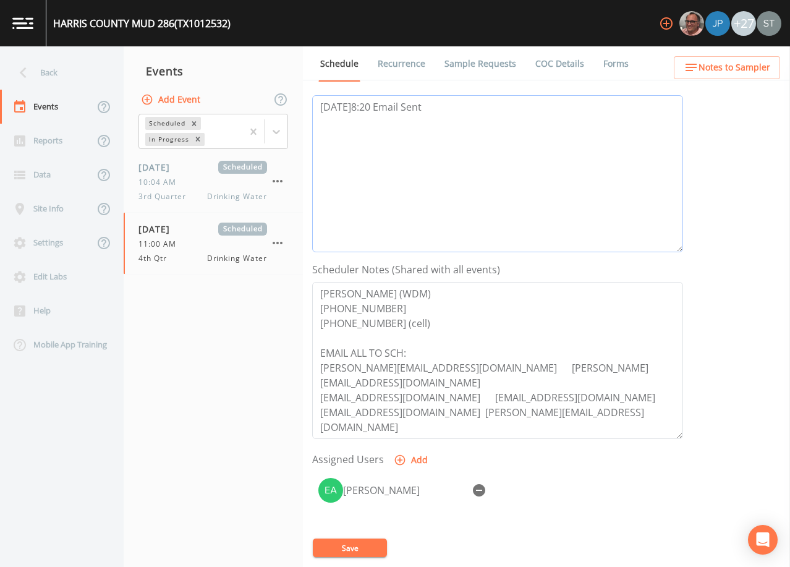
scroll to position [185, 0]
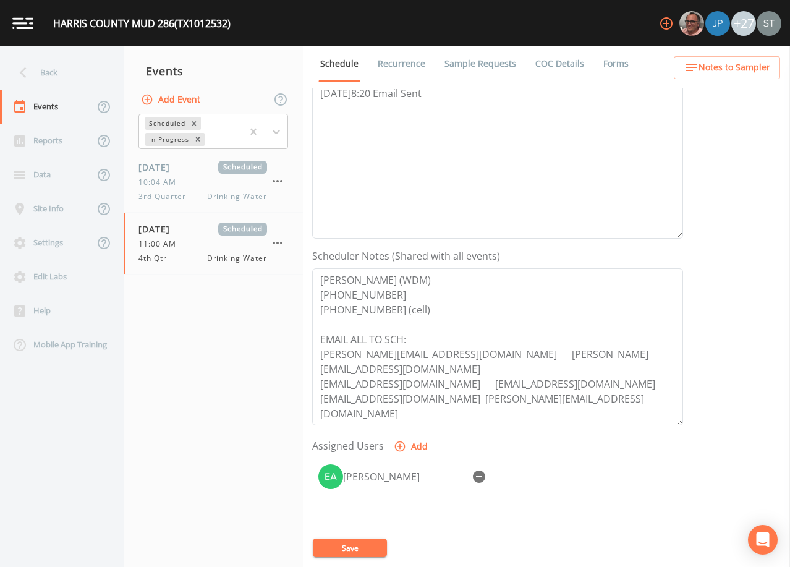
click at [362, 549] on button "Save" at bounding box center [350, 547] width 74 height 19
click at [754, 65] on span "Notes to Sampler" at bounding box center [734, 67] width 72 height 15
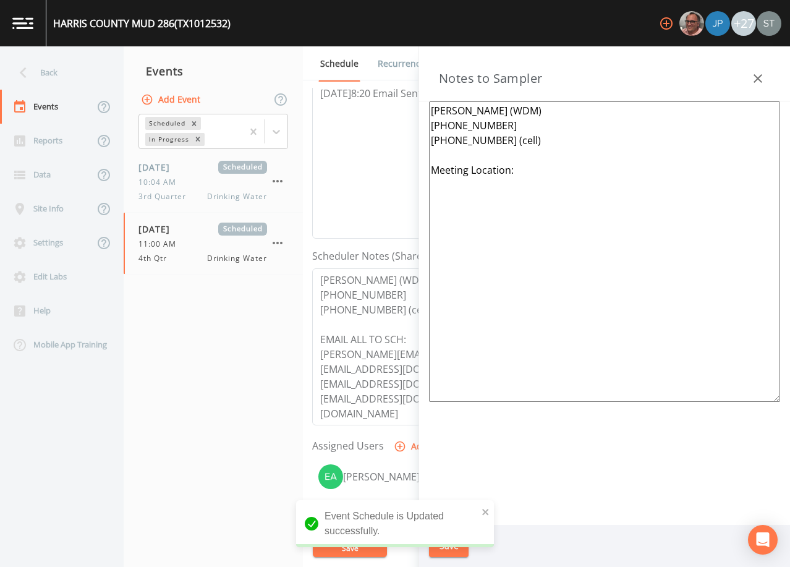
click at [762, 77] on icon "button" at bounding box center [757, 78] width 15 height 15
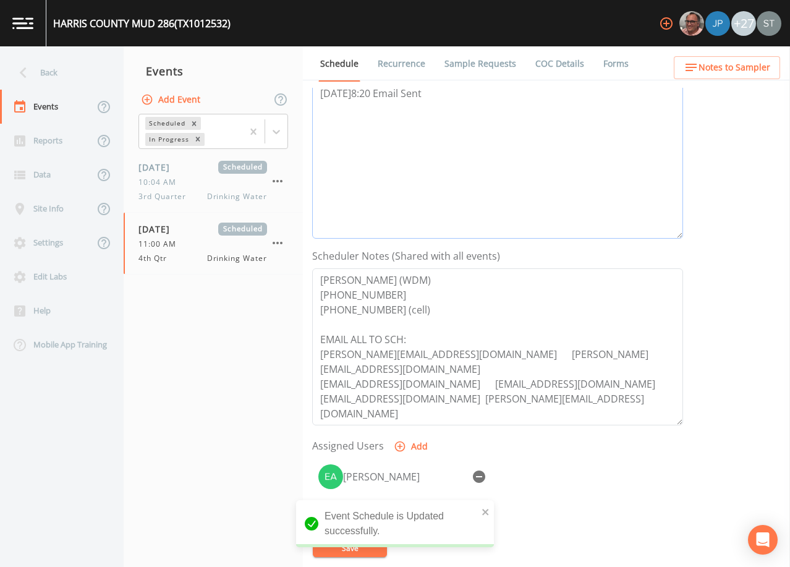
click at [555, 135] on textarea "[DATE]8:20 Email Sent" at bounding box center [497, 160] width 371 height 157
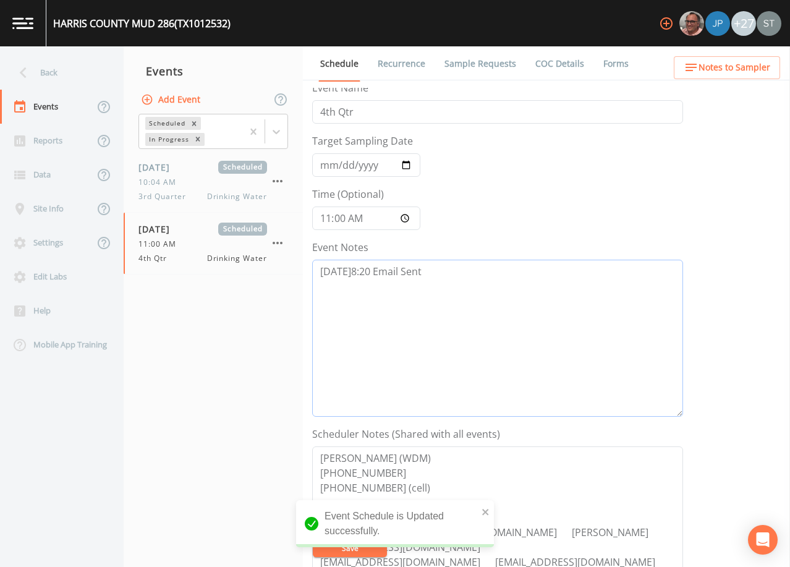
scroll to position [0, 0]
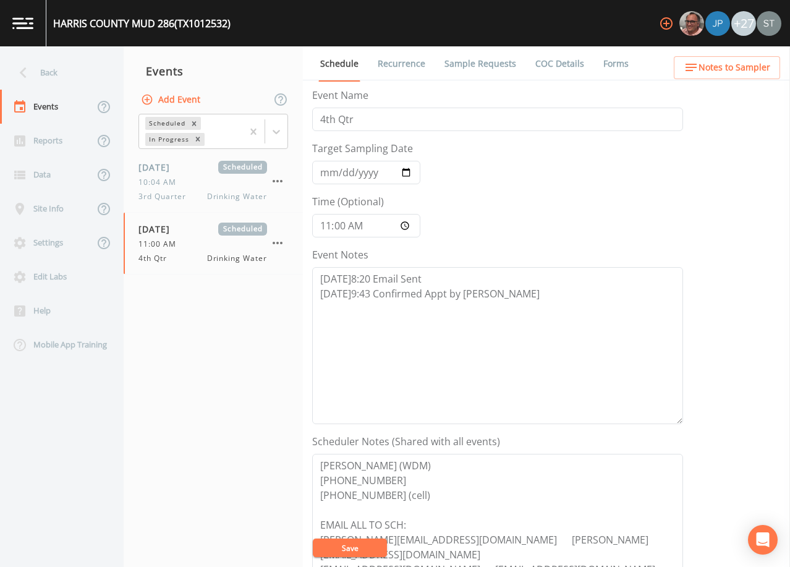
click at [368, 547] on button "Save" at bounding box center [350, 547] width 74 height 19
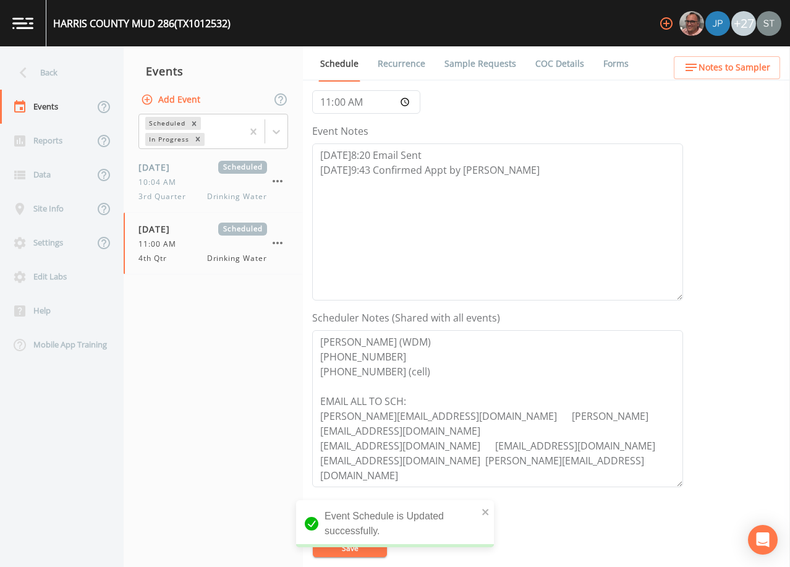
scroll to position [247, 0]
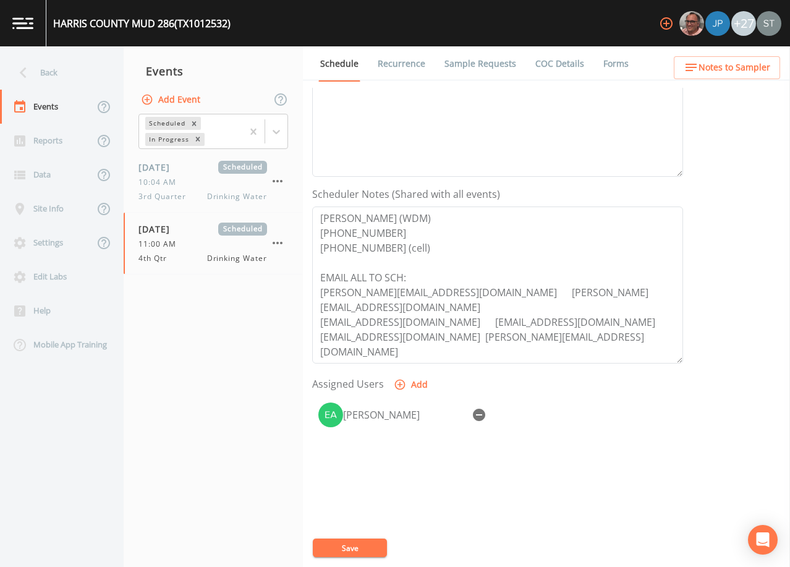
click at [366, 549] on button "Save" at bounding box center [350, 547] width 74 height 19
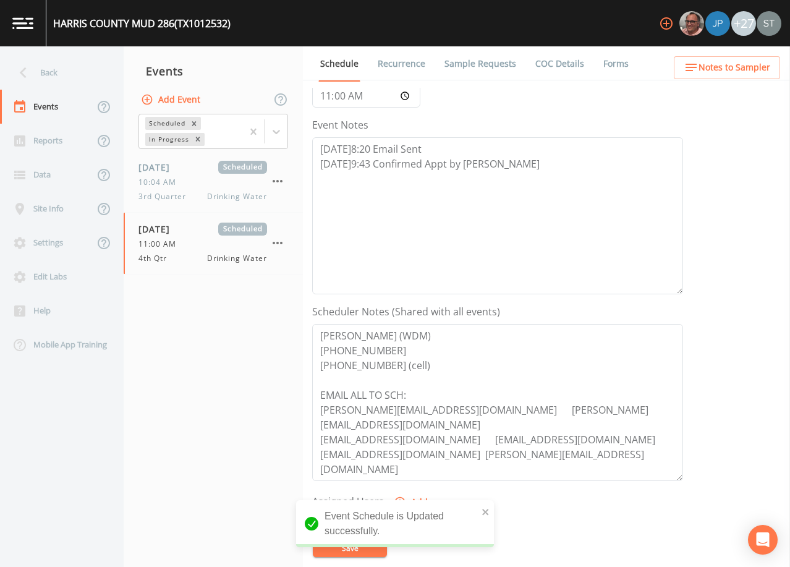
scroll to position [0, 0]
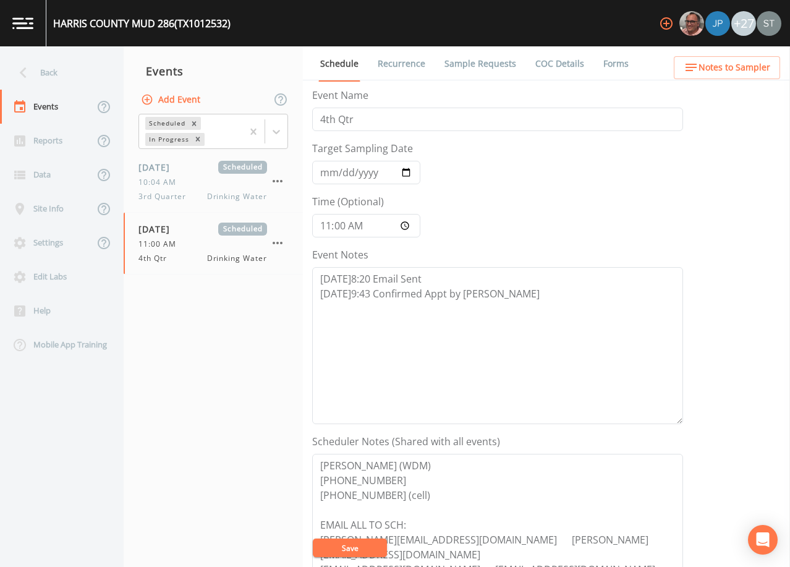
click at [361, 548] on button "Save" at bounding box center [350, 547] width 74 height 19
click at [471, 57] on link "Sample Requests" at bounding box center [480, 63] width 75 height 35
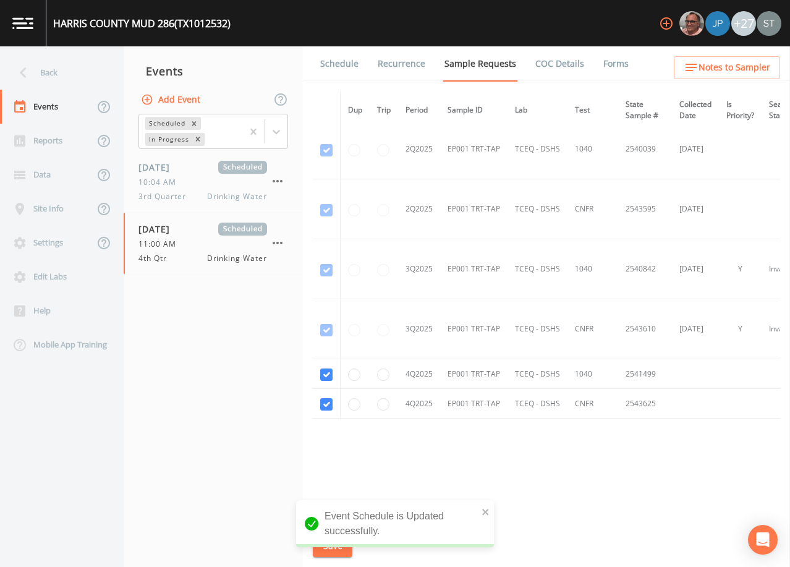
scroll to position [2054, 0]
click at [332, 66] on link "Schedule" at bounding box center [339, 63] width 42 height 35
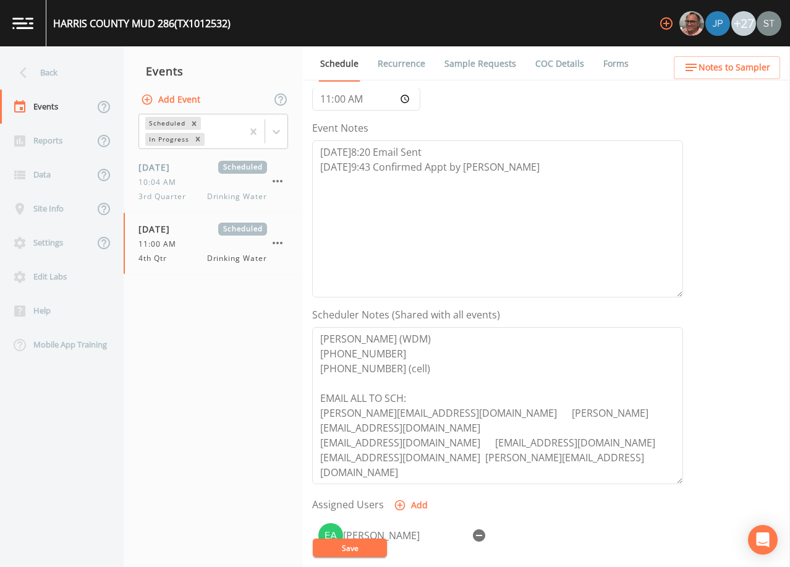
scroll to position [185, 0]
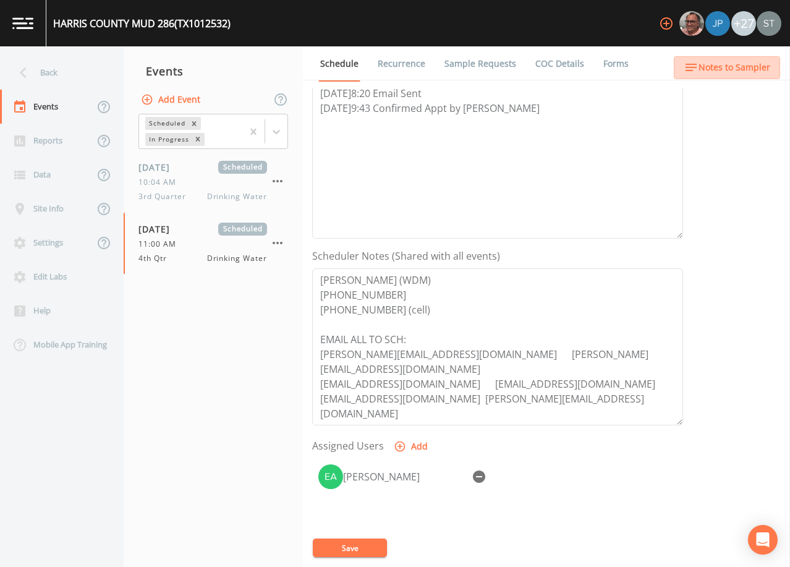
click at [745, 74] on span "Notes to Sampler" at bounding box center [734, 67] width 72 height 15
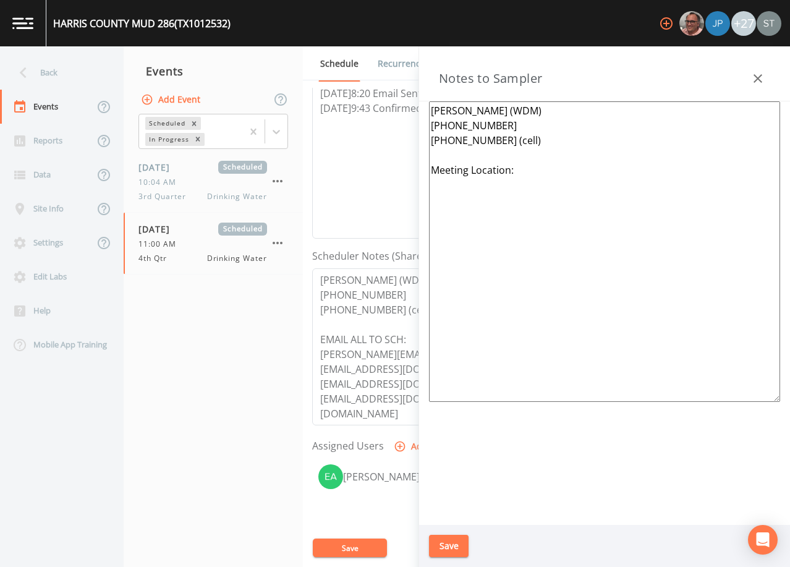
click at [756, 79] on icon "button" at bounding box center [757, 78] width 15 height 15
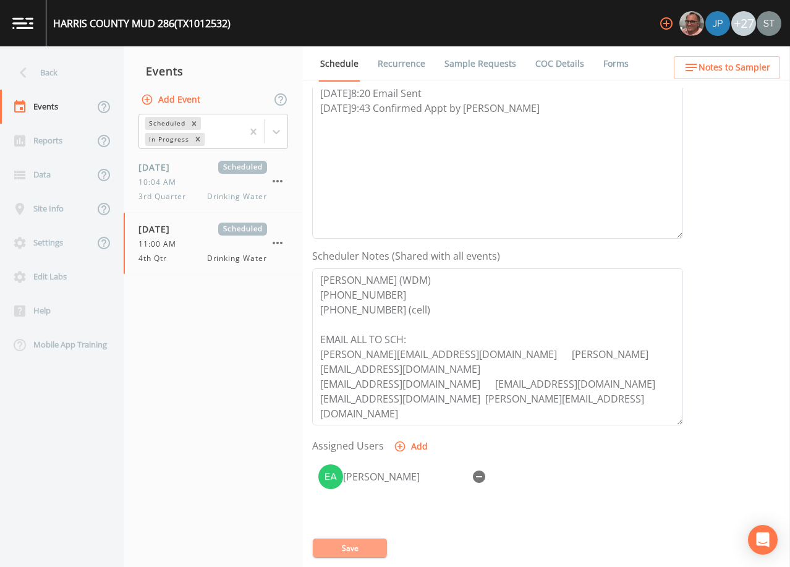
click at [367, 551] on button "Save" at bounding box center [350, 547] width 74 height 19
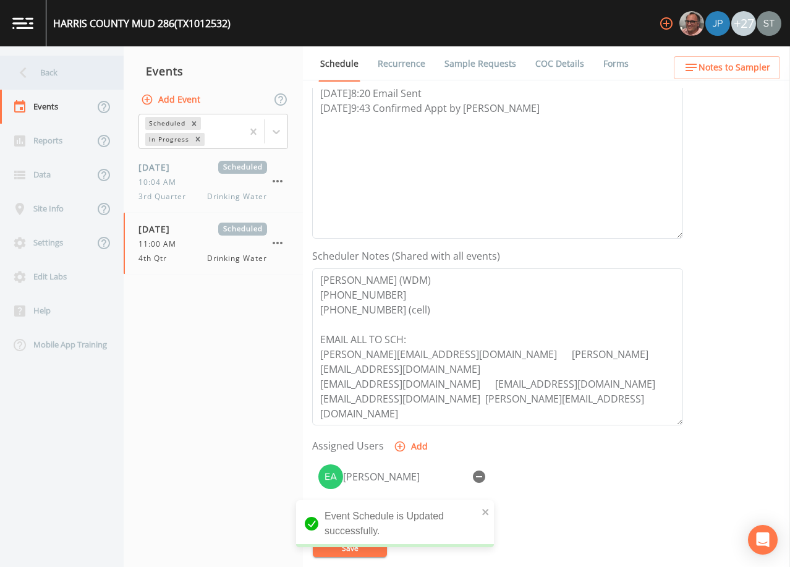
click at [56, 73] on div "Back" at bounding box center [55, 73] width 111 height 34
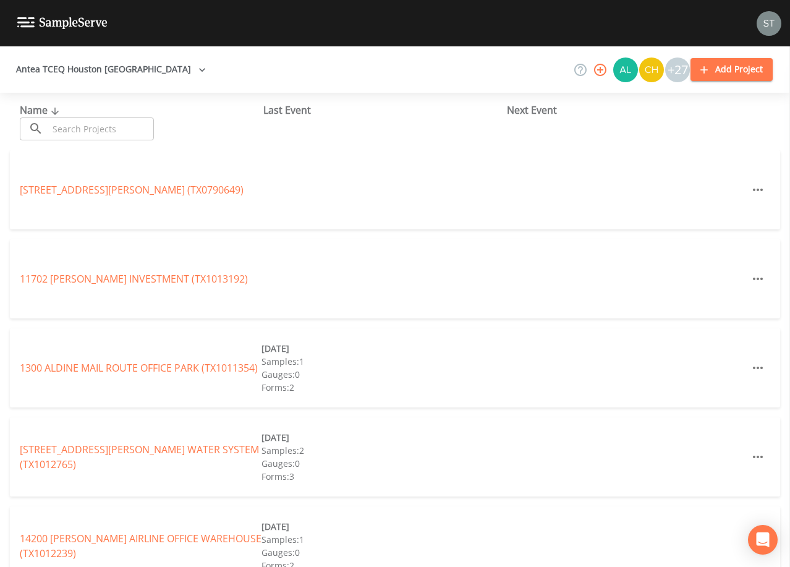
click at [131, 126] on input "text" at bounding box center [101, 128] width 106 height 23
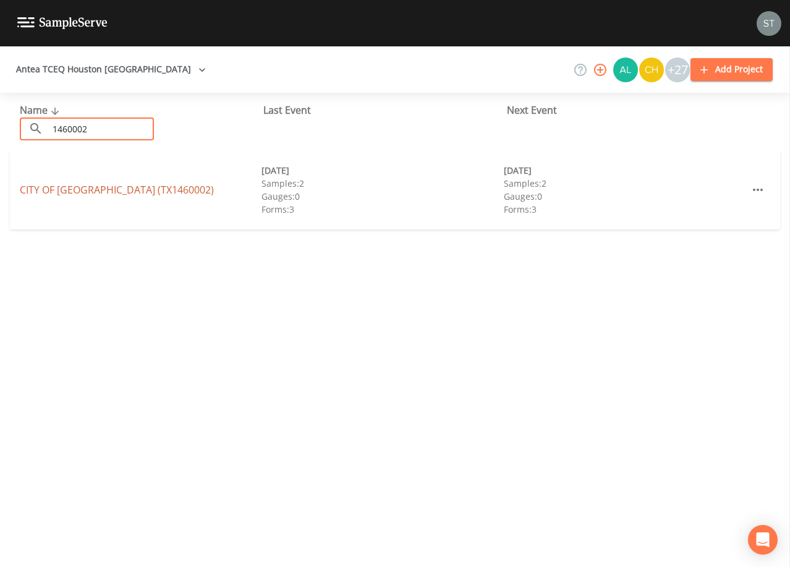
click at [143, 196] on link "CITY OF [GEOGRAPHIC_DATA] (TX1460002)" at bounding box center [117, 190] width 194 height 14
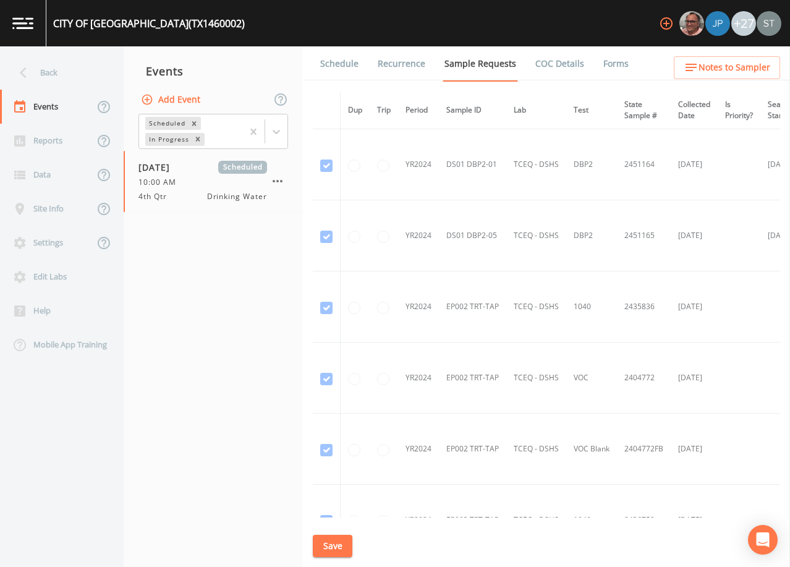
click at [342, 66] on link "Schedule" at bounding box center [339, 63] width 42 height 35
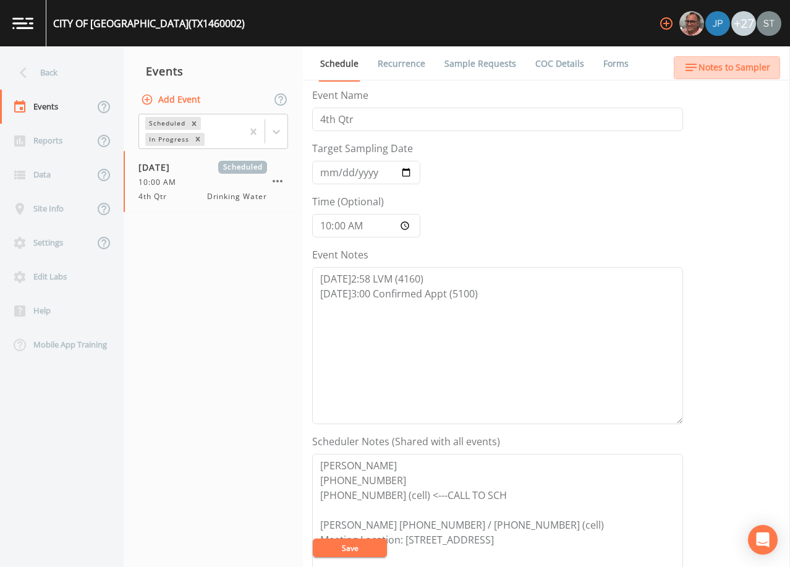
click at [750, 67] on span "Notes to Sampler" at bounding box center [734, 67] width 72 height 15
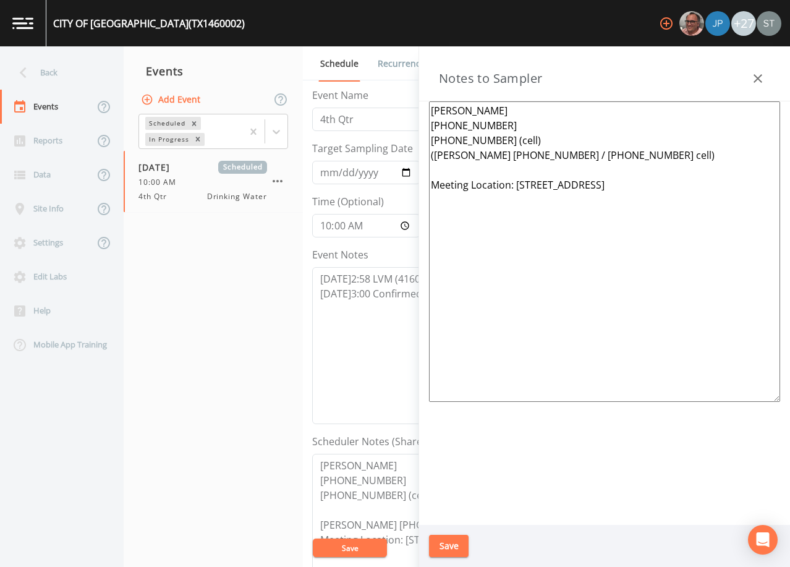
click at [536, 179] on textarea "[PERSON_NAME] [PHONE_NUMBER] [PHONE_NUMBER] (cell) ([PERSON_NAME] [PHONE_NUMBER…" at bounding box center [604, 251] width 351 height 300
click at [458, 543] on button "Save" at bounding box center [449, 546] width 40 height 23
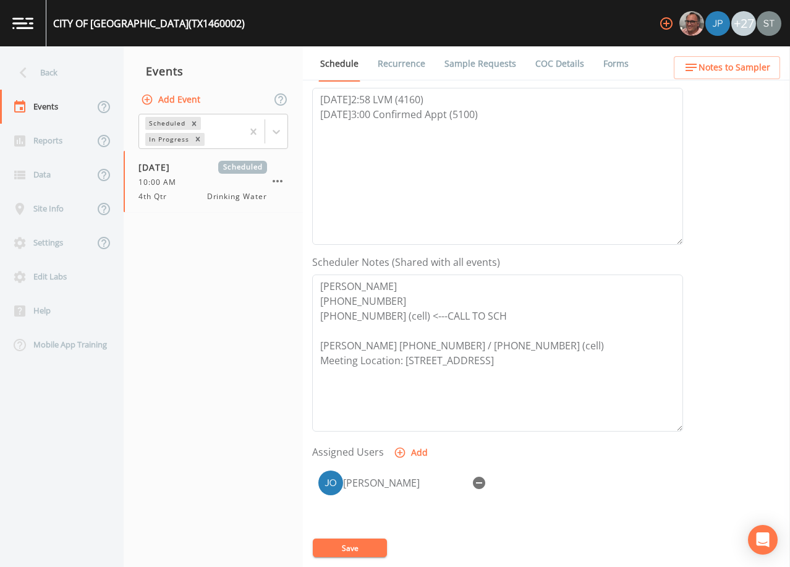
scroll to position [185, 0]
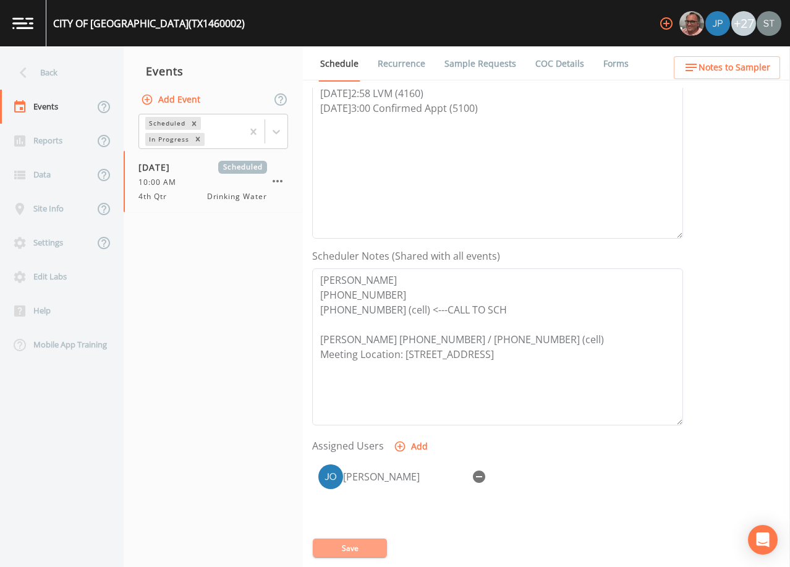
click at [355, 547] on button "Save" at bounding box center [350, 547] width 74 height 19
click at [620, 309] on textarea "[PERSON_NAME] [PHONE_NUMBER] [PHONE_NUMBER] (cell) <---CALL TO SCH [PERSON_NAME…" at bounding box center [497, 346] width 371 height 157
click at [385, 65] on link "Recurrence" at bounding box center [401, 63] width 51 height 35
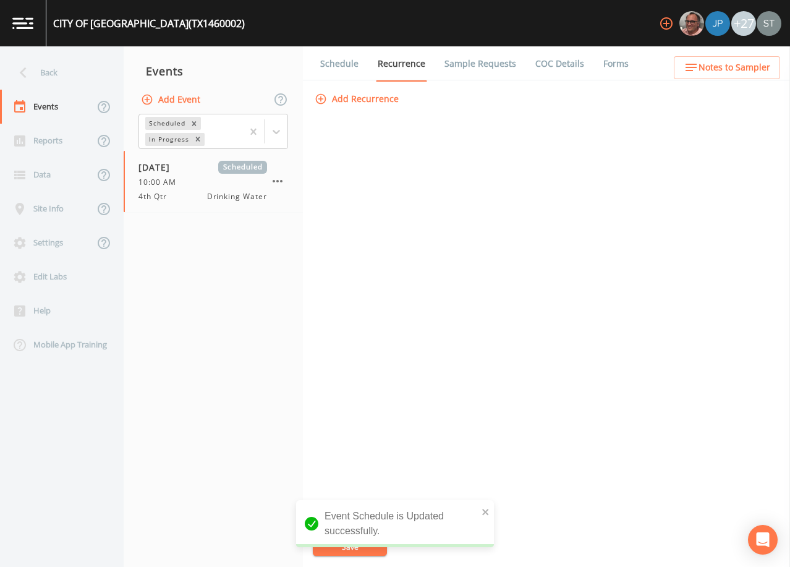
click at [459, 65] on link "Sample Requests" at bounding box center [480, 63] width 75 height 35
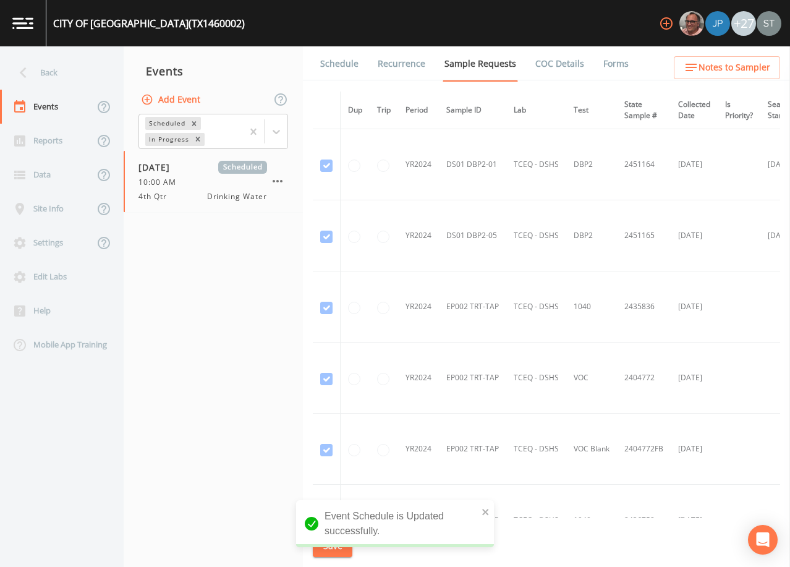
click at [334, 69] on link "Schedule" at bounding box center [339, 63] width 42 height 35
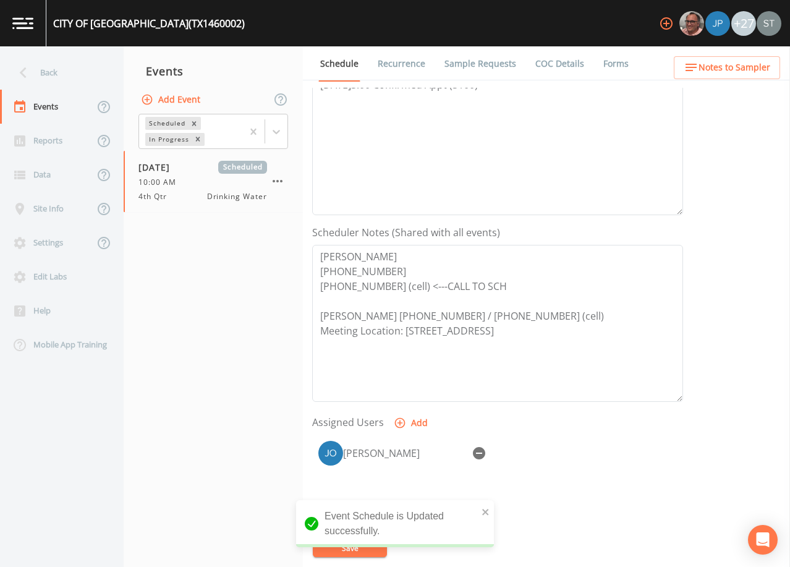
scroll to position [247, 0]
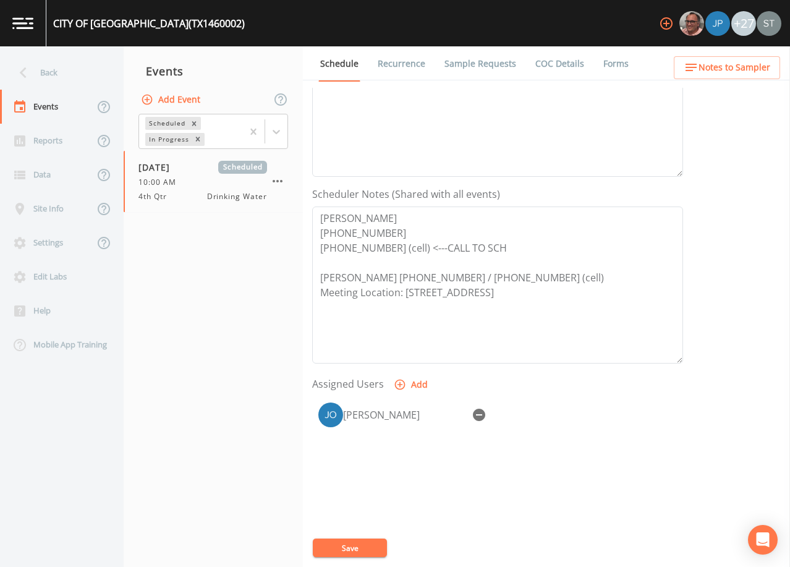
click at [745, 68] on span "Notes to Sampler" at bounding box center [734, 67] width 72 height 15
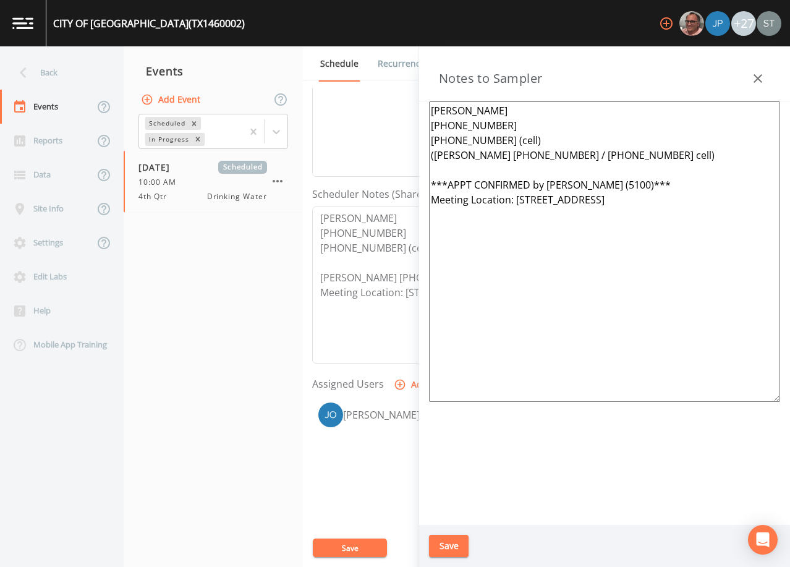
click at [757, 77] on icon "button" at bounding box center [757, 78] width 9 height 9
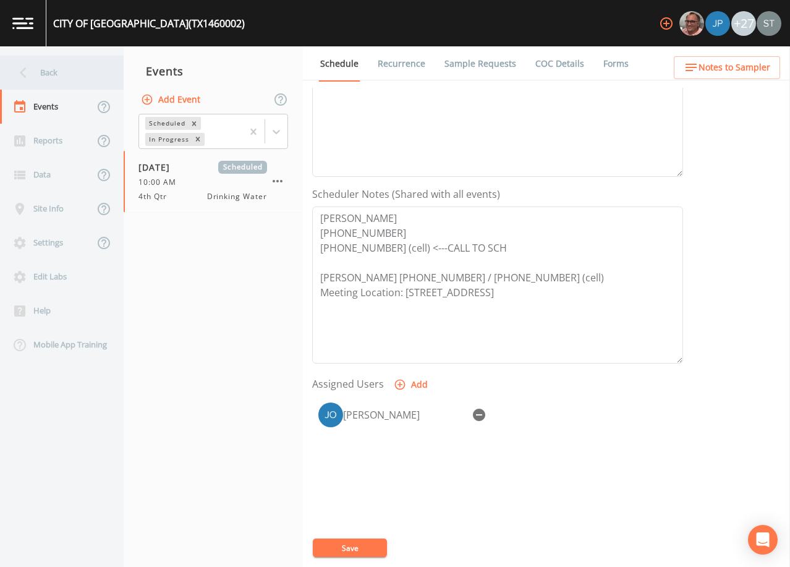
click at [62, 78] on div "Back" at bounding box center [55, 73] width 111 height 34
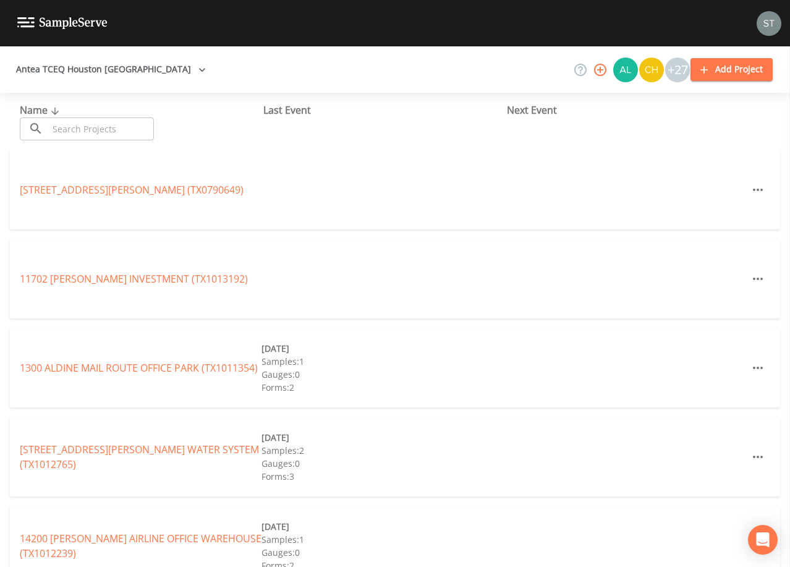
click at [127, 127] on input "text" at bounding box center [101, 128] width 106 height 23
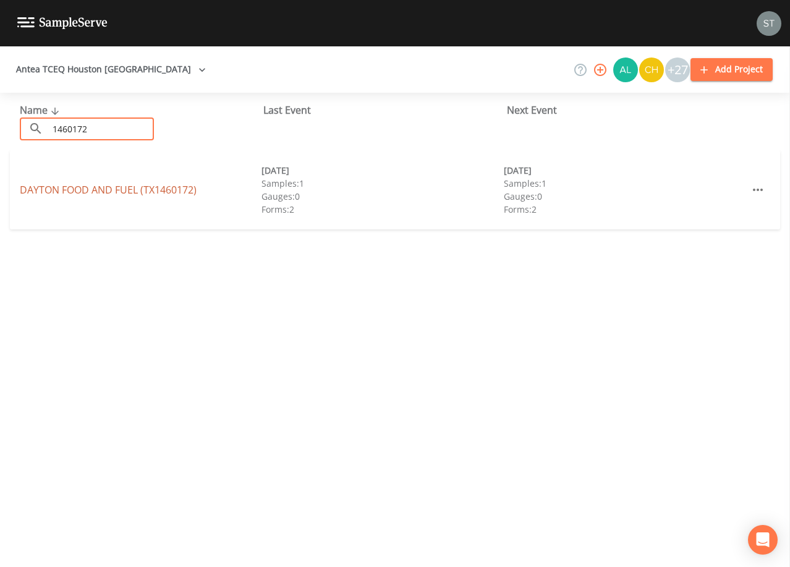
click at [169, 192] on link "DAYTON FOOD AND FUEL (TX1460172)" at bounding box center [108, 190] width 177 height 14
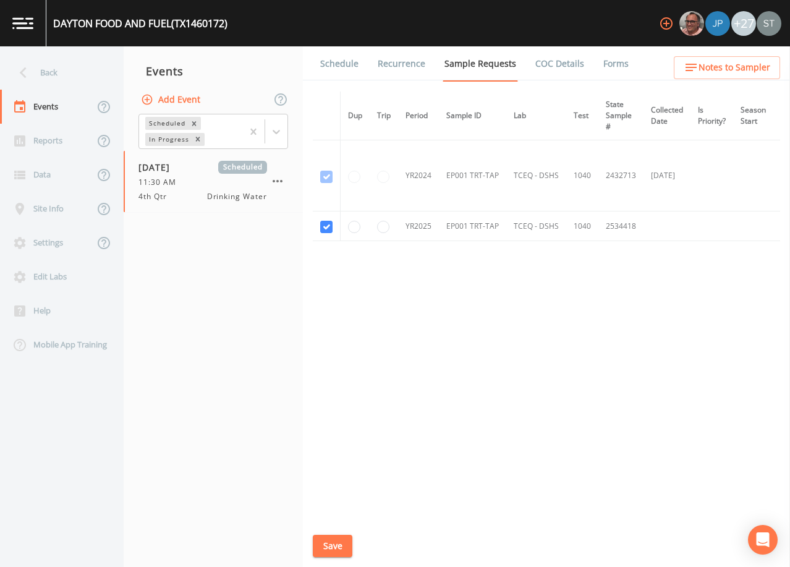
click at [345, 68] on link "Schedule" at bounding box center [339, 63] width 42 height 35
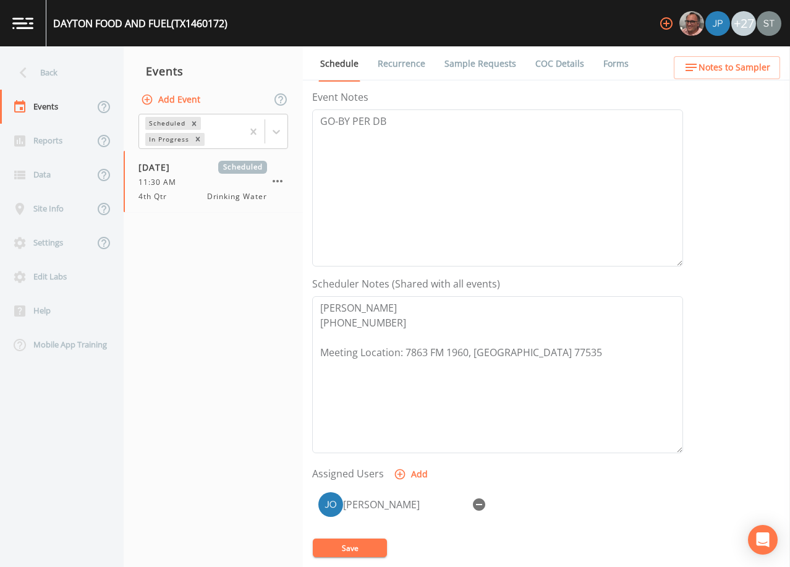
scroll to position [185, 0]
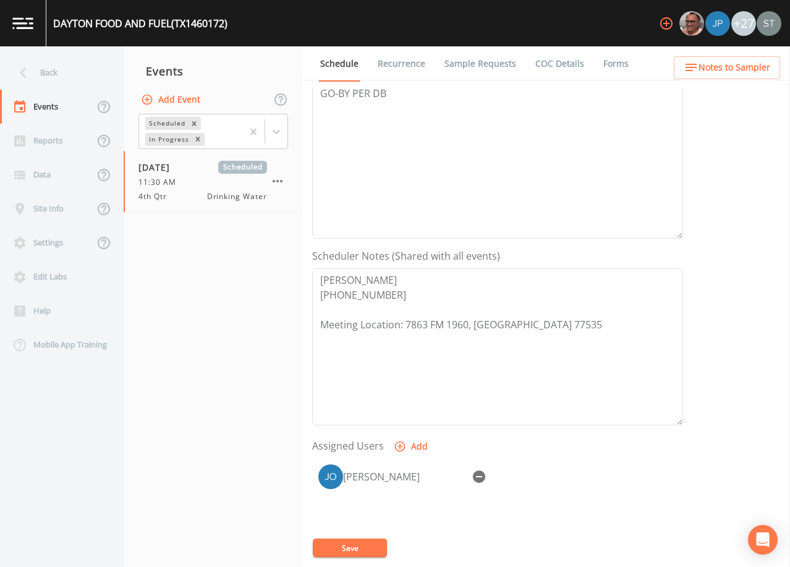
click at [752, 66] on span "Notes to Sampler" at bounding box center [734, 67] width 72 height 15
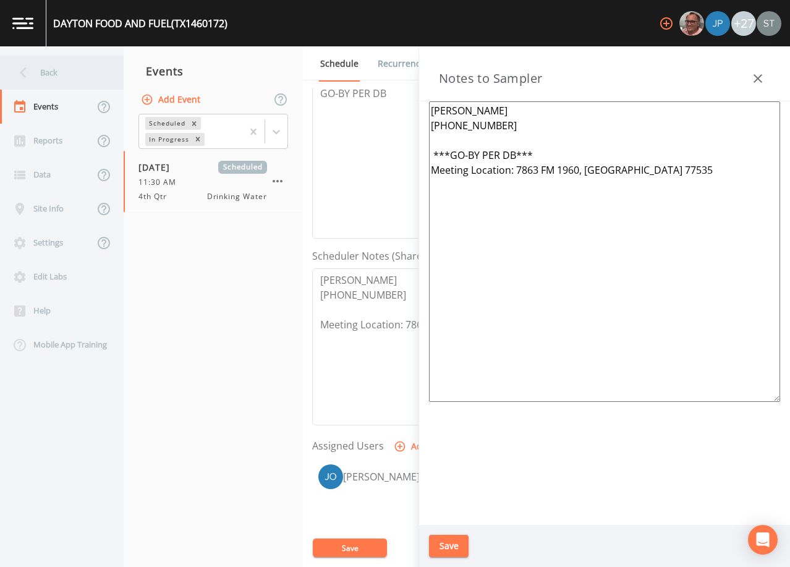
click at [52, 72] on div "Back" at bounding box center [55, 73] width 111 height 34
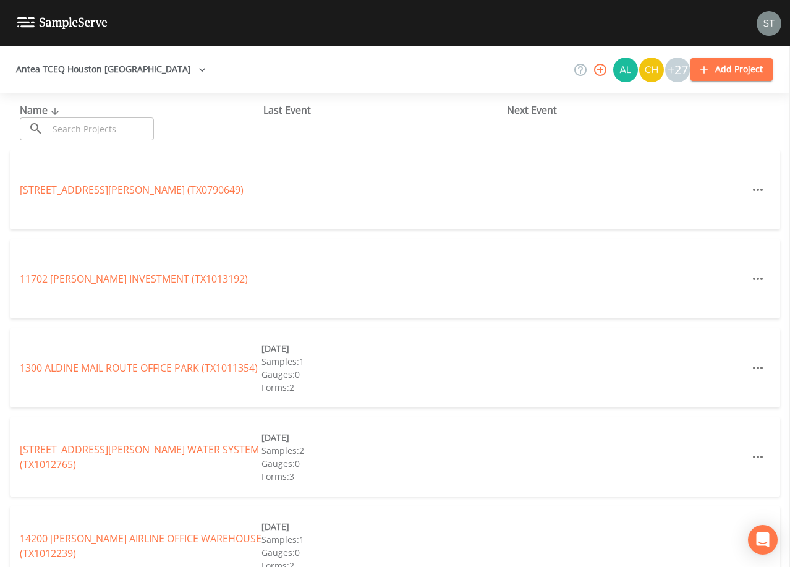
click at [91, 124] on input "text" at bounding box center [101, 128] width 106 height 23
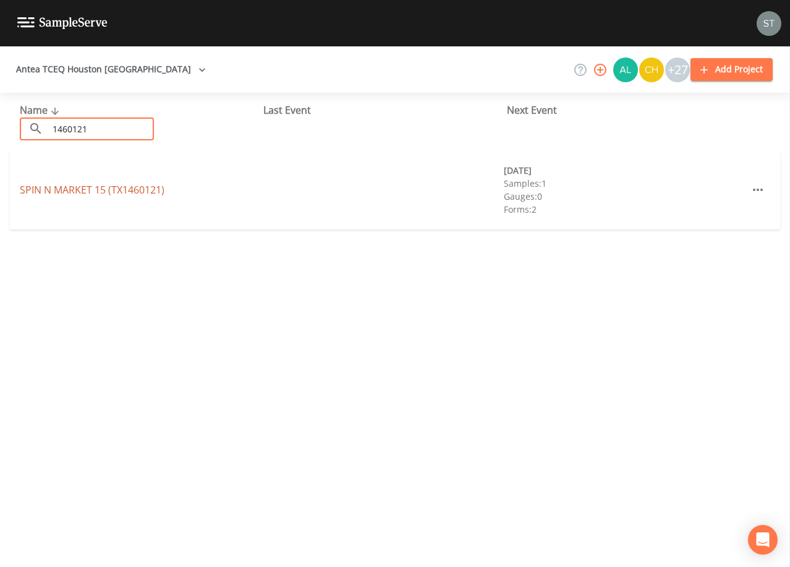
click at [141, 194] on link "SPIN N MARKET 15 (TX1460121)" at bounding box center [92, 190] width 145 height 14
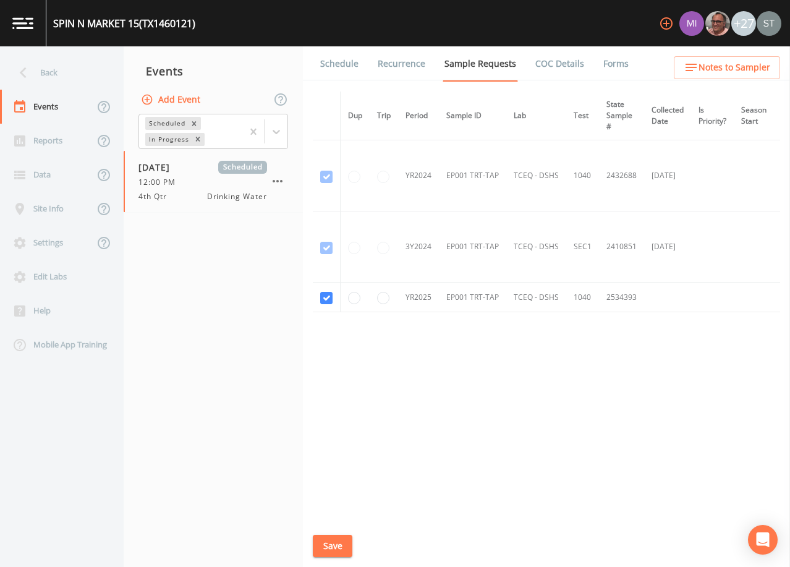
click at [345, 65] on link "Schedule" at bounding box center [339, 63] width 42 height 35
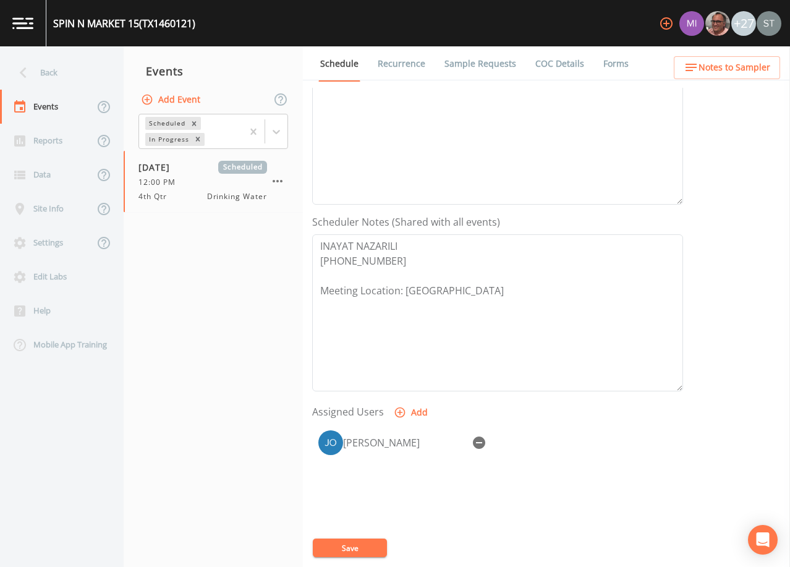
scroll to position [247, 0]
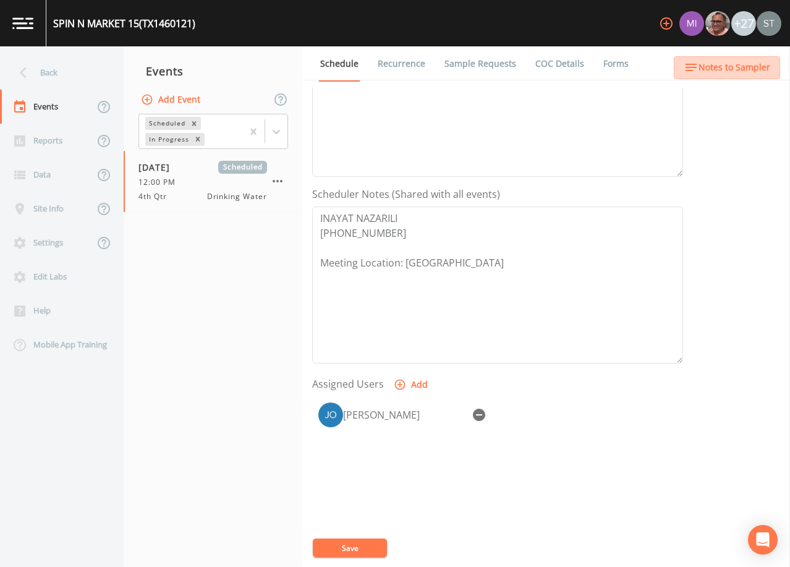
click at [771, 58] on button "Notes to Sampler" at bounding box center [727, 67] width 106 height 23
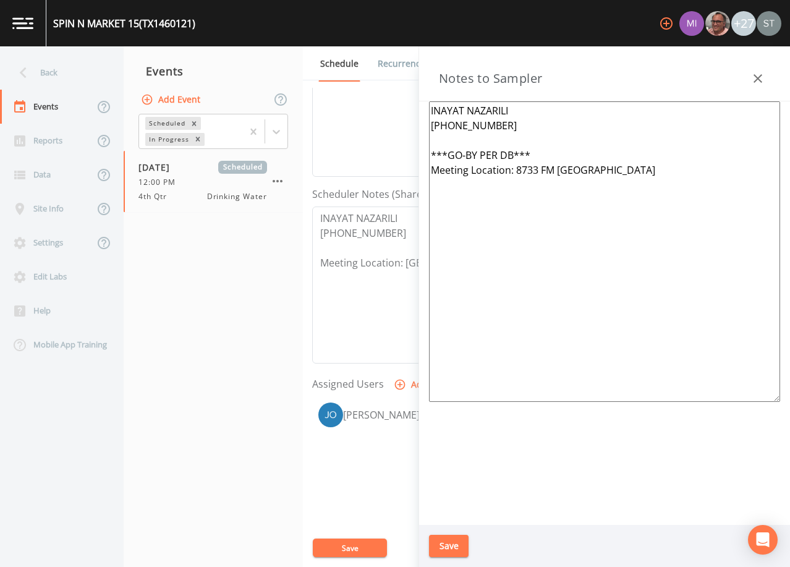
click at [767, 70] on button "button" at bounding box center [757, 78] width 25 height 25
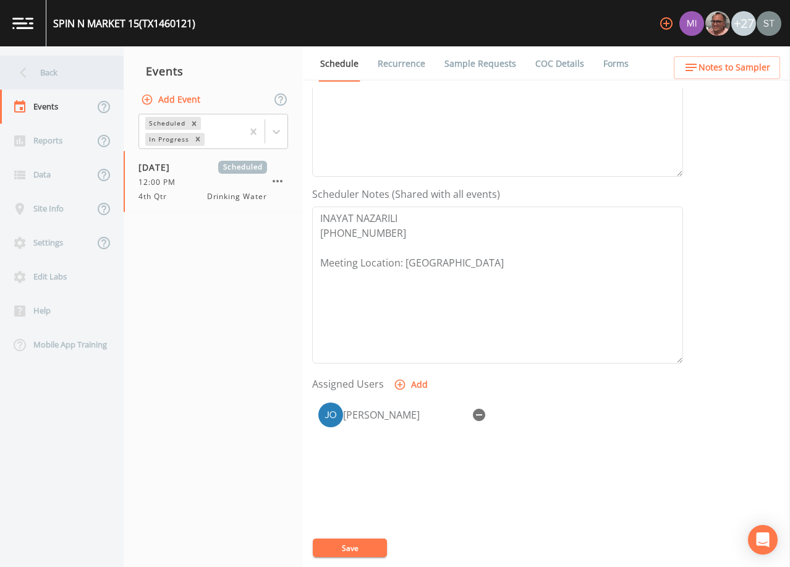
click at [58, 74] on div "Back" at bounding box center [55, 73] width 111 height 34
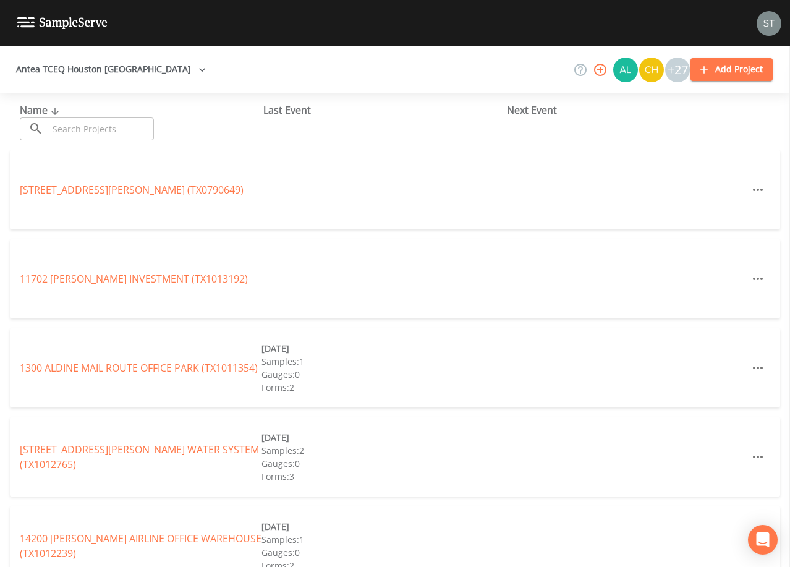
click at [146, 130] on input "text" at bounding box center [101, 128] width 106 height 23
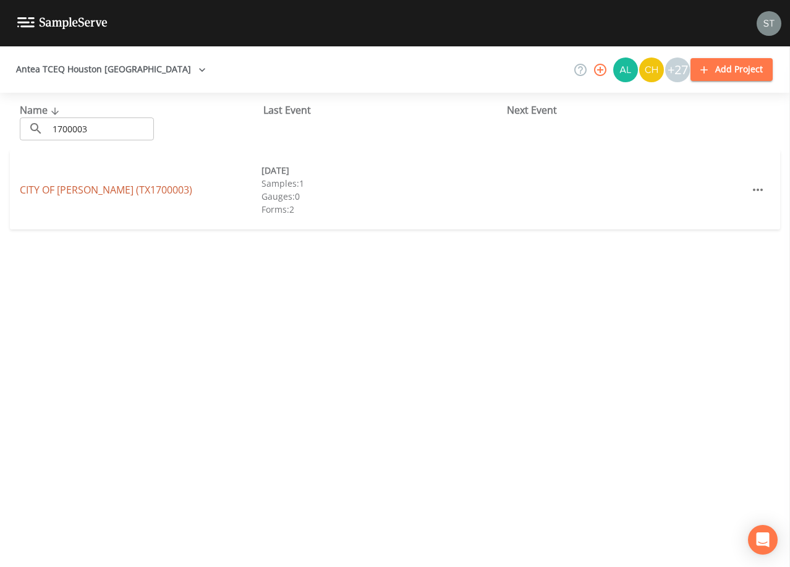
click at [136, 189] on link "CITY OF [GEOGRAPHIC_DATA] (TX1700003)" at bounding box center [106, 190] width 172 height 14
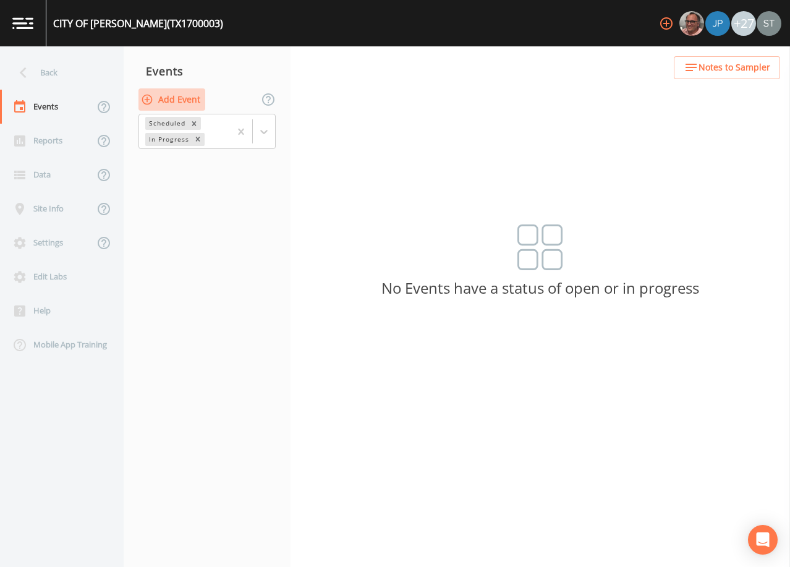
click at [185, 98] on button "Add Event" at bounding box center [171, 99] width 67 height 23
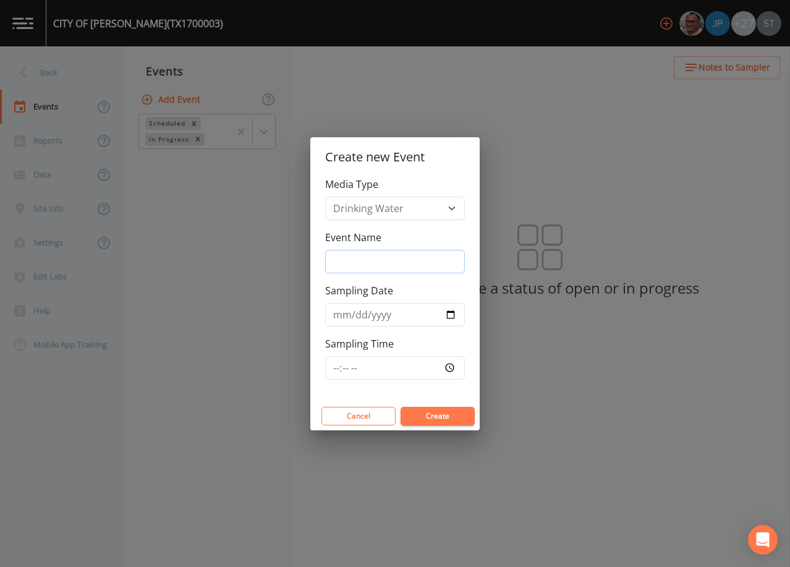
click at [379, 261] on input "Event Name" at bounding box center [395, 261] width 140 height 23
click at [337, 311] on input "Sampling Date" at bounding box center [395, 314] width 140 height 23
click at [435, 412] on button "Create" at bounding box center [437, 416] width 74 height 19
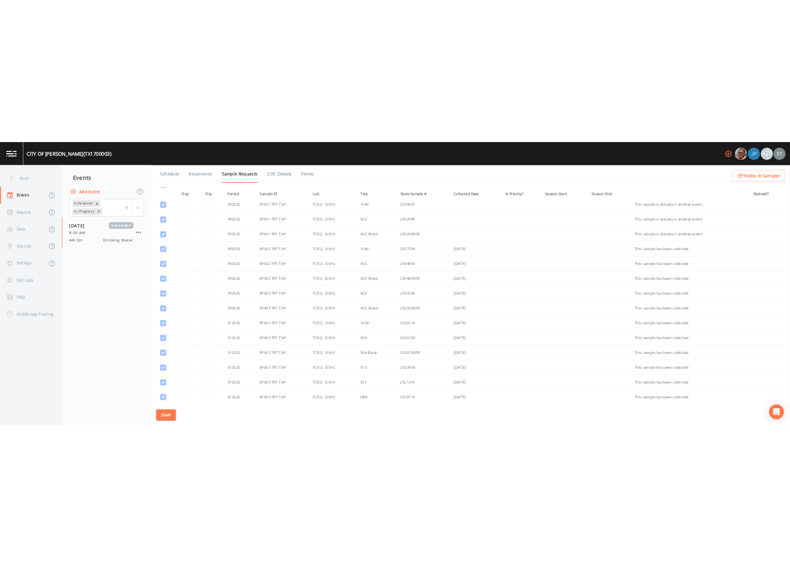
scroll to position [371, 0]
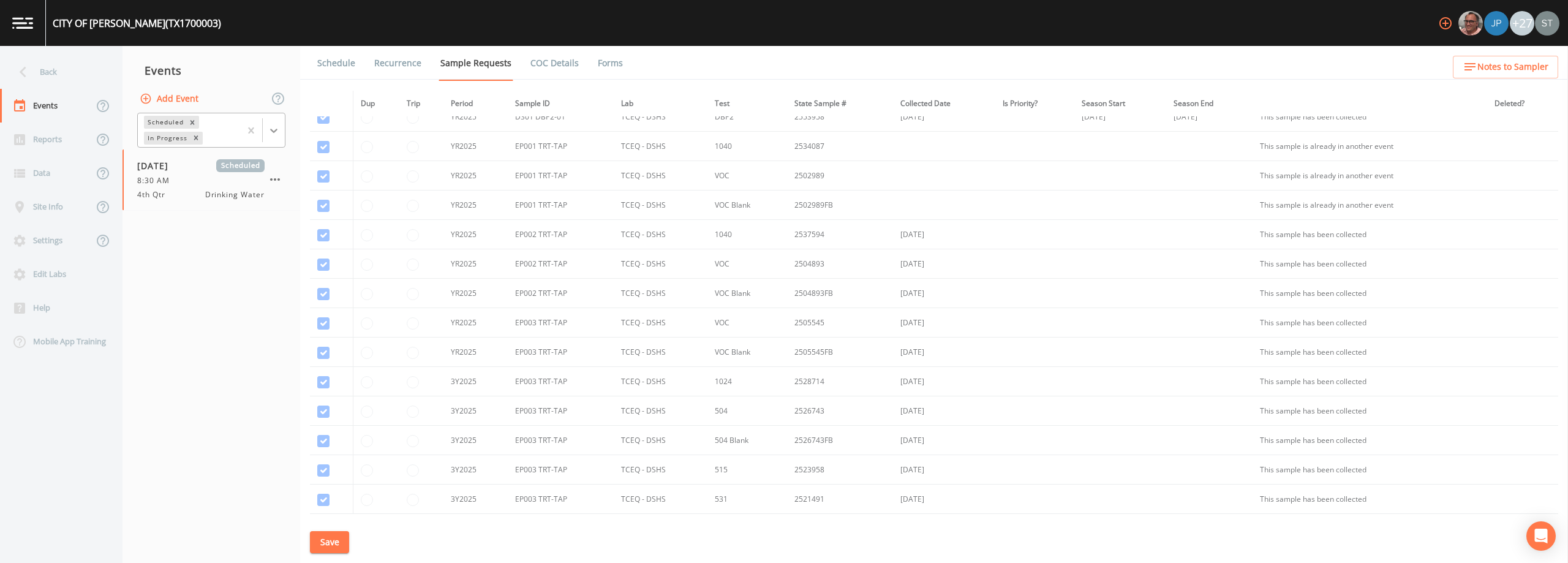
click at [280, 134] on icon at bounding box center [274, 130] width 12 height 12
click at [219, 168] on div "Completed" at bounding box center [211, 165] width 149 height 21
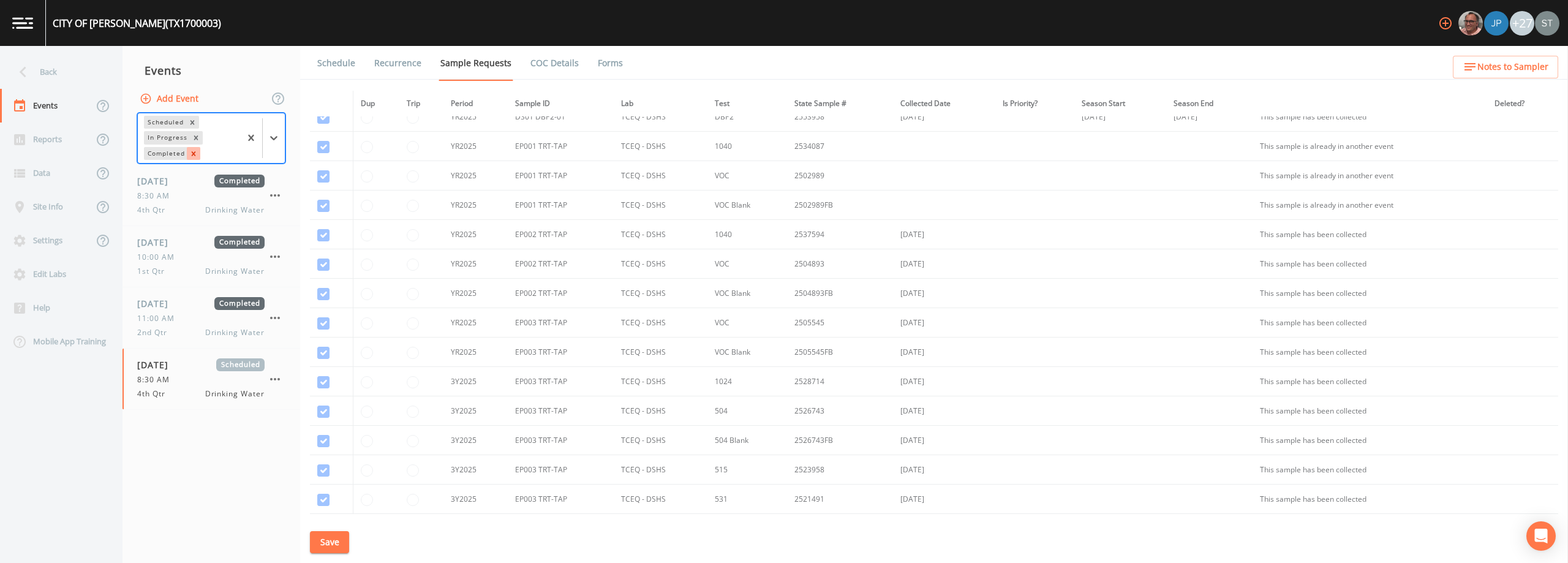
click at [192, 155] on icon "Remove Completed" at bounding box center [193, 154] width 4 height 4
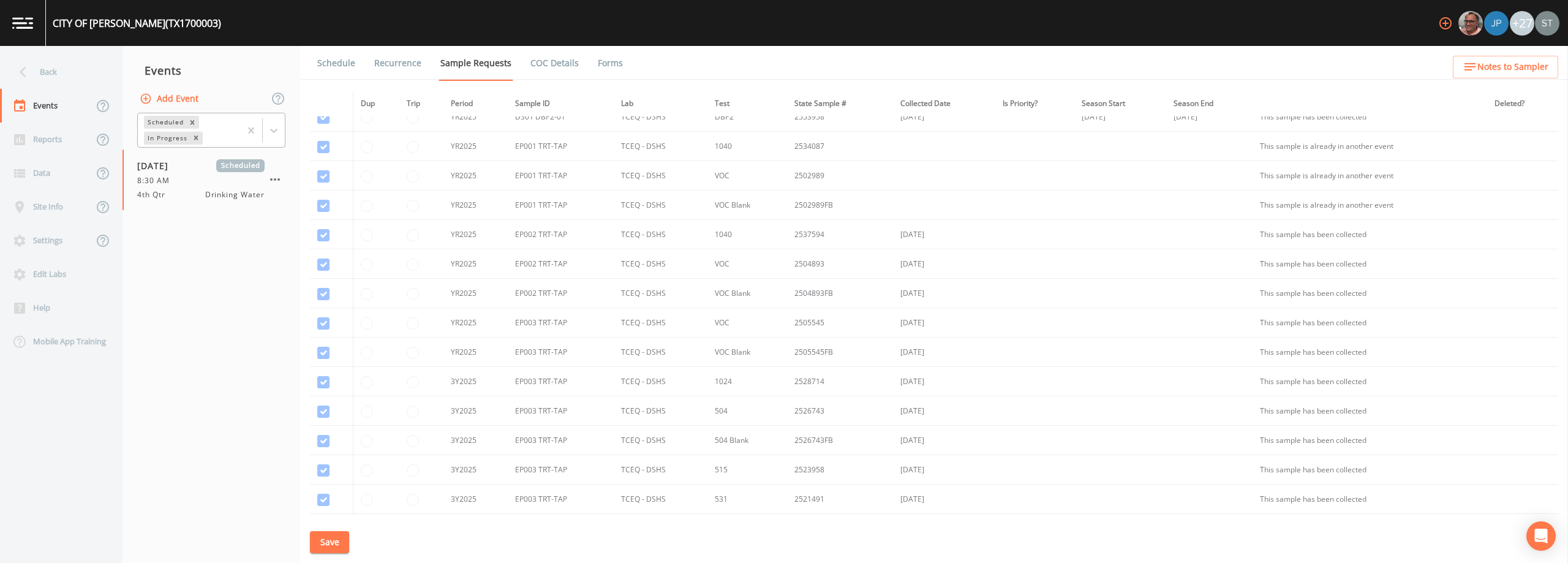
click at [333, 71] on link "Schedule" at bounding box center [336, 62] width 42 height 35
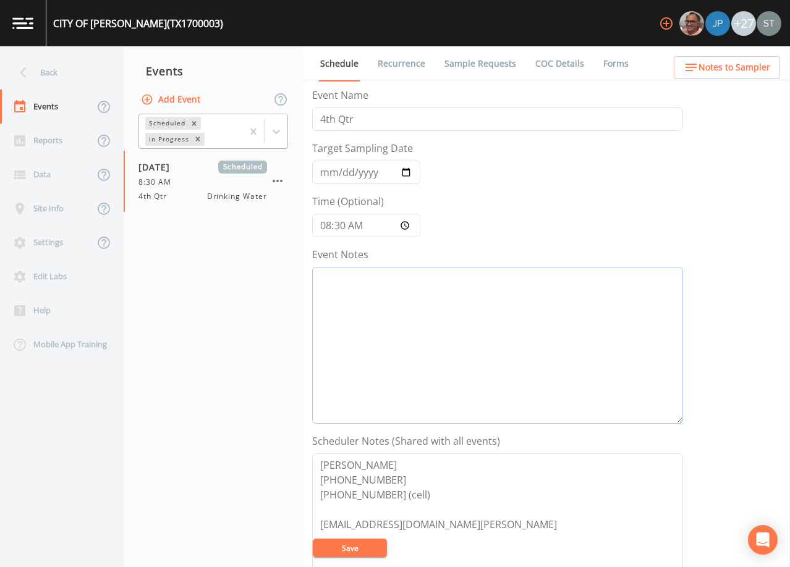
click at [566, 322] on textarea "Event Notes" at bounding box center [497, 345] width 371 height 157
click at [752, 54] on ul "Schedule Recurrence Sample Requests COC Details Forms" at bounding box center [546, 63] width 487 height 34
click at [758, 72] on span "Notes to Sampler" at bounding box center [734, 67] width 72 height 15
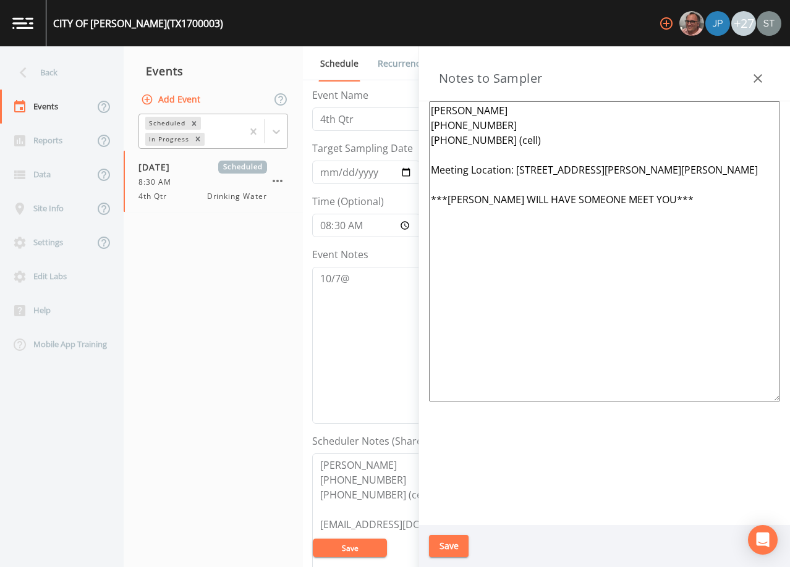
drag, startPoint x: 722, startPoint y: 192, endPoint x: 517, endPoint y: 167, distance: 206.1
click at [517, 167] on textarea "[PERSON_NAME] [PHONE_NUMBER] [PHONE_NUMBER] (cell) Meeting Location: [STREET_AD…" at bounding box center [604, 251] width 351 height 300
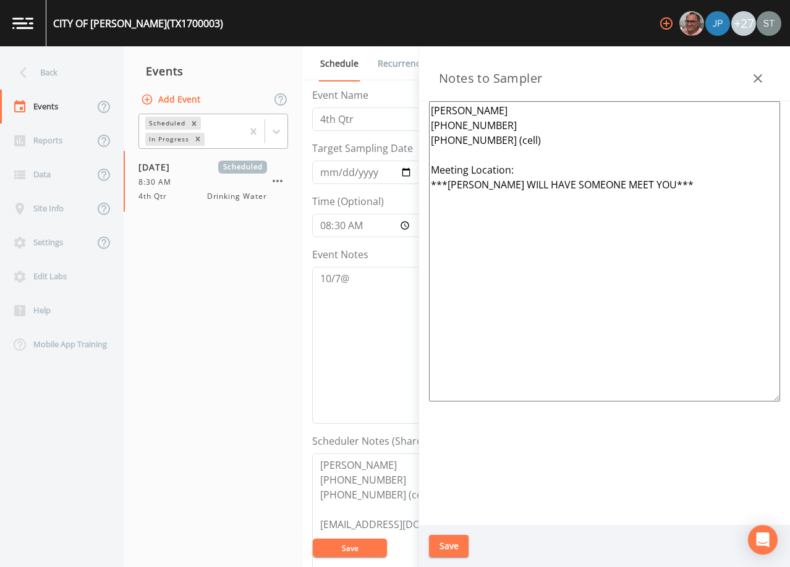
drag, startPoint x: 681, startPoint y: 181, endPoint x: 420, endPoint y: 196, distance: 261.9
click at [420, 196] on div "[PERSON_NAME] [PHONE_NUMBER] [PHONE_NUMBER] (cell) Meeting Location: ***[PERSON…" at bounding box center [604, 313] width 371 height 424
click at [453, 541] on button "Save" at bounding box center [449, 546] width 40 height 23
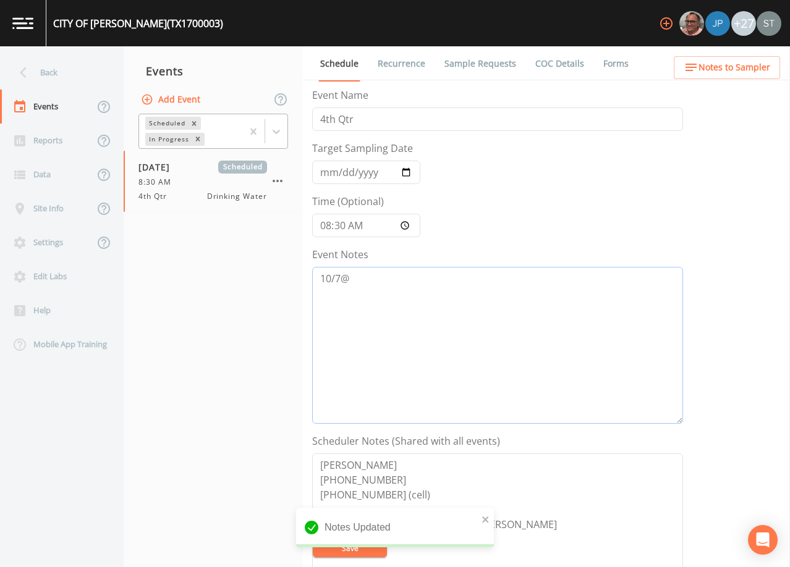
click at [430, 275] on textarea "10/7@" at bounding box center [497, 345] width 371 height 157
click at [363, 547] on button "Save" at bounding box center [350, 548] width 74 height 19
click at [392, 60] on link "Recurrence" at bounding box center [401, 63] width 51 height 35
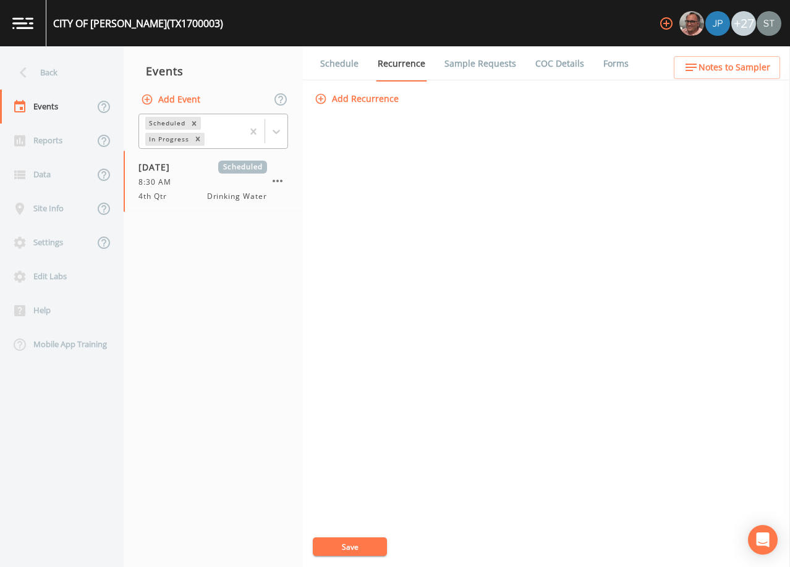
click at [352, 67] on link "Schedule" at bounding box center [339, 63] width 42 height 35
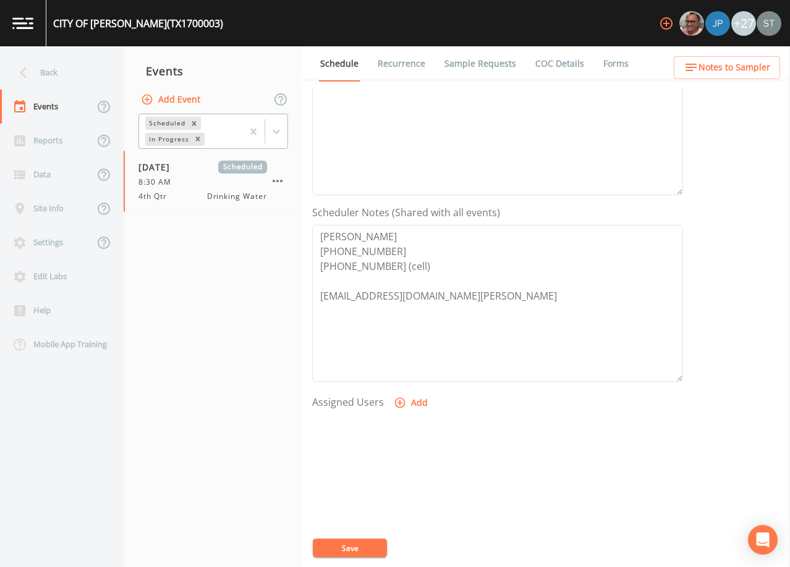
scroll to position [247, 0]
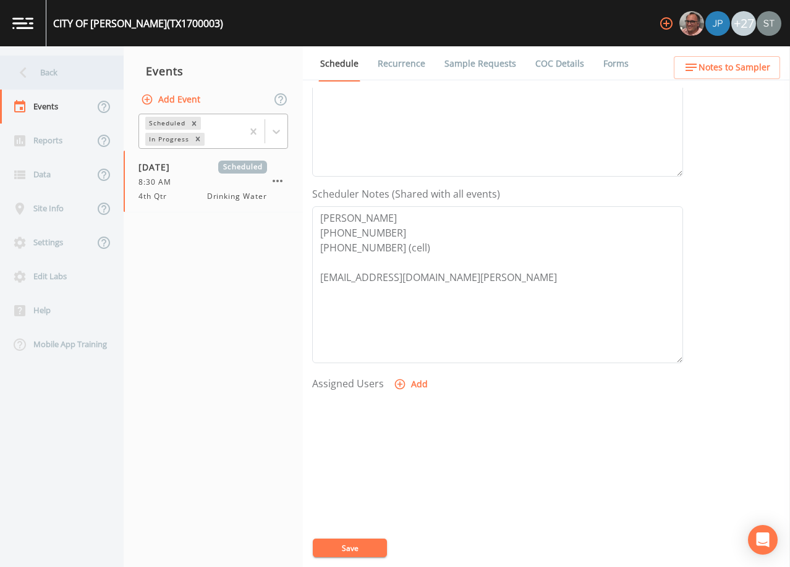
click at [69, 78] on div "Back" at bounding box center [55, 73] width 111 height 34
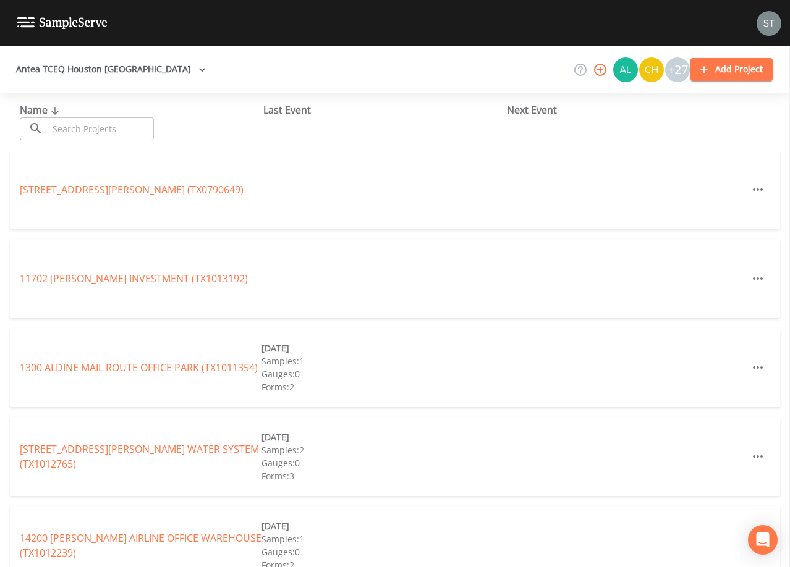
click at [129, 122] on input "text" at bounding box center [101, 128] width 106 height 23
click at [126, 132] on input "text" at bounding box center [101, 128] width 106 height 23
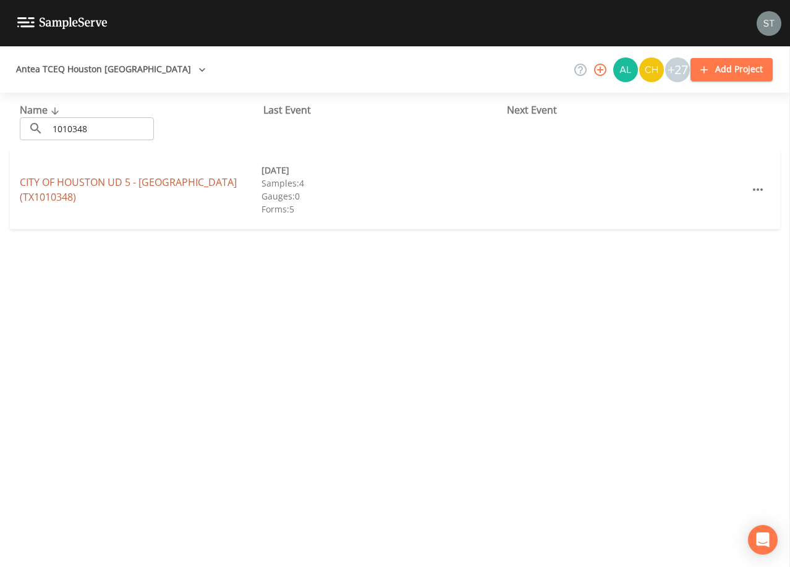
click at [181, 195] on link "CITY OF HOUSTON UD 5 - [GEOGRAPHIC_DATA] (TX1010348)" at bounding box center [128, 190] width 217 height 28
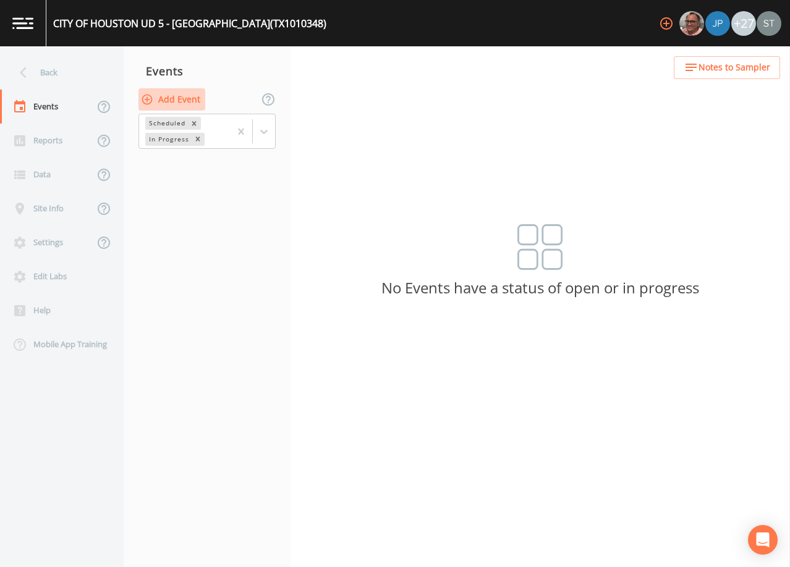
click at [188, 98] on button "Add Event" at bounding box center [171, 99] width 67 height 23
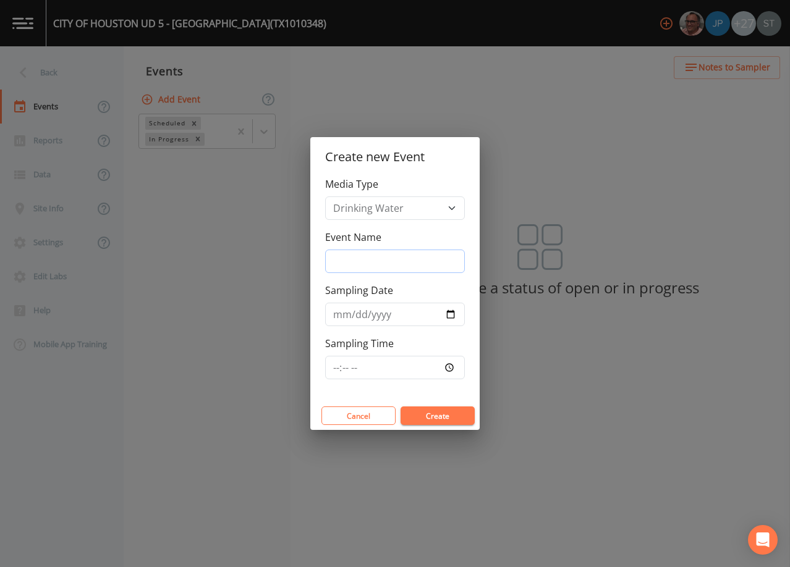
click at [379, 262] on input "Event Name" at bounding box center [395, 261] width 140 height 23
click at [332, 313] on input "Sampling Date" at bounding box center [395, 314] width 140 height 23
click at [431, 412] on button "Create" at bounding box center [437, 416] width 74 height 19
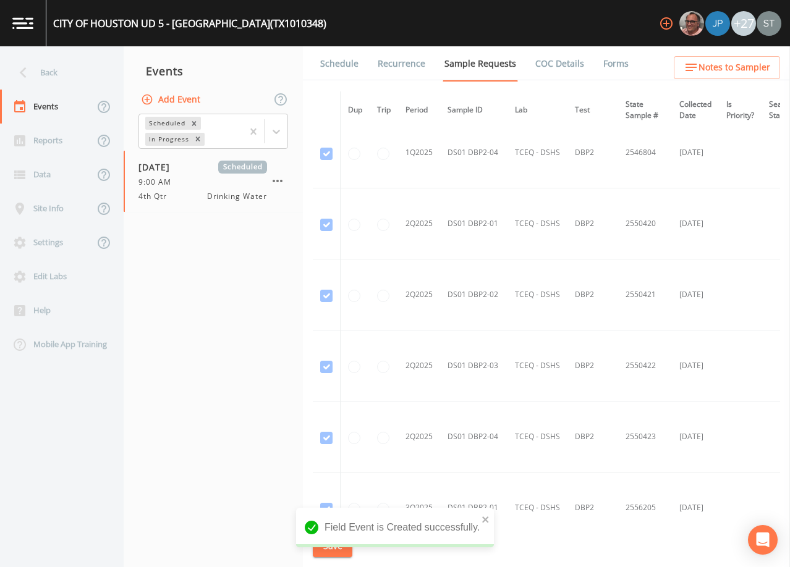
scroll to position [5518, 0]
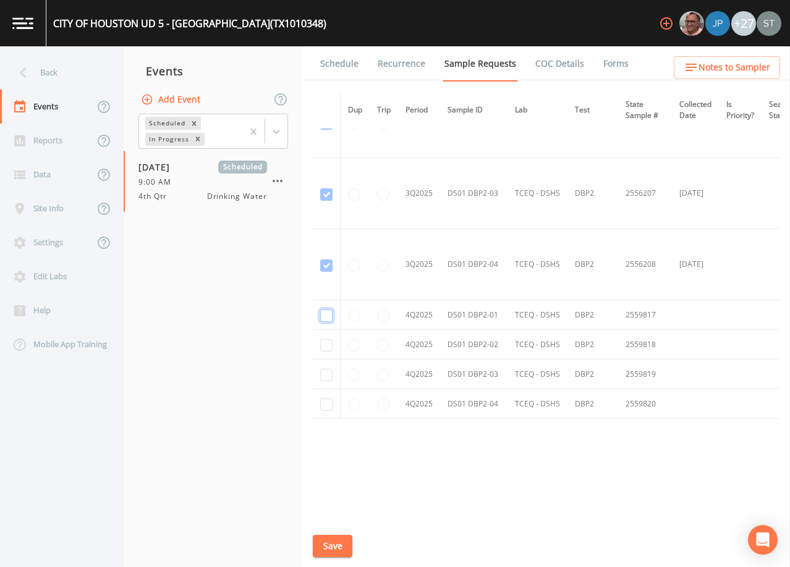
click at [326, 313] on input "checkbox" at bounding box center [326, 316] width 12 height 12
click at [327, 339] on input "checkbox" at bounding box center [326, 345] width 12 height 12
click at [325, 371] on input "checkbox" at bounding box center [326, 375] width 12 height 12
click at [326, 402] on input "checkbox" at bounding box center [326, 405] width 12 height 12
click at [338, 545] on button "Save" at bounding box center [333, 546] width 40 height 23
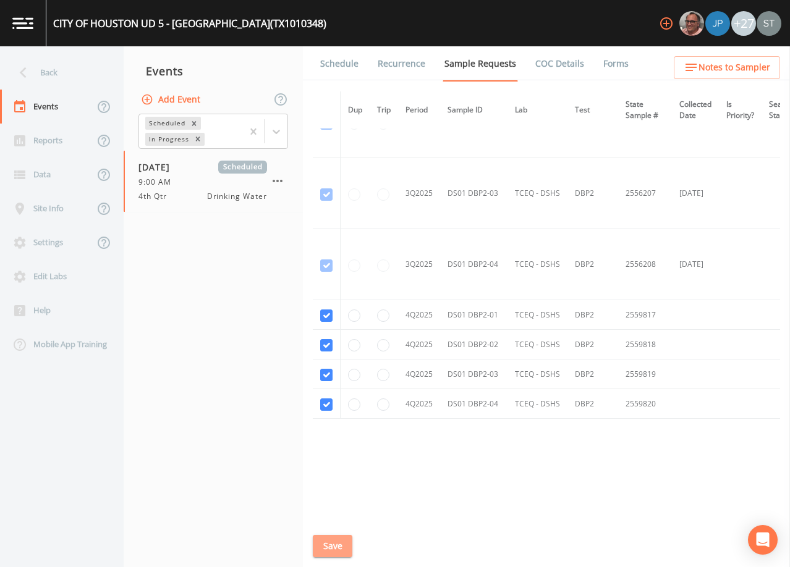
click at [329, 548] on button "Save" at bounding box center [333, 546] width 40 height 23
click at [352, 68] on link "Schedule" at bounding box center [339, 63] width 42 height 35
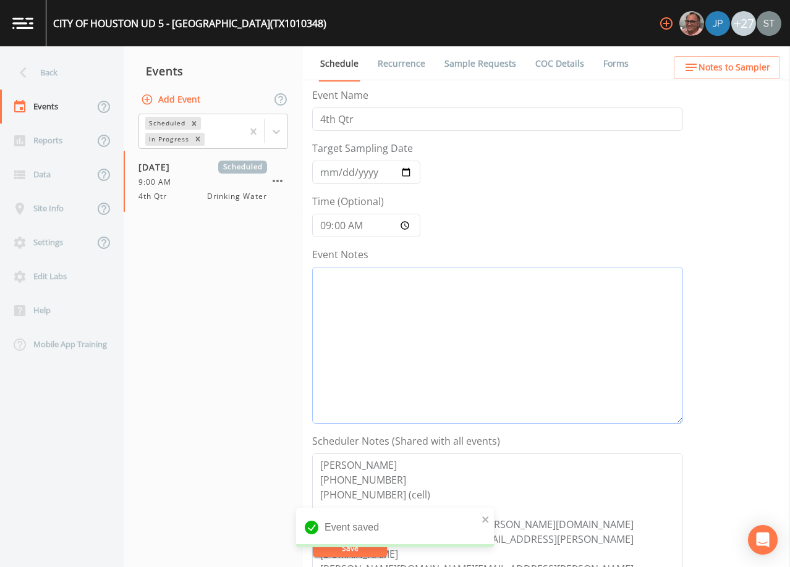
click at [448, 380] on textarea "Event Notes" at bounding box center [497, 345] width 371 height 157
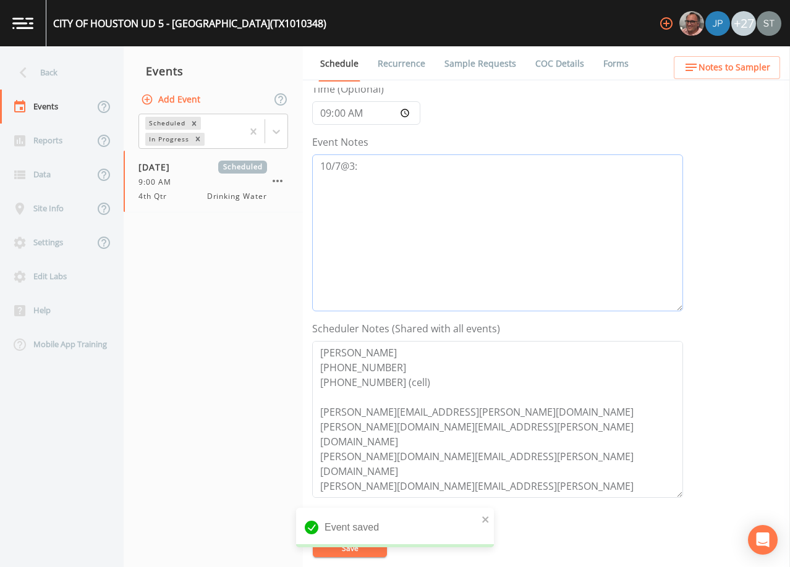
scroll to position [124, 0]
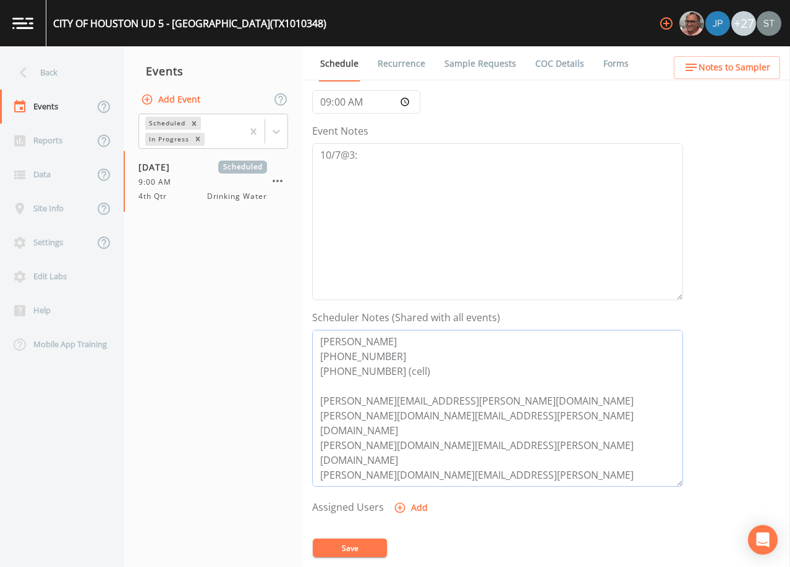
click at [456, 397] on textarea "[PERSON_NAME] [PHONE_NUMBER] [PHONE_NUMBER] (cell) [PERSON_NAME][EMAIL_ADDRESS]…" at bounding box center [497, 408] width 371 height 157
click at [400, 155] on textarea "10/7@3:" at bounding box center [497, 221] width 371 height 157
drag, startPoint x: 421, startPoint y: 164, endPoint x: 304, endPoint y: 153, distance: 117.3
click at [304, 153] on div "Schedule Recurrence Sample Requests COC Details Forms Event Name 4th Qtr Target…" at bounding box center [546, 306] width 487 height 521
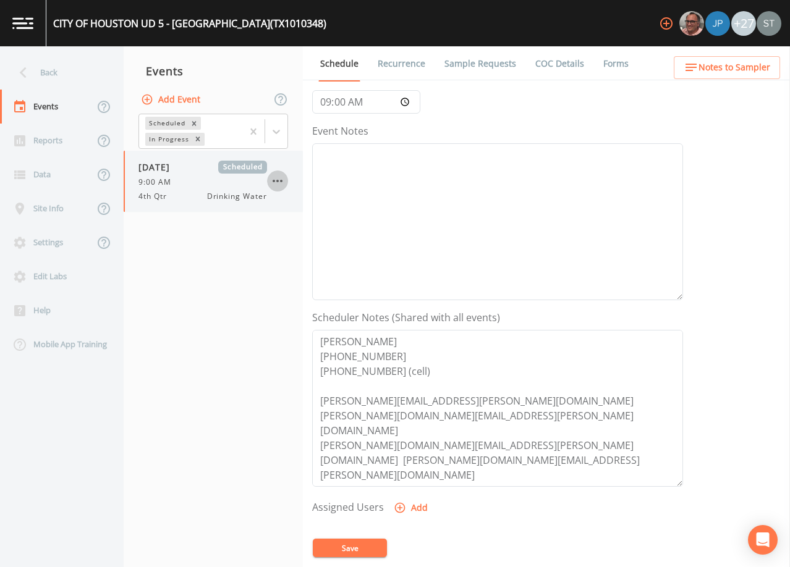
click at [280, 178] on icon "button" at bounding box center [277, 181] width 15 height 15
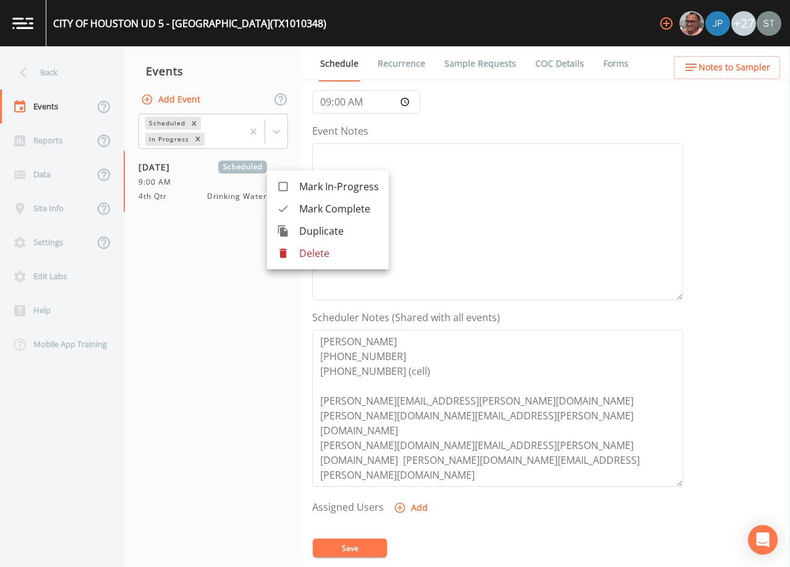
click at [499, 211] on div at bounding box center [395, 283] width 790 height 567
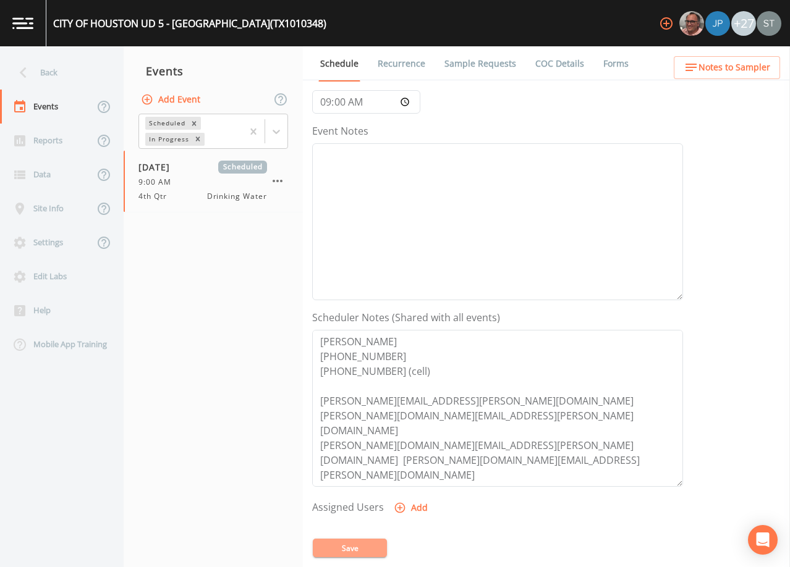
click at [378, 543] on button "Save" at bounding box center [350, 548] width 74 height 19
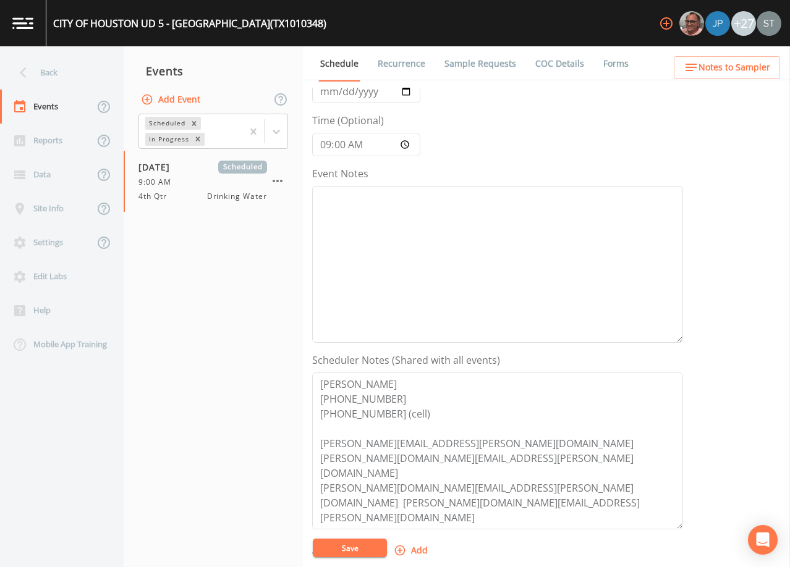
scroll to position [0, 0]
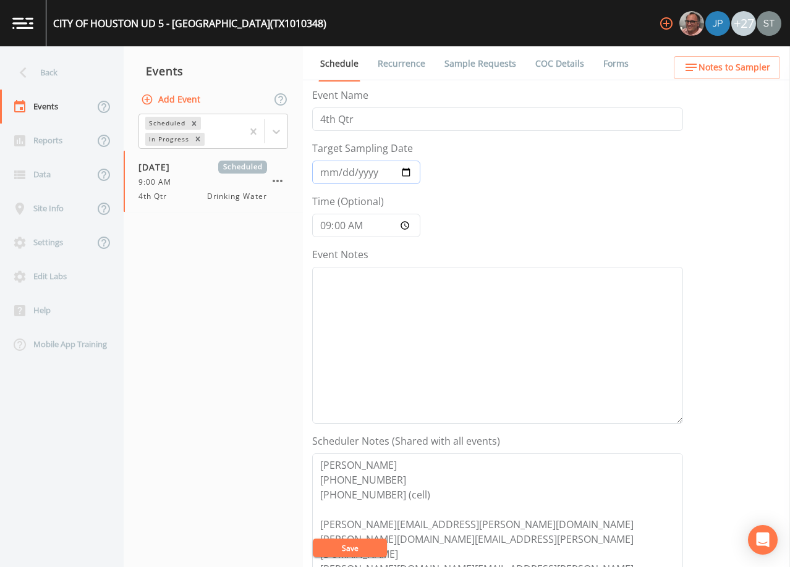
click at [330, 173] on input "[DATE]" at bounding box center [366, 172] width 108 height 23
click at [357, 549] on button "Save" at bounding box center [350, 548] width 74 height 19
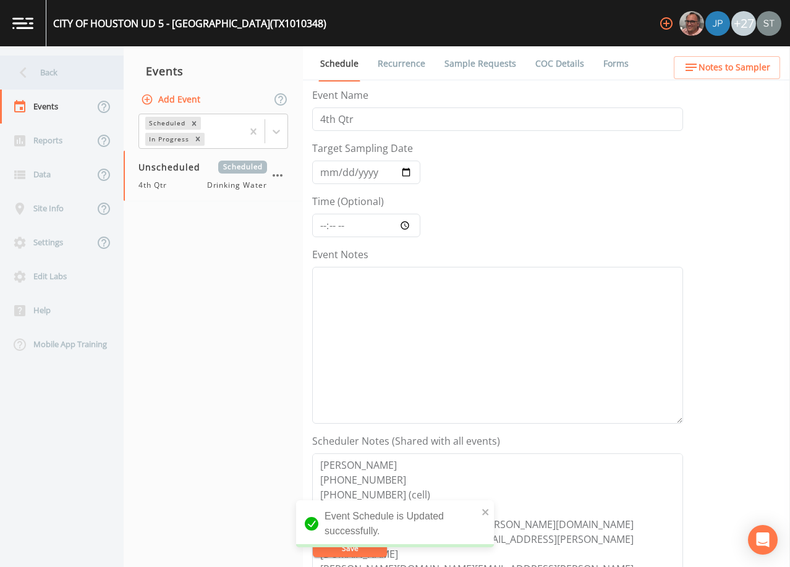
click at [64, 72] on div "Back" at bounding box center [55, 73] width 111 height 34
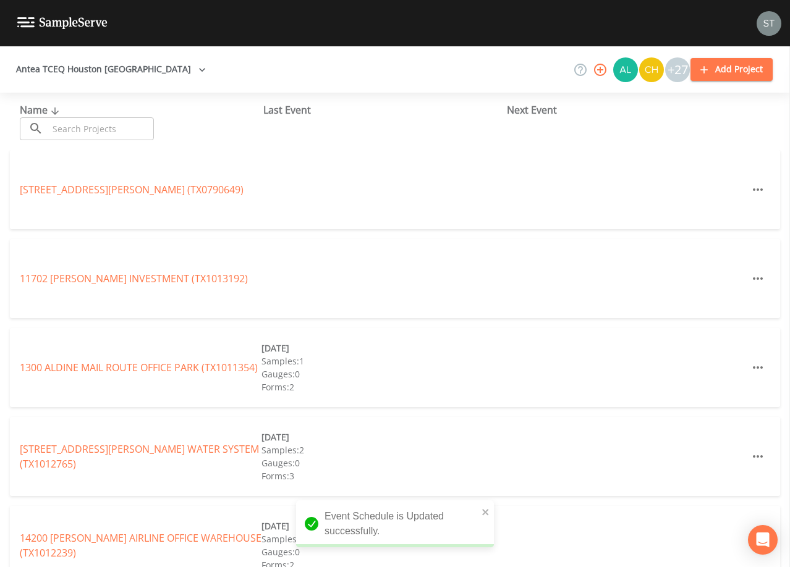
drag, startPoint x: 114, startPoint y: 127, endPoint x: 116, endPoint y: 112, distance: 15.6
click at [116, 123] on input "text" at bounding box center [101, 128] width 106 height 23
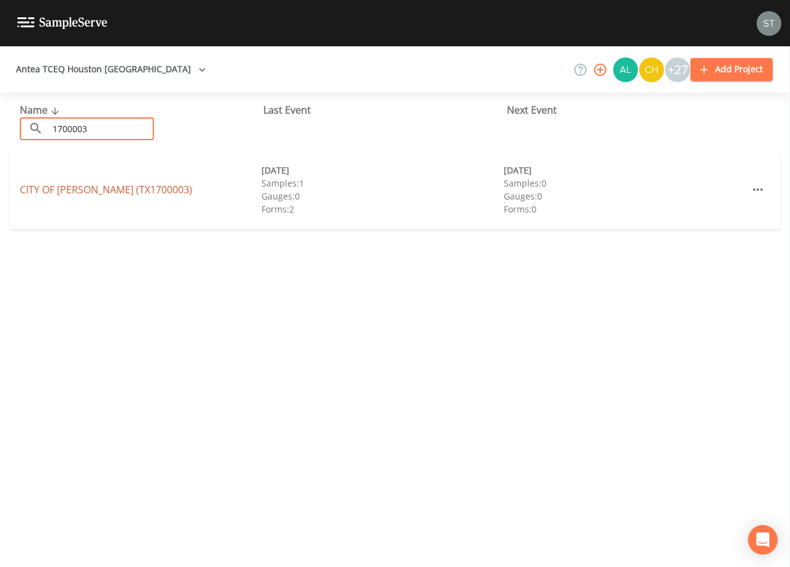
click at [125, 187] on link "CITY OF [GEOGRAPHIC_DATA] (TX1700003)" at bounding box center [106, 190] width 172 height 14
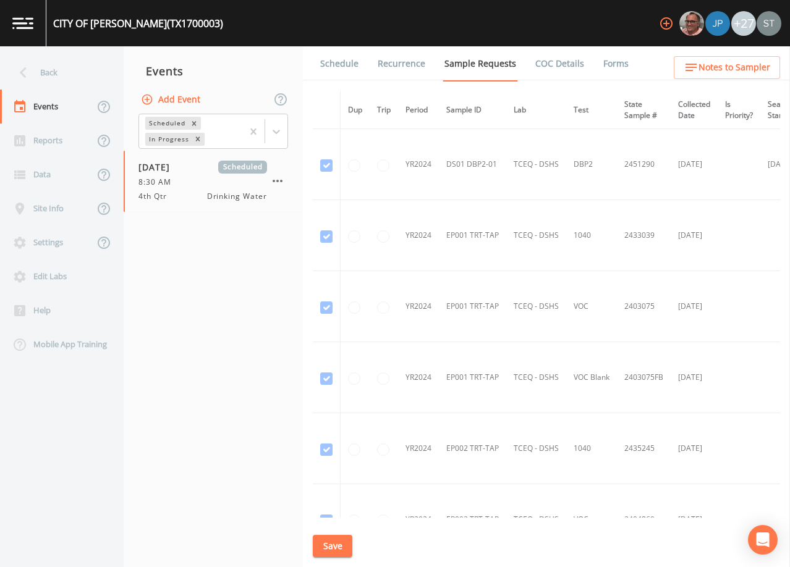
click at [339, 67] on link "Schedule" at bounding box center [339, 63] width 42 height 35
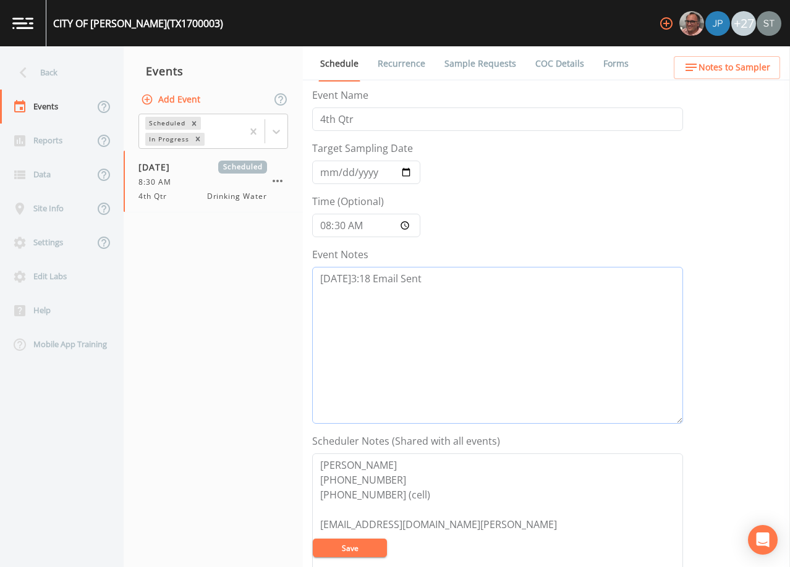
click at [446, 282] on textarea "[DATE]3:18 Email Sent" at bounding box center [497, 345] width 371 height 157
click at [45, 72] on div "Back" at bounding box center [55, 73] width 111 height 34
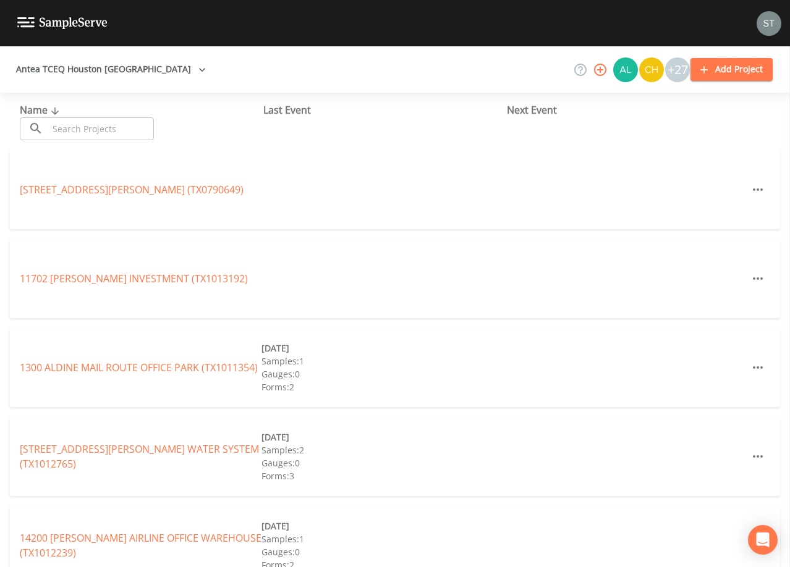
click at [130, 126] on input "text" at bounding box center [101, 128] width 106 height 23
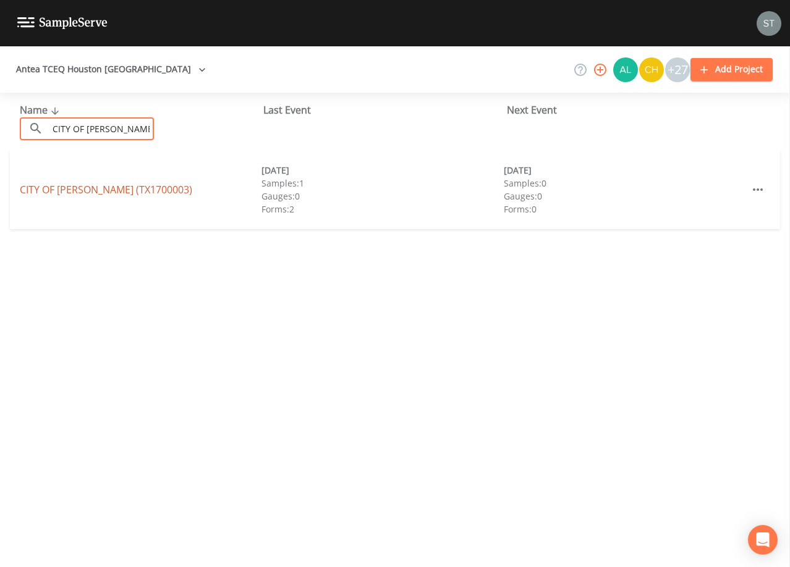
click at [130, 189] on link "CITY OF [GEOGRAPHIC_DATA] (TX1700003)" at bounding box center [106, 190] width 172 height 14
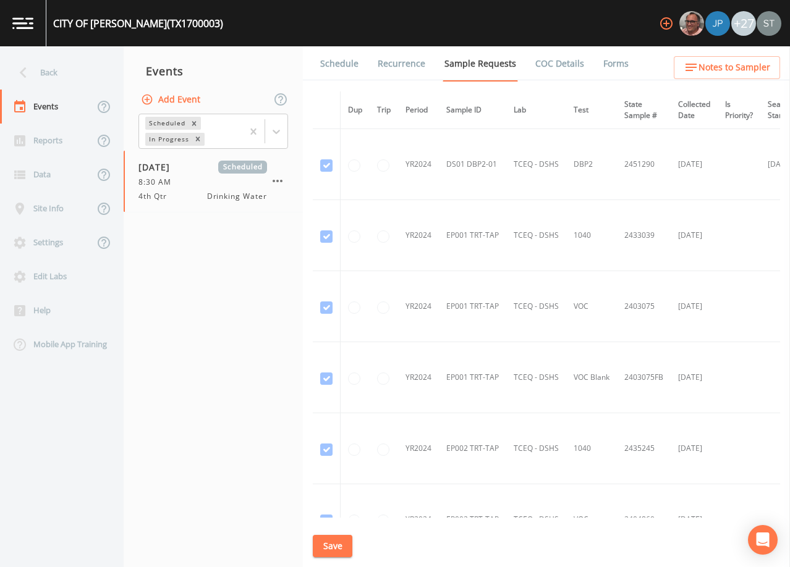
click at [341, 67] on link "Schedule" at bounding box center [339, 63] width 42 height 35
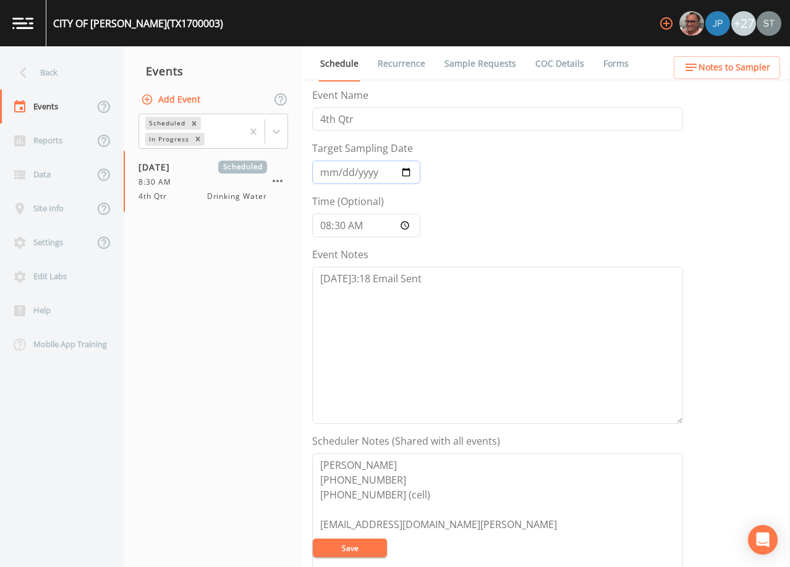
click at [323, 172] on input "[DATE]" at bounding box center [366, 172] width 108 height 23
click at [447, 284] on textarea "[DATE]3:18 Email Sent" at bounding box center [497, 345] width 371 height 157
click at [491, 309] on textarea "[DATE]3:18 Email Sent [DATE]3:30 Email Sent to Disregard. Remove per DB. (Origi…" at bounding box center [497, 345] width 371 height 157
click at [366, 543] on button "Save" at bounding box center [350, 548] width 74 height 19
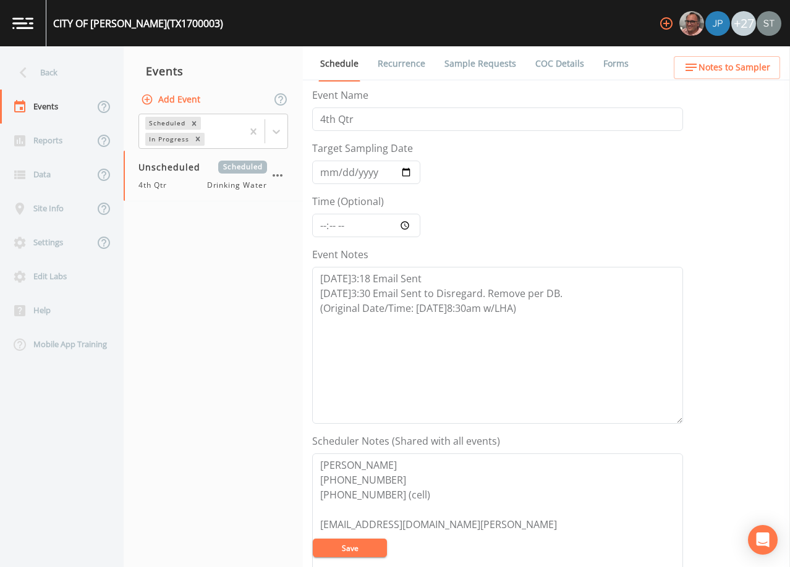
click at [408, 64] on link "Recurrence" at bounding box center [401, 63] width 51 height 35
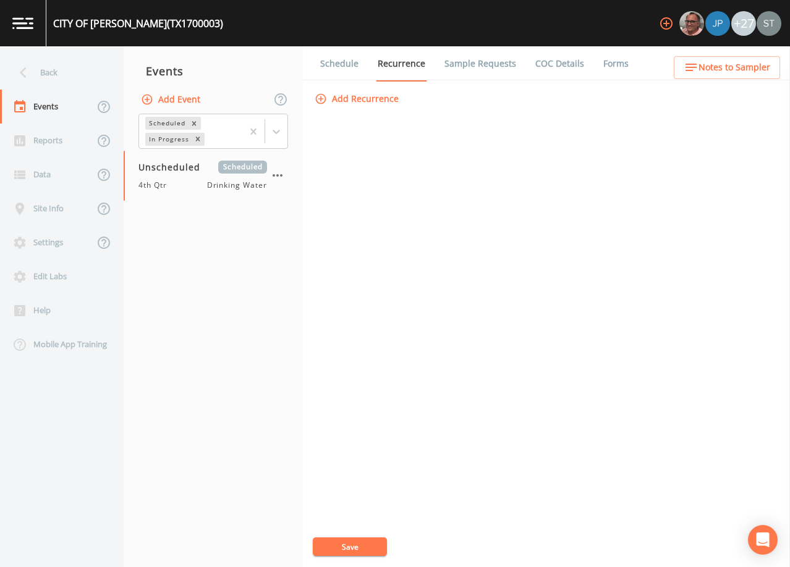
click at [336, 64] on link "Schedule" at bounding box center [339, 63] width 42 height 35
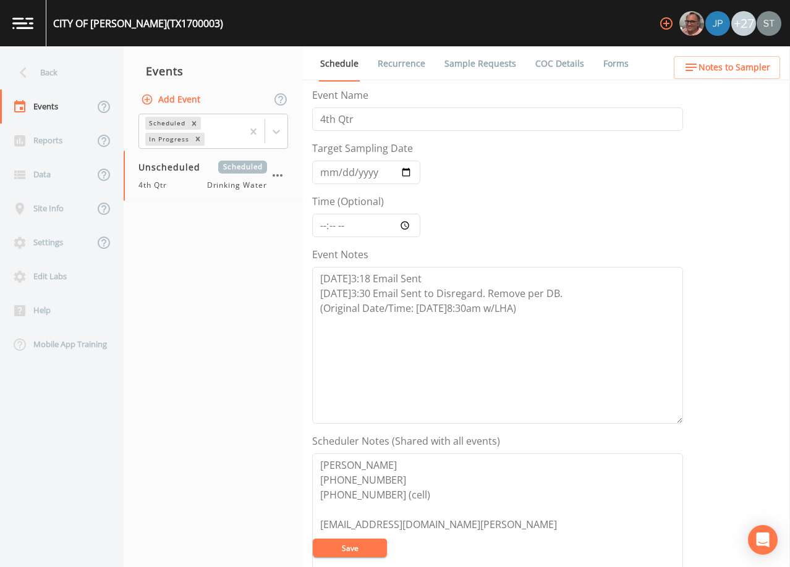
click at [24, 72] on icon at bounding box center [23, 73] width 22 height 22
